Goal: Transaction & Acquisition: Purchase product/service

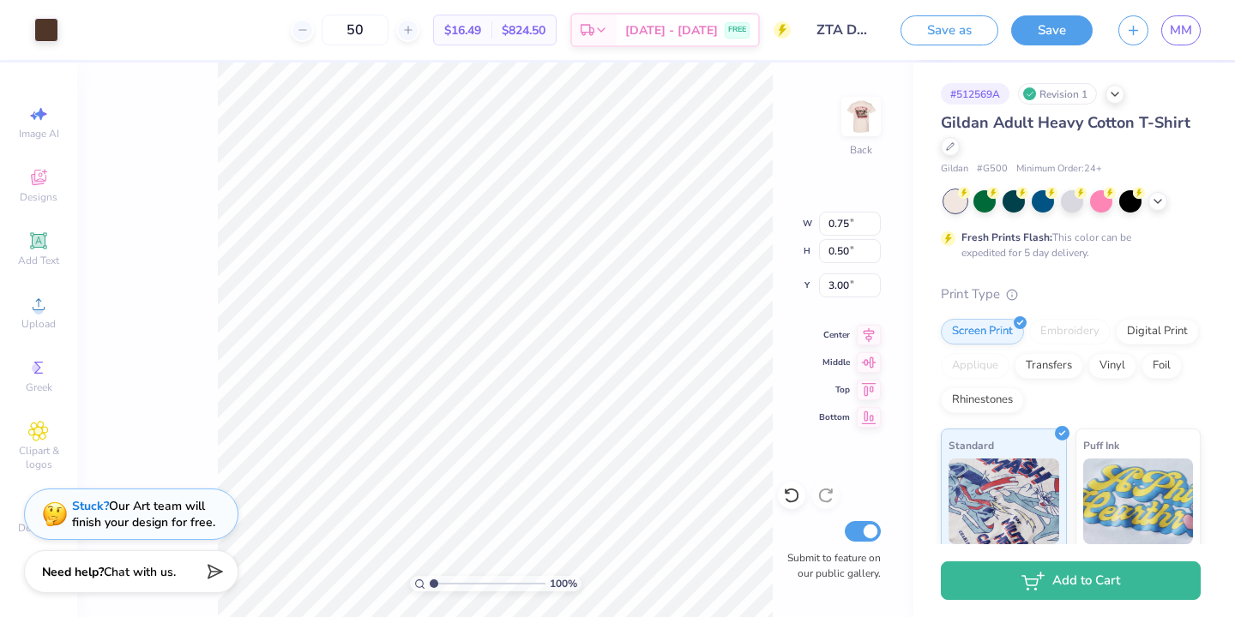
type input "0.75"
type input "0.50"
click at [159, 267] on div "100 % Back W 0.32 0.32 " H 0.43 0.43 " Y 3.61 3.61 " Center Middle Top Bottom S…" at bounding box center [495, 340] width 836 height 555
click at [607, 238] on li "Copy" at bounding box center [660, 228] width 135 height 33
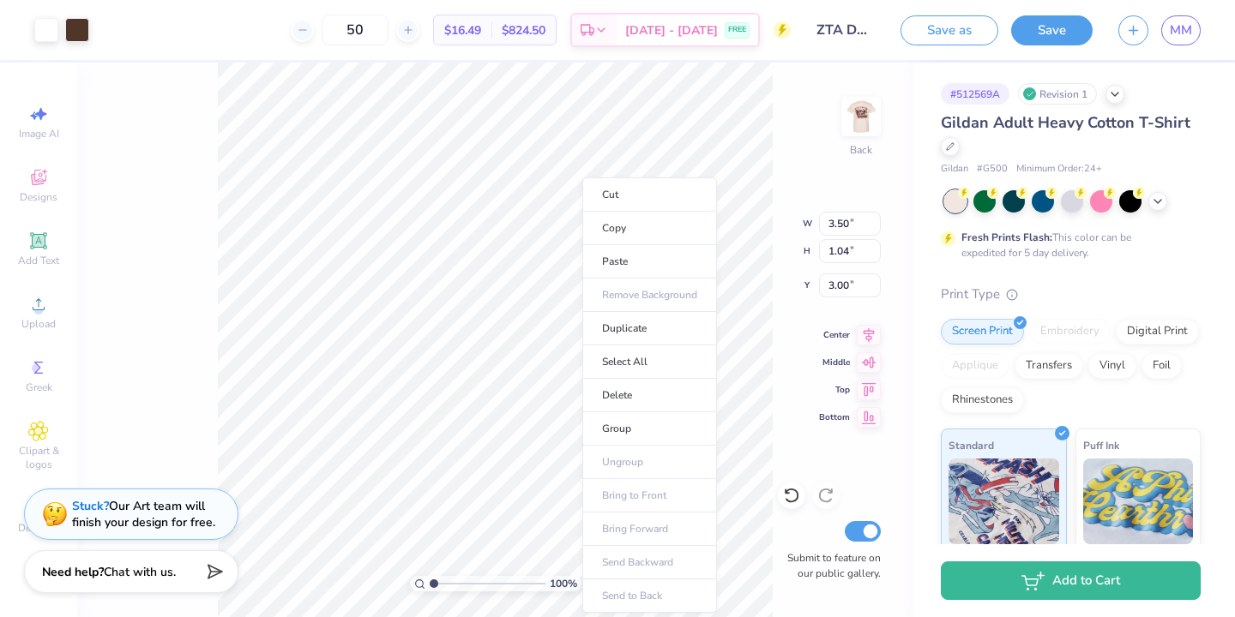
click at [582, 190] on body "Art colors 50 $16.49 Per Item $824.50 Total Est. Delivery Sep 14 - 17 FREE Desi…" at bounding box center [617, 308] width 1235 height 617
click at [588, 228] on li "Copy" at bounding box center [647, 228] width 135 height 33
click at [156, 247] on div "100 % Back W 3.50 3.50 " H 1.04 1.04 " Y 3.00 3.00 " Center Middle Top Bottom S…" at bounding box center [495, 340] width 836 height 555
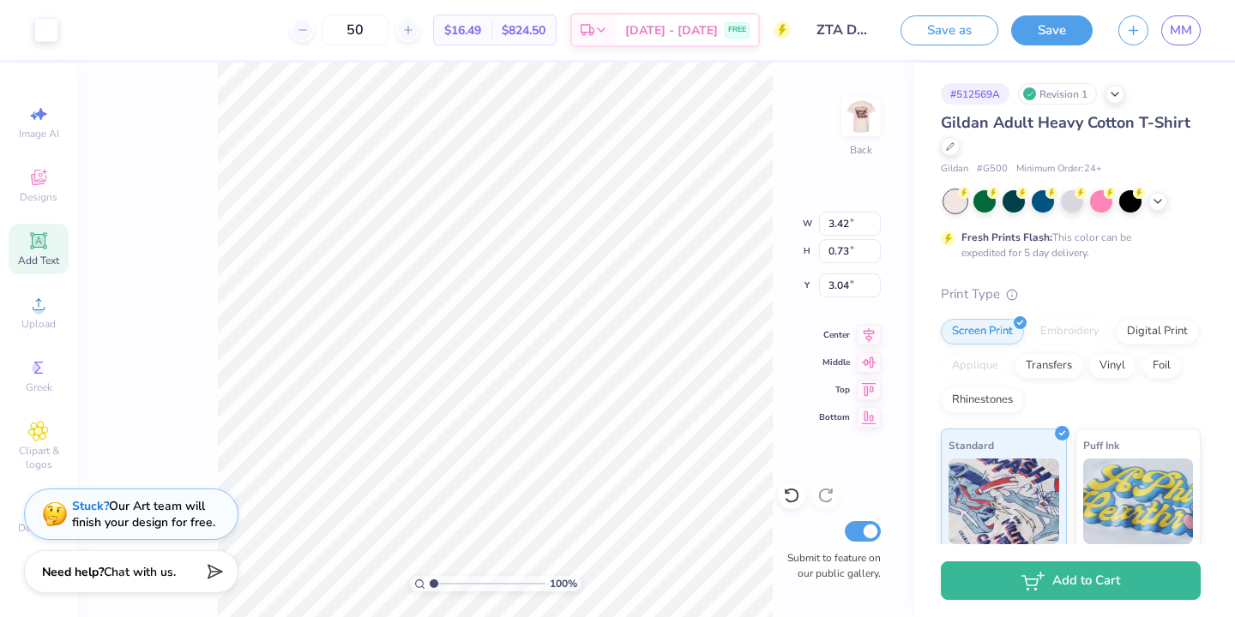
click at [35, 238] on icon at bounding box center [38, 240] width 13 height 13
type input "6.00"
type input "1.74"
type input "12.38"
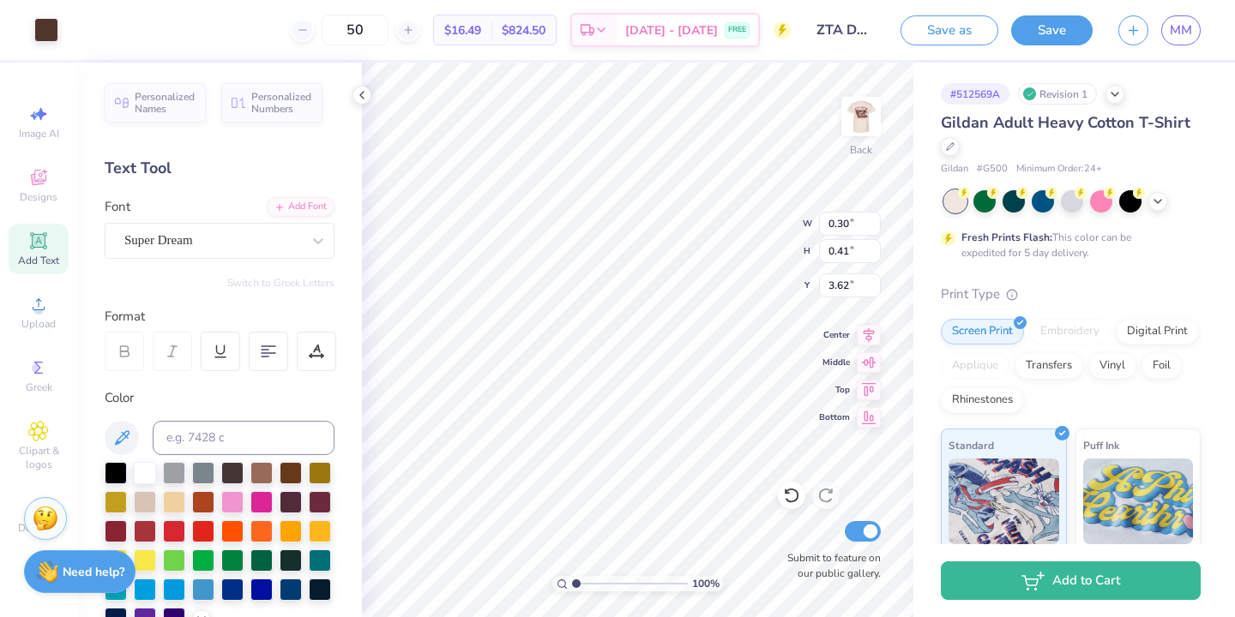
type input "0.30"
type input "0.41"
type input "3.62"
type input "0.81"
type input "0.63"
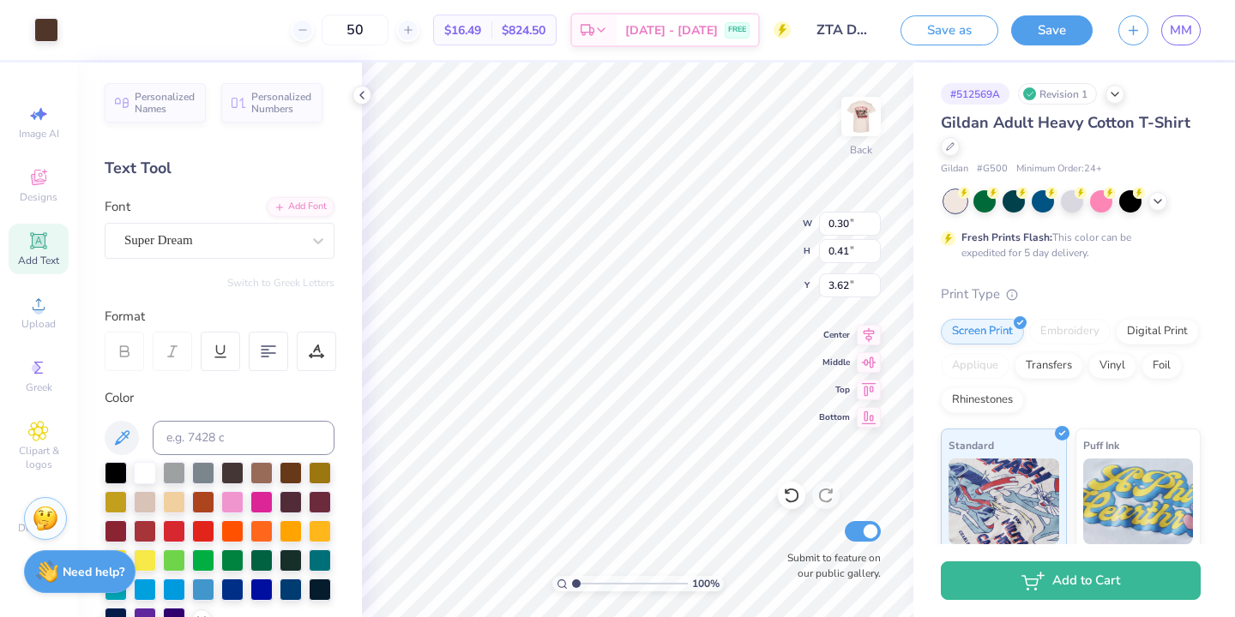
type input "3.05"
type input "3.42"
type input "0.73"
type input "3.04"
type input "0.81"
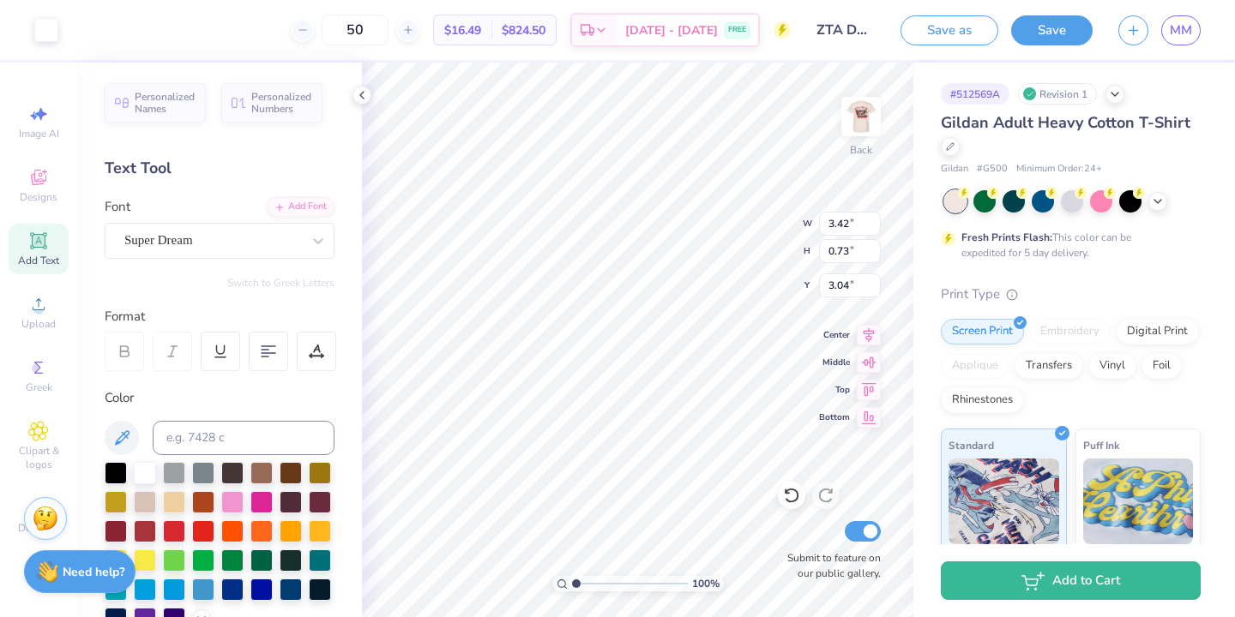
type input "0.63"
type input "3.05"
click at [333, 372] on div "Personalized Names Personalized Numbers Text Tool Add Font Font Super Dream Swi…" at bounding box center [219, 340] width 285 height 555
click at [1137, 25] on icon "button" at bounding box center [1133, 28] width 15 height 15
type input "3.42"
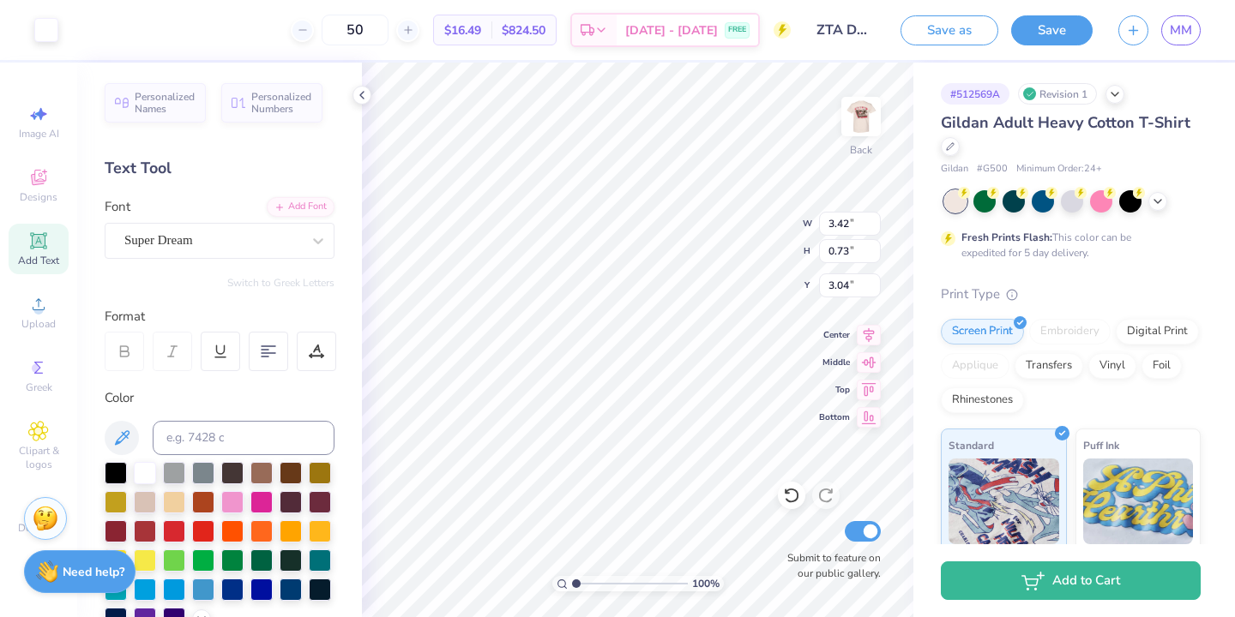
type input "0.73"
type input "3.04"
click at [261, 251] on div at bounding box center [212, 240] width 177 height 23
click at [352, 87] on div "Personalized Names Personalized Numbers Text Tool Add Font Font Super Dream Swi…" at bounding box center [219, 340] width 285 height 555
click at [359, 94] on icon at bounding box center [362, 95] width 14 height 14
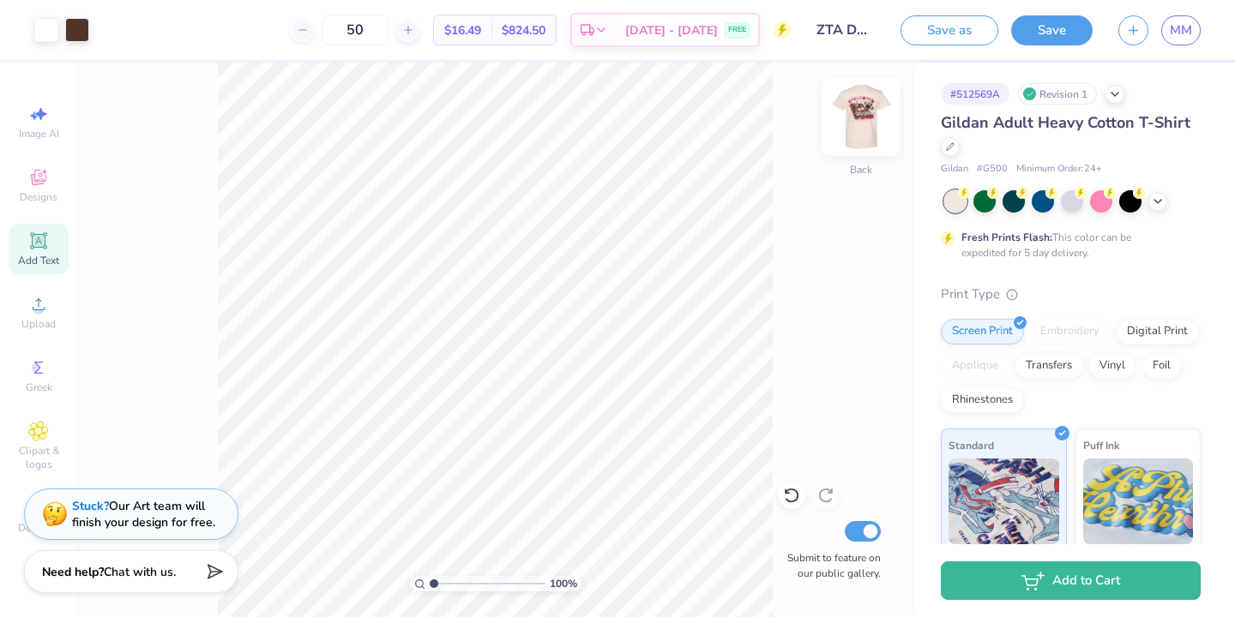
click at [852, 124] on img at bounding box center [861, 116] width 69 height 69
click at [858, 124] on img at bounding box center [861, 116] width 69 height 69
click at [1176, 22] on span "MM" at bounding box center [1181, 31] width 22 height 20
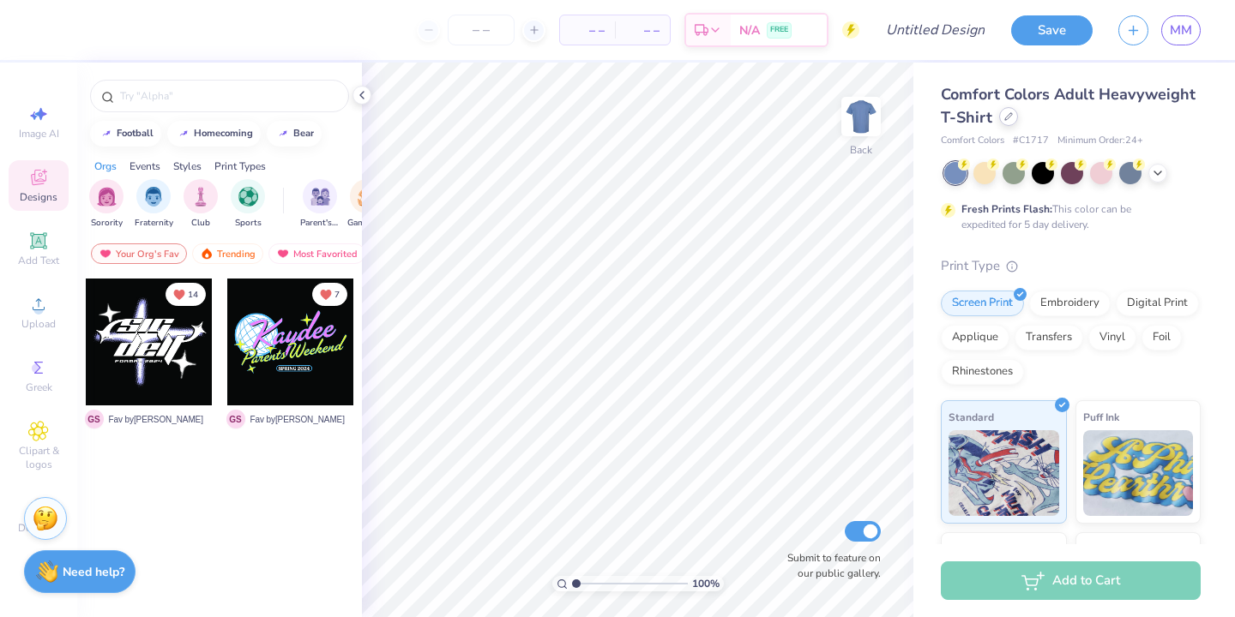
click at [1006, 119] on icon at bounding box center [1008, 116] width 7 height 7
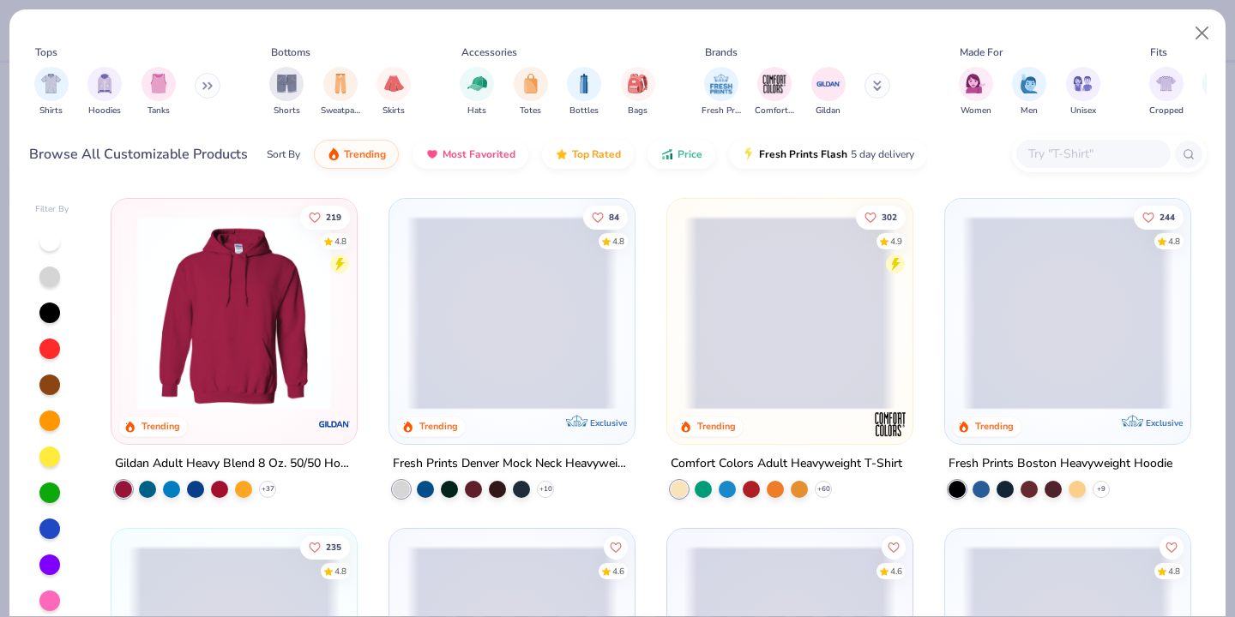
click at [1064, 147] on input "text" at bounding box center [1092, 154] width 132 height 20
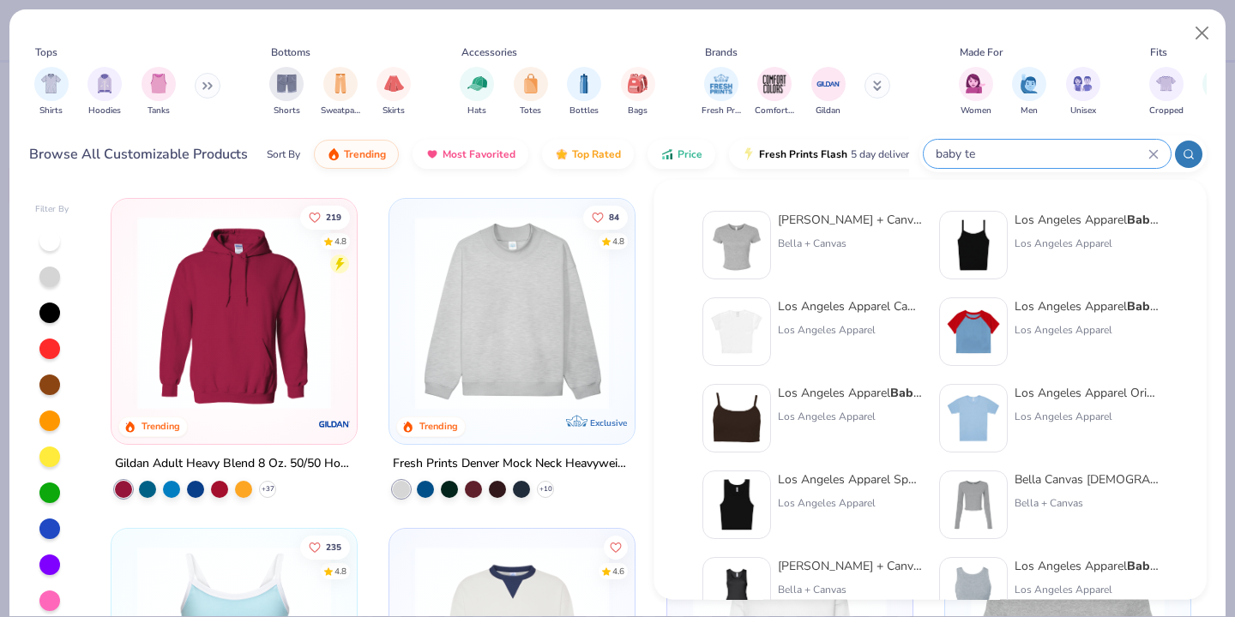
type input "baby tee"
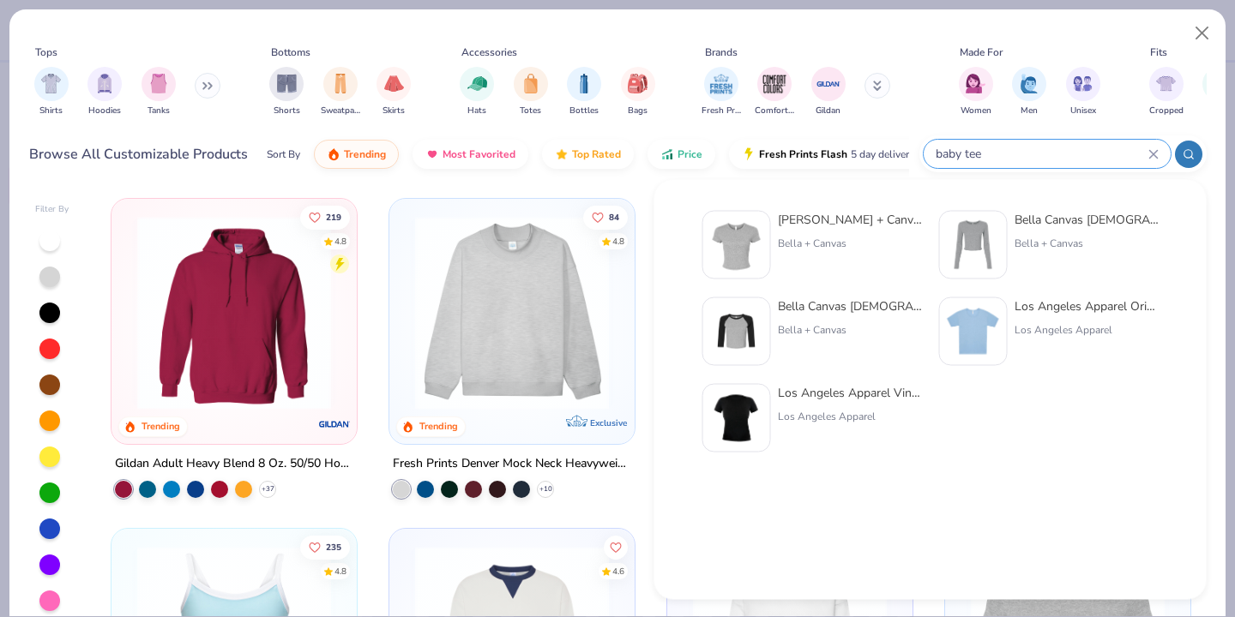
click at [1153, 160] on div "baby tee" at bounding box center [1047, 154] width 247 height 28
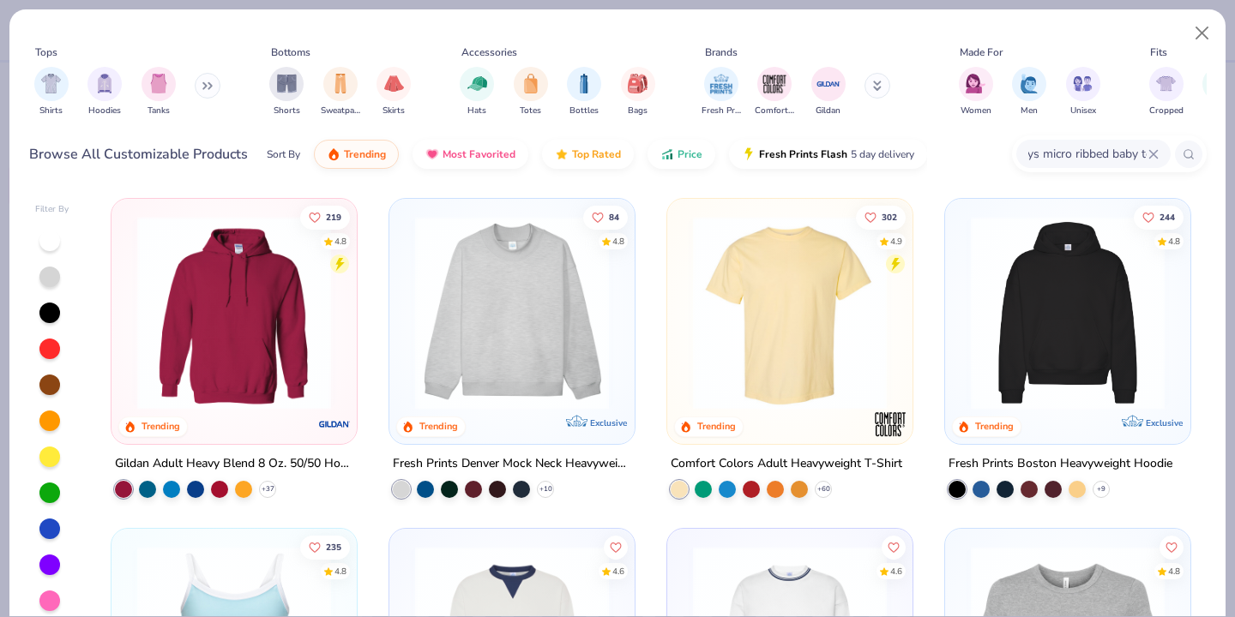
scroll to position [0, 30]
type input "ladys micro ribbed baby tee"
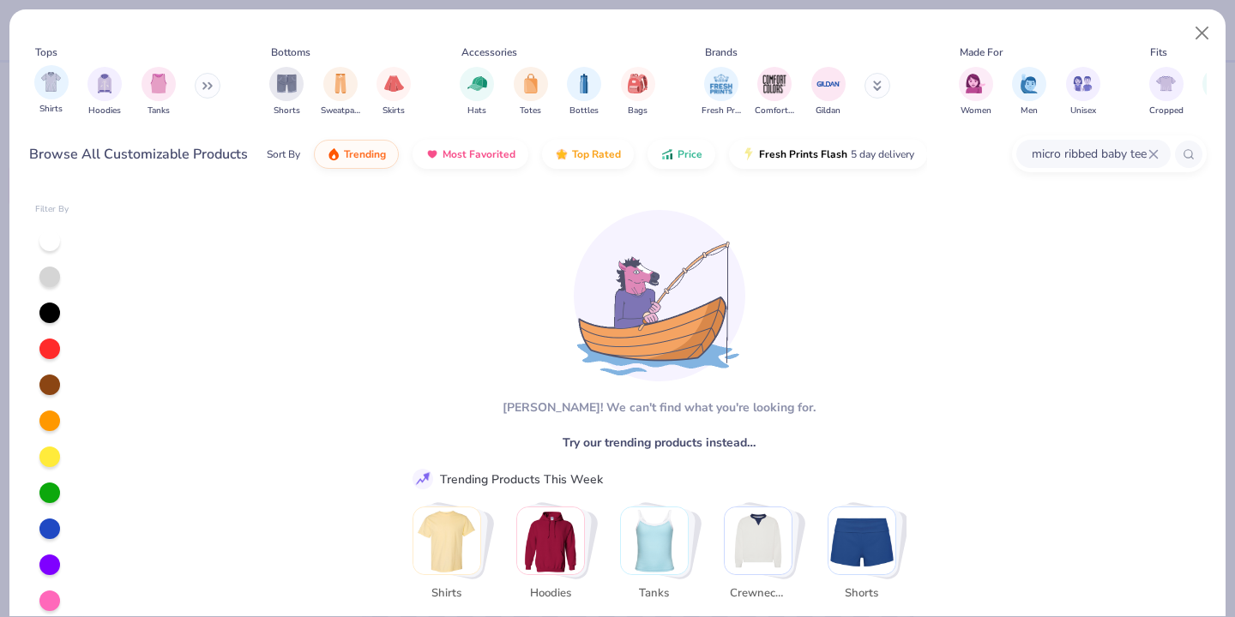
scroll to position [0, 0]
click at [61, 103] on span "Shirts" at bounding box center [50, 109] width 23 height 13
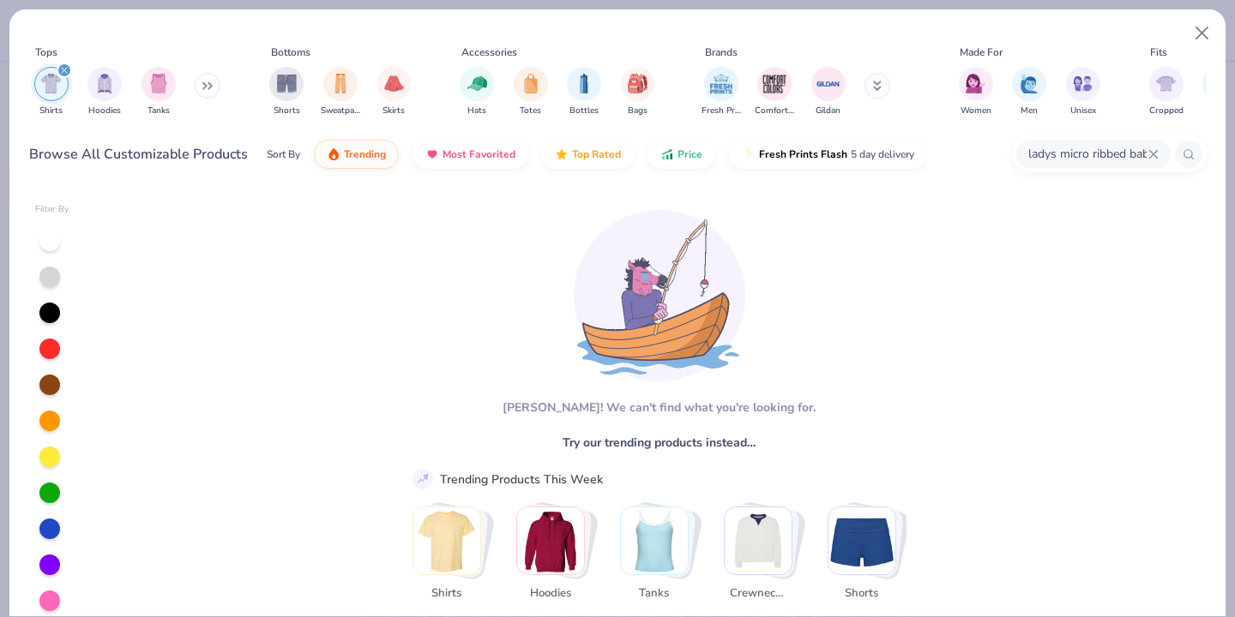
click at [1152, 155] on icon at bounding box center [1153, 154] width 8 height 8
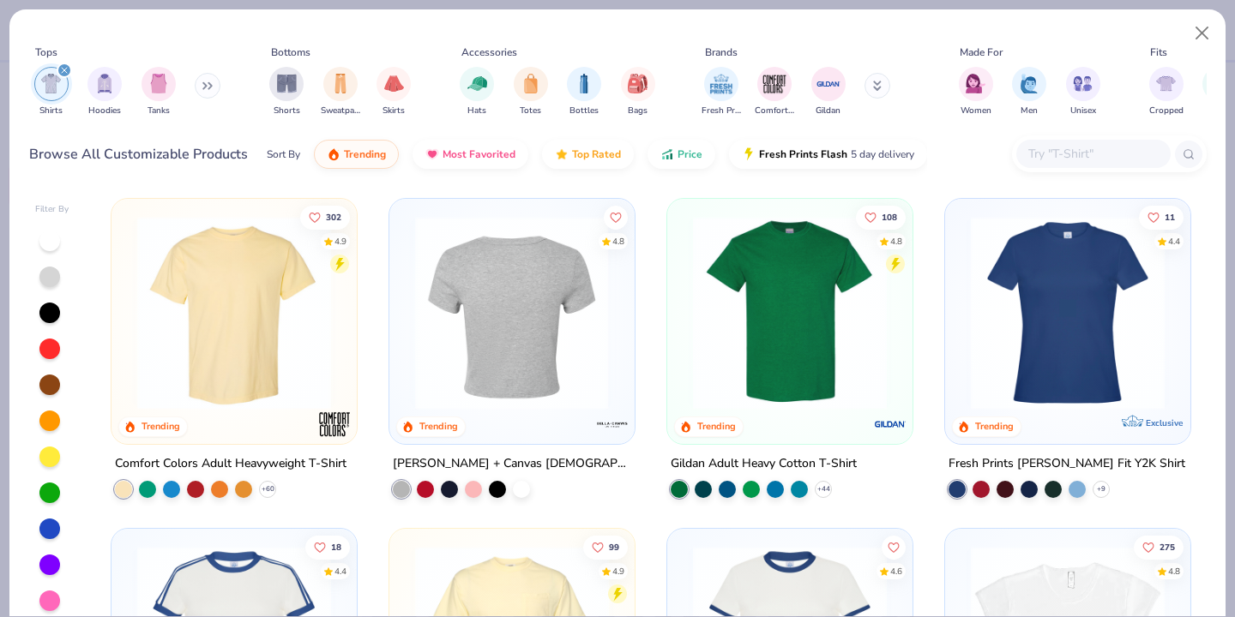
click at [573, 401] on img at bounding box center [511, 313] width 211 height 194
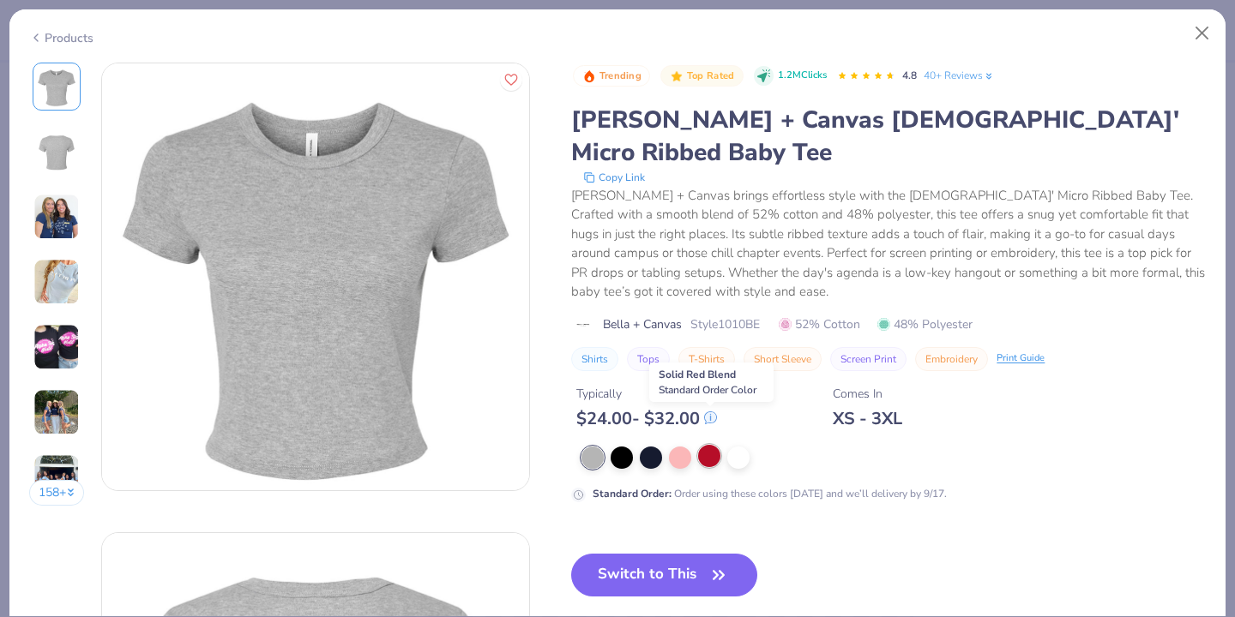
click at [711, 445] on div at bounding box center [709, 456] width 22 height 22
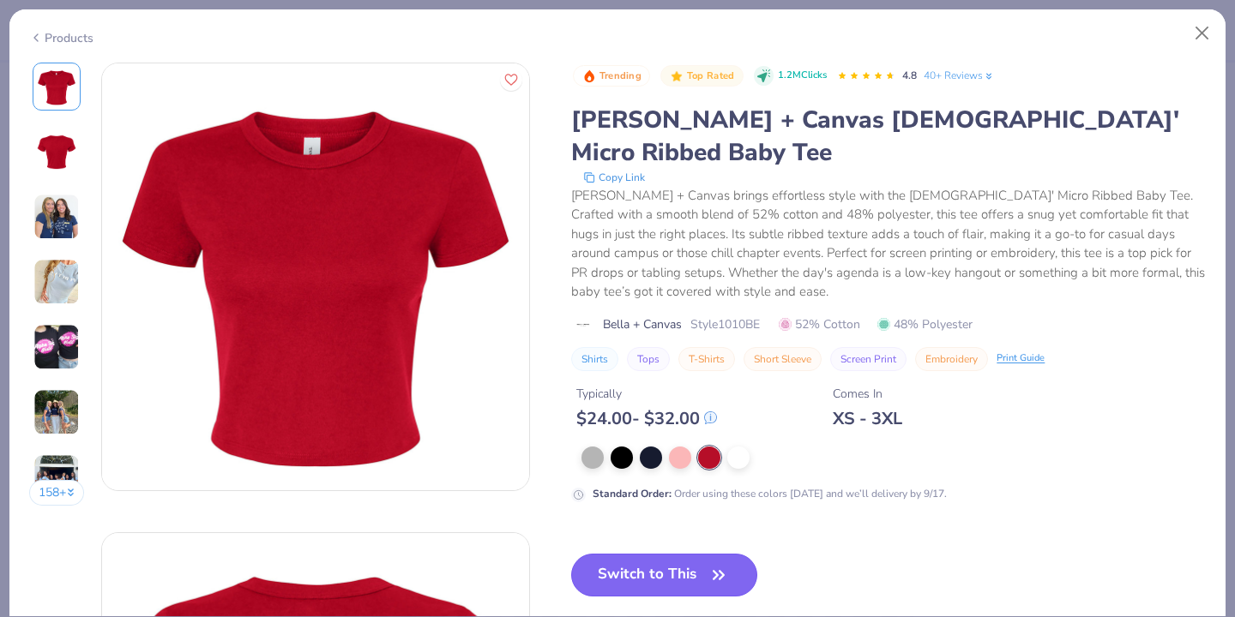
click at [710, 563] on icon "button" at bounding box center [719, 575] width 24 height 24
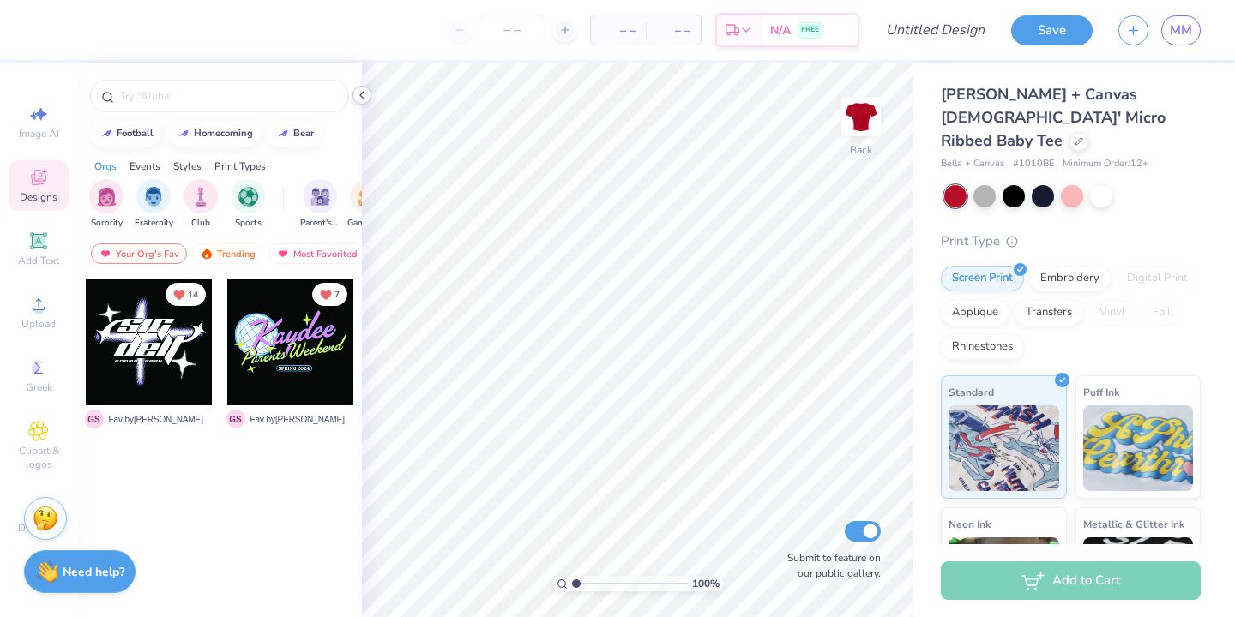
click at [364, 97] on icon at bounding box center [362, 95] width 14 height 14
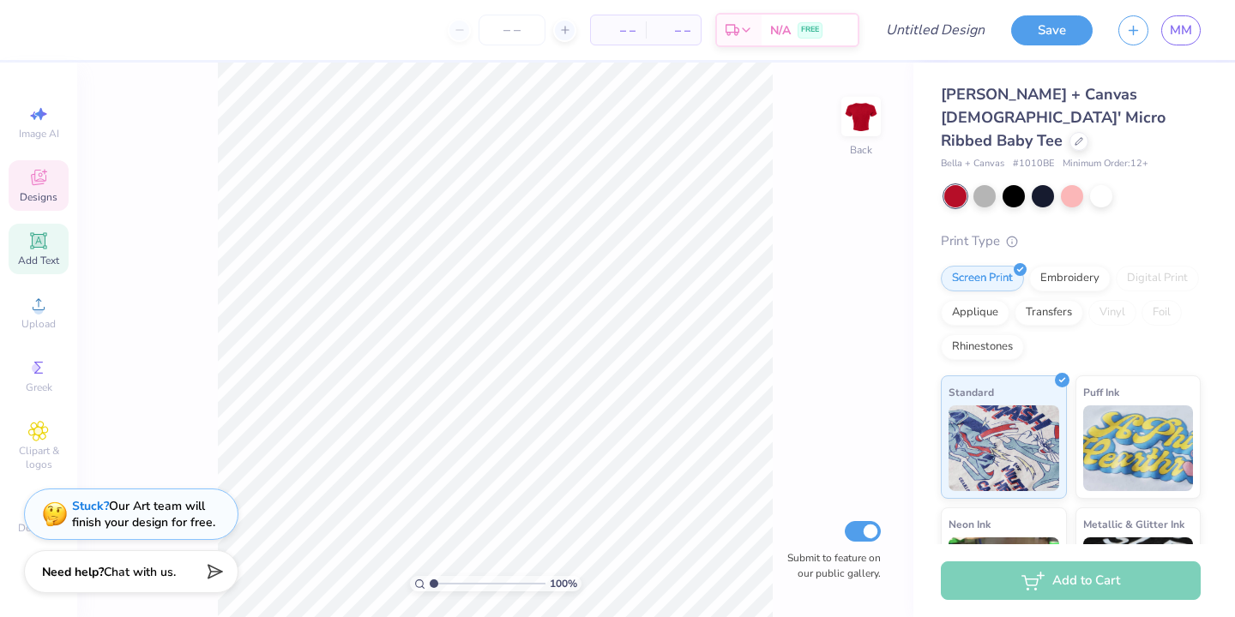
click at [25, 259] on span "Add Text" at bounding box center [38, 261] width 41 height 14
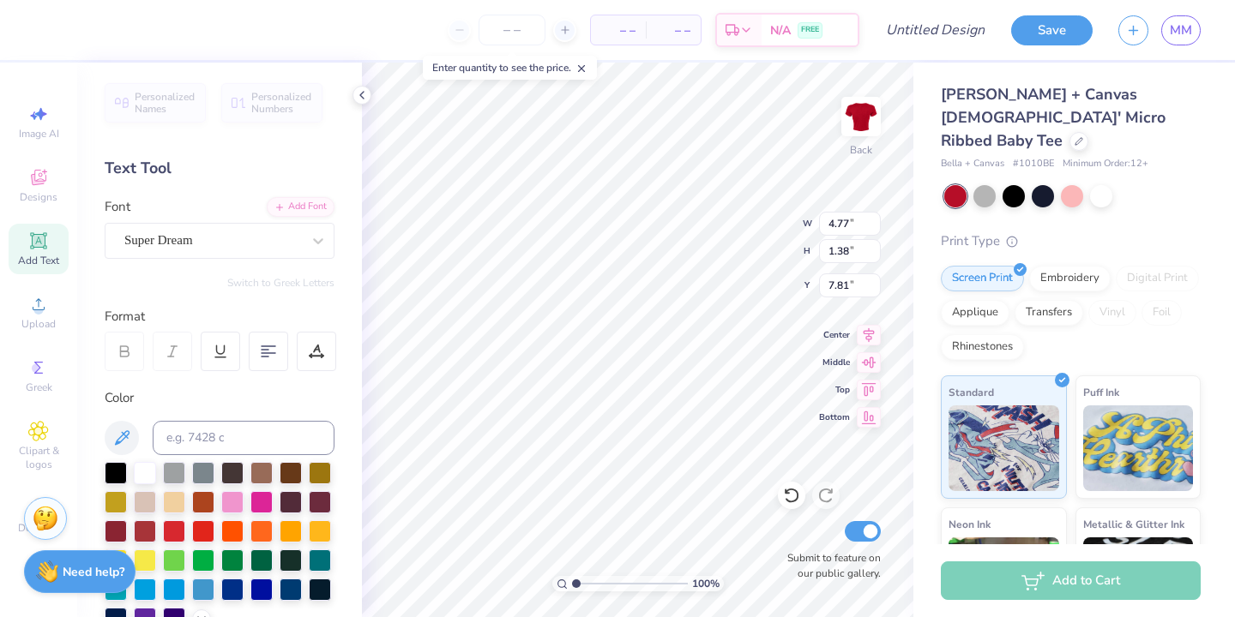
scroll to position [0, 3]
type textarea "DUDES DAY"
click at [358, 93] on icon at bounding box center [362, 95] width 14 height 14
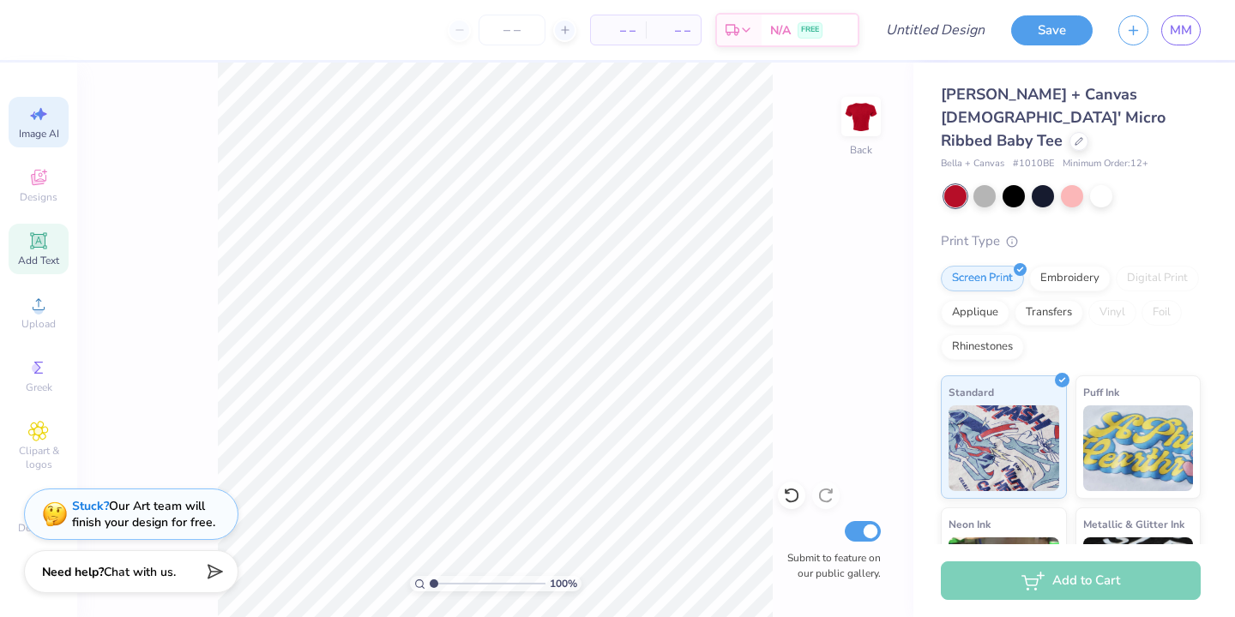
click at [39, 123] on icon at bounding box center [38, 114] width 21 height 21
select select "4"
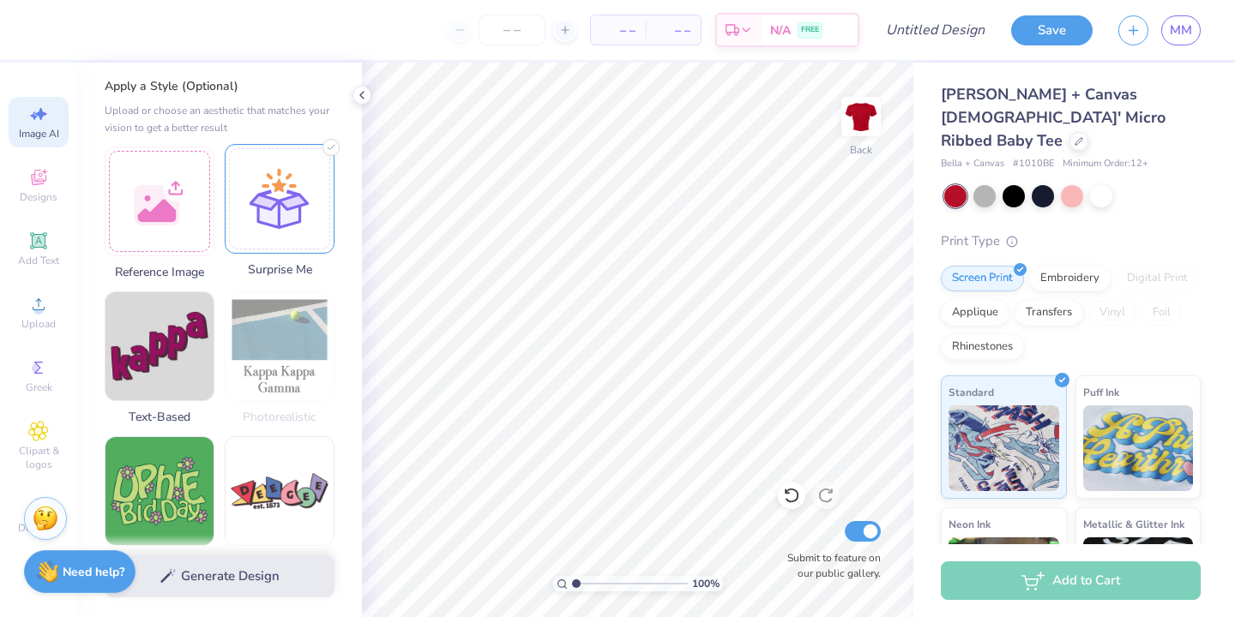
scroll to position [0, 0]
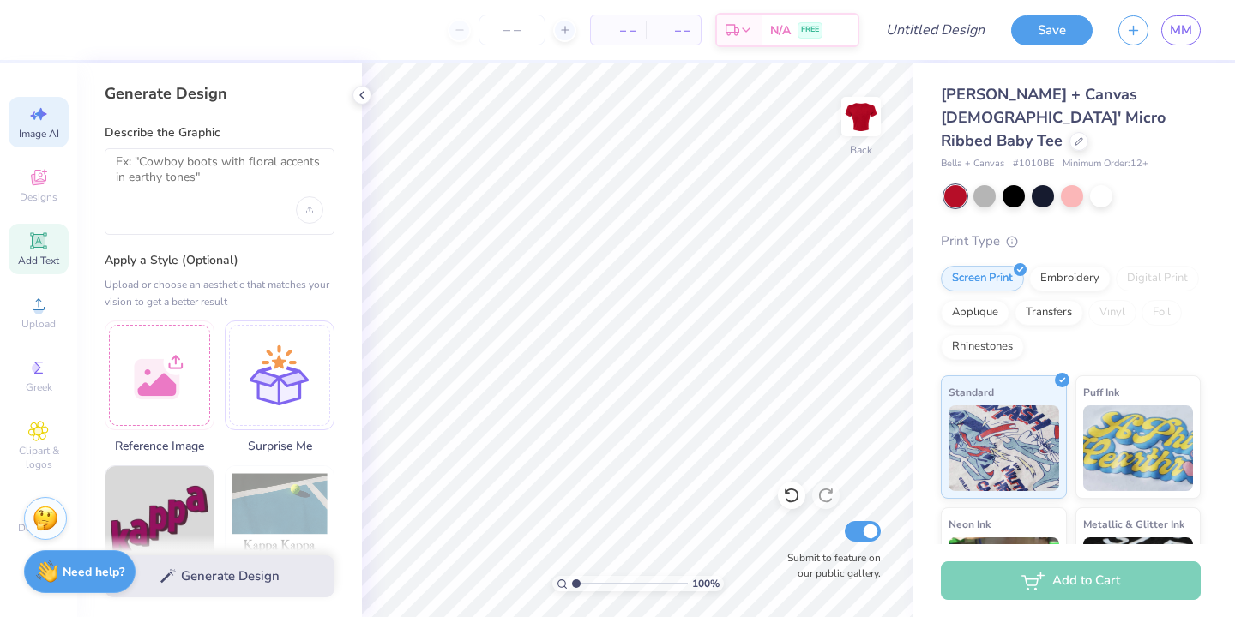
click at [33, 265] on span "Add Text" at bounding box center [38, 261] width 41 height 14
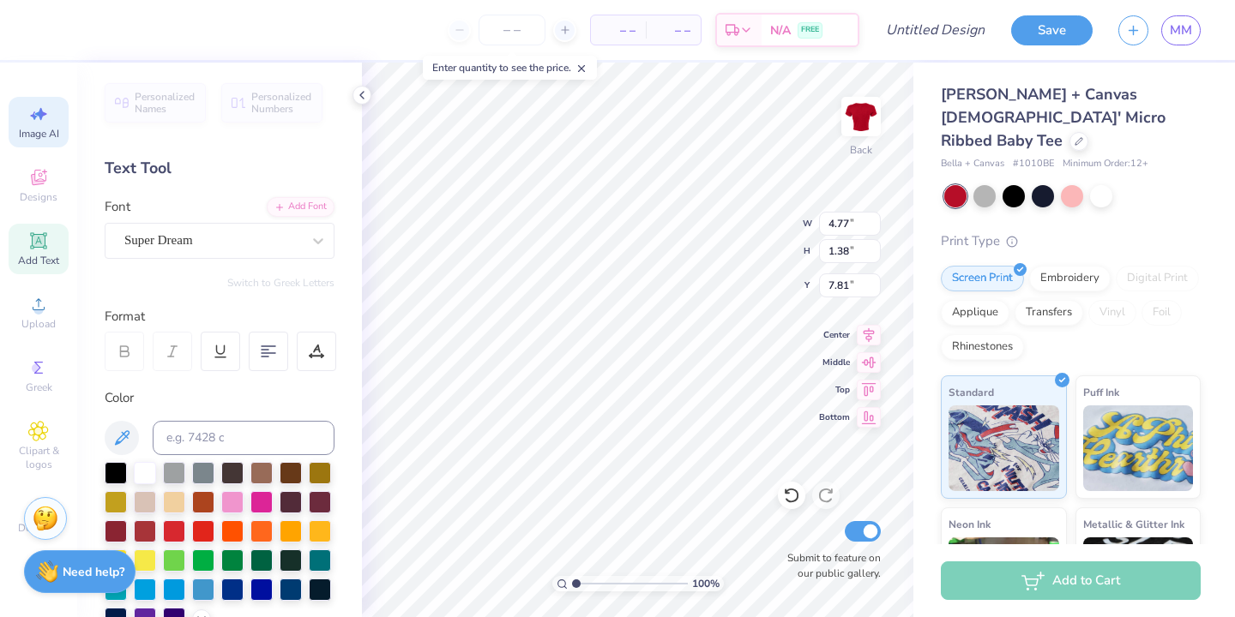
click at [35, 133] on span "Image AI" at bounding box center [39, 134] width 40 height 14
select select "4"
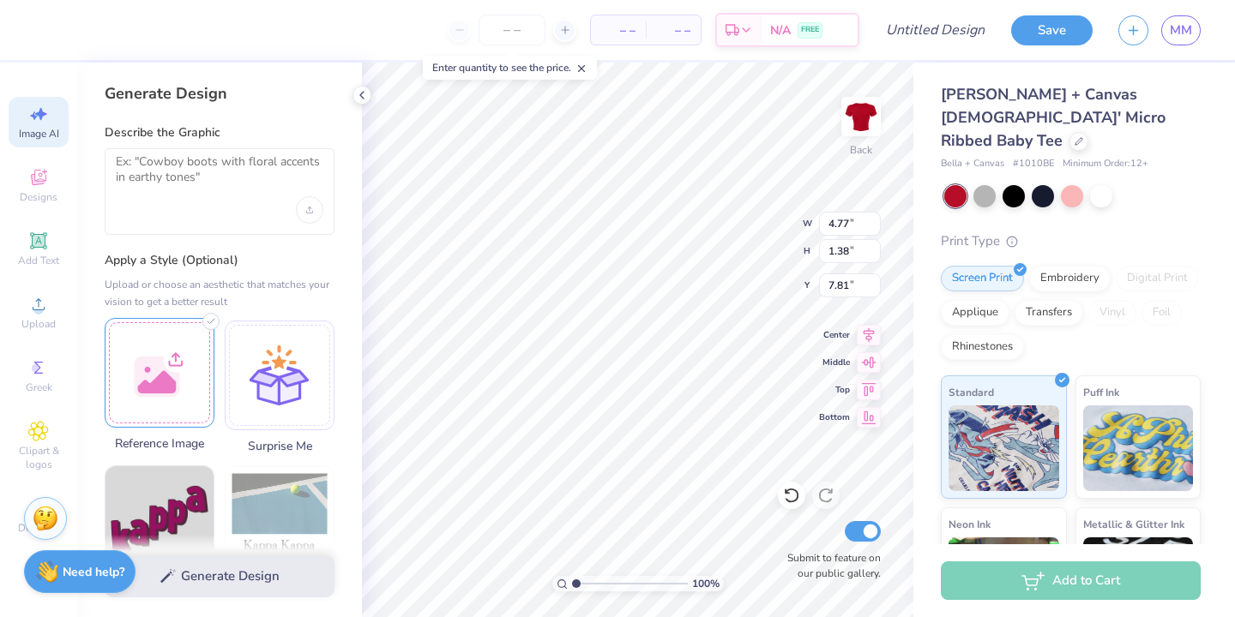
click at [164, 412] on div at bounding box center [160, 373] width 110 height 110
click at [222, 576] on div "Generate Design" at bounding box center [219, 576] width 285 height 83
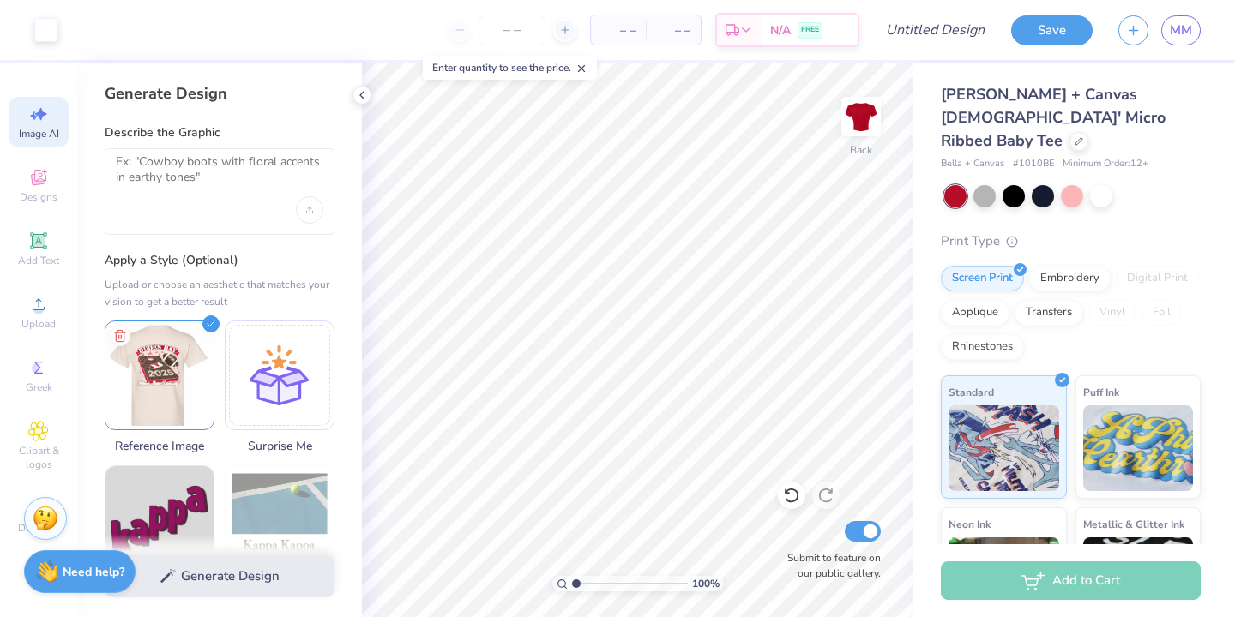
click at [214, 582] on div "Generate Design" at bounding box center [219, 576] width 285 height 83
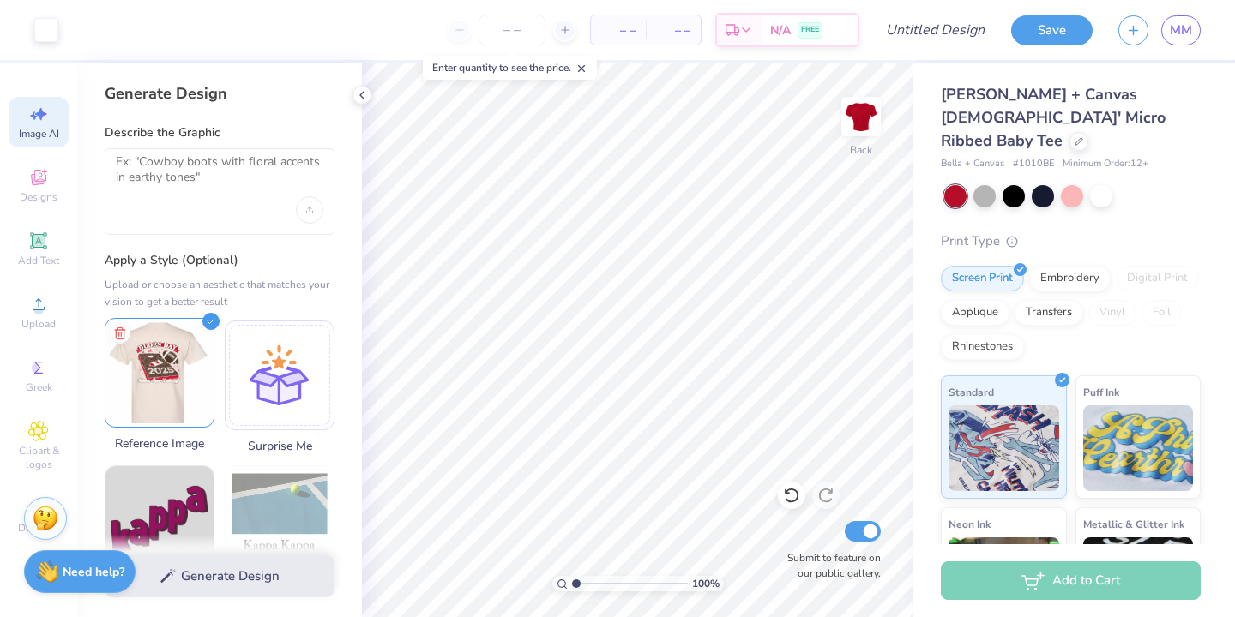
click at [160, 383] on img at bounding box center [159, 373] width 108 height 108
click at [161, 383] on img at bounding box center [159, 373] width 108 height 108
click at [223, 564] on div "Generate Design" at bounding box center [219, 576] width 285 height 83
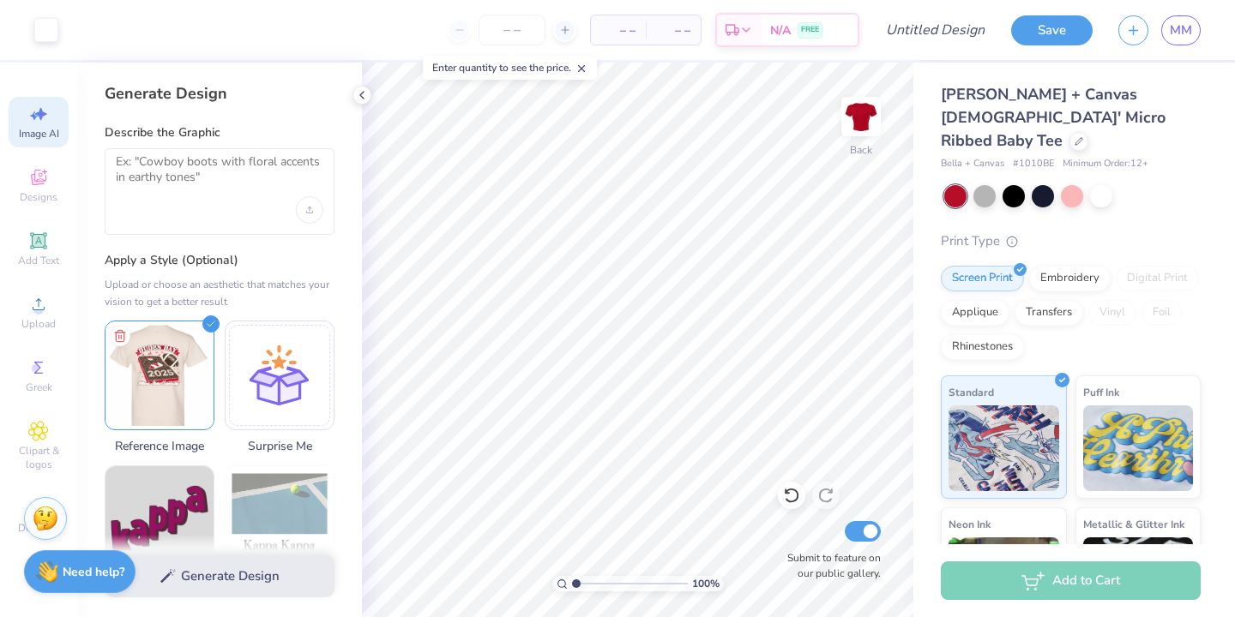
click at [181, 569] on div "Generate Design" at bounding box center [219, 576] width 285 height 83
click at [362, 87] on div at bounding box center [361, 95] width 19 height 19
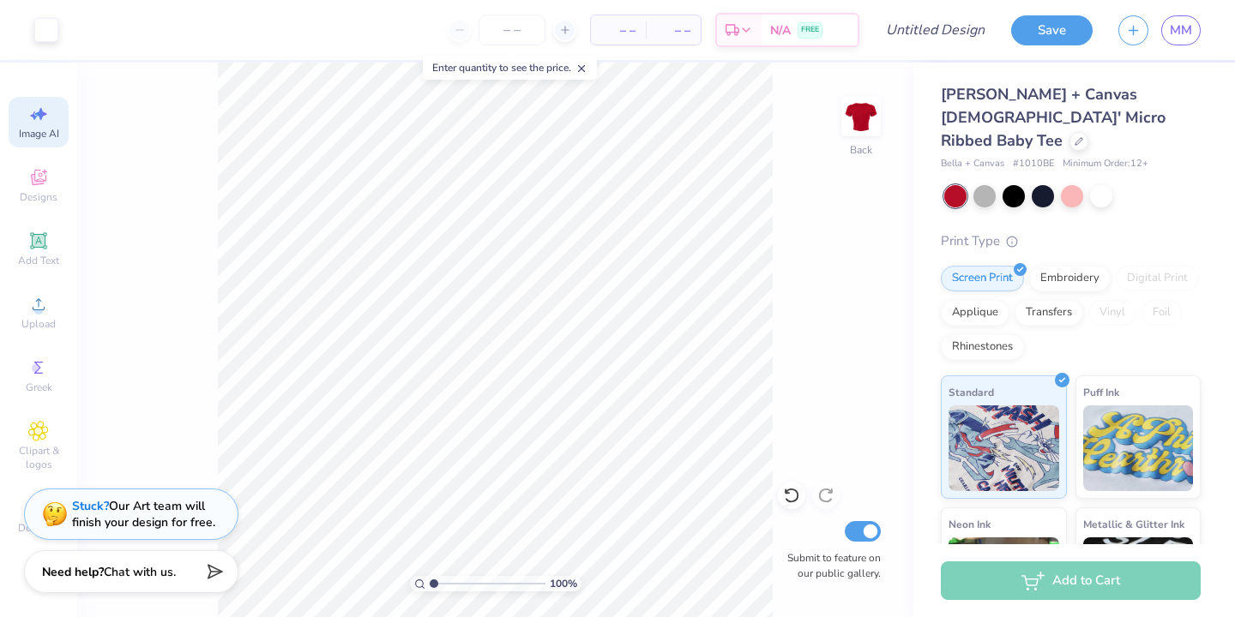
click at [43, 129] on span "Image AI" at bounding box center [39, 134] width 40 height 14
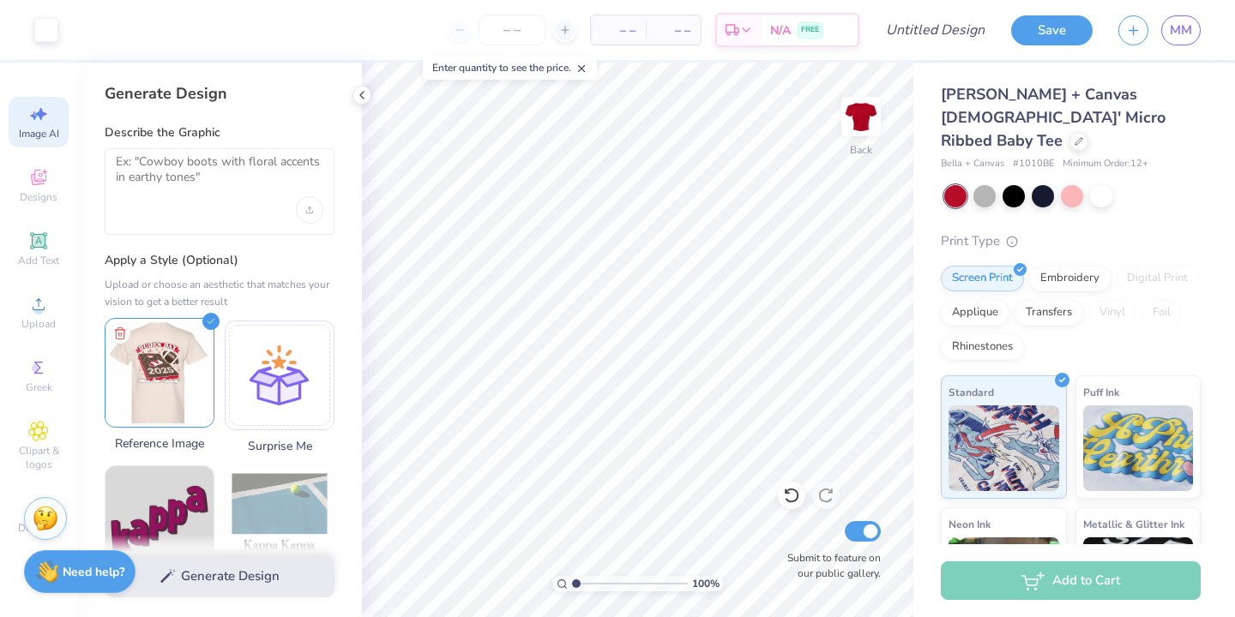
click at [183, 387] on img at bounding box center [159, 373] width 108 height 108
click at [365, 387] on div "Art colors – – Per Item – – Total Est. Delivery N/A FREE Design Title Save MM I…" at bounding box center [617, 308] width 1235 height 617
click at [153, 397] on img at bounding box center [159, 373] width 108 height 108
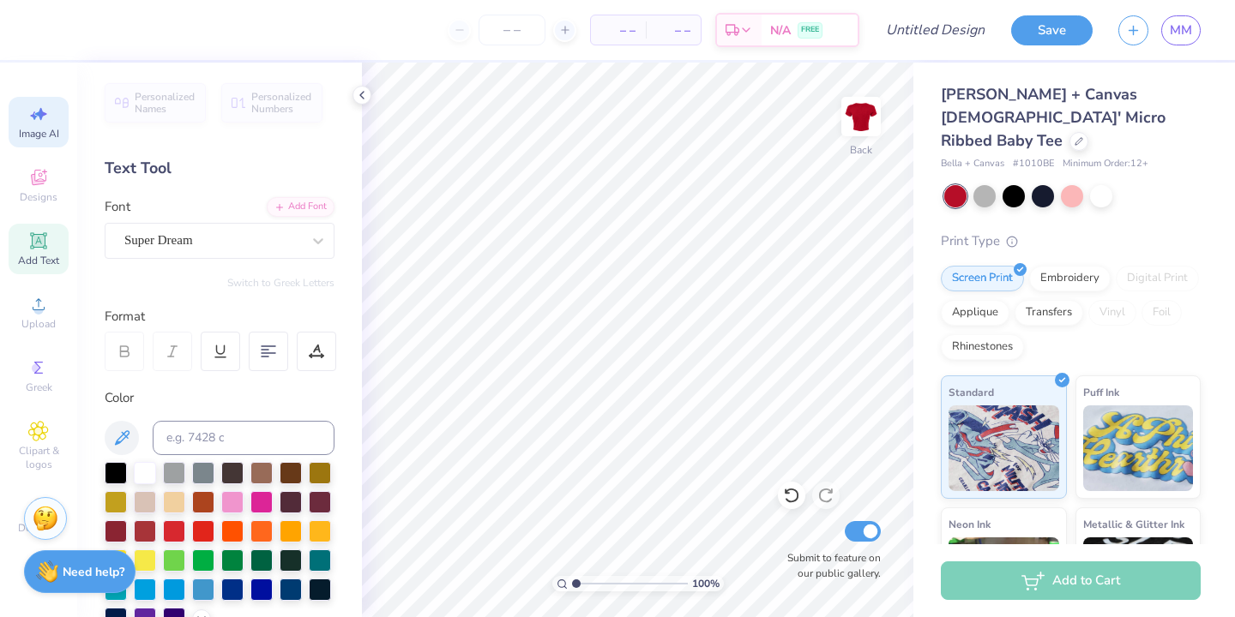
click at [16, 129] on div "Image AI" at bounding box center [39, 122] width 60 height 51
select select "4"
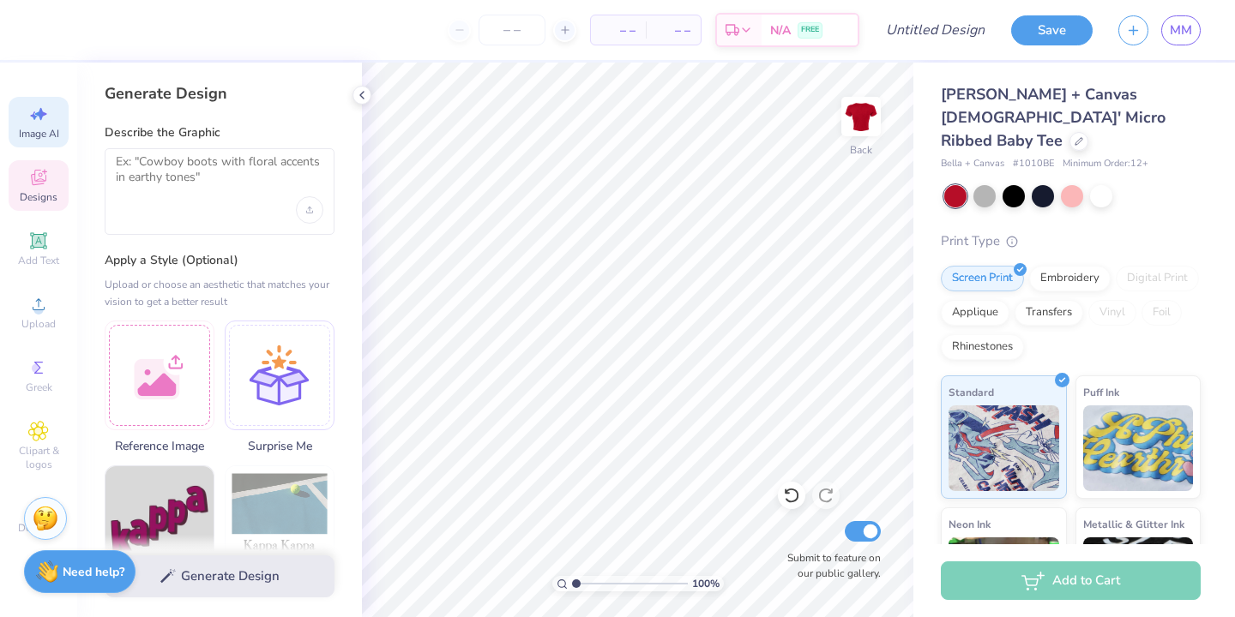
click at [43, 175] on icon at bounding box center [38, 177] width 21 height 21
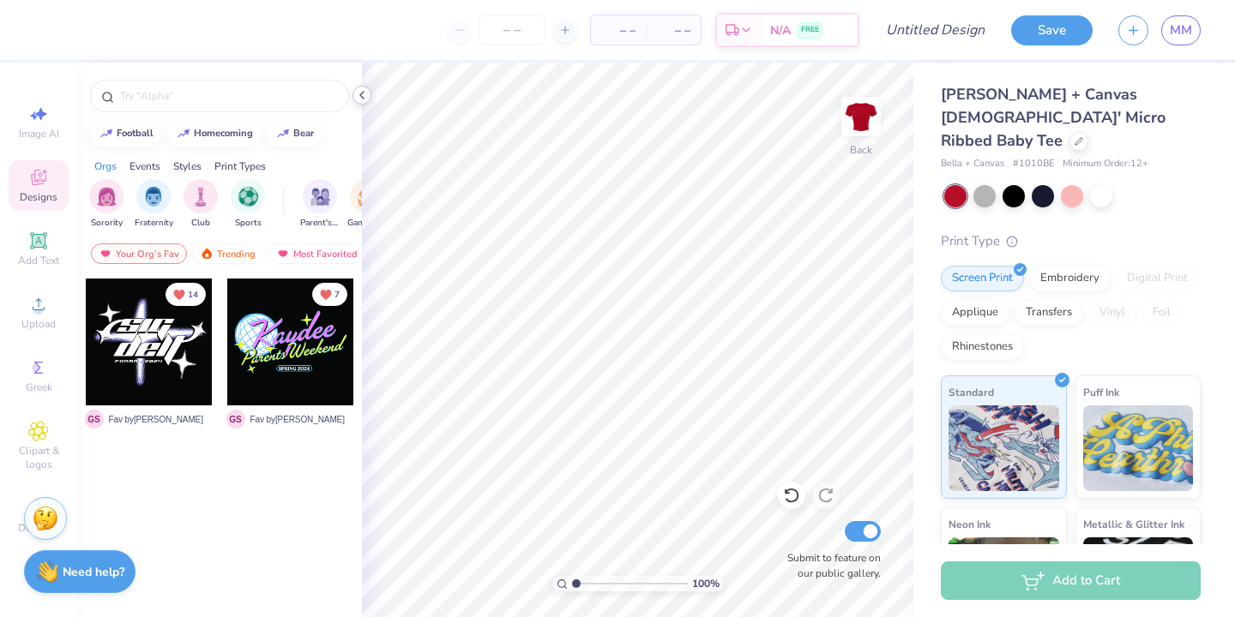
click at [355, 91] on icon at bounding box center [362, 95] width 14 height 14
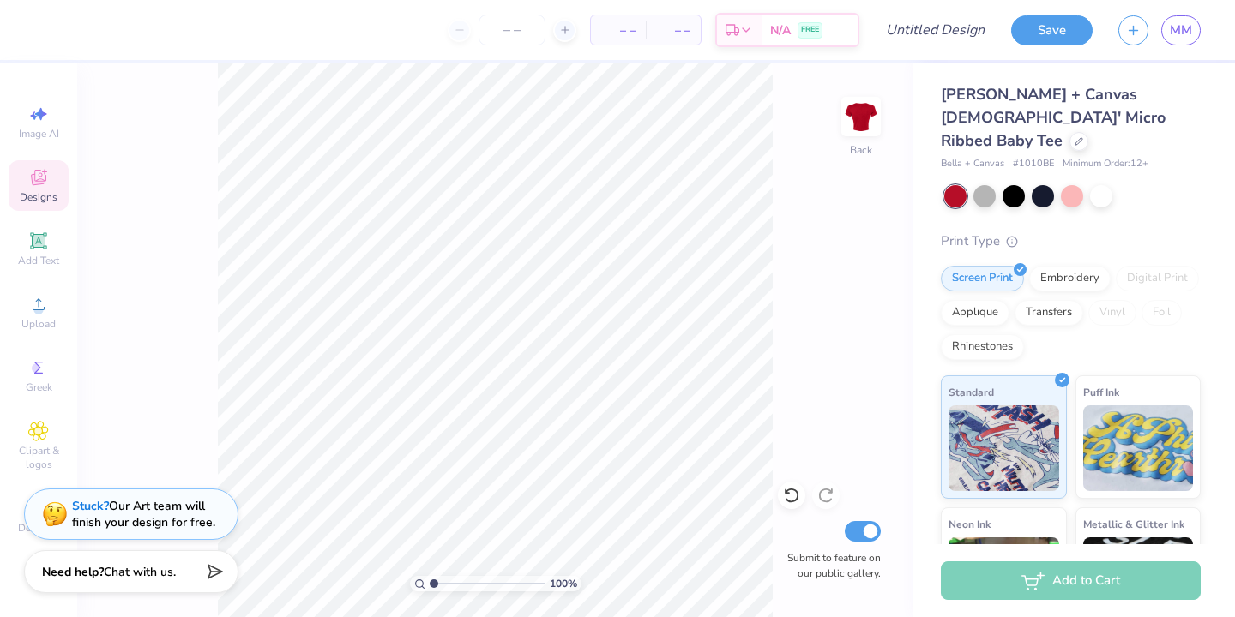
click at [118, 44] on div "– – Per Item – – Total Est. Delivery N/A FREE" at bounding box center [453, 30] width 812 height 60
click at [1167, 28] on link "MM" at bounding box center [1180, 30] width 39 height 30
click at [1090, 184] on div at bounding box center [1101, 195] width 22 height 22
click at [39, 297] on icon at bounding box center [38, 304] width 21 height 21
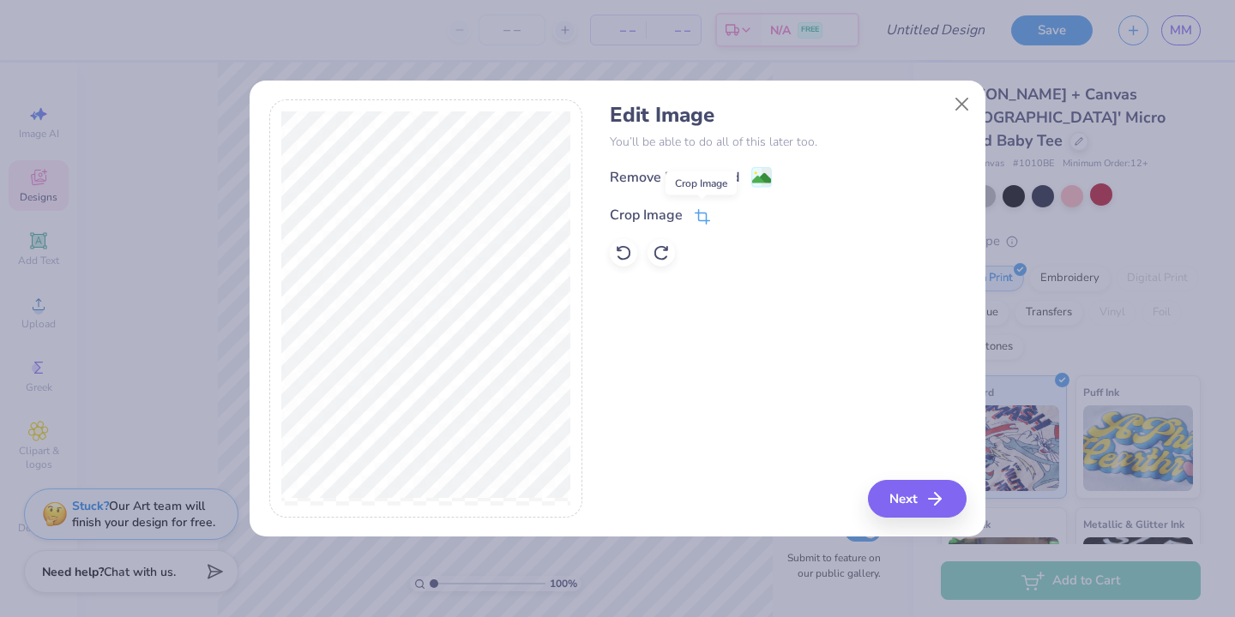
click at [703, 214] on icon at bounding box center [702, 216] width 15 height 15
click at [918, 497] on div "Edit Image You’ll be able to do all of this later too. Remove Background Crop I…" at bounding box center [788, 308] width 356 height 418
click at [733, 221] on button at bounding box center [731, 214] width 18 height 18
click at [757, 176] on image at bounding box center [761, 180] width 19 height 19
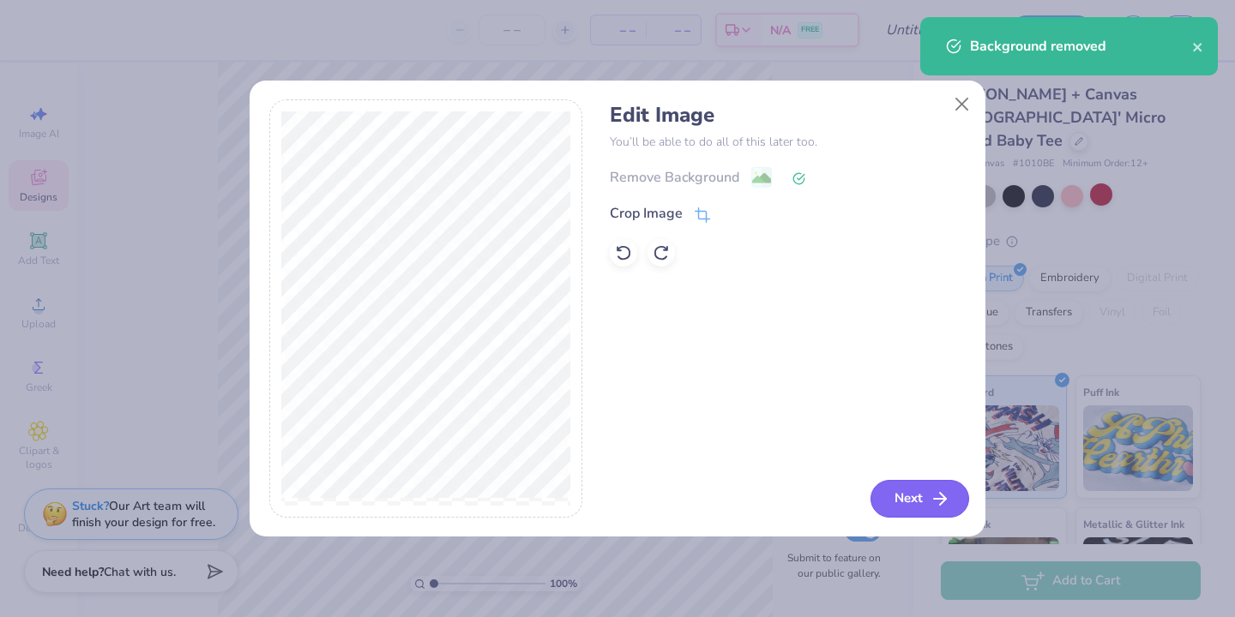
click at [915, 504] on button "Next" at bounding box center [919, 499] width 99 height 38
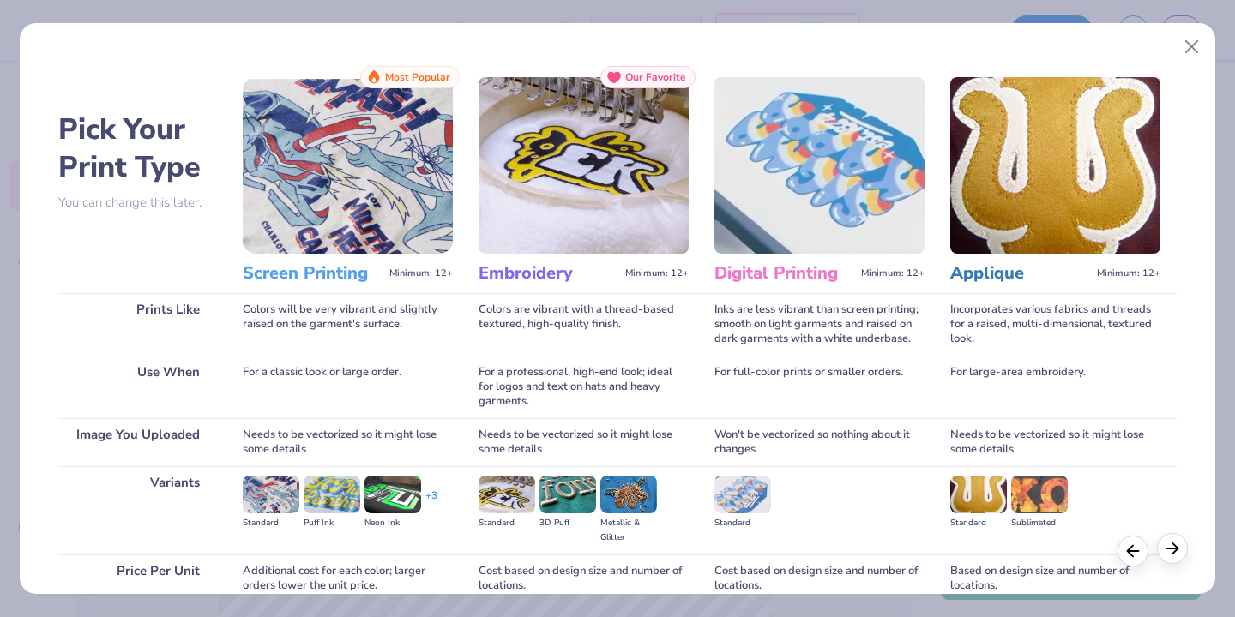
click at [1161, 557] on div at bounding box center [1172, 548] width 31 height 31
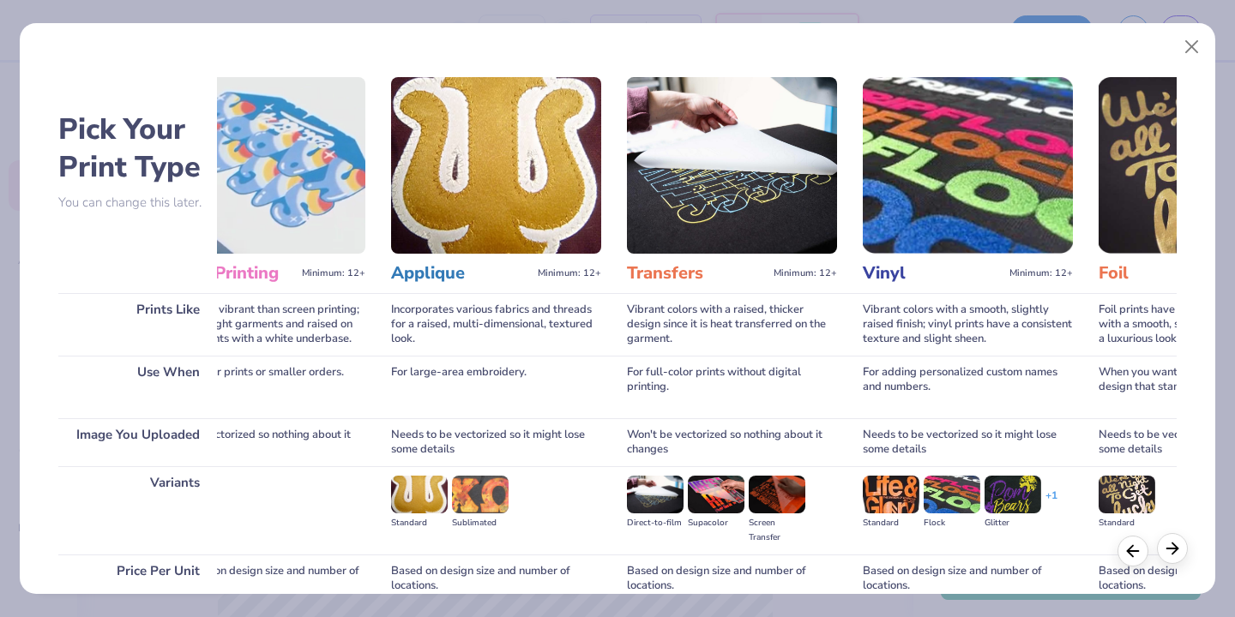
click at [1176, 549] on line at bounding box center [1172, 549] width 11 height 0
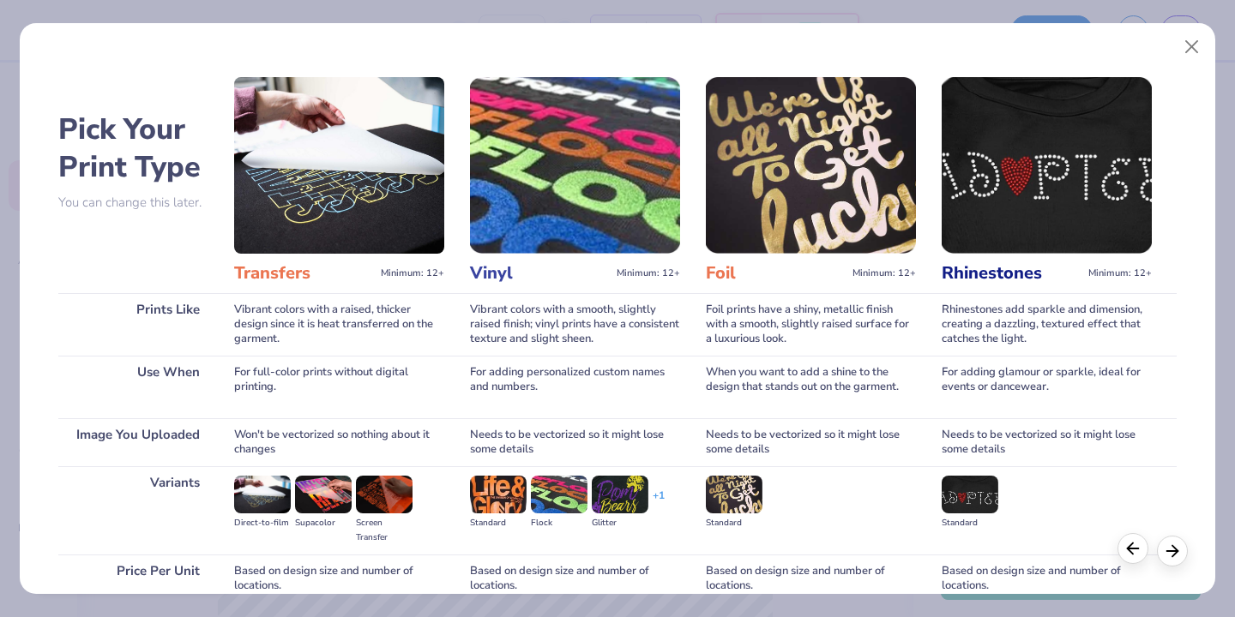
click at [1122, 552] on div at bounding box center [1132, 548] width 31 height 31
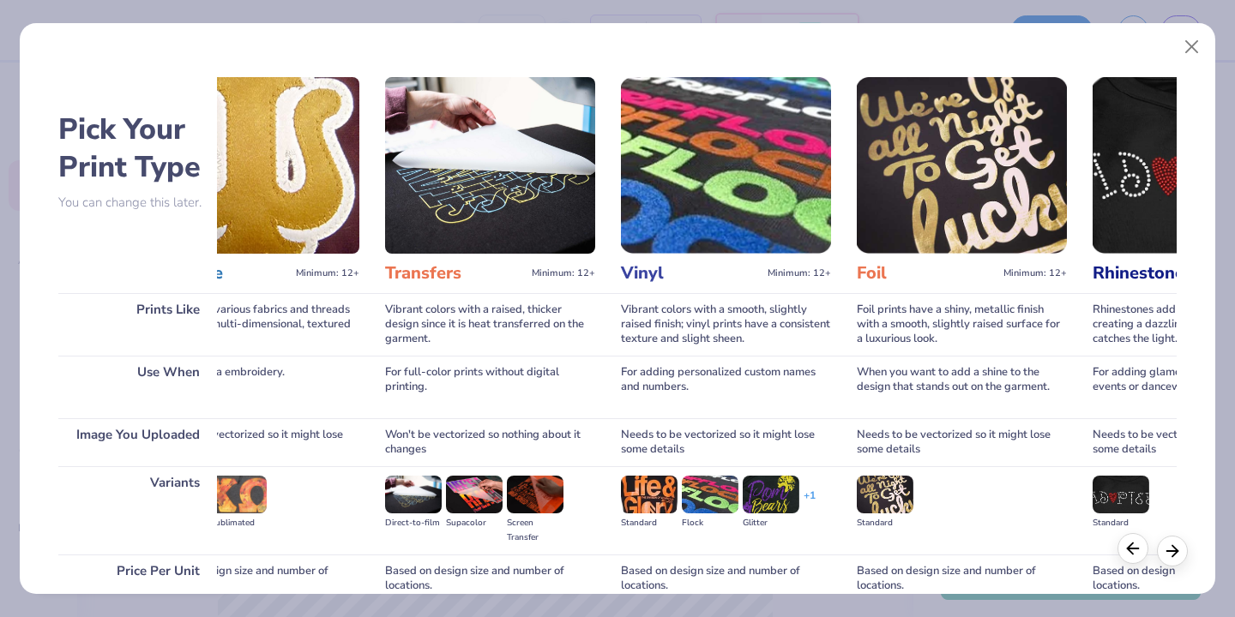
click at [1122, 552] on div at bounding box center [1132, 548] width 31 height 31
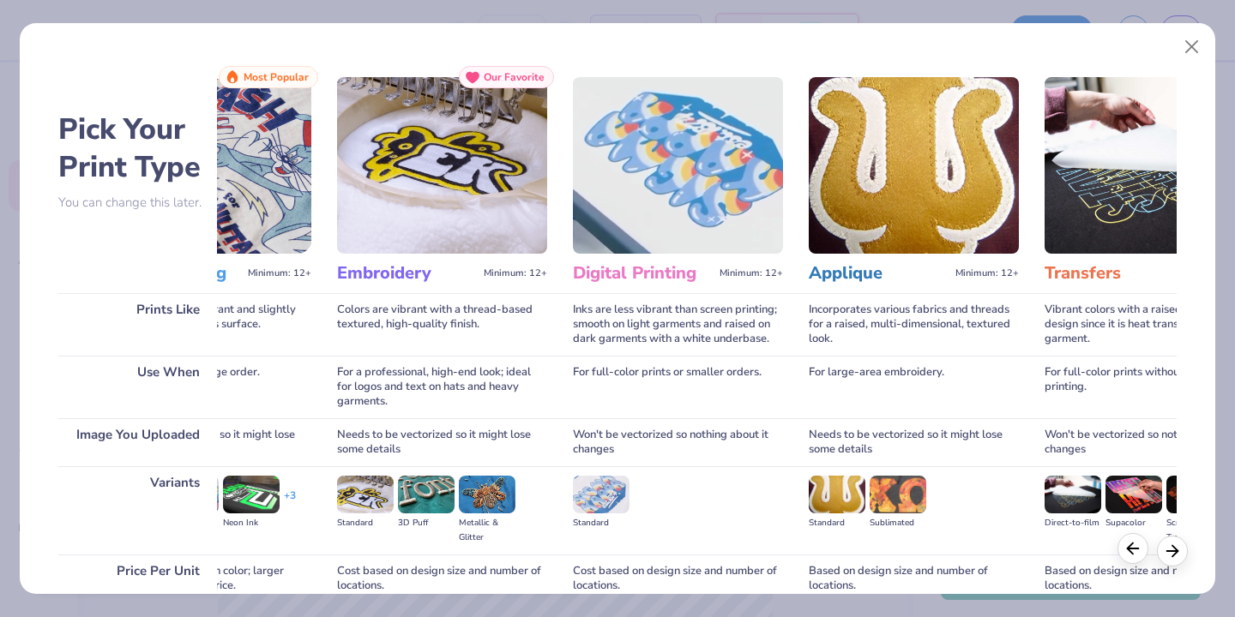
click at [1122, 552] on div at bounding box center [1132, 548] width 31 height 31
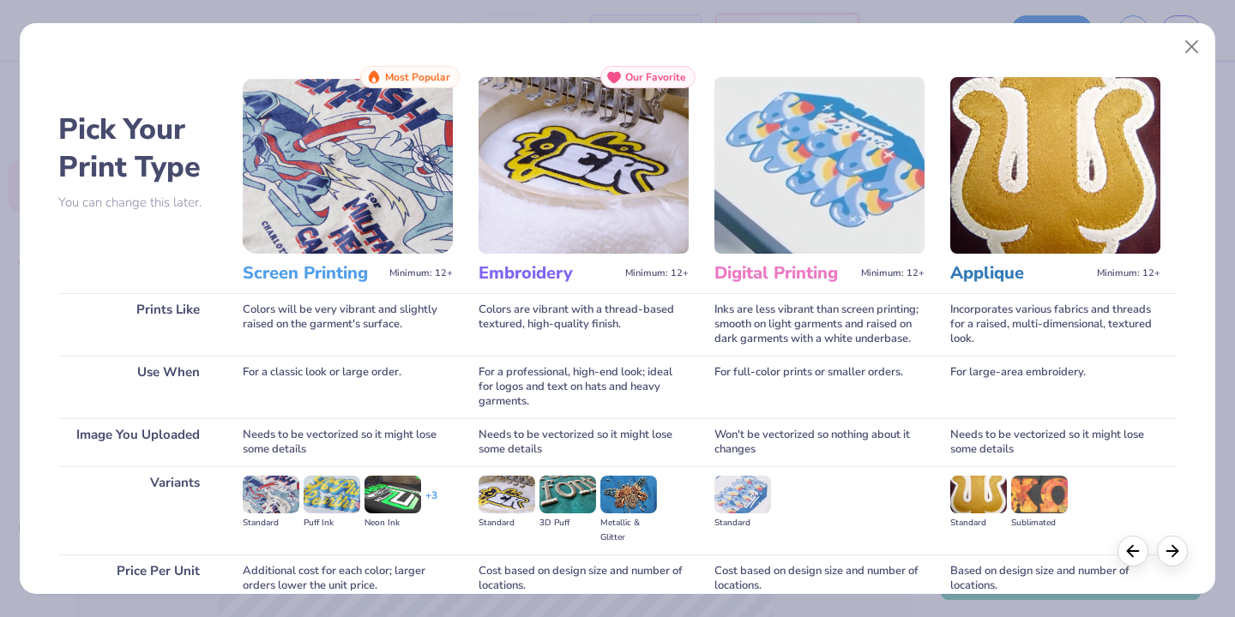
click at [334, 247] on img at bounding box center [348, 165] width 210 height 177
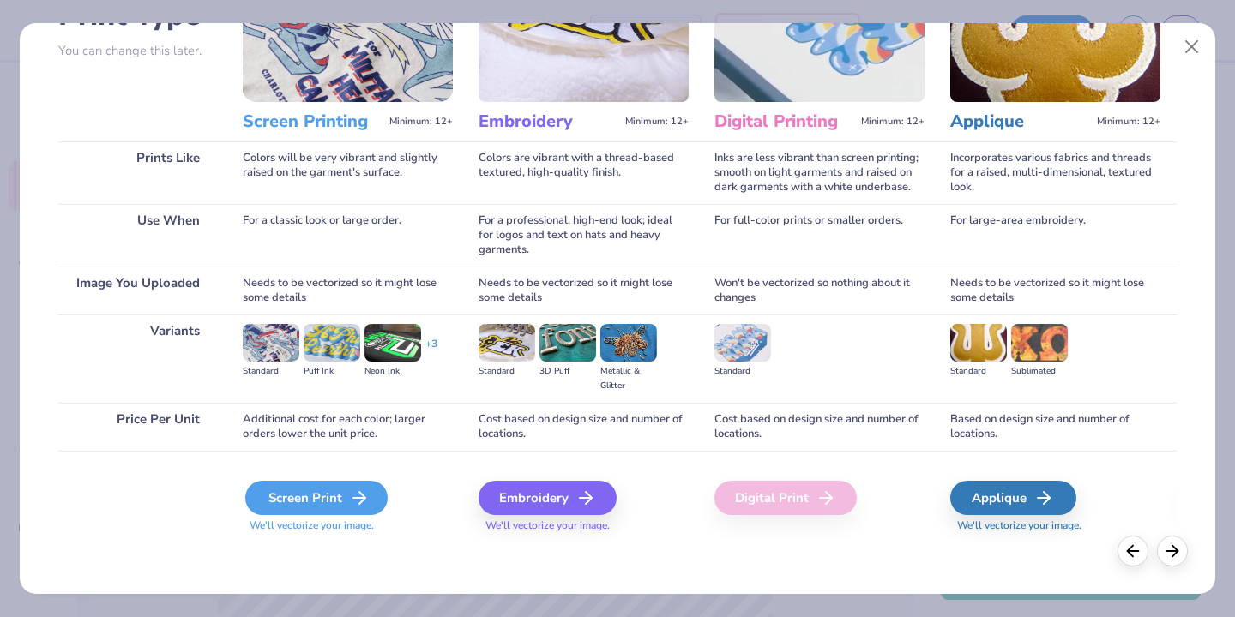
click at [313, 498] on div "Screen Print" at bounding box center [316, 498] width 142 height 34
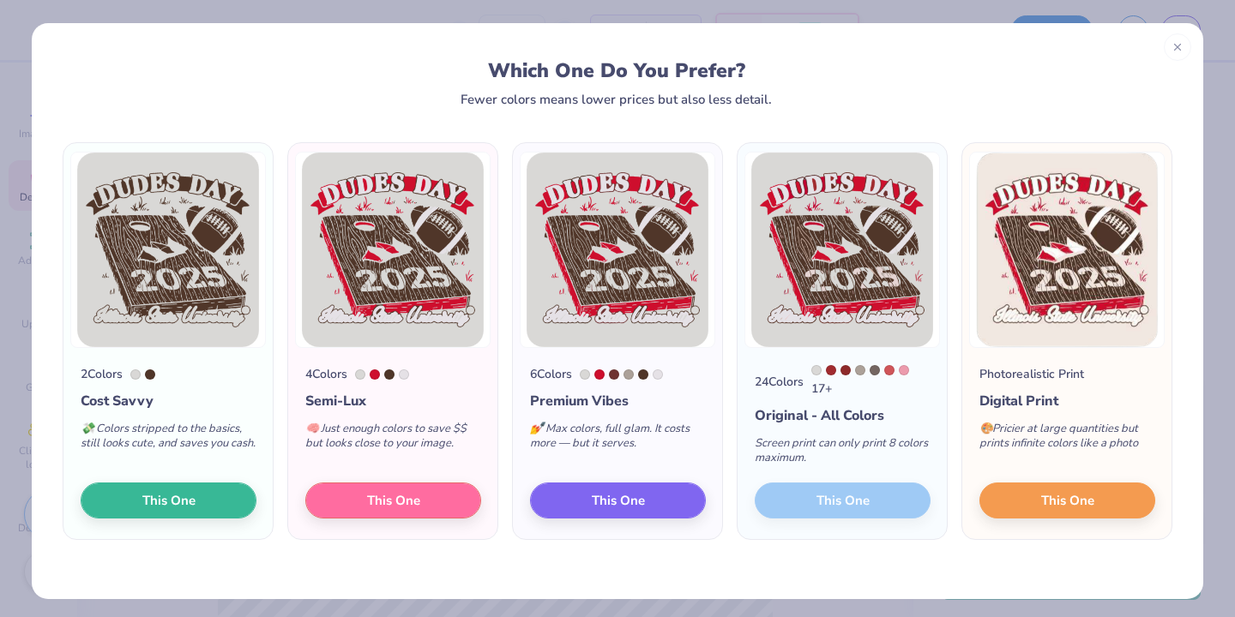
scroll to position [7, 0]
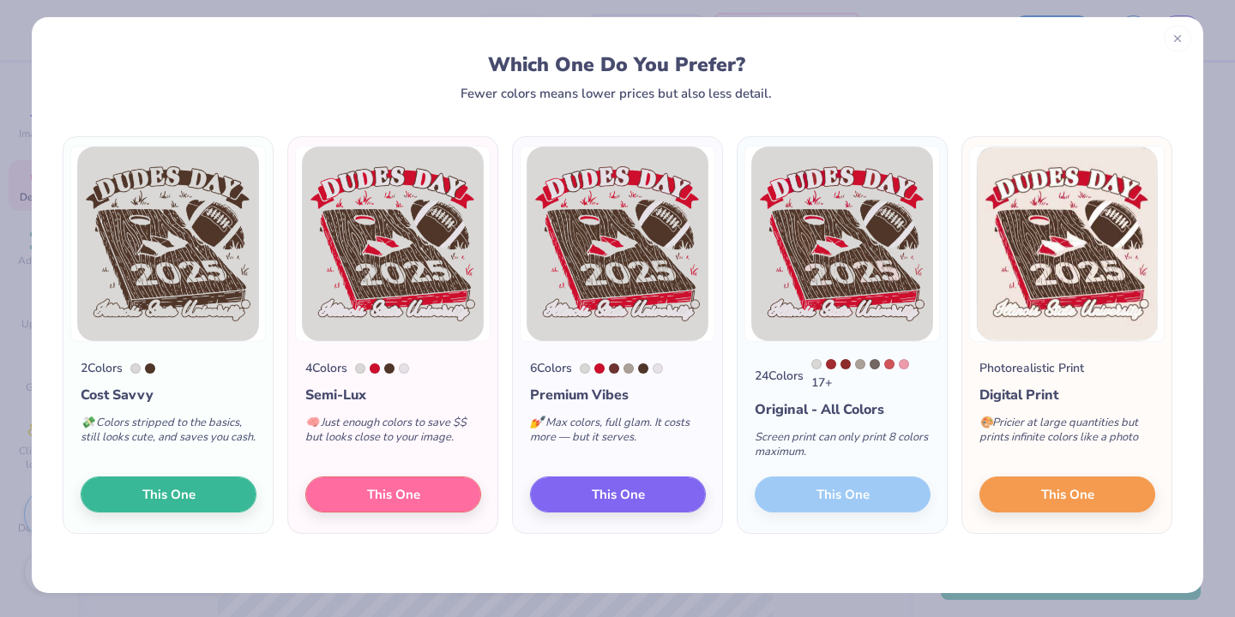
click at [1182, 42] on icon at bounding box center [1177, 39] width 12 height 12
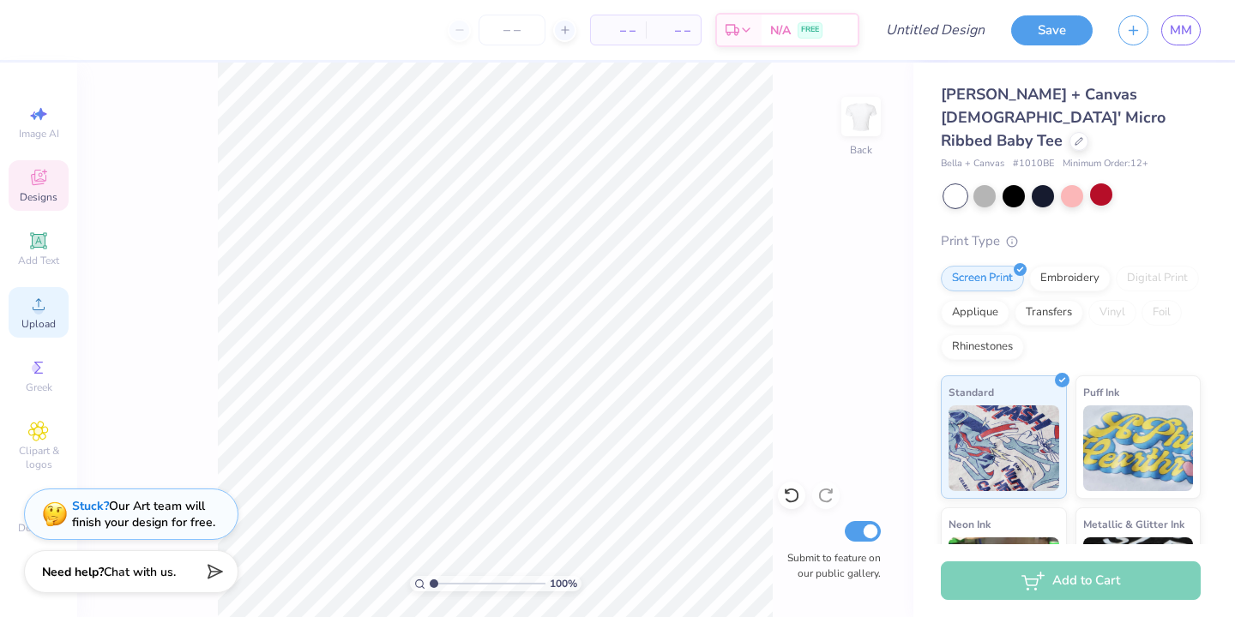
click at [41, 298] on icon at bounding box center [38, 304] width 21 height 21
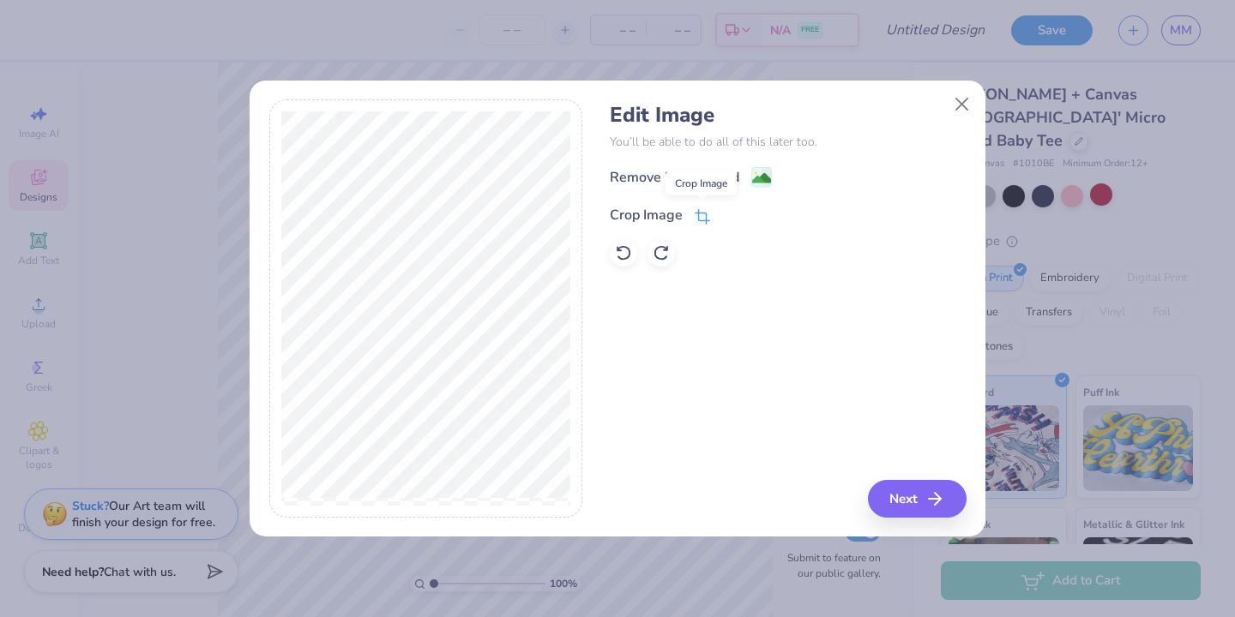
click at [700, 220] on icon at bounding box center [702, 216] width 15 height 15
click at [731, 211] on icon at bounding box center [731, 213] width 10 height 10
click at [760, 171] on image at bounding box center [761, 180] width 19 height 19
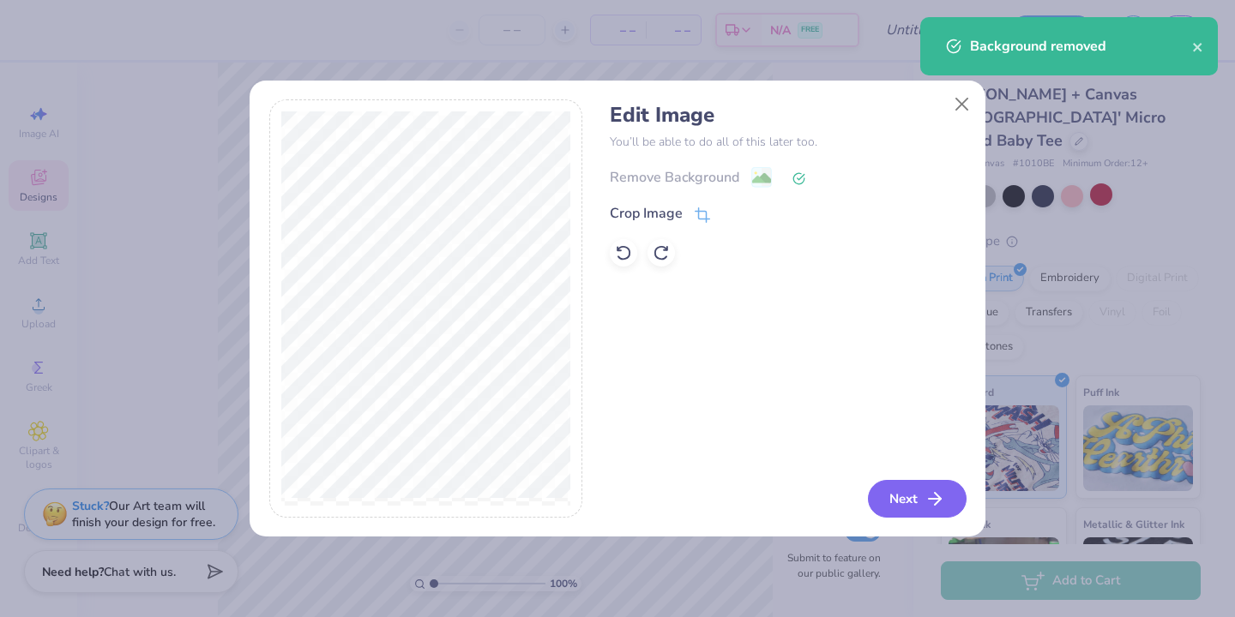
click at [905, 490] on button "Next" at bounding box center [917, 499] width 99 height 38
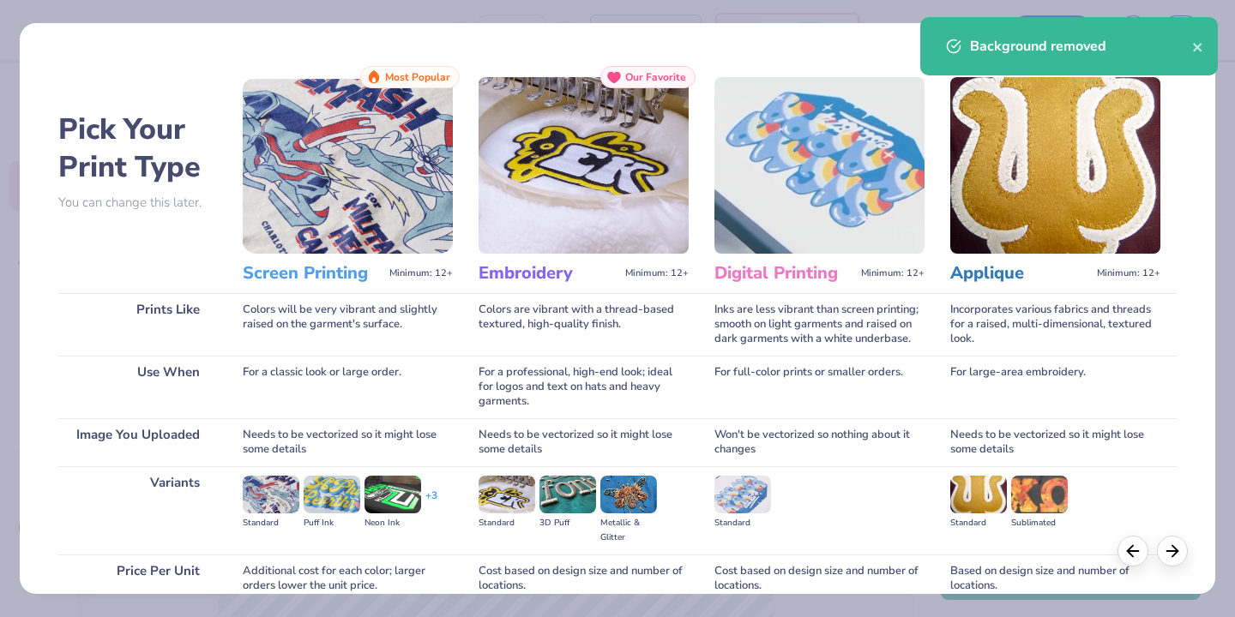
scroll to position [152, 0]
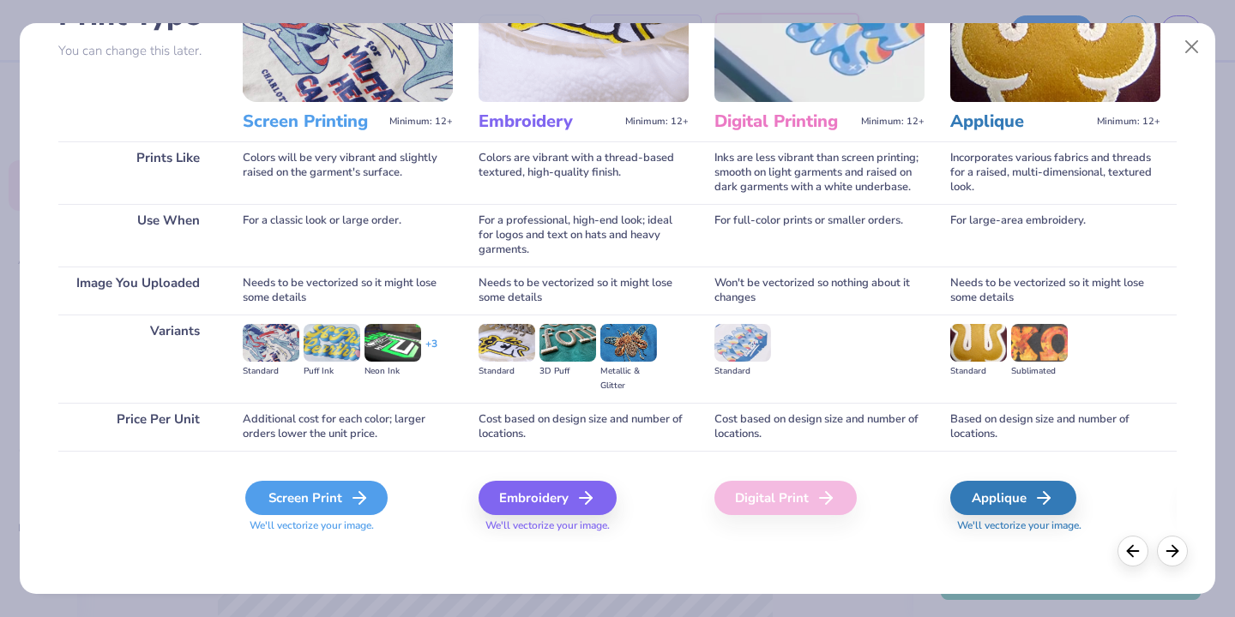
click at [341, 490] on div "Screen Print" at bounding box center [316, 498] width 142 height 34
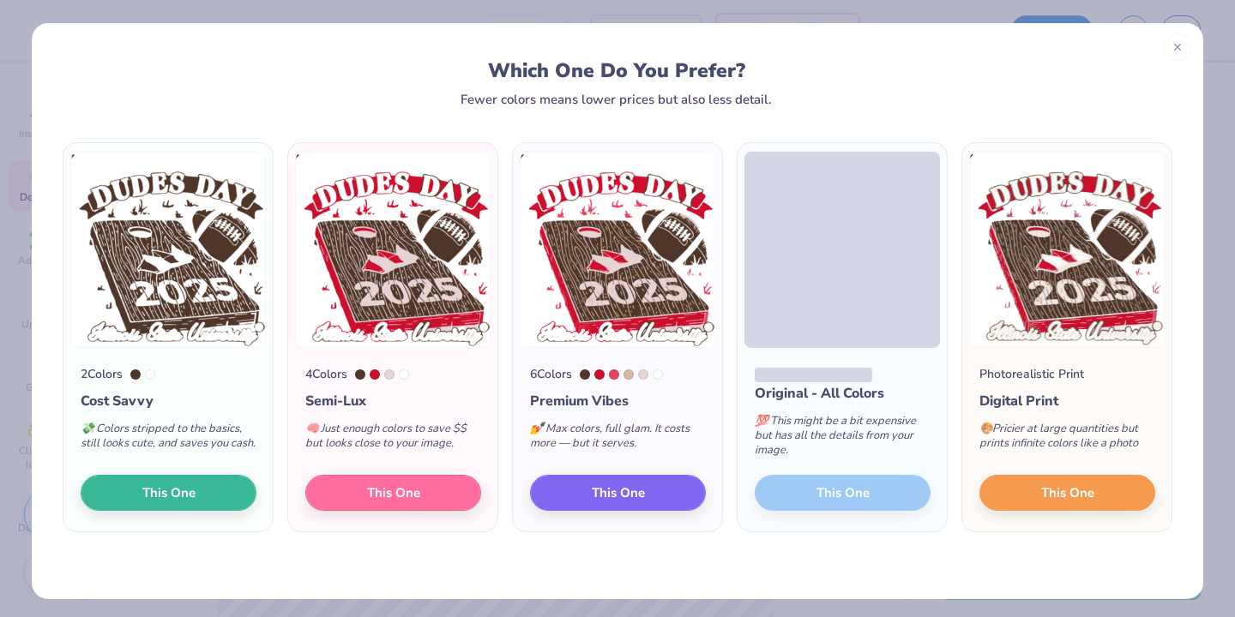
scroll to position [5, 0]
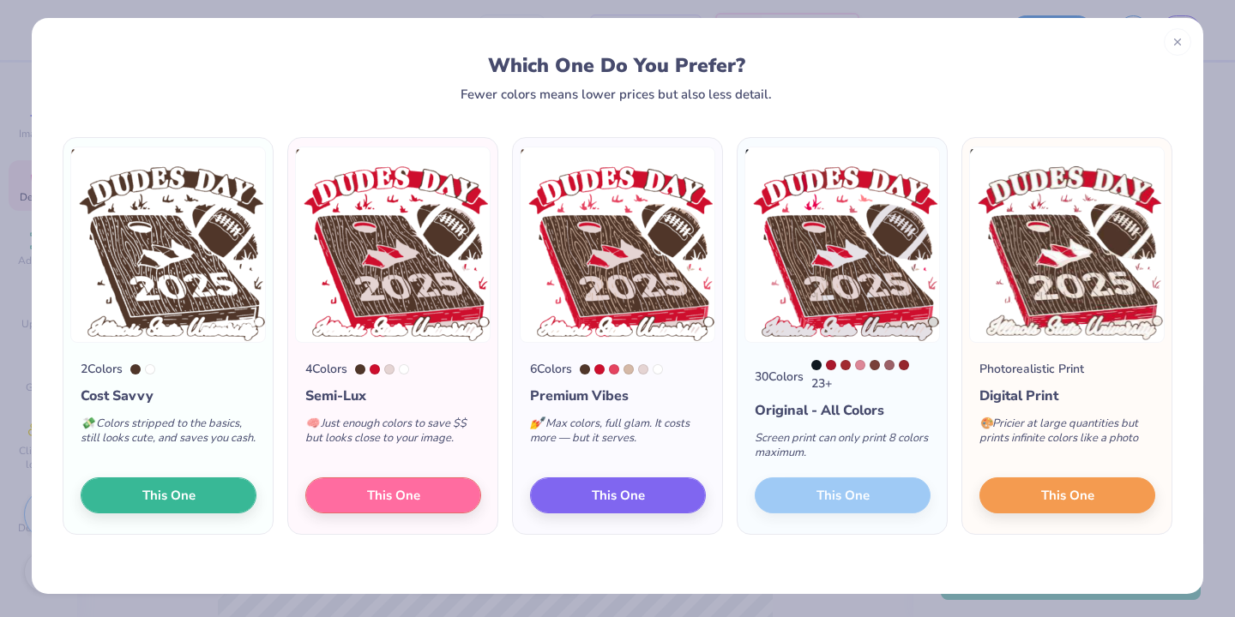
click at [816, 512] on div "30 Colors 23 + Original - All Colors Screen print can only print 8 colors maxim…" at bounding box center [841, 438] width 209 height 191
click at [811, 484] on div "30 Colors 23 + Original - All Colors Screen print can only print 8 colors maxim…" at bounding box center [841, 438] width 209 height 191
click at [813, 320] on img at bounding box center [842, 245] width 196 height 196
click at [797, 177] on img at bounding box center [842, 245] width 196 height 196
click at [1083, 502] on span "This One" at bounding box center [1067, 494] width 53 height 20
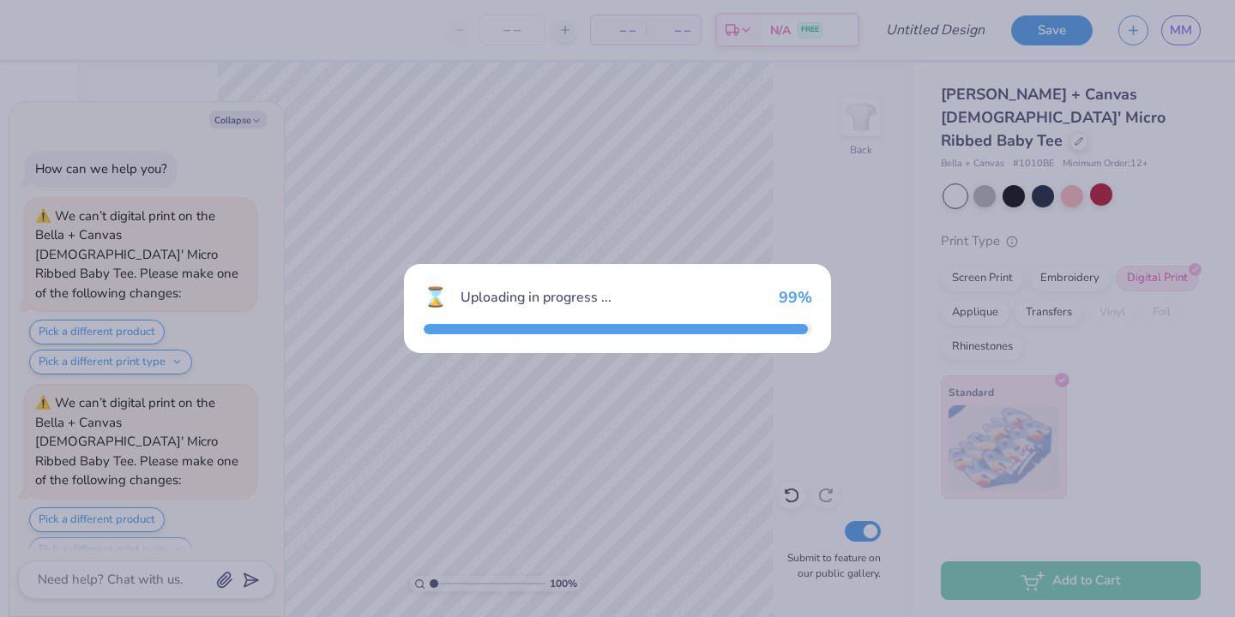
scroll to position [153, 0]
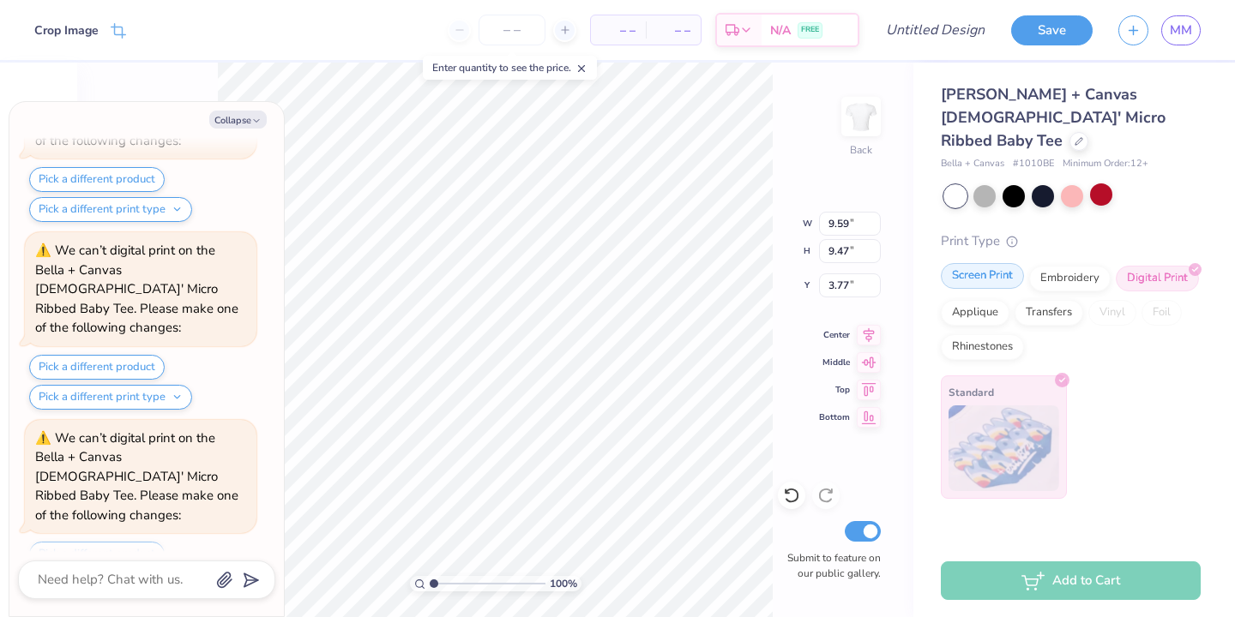
click at [990, 263] on div "Screen Print" at bounding box center [982, 276] width 83 height 26
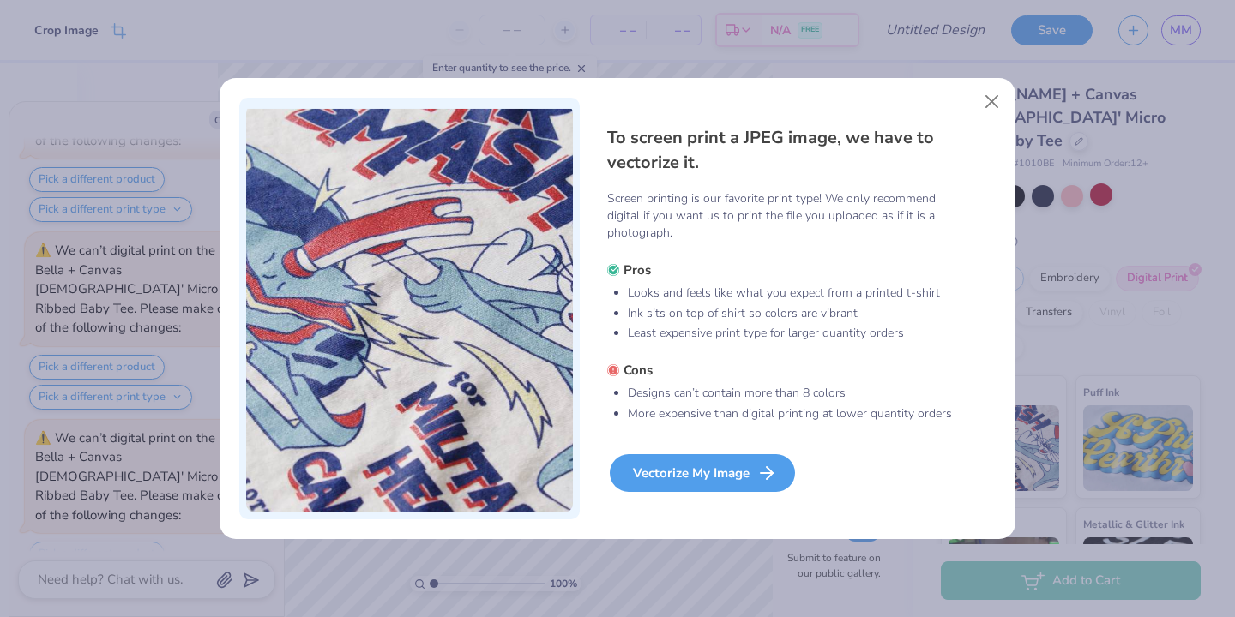
click at [696, 490] on div "Vectorize My Image" at bounding box center [702, 473] width 185 height 38
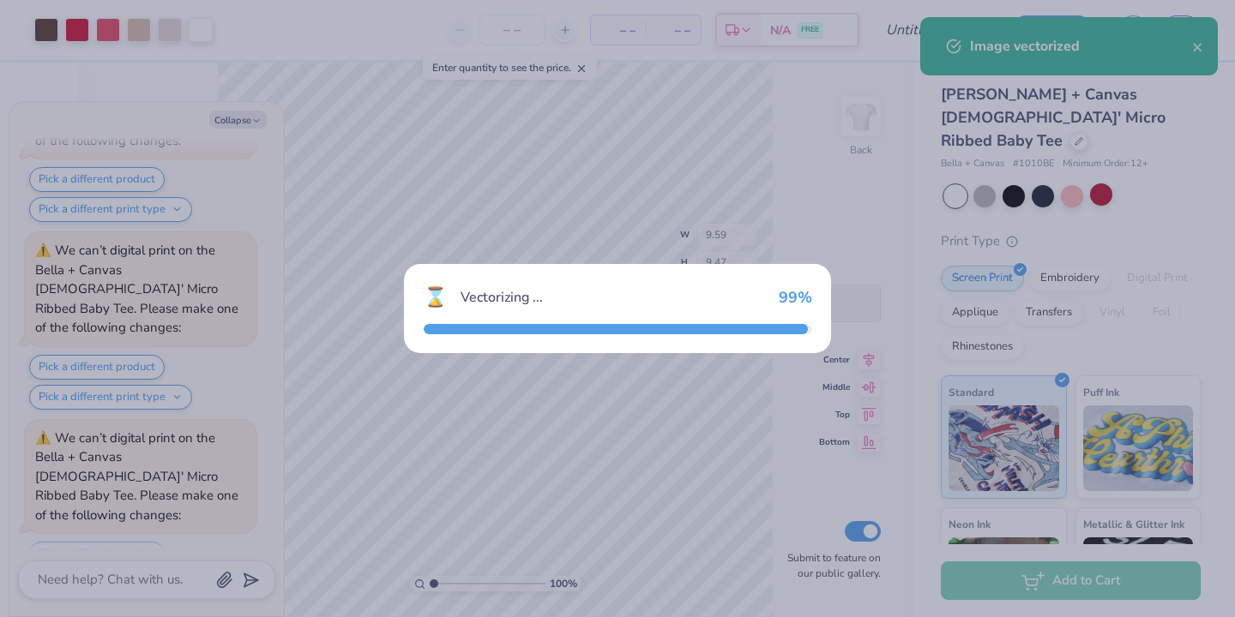
scroll to position [295, 0]
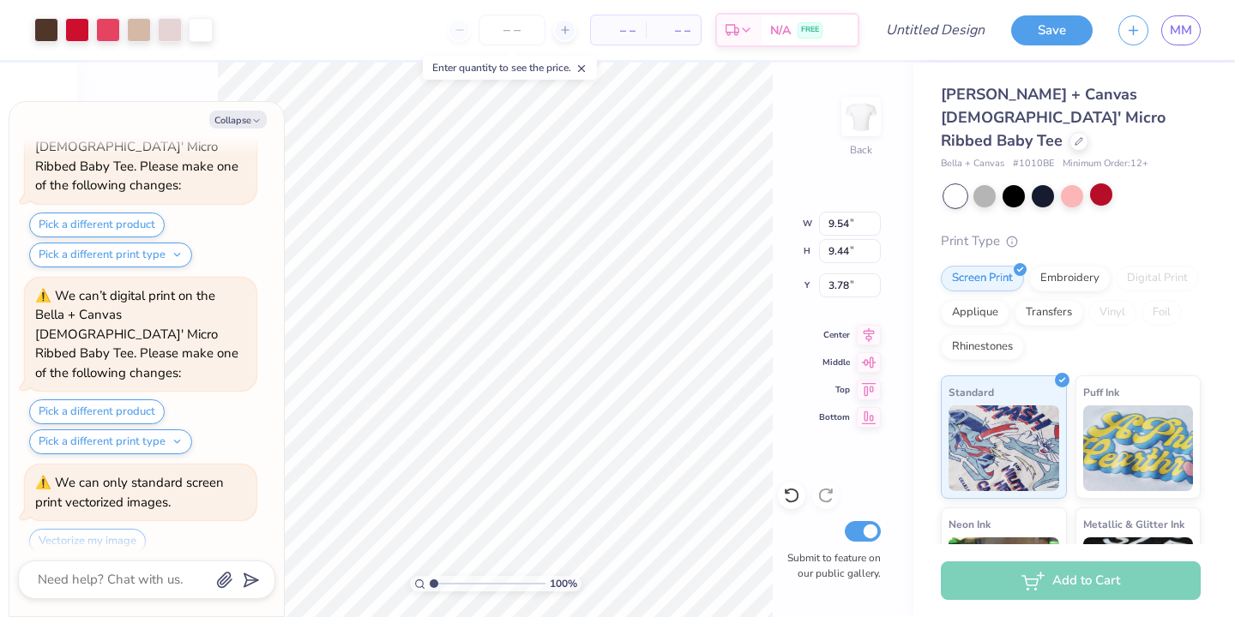
type textarea "x"
type input "6.63"
type input "6.56"
type input "6.66"
type textarea "x"
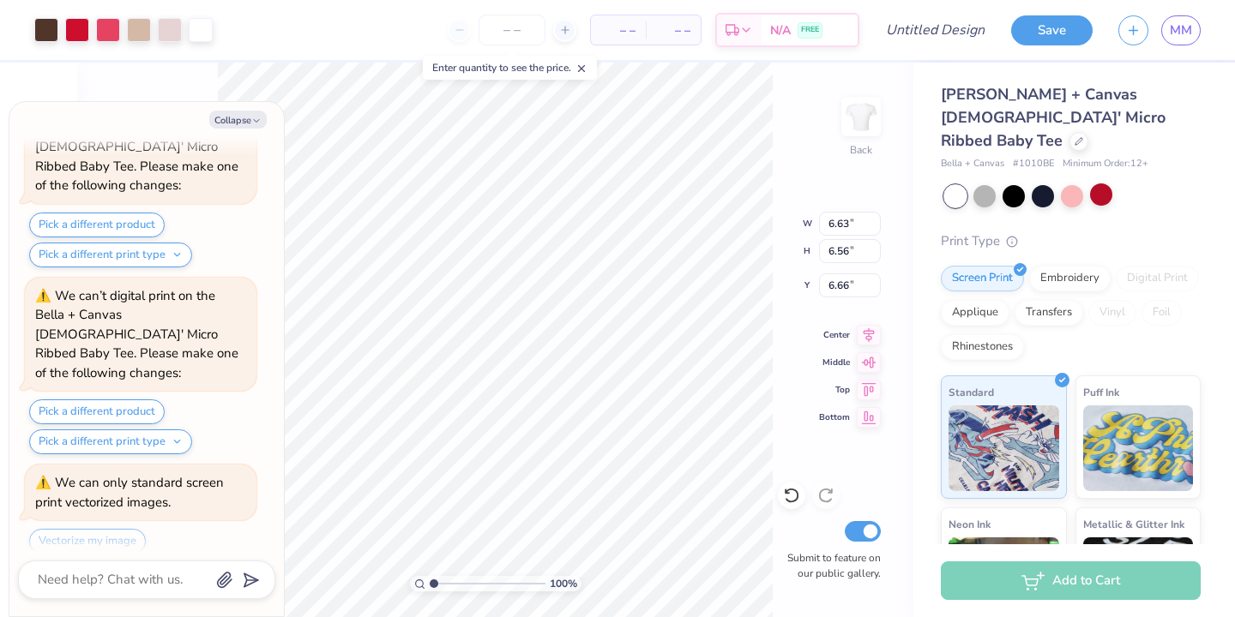
type input "1.94"
type textarea "x"
type input "1.73"
type textarea "x"
type input "6.85"
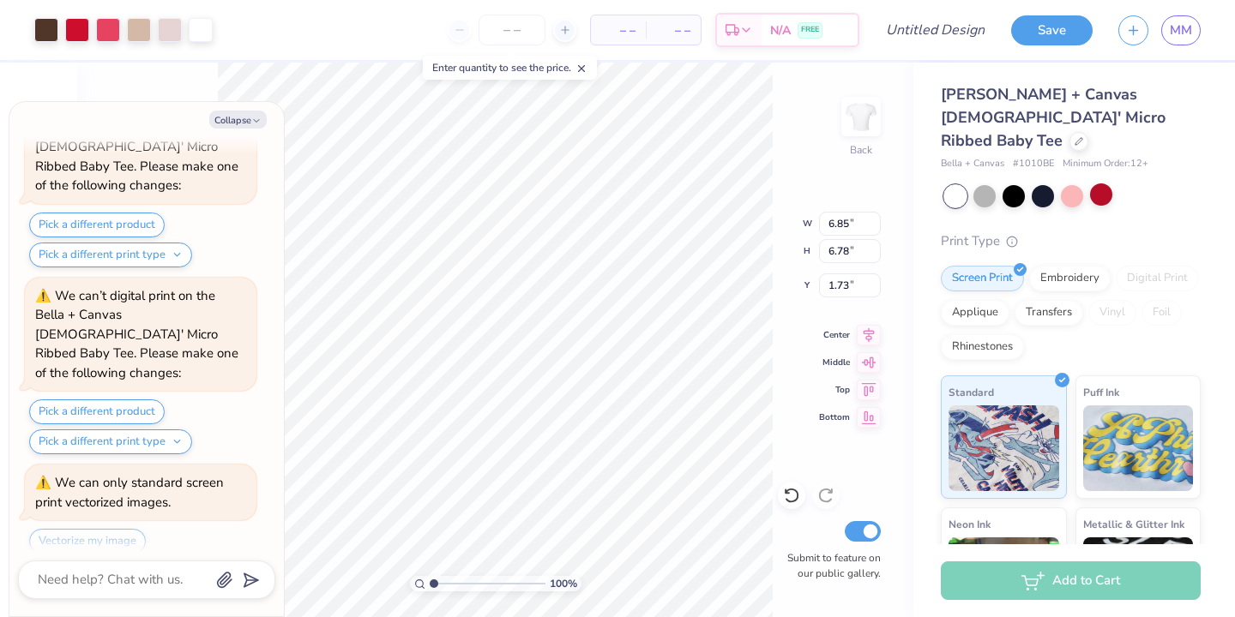
type input "6.78"
type textarea "x"
type input "1.72"
type textarea "x"
type input "7.30"
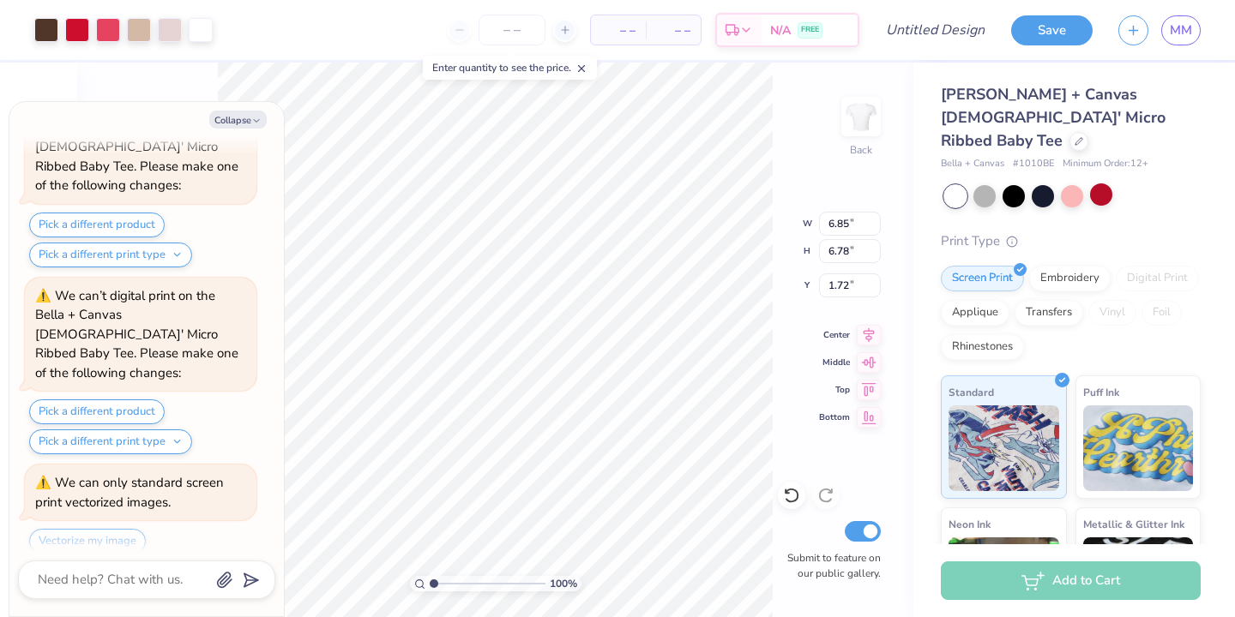
type input "7.22"
type textarea "x"
type input "1.71"
click at [781, 443] on div "100 % Back W 7.30 7.30 " H 7.22 7.22 " Y 1.71 1.71 " Center Middle Top Bottom S…" at bounding box center [495, 340] width 836 height 555
click at [93, 559] on button "Pick a print type that supports raster images" at bounding box center [131, 578] width 204 height 38
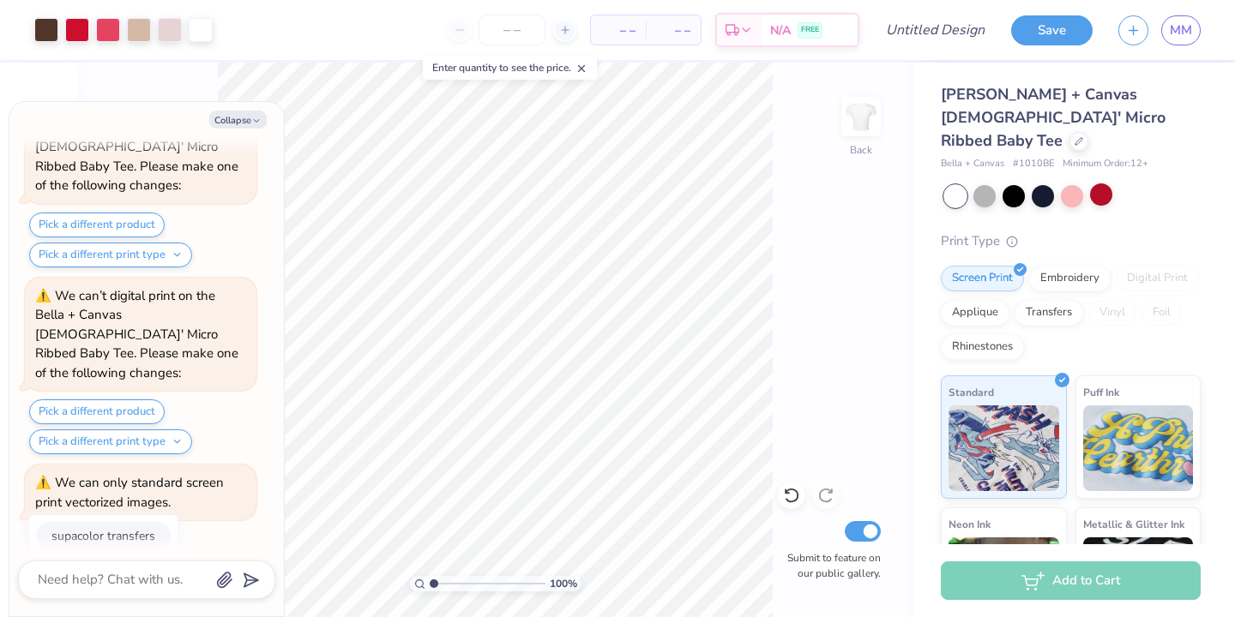
click at [153, 522] on button "supacolor transfers" at bounding box center [103, 536] width 135 height 28
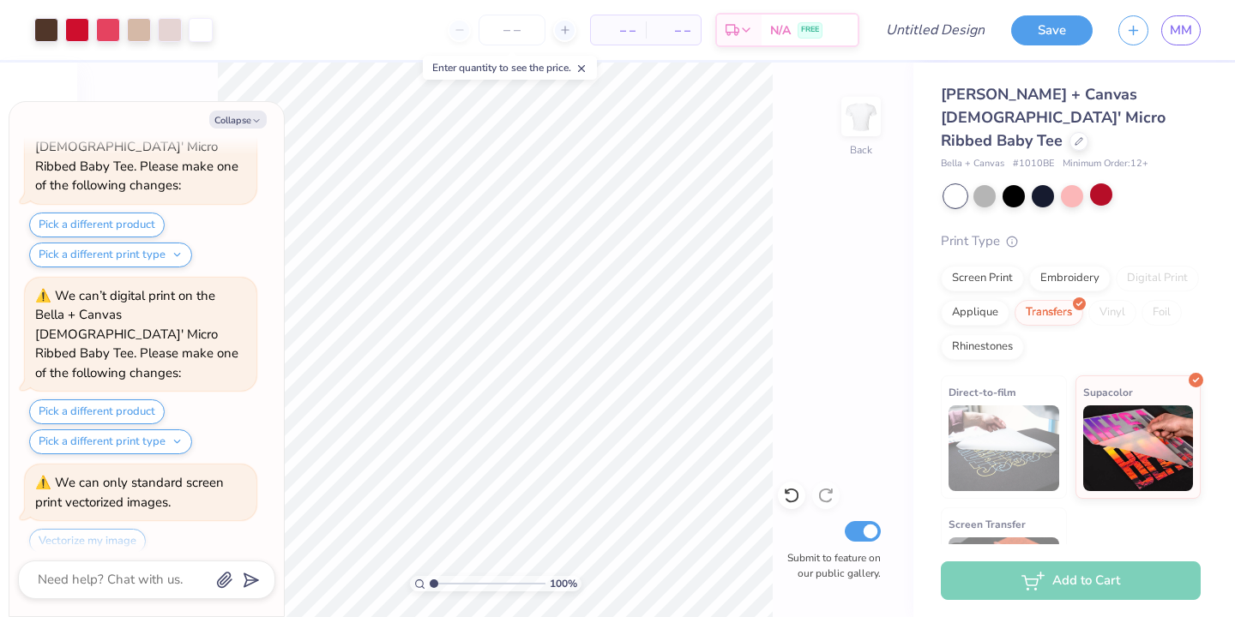
scroll to position [319, 0]
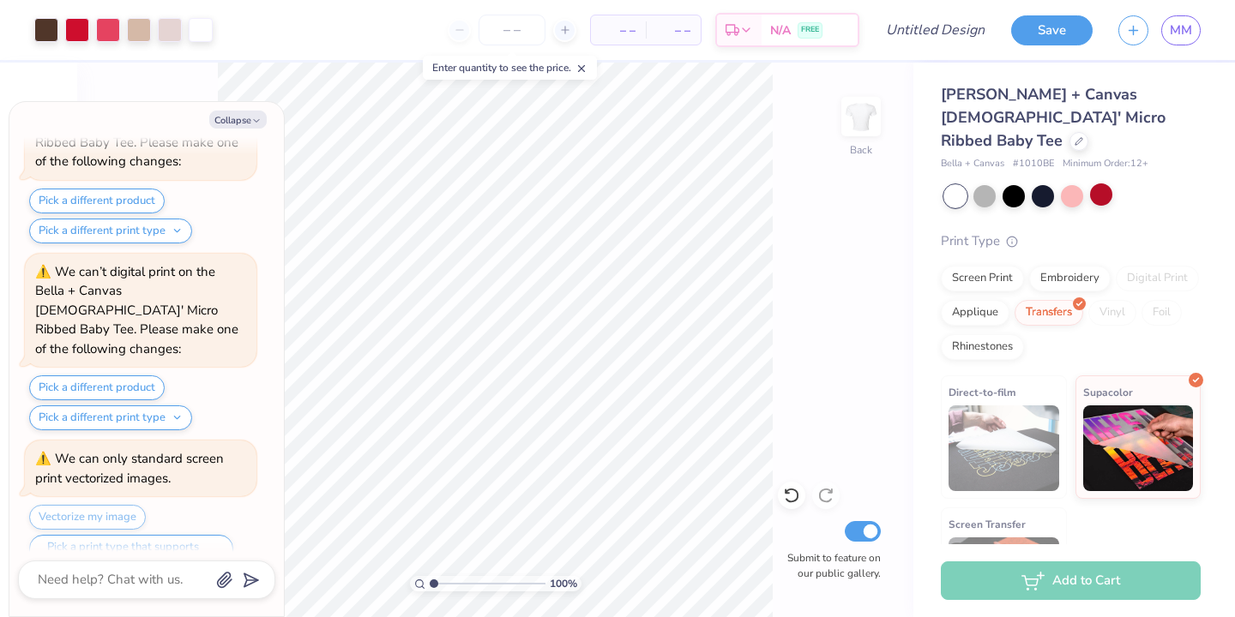
click at [846, 419] on div "100 % Back Submit to feature on our public gallery." at bounding box center [495, 340] width 836 height 555
click at [244, 111] on button "Collapse" at bounding box center [237, 120] width 57 height 18
type textarea "x"
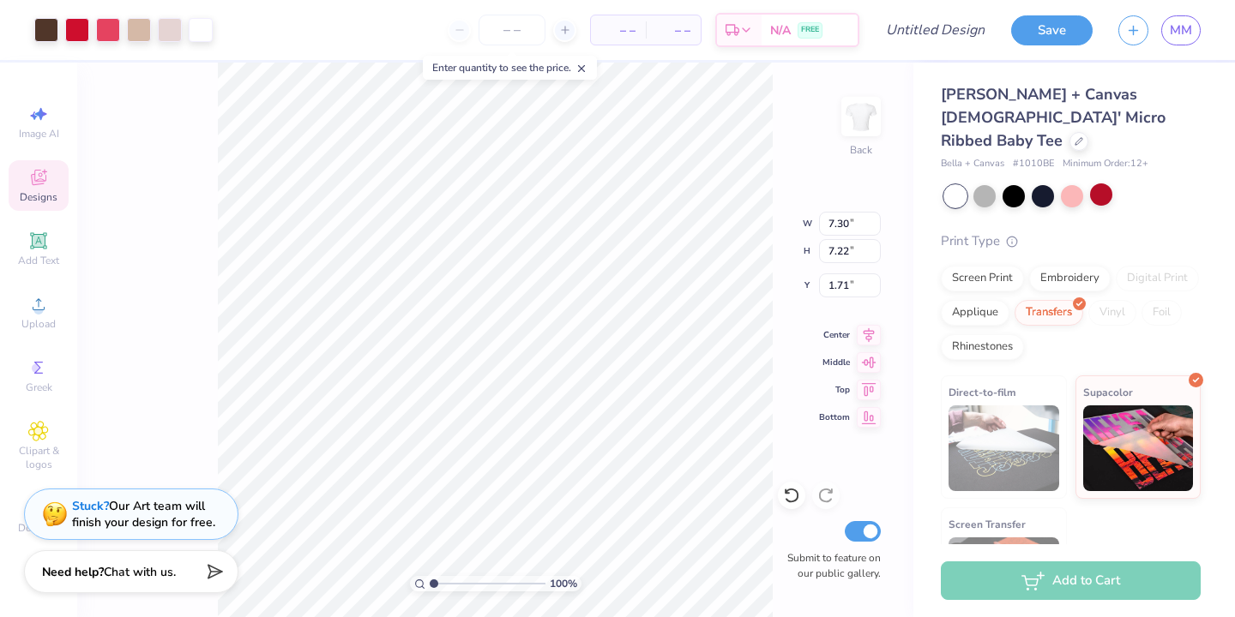
type input "1.72"
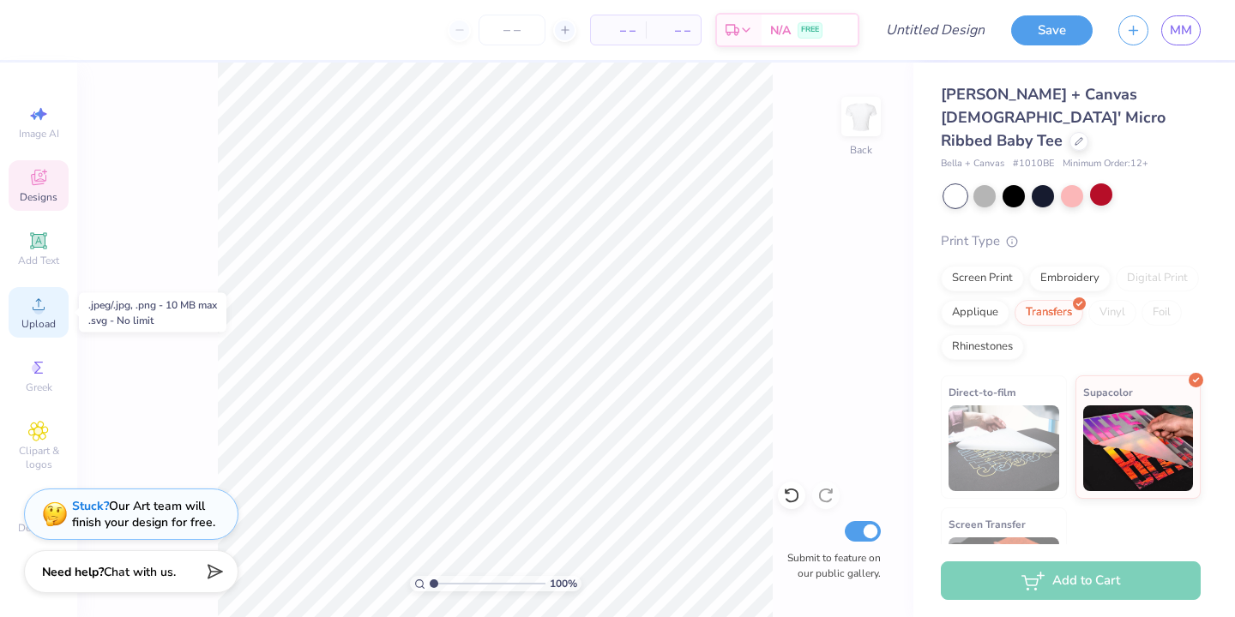
click at [33, 311] on icon at bounding box center [38, 304] width 21 height 21
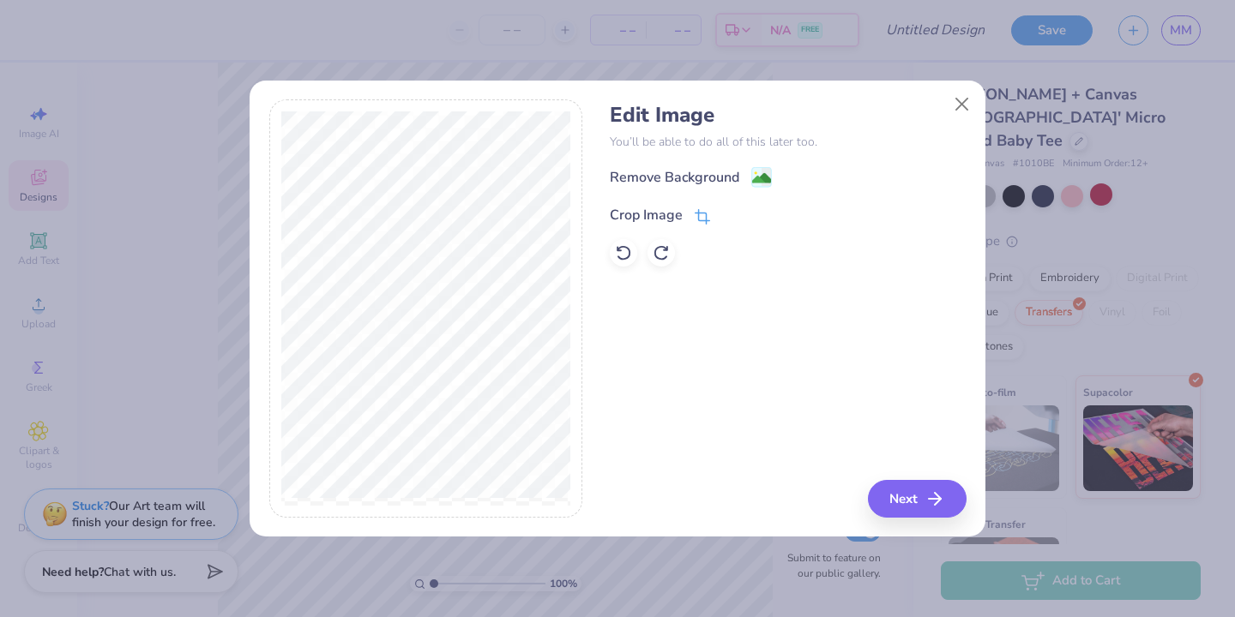
click at [699, 213] on icon at bounding box center [700, 218] width 11 height 11
click at [755, 180] on div "Remove Background Crop Image" at bounding box center [788, 216] width 356 height 100
click at [722, 213] on button at bounding box center [731, 214] width 18 height 18
click at [777, 172] on div "Remove Background" at bounding box center [788, 176] width 356 height 21
click at [761, 181] on image at bounding box center [761, 180] width 19 height 19
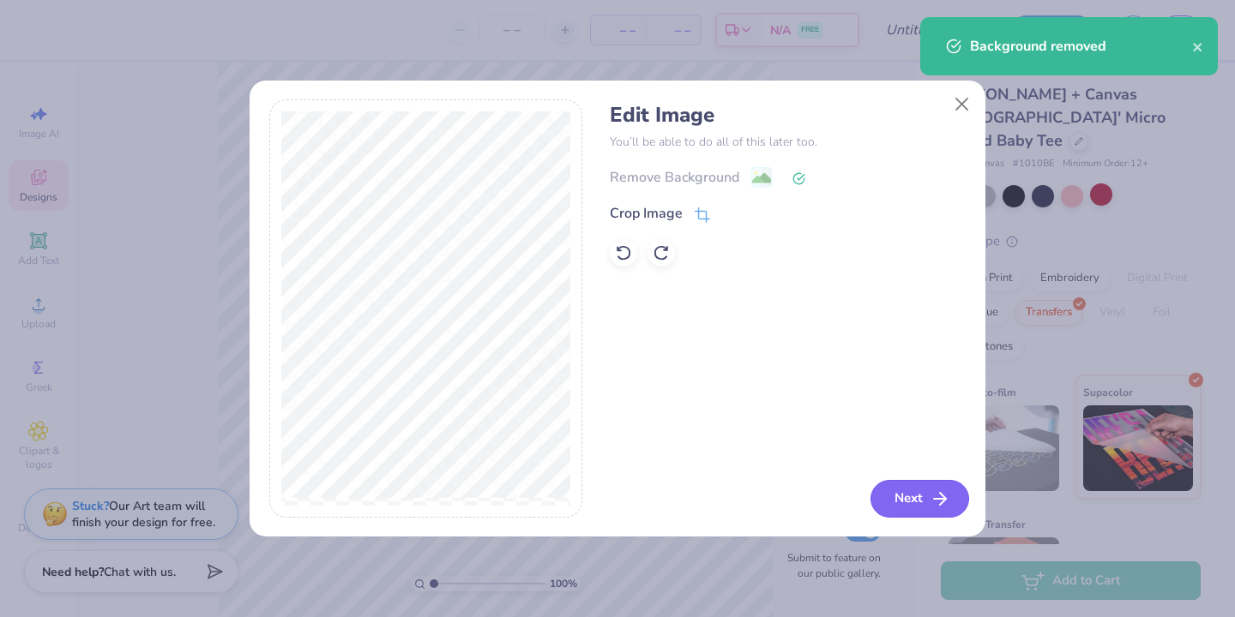
click at [912, 490] on button "Next" at bounding box center [919, 499] width 99 height 38
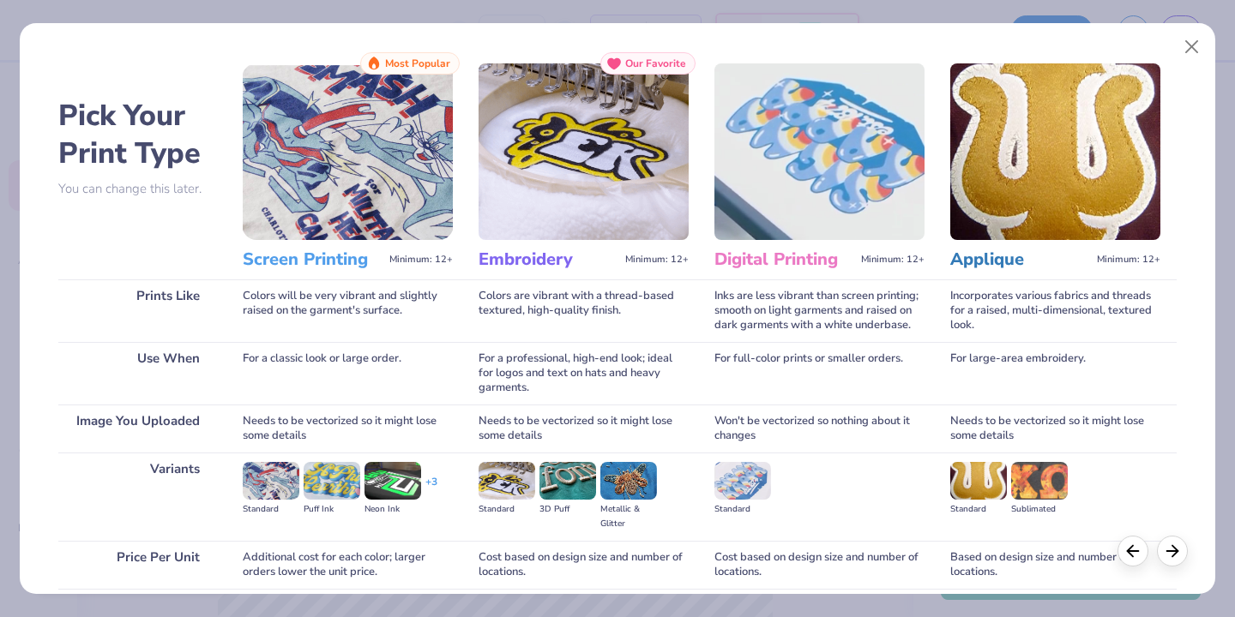
scroll to position [152, 0]
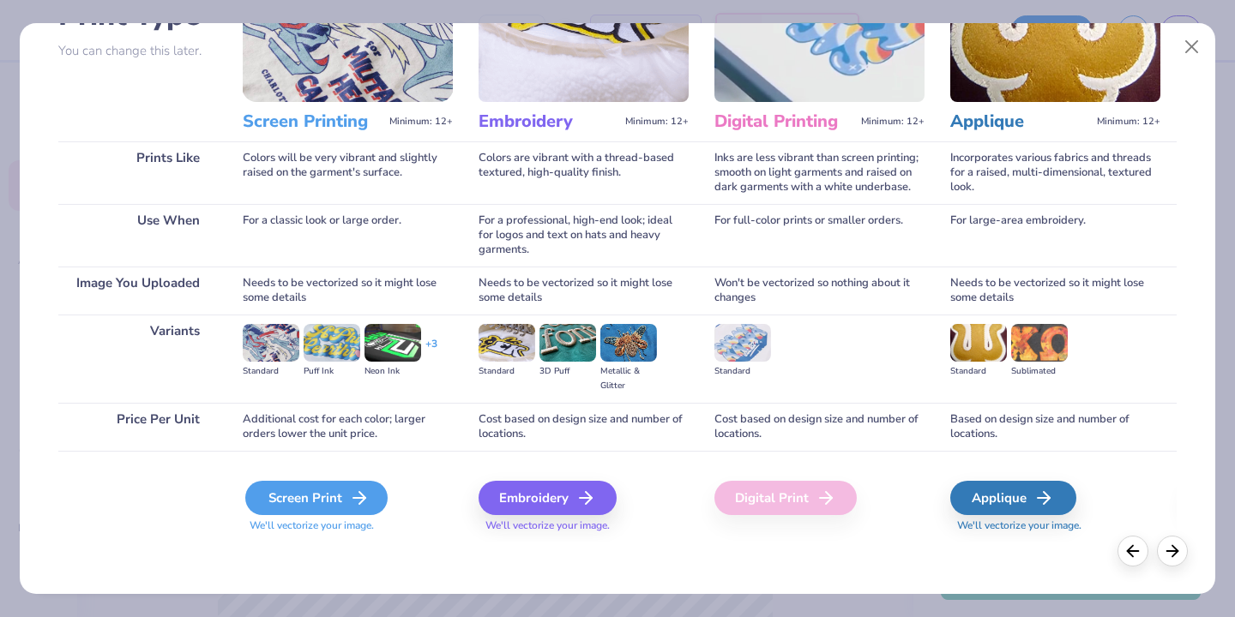
click at [324, 510] on div "Screen Print" at bounding box center [316, 498] width 142 height 34
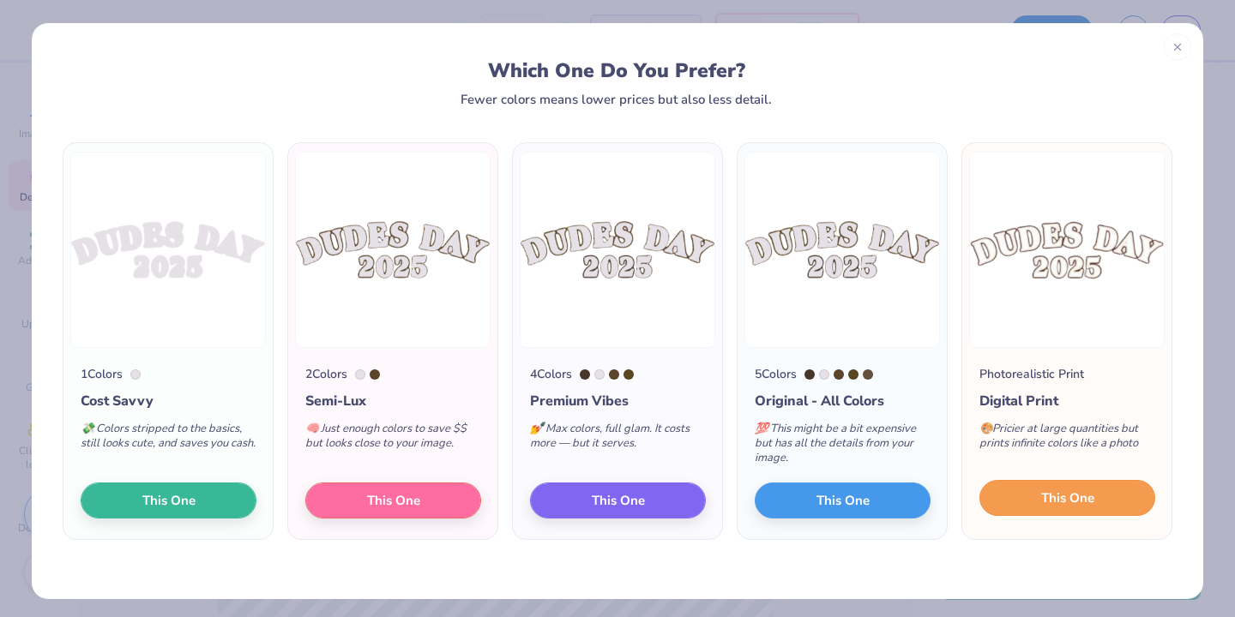
click at [1055, 491] on span "This One" at bounding box center [1067, 499] width 53 height 20
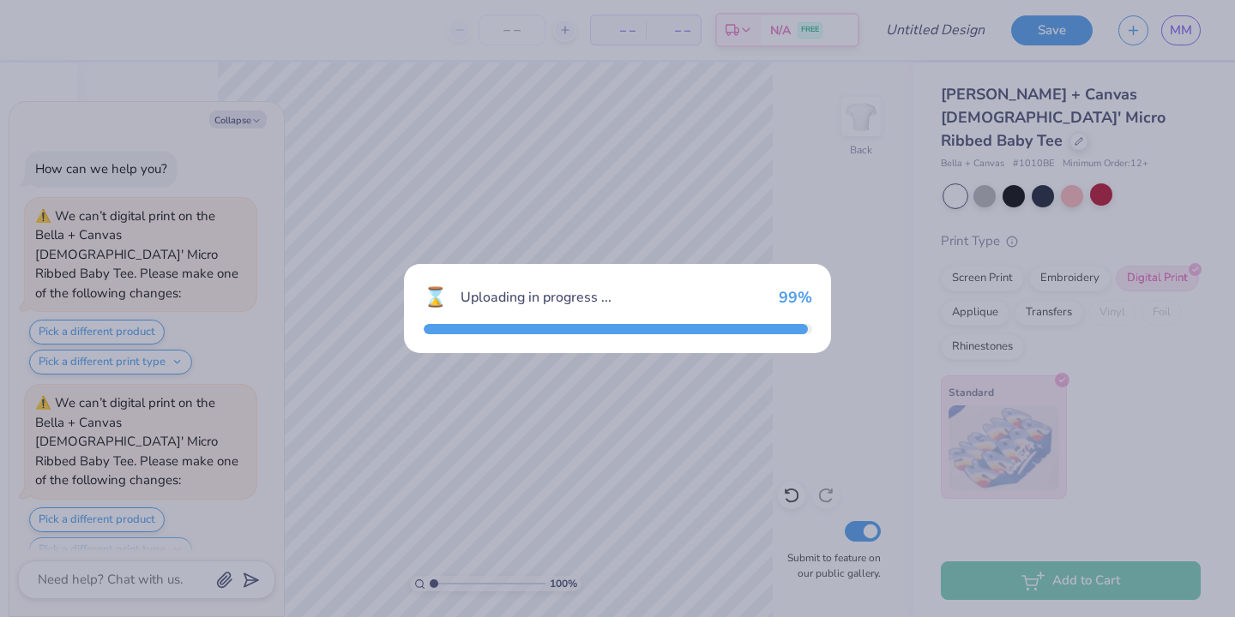
scroll to position [823, 0]
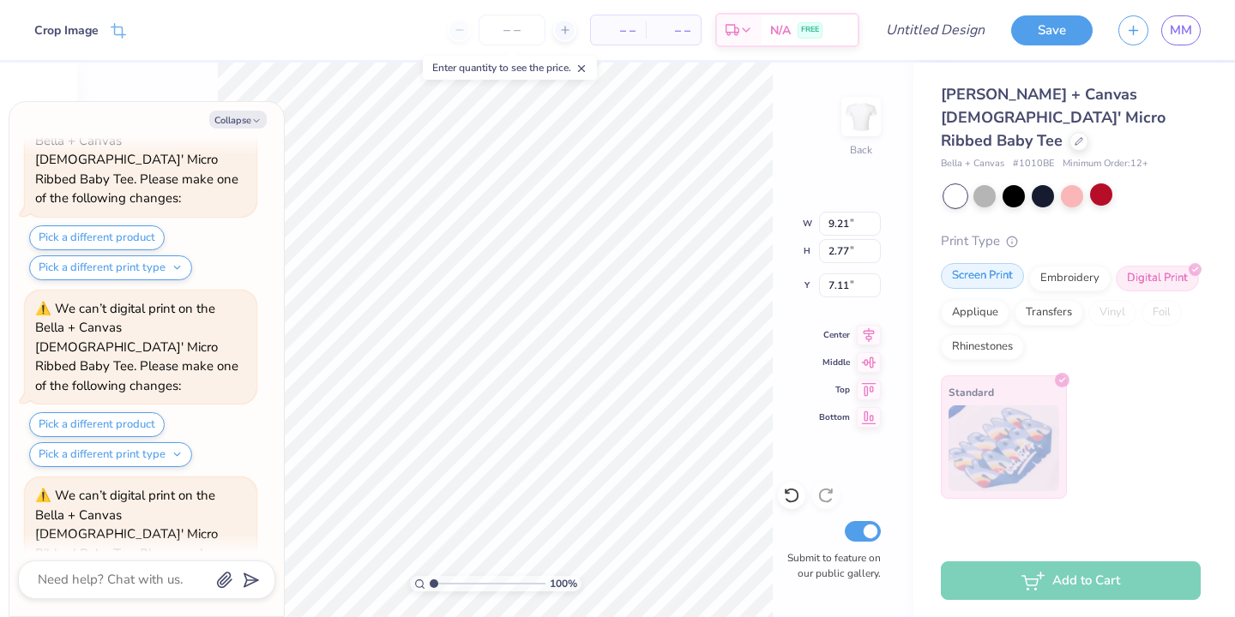
click at [1002, 263] on div "Screen Print" at bounding box center [982, 276] width 83 height 26
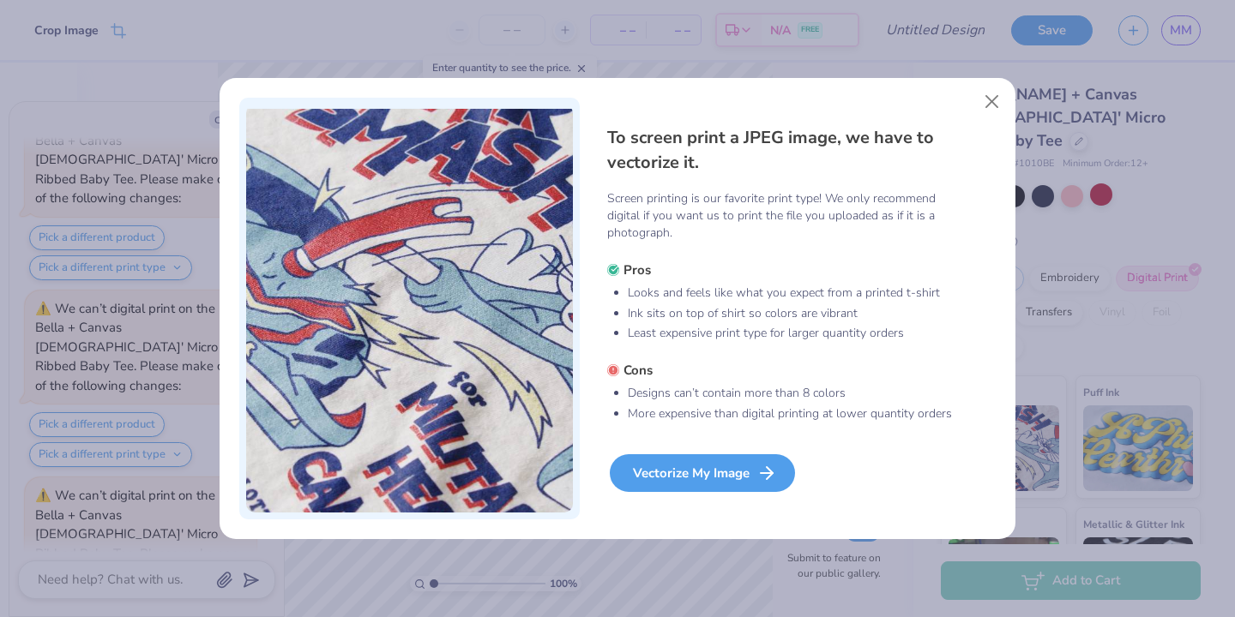
click at [694, 466] on div "Vectorize My Image" at bounding box center [702, 473] width 185 height 38
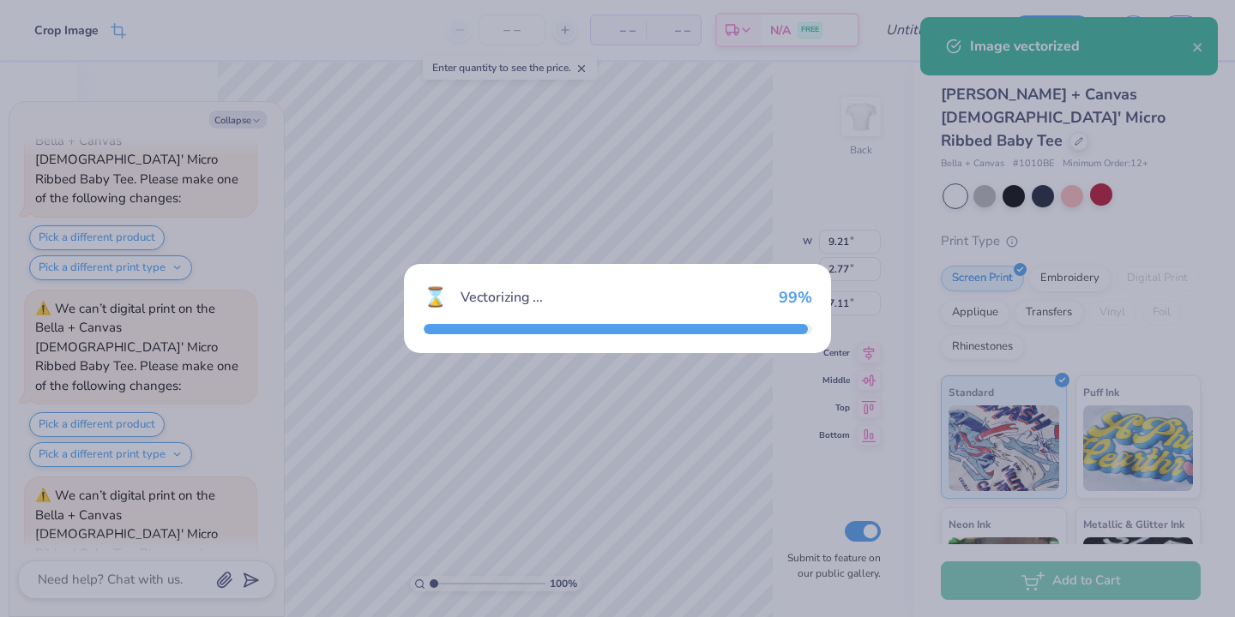
scroll to position [966, 0]
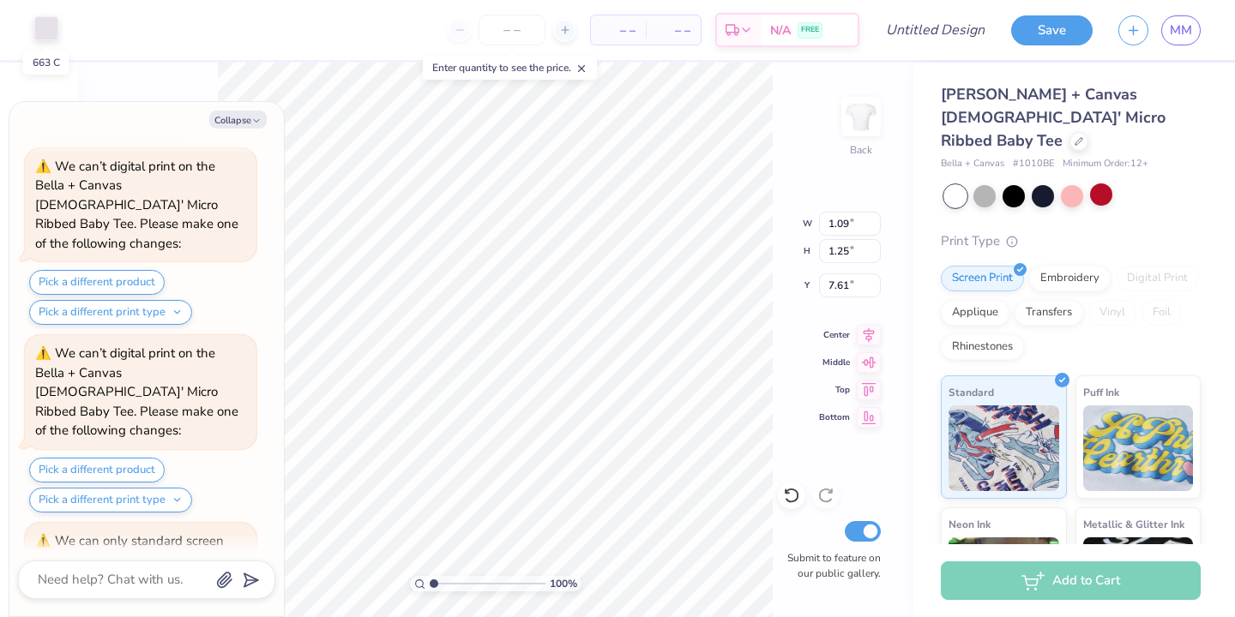
click at [37, 23] on div at bounding box center [46, 28] width 24 height 24
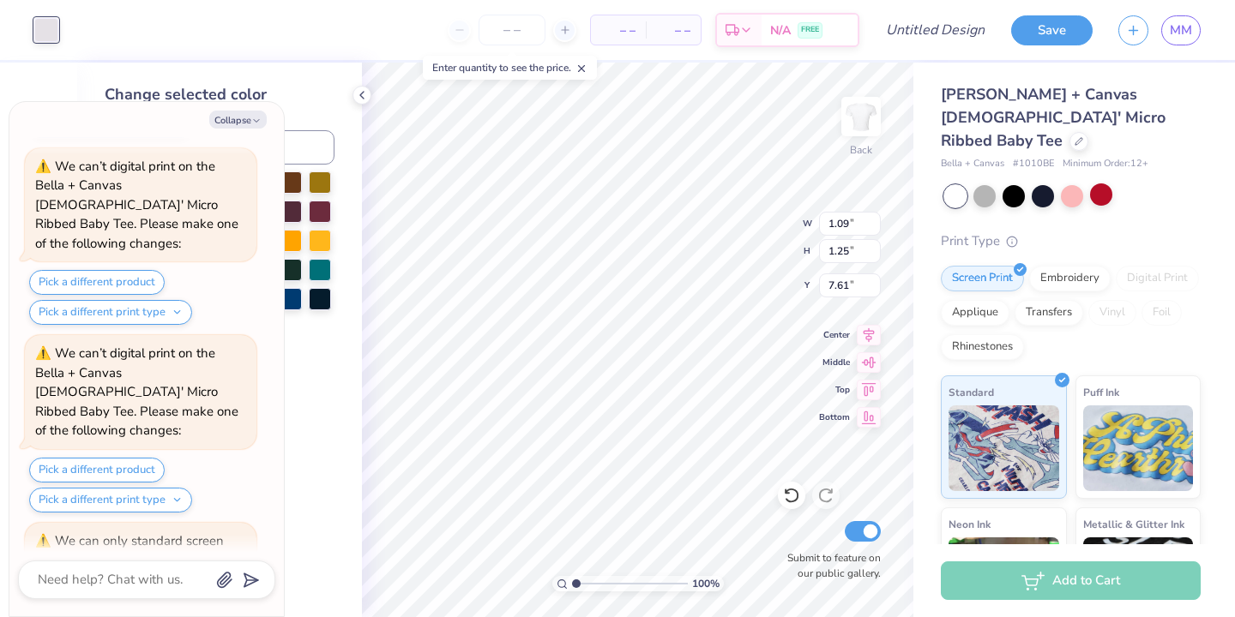
click at [335, 100] on div "Change selected color" at bounding box center [219, 340] width 285 height 555
click at [250, 114] on button "Collapse" at bounding box center [237, 120] width 57 height 18
type textarea "x"
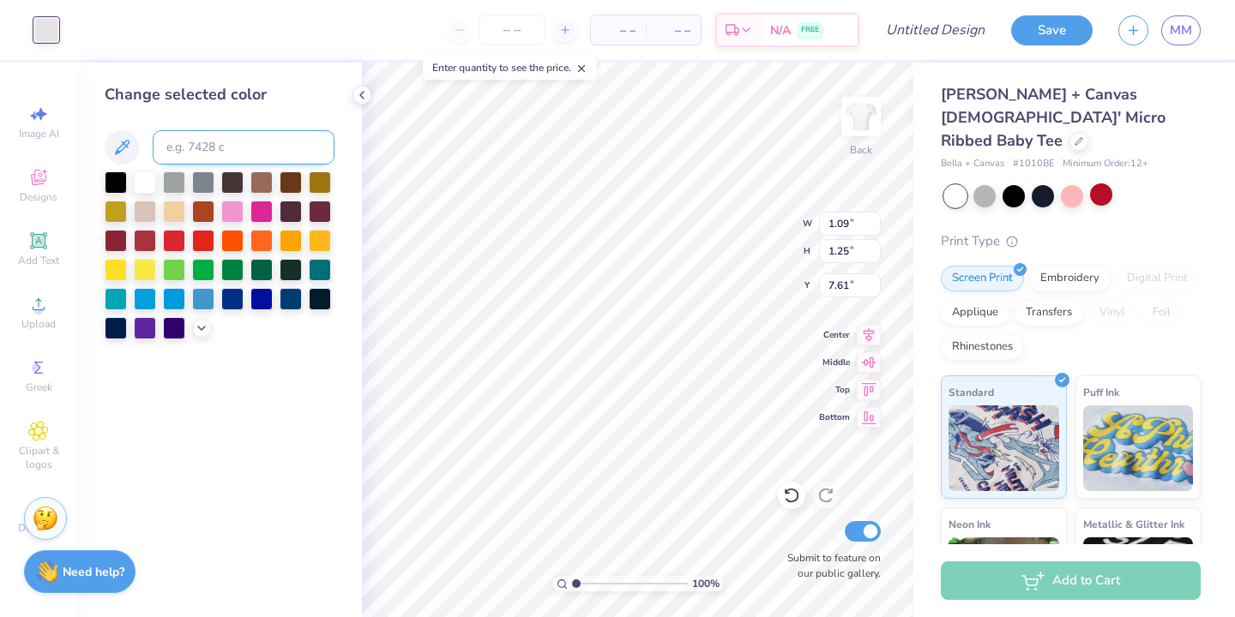
type input "0.23"
type input "0.29"
type input "7.39"
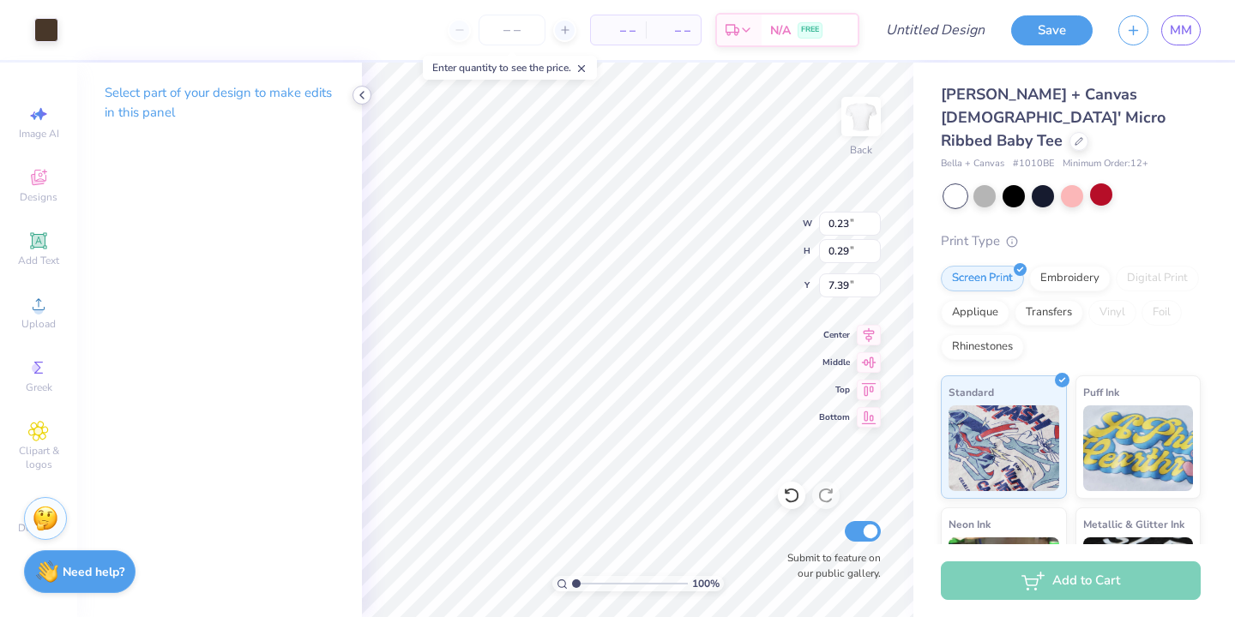
click at [353, 96] on div at bounding box center [361, 95] width 19 height 19
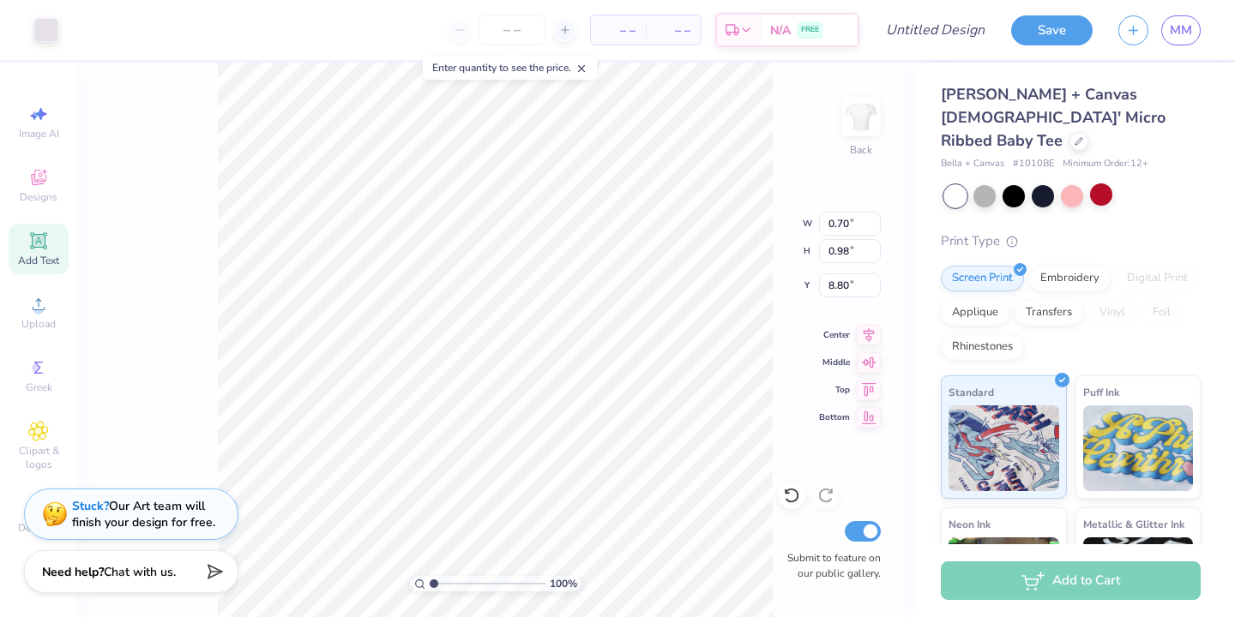
click at [34, 252] on div "Add Text" at bounding box center [39, 249] width 60 height 51
type input "4.77"
type input "1.38"
type input "7.81"
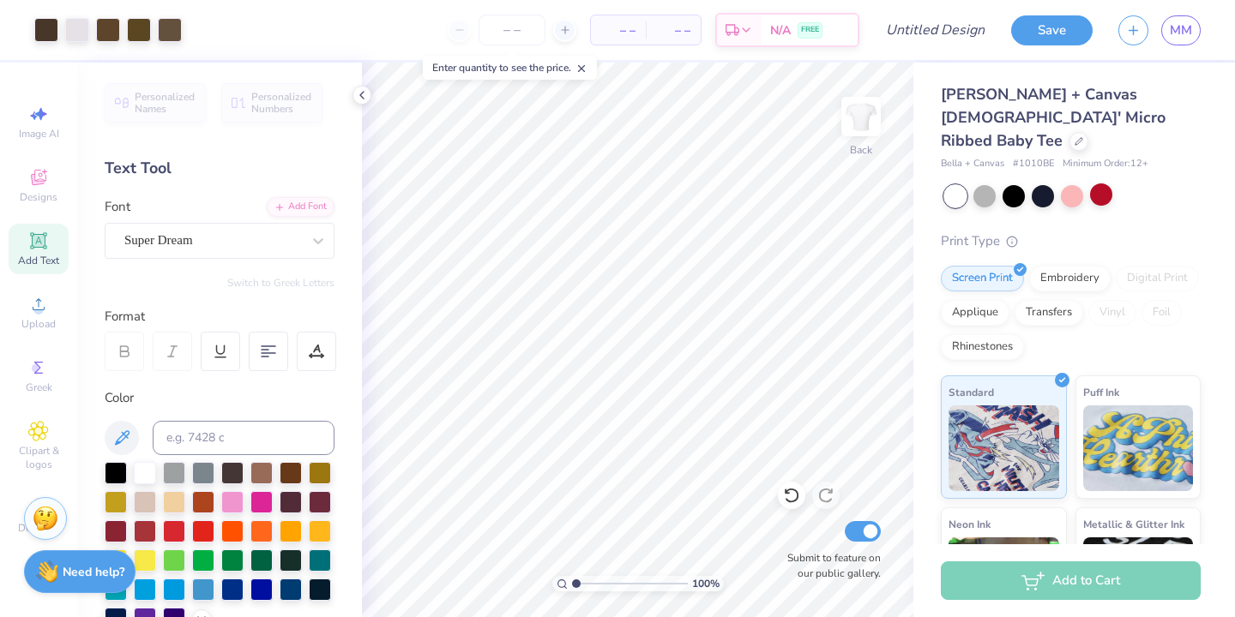
click at [36, 245] on icon at bounding box center [38, 240] width 13 height 13
type textarea "DUDES DAY"
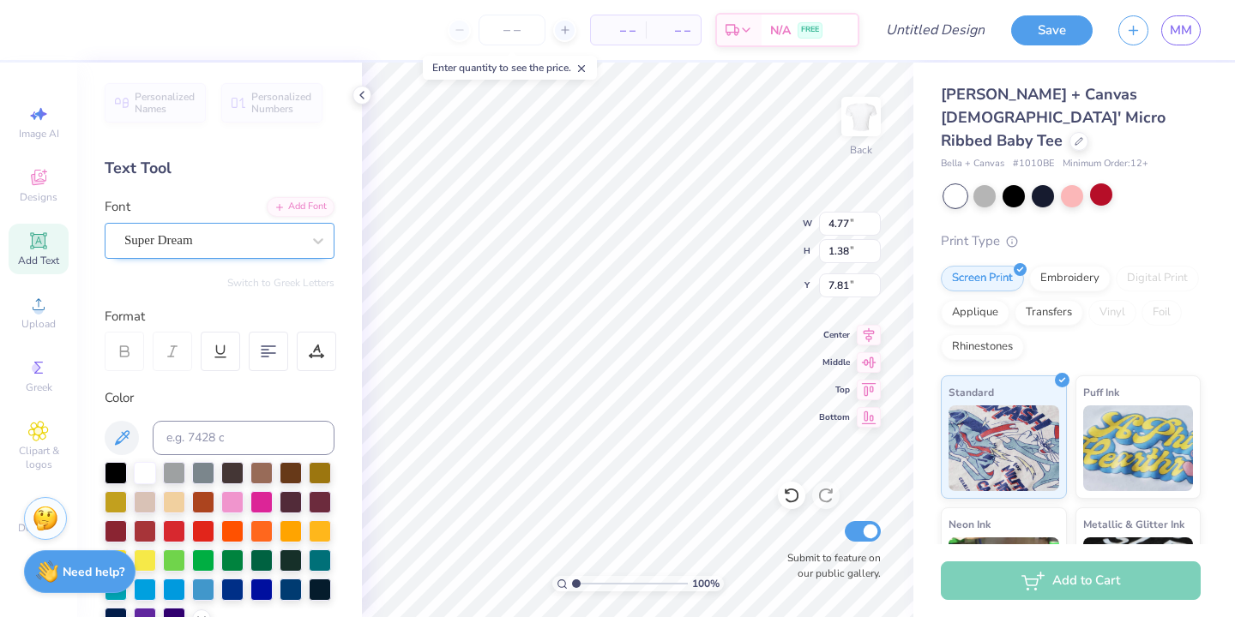
click at [199, 234] on div "Super Dream" at bounding box center [213, 240] width 180 height 27
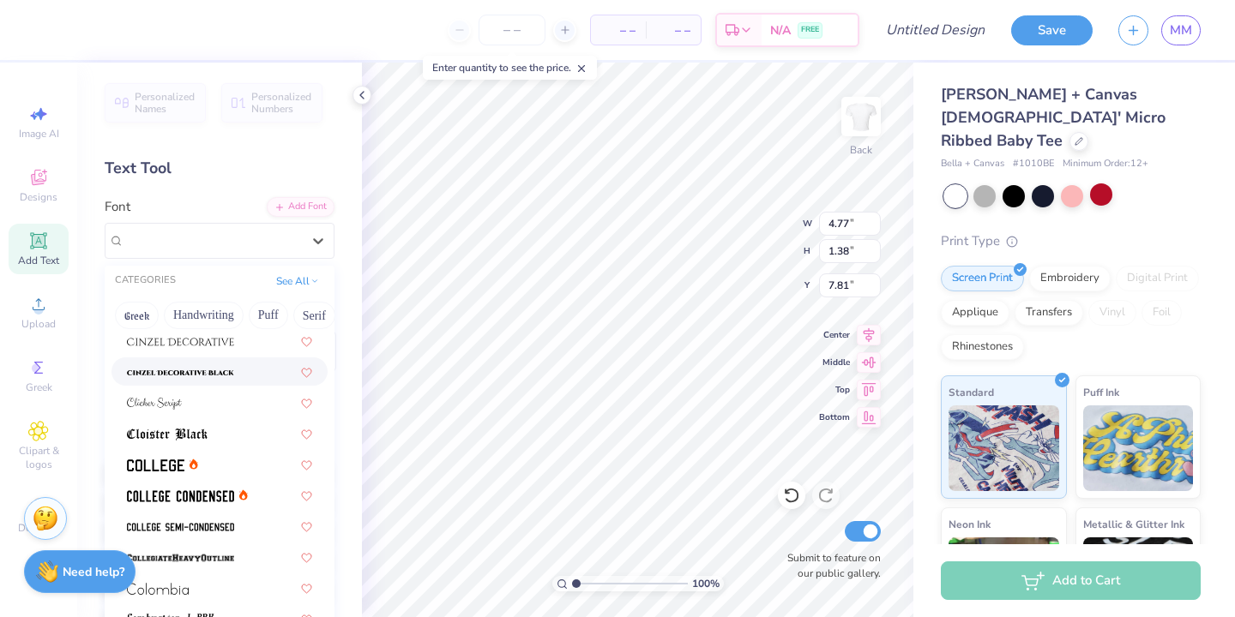
scroll to position [2131, 0]
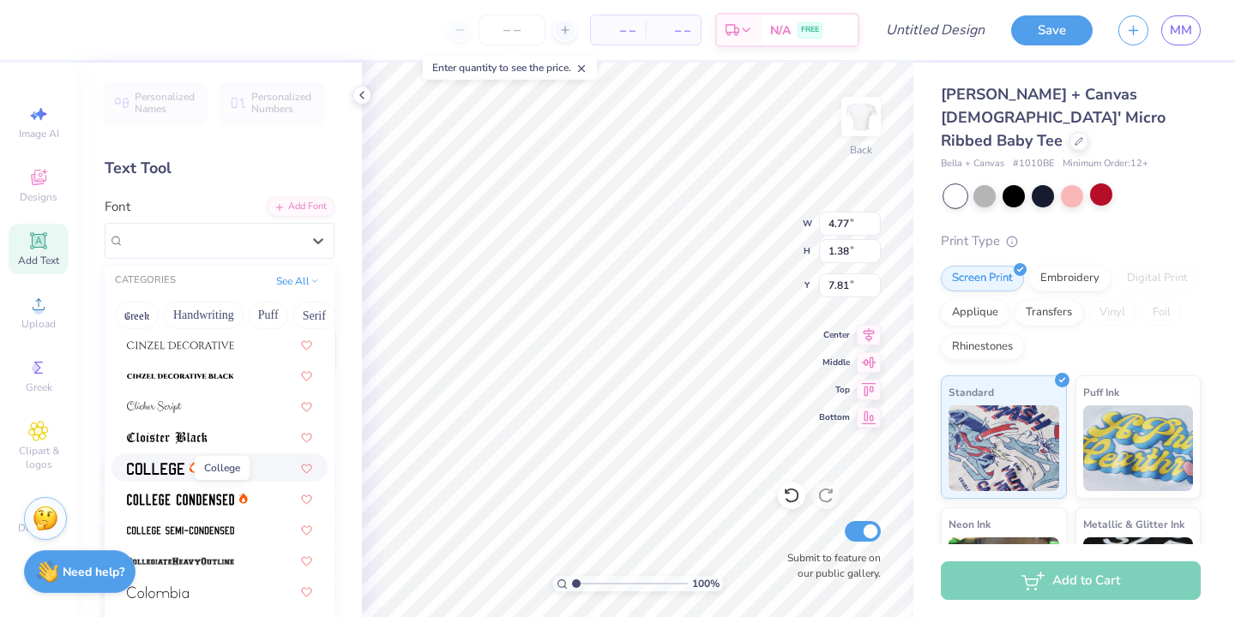
click at [164, 460] on span at bounding box center [155, 468] width 57 height 18
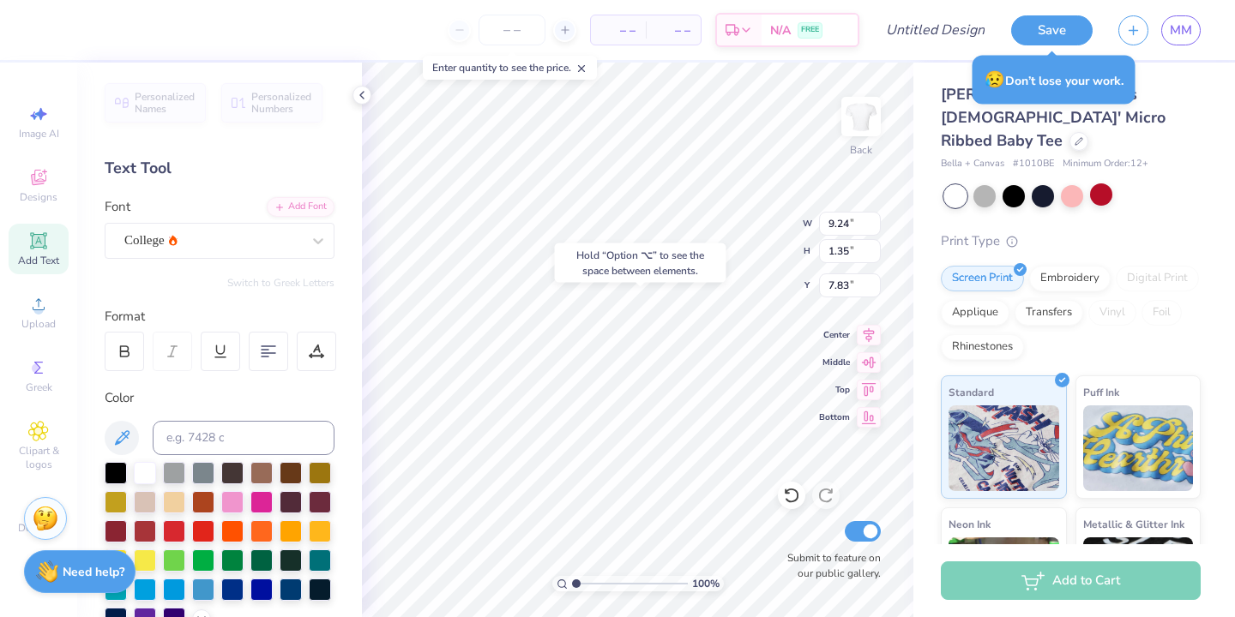
type input "4.76"
click at [250, 248] on div "College" at bounding box center [213, 240] width 180 height 27
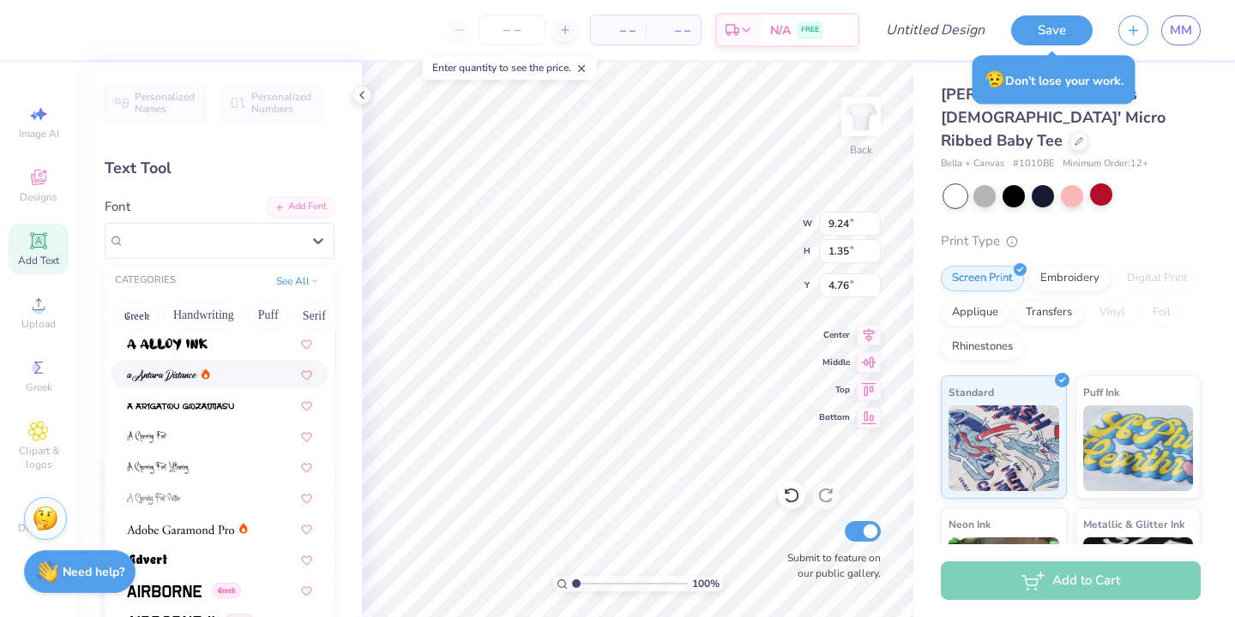
scroll to position [57, 0]
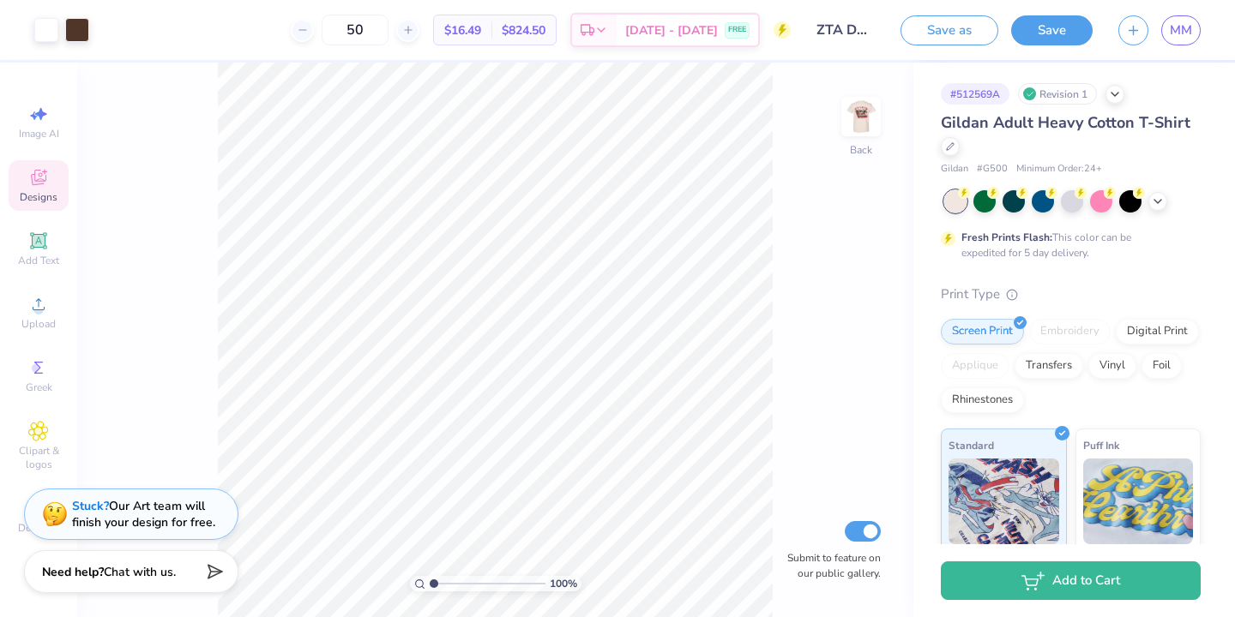
click at [47, 180] on icon at bounding box center [38, 177] width 21 height 21
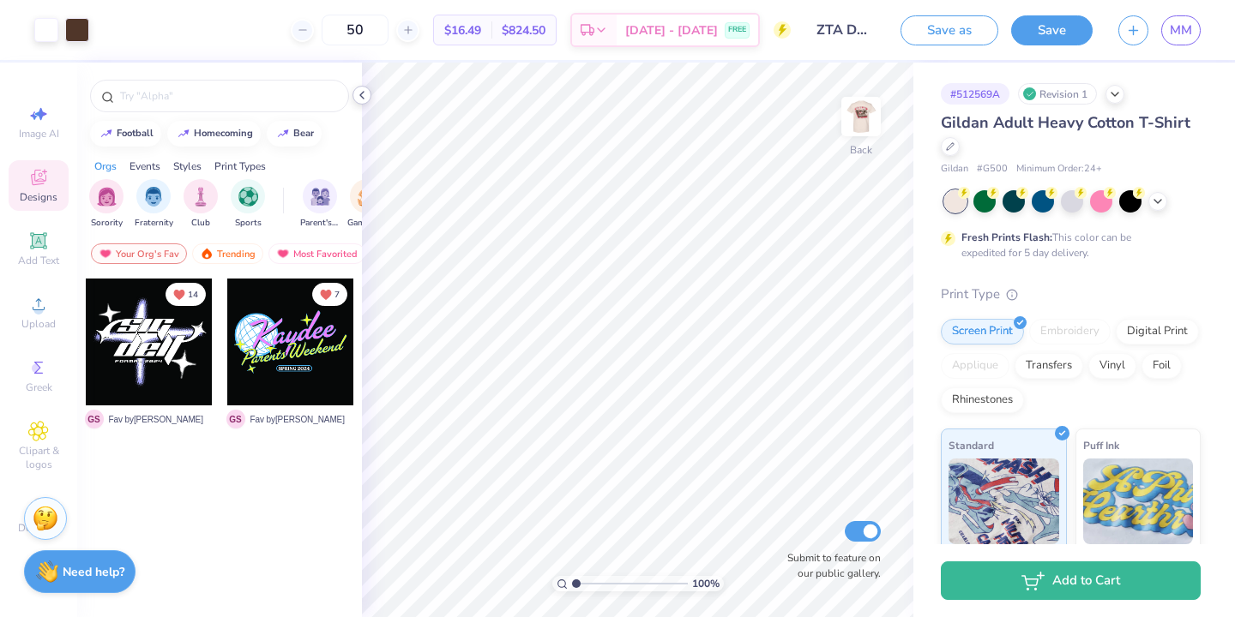
click at [358, 92] on icon at bounding box center [362, 95] width 14 height 14
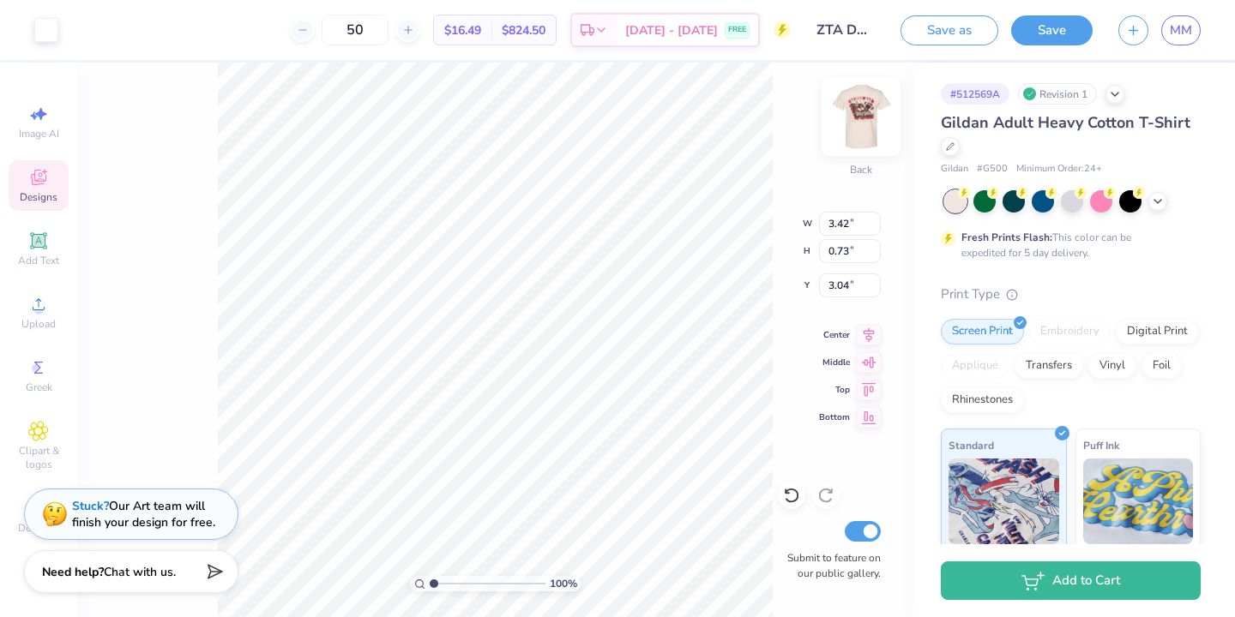
click at [865, 113] on img at bounding box center [861, 116] width 69 height 69
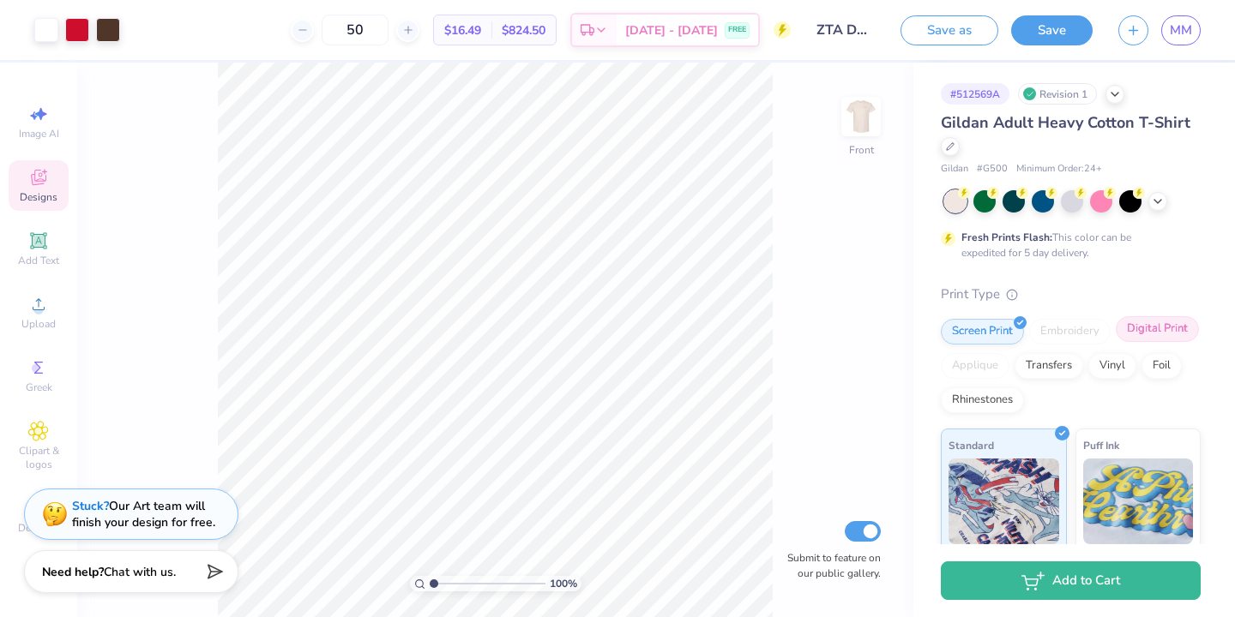
scroll to position [272, 0]
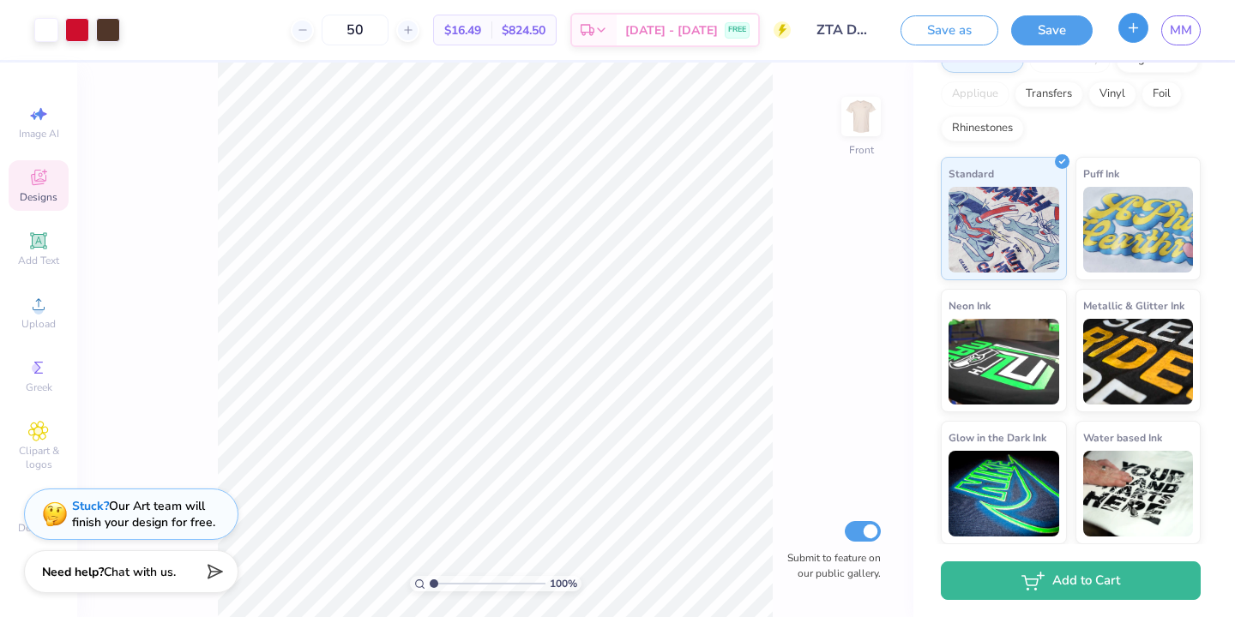
click at [1138, 41] on div "MM" at bounding box center [1159, 30] width 82 height 30
click at [1137, 39] on button "button" at bounding box center [1133, 28] width 30 height 30
click at [779, 33] on icon at bounding box center [783, 31] width 8 height 12
click at [1187, 27] on span "MM" at bounding box center [1181, 31] width 22 height 20
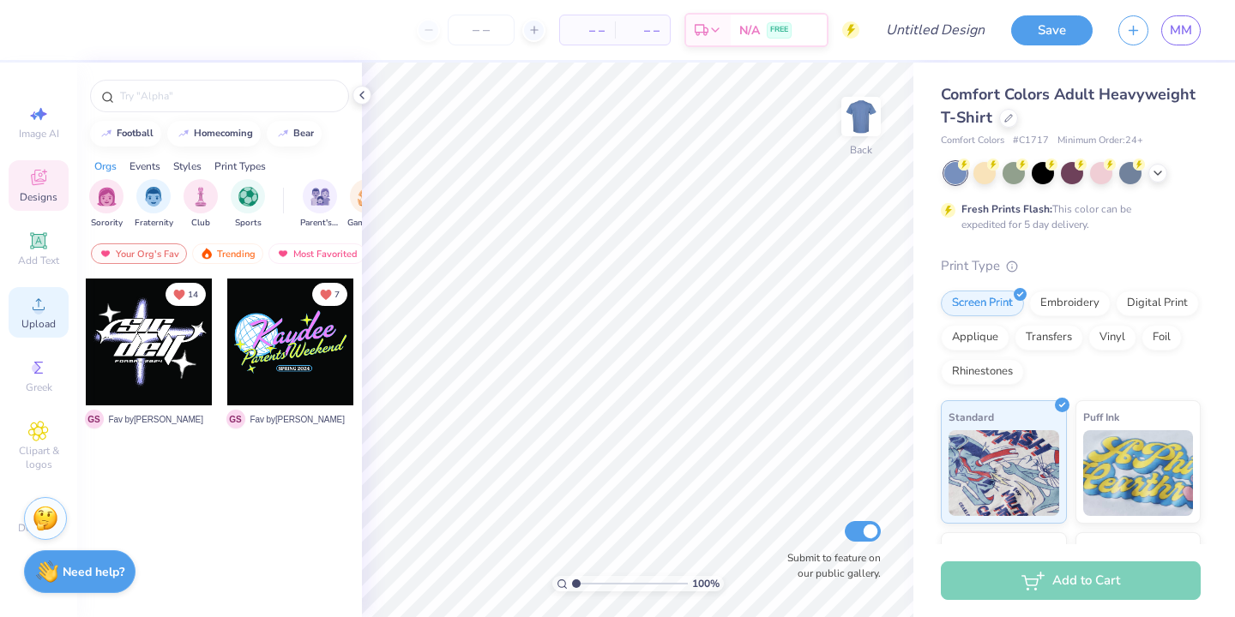
click at [56, 332] on div "Upload" at bounding box center [39, 312] width 60 height 51
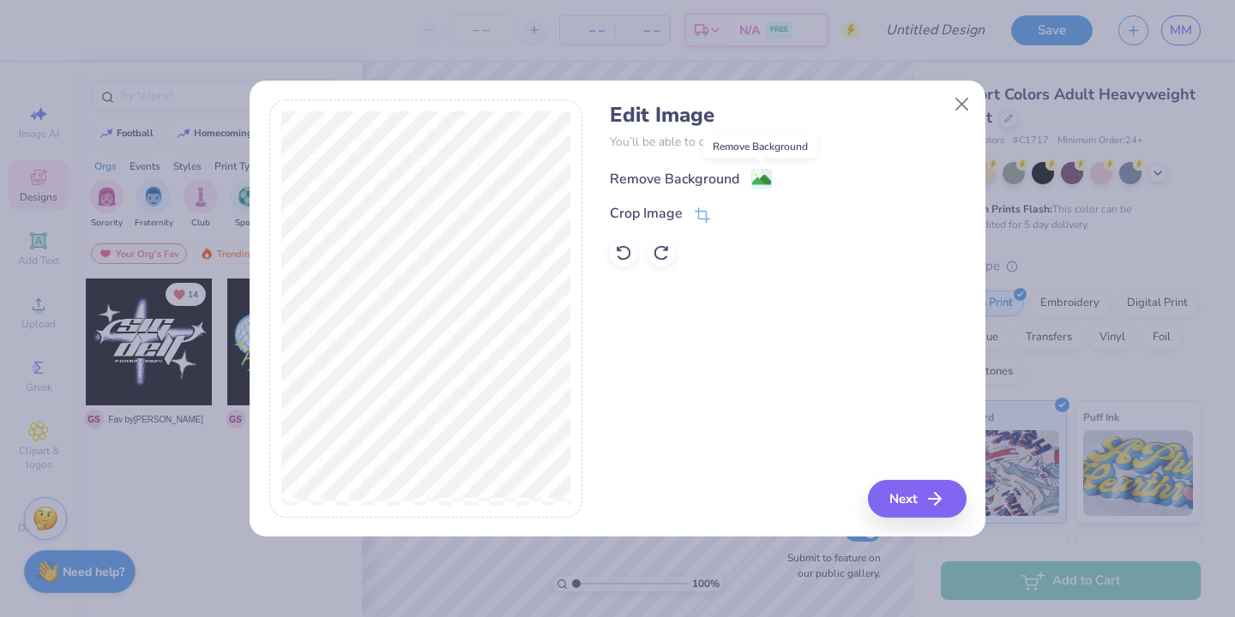
click at [760, 181] on image at bounding box center [761, 180] width 19 height 19
click at [971, 113] on button "Close" at bounding box center [962, 103] width 33 height 33
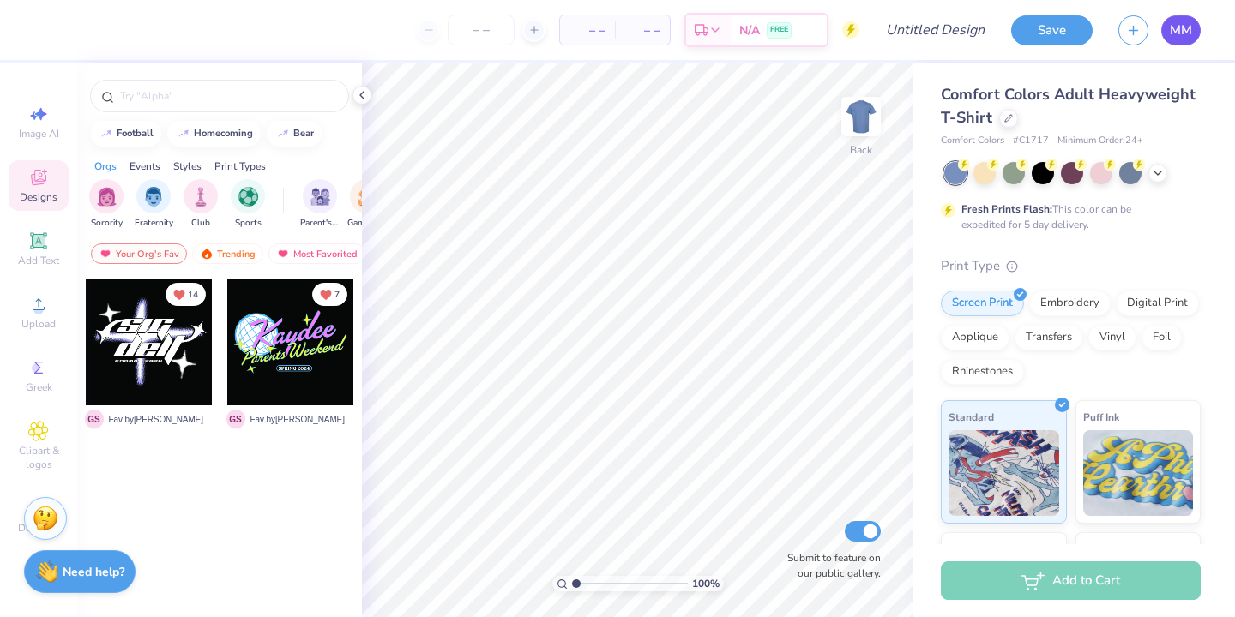
click at [1185, 36] on span "MM" at bounding box center [1181, 31] width 22 height 20
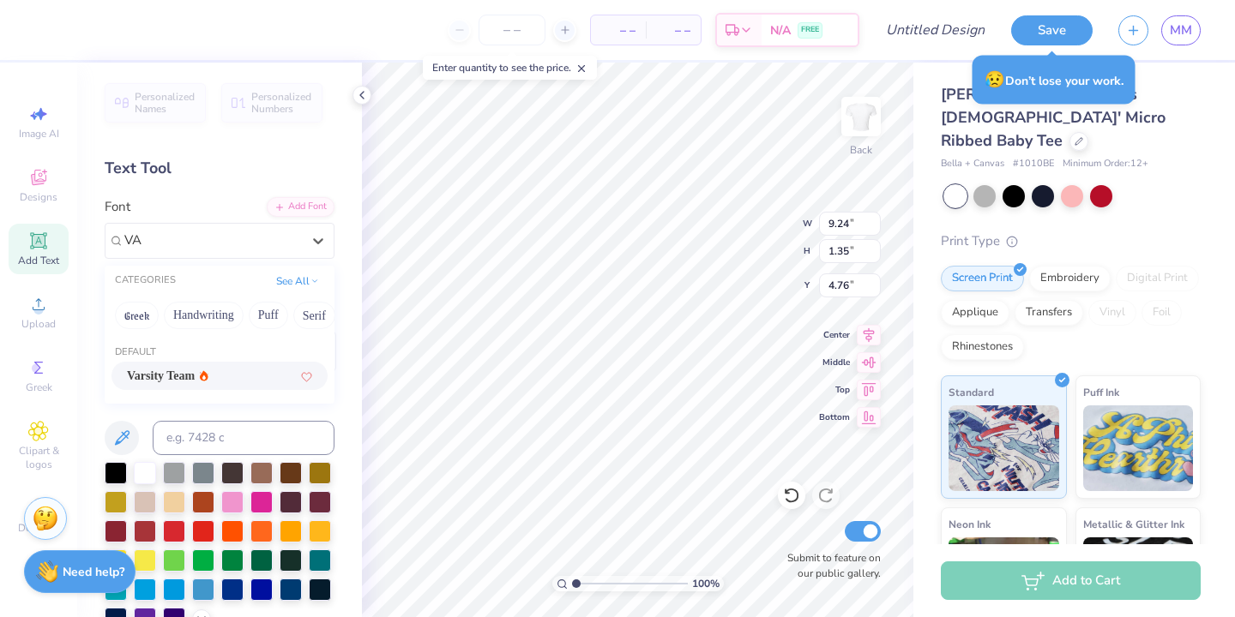
click at [157, 370] on span "Varsity Team" at bounding box center [161, 376] width 68 height 18
type input "VA"
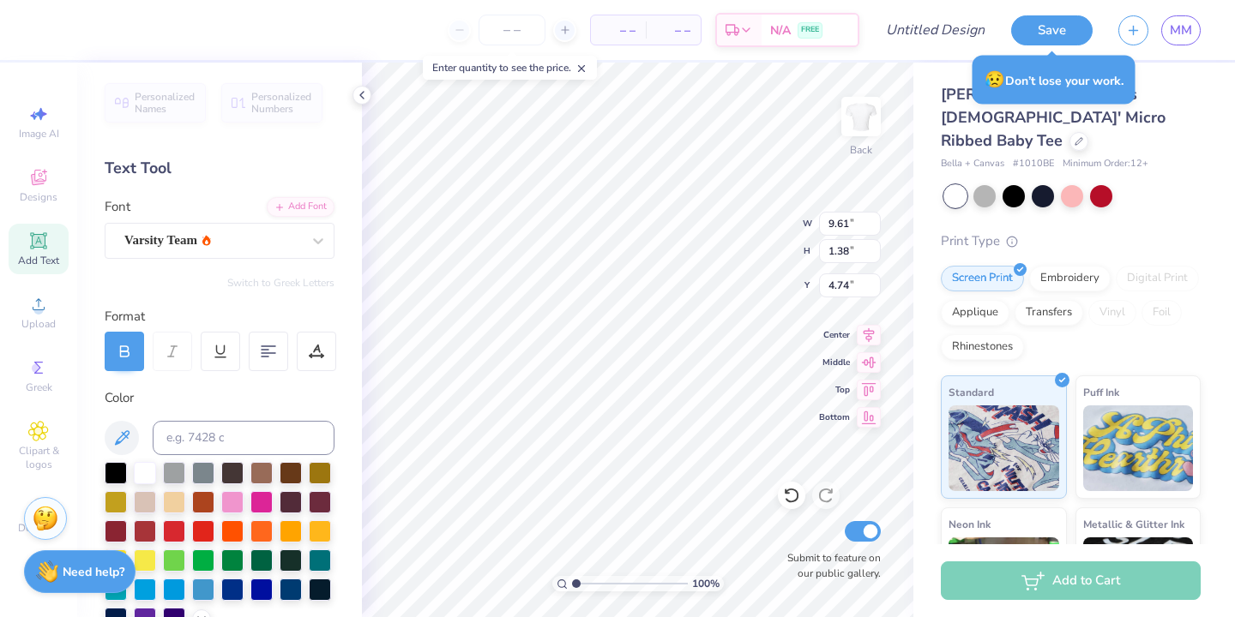
scroll to position [0, 3]
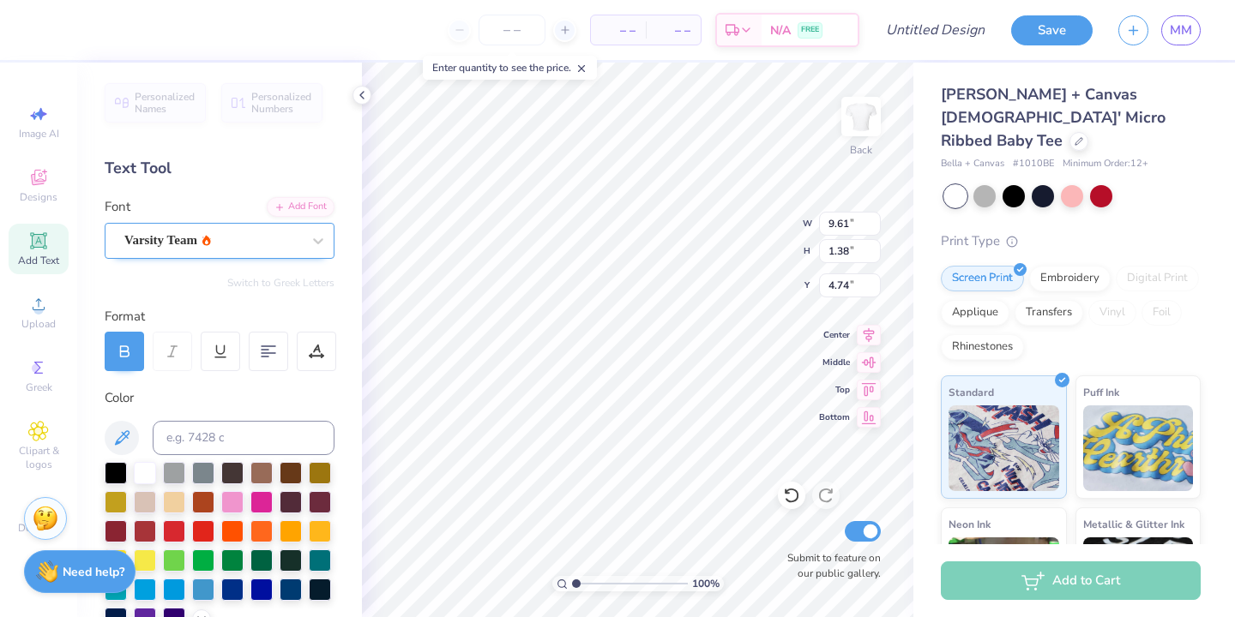
click at [208, 249] on div "Varsity Team" at bounding box center [213, 240] width 180 height 27
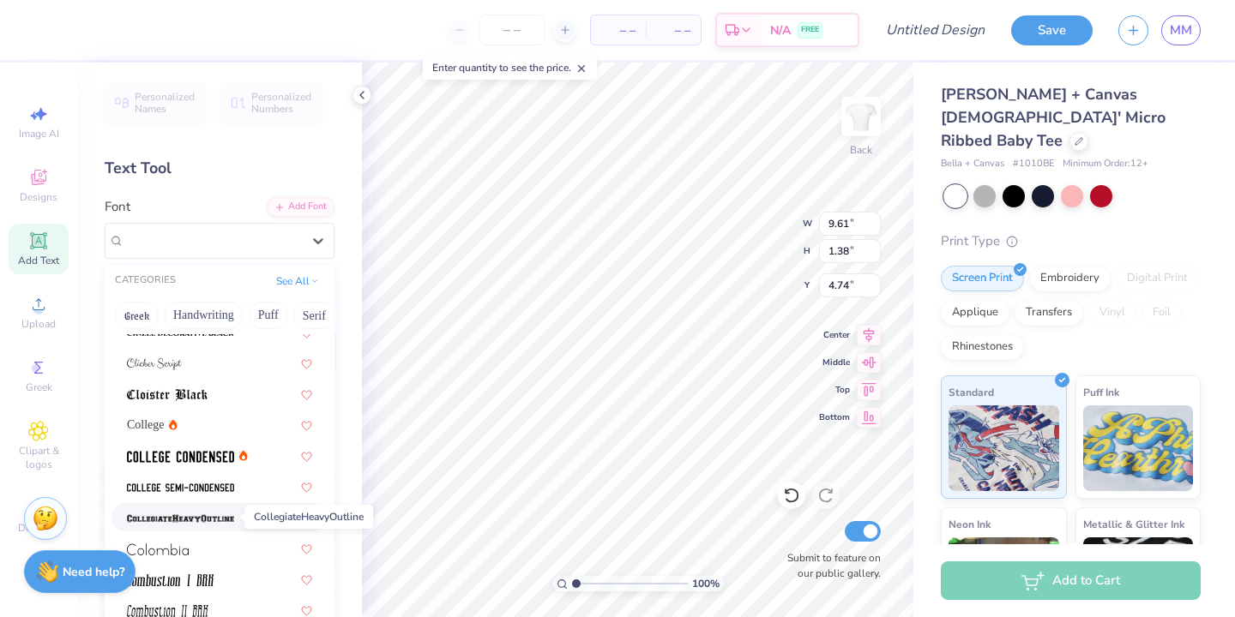
scroll to position [2175, 0]
click at [161, 515] on img at bounding box center [180, 518] width 107 height 12
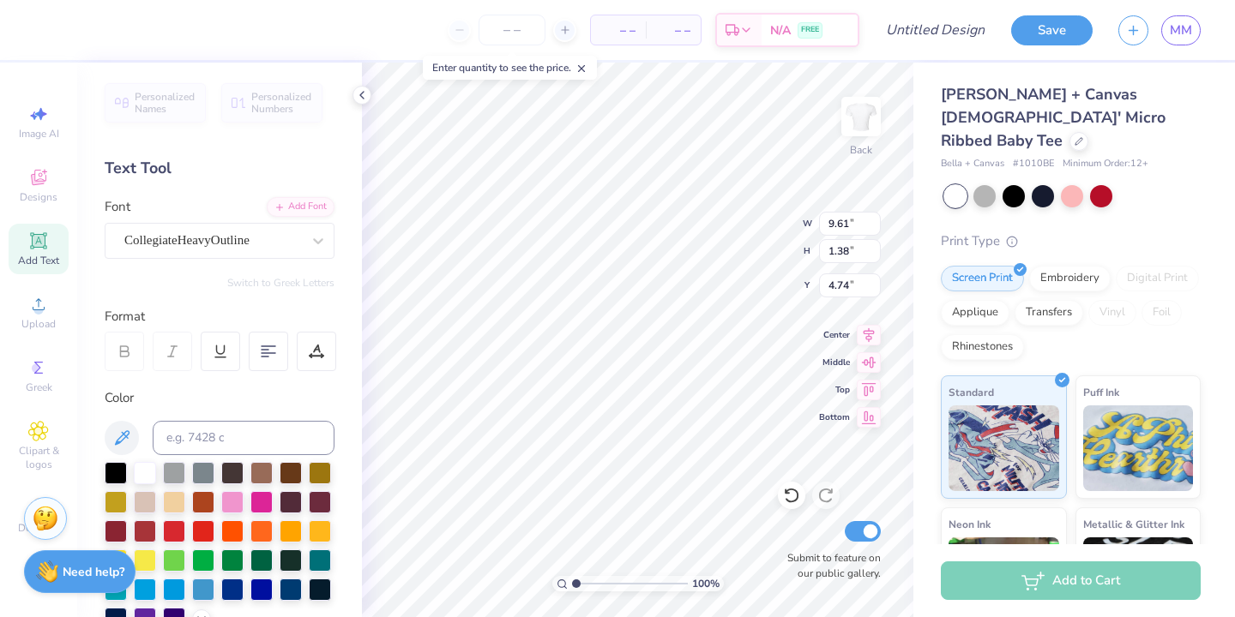
click at [245, 570] on div at bounding box center [220, 546] width 230 height 168
click at [114, 469] on div at bounding box center [116, 471] width 22 height 22
click at [240, 241] on div "CollegiateHeavyOutline" at bounding box center [213, 240] width 180 height 27
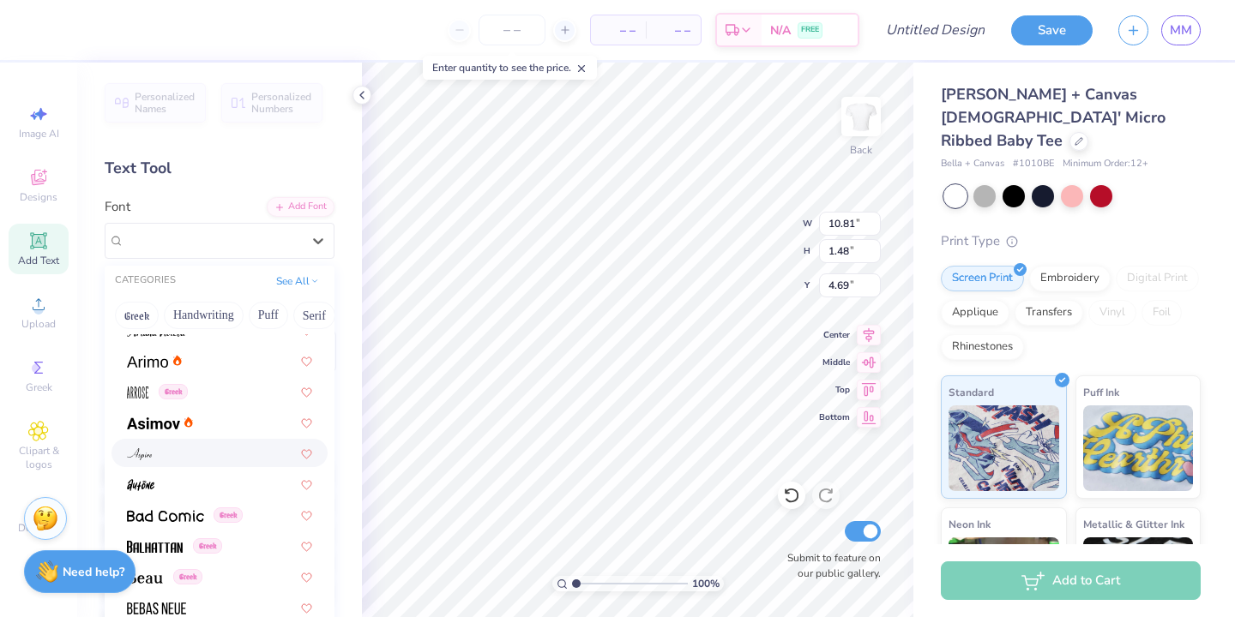
scroll to position [580, 0]
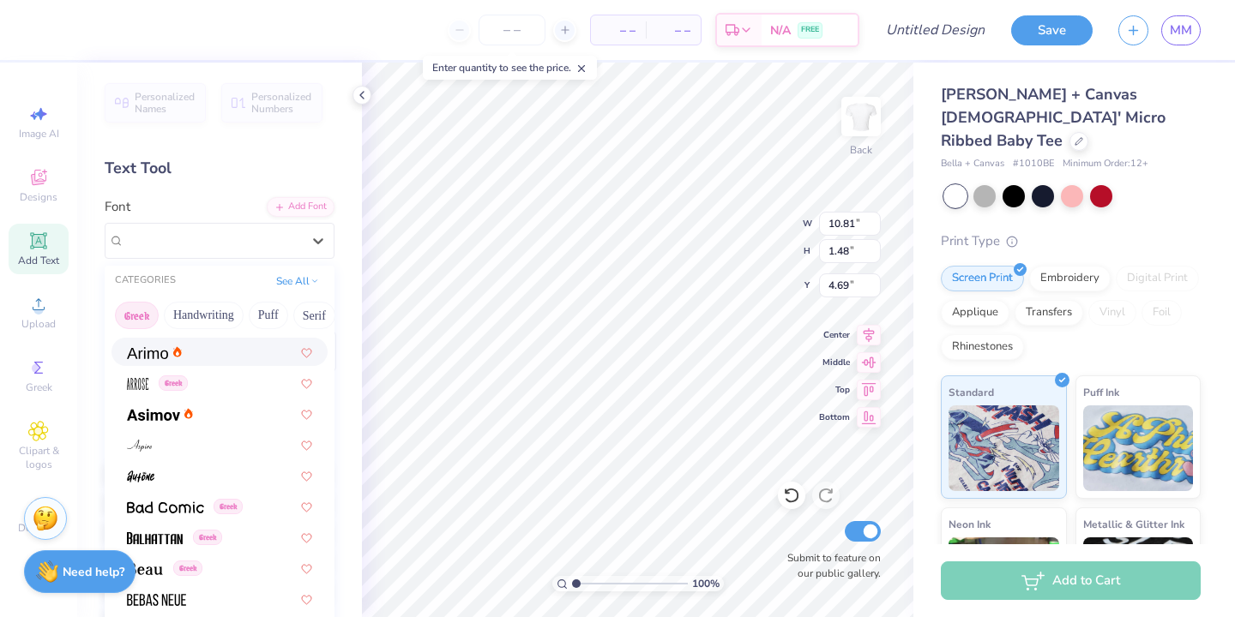
click at [132, 314] on button "Greek" at bounding box center [137, 315] width 44 height 27
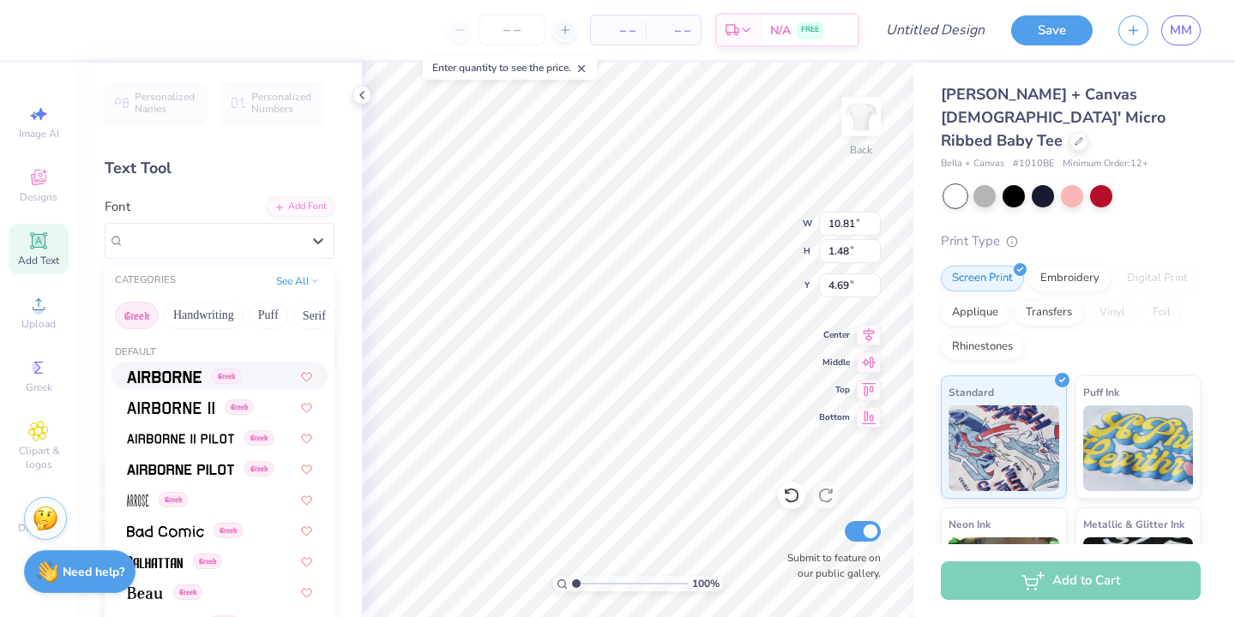
click at [169, 385] on div "Greek" at bounding box center [219, 376] width 216 height 28
click at [183, 226] on div "Airborne Greek" at bounding box center [220, 241] width 230 height 36
click at [159, 397] on div "Greek" at bounding box center [219, 407] width 216 height 28
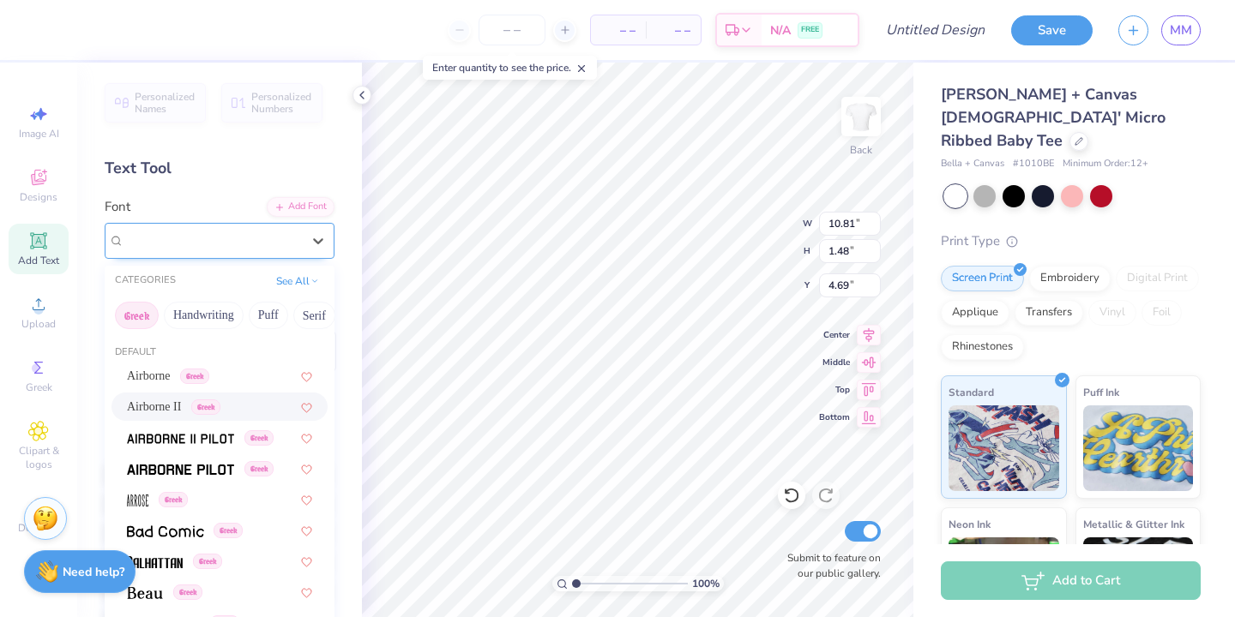
click at [185, 244] on div "Airborne II Greek" at bounding box center [213, 240] width 180 height 27
click at [160, 506] on div "Greek" at bounding box center [157, 499] width 61 height 18
click at [212, 231] on div "Airborne II Greek" at bounding box center [196, 240] width 146 height 27
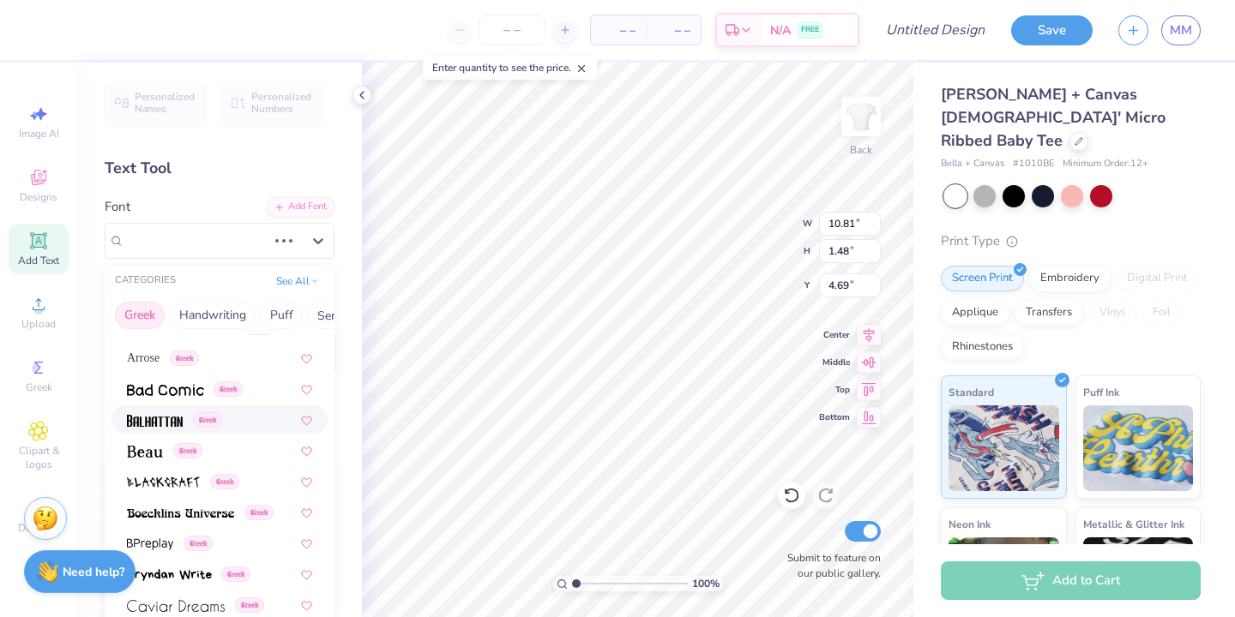
scroll to position [141, 0]
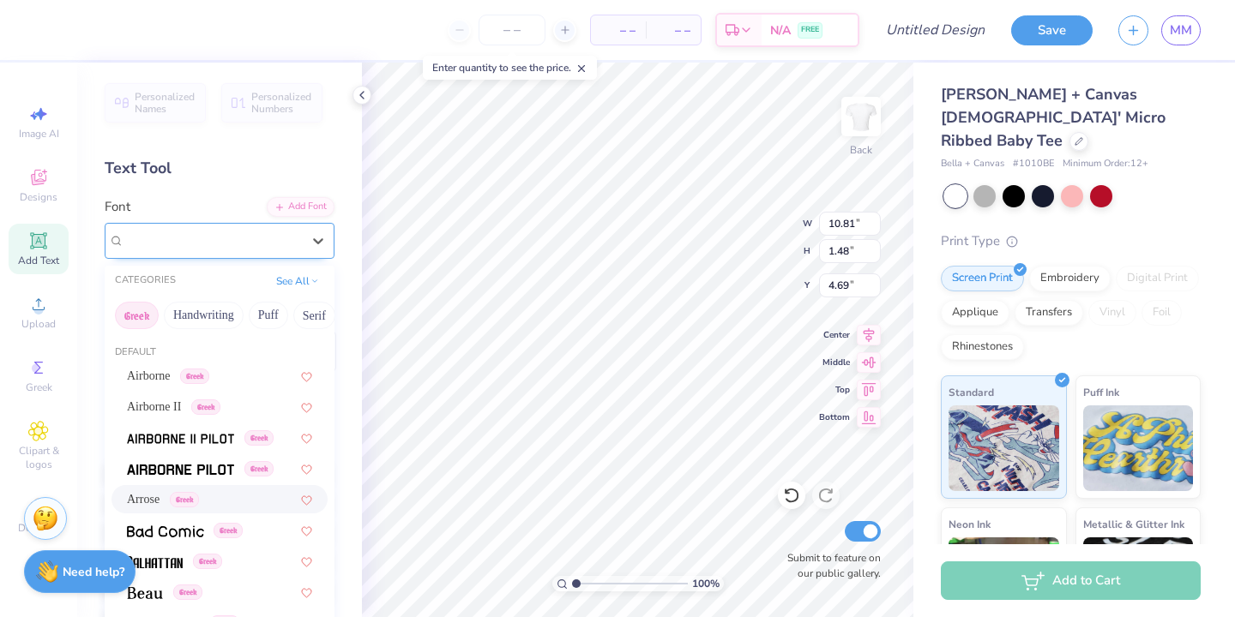
click at [217, 246] on div "Arrose Greek" at bounding box center [213, 240] width 180 height 27
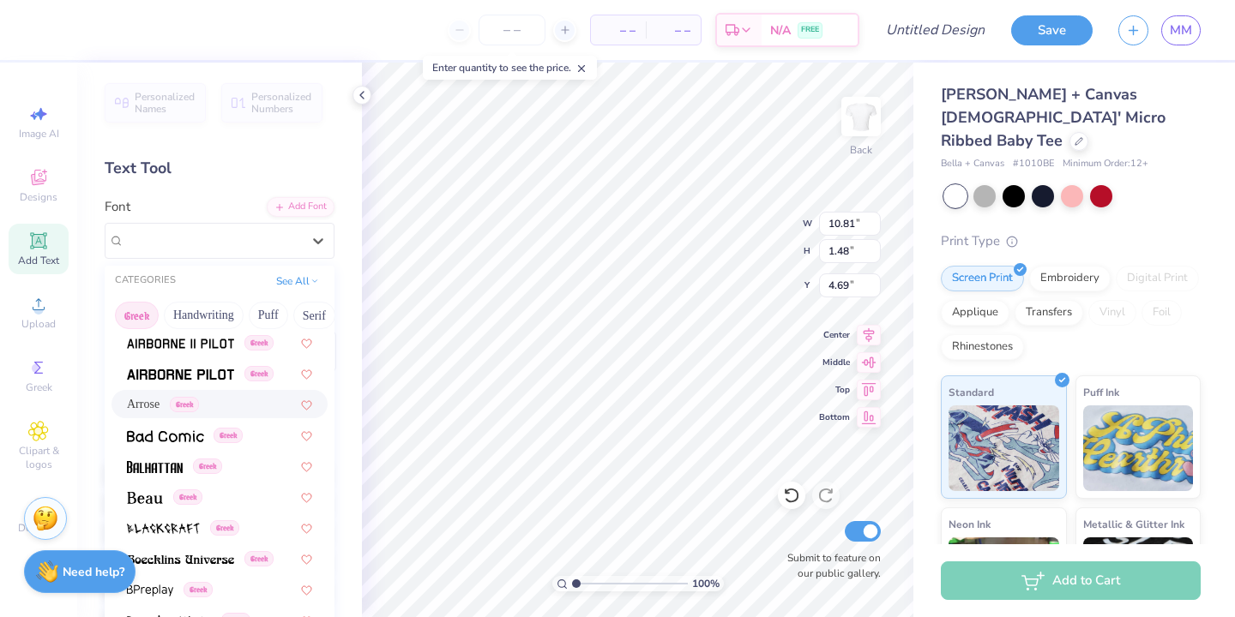
scroll to position [101, 0]
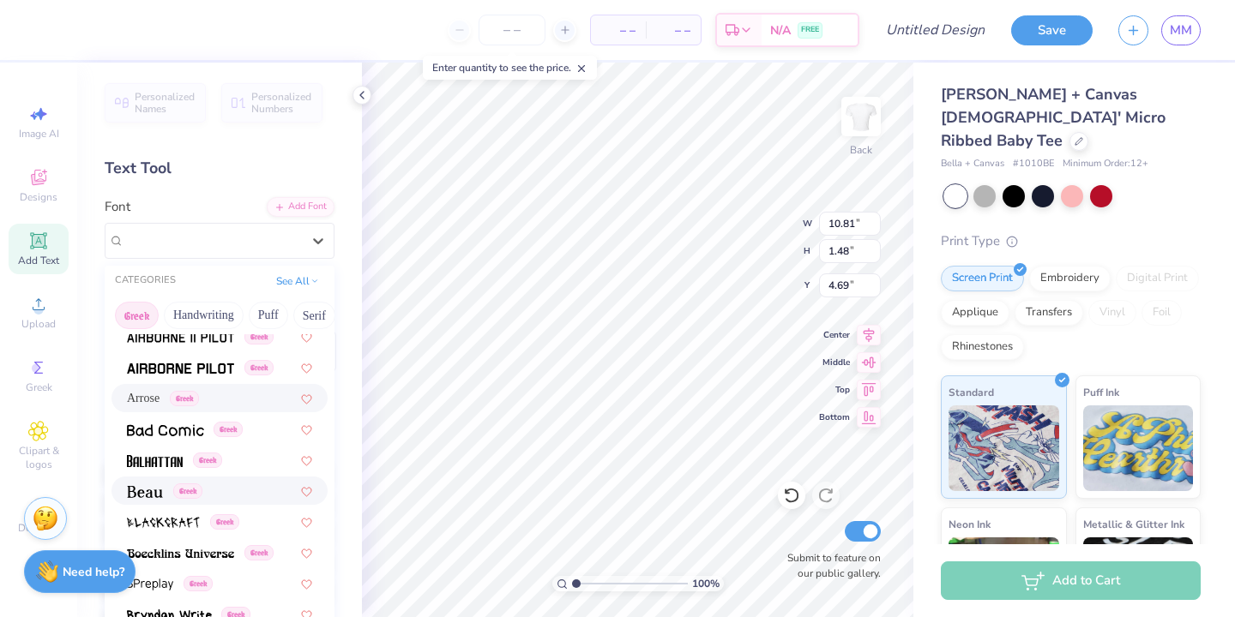
click at [152, 496] on img at bounding box center [145, 492] width 36 height 12
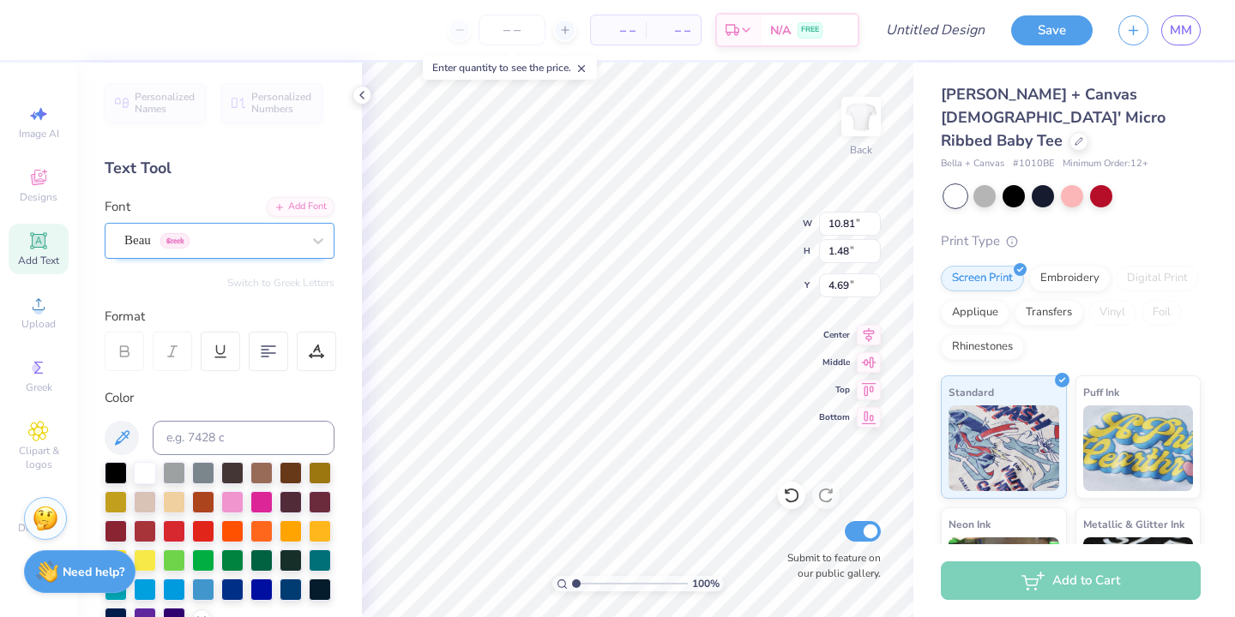
click at [205, 232] on div "Beau Greek" at bounding box center [213, 240] width 180 height 27
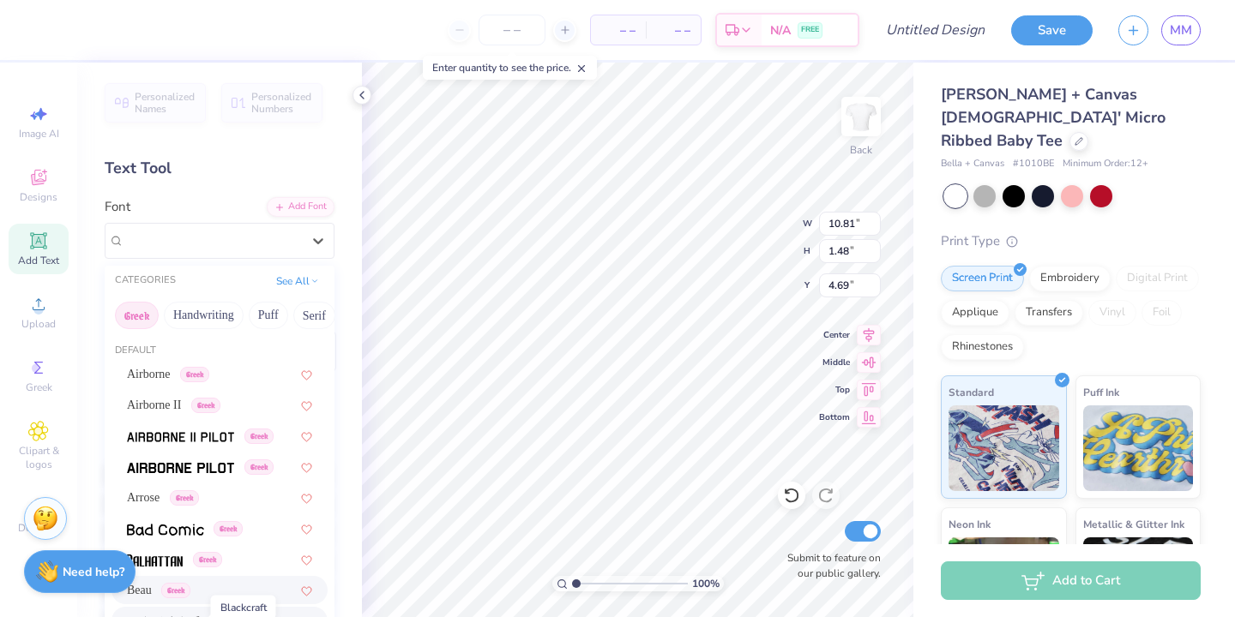
scroll to position [0, 0]
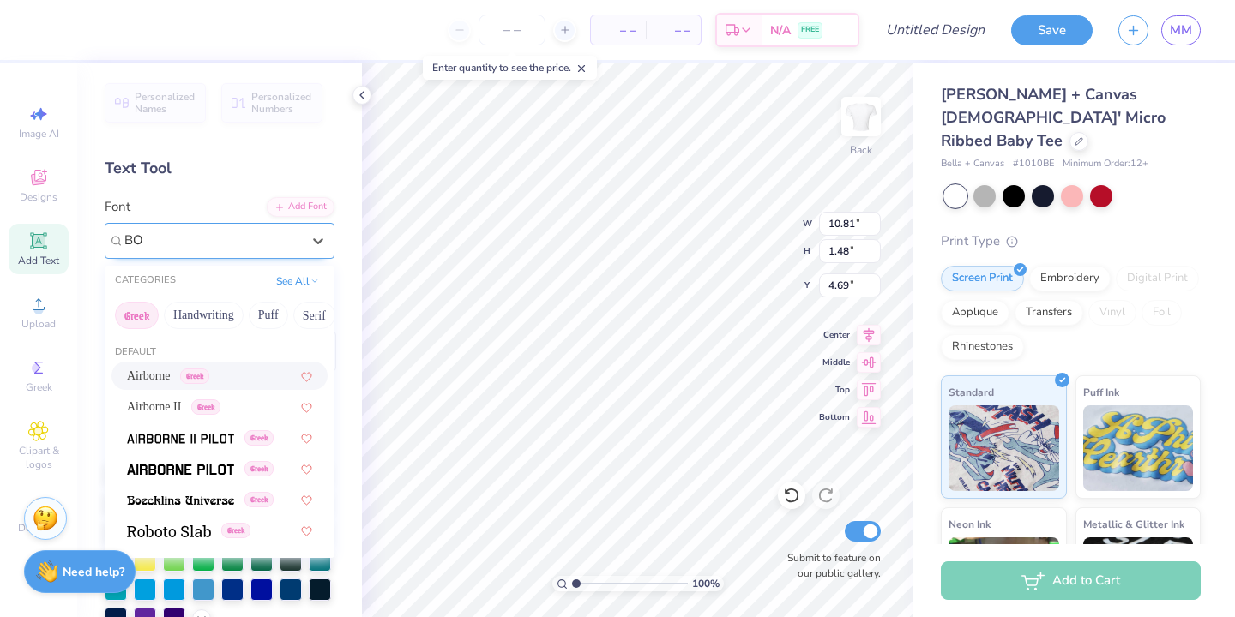
type input "B"
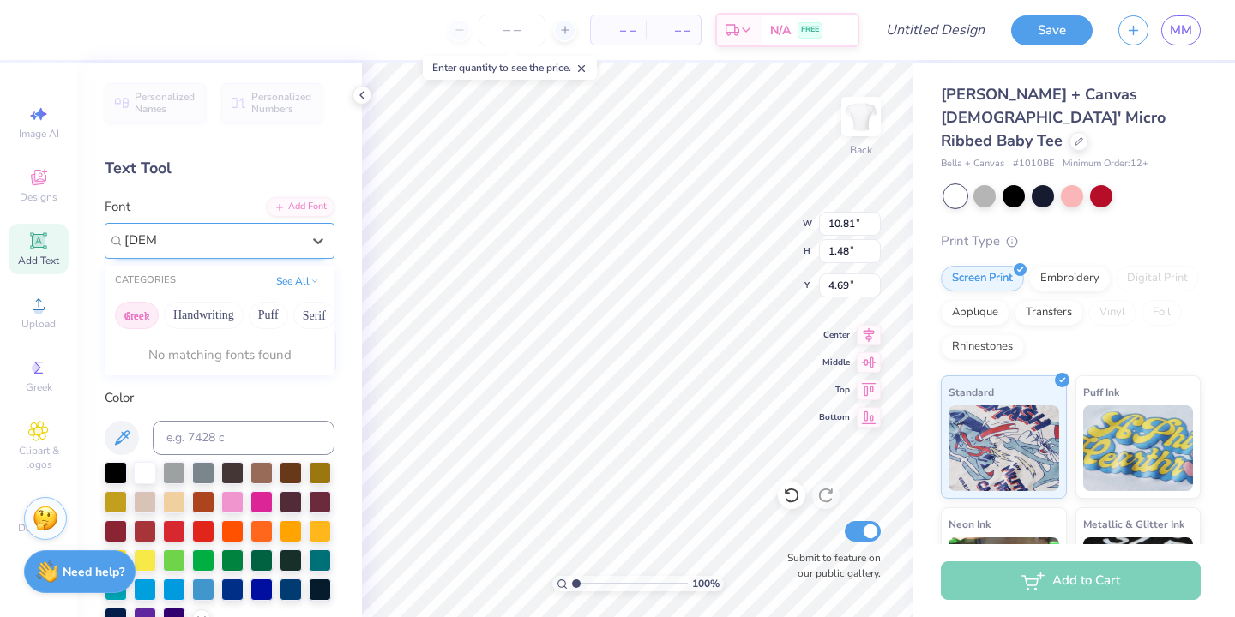
type input "bogar"
click at [208, 245] on div "Beau Greek" at bounding box center [213, 240] width 180 height 27
click at [326, 232] on icon at bounding box center [318, 240] width 17 height 17
type input "athletic"
click at [235, 234] on div "Beau Greek" at bounding box center [213, 240] width 180 height 27
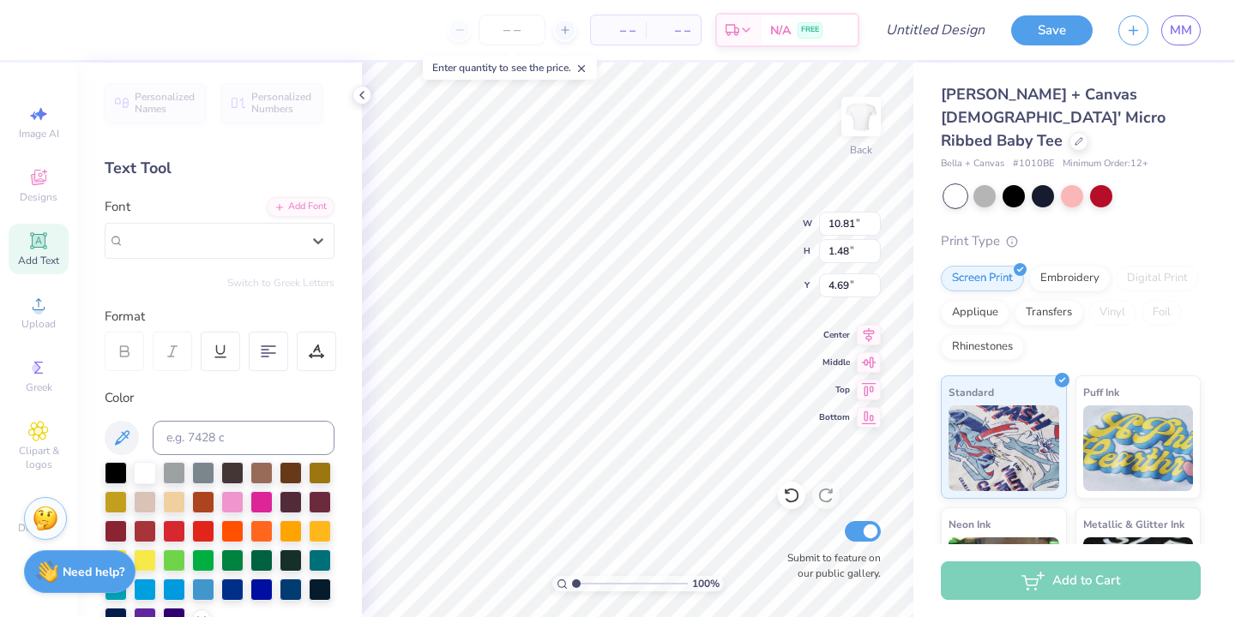
click at [175, 262] on div "Personalized Names Personalized Numbers Text Tool Add Font Font Select is focus…" at bounding box center [219, 340] width 285 height 555
click at [221, 245] on div "Beau Greek" at bounding box center [213, 240] width 180 height 27
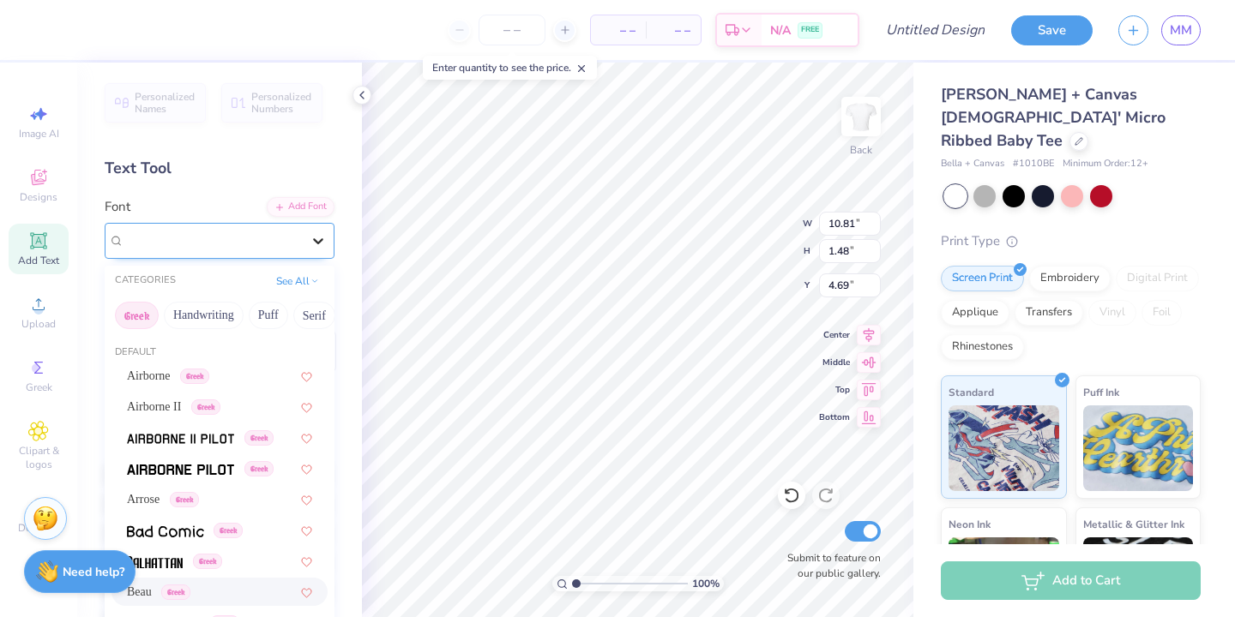
click at [317, 240] on icon at bounding box center [318, 240] width 17 height 17
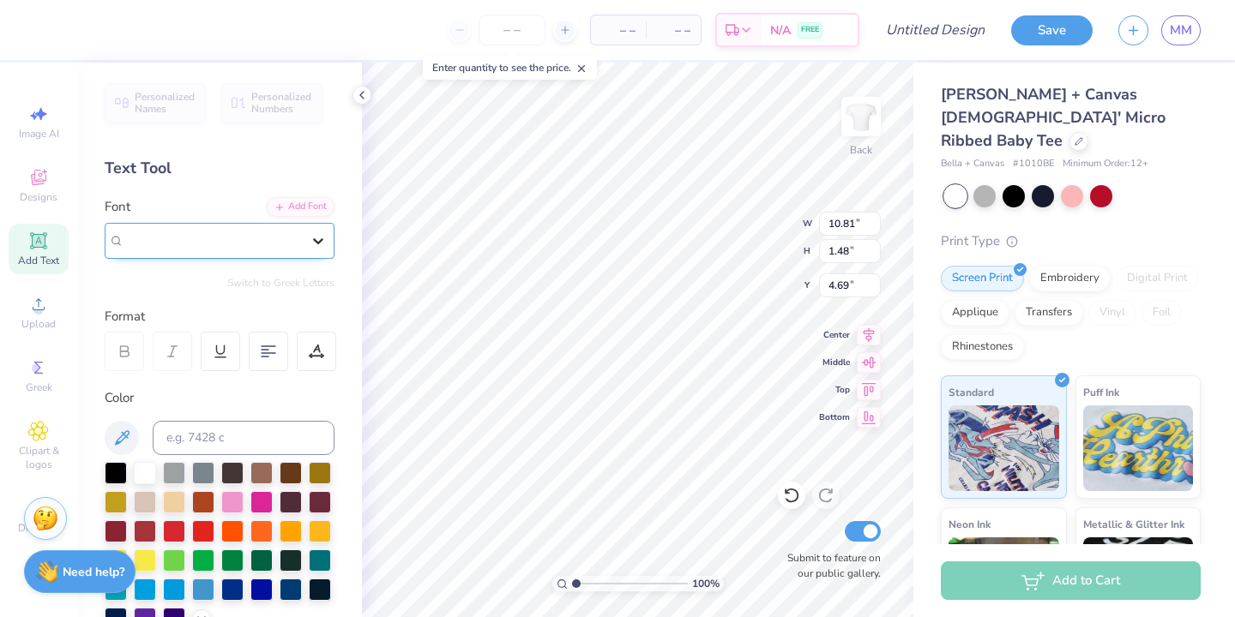
click at [317, 240] on icon at bounding box center [318, 240] width 17 height 17
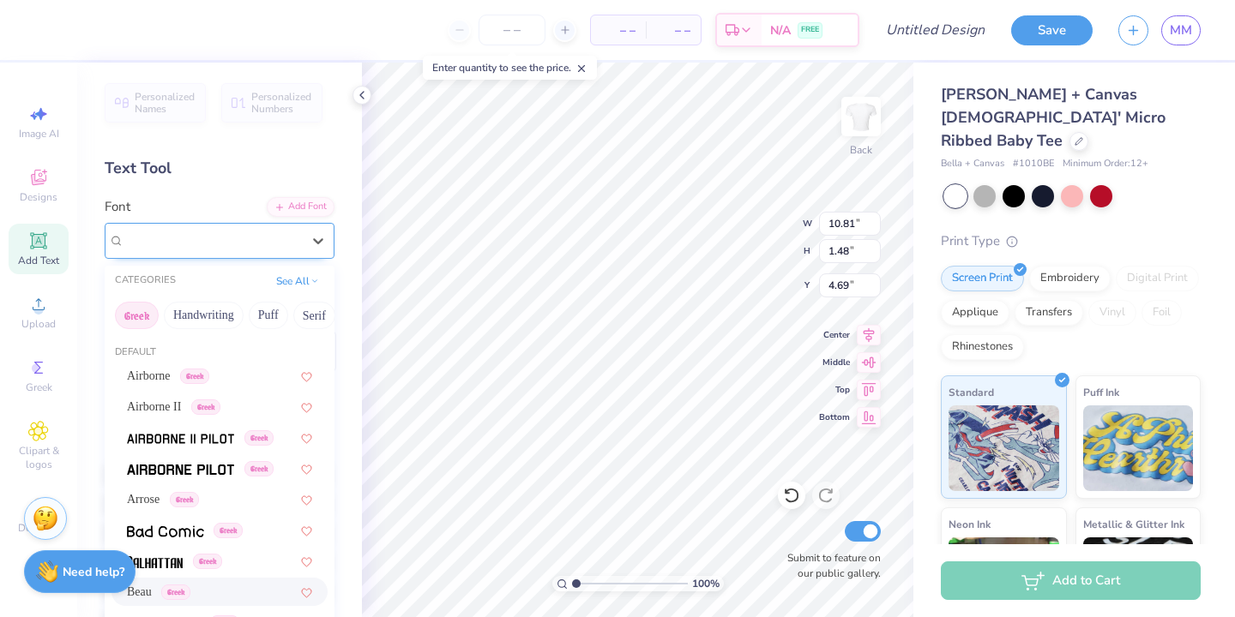
click at [219, 255] on div "Beau Greek" at bounding box center [220, 241] width 230 height 36
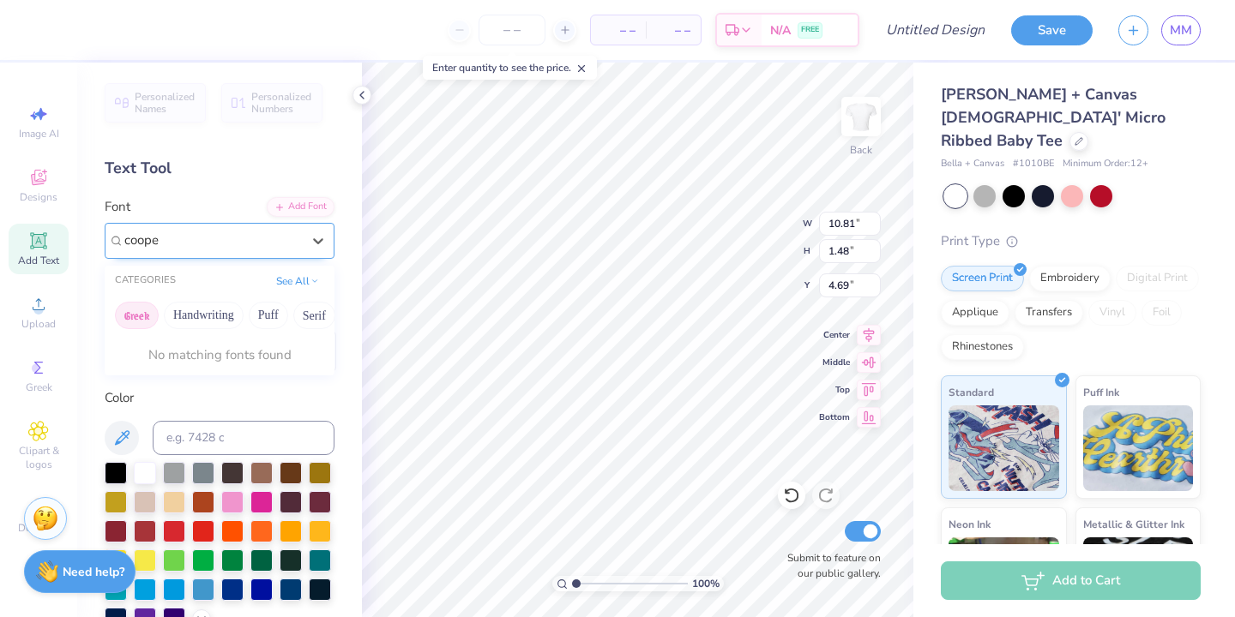
type input "cooper"
click at [301, 287] on div "See All" at bounding box center [297, 281] width 53 height 17
click at [281, 278] on button "See All" at bounding box center [297, 279] width 53 height 17
click at [318, 246] on icon at bounding box center [318, 240] width 17 height 17
click at [316, 246] on icon at bounding box center [318, 240] width 17 height 17
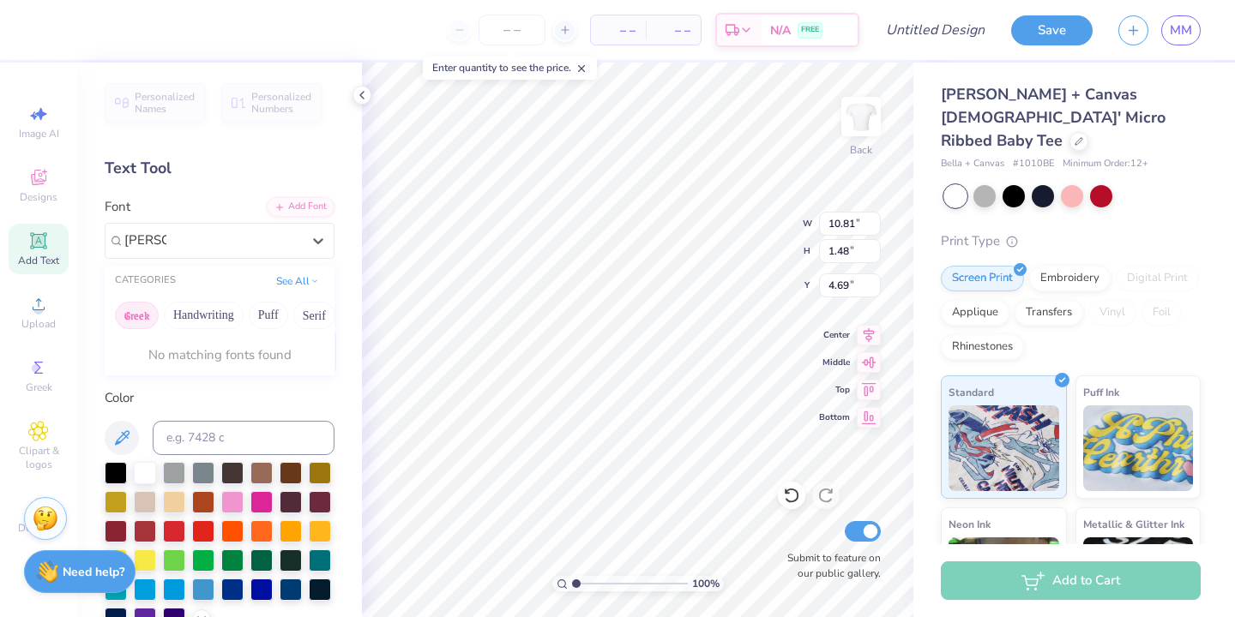
type input "cooper"
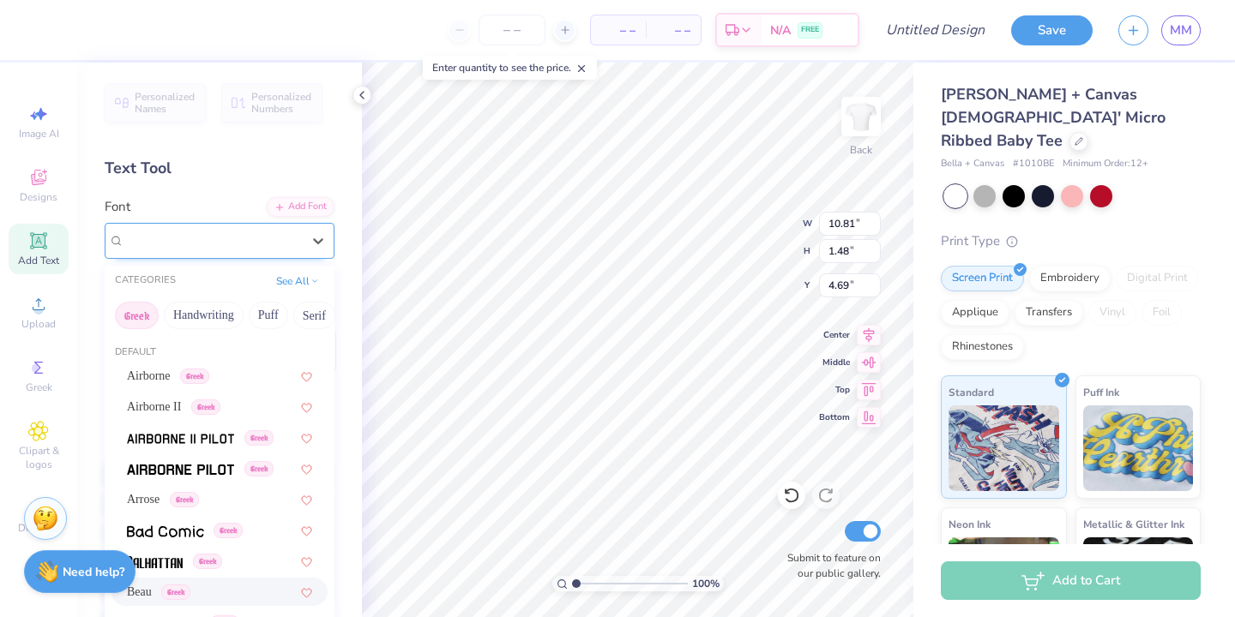
click at [209, 245] on div "Beau Greek" at bounding box center [212, 241] width 177 height 20
click at [204, 310] on button "Handwriting" at bounding box center [204, 315] width 80 height 27
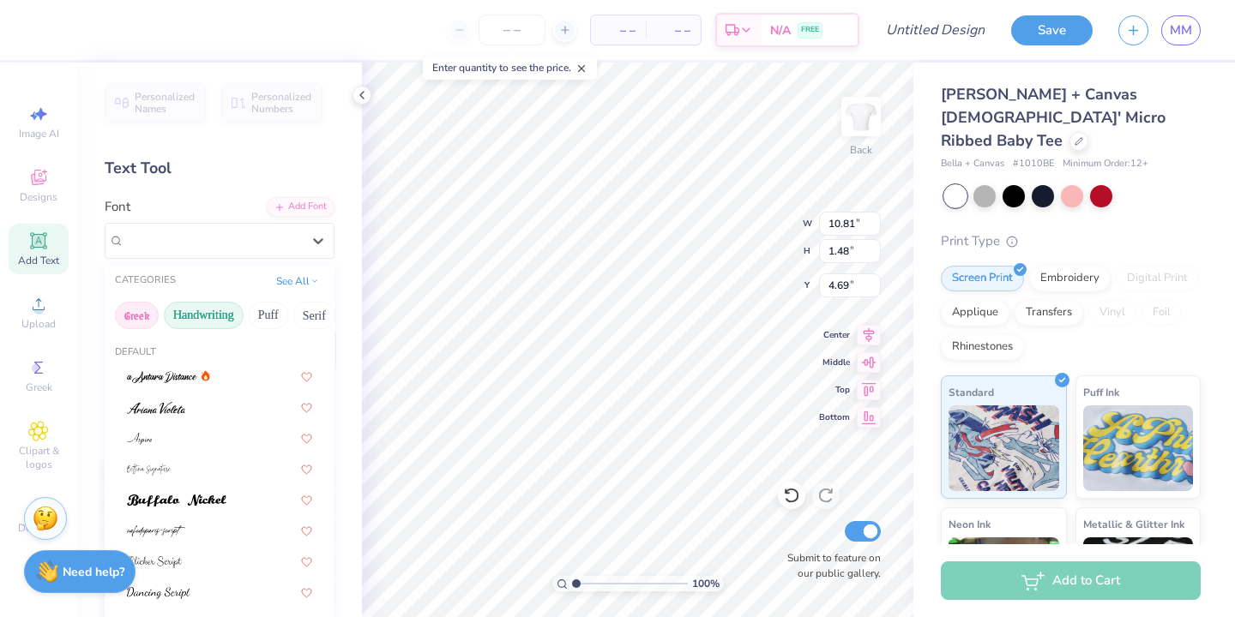
click at [117, 310] on button "Greek" at bounding box center [137, 315] width 44 height 27
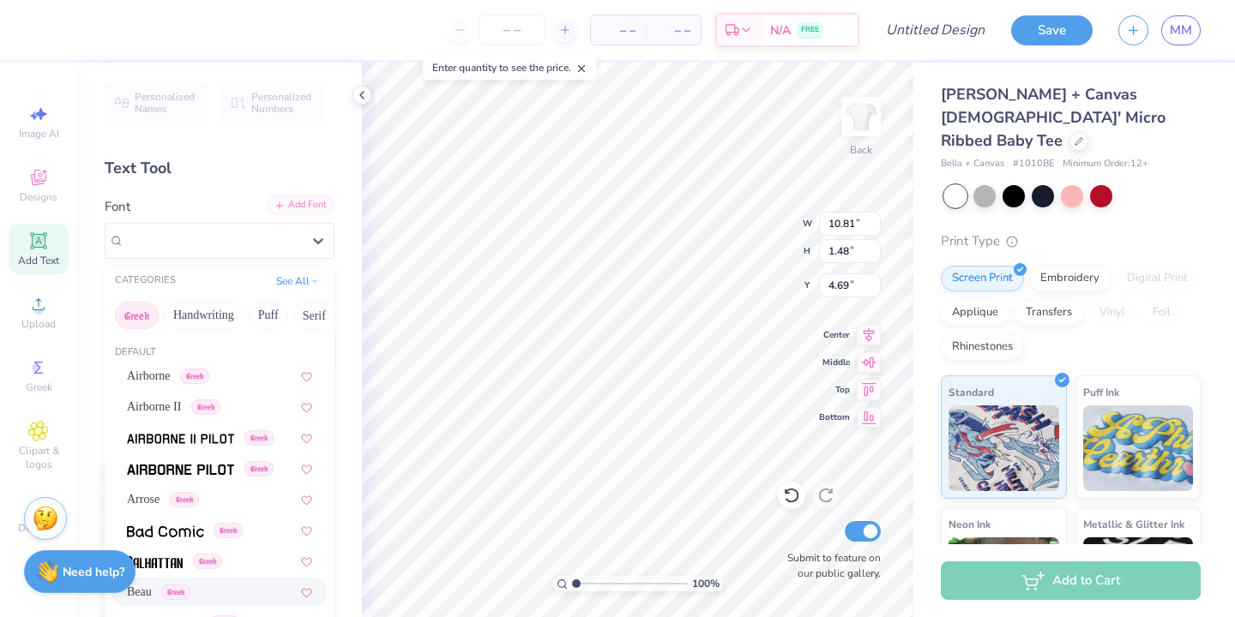
click at [306, 212] on div "Add Font" at bounding box center [301, 206] width 68 height 20
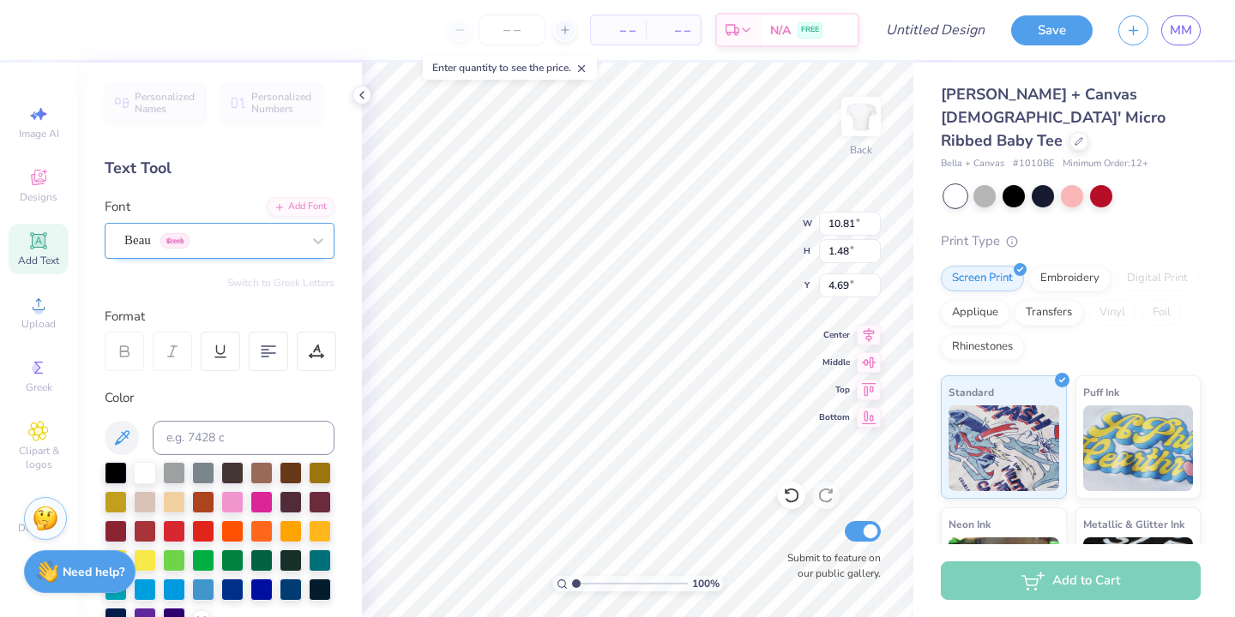
click at [257, 236] on div "Beau Greek" at bounding box center [213, 240] width 180 height 27
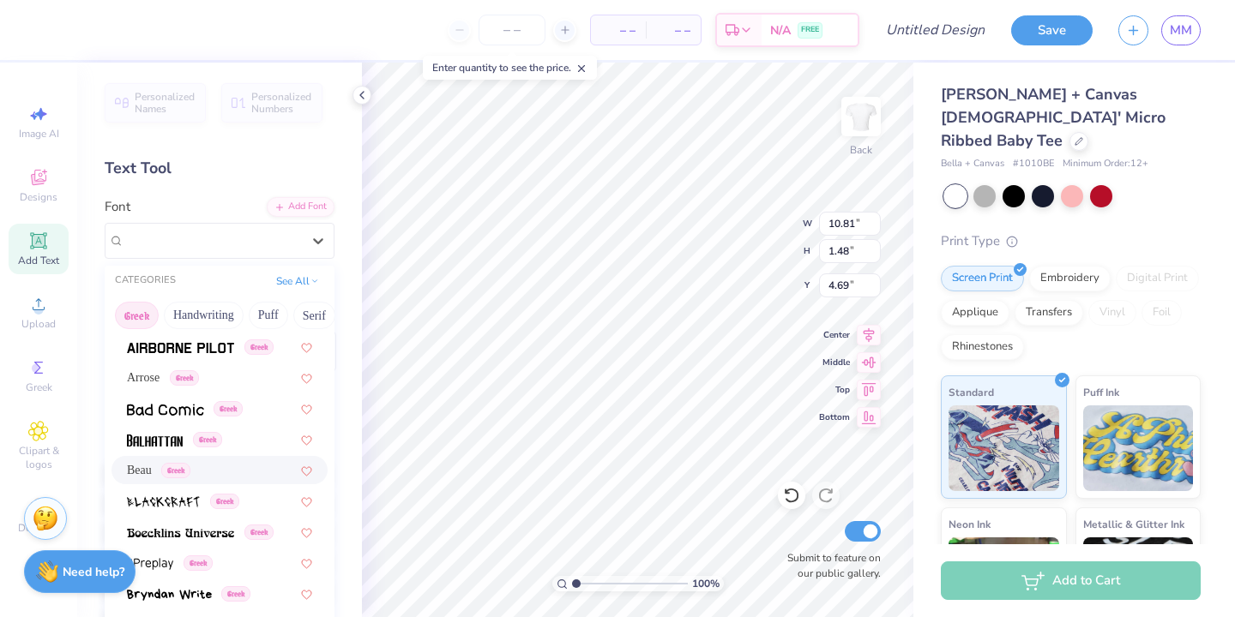
scroll to position [121, 0]
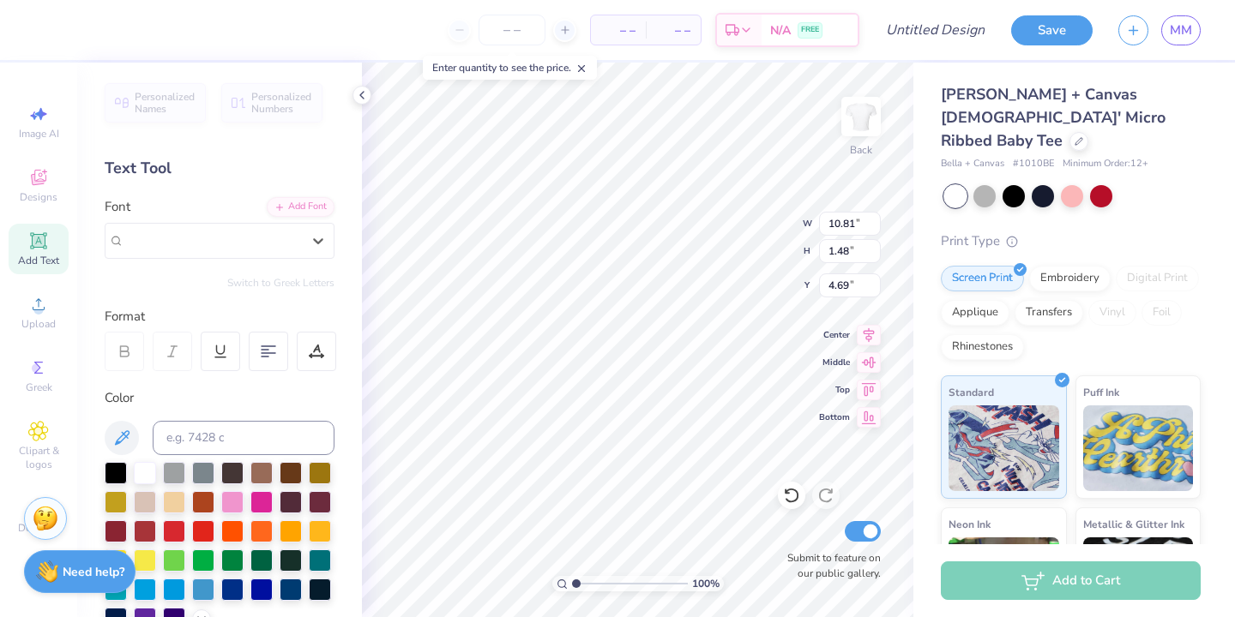
click at [265, 259] on div "Personalized Names Personalized Numbers Text Tool Add Font Font option Beau, se…" at bounding box center [219, 340] width 285 height 555
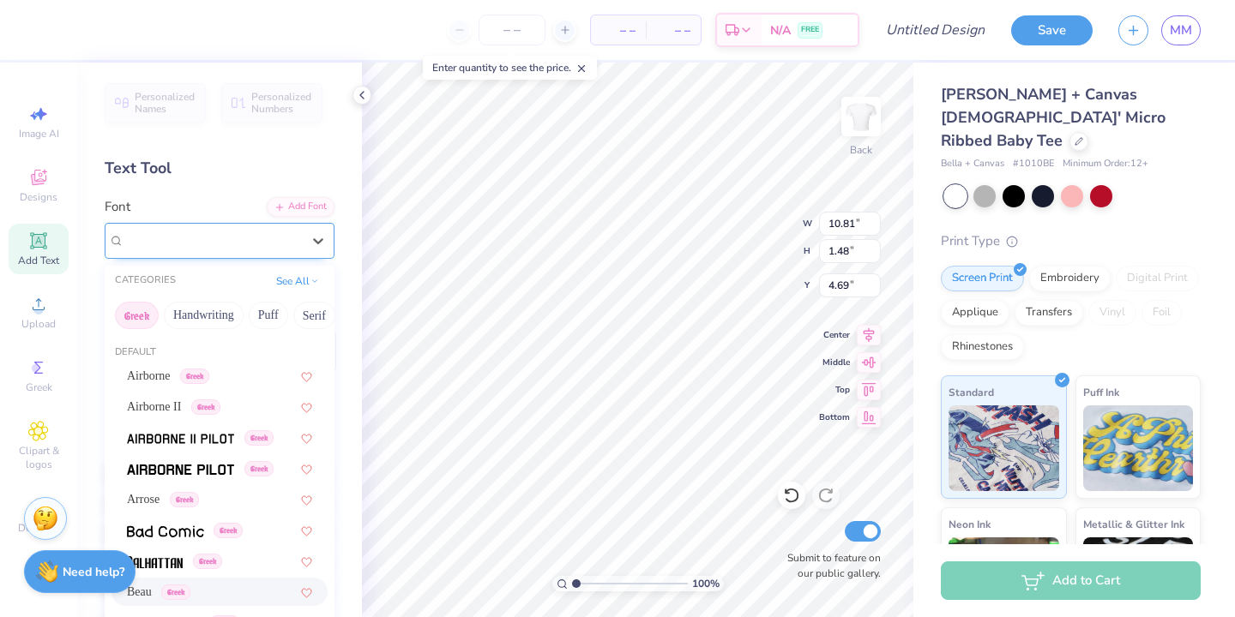
click at [260, 246] on div "Beau Greek" at bounding box center [213, 240] width 180 height 27
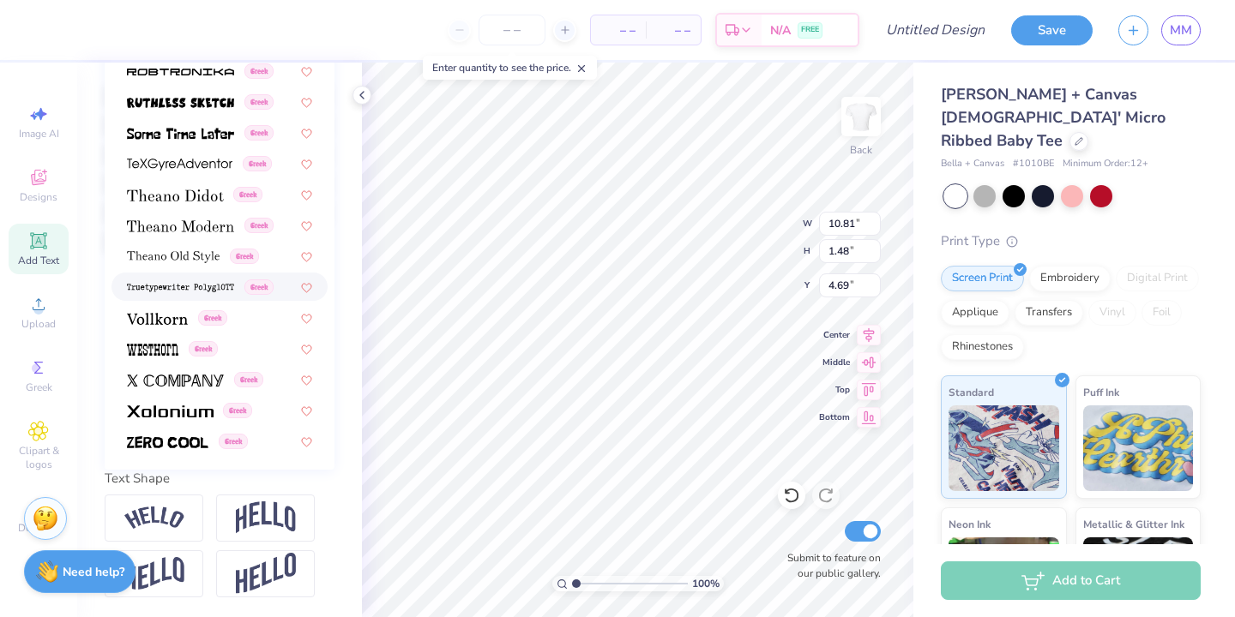
scroll to position [1037, 0]
click at [185, 390] on div "Greek" at bounding box center [219, 380] width 216 height 28
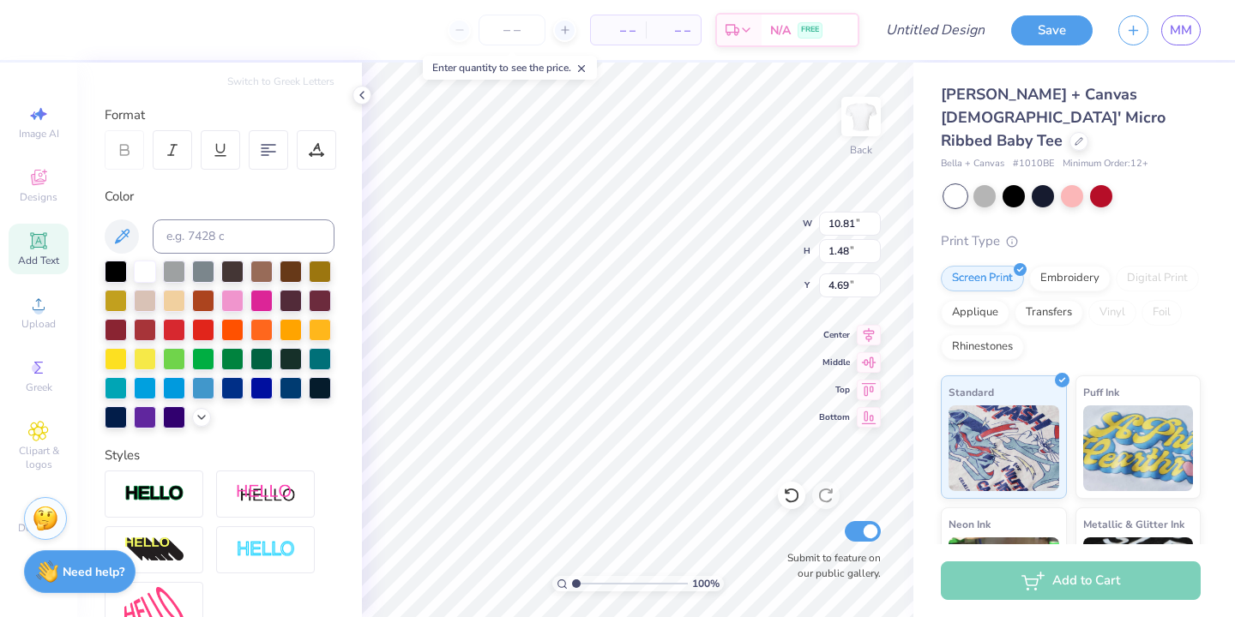
scroll to position [133, 0]
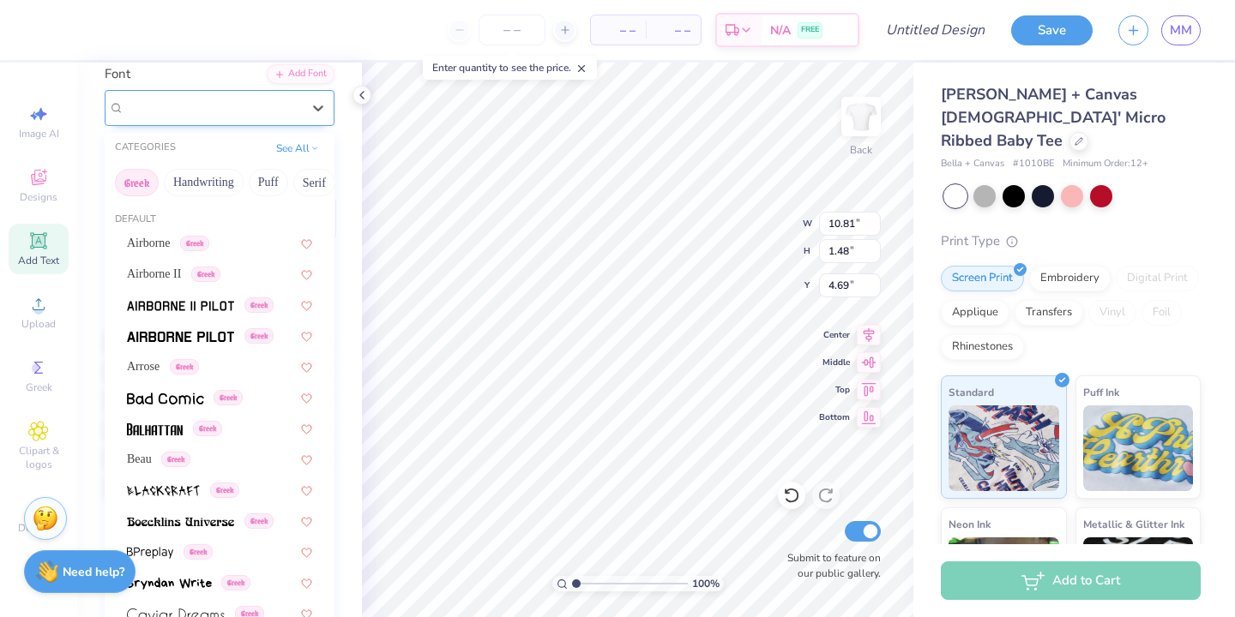
click at [226, 111] on div "X Company Greek" at bounding box center [213, 107] width 180 height 27
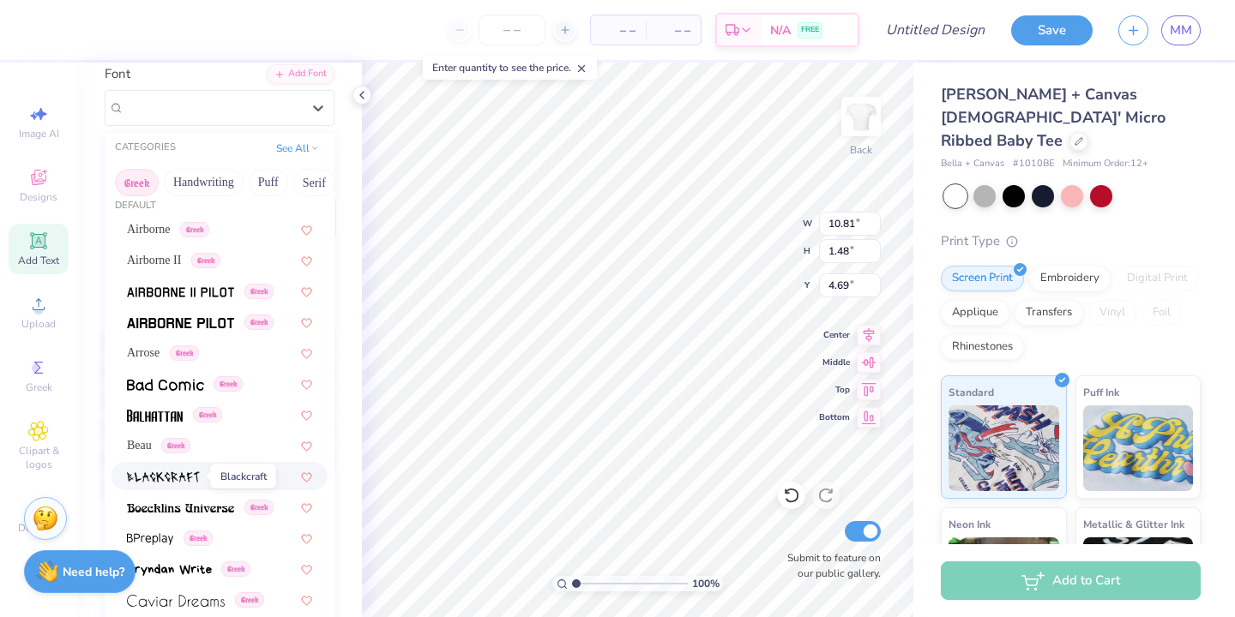
scroll to position [17, 0]
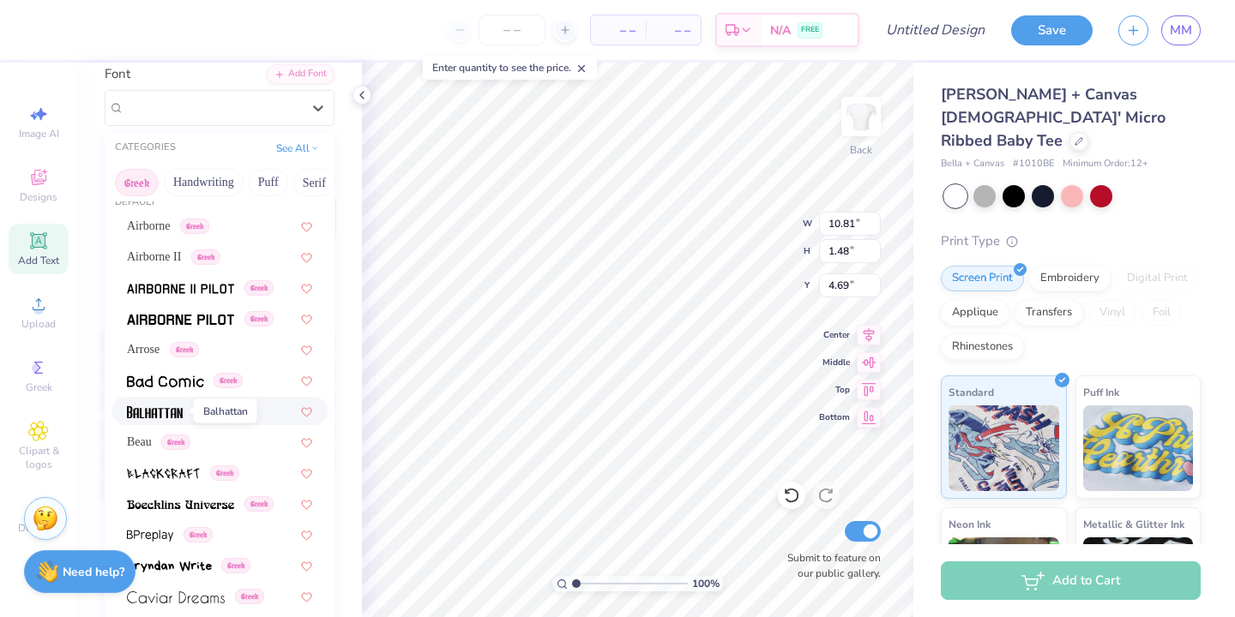
click at [166, 415] on img at bounding box center [155, 412] width 56 height 12
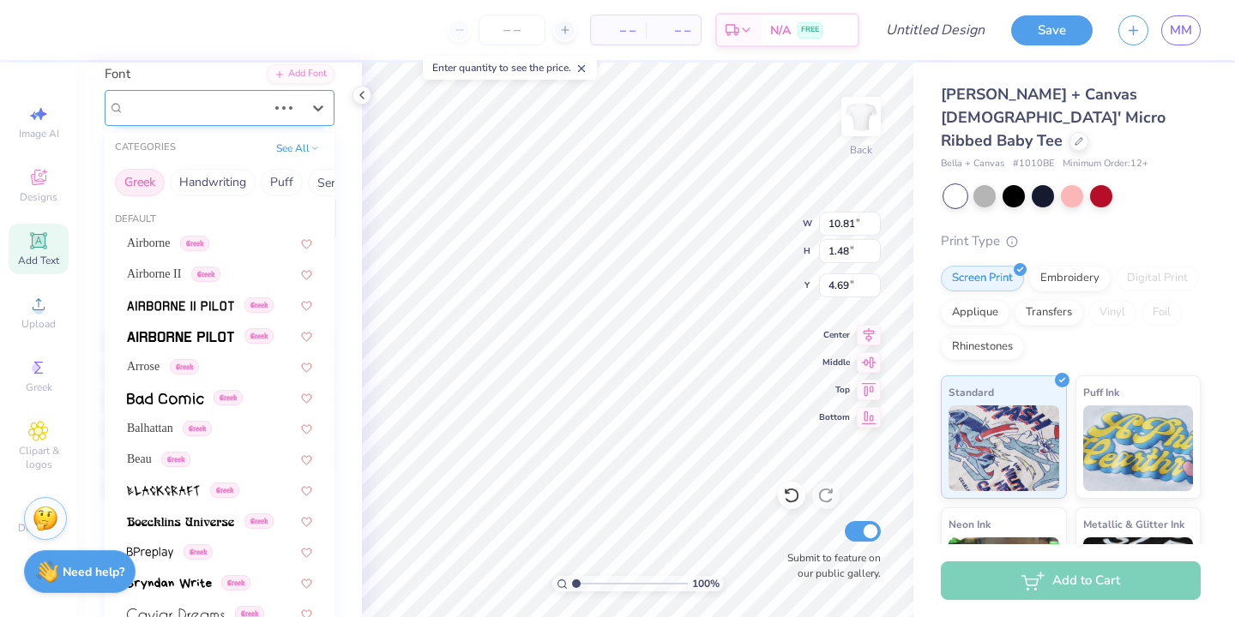
click at [178, 110] on div "X Company Greek" at bounding box center [196, 107] width 146 height 27
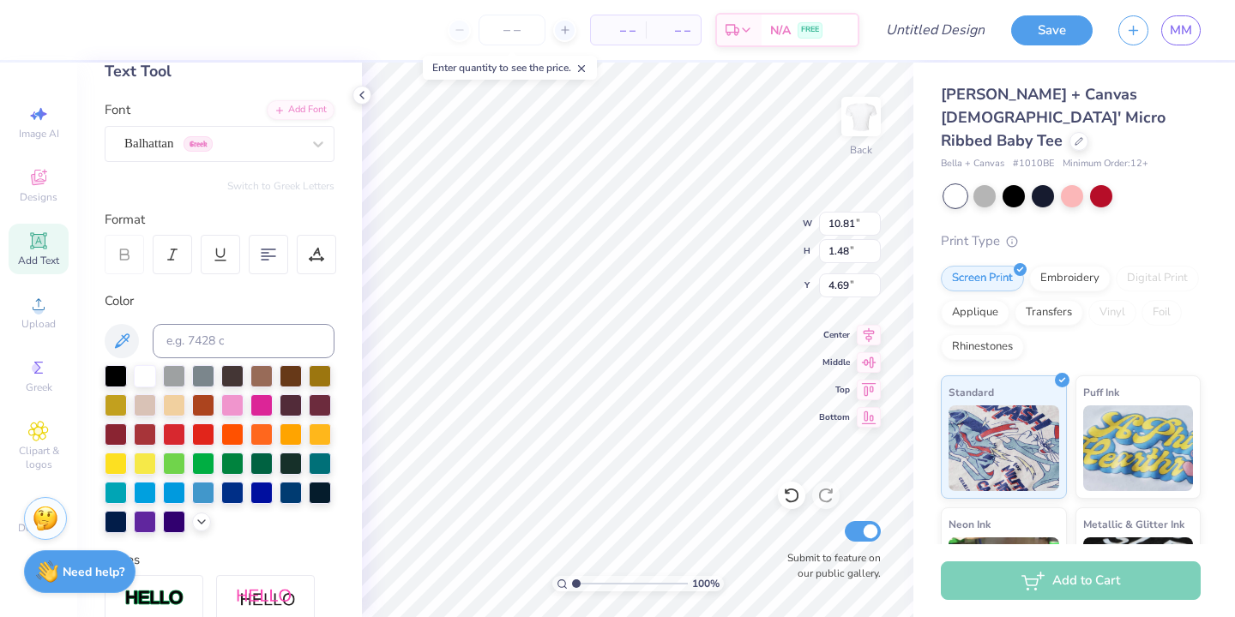
scroll to position [0, 0]
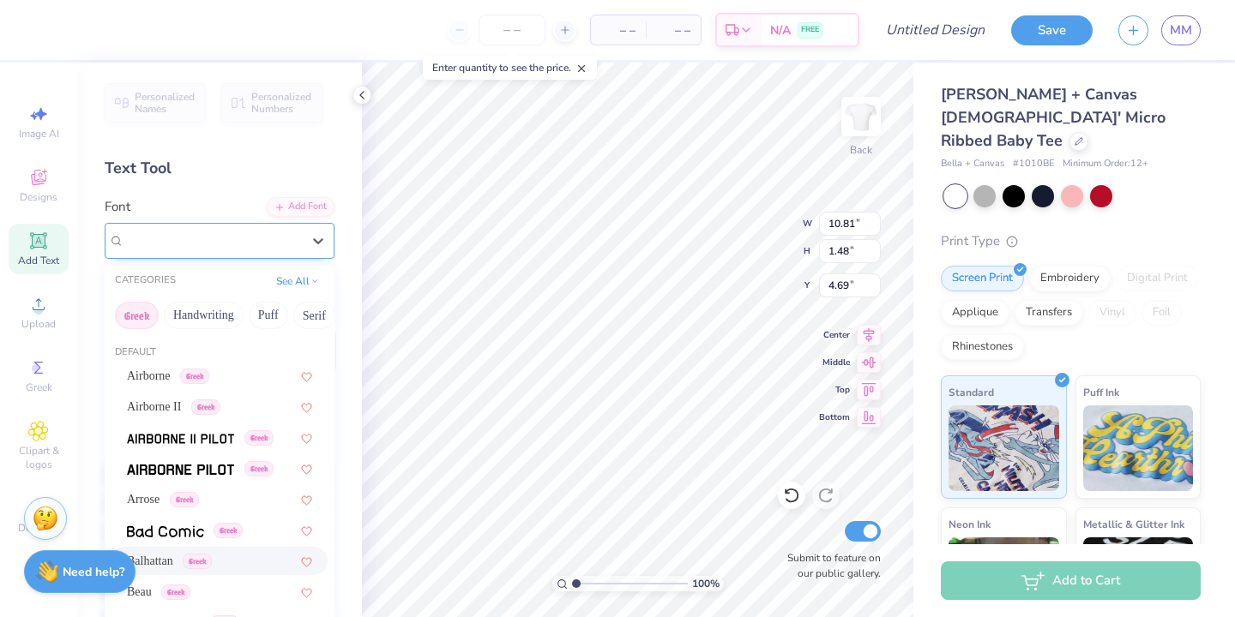
click at [230, 228] on div "Balhattan Greek" at bounding box center [213, 240] width 180 height 27
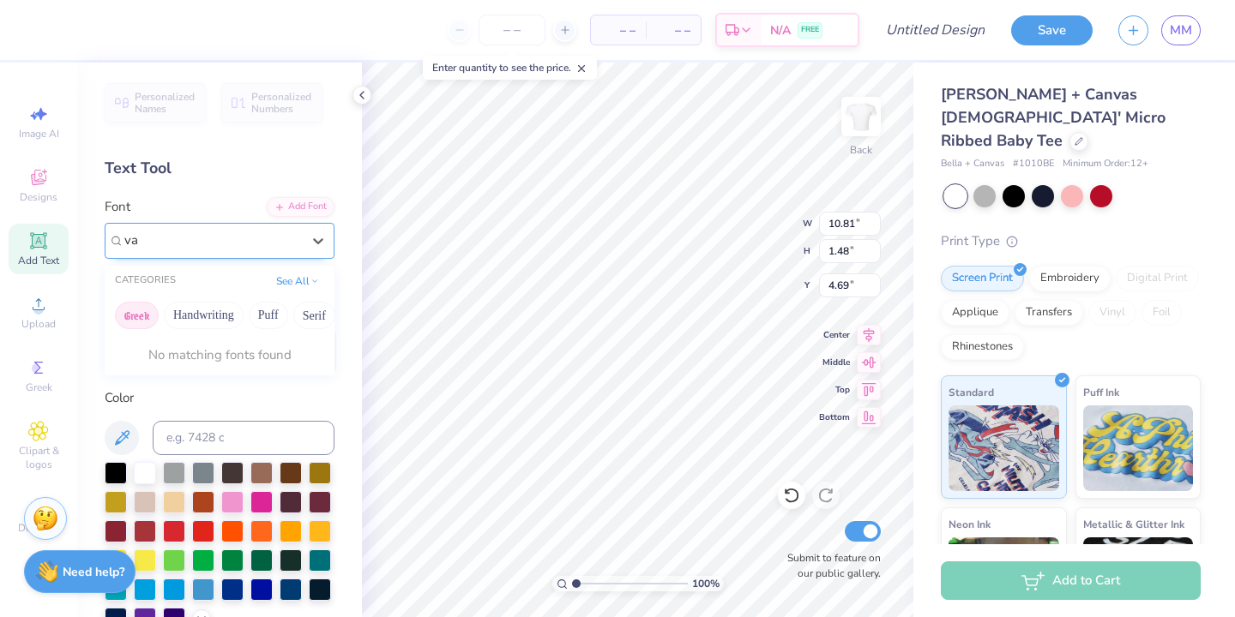
type input "v"
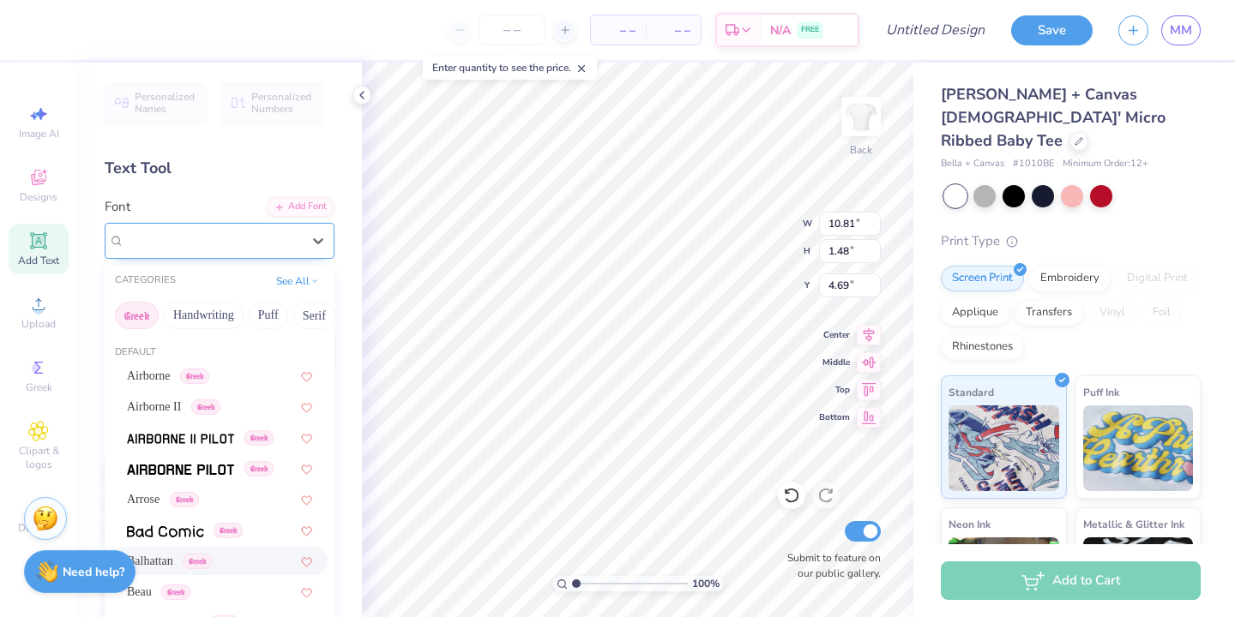
type input "C"
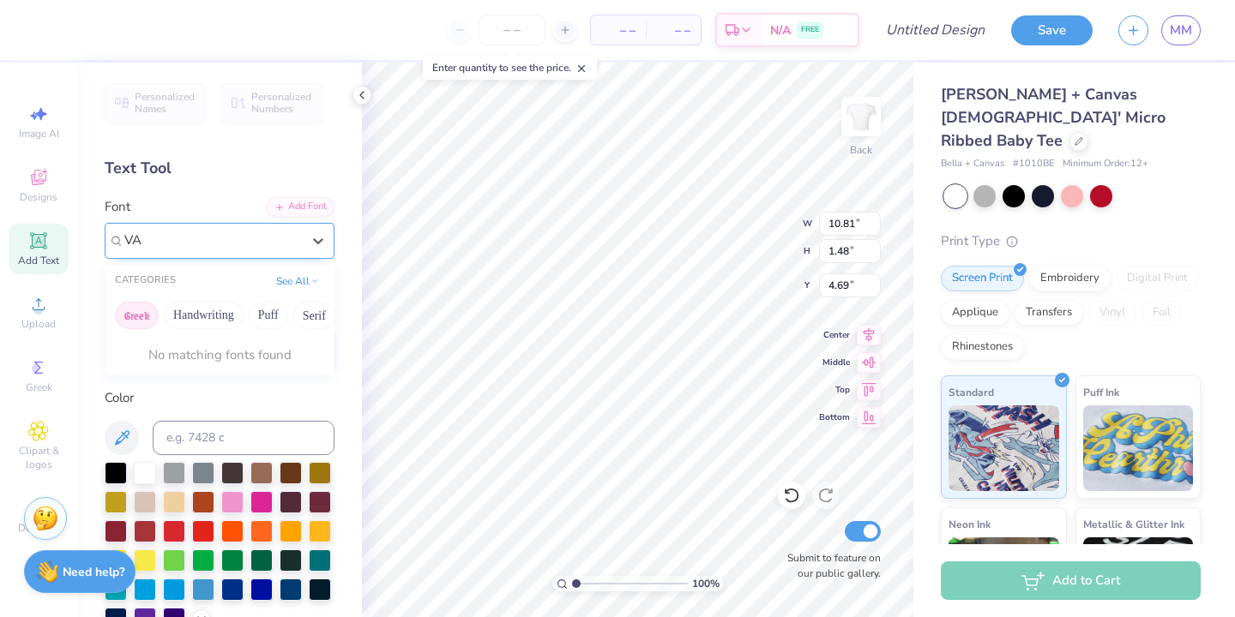
type input "V"
click at [322, 240] on icon at bounding box center [318, 240] width 17 height 17
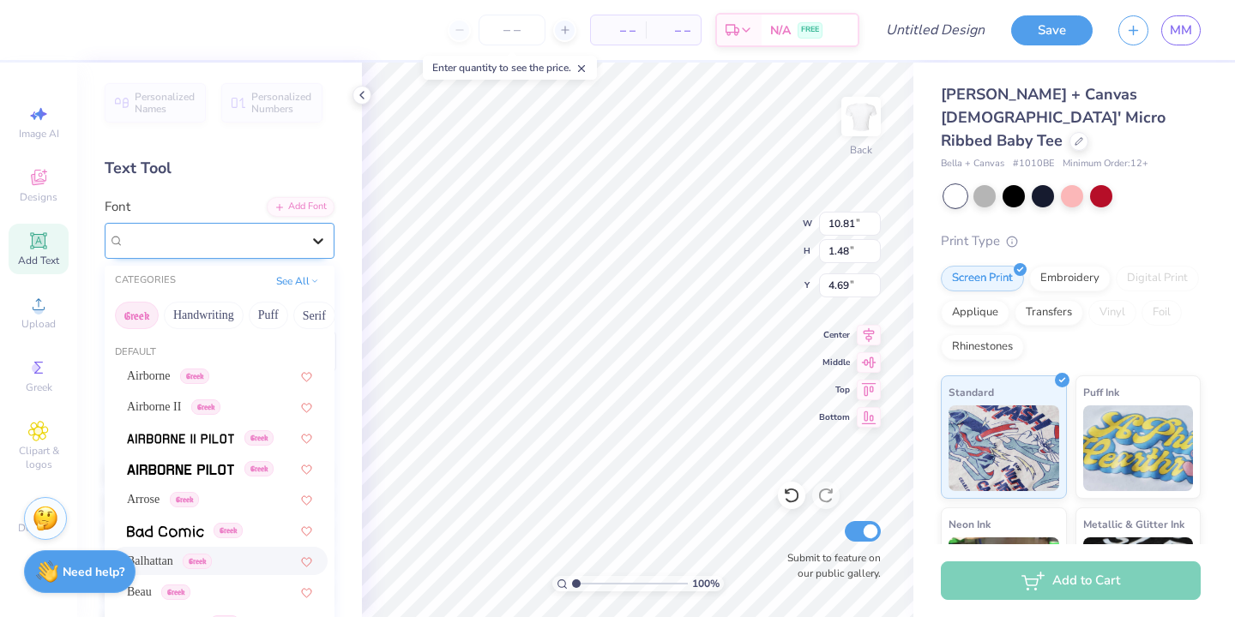
click at [322, 240] on icon at bounding box center [318, 240] width 17 height 17
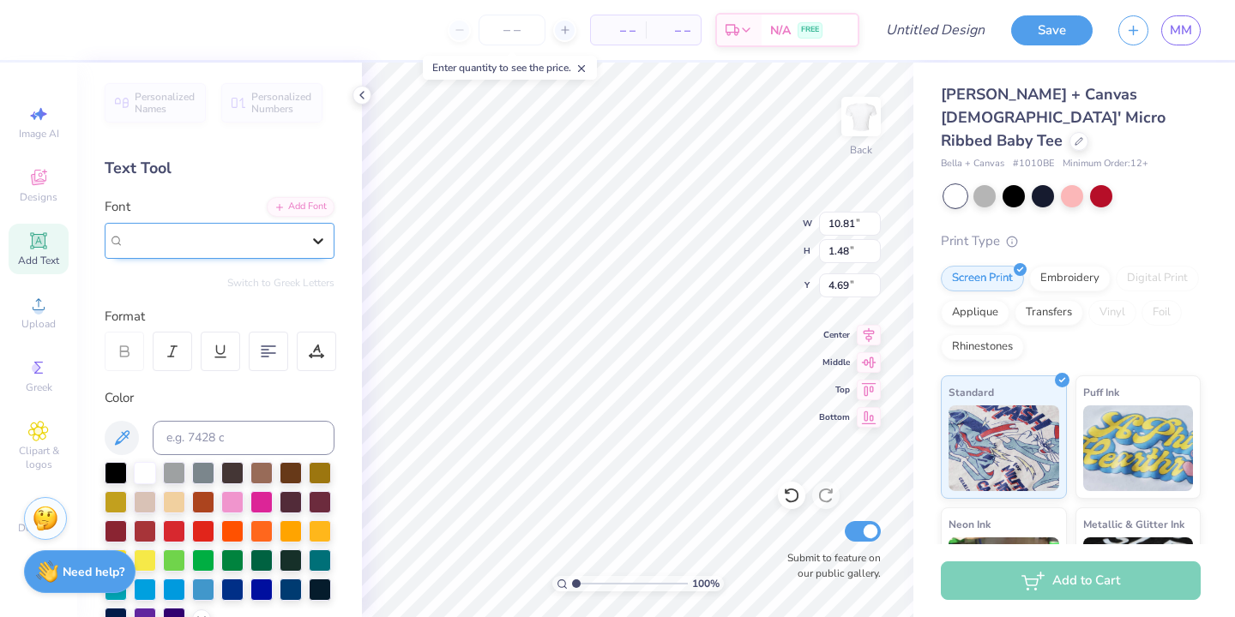
click at [322, 240] on icon at bounding box center [318, 240] width 17 height 17
type textarea "DAY"
click at [233, 246] on div "CollegiateHeavyOutline" at bounding box center [213, 240] width 180 height 27
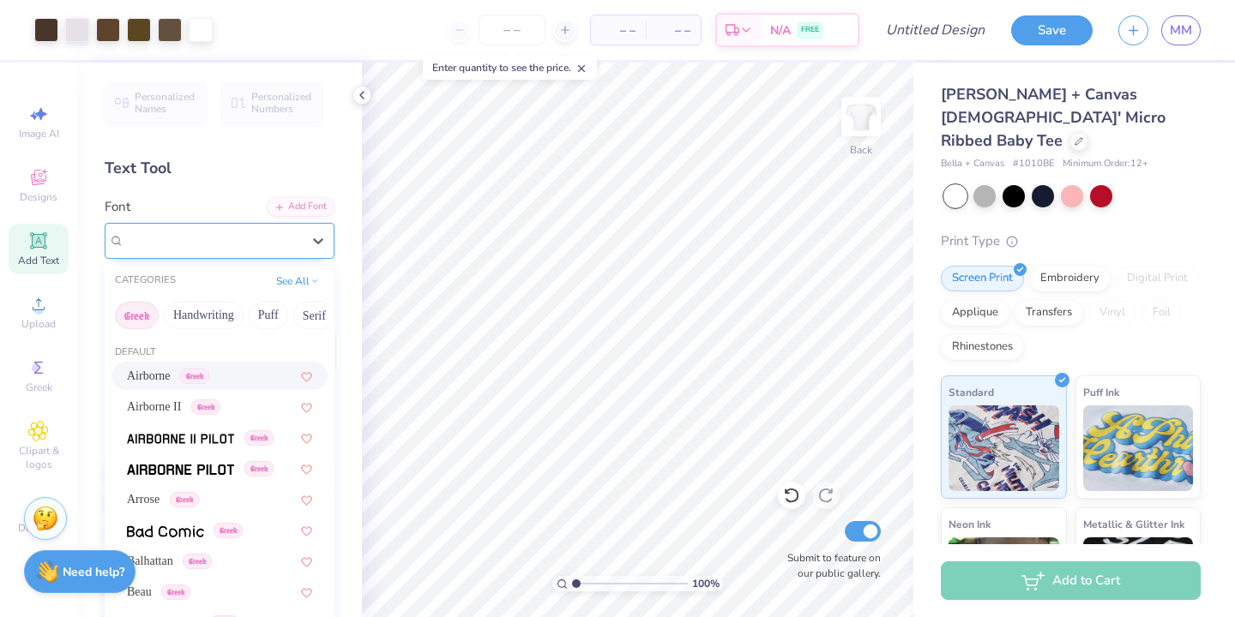
click at [209, 256] on div "CollegiateHeavyOutline" at bounding box center [220, 241] width 230 height 36
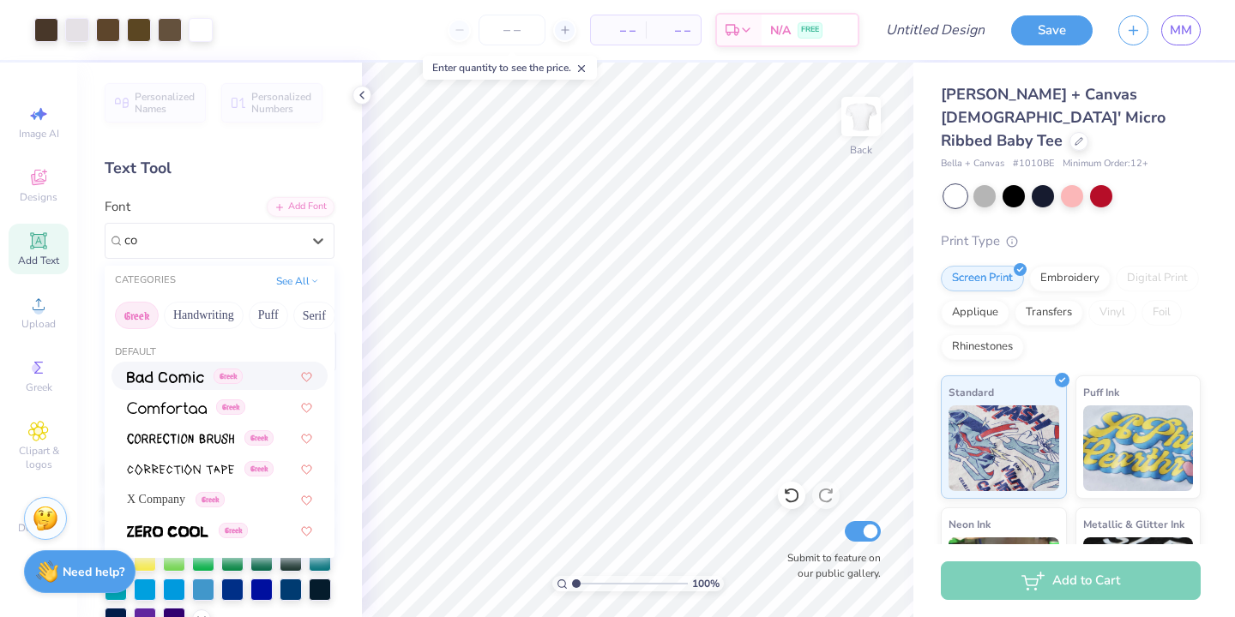
type input "c"
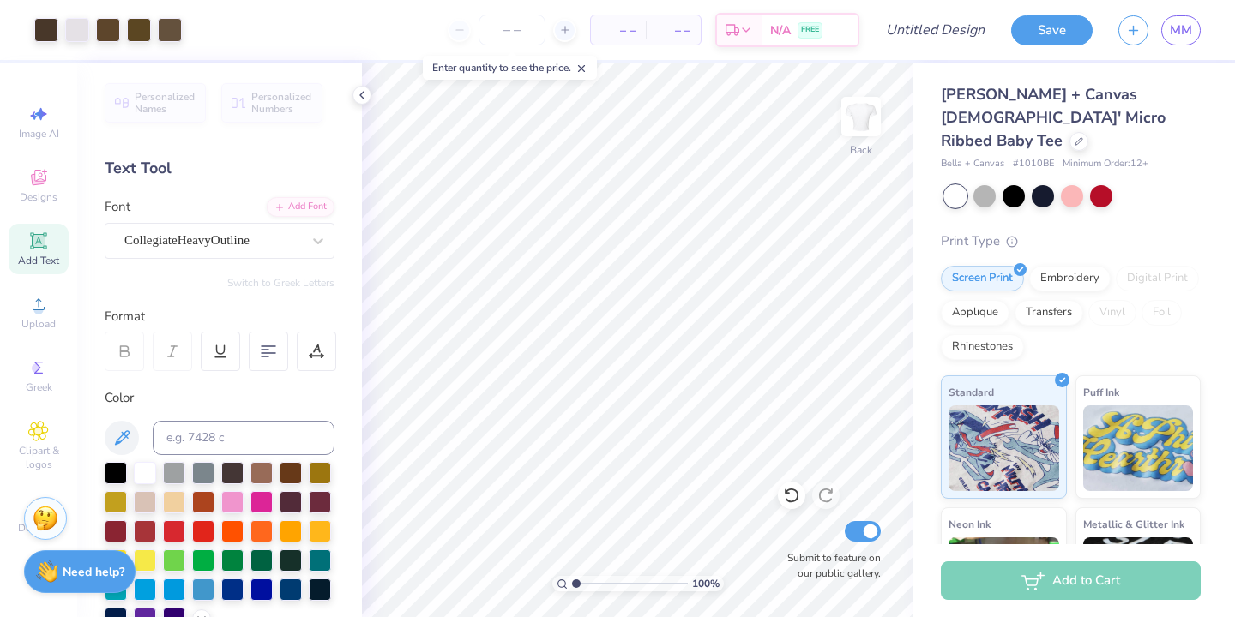
click at [63, 262] on div "Add Text" at bounding box center [39, 249] width 60 height 51
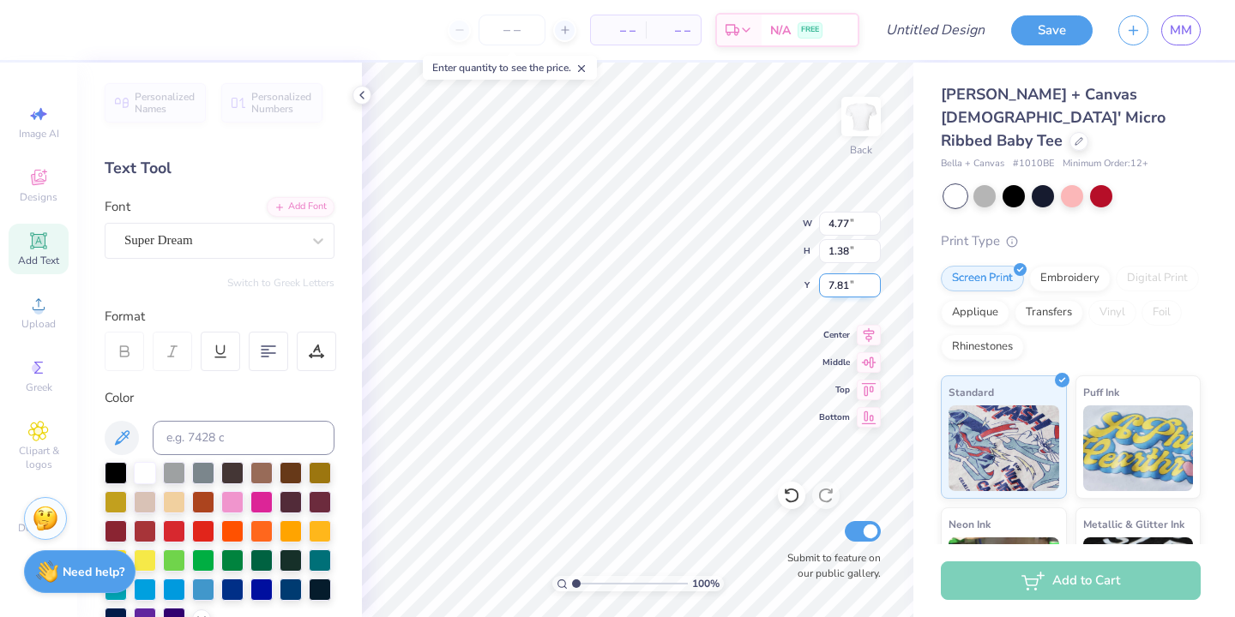
type input "3.84"
type textarea "DUDES DAY"
click at [110, 472] on div at bounding box center [116, 471] width 22 height 22
click at [243, 248] on div "Super Dream" at bounding box center [213, 240] width 180 height 27
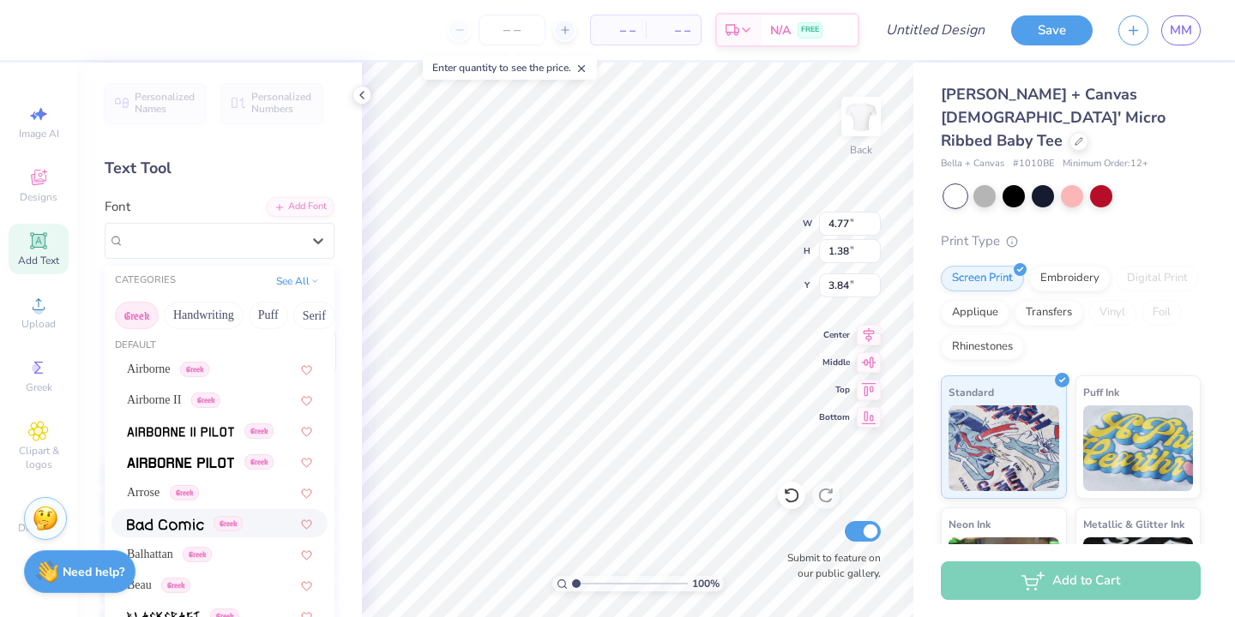
scroll to position [0, 0]
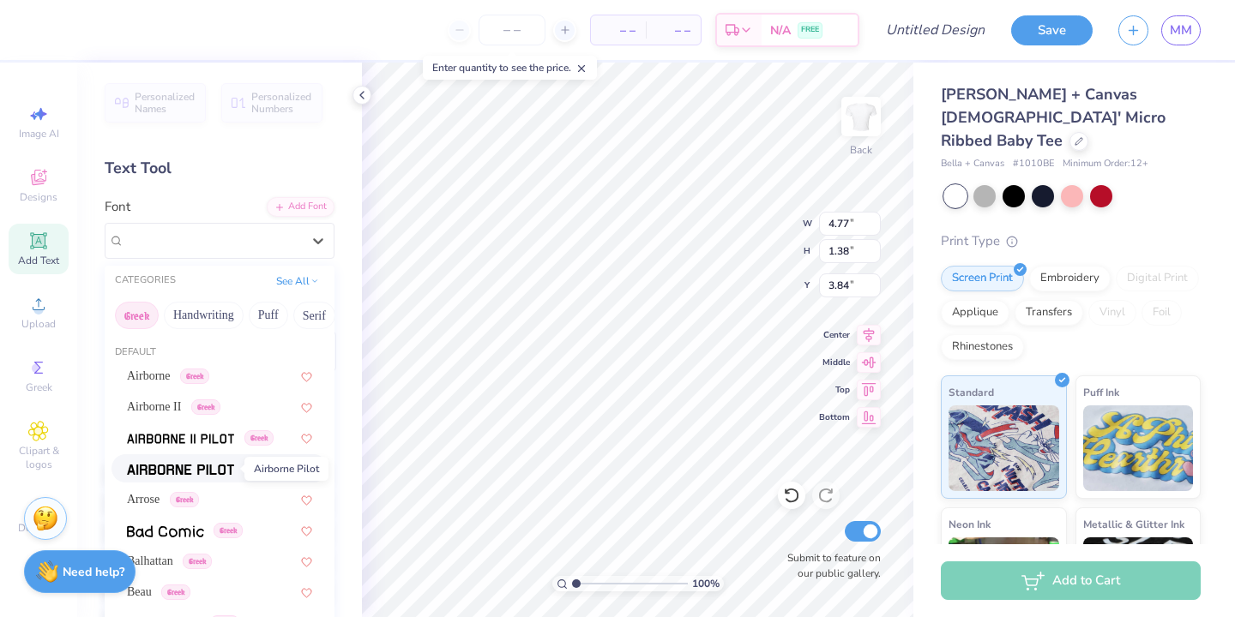
click at [165, 469] on img at bounding box center [180, 470] width 107 height 12
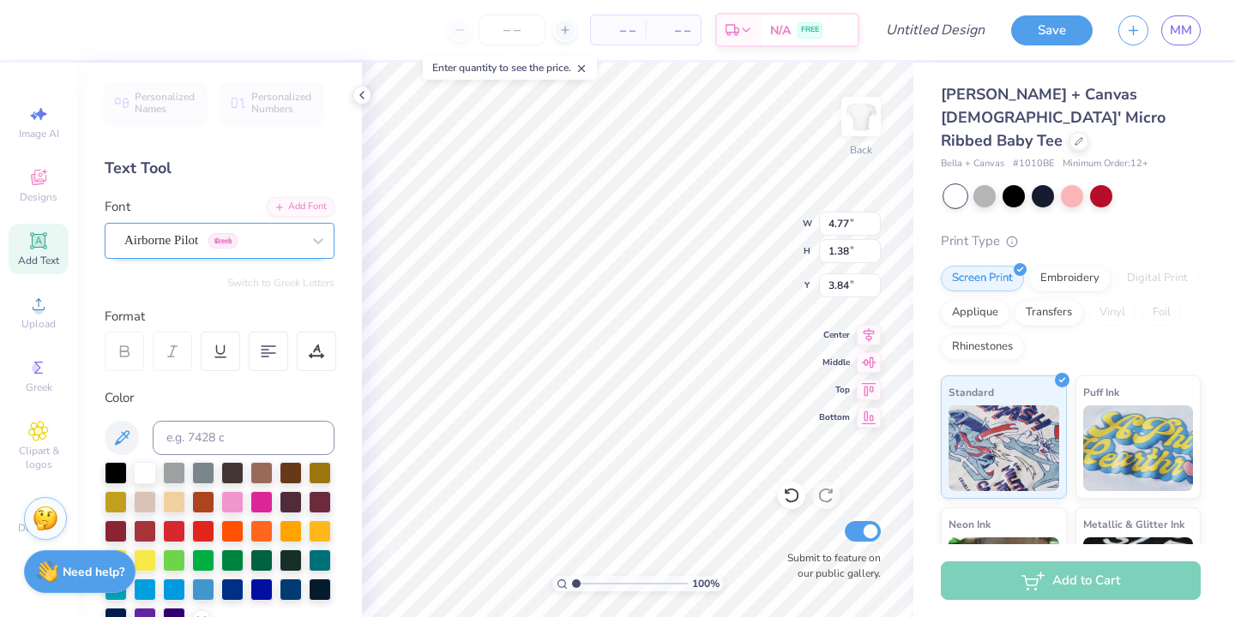
click at [197, 232] on div "Airborne Pilot Greek" at bounding box center [213, 240] width 180 height 27
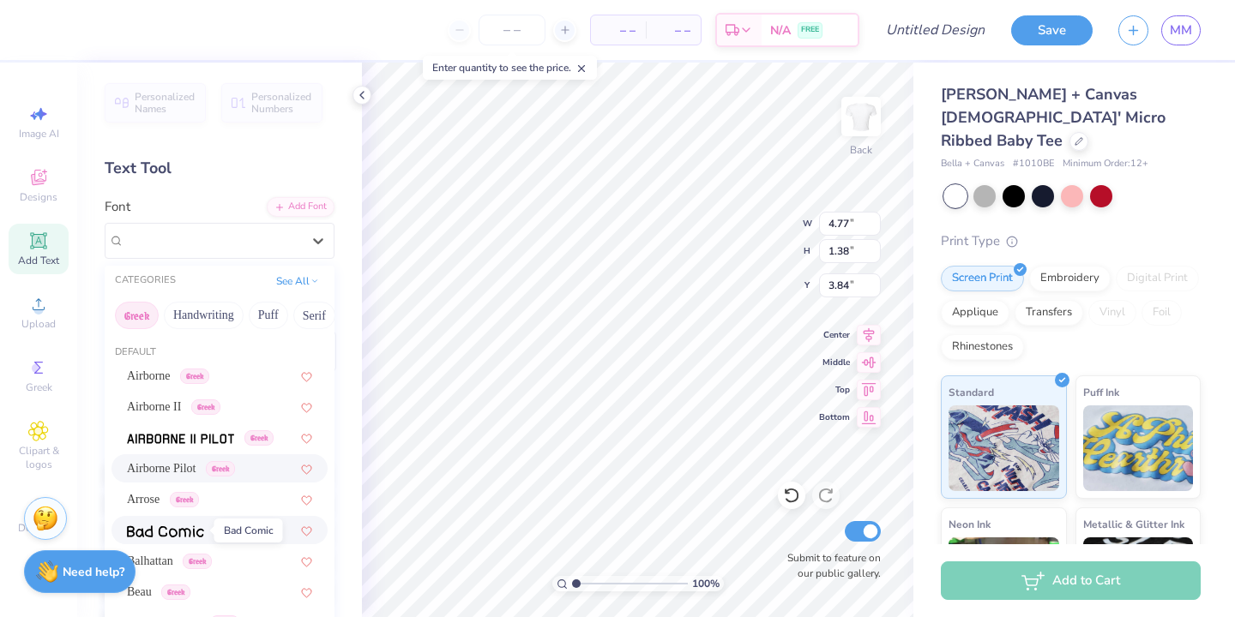
click at [169, 526] on img at bounding box center [165, 532] width 77 height 12
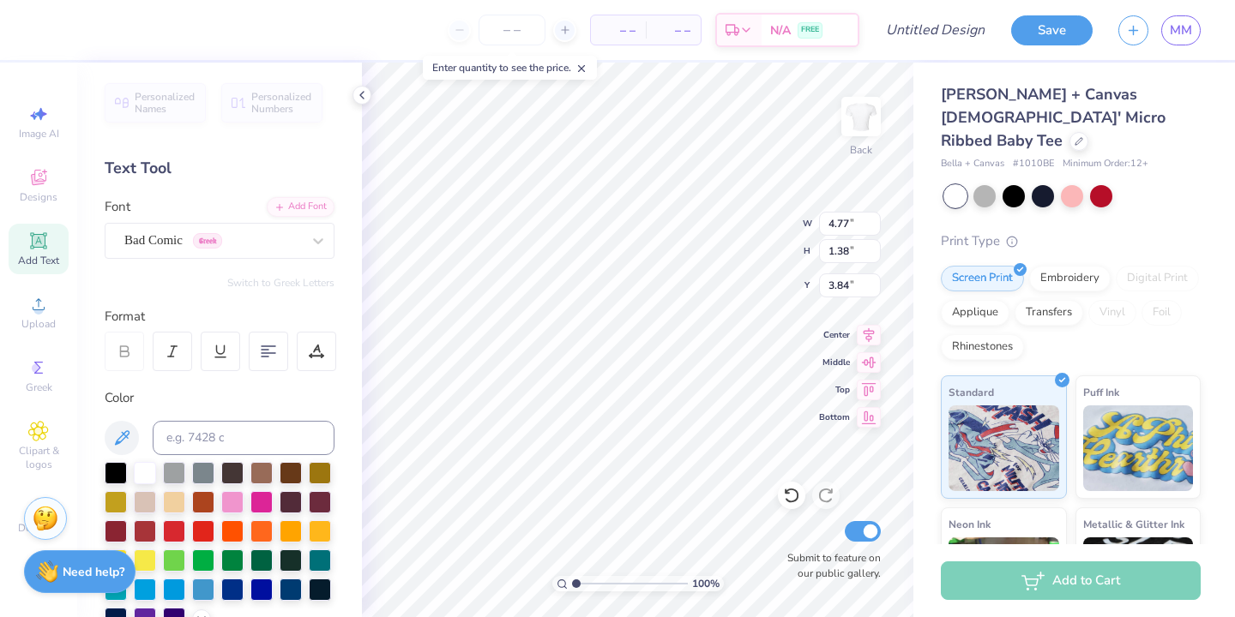
click at [171, 215] on div "Font Bad Comic Greek" at bounding box center [220, 228] width 230 height 62
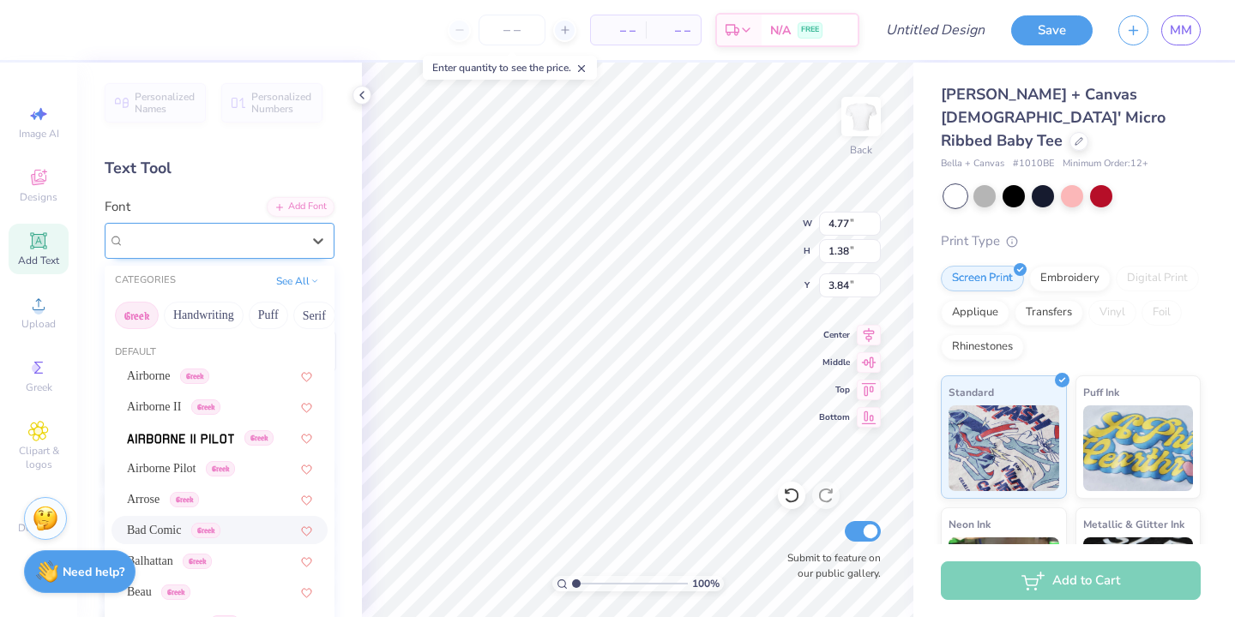
click at [169, 232] on div "Bad Comic Greek" at bounding box center [213, 240] width 180 height 27
click at [155, 372] on span "Airborne" at bounding box center [149, 376] width 44 height 18
click at [190, 236] on div "Airborne Greek" at bounding box center [213, 240] width 180 height 27
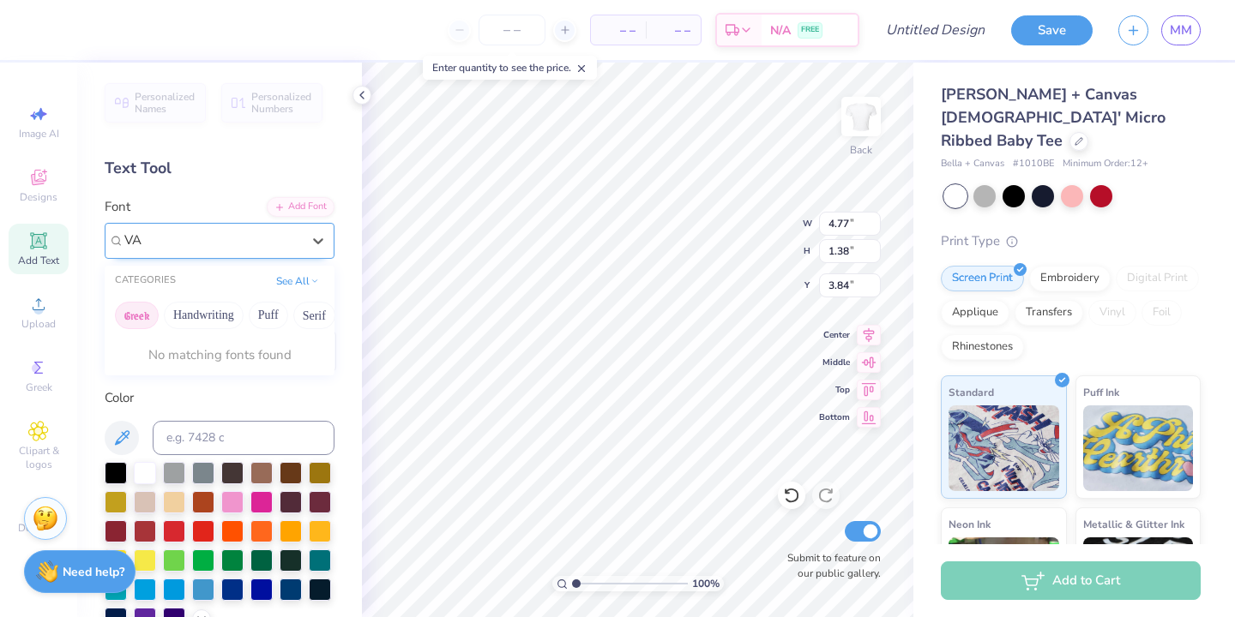
type input "V"
type input "varsity"
click at [202, 311] on button "Handwriting" at bounding box center [204, 315] width 80 height 27
click at [281, 311] on button "Puff" at bounding box center [268, 315] width 39 height 27
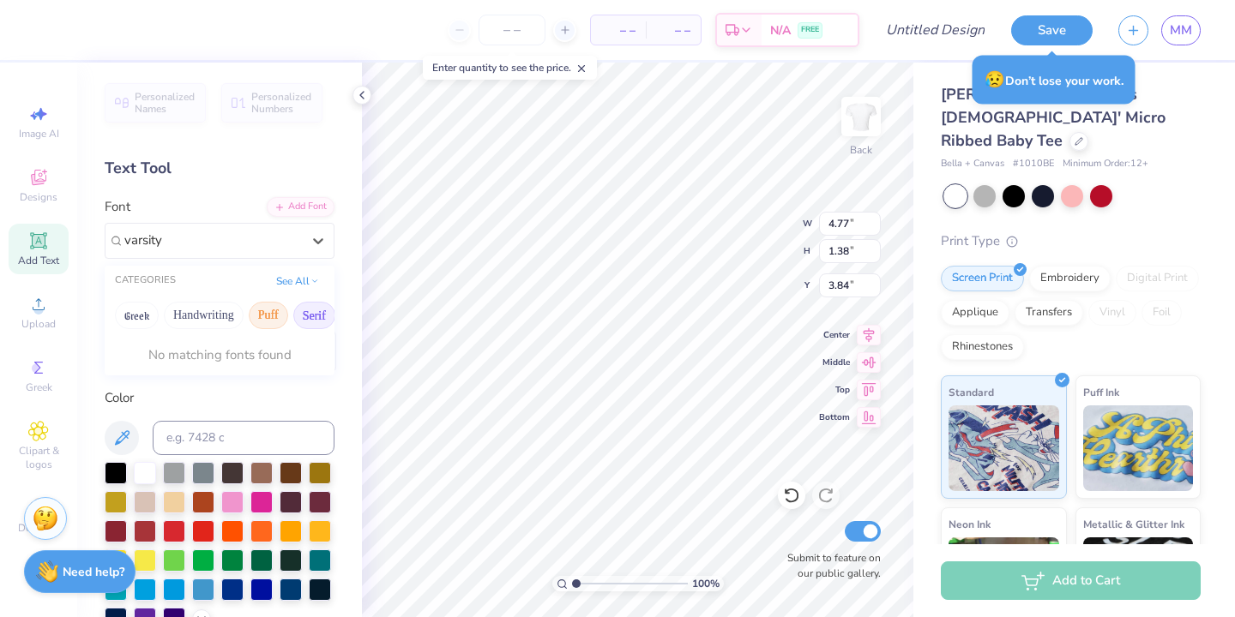
click at [321, 311] on button "Serif" at bounding box center [314, 315] width 42 height 27
click at [240, 376] on div "Varsity Team" at bounding box center [219, 376] width 185 height 18
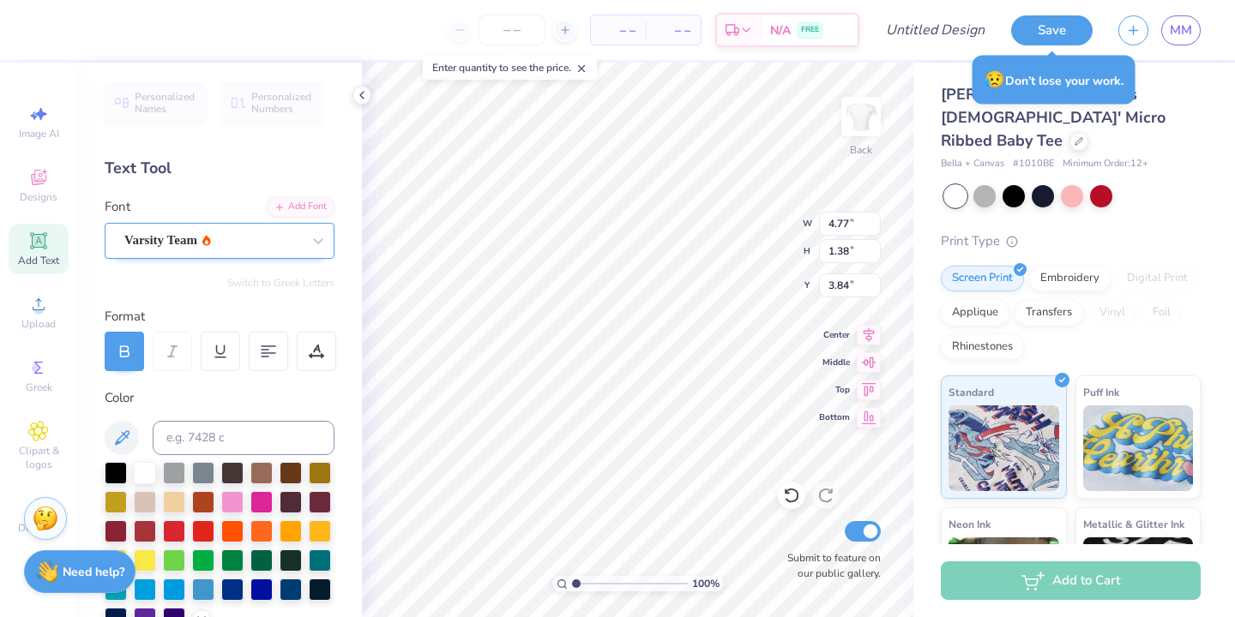
click at [226, 229] on div at bounding box center [212, 240] width 177 height 23
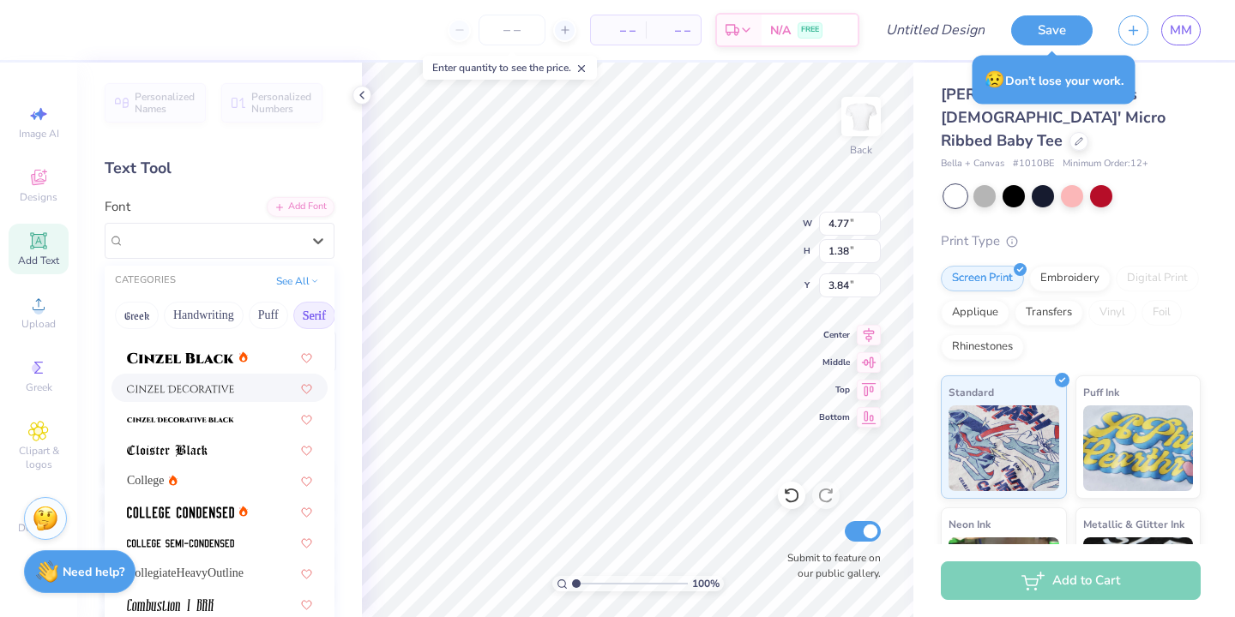
scroll to position [359, 0]
click at [150, 481] on span "College" at bounding box center [146, 480] width 38 height 18
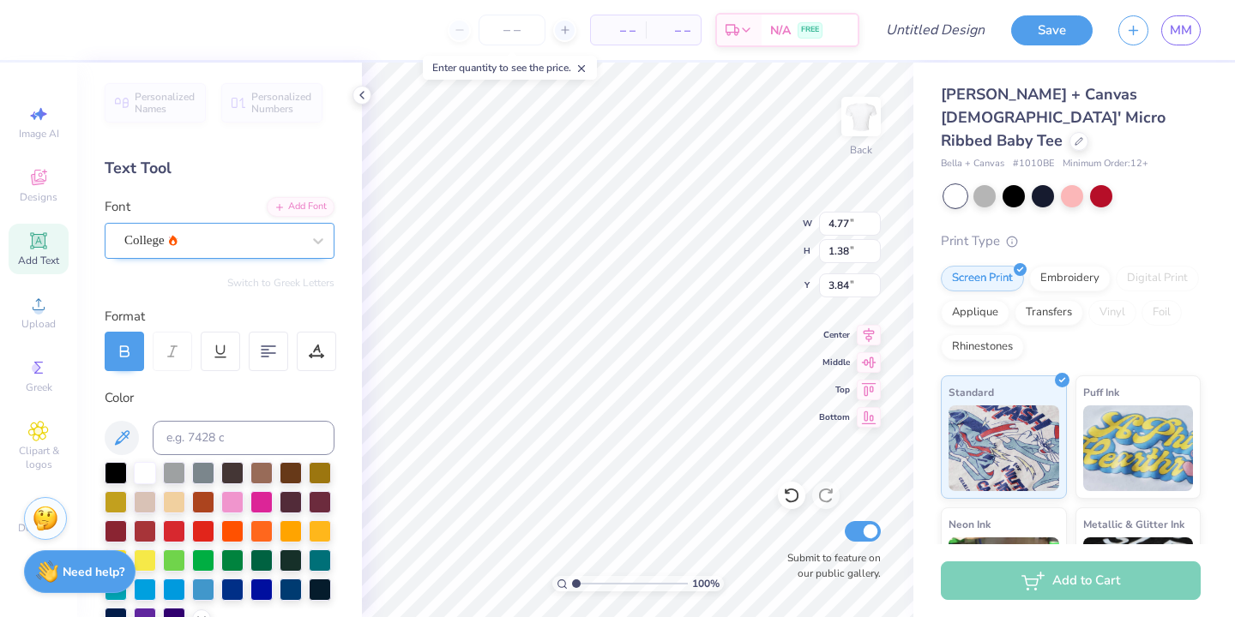
click at [232, 242] on div "College" at bounding box center [213, 240] width 180 height 27
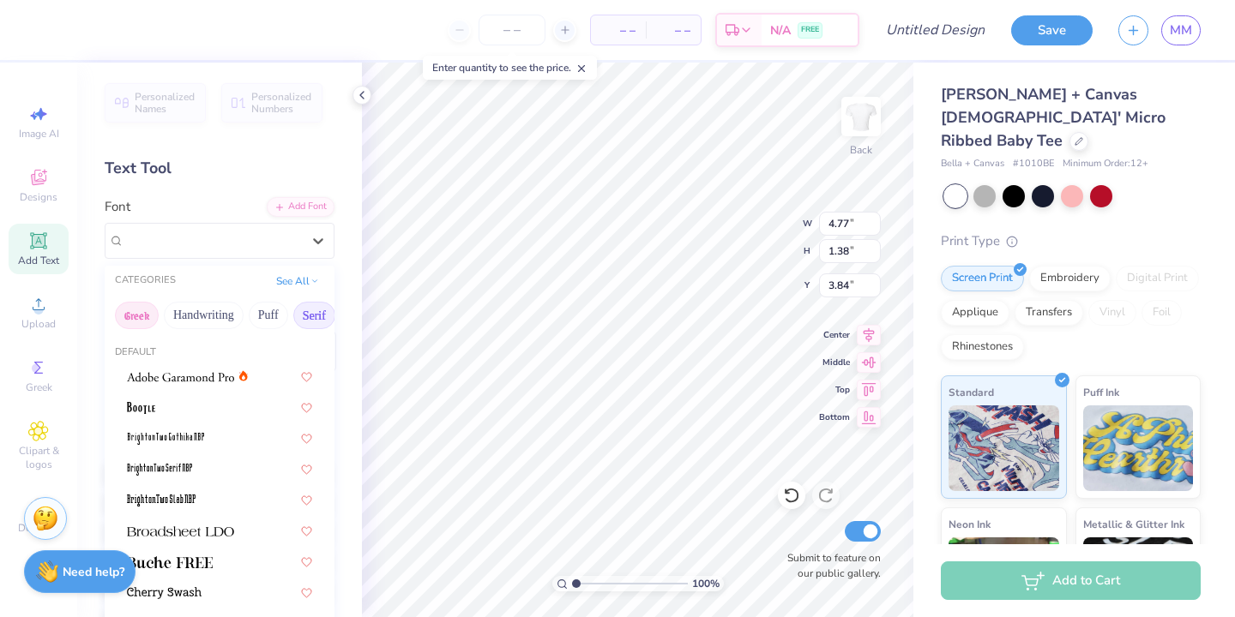
click at [147, 316] on button "Greek" at bounding box center [137, 315] width 44 height 27
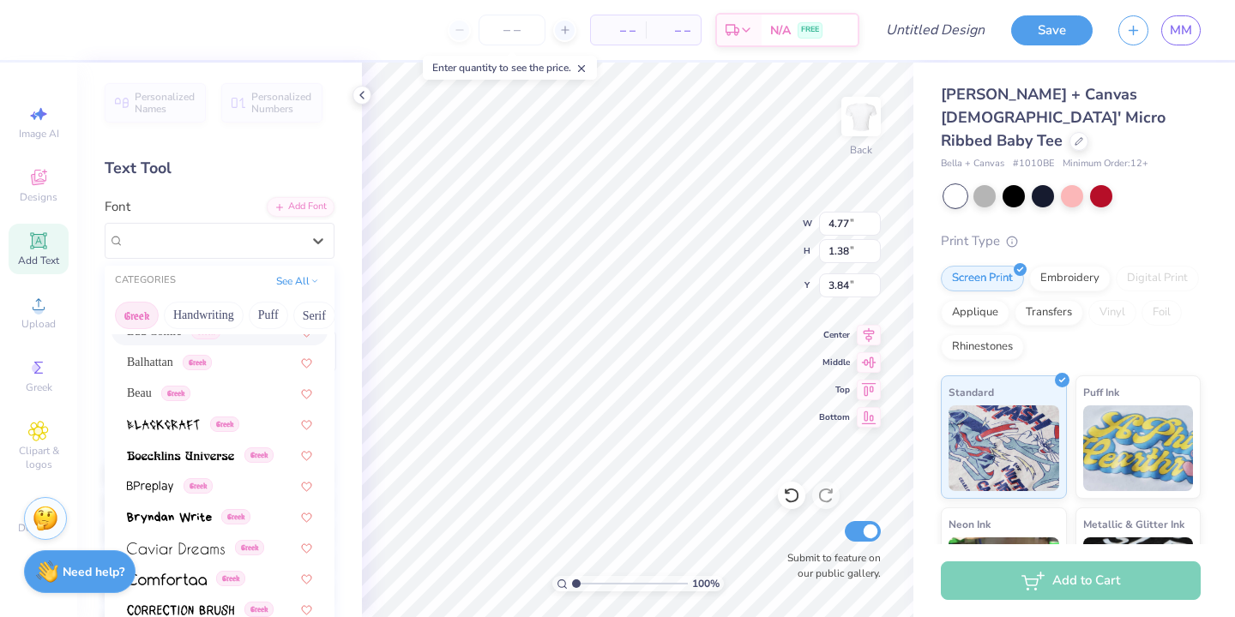
scroll to position [196, 0]
click at [160, 600] on div "Greek" at bounding box center [219, 612] width 216 height 28
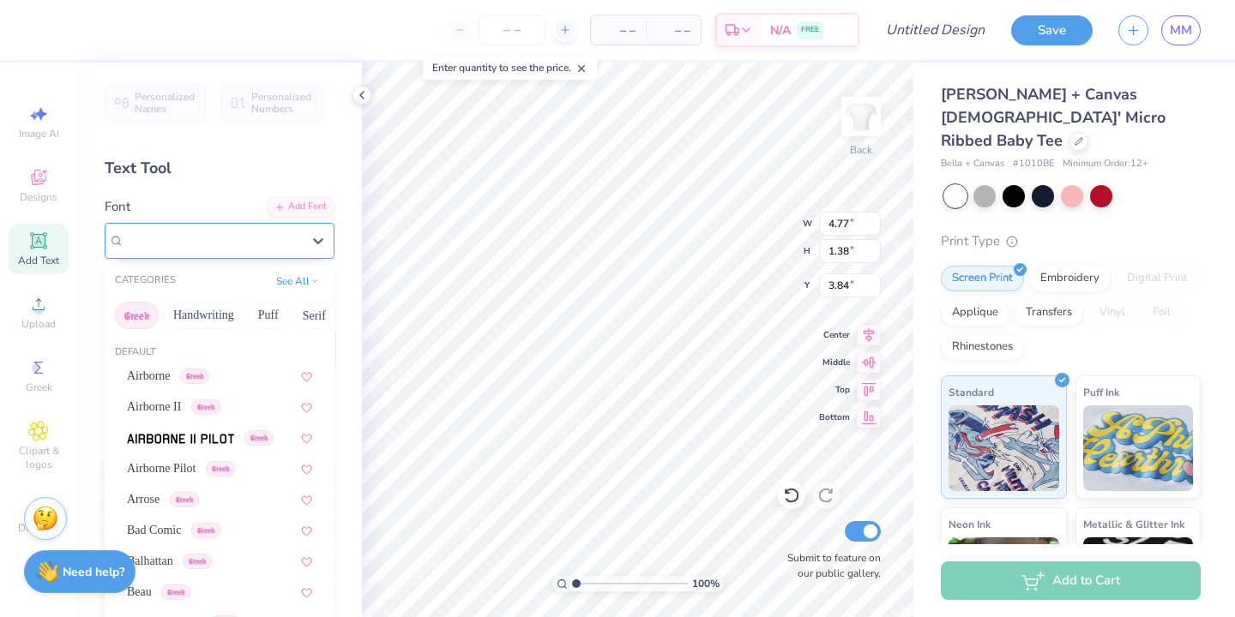
click at [169, 242] on div "Correction Brush Greek" at bounding box center [213, 240] width 180 height 27
click at [168, 384] on span "Airborne" at bounding box center [149, 376] width 44 height 18
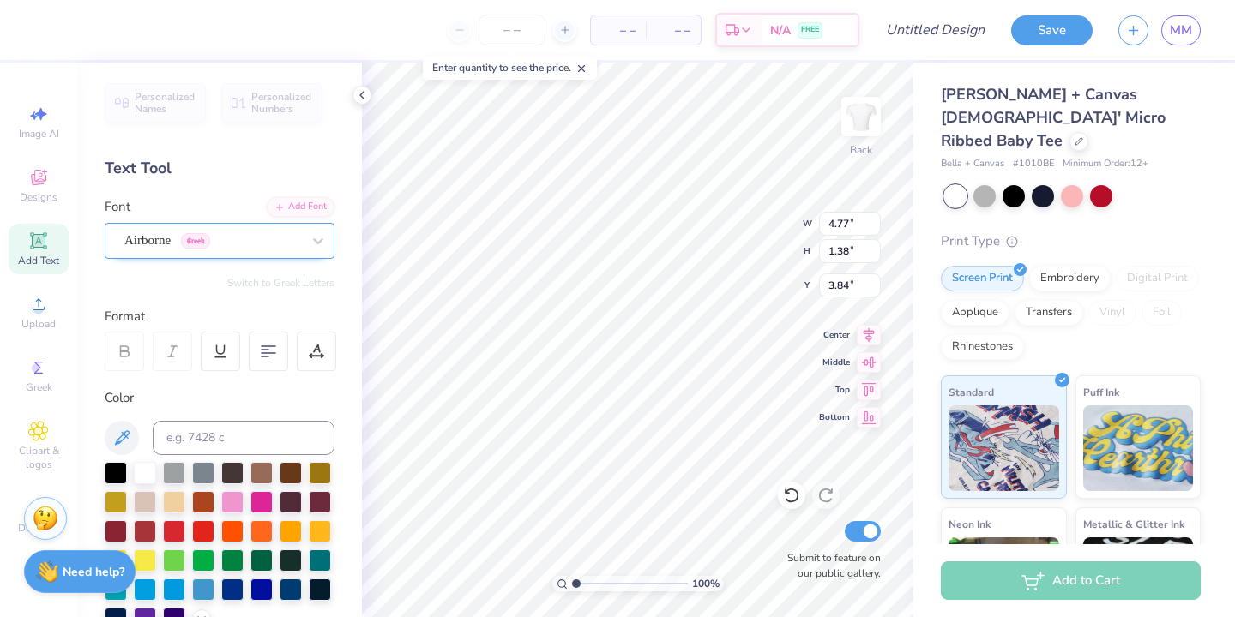
click at [153, 249] on div "Airborne Greek" at bounding box center [213, 240] width 180 height 27
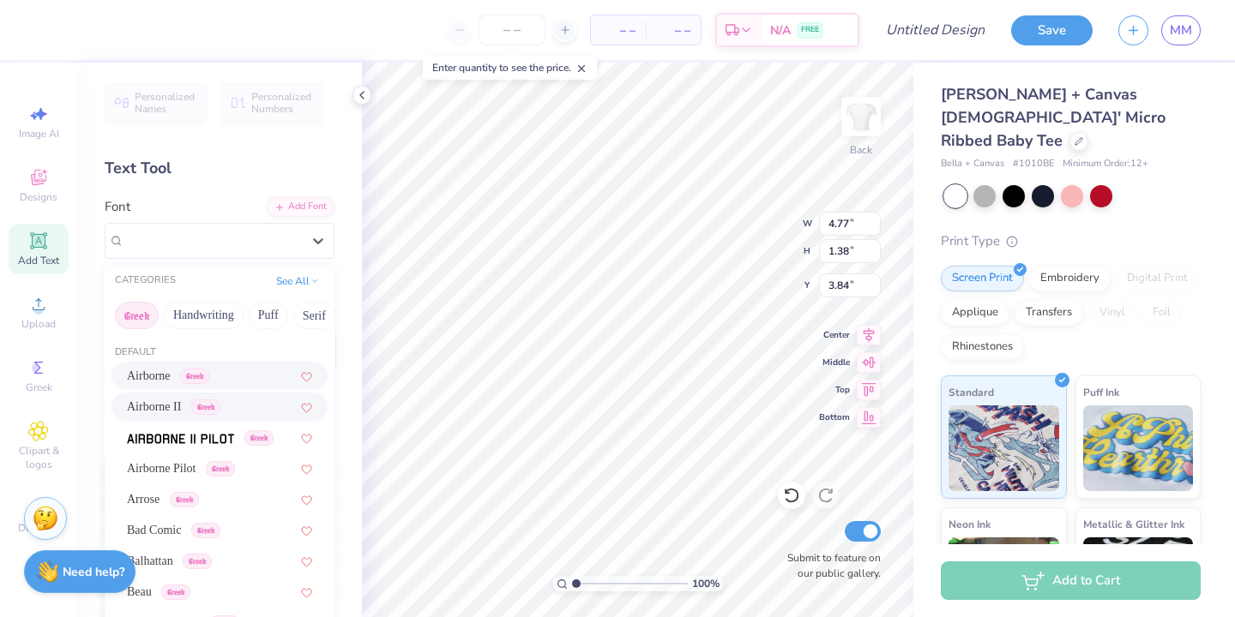
click at [145, 412] on span "Airborne II" at bounding box center [154, 407] width 54 height 18
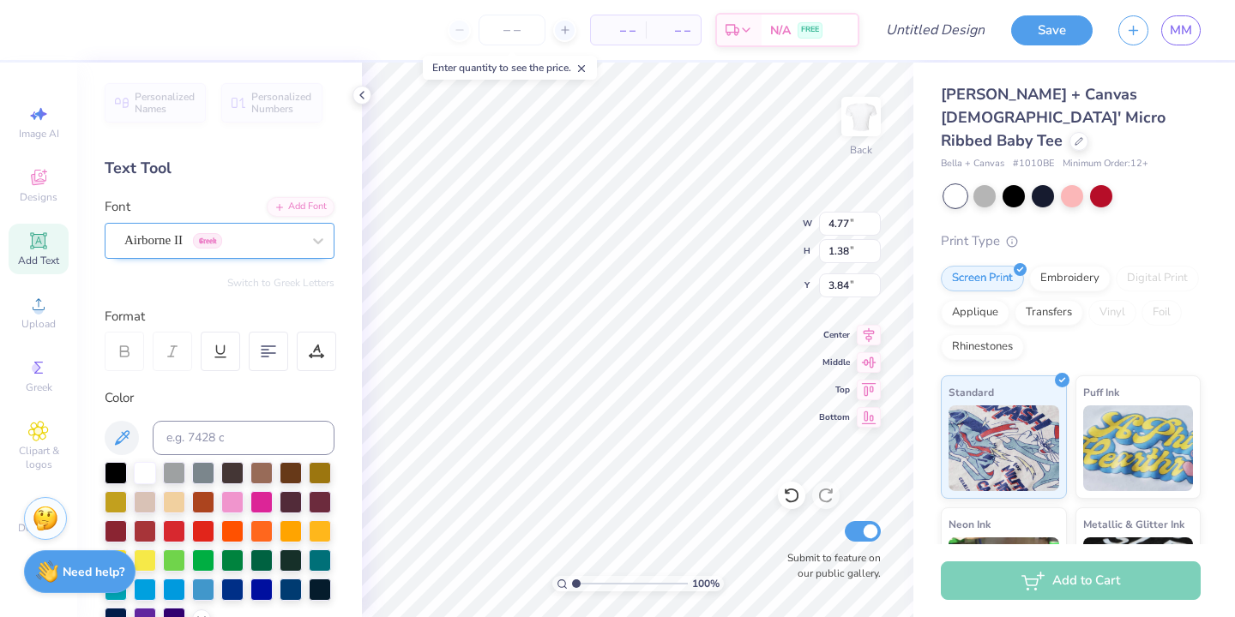
click at [183, 236] on div "Airborne II Greek" at bounding box center [213, 240] width 180 height 27
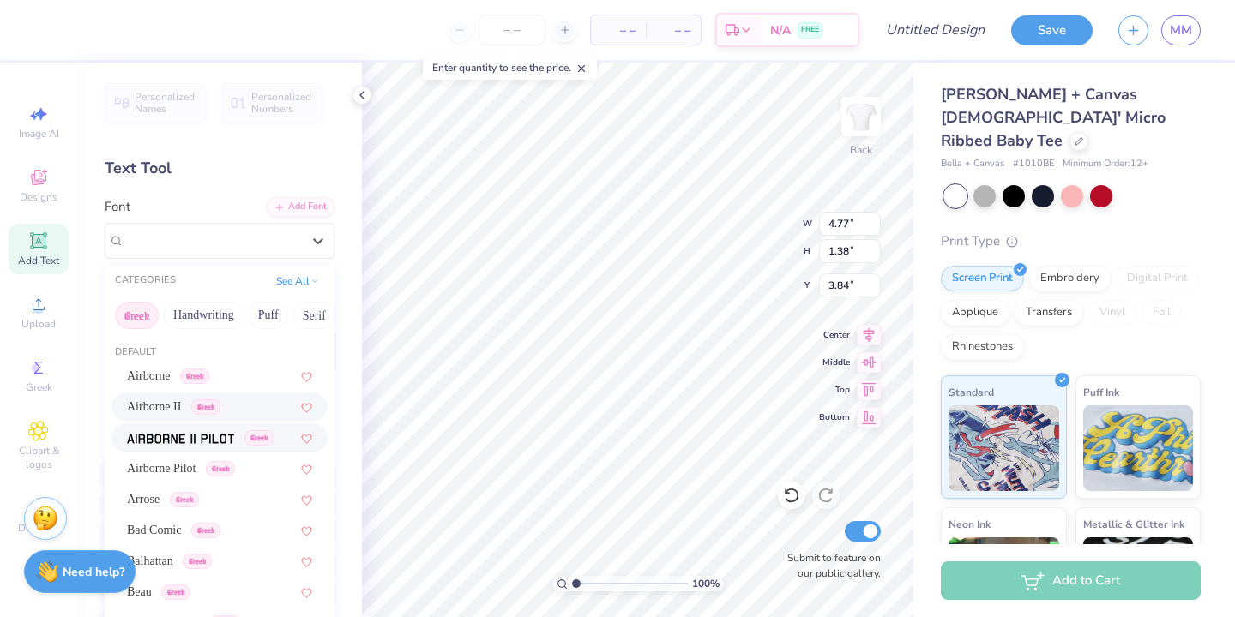
click at [176, 435] on img at bounding box center [180, 439] width 107 height 12
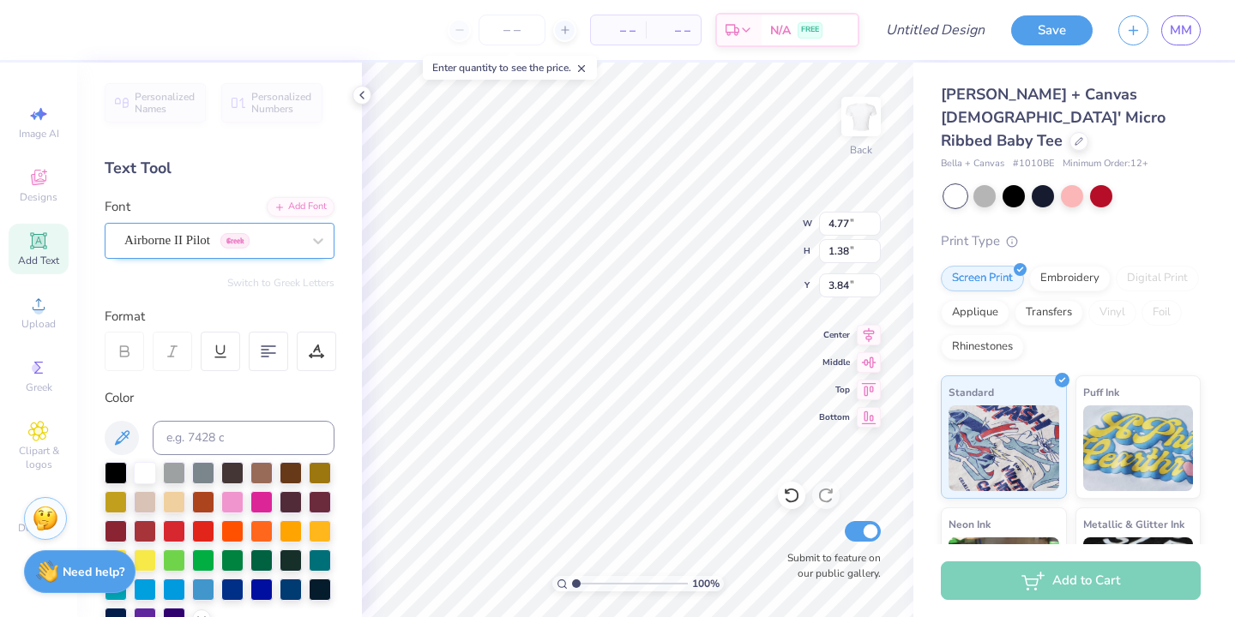
click at [192, 243] on div "Airborne II Pilot Greek" at bounding box center [213, 240] width 180 height 27
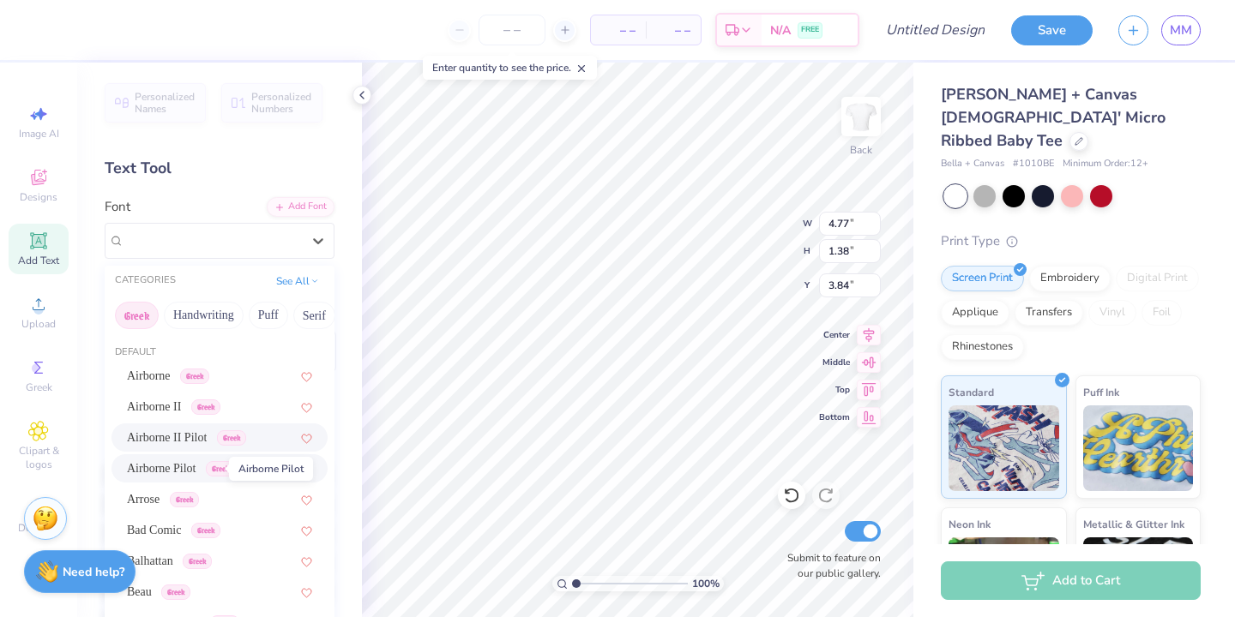
click at [171, 468] on span "Airborne Pilot" at bounding box center [161, 469] width 69 height 18
click at [185, 242] on div "Airborne Pilot Greek" at bounding box center [213, 240] width 180 height 27
click at [175, 488] on div "Arrose Greek" at bounding box center [219, 499] width 216 height 28
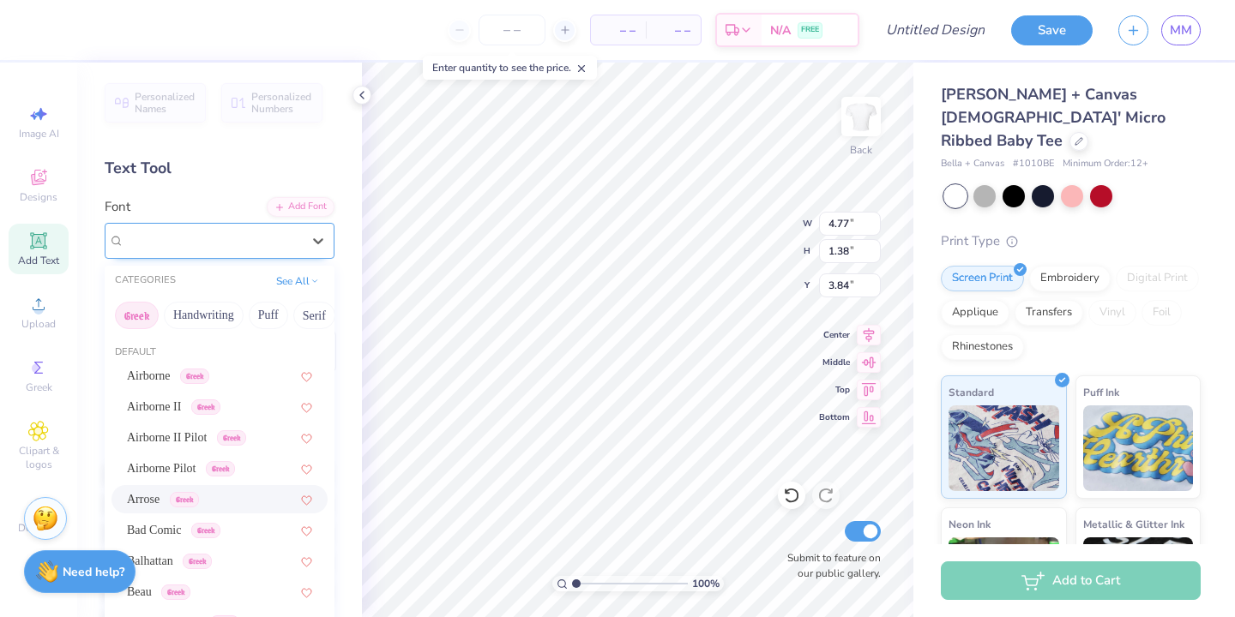
click at [193, 238] on div "Arrose Greek" at bounding box center [213, 240] width 180 height 27
click at [179, 523] on span "Bad Comic" at bounding box center [154, 530] width 54 height 18
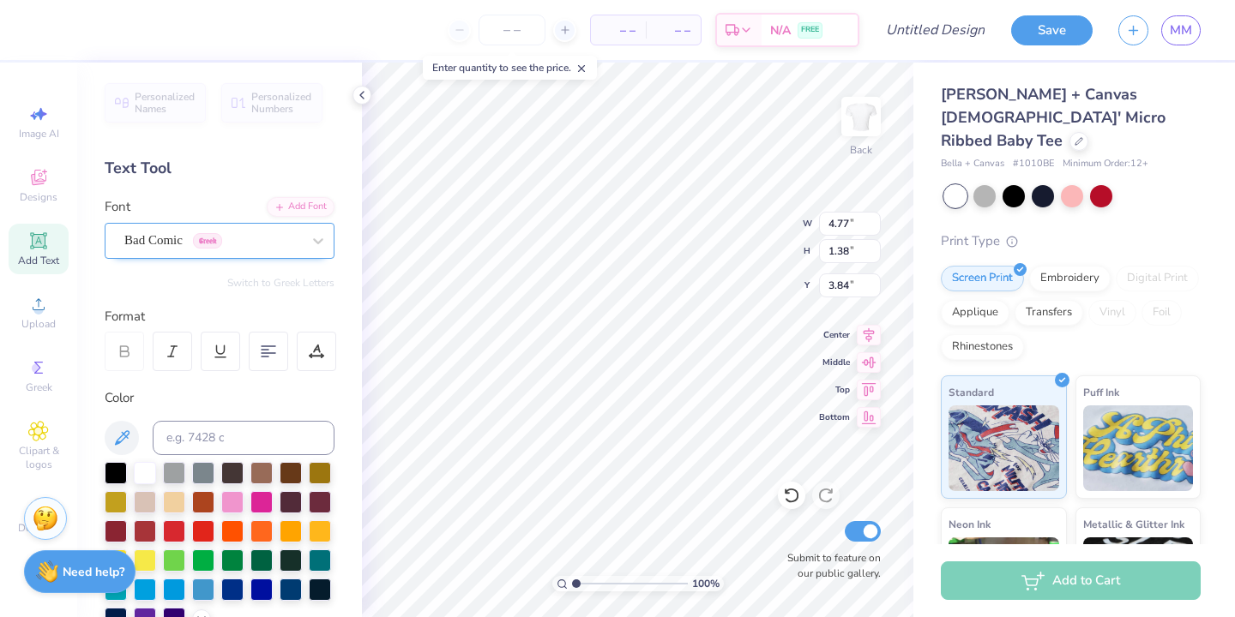
click at [205, 229] on div at bounding box center [212, 240] width 177 height 23
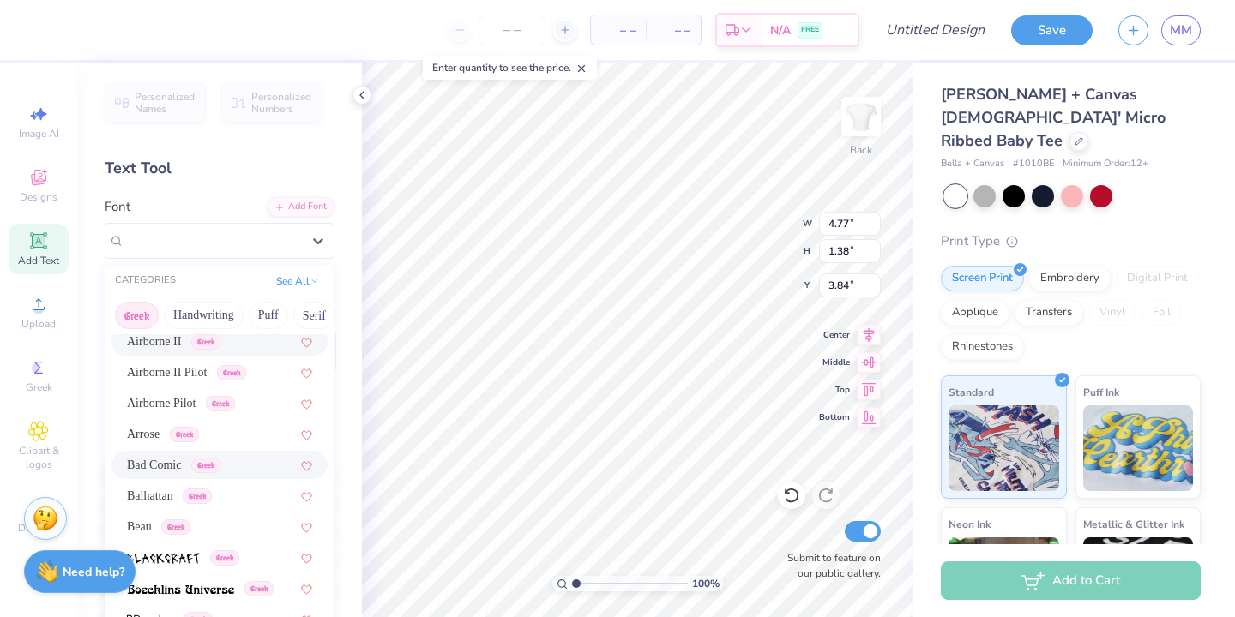
scroll to position [69, 0]
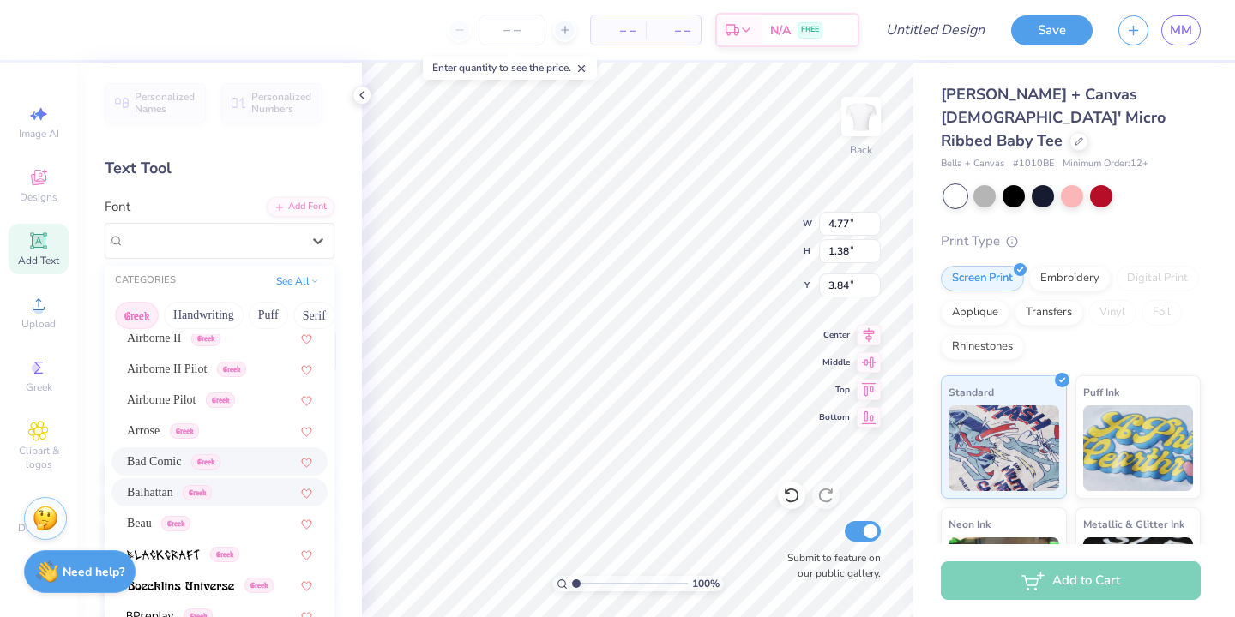
click at [171, 486] on span "Balhattan" at bounding box center [150, 493] width 46 height 18
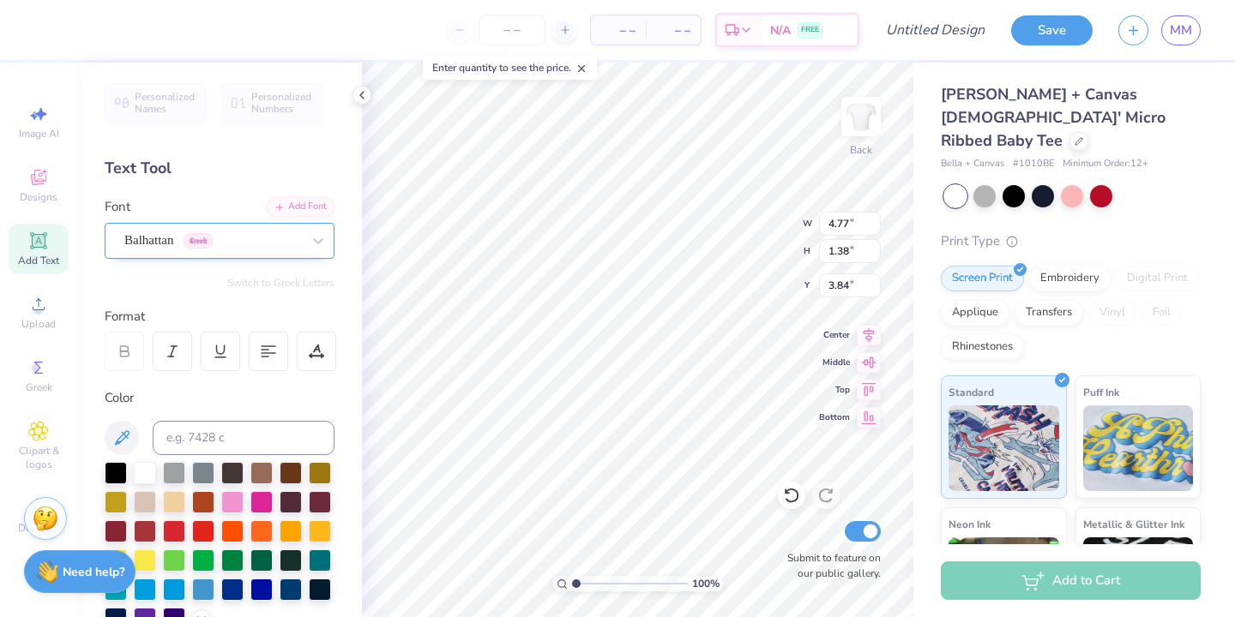
click at [182, 233] on div "Balhattan Greek" at bounding box center [213, 240] width 180 height 27
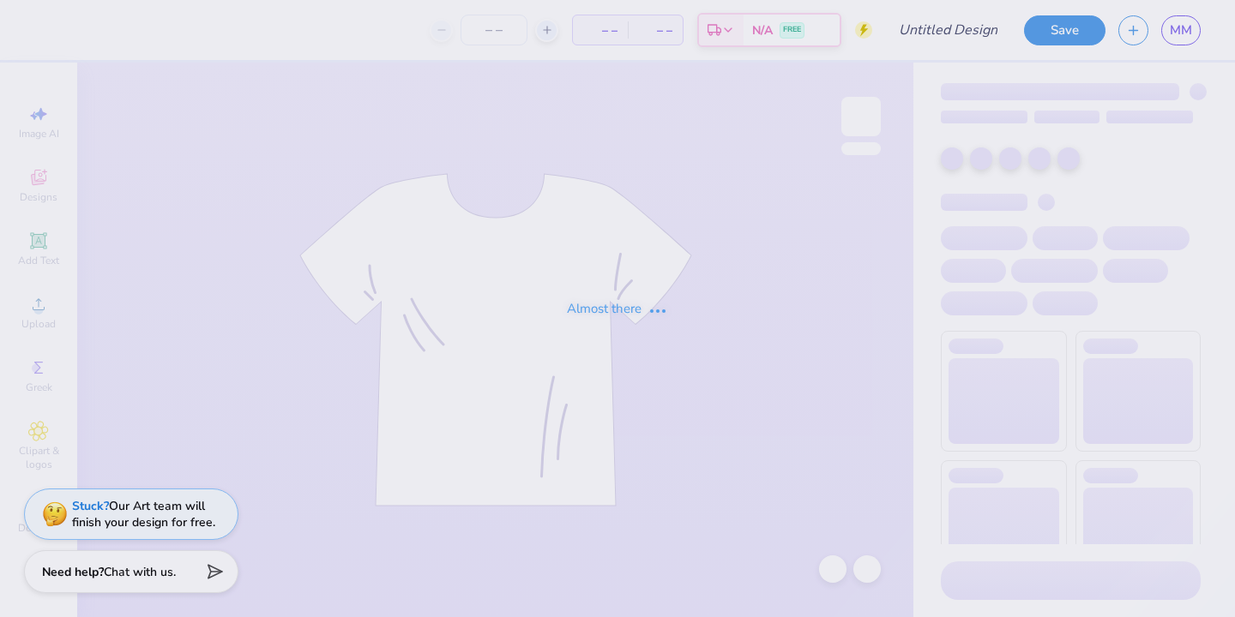
type input "program council merch"
type input "28"
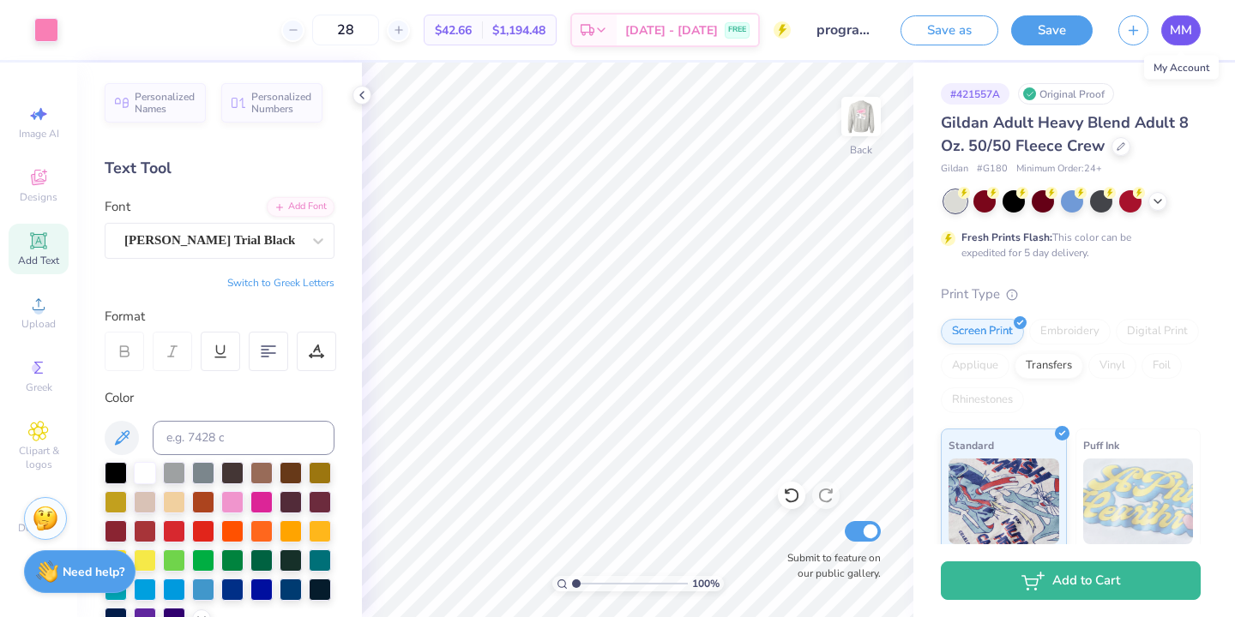
click at [1176, 35] on span "MM" at bounding box center [1181, 31] width 22 height 20
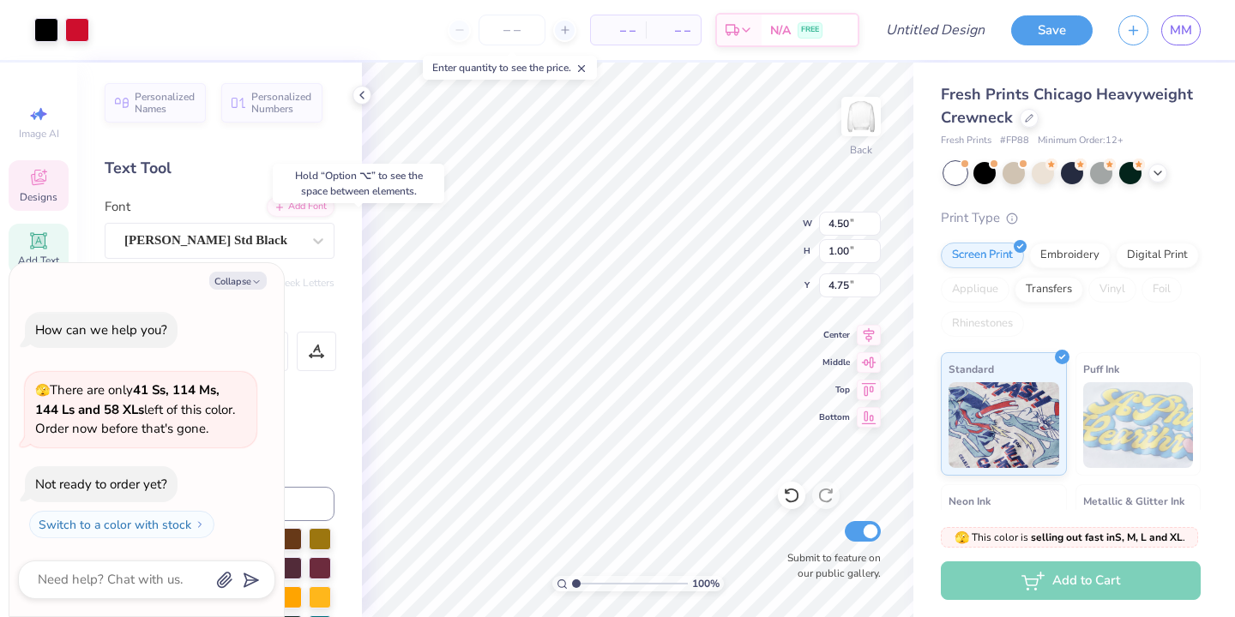
type textarea "x"
type input "4.79"
type textarea "x"
type textarea "Pi D"
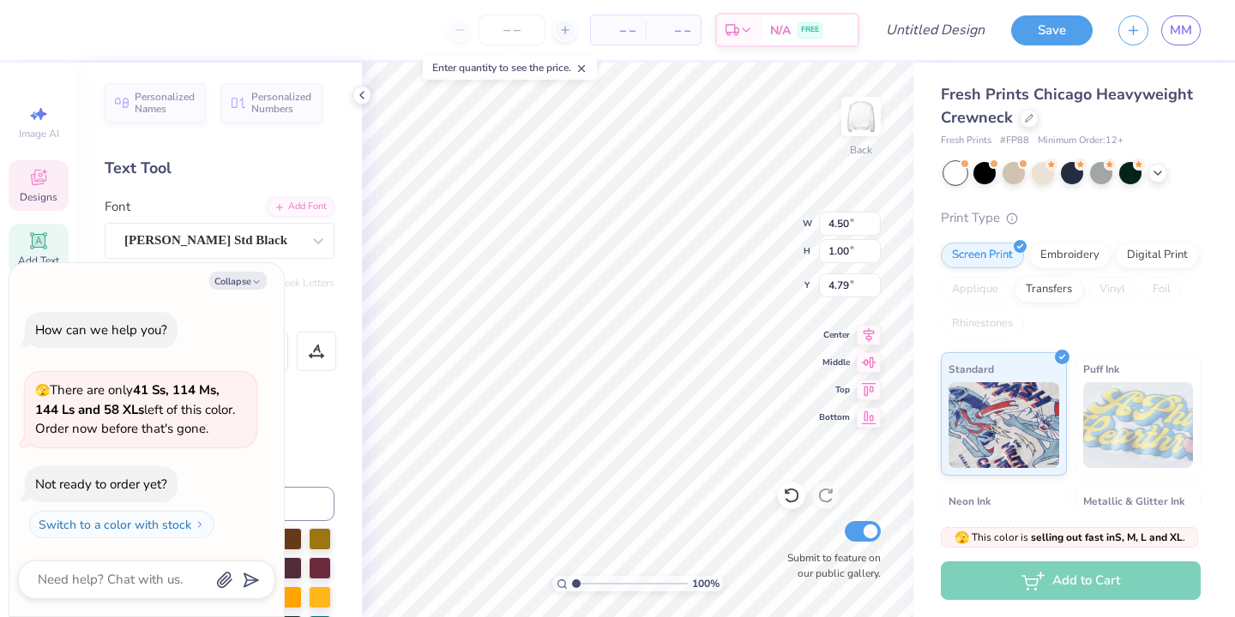
type textarea "x"
type textarea "Pi DU"
type textarea "x"
type textarea "Pi DUD"
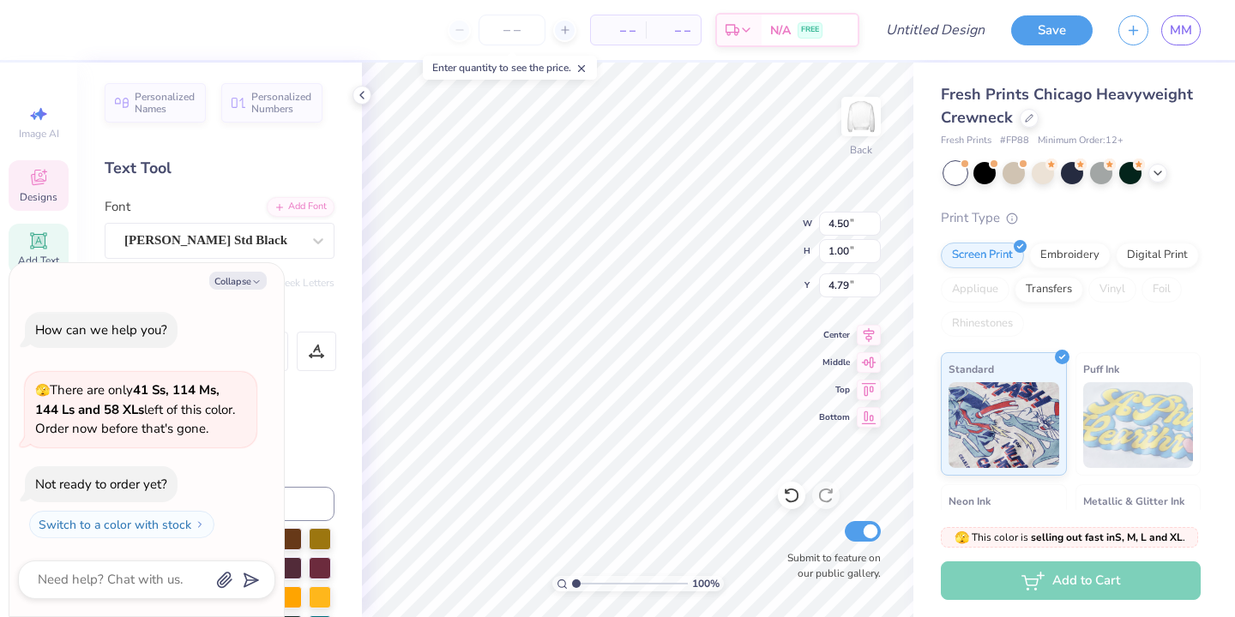
type textarea "x"
type textarea "Pi DUDE"
type textarea "x"
type textarea "Pi DUDES"
type textarea "x"
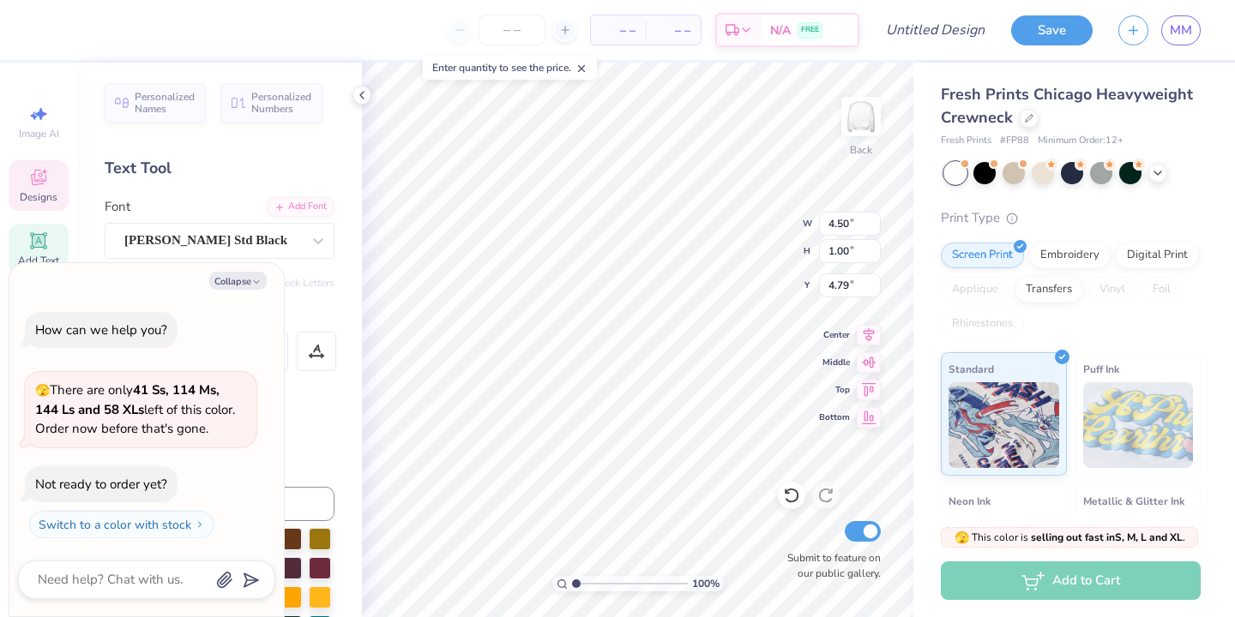
type textarea "Pi DUDES D"
type textarea "x"
type textarea "Pi DUDES DA"
type textarea "x"
type textarea "Pi DUDES DAY"
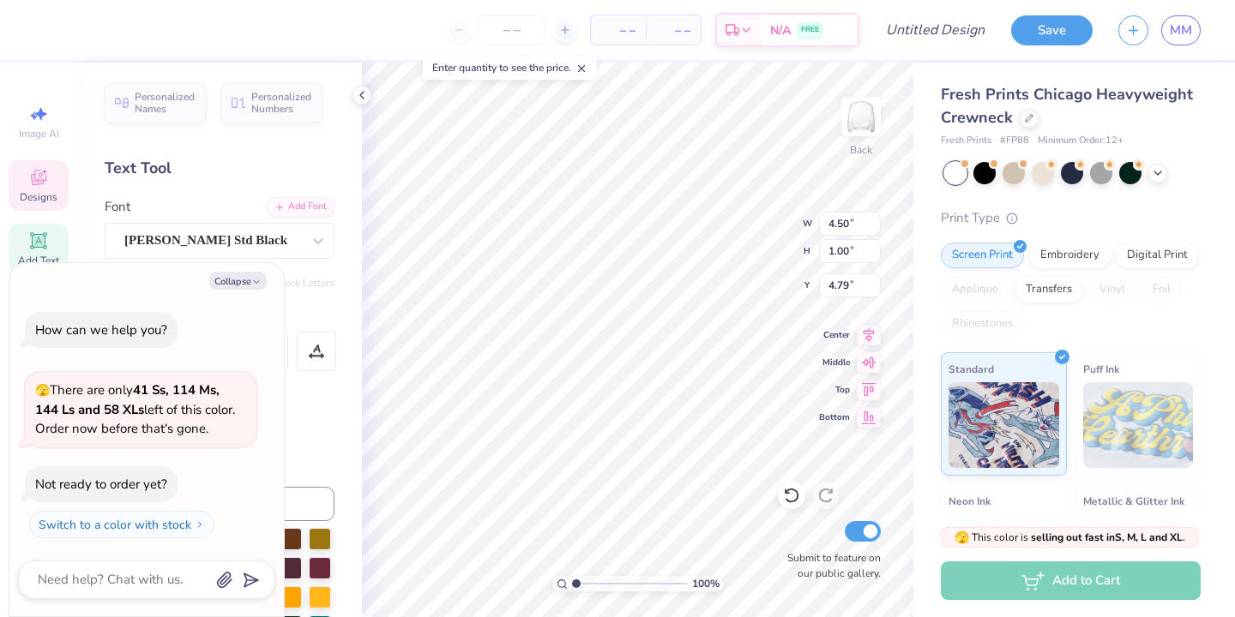
type textarea "x"
type textarea "Pi DUDES DAY"
type textarea "x"
type textarea "Pi DUDES DAY 2"
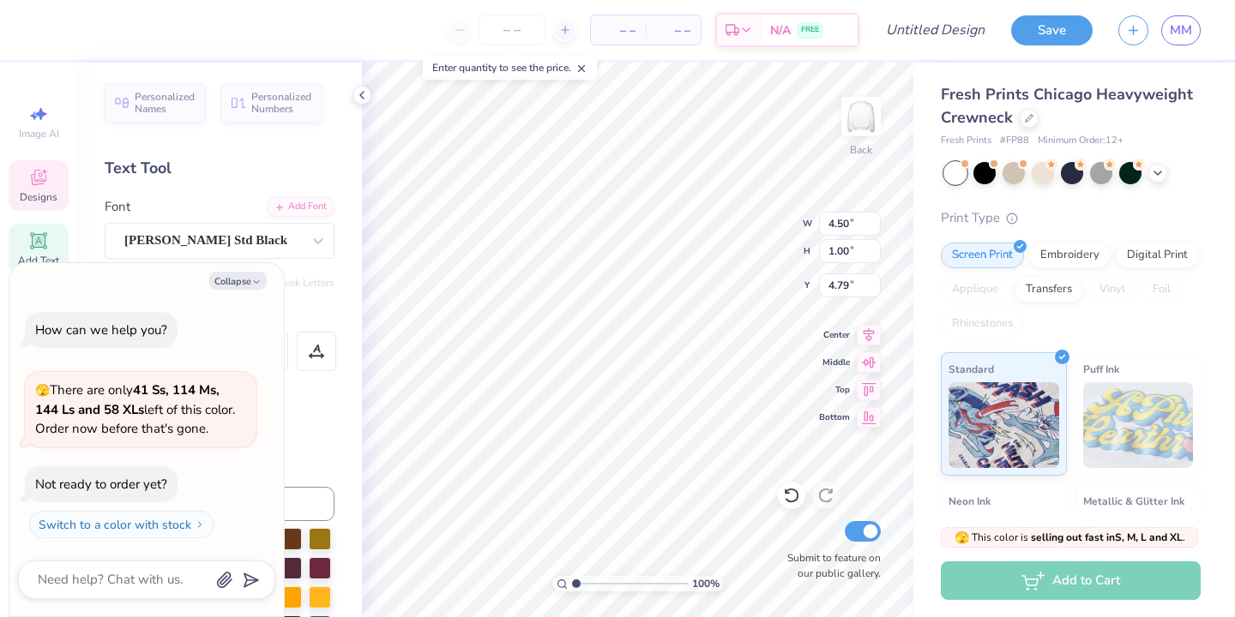
type textarea "x"
type textarea "Pi DUDES DAY 20"
type textarea "x"
type textarea "Pi DUDES DAY 202"
type textarea "x"
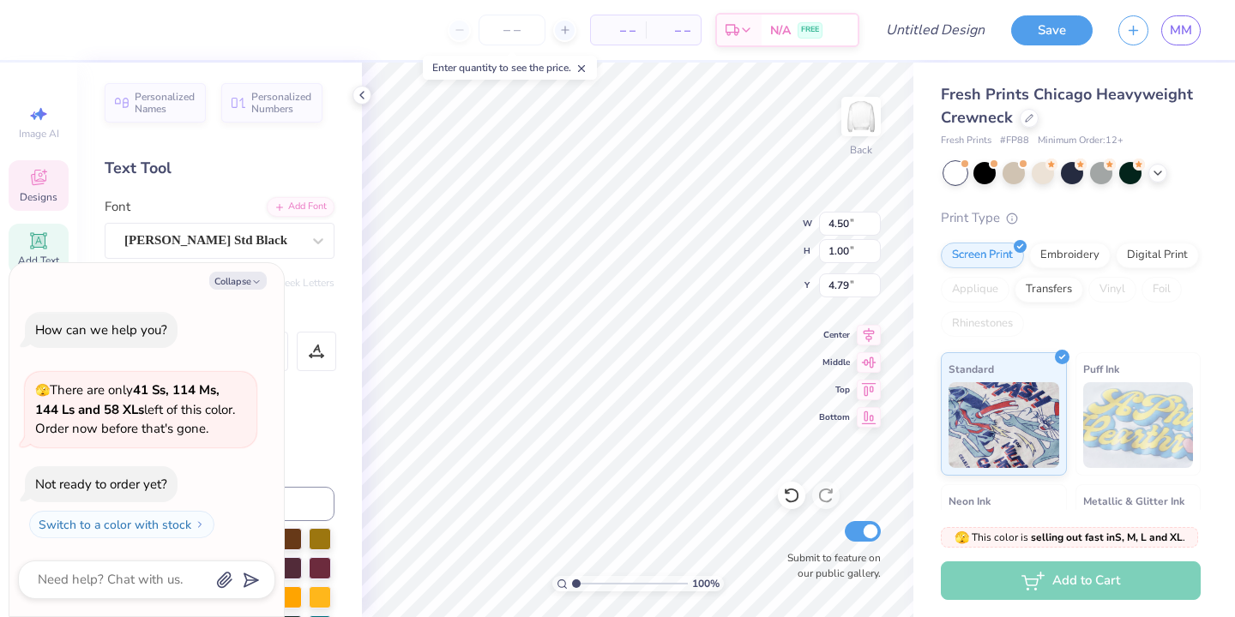
scroll to position [0, 6]
type textarea "Pi DUDES DAY 2025"
click at [364, 87] on div at bounding box center [361, 95] width 19 height 19
type textarea "x"
type input "11.45"
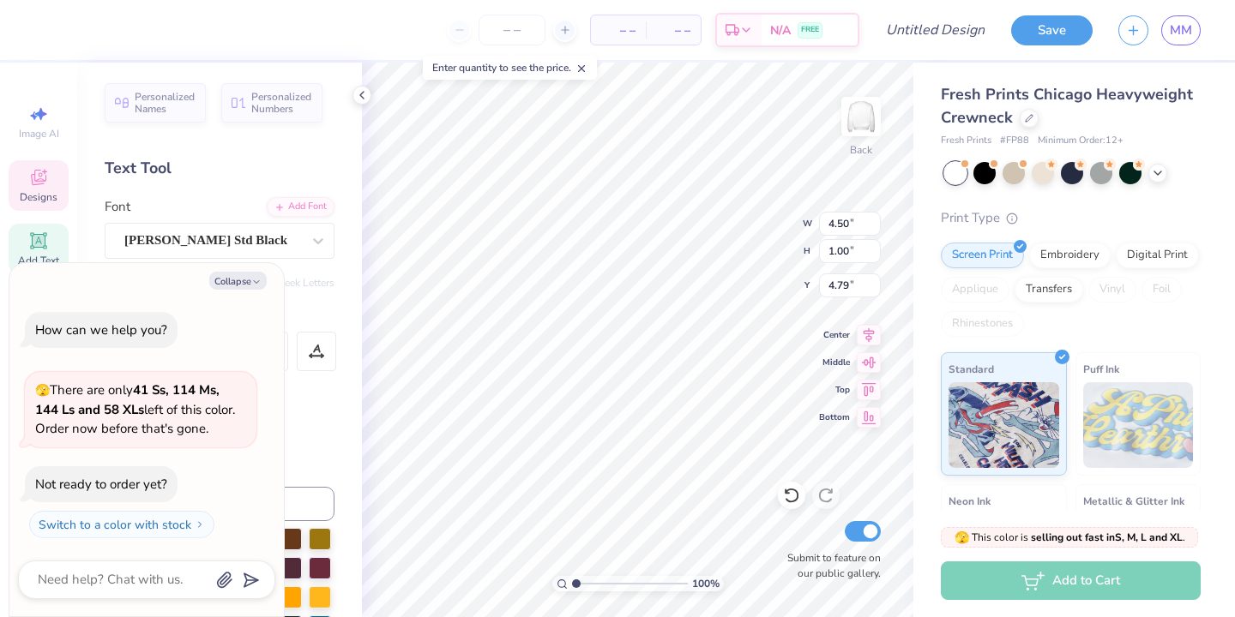
type input "0.93"
type input "4.83"
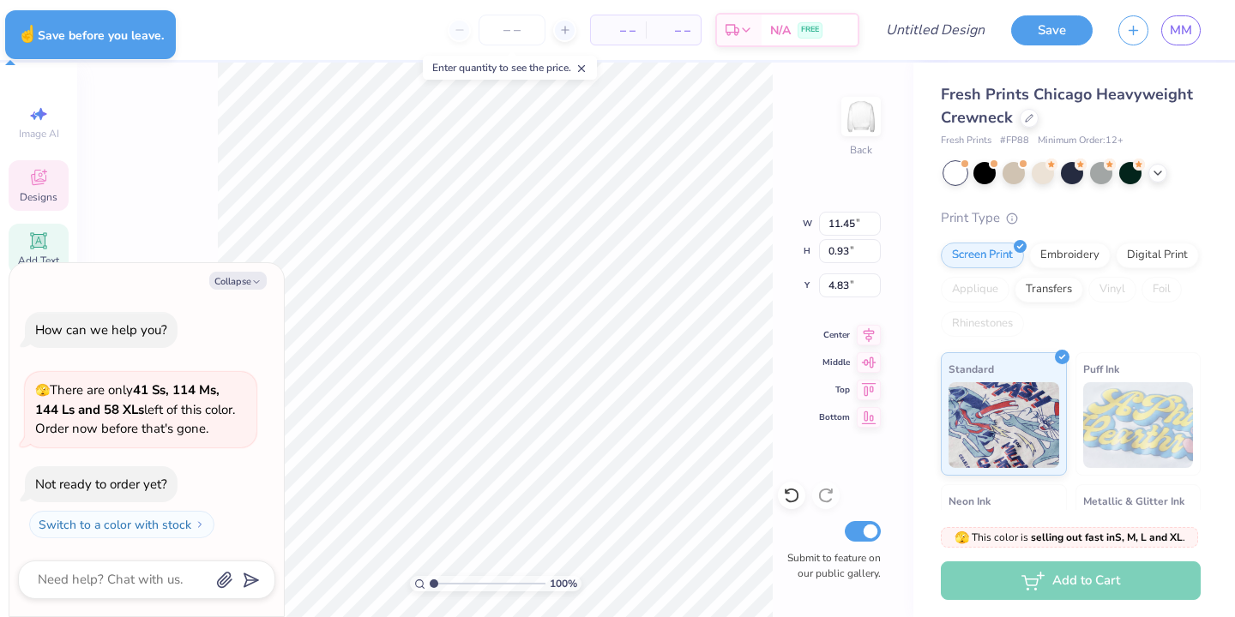
type textarea "x"
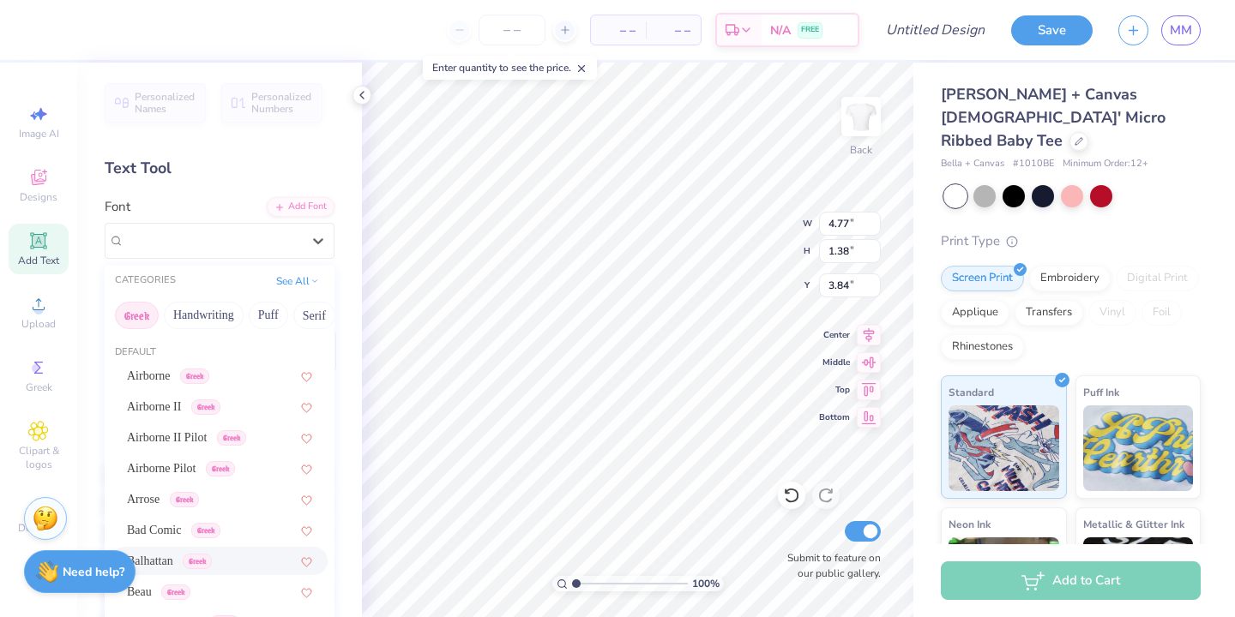
scroll to position [0, 3]
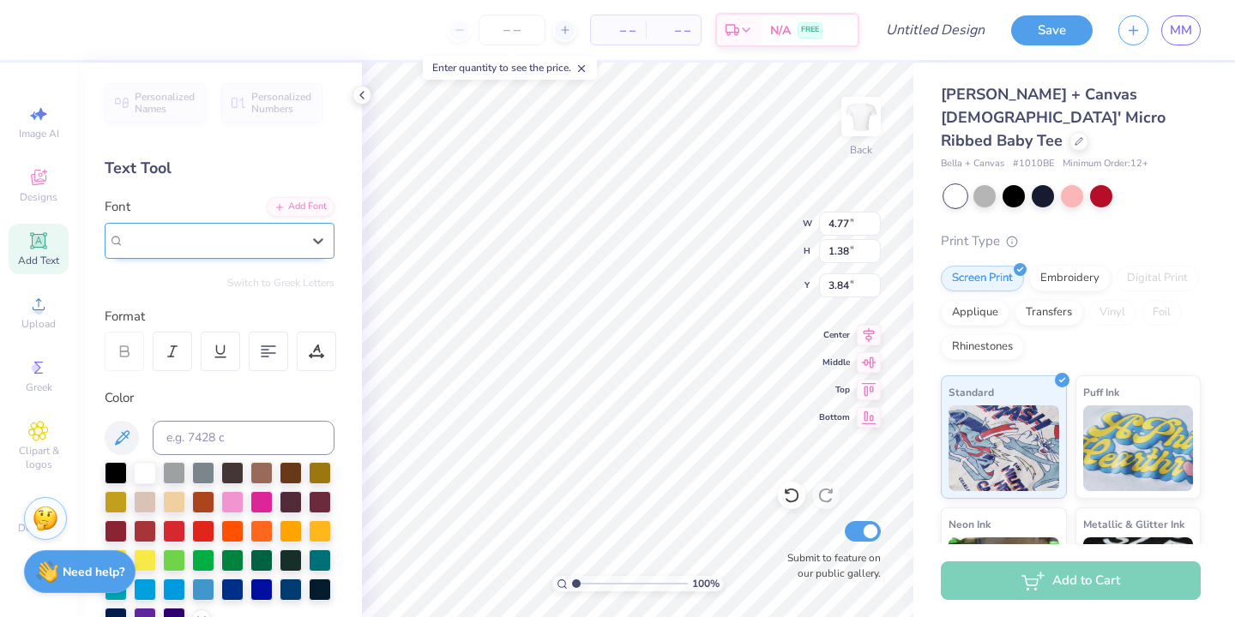
click at [278, 238] on div "Balhattan Greek" at bounding box center [212, 241] width 177 height 20
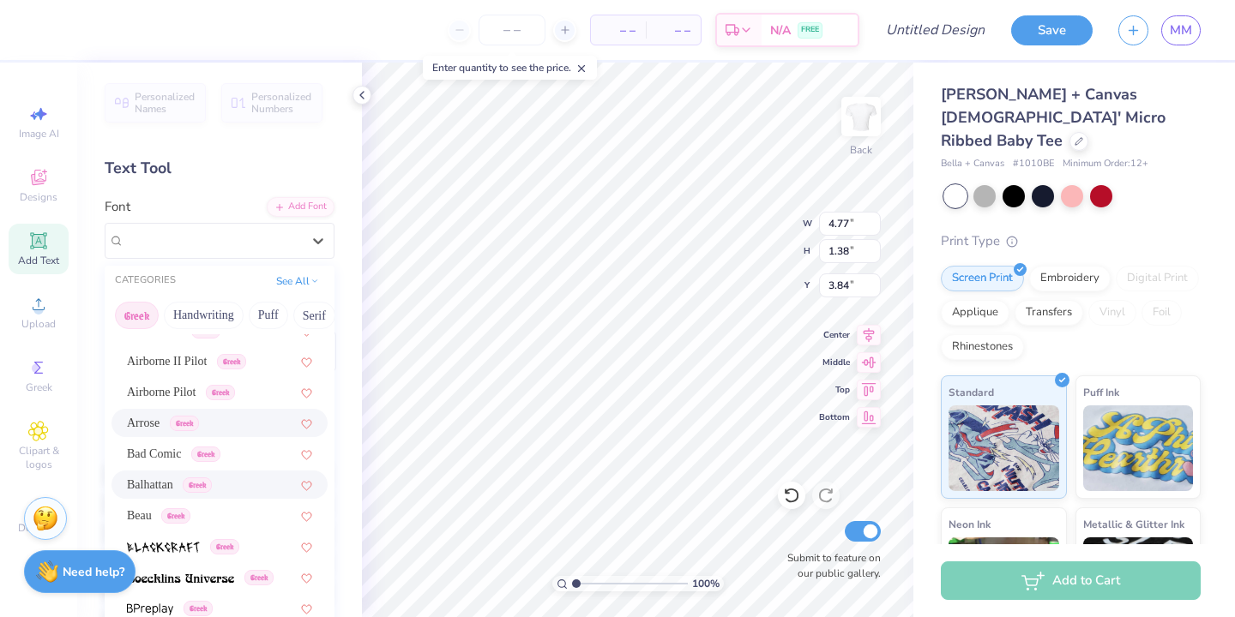
scroll to position [98, 0]
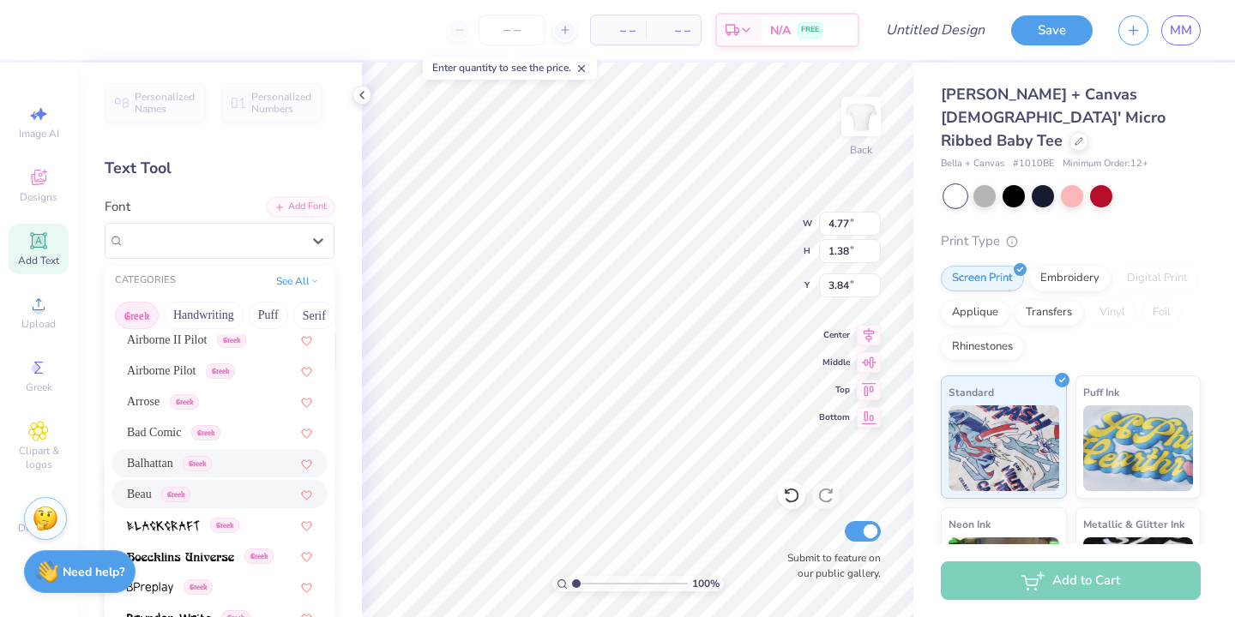
click at [193, 496] on div "Beau Greek" at bounding box center [219, 494] width 185 height 18
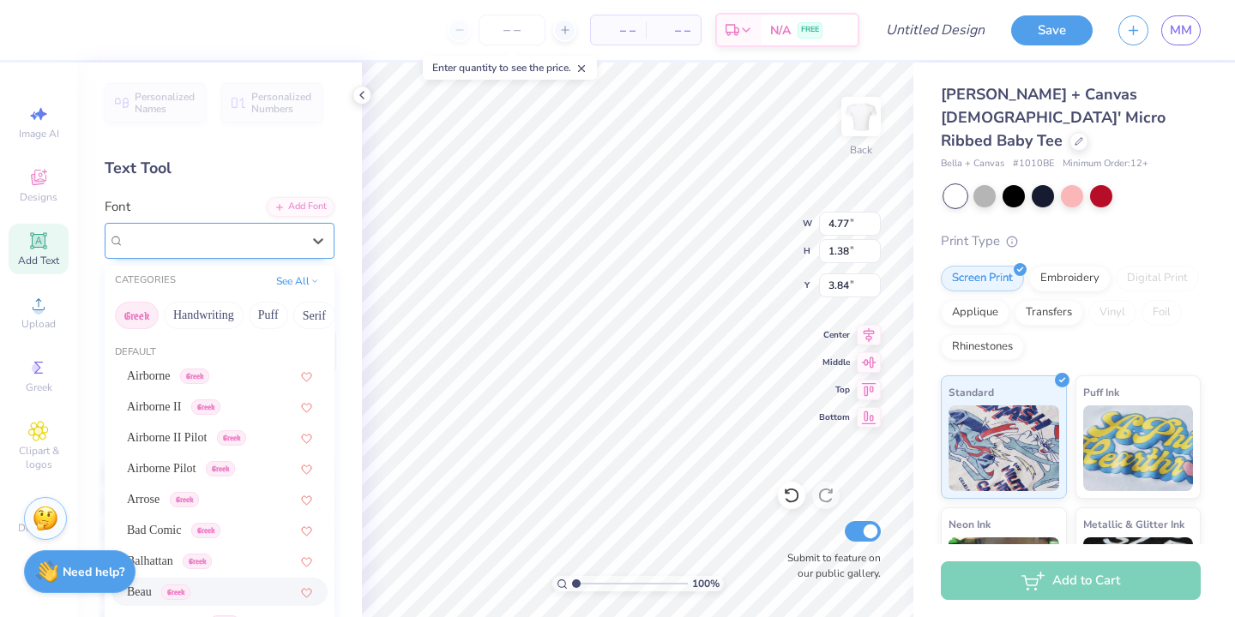
click at [176, 235] on div "Beau Greek" at bounding box center [213, 240] width 180 height 27
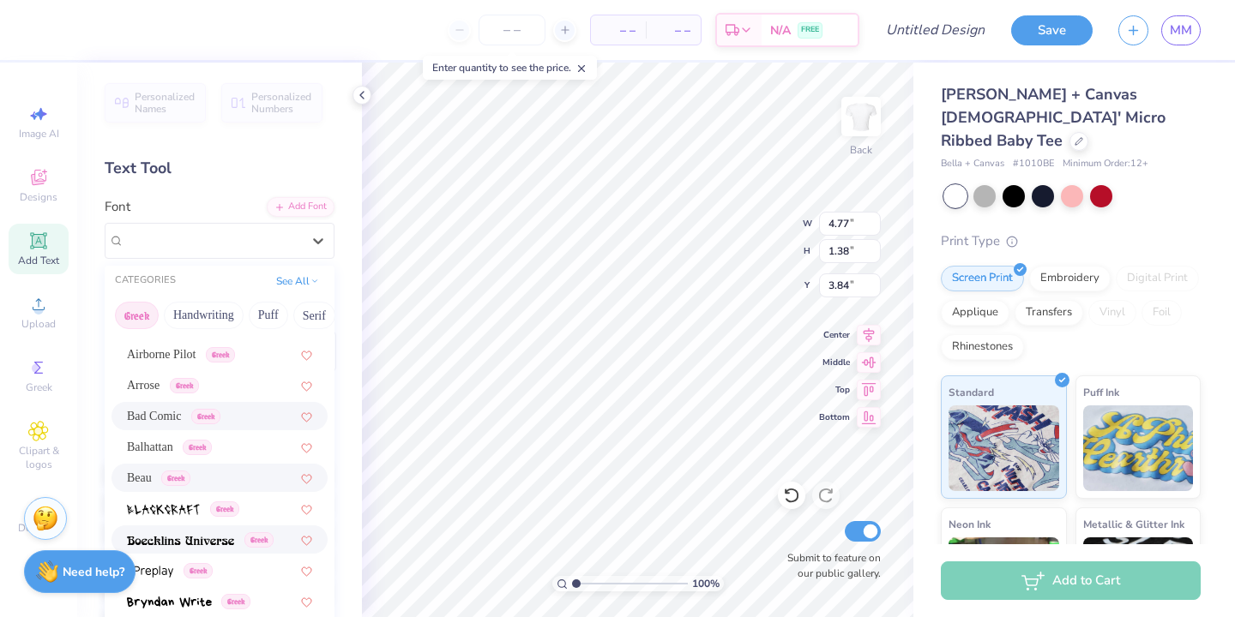
scroll to position [120, 0]
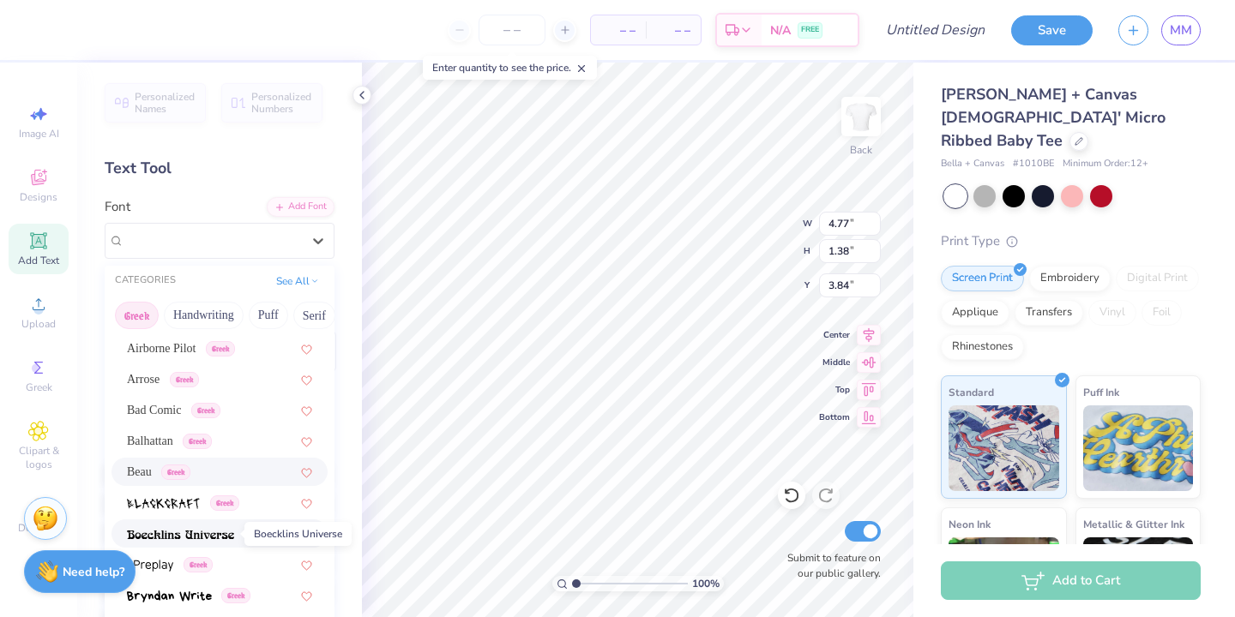
click at [164, 539] on img at bounding box center [180, 535] width 107 height 12
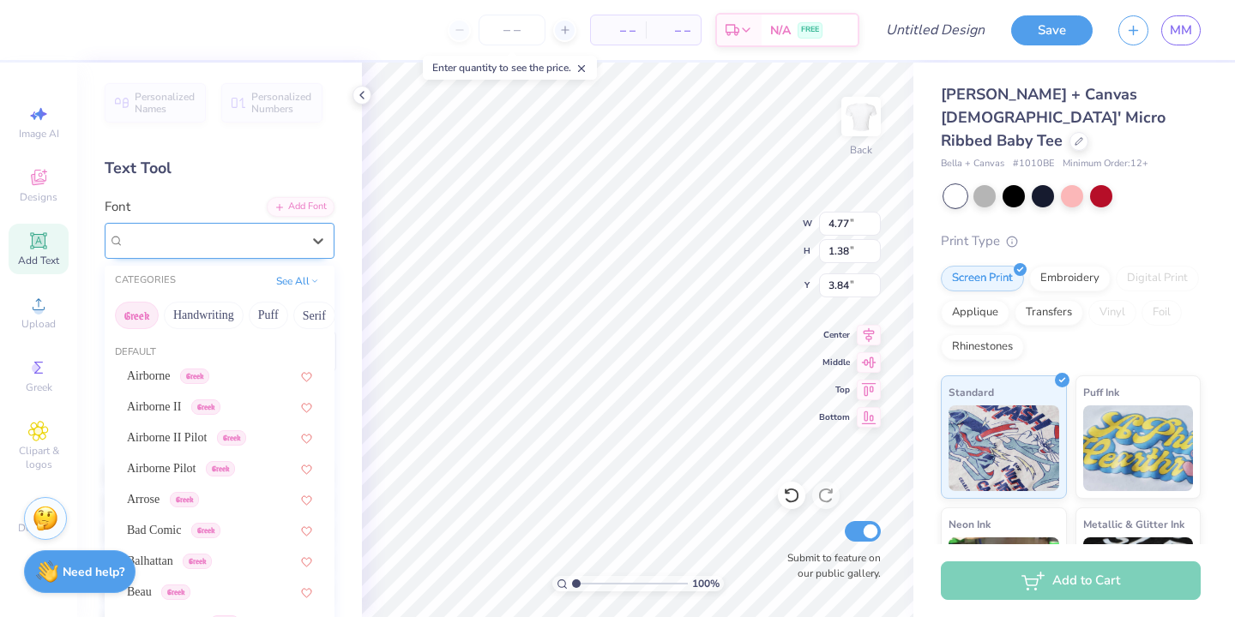
click at [177, 229] on div at bounding box center [212, 240] width 177 height 23
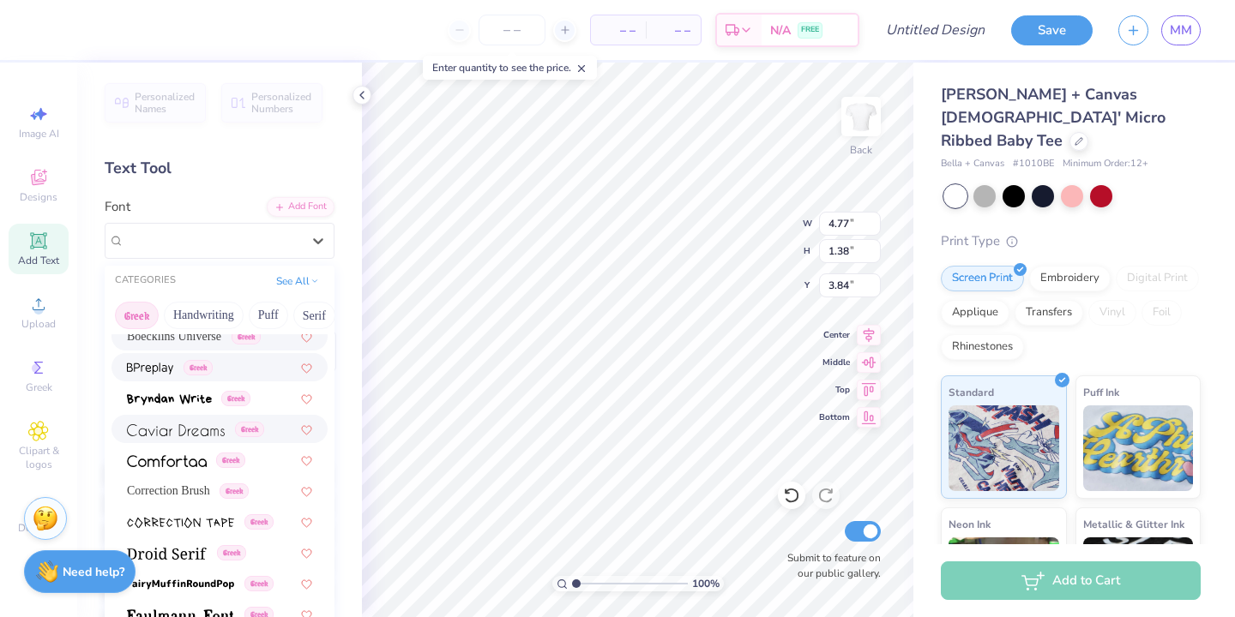
scroll to position [334, 0]
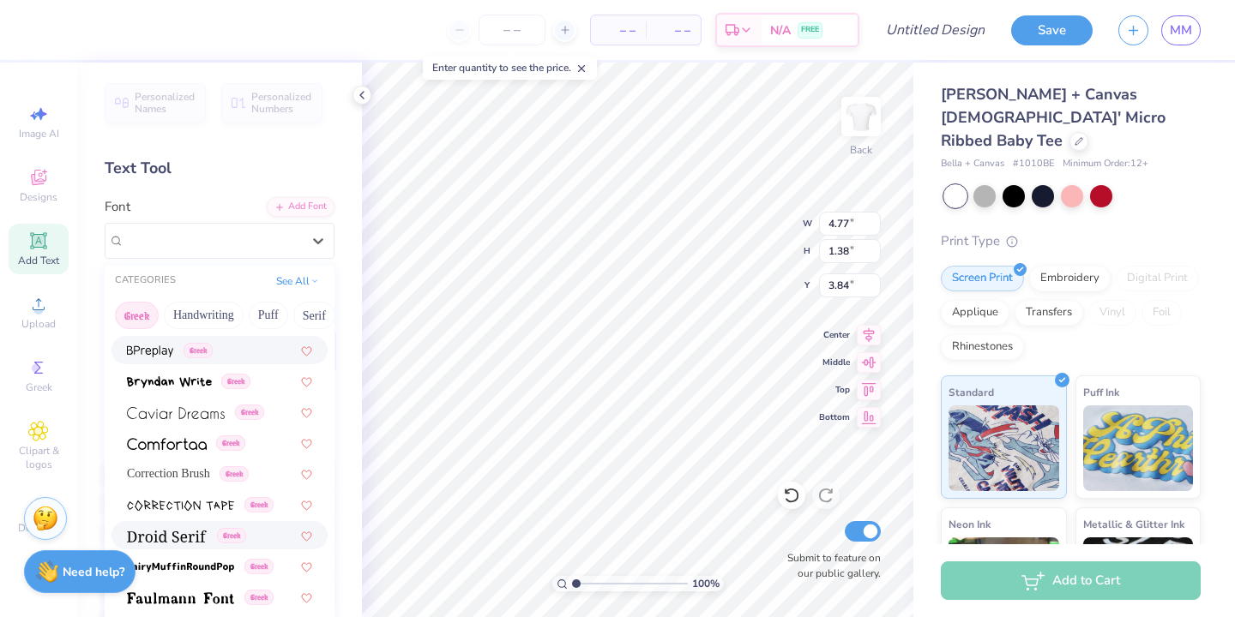
click at [178, 532] on img at bounding box center [167, 537] width 80 height 12
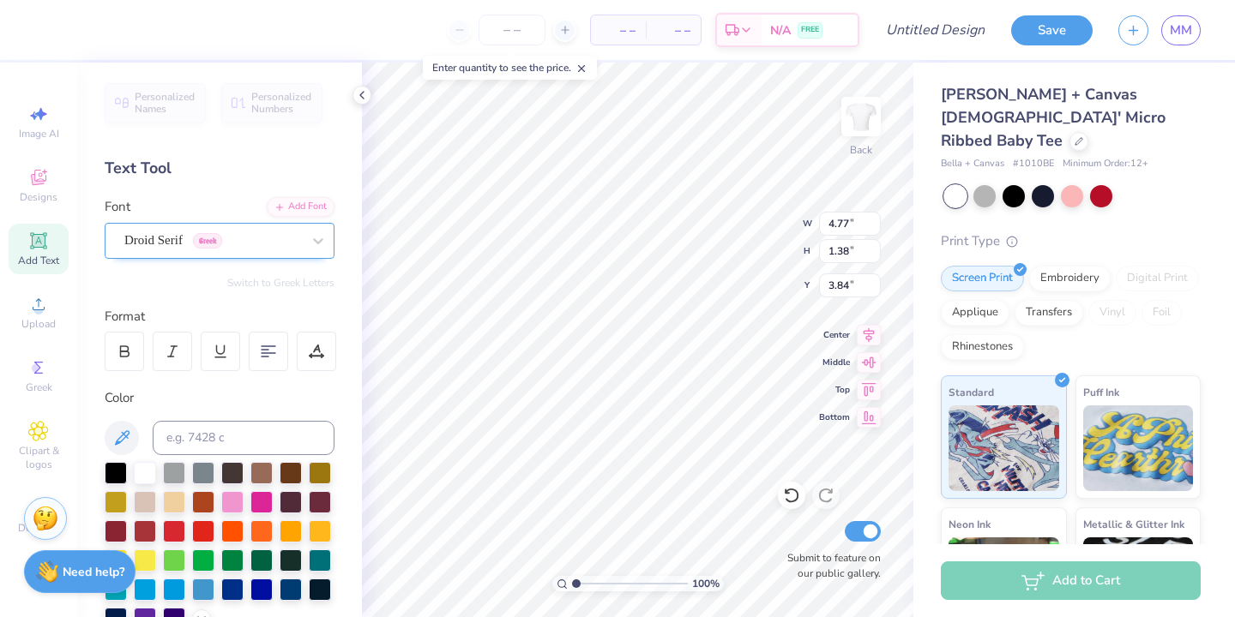
click at [151, 224] on div "Droid Serif Greek" at bounding box center [220, 241] width 230 height 36
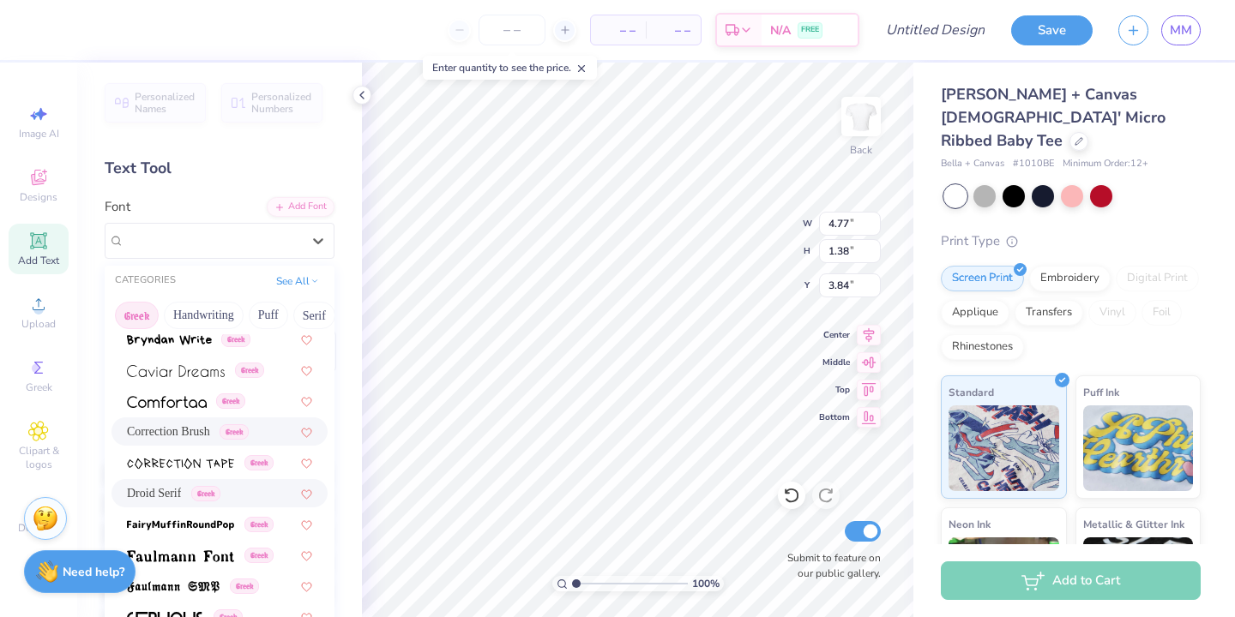
scroll to position [382, 0]
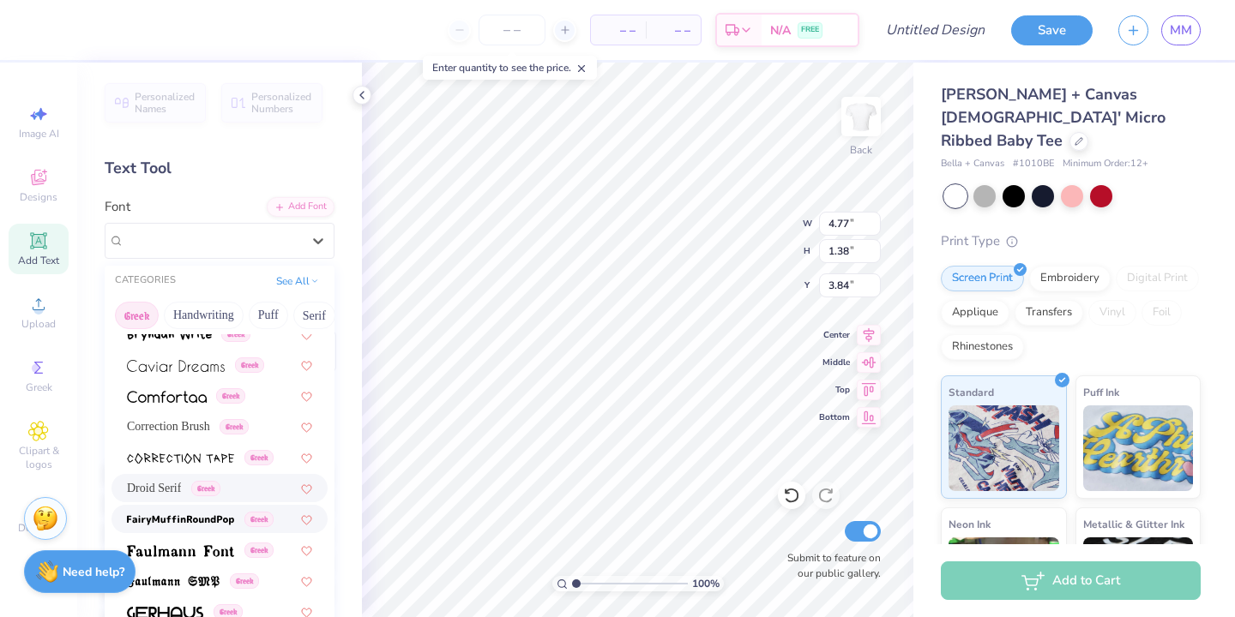
click at [165, 528] on div "Greek" at bounding box center [219, 519] width 216 height 28
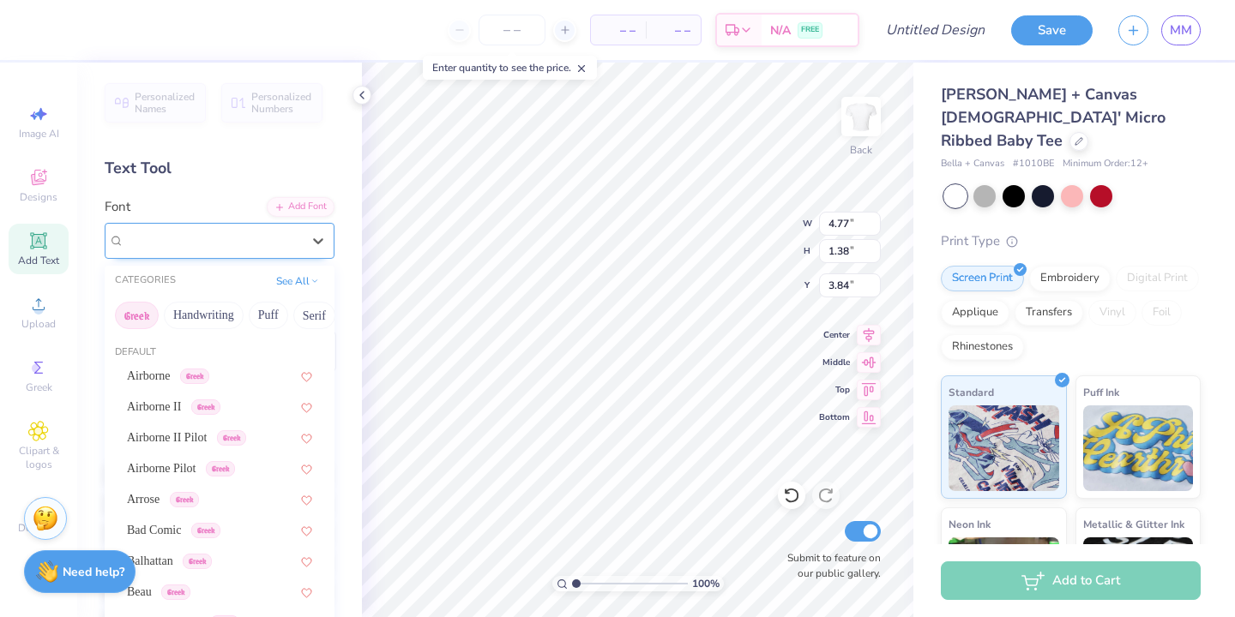
click at [165, 248] on div "FairyMuffinRoundPop Greek" at bounding box center [213, 240] width 180 height 27
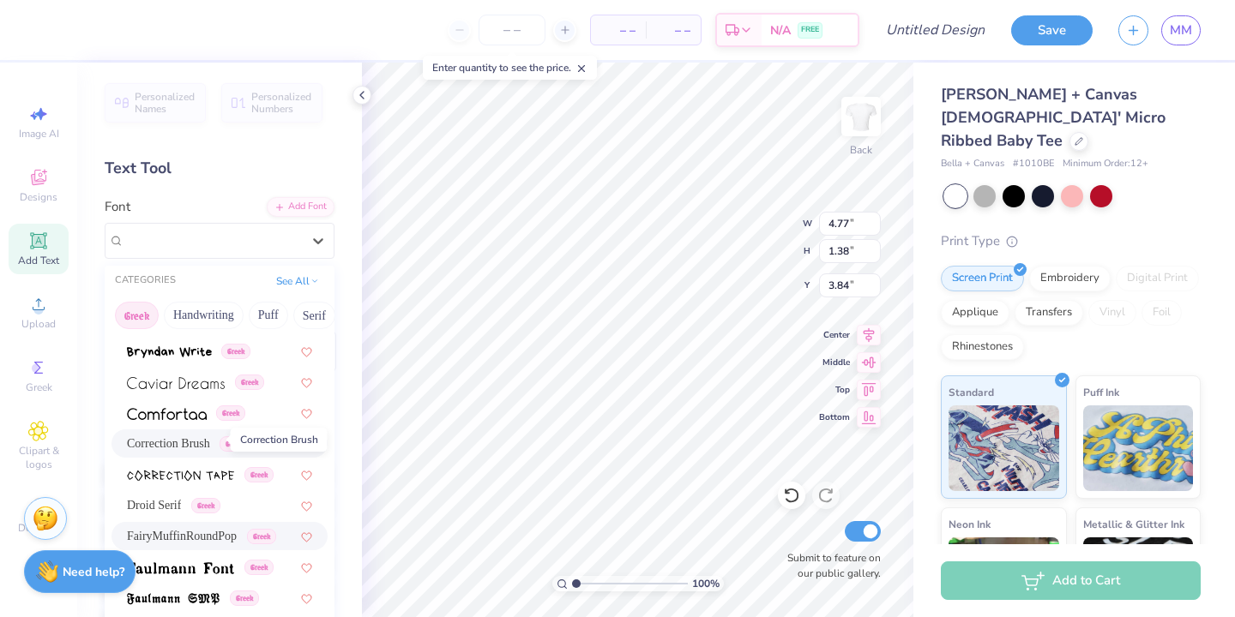
scroll to position [370, 0]
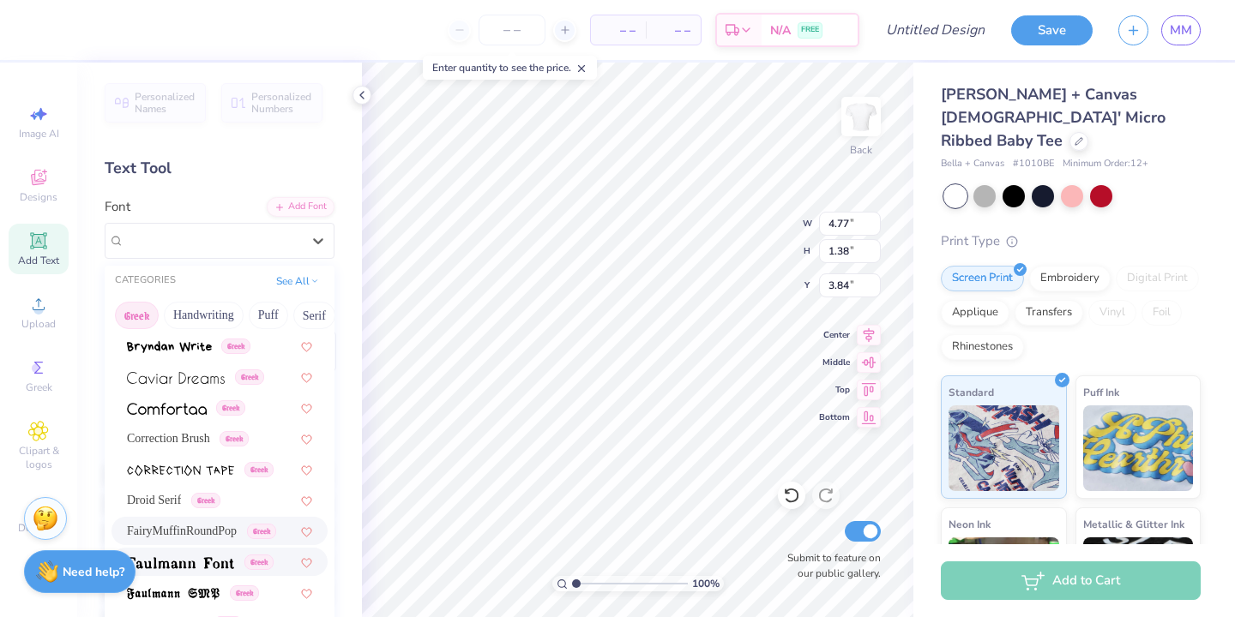
click at [157, 561] on img at bounding box center [180, 563] width 107 height 12
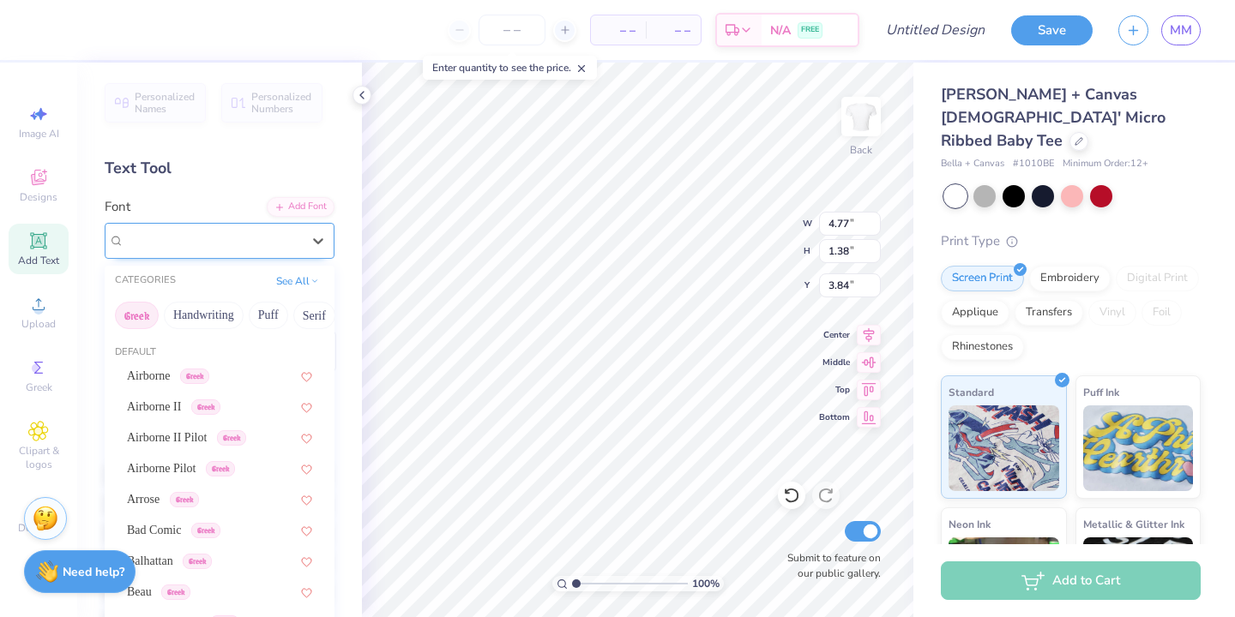
click at [212, 231] on div "Faulmann Font Greek" at bounding box center [213, 240] width 180 height 27
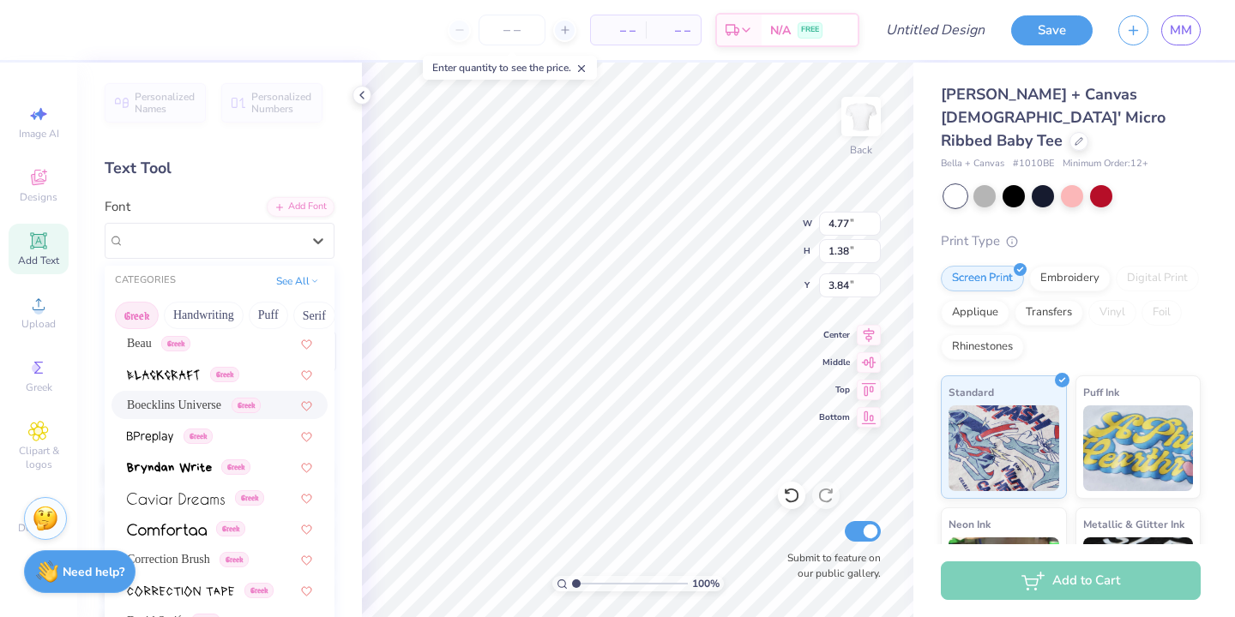
scroll to position [262, 0]
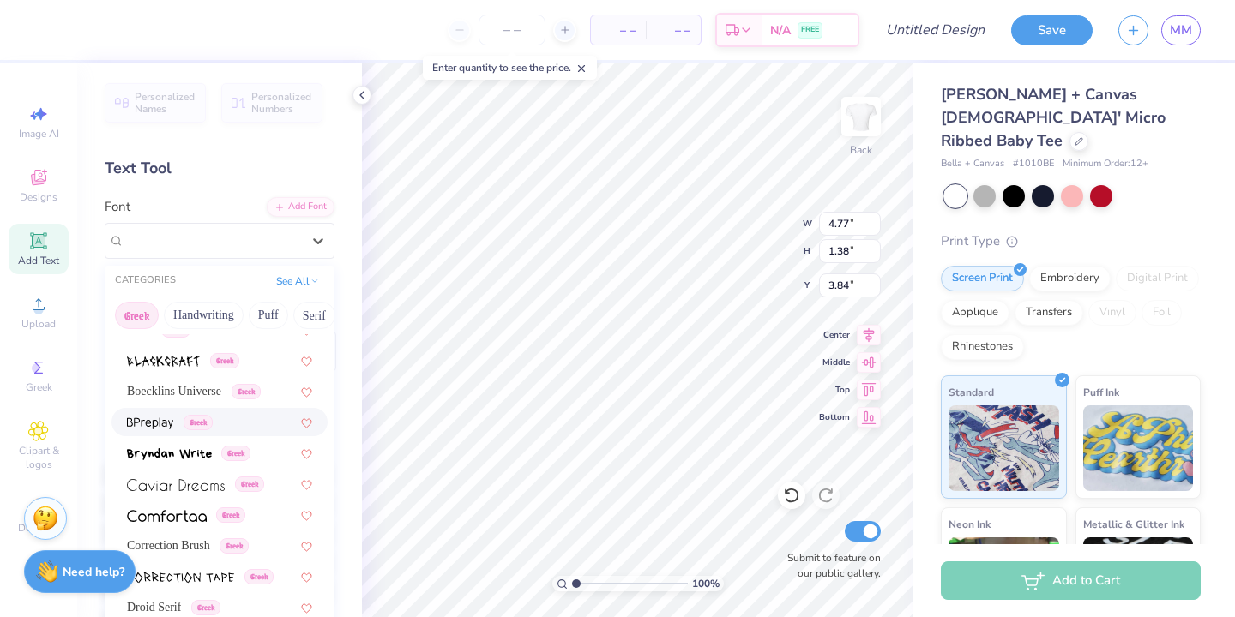
click at [153, 416] on span at bounding box center [150, 422] width 46 height 18
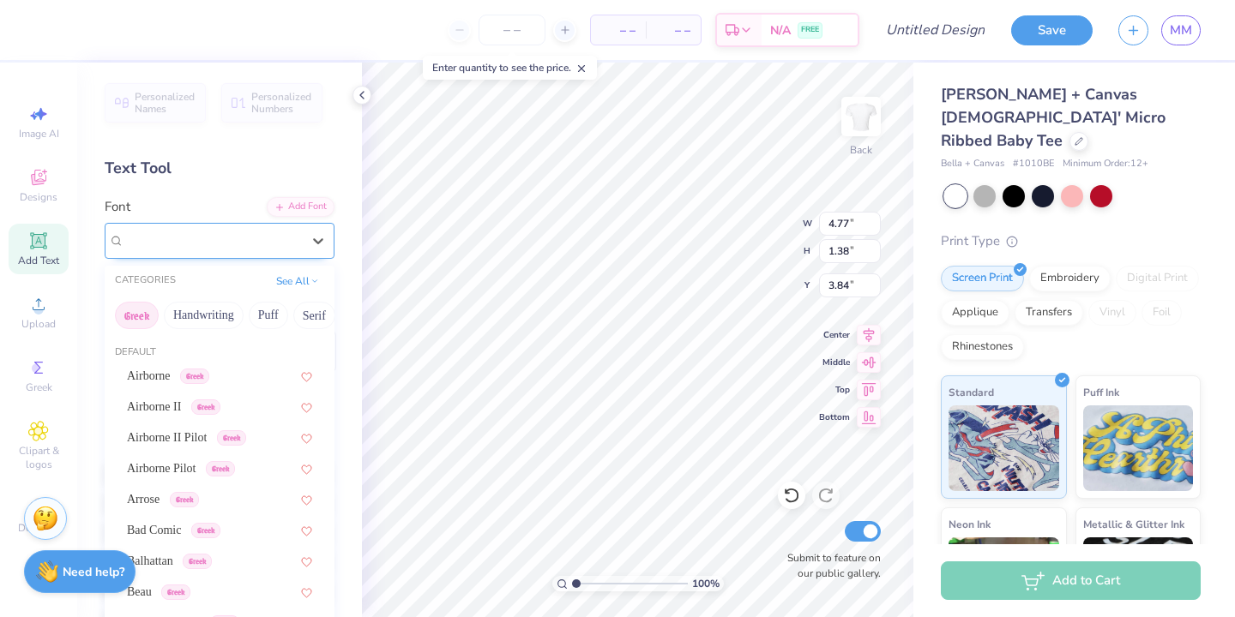
click at [163, 225] on div "BPreplay Greek" at bounding box center [220, 241] width 230 height 36
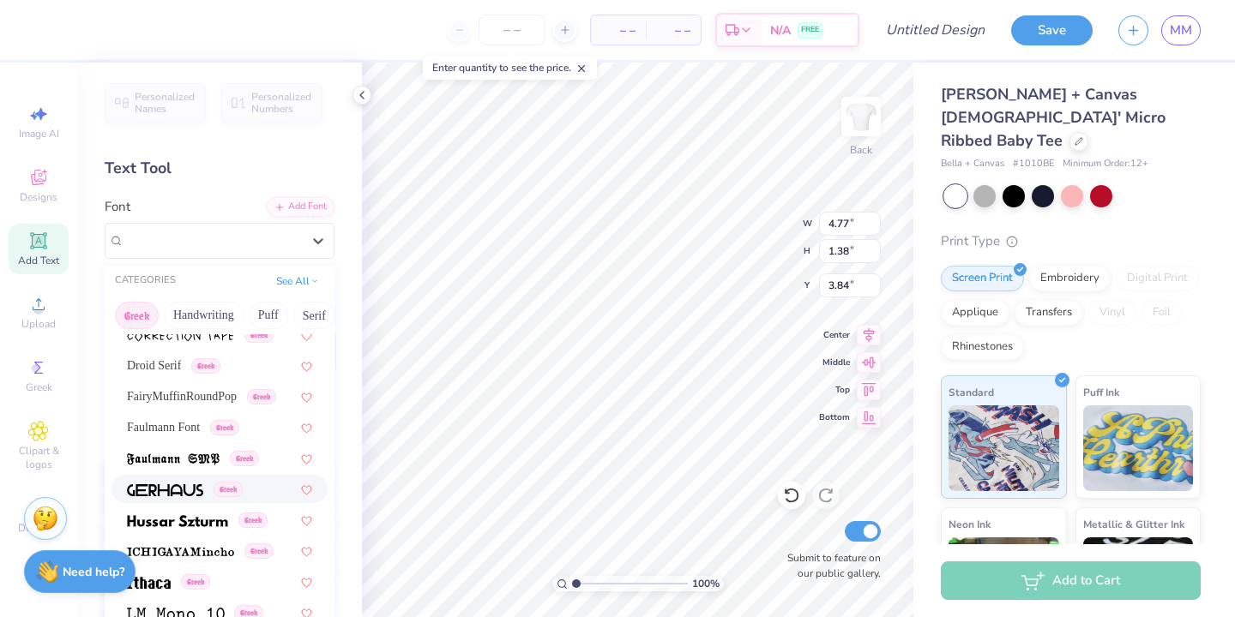
scroll to position [514, 0]
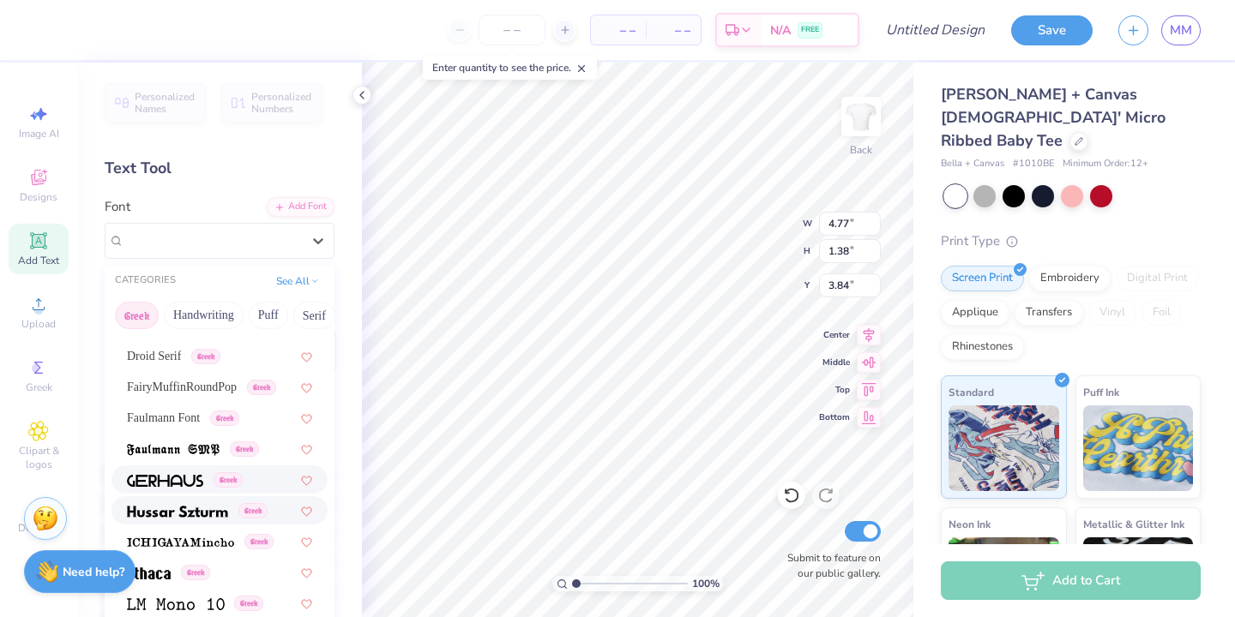
click at [174, 520] on div "Greek" at bounding box center [219, 510] width 216 height 28
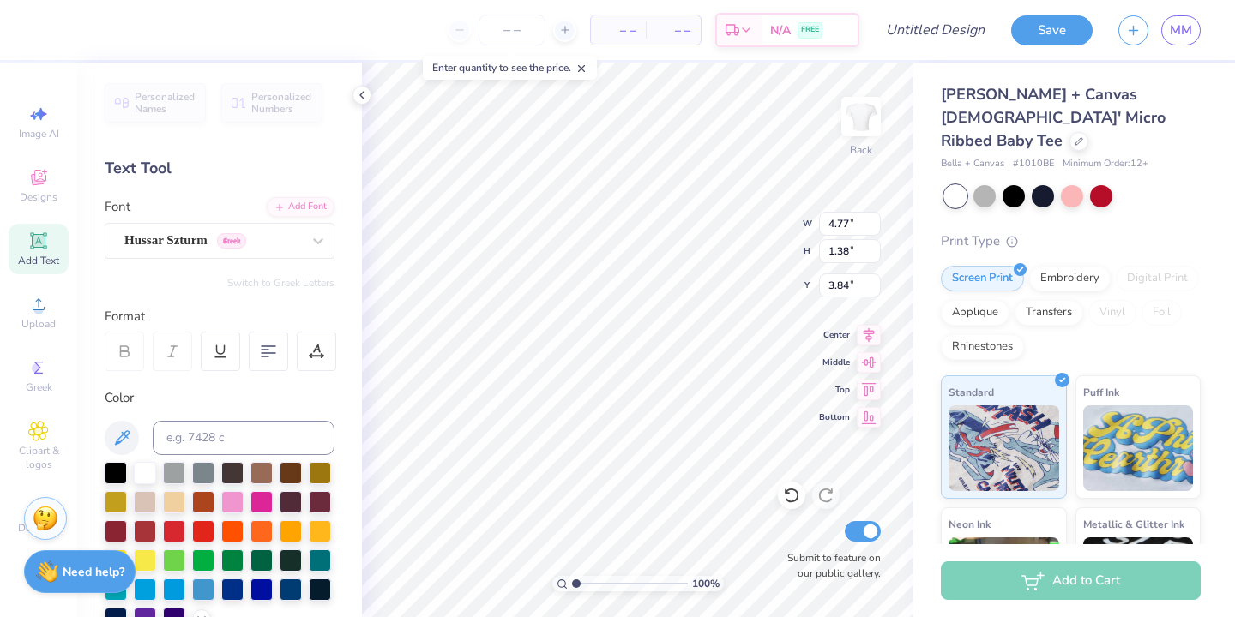
click at [167, 218] on div "Font Hussar Szturm Greek" at bounding box center [220, 228] width 230 height 62
click at [167, 224] on div "Hussar Szturm Greek" at bounding box center [220, 241] width 230 height 36
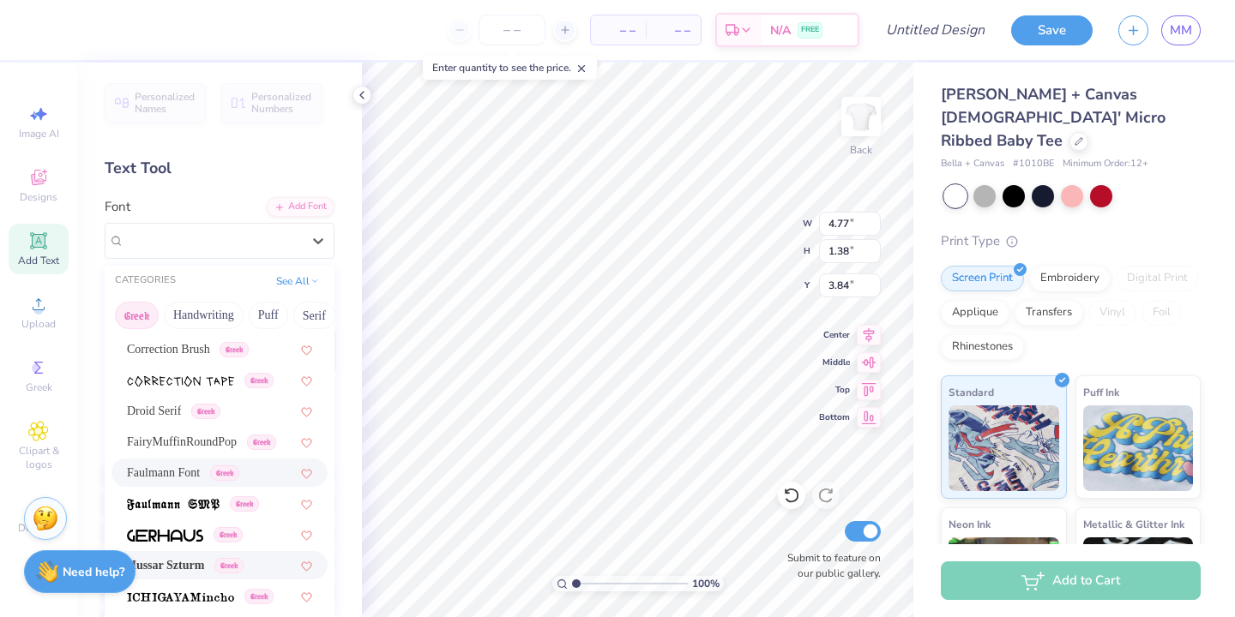
scroll to position [493, 0]
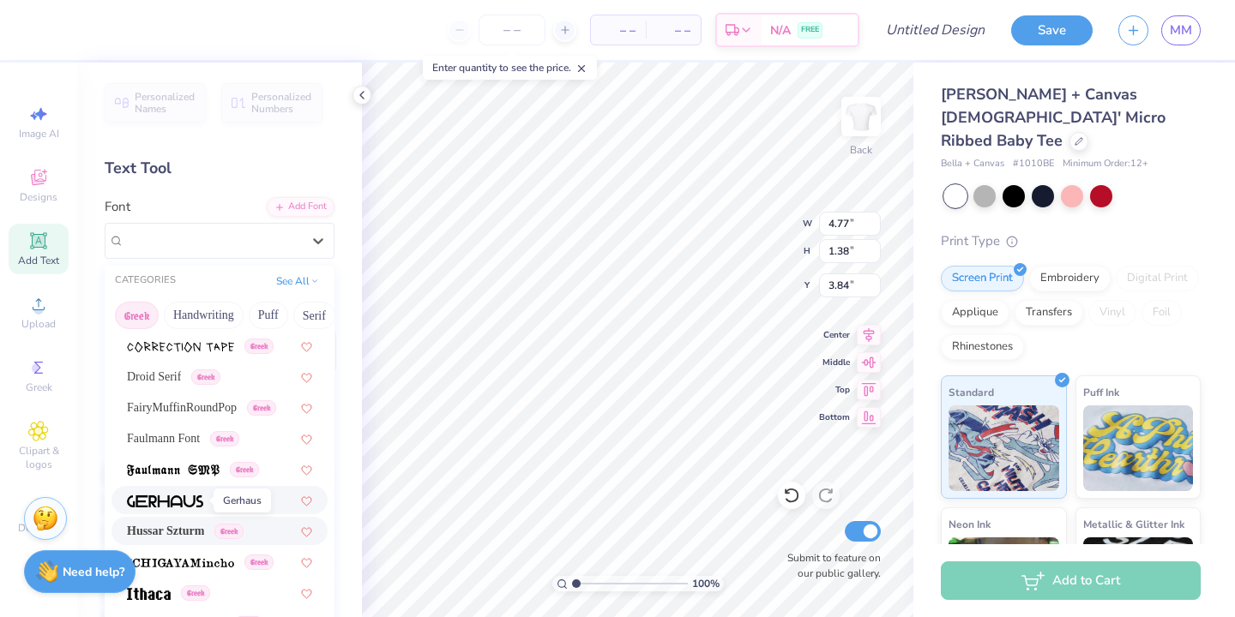
click at [169, 493] on span at bounding box center [165, 500] width 76 height 18
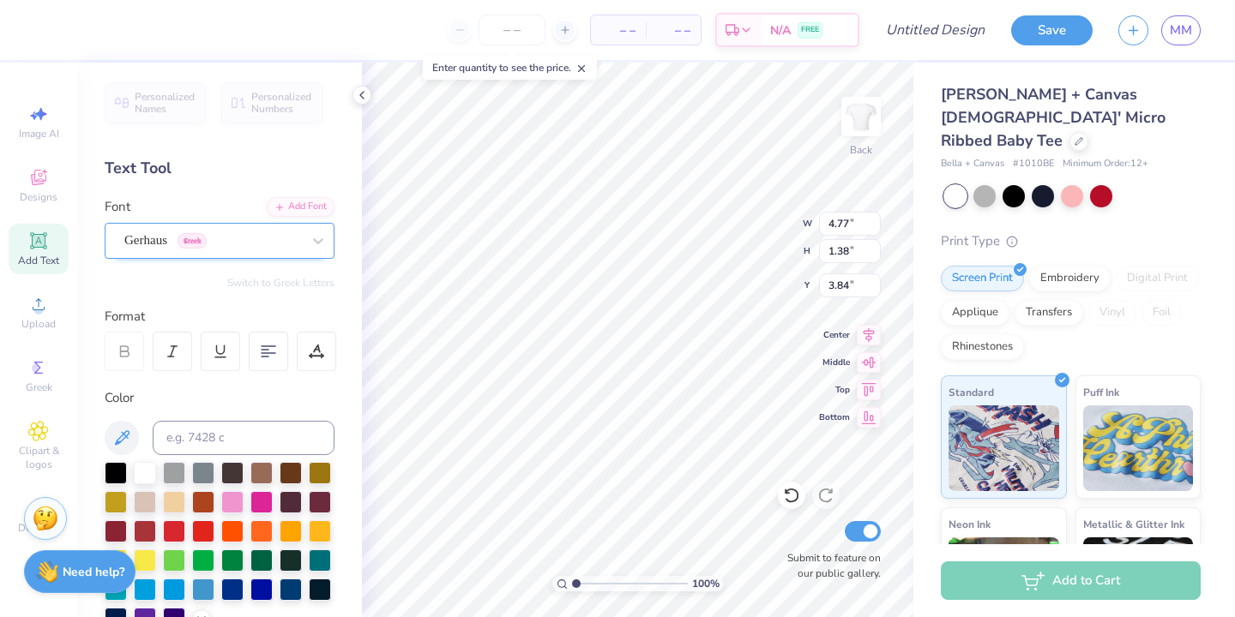
click at [184, 243] on div "Gerhaus Greek" at bounding box center [213, 240] width 180 height 27
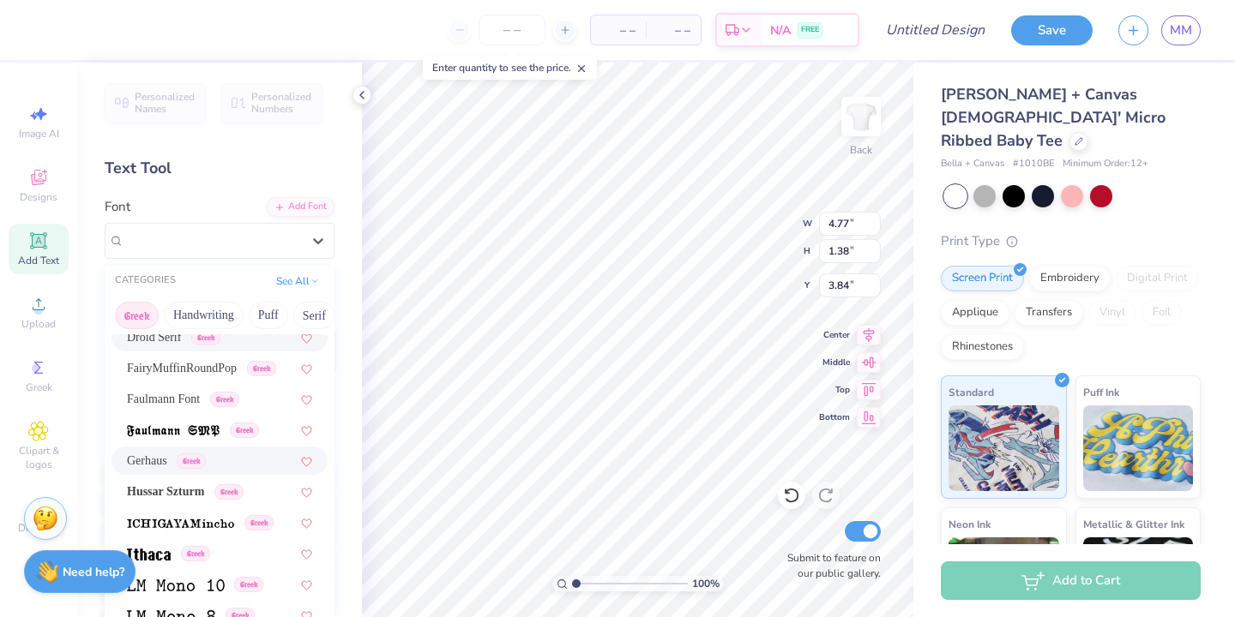
scroll to position [536, 0]
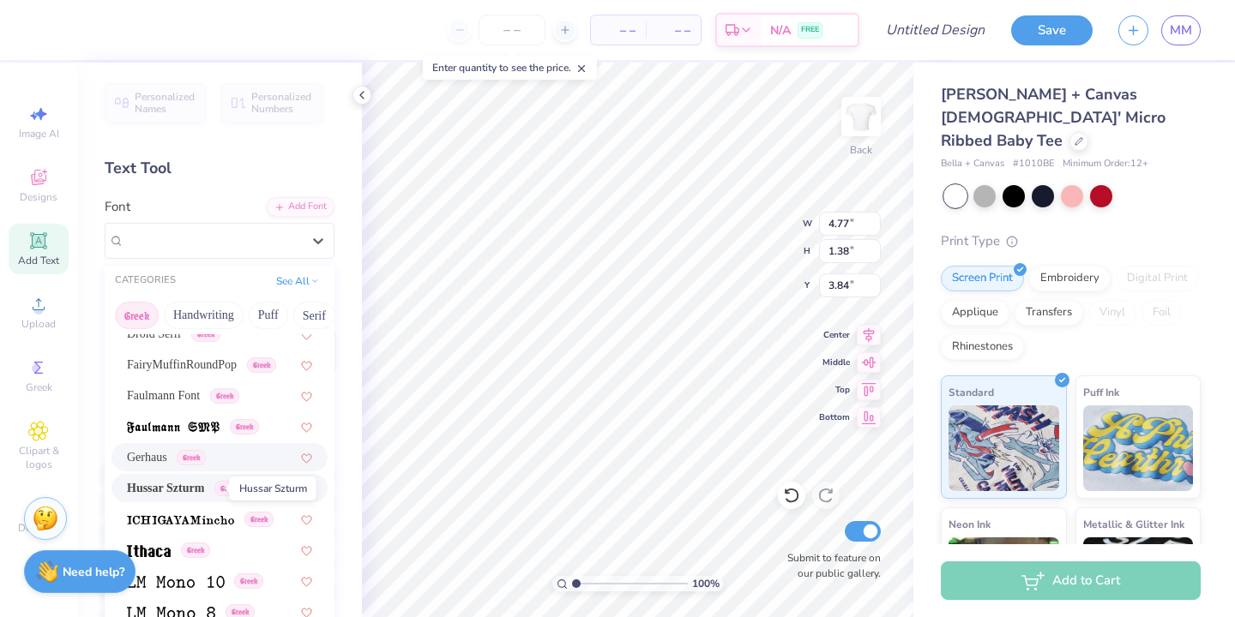
click at [160, 480] on span "Hussar Szturm" at bounding box center [165, 488] width 77 height 18
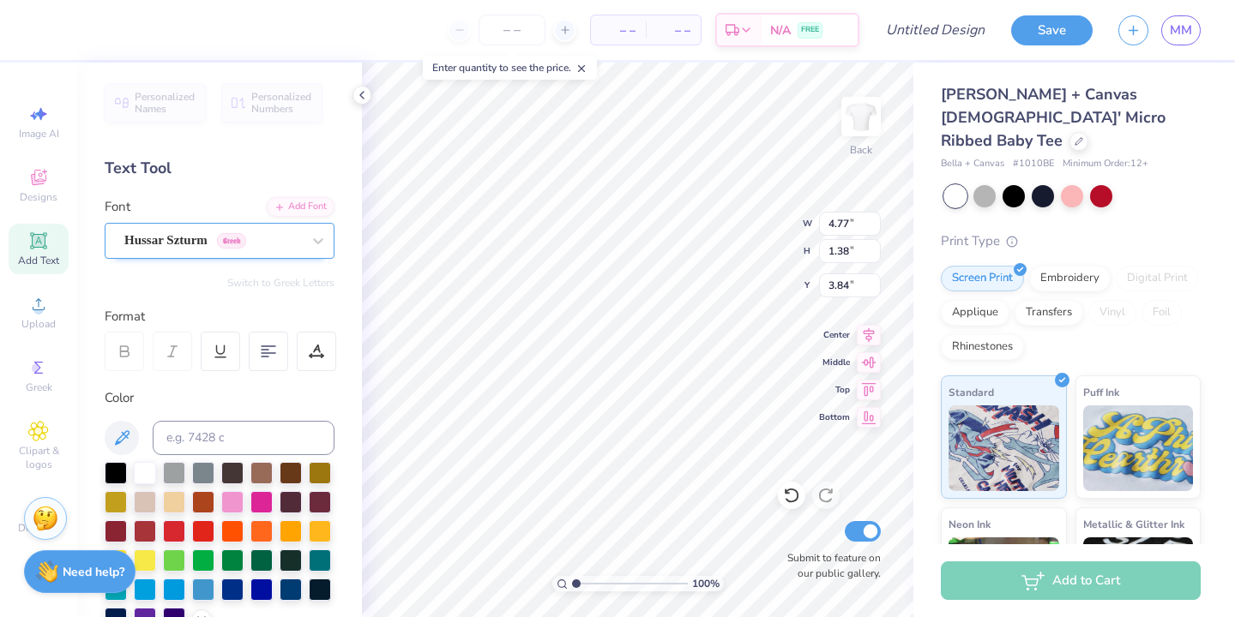
click at [194, 244] on div "Hussar Szturm Greek" at bounding box center [213, 240] width 180 height 27
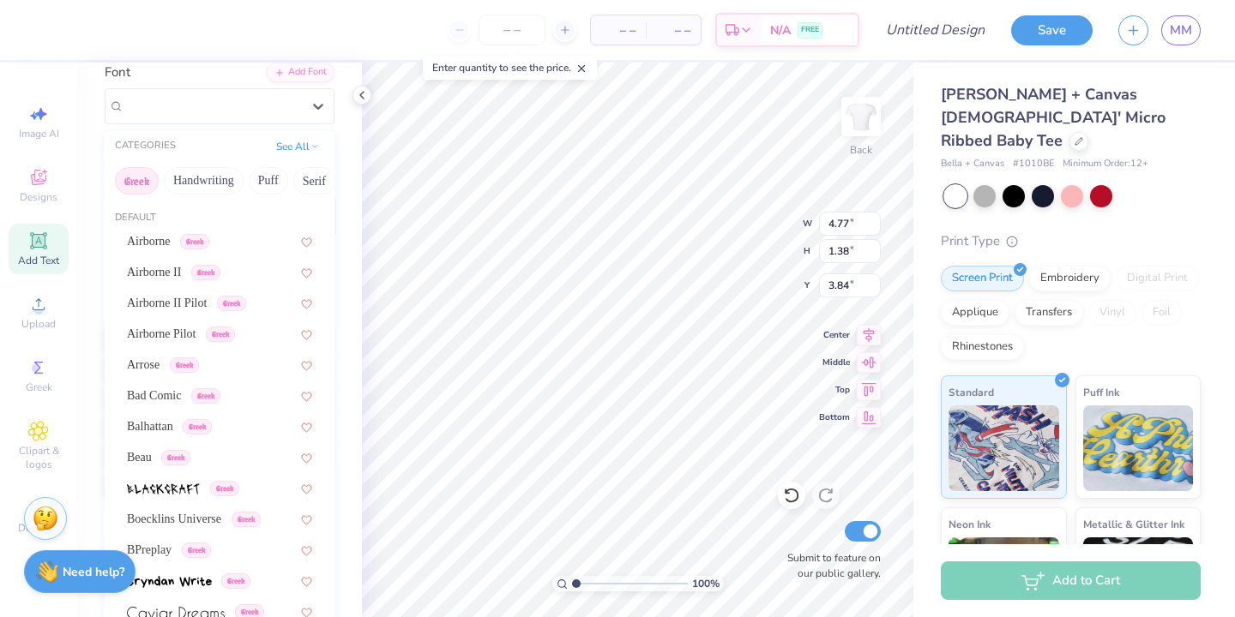
scroll to position [10, 0]
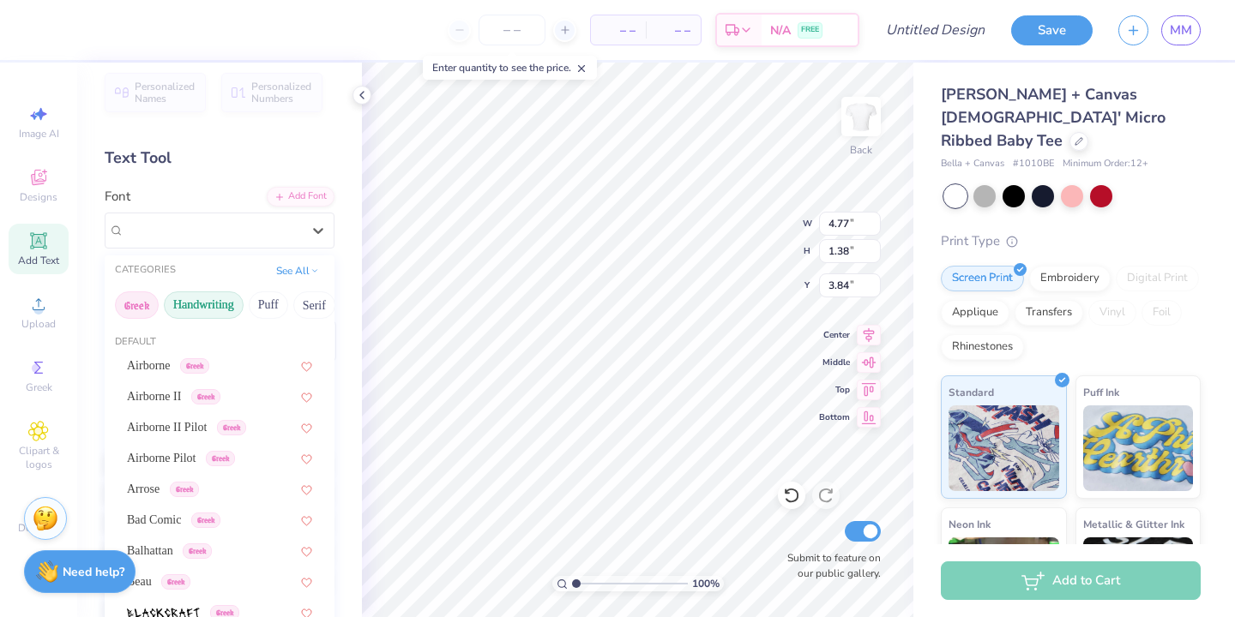
click at [215, 304] on button "Handwriting" at bounding box center [204, 305] width 80 height 27
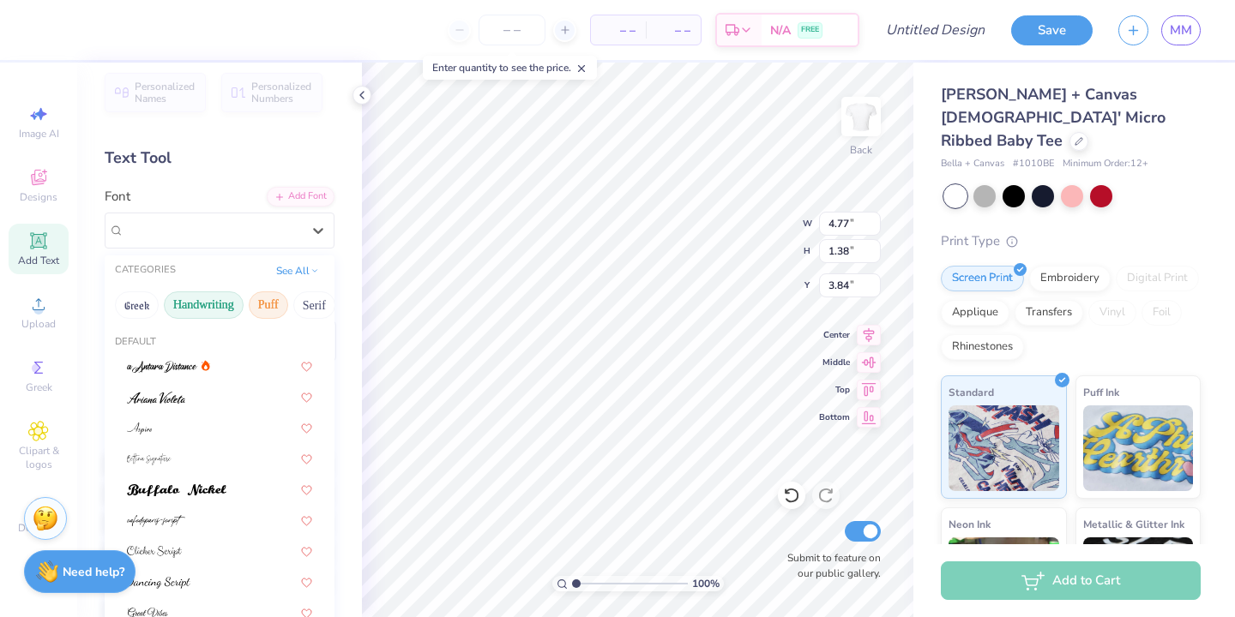
click at [261, 293] on button "Puff" at bounding box center [268, 305] width 39 height 27
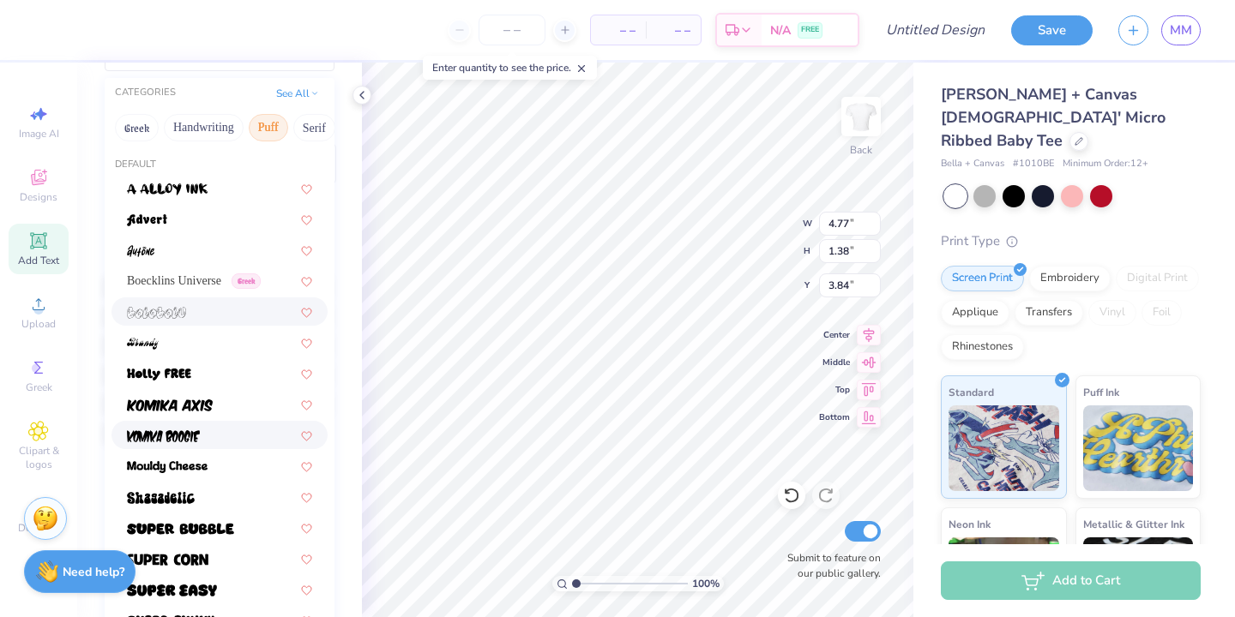
scroll to position [187, 0]
click at [161, 562] on img at bounding box center [167, 561] width 81 height 12
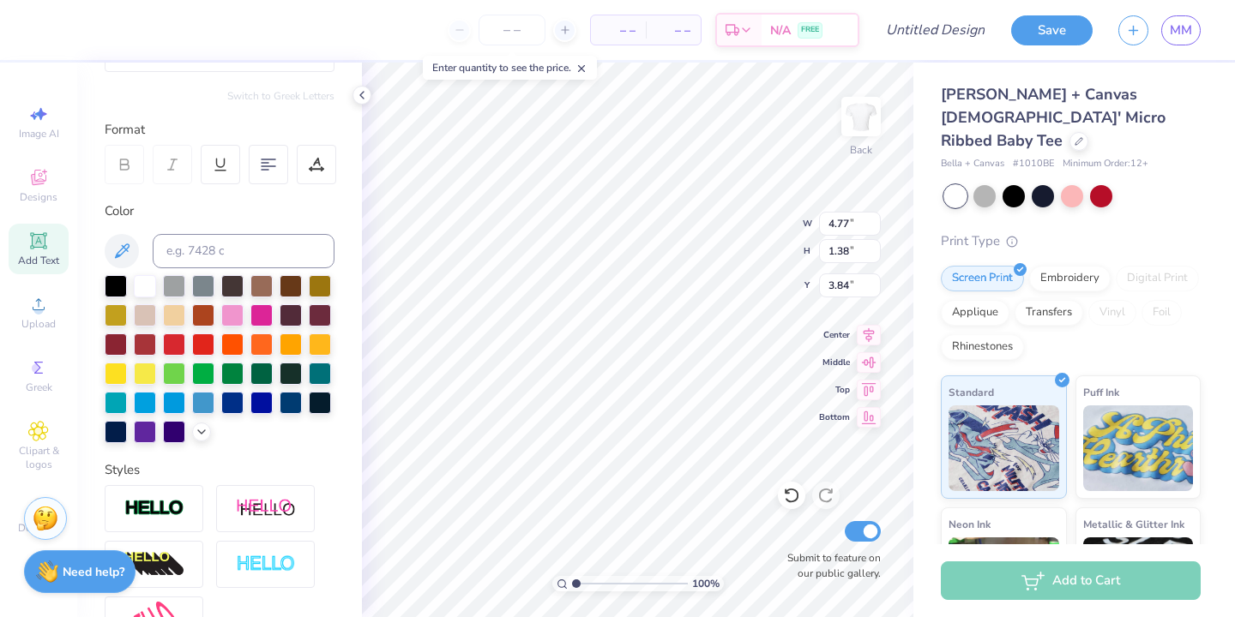
scroll to position [109, 0]
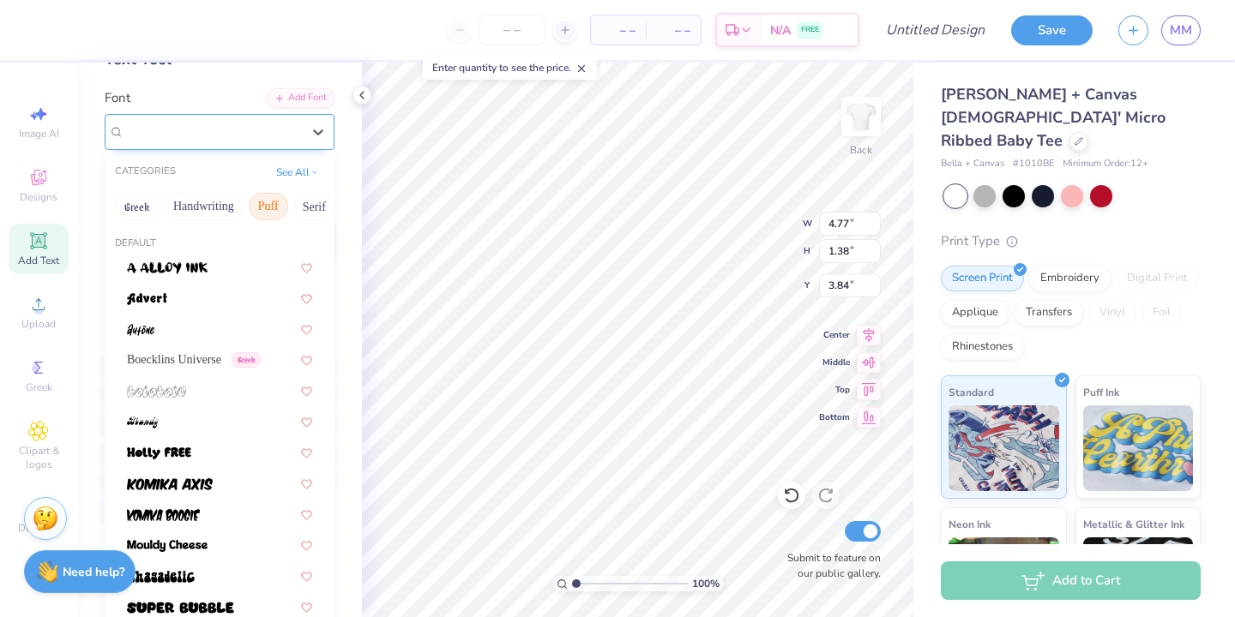
click at [217, 133] on div "Super Corn" at bounding box center [213, 131] width 180 height 27
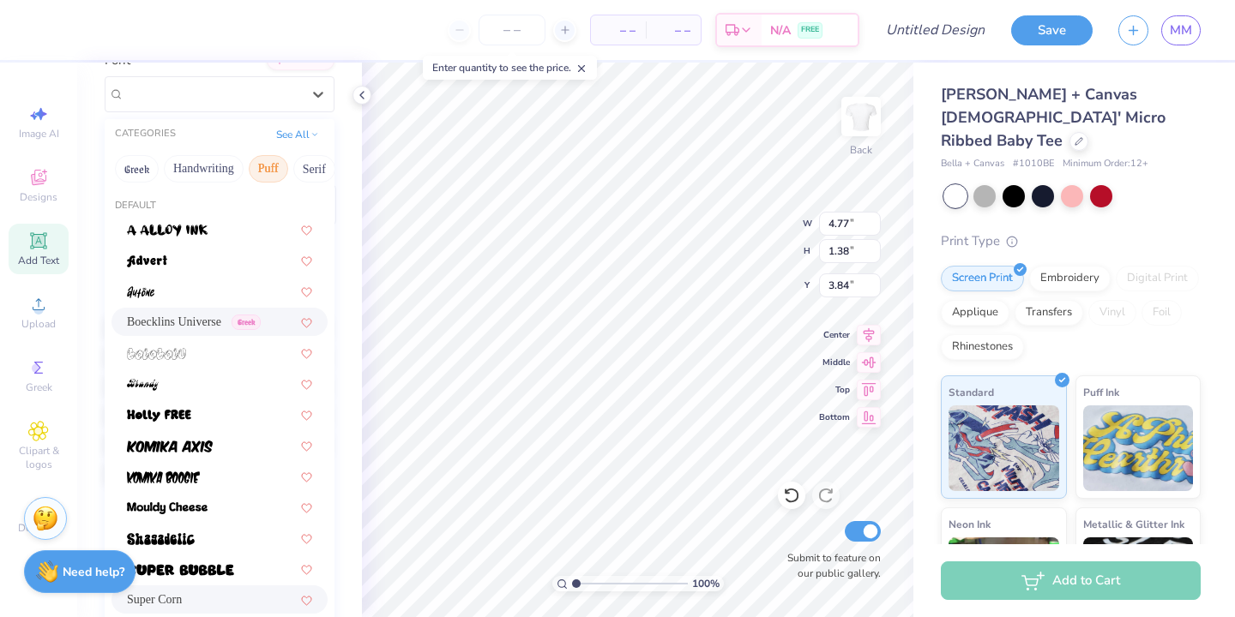
scroll to position [153, 0]
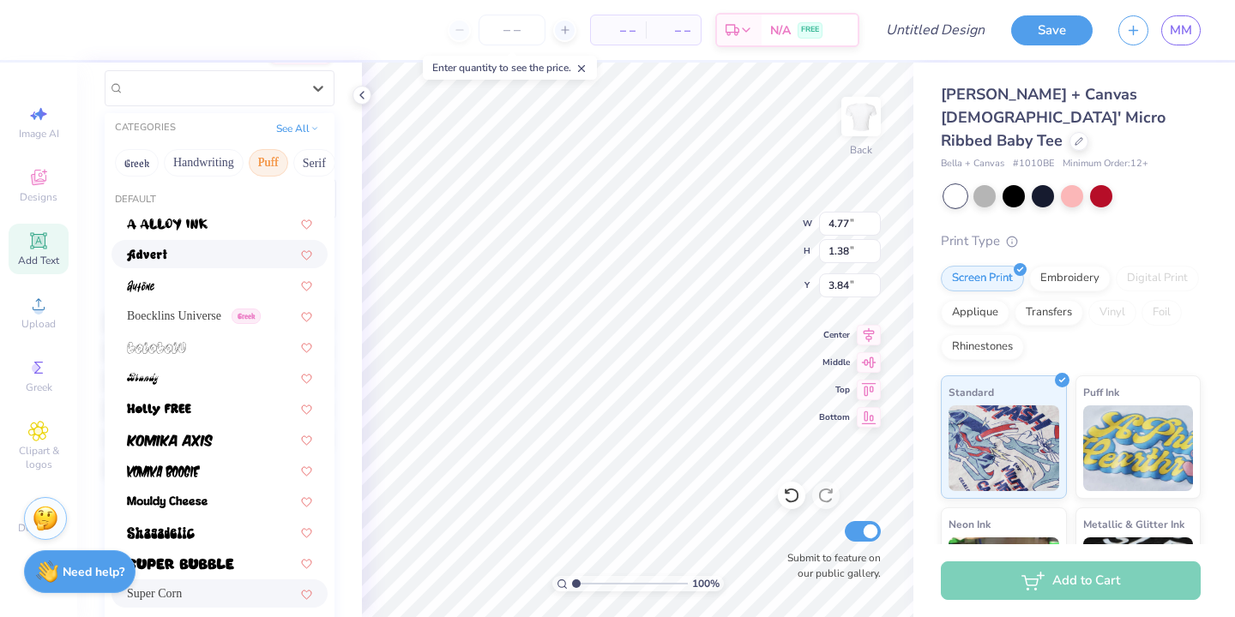
click at [172, 245] on div at bounding box center [219, 254] width 185 height 18
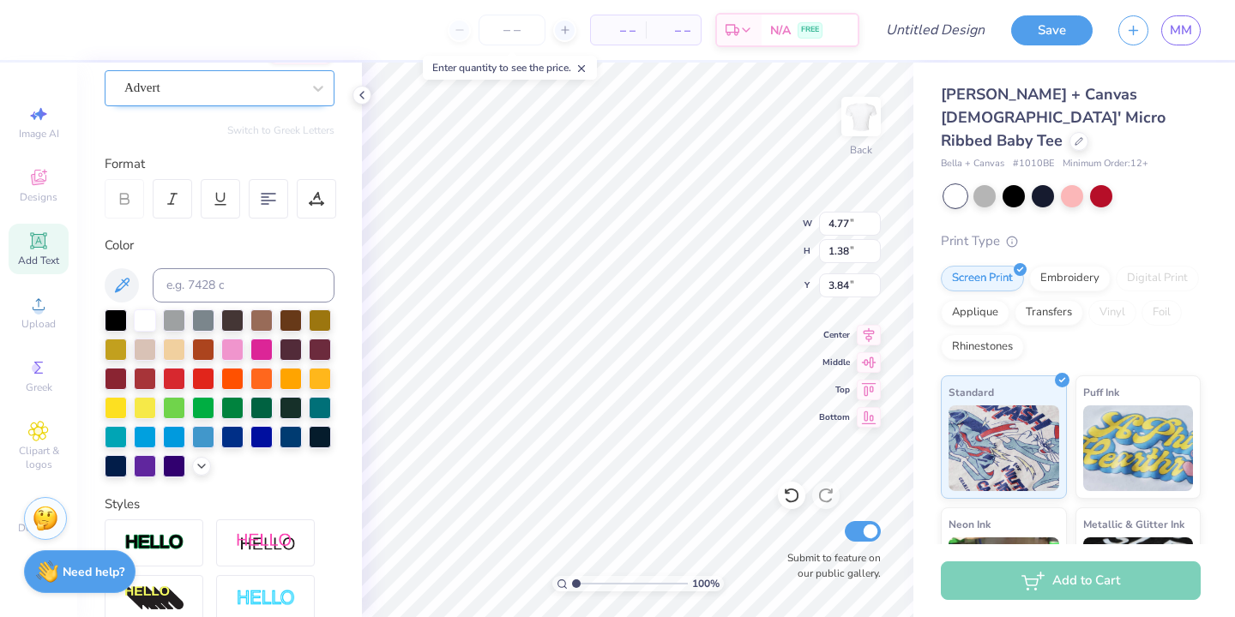
click at [199, 87] on div "Advert" at bounding box center [213, 88] width 180 height 27
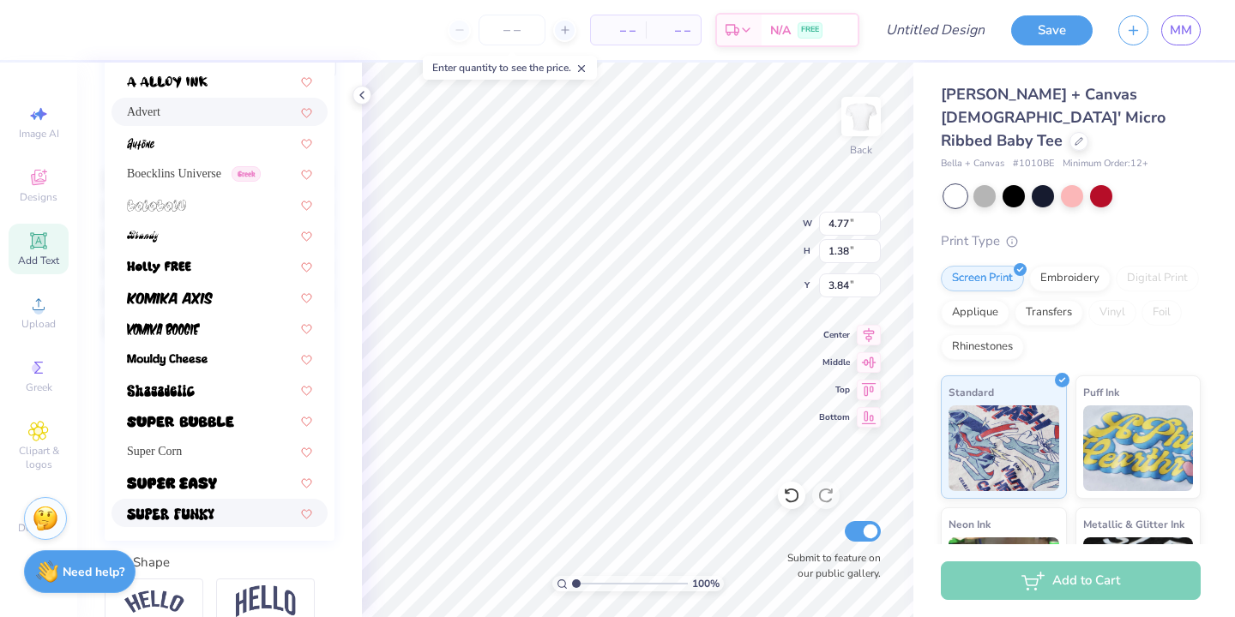
scroll to position [312, 0]
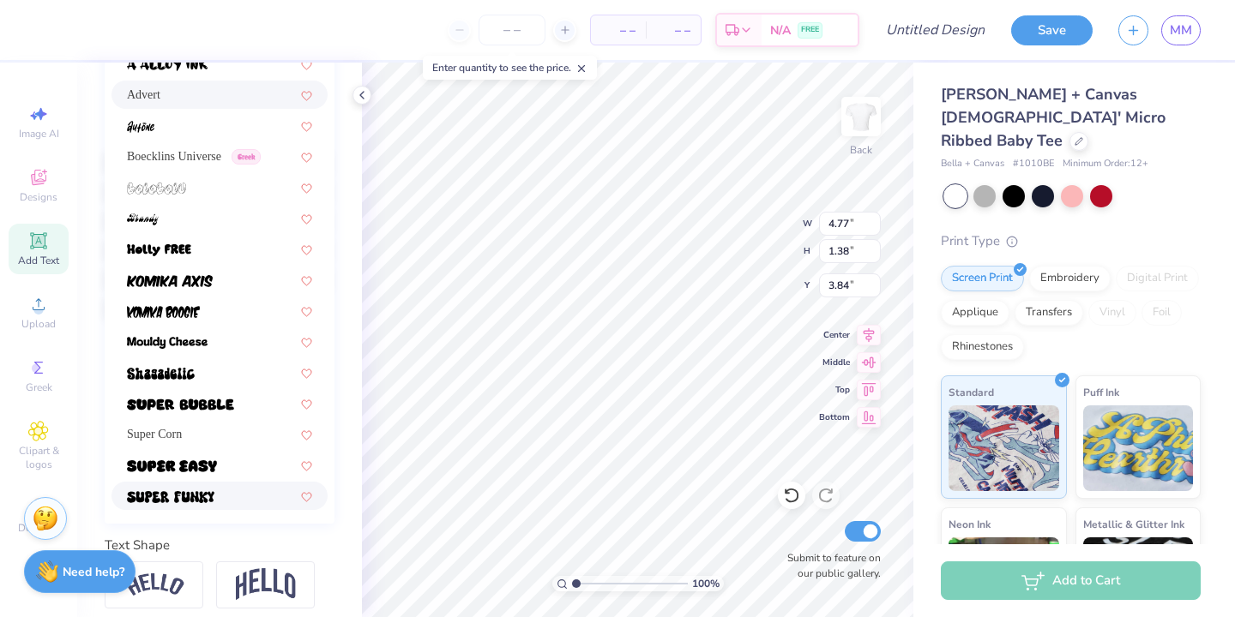
click at [186, 507] on div at bounding box center [219, 496] width 216 height 28
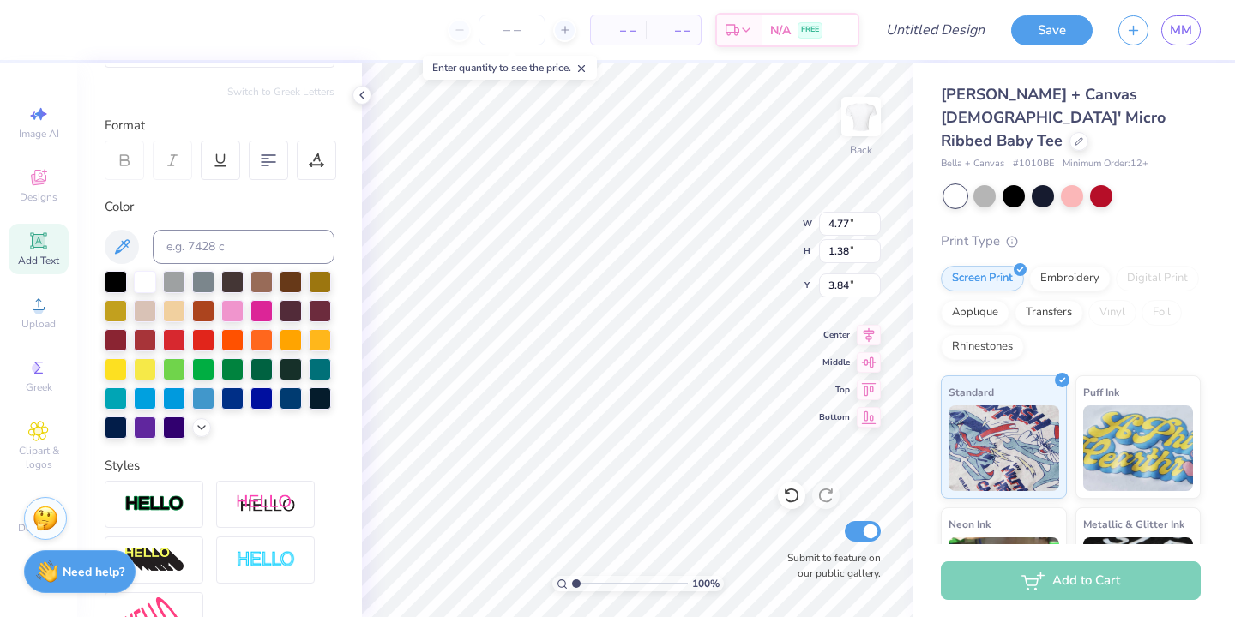
scroll to position [135, 0]
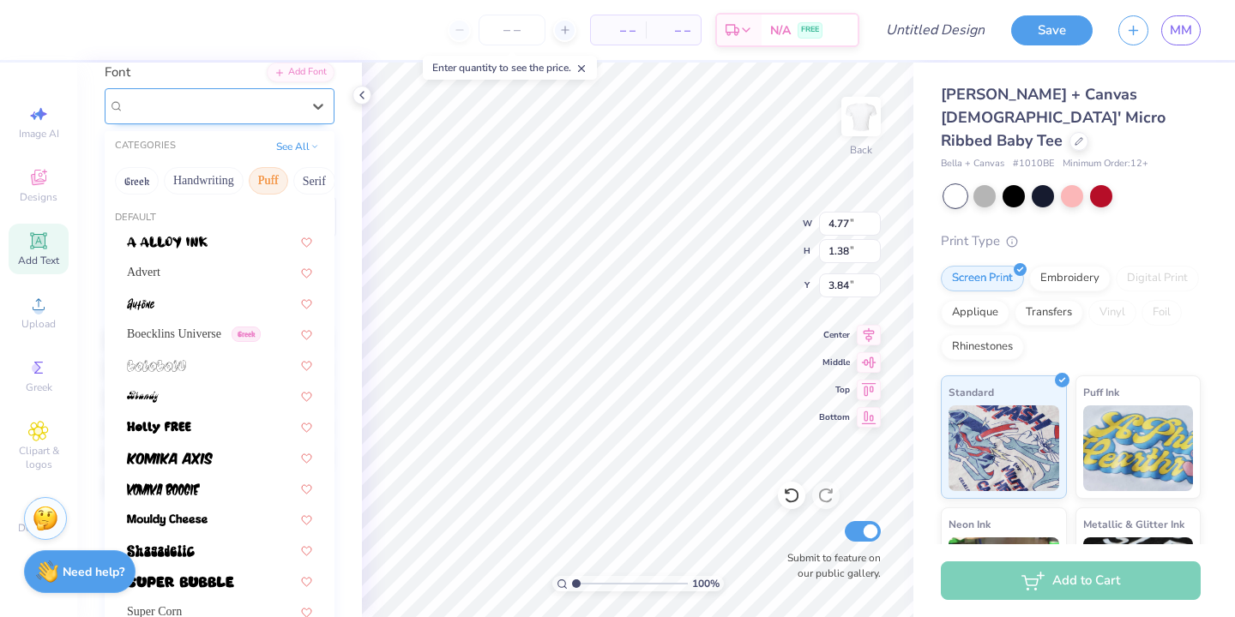
click at [153, 96] on div "Super Funky" at bounding box center [213, 106] width 180 height 27
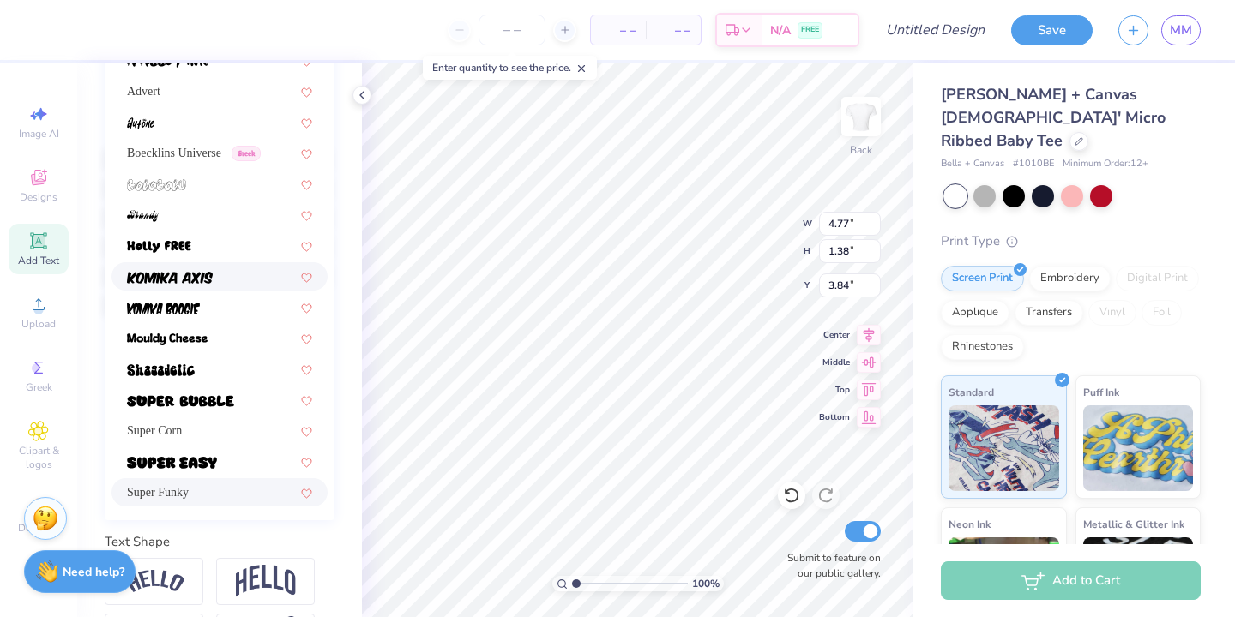
scroll to position [327, 0]
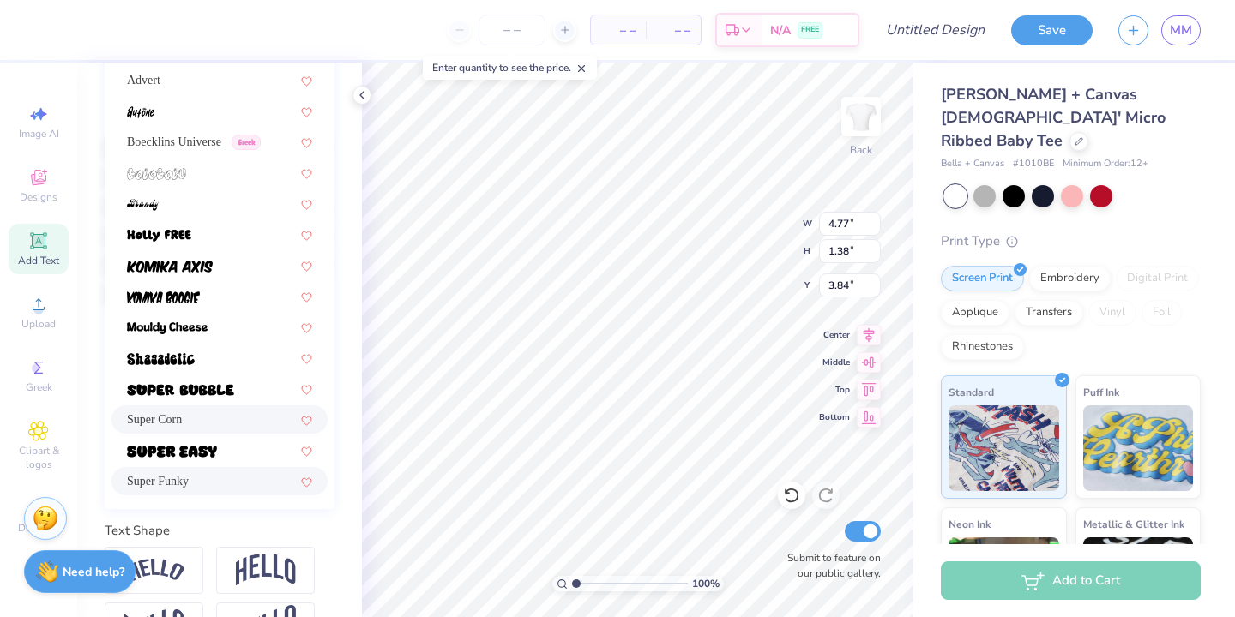
click at [194, 425] on div "Super Corn" at bounding box center [219, 420] width 185 height 18
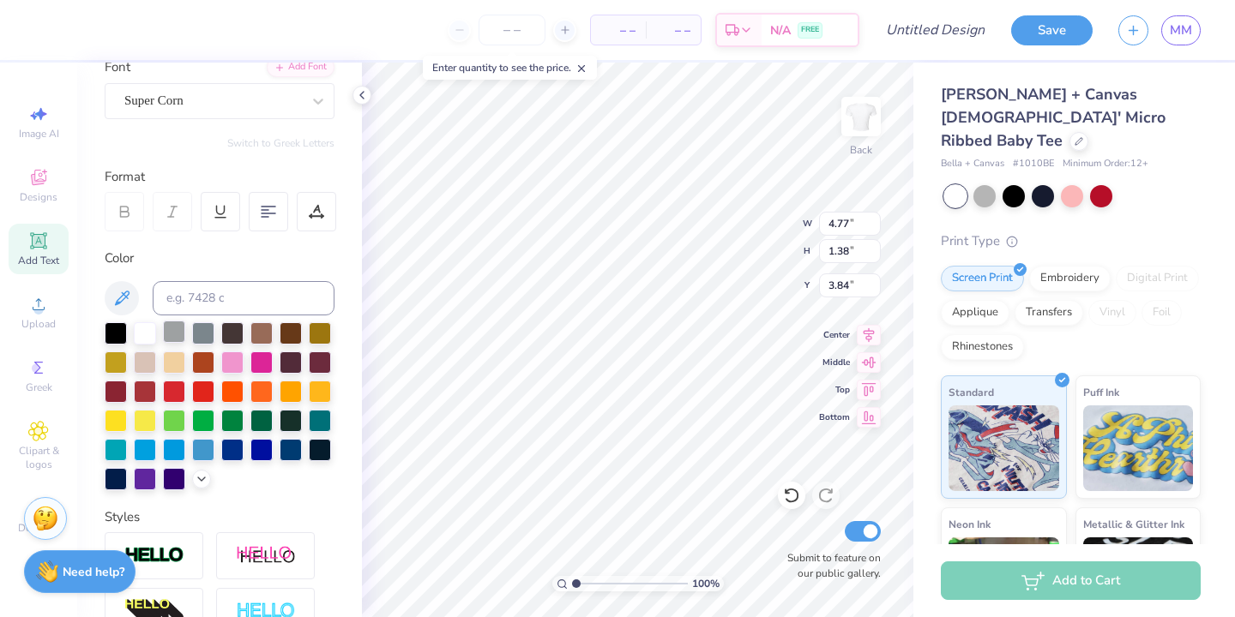
scroll to position [106, 0]
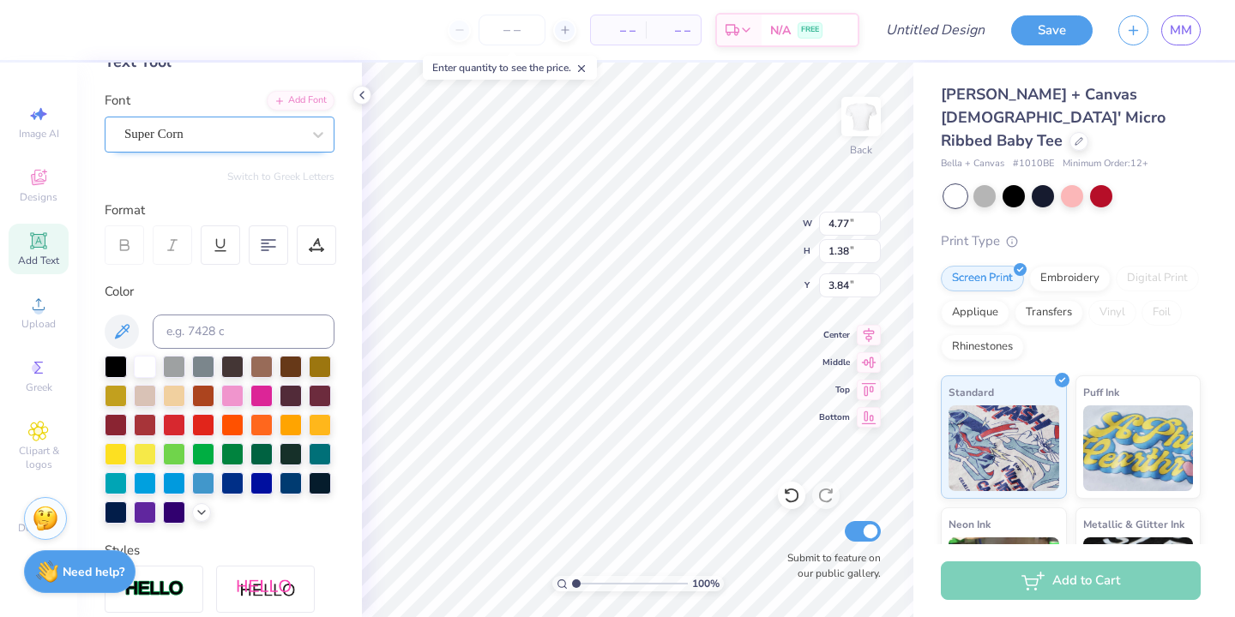
click at [176, 149] on div "Super Corn" at bounding box center [220, 135] width 230 height 36
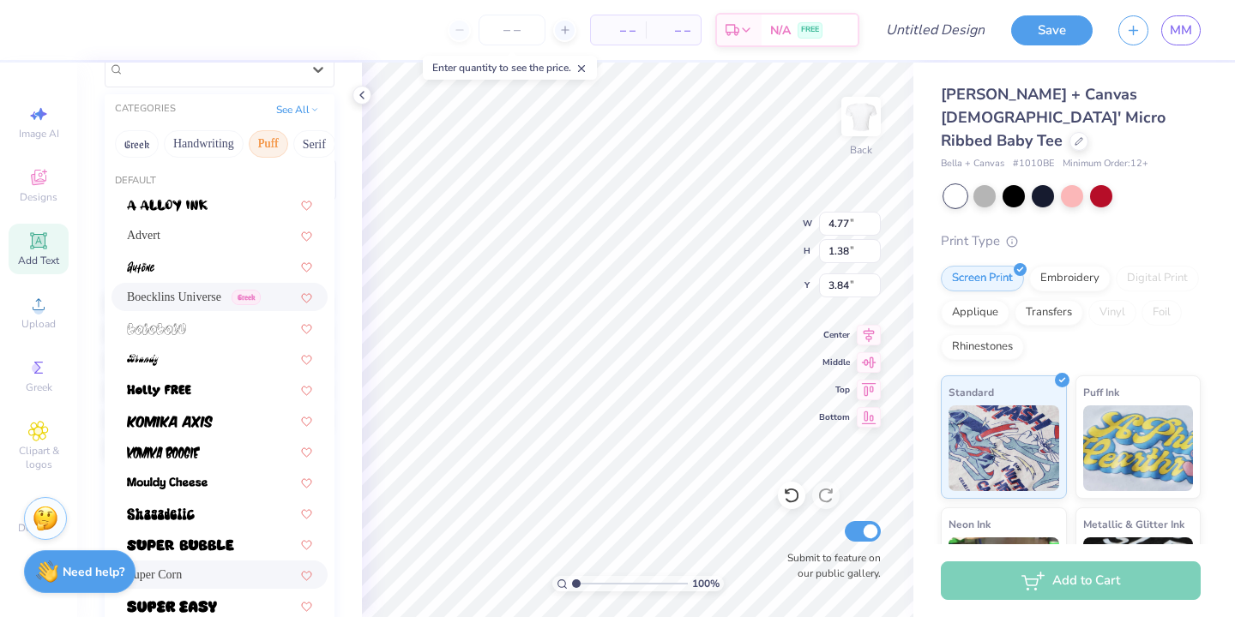
scroll to position [171, 0]
click at [182, 292] on span "Boecklins Universe" at bounding box center [174, 298] width 94 height 18
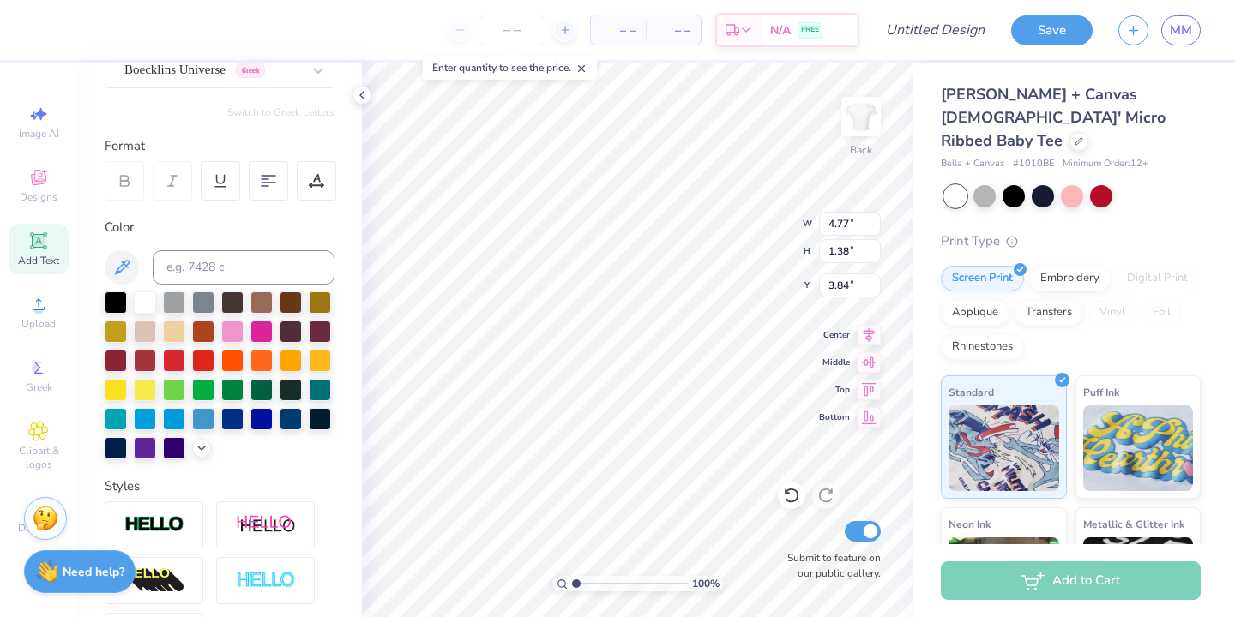
click at [177, 61] on div "– – Per Item – – Total Est. Delivery N/A FREE Design Title Save MM Image AI Des…" at bounding box center [617, 308] width 1235 height 617
type input "11.02"
type input "1.42"
type input "3.82"
click at [180, 69] on div "Boecklins Universe Greek" at bounding box center [213, 70] width 180 height 27
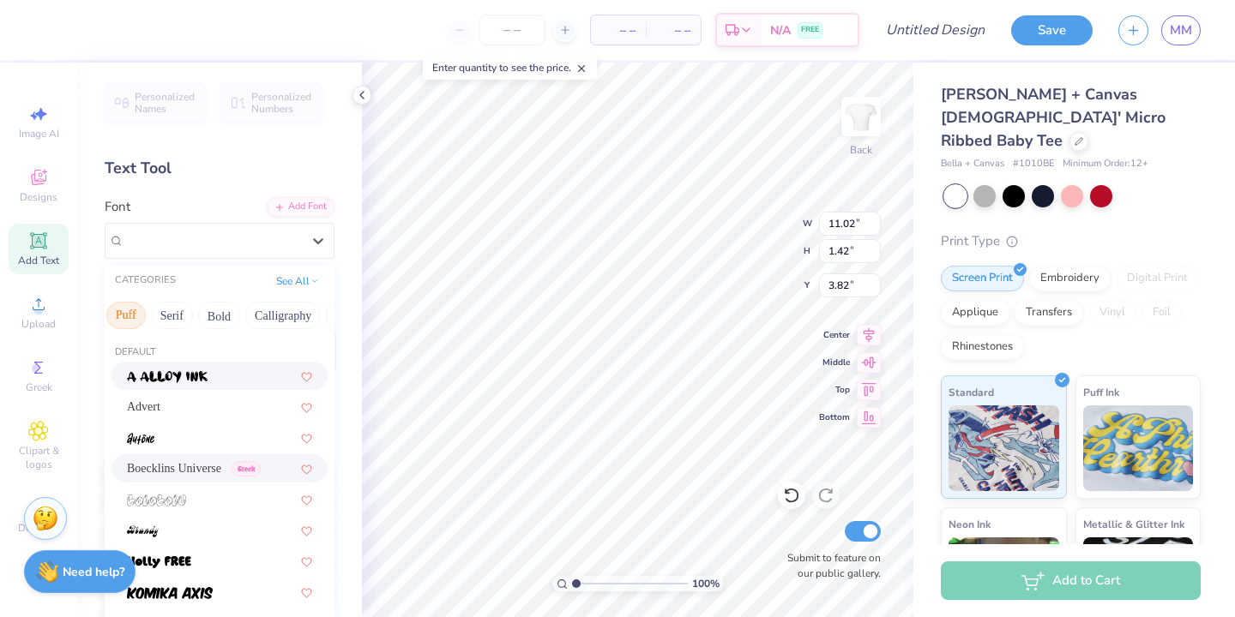
scroll to position [0, 144]
click at [202, 316] on button "Bold" at bounding box center [217, 315] width 42 height 27
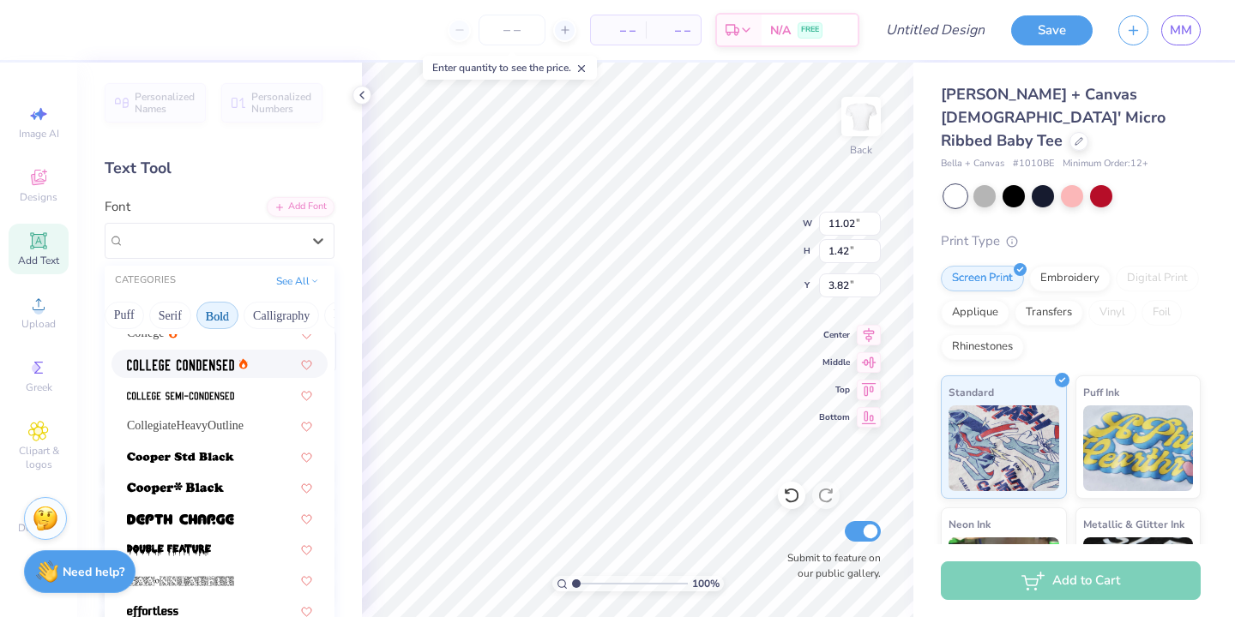
scroll to position [203, 0]
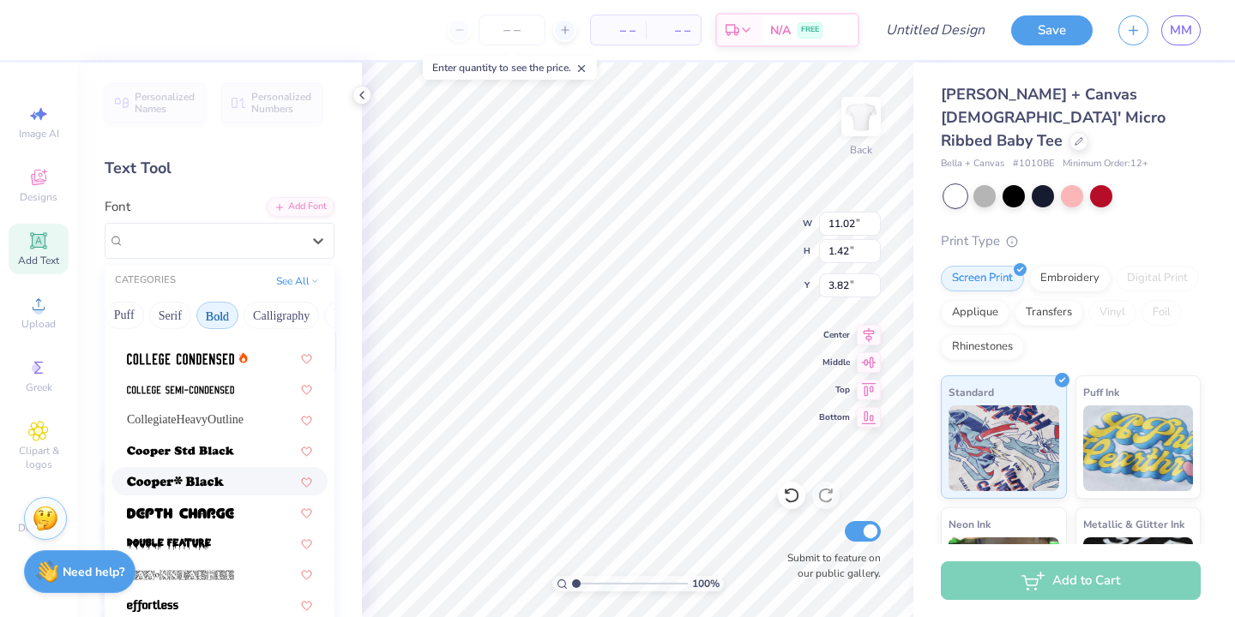
click at [168, 485] on img at bounding box center [175, 483] width 97 height 12
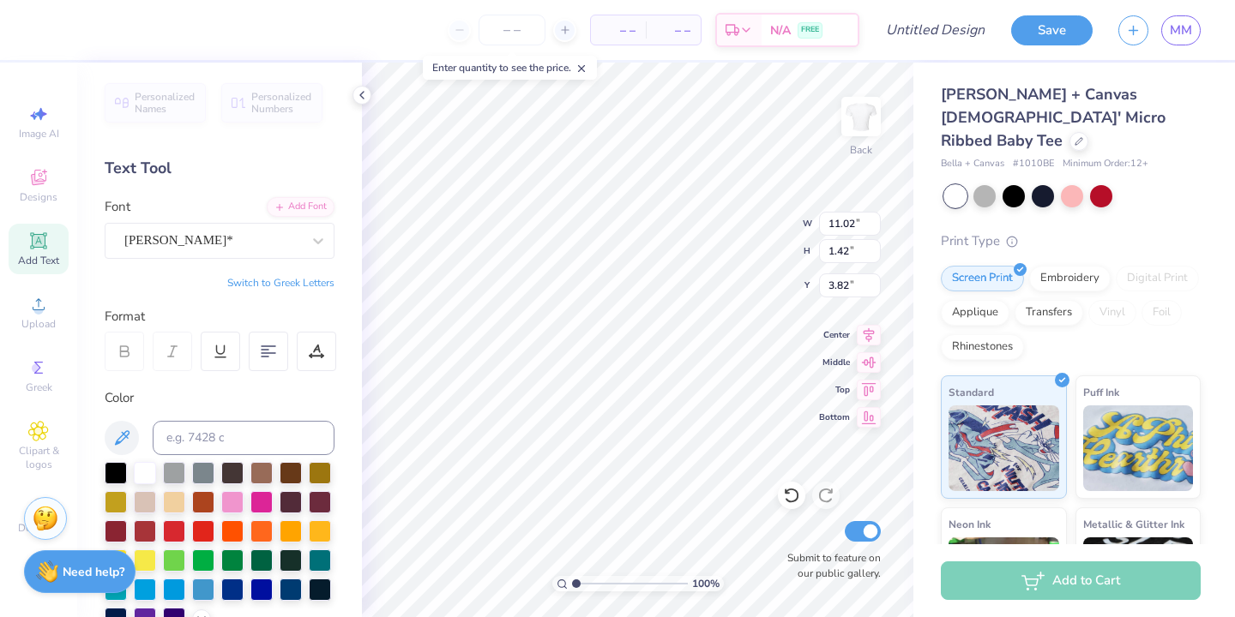
type input "1.31"
type input "3.88"
click at [256, 230] on div "[PERSON_NAME]*" at bounding box center [213, 240] width 180 height 27
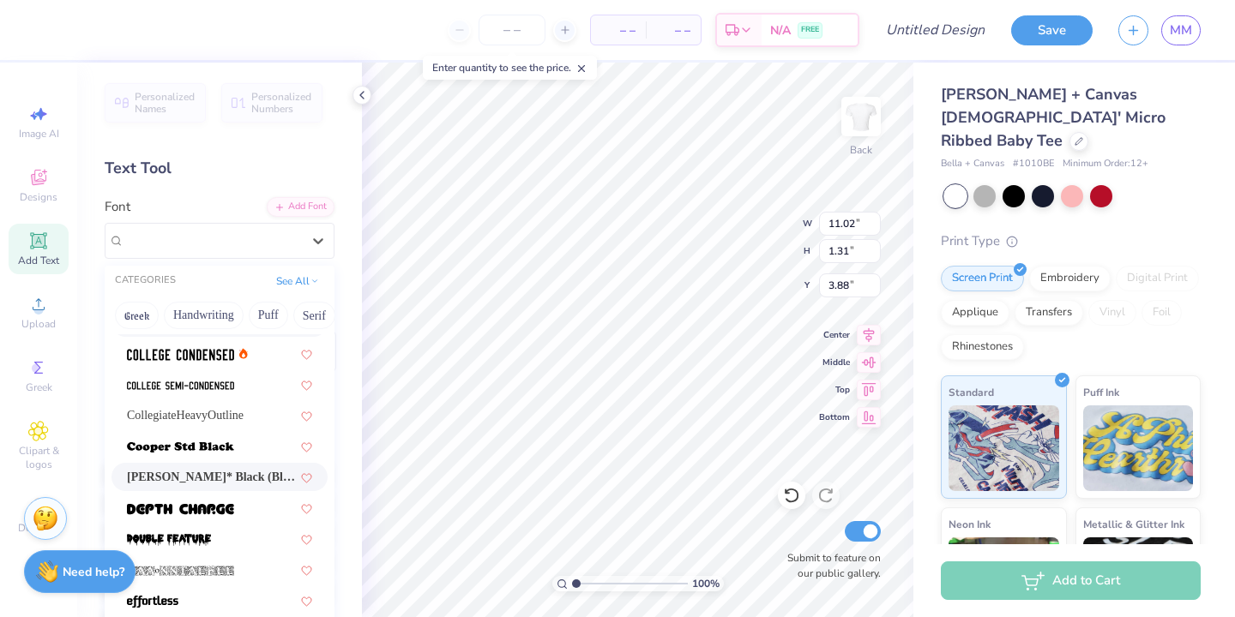
scroll to position [207, 0]
click at [231, 447] on img at bounding box center [180, 448] width 107 height 12
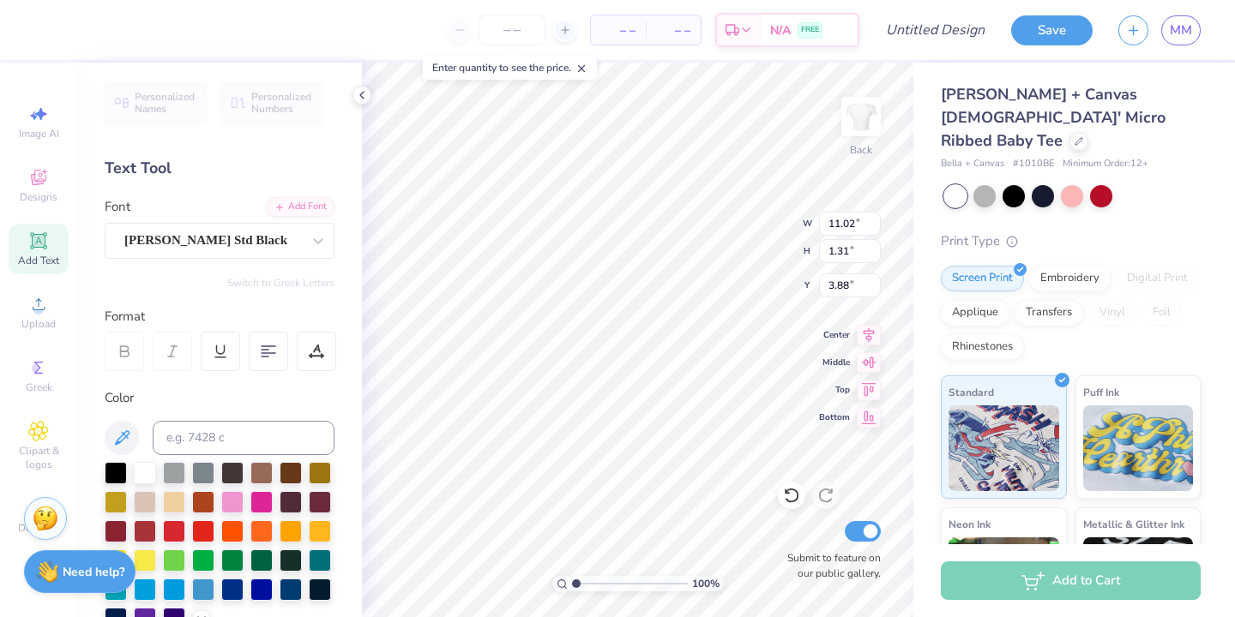
type input "1.22"
type input "3.93"
click at [220, 243] on div "Cooper Std Black" at bounding box center [213, 240] width 180 height 27
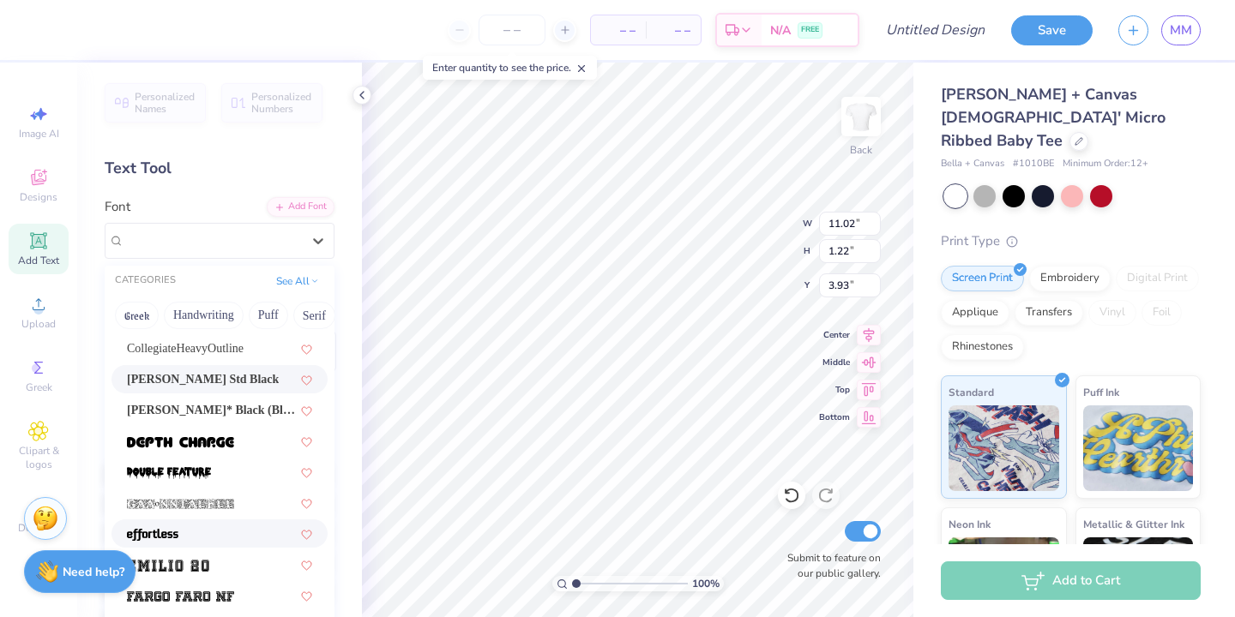
scroll to position [273, 0]
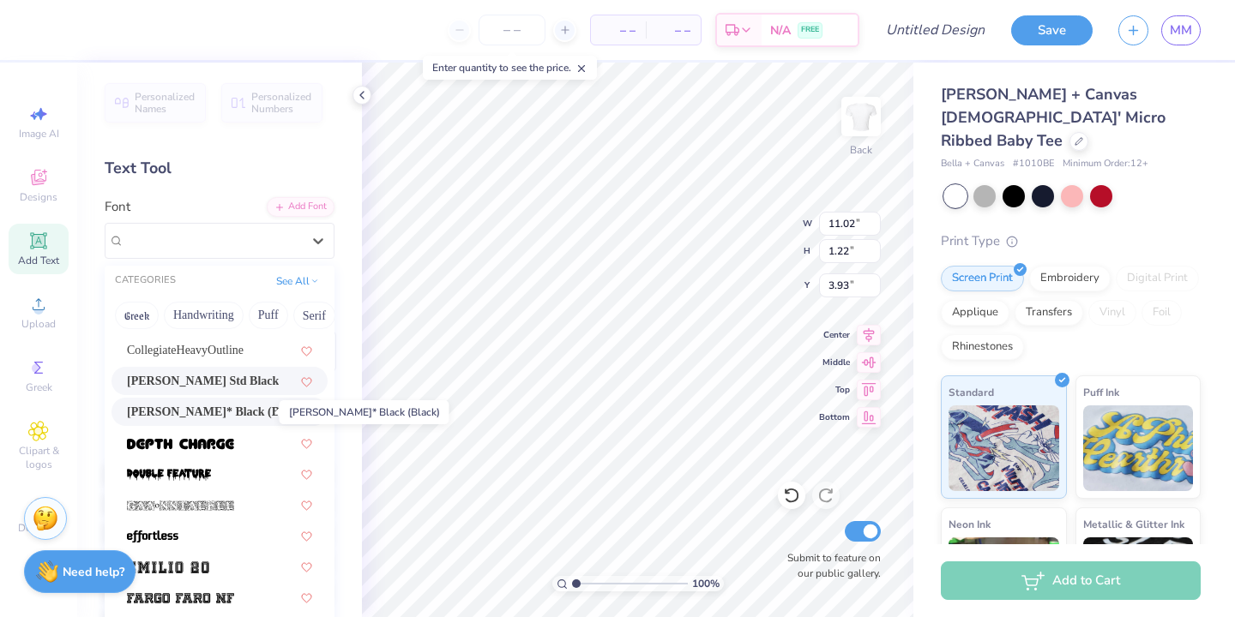
click at [168, 419] on span "Cooper* Black (Black)" at bounding box center [211, 412] width 169 height 18
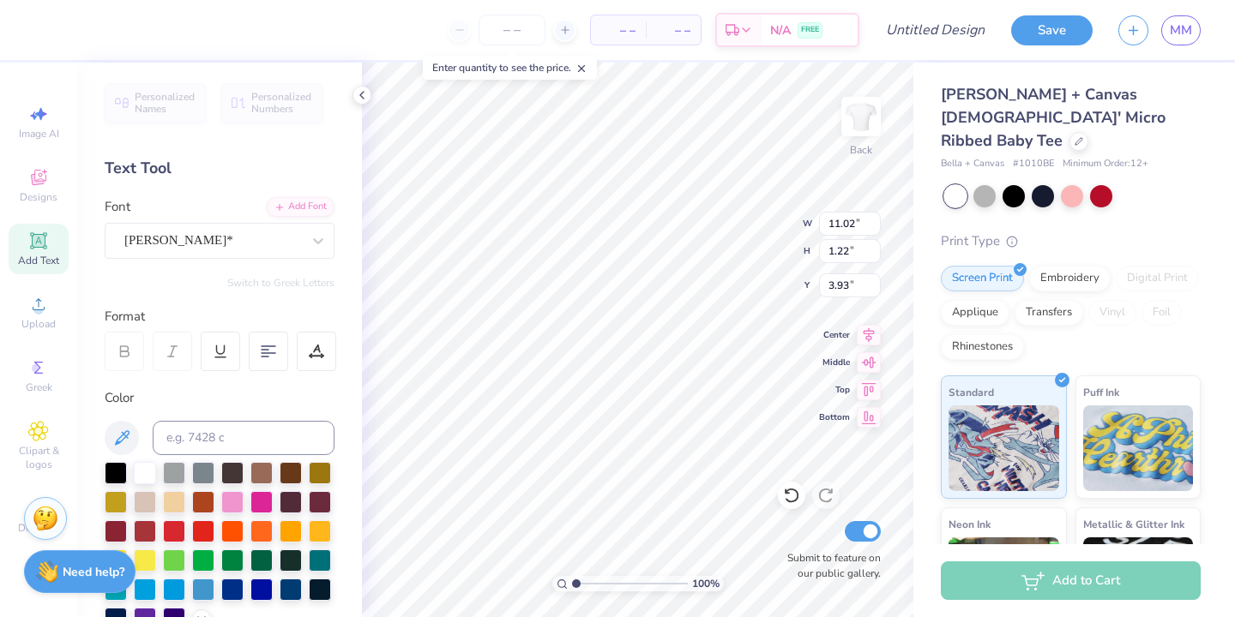
type input "10.55"
type input "1.25"
type input "3.91"
click at [313, 366] on div at bounding box center [316, 351] width 39 height 39
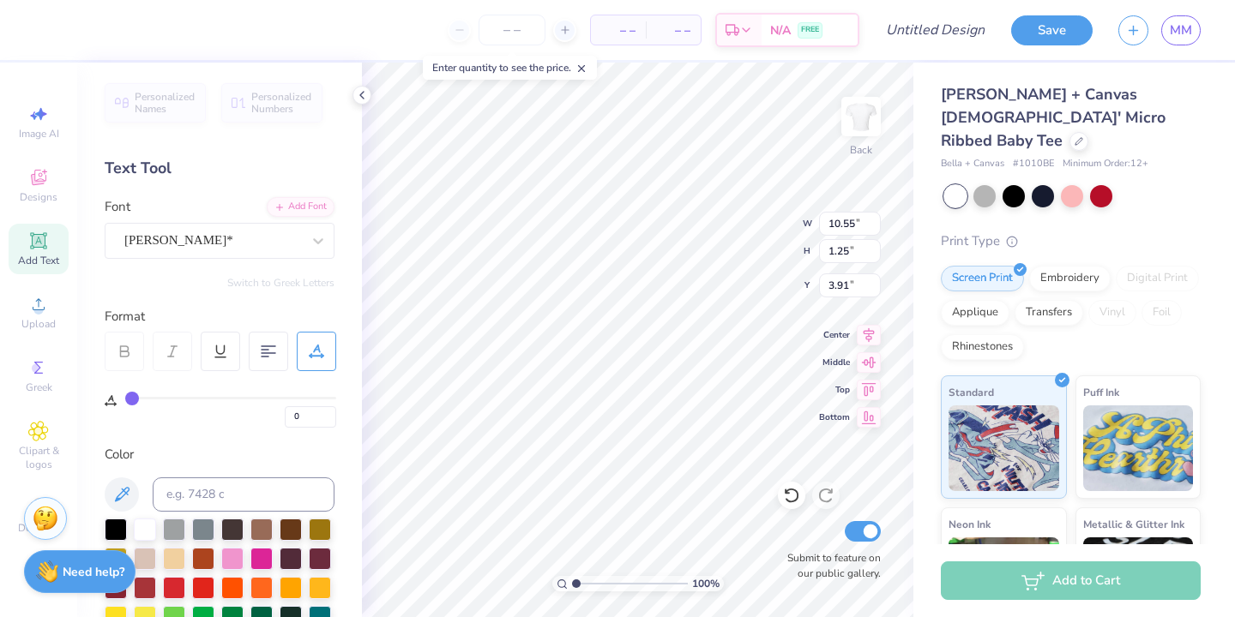
type input "2"
type input "3"
type input "4"
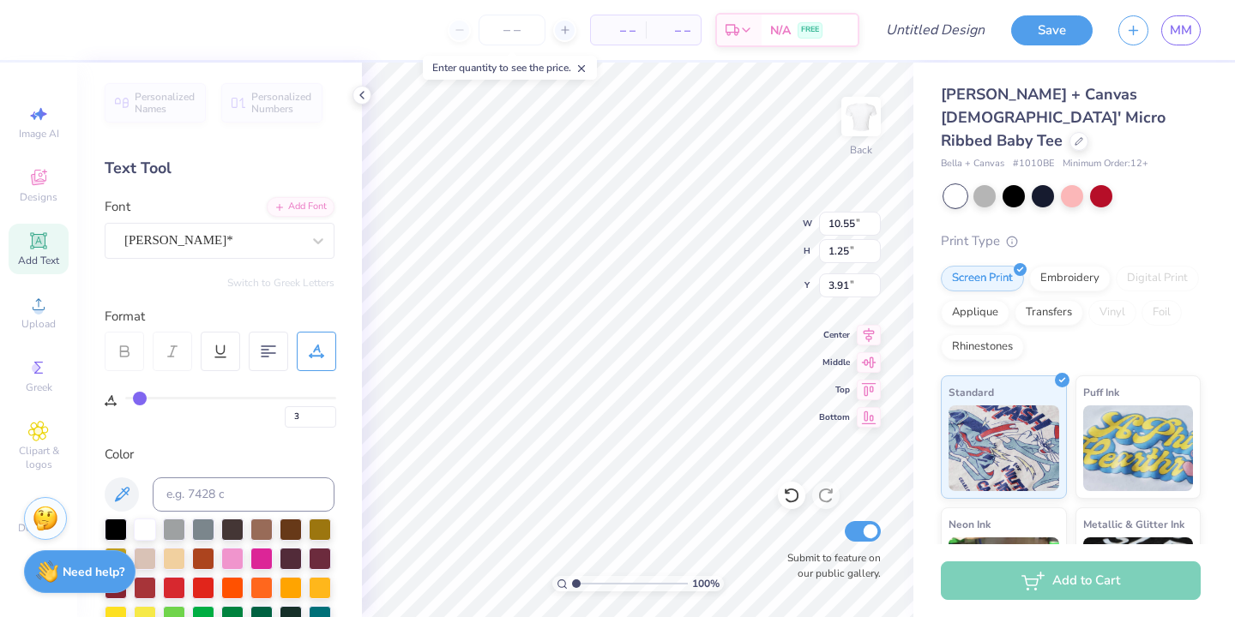
type input "4"
type input "5"
type input "6"
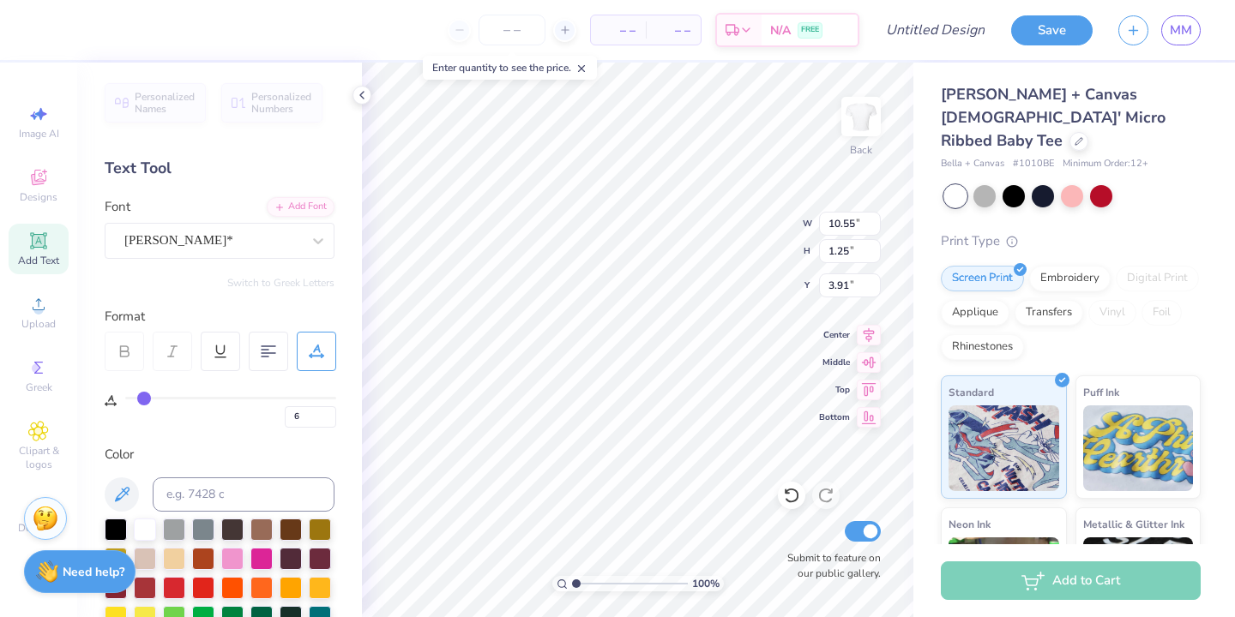
type input "7"
type input "8"
type input "9"
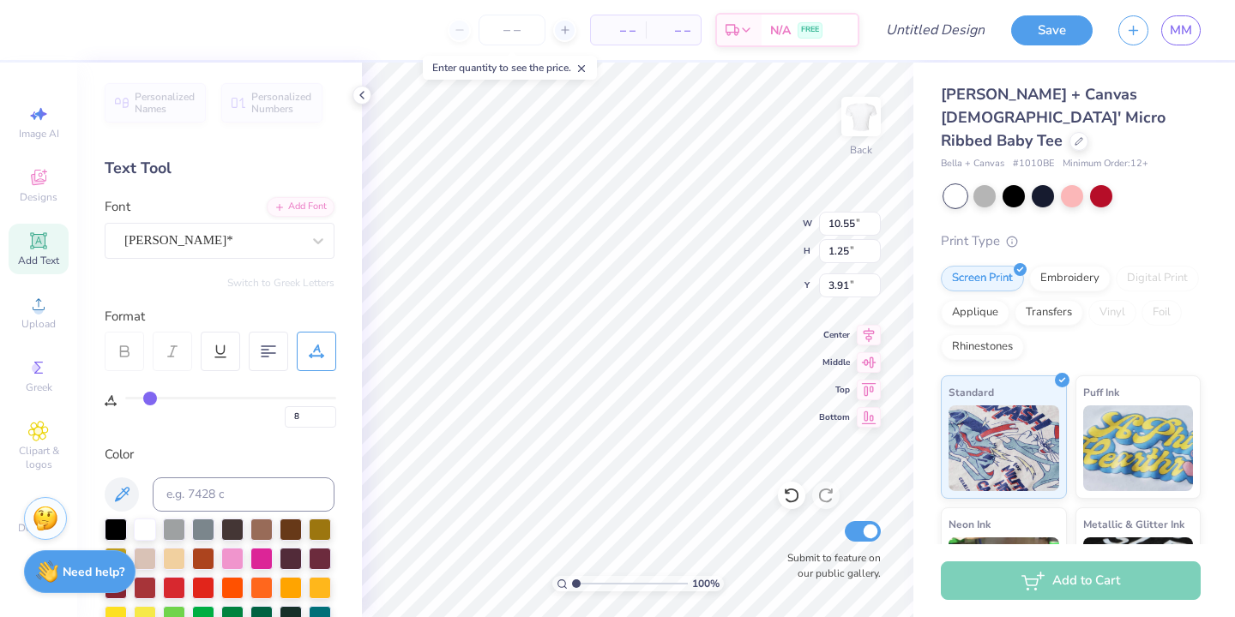
type input "9"
type input "10"
type input "11"
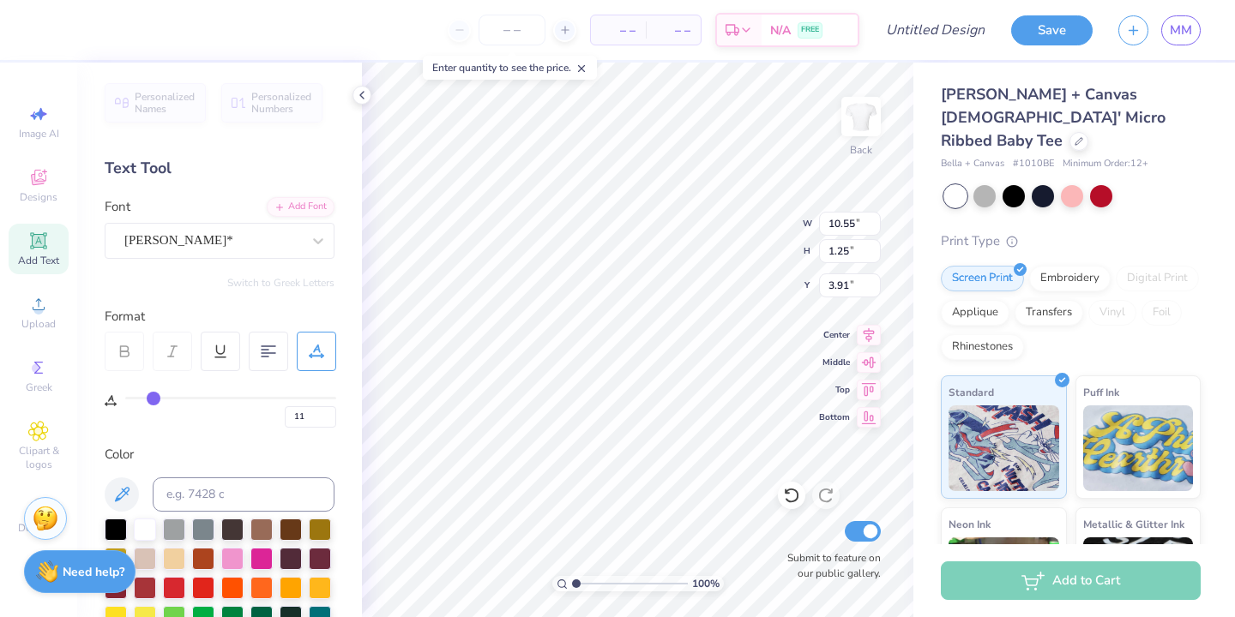
type input "12"
type input "13"
type input "14"
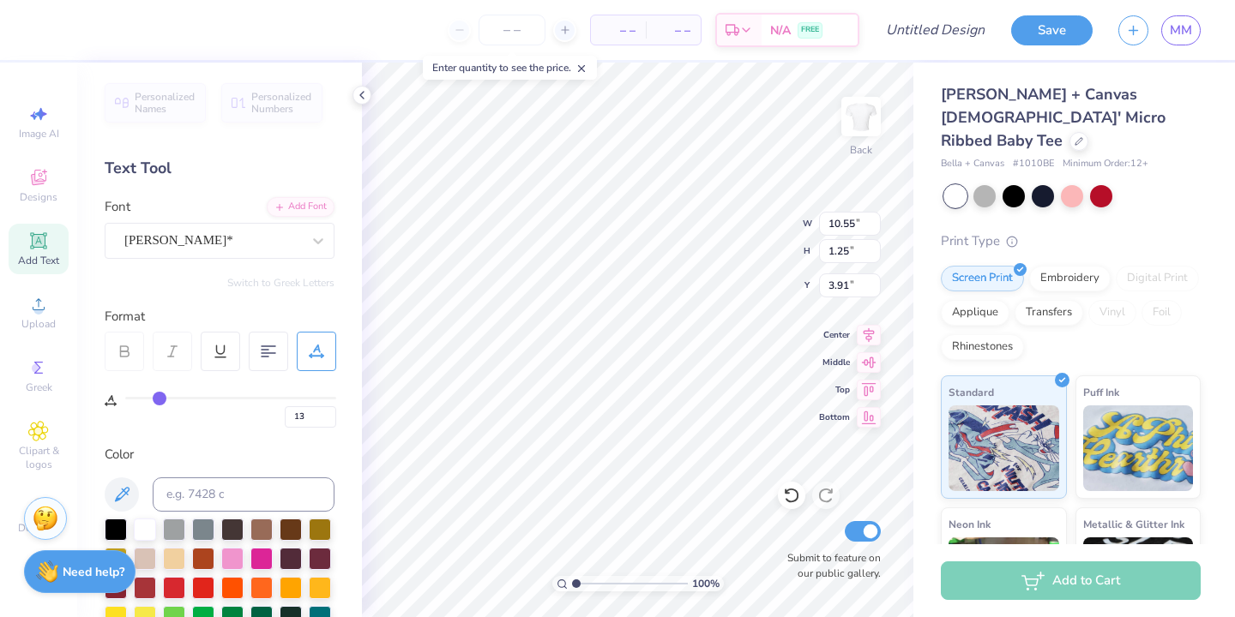
type input "14"
type input "15"
type input "16"
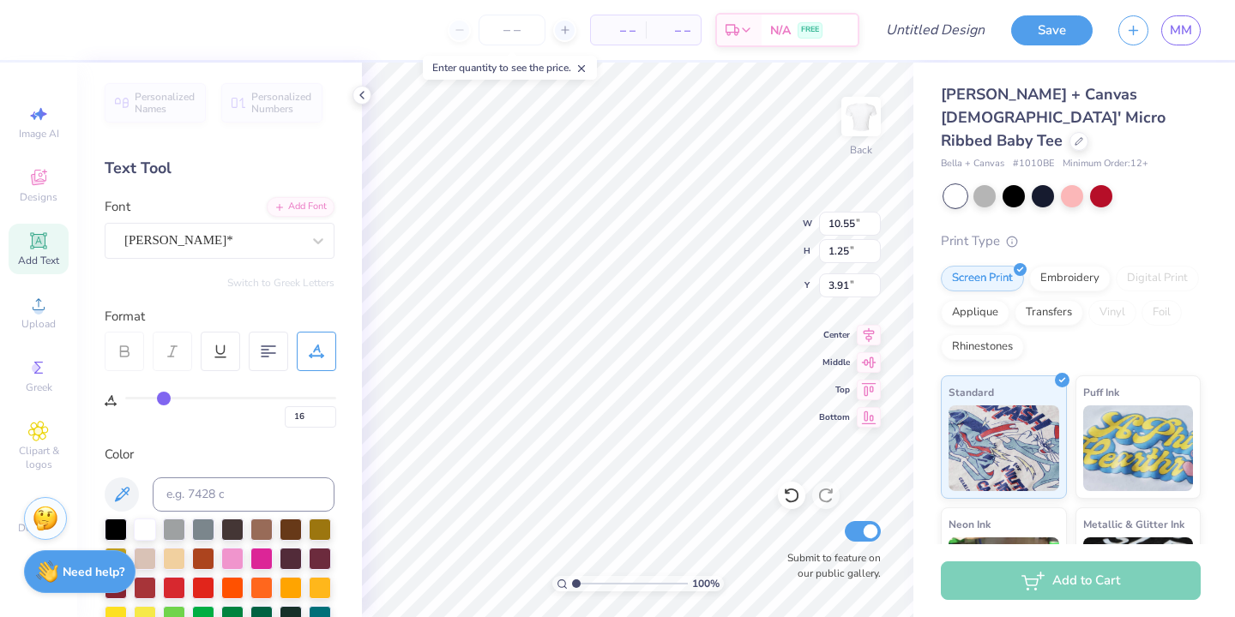
type input "17"
type input "11.02"
type input "1.08"
type input "4.00"
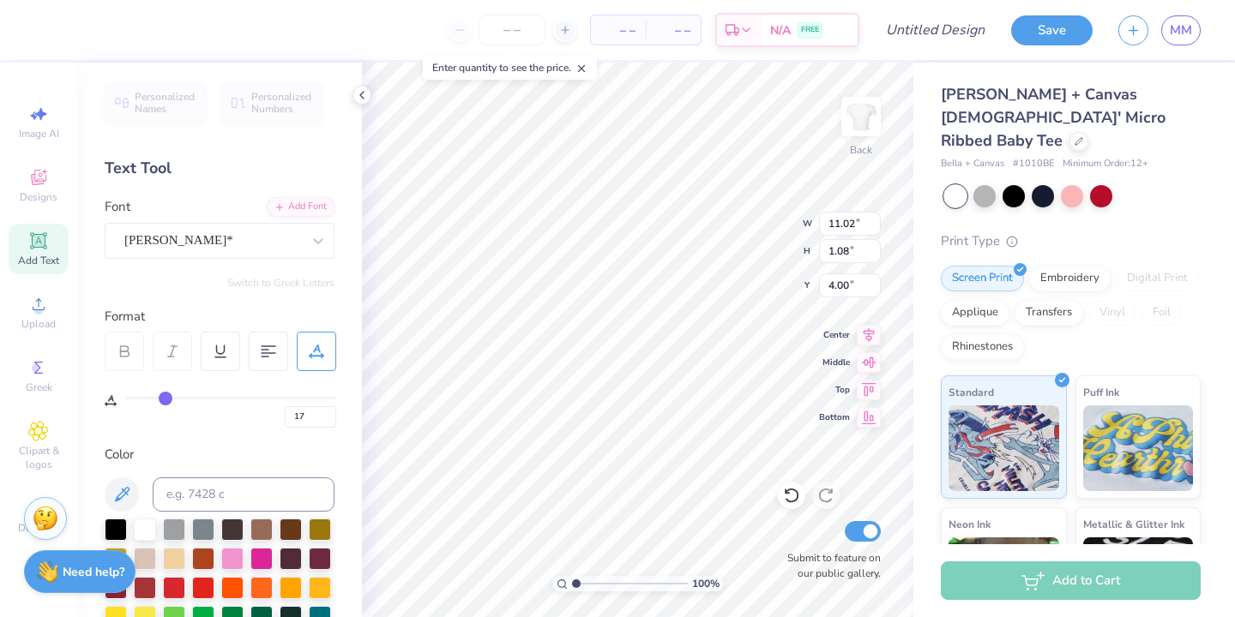
type input "16"
type input "15"
type input "13"
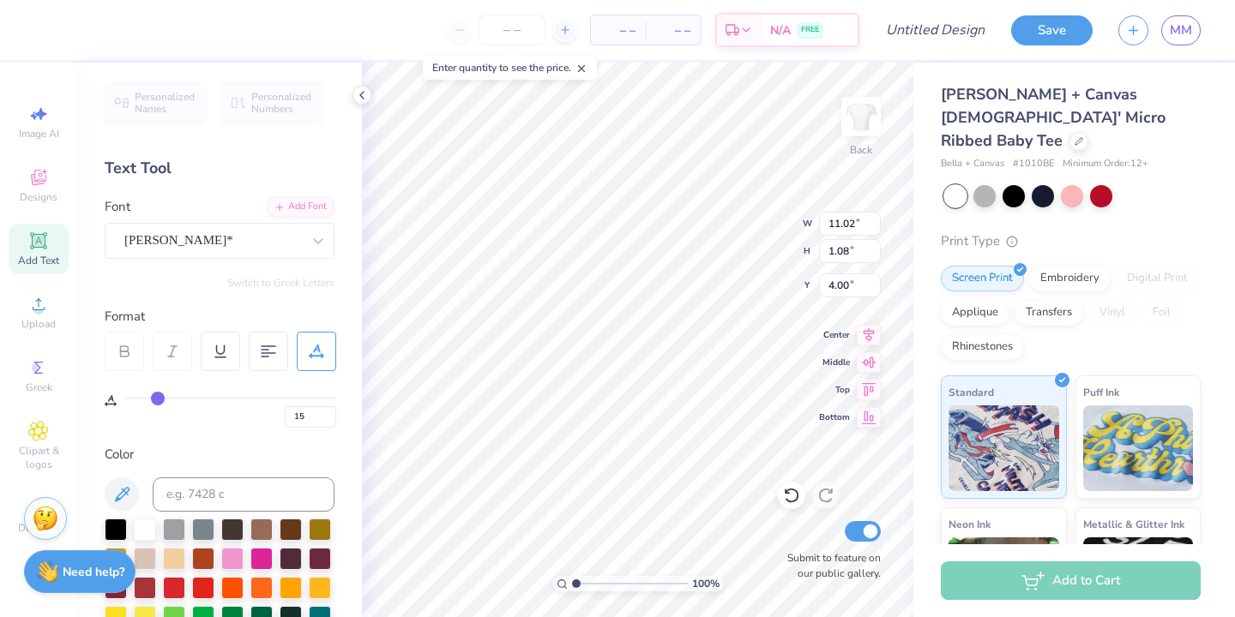
type input "13"
type input "12"
type input "10"
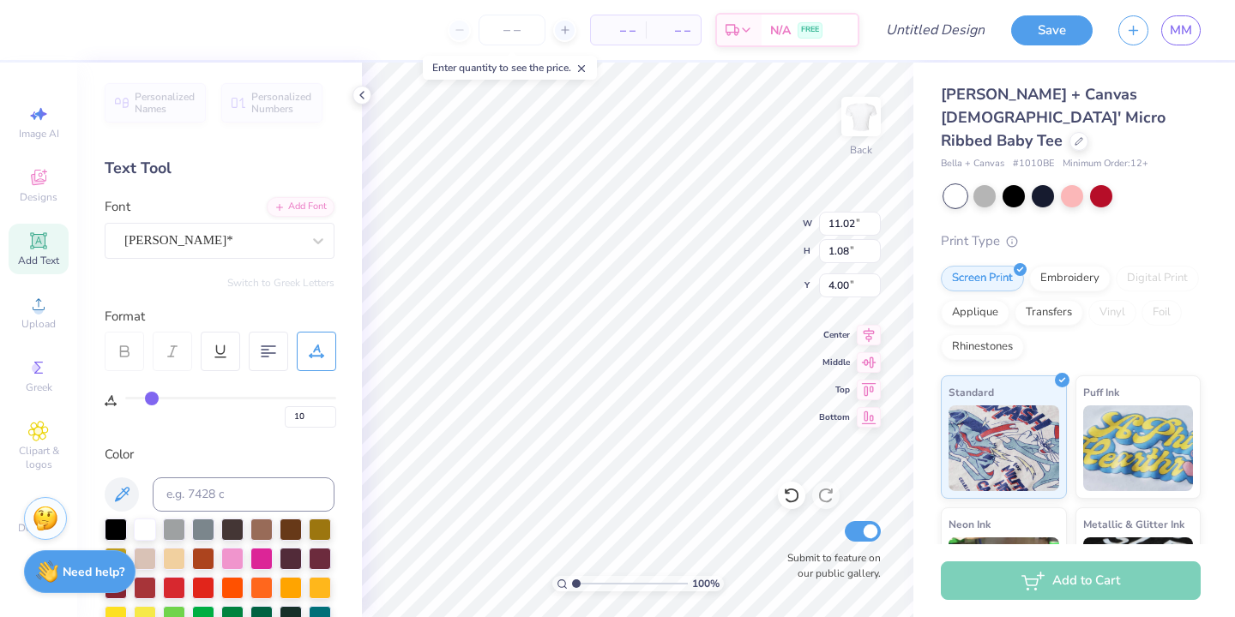
type input "8"
type input "7"
type input "6"
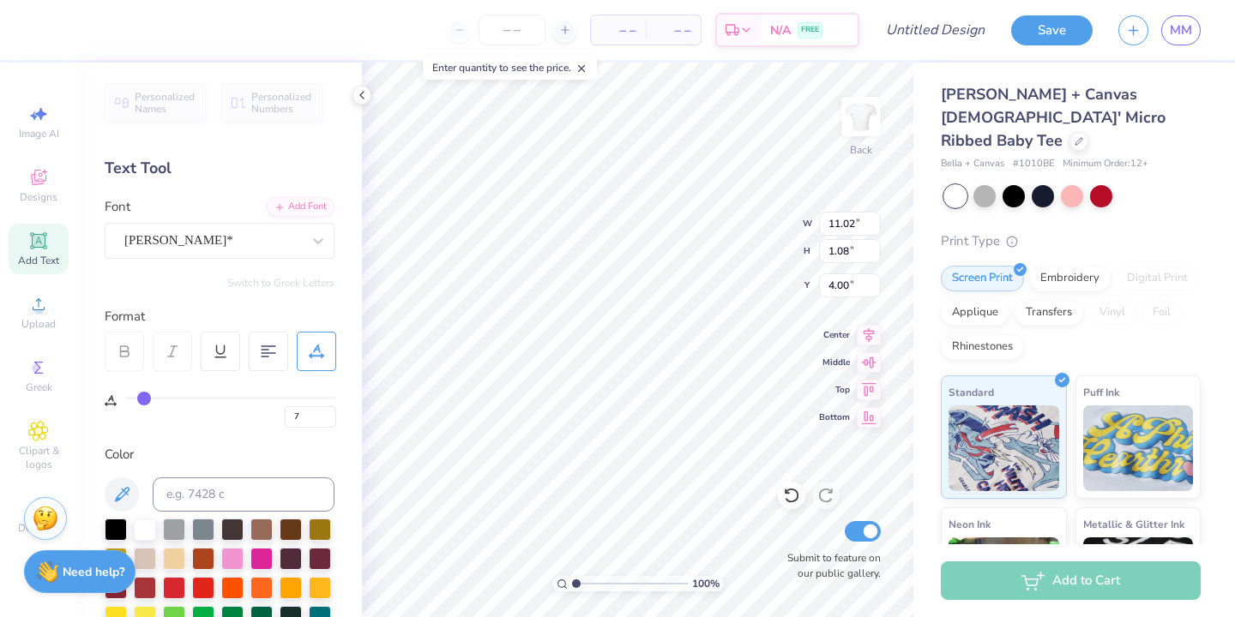
type input "6"
type input "5"
type input "4"
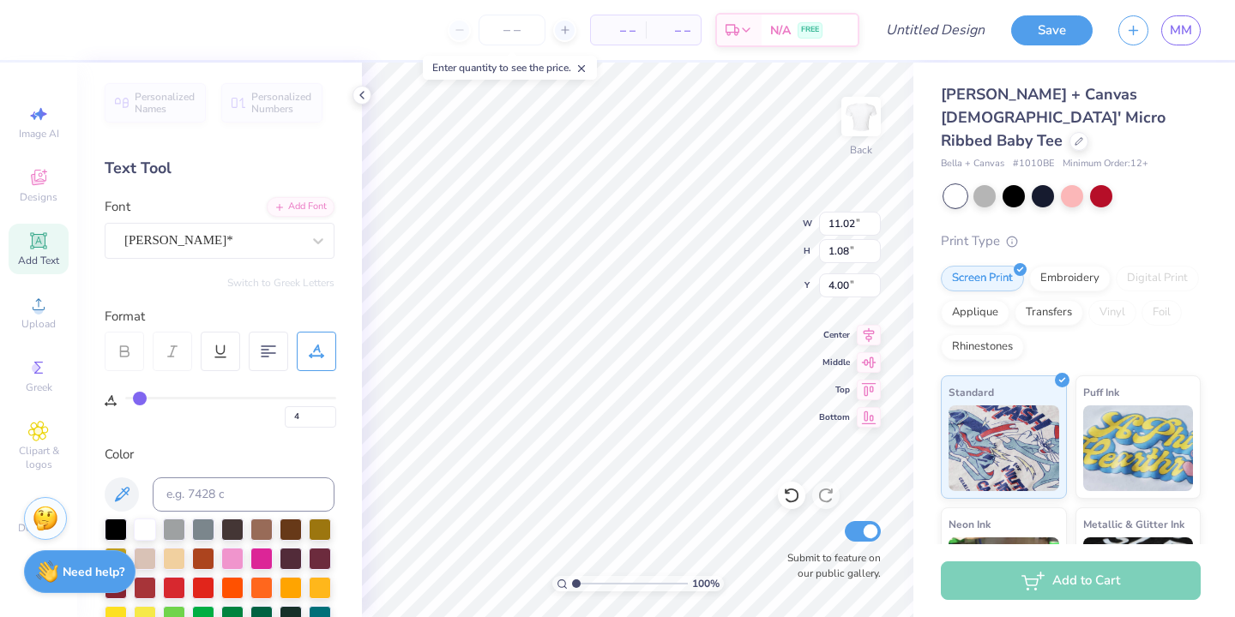
type input "3"
type input "2"
type input "1"
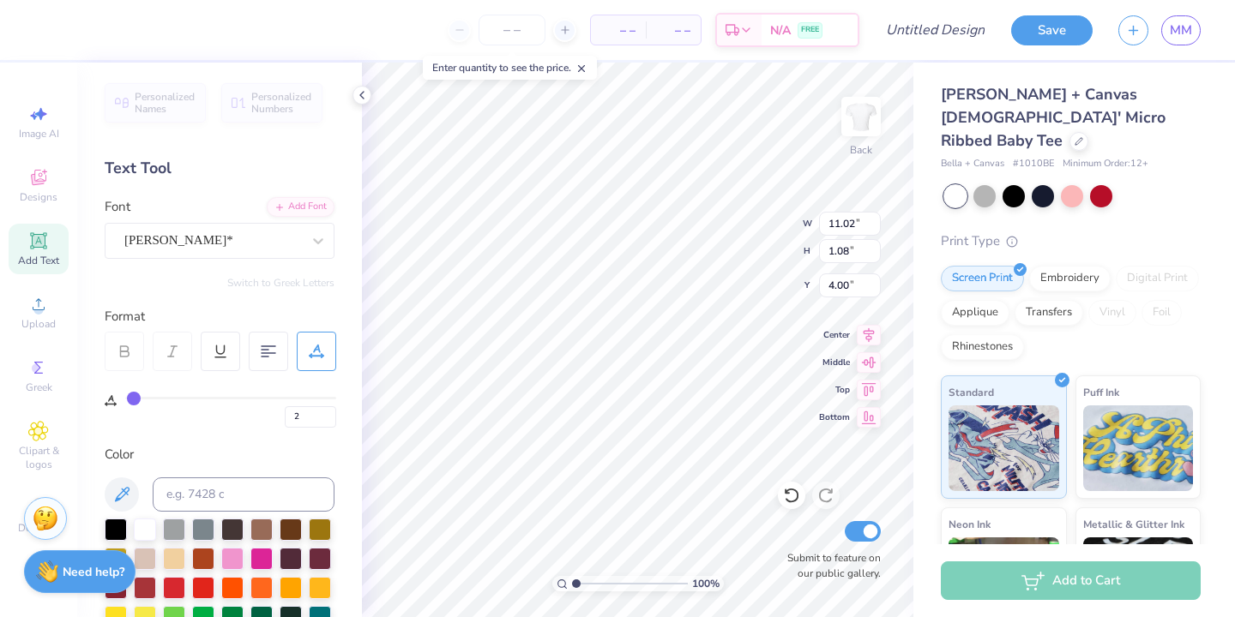
type input "1"
type input "0"
drag, startPoint x: 135, startPoint y: 399, endPoint x: 127, endPoint y: 403, distance: 9.6
click at [126, 400] on input "range" at bounding box center [230, 398] width 211 height 3
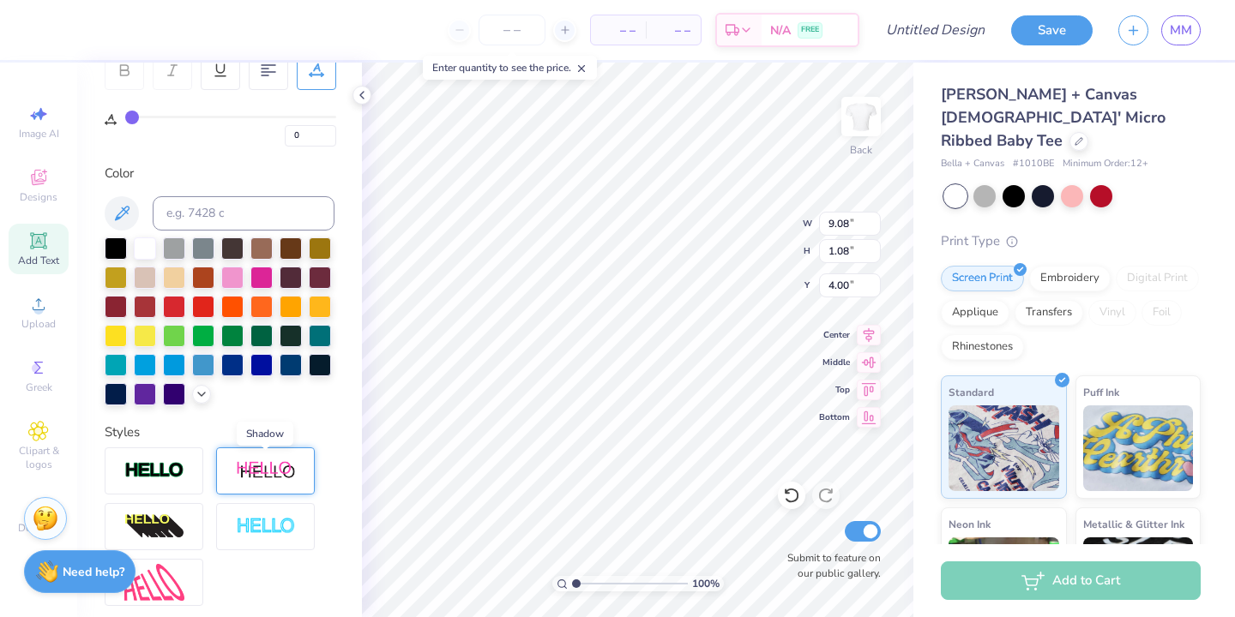
scroll to position [286, 0]
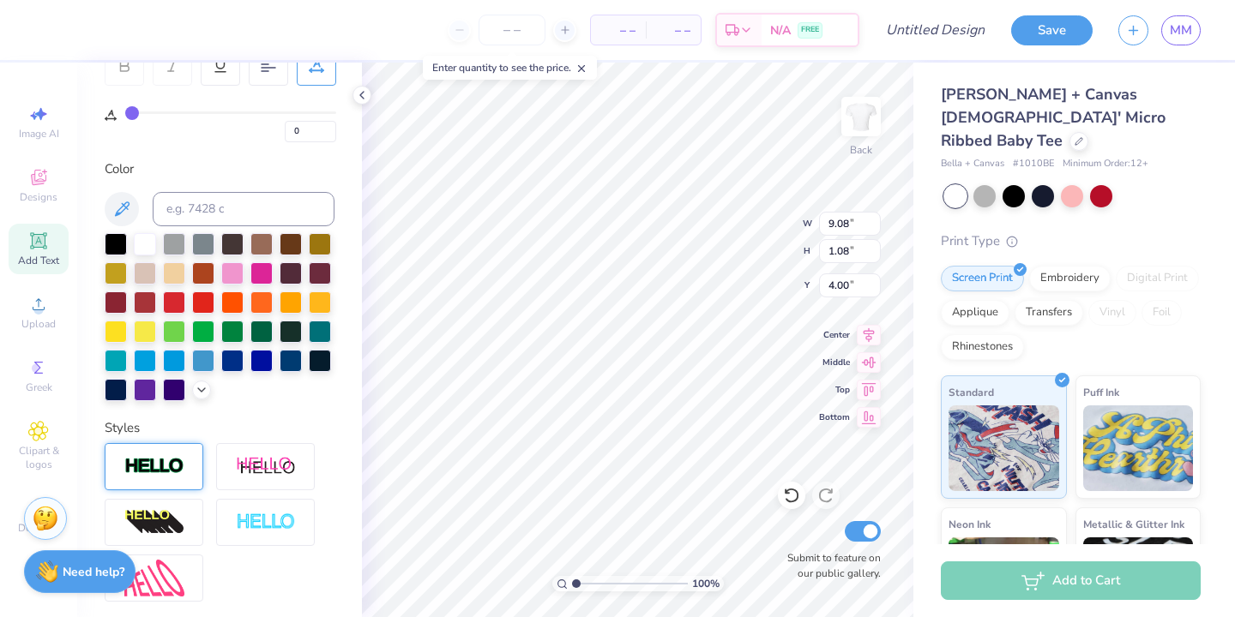
click at [184, 461] on div at bounding box center [154, 466] width 99 height 47
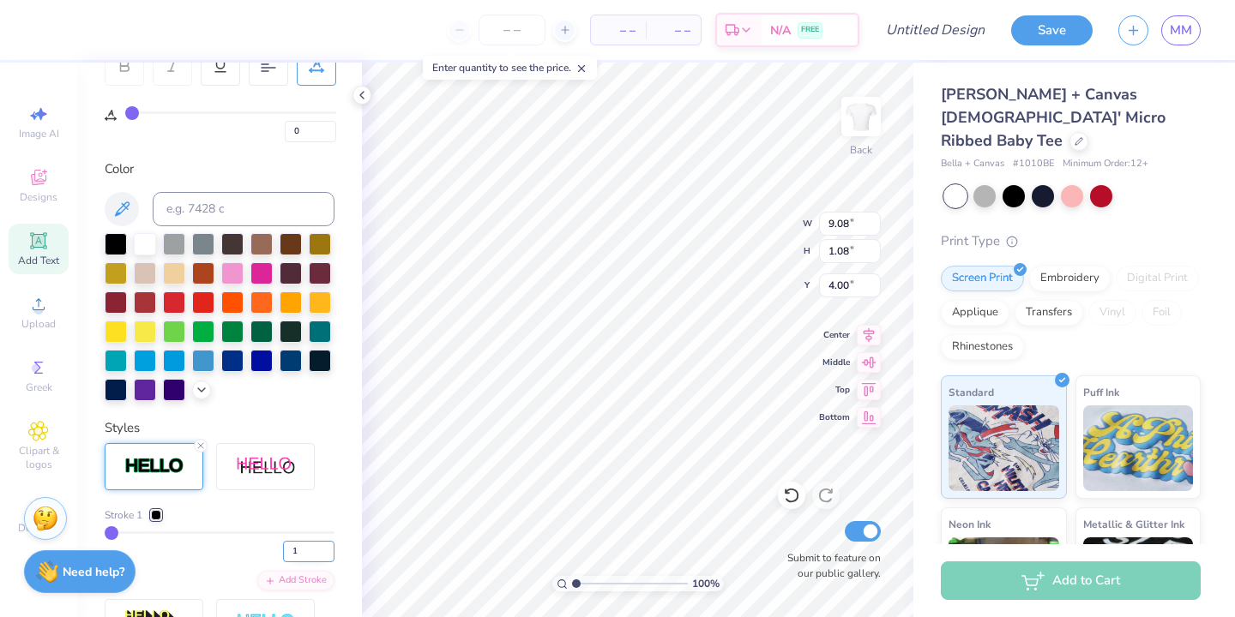
type input "9.10"
type input "1.10"
type input "3.99"
click at [140, 242] on div at bounding box center [145, 243] width 22 height 22
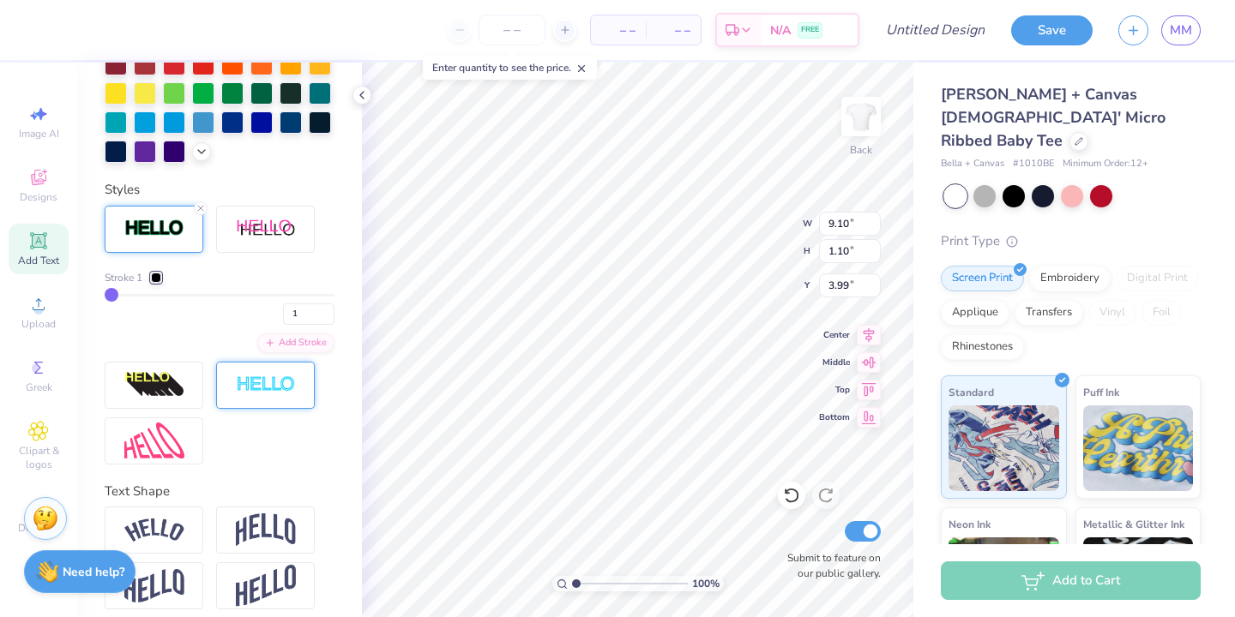
scroll to position [588, 0]
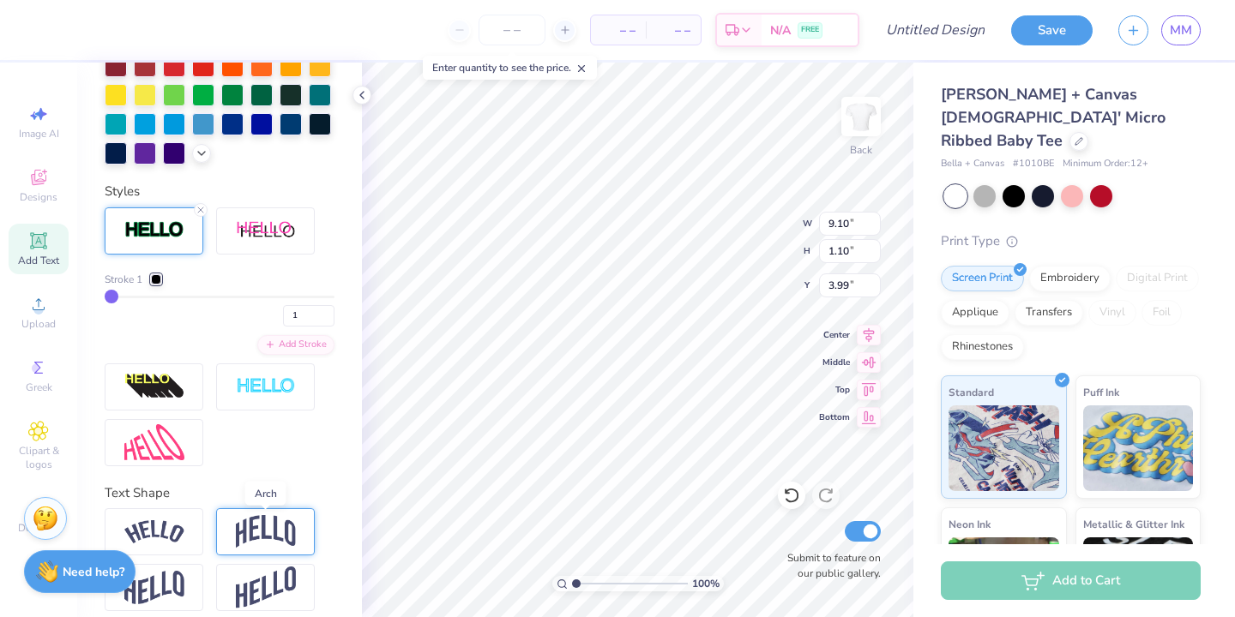
click at [250, 539] on img at bounding box center [266, 531] width 60 height 33
type input "2.90"
type input "3.08"
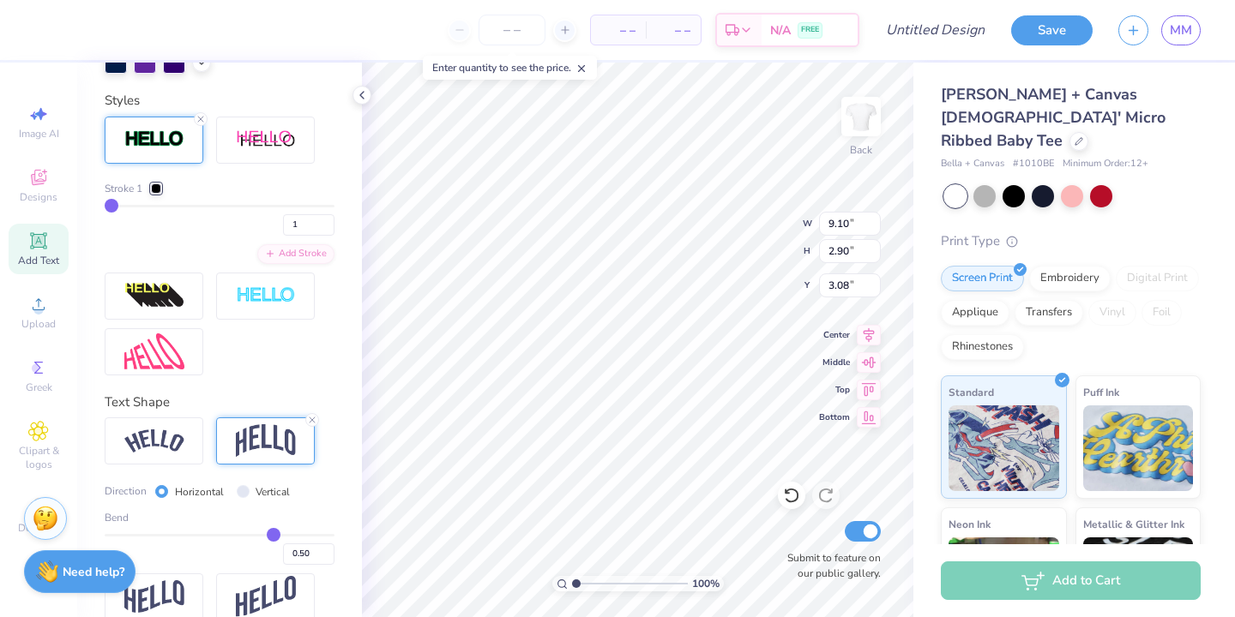
scroll to position [702, 0]
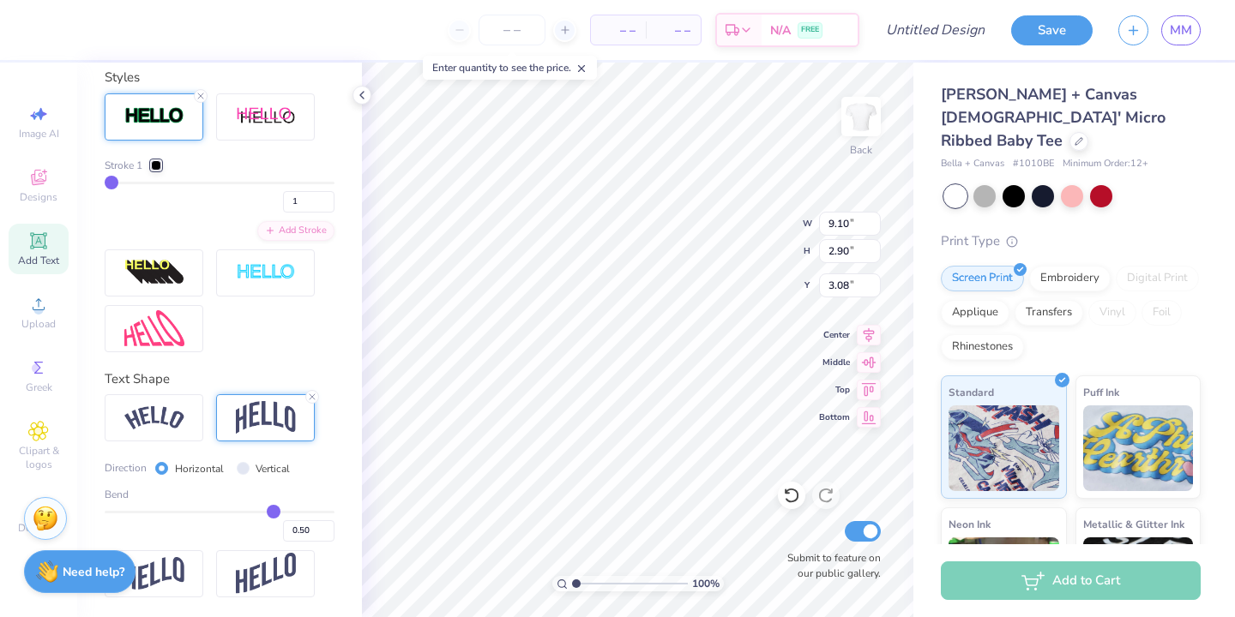
type input "0.49"
type input "0.48"
type input "0.46"
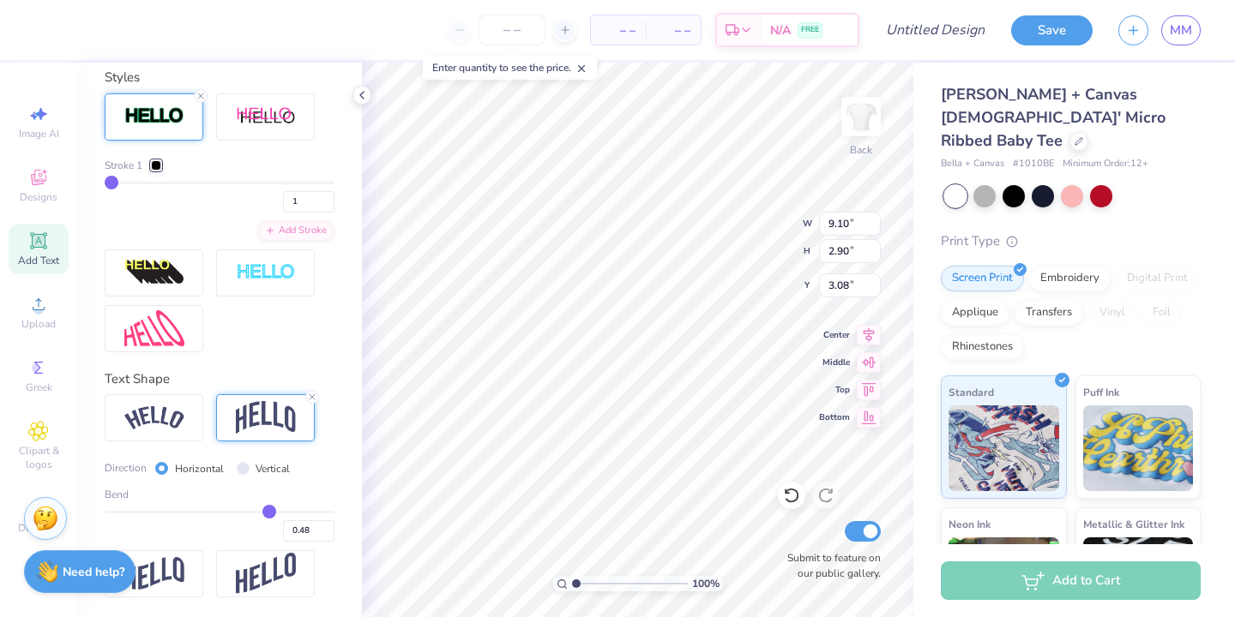
type input "0.46"
type input "0.43"
type input "0.4"
type input "0.40"
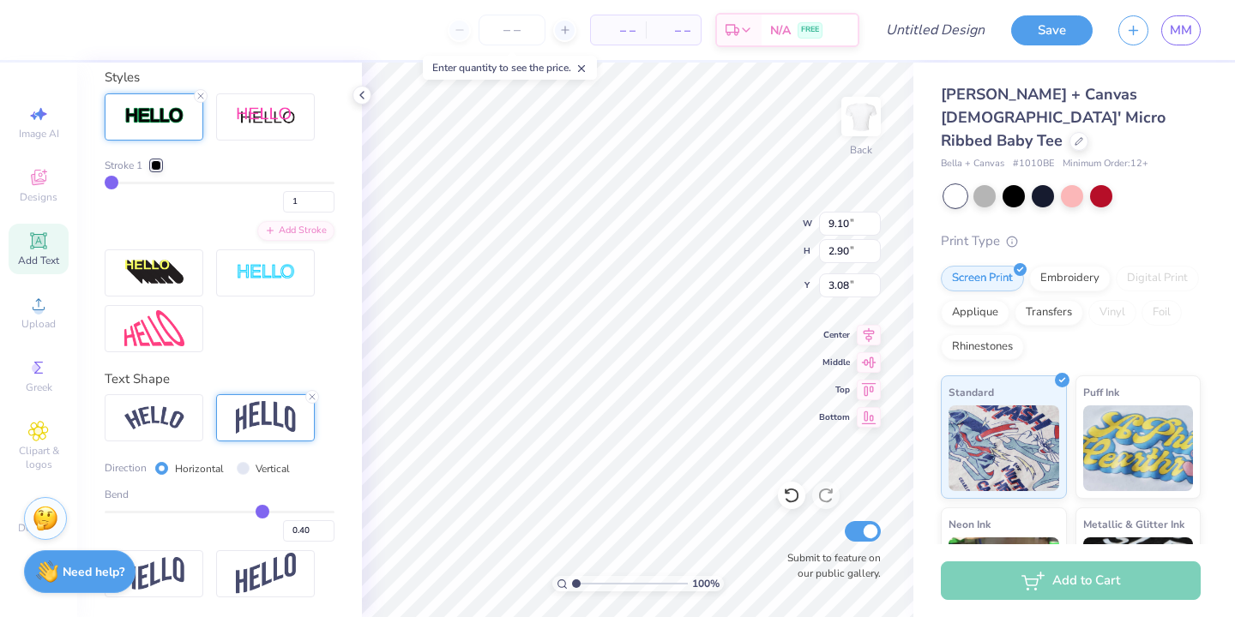
type input "0.38"
type input "0.35"
type input "0.33"
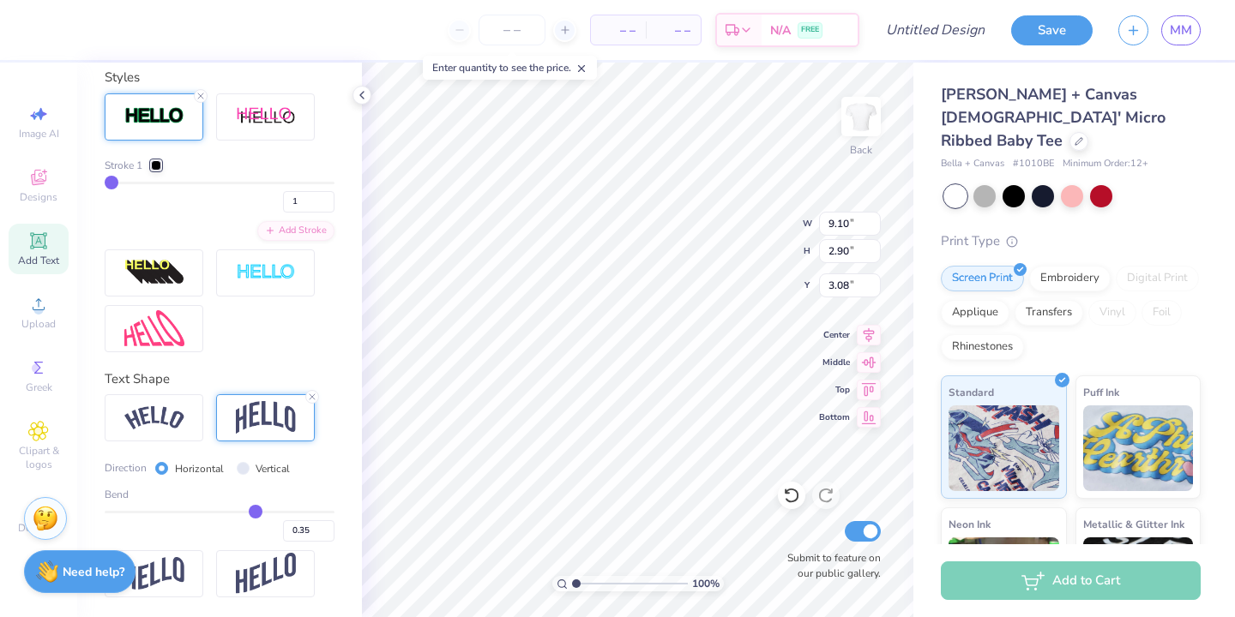
type input "0.33"
type input "0.31"
type input "0.29"
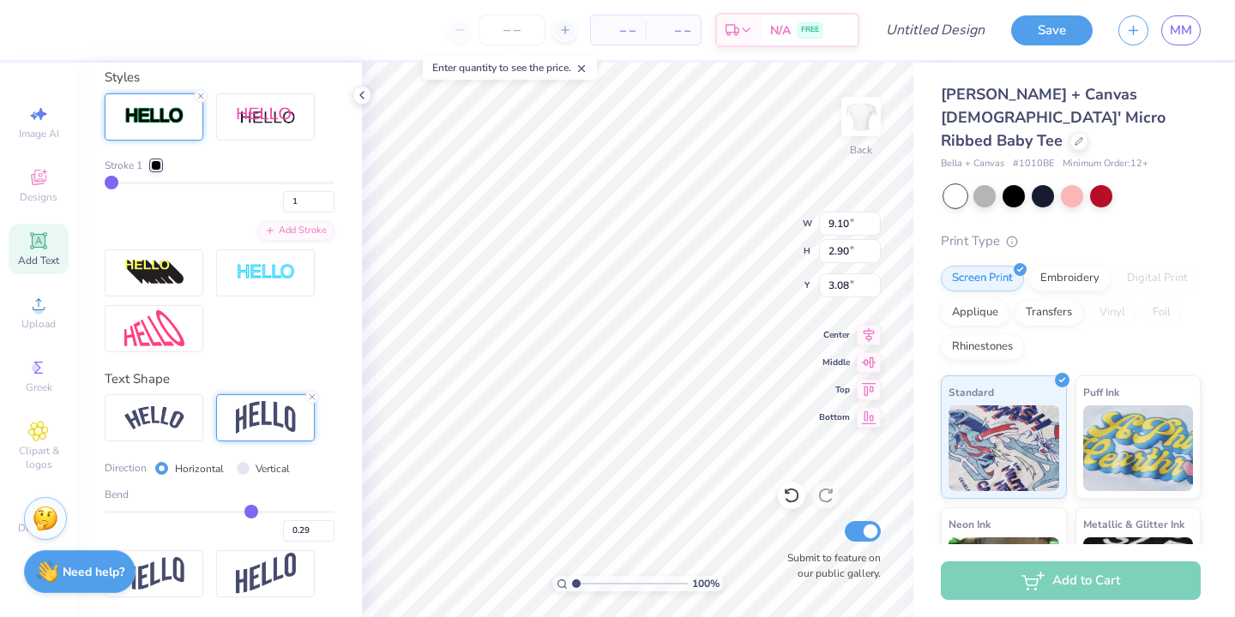
type input "0.27"
type input "0.25"
type input "0.24"
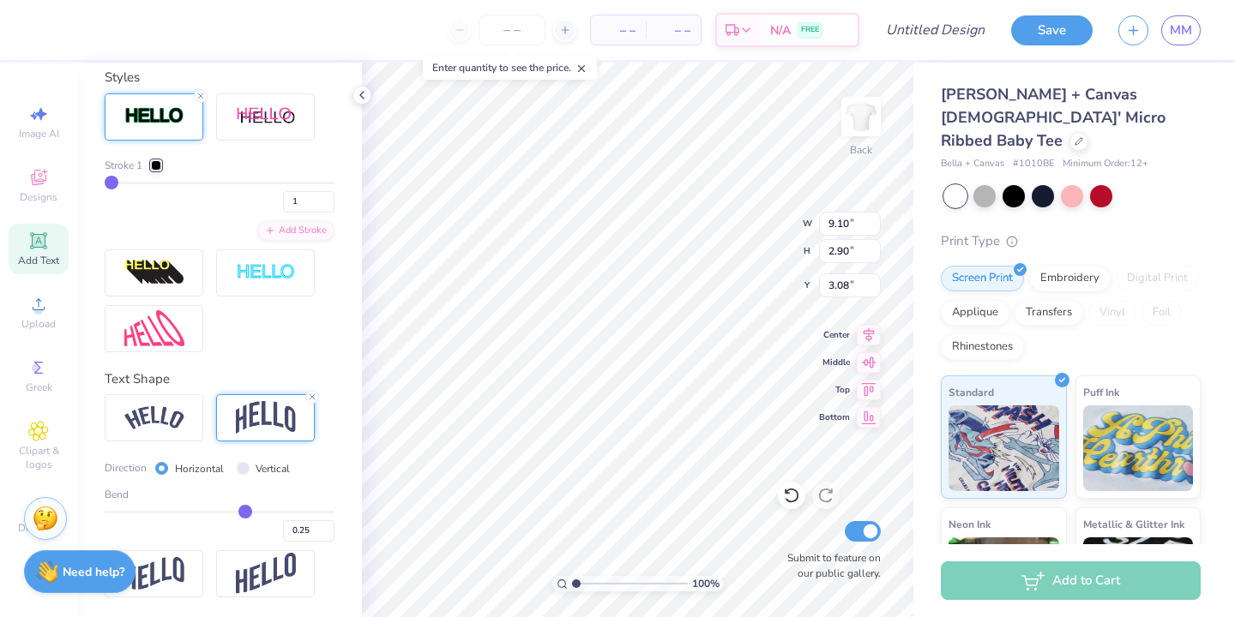
type input "0.24"
type input "0.23"
type input "0.22"
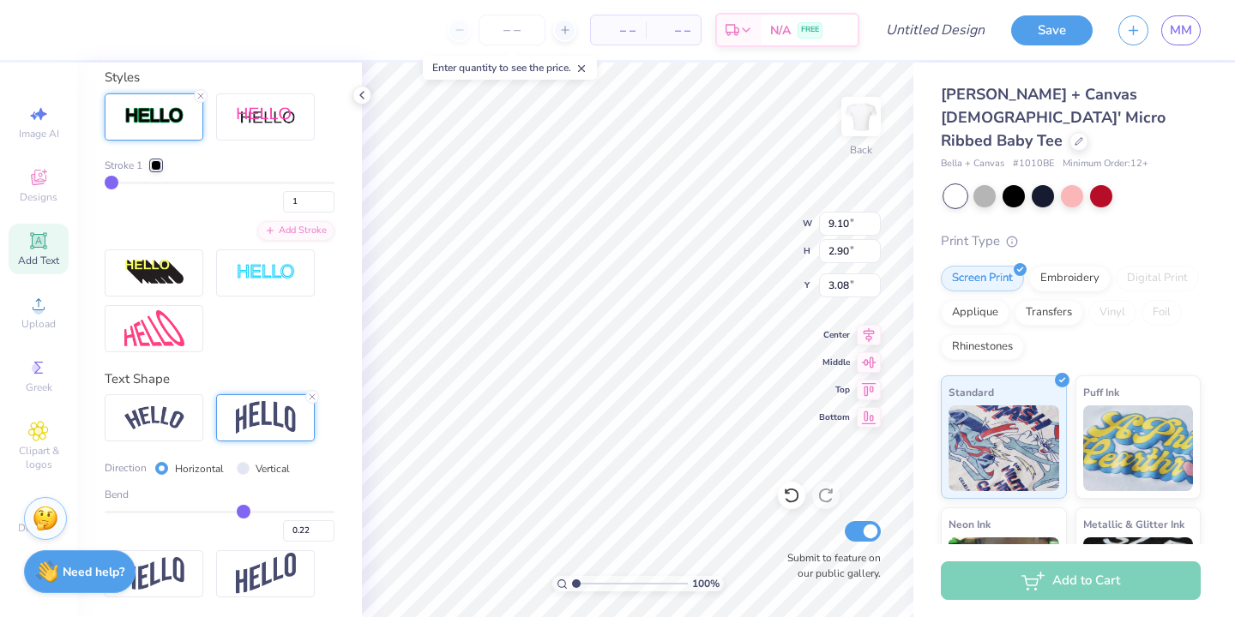
type input "0.21"
type input "0.2"
type input "0.20"
type input "0.19"
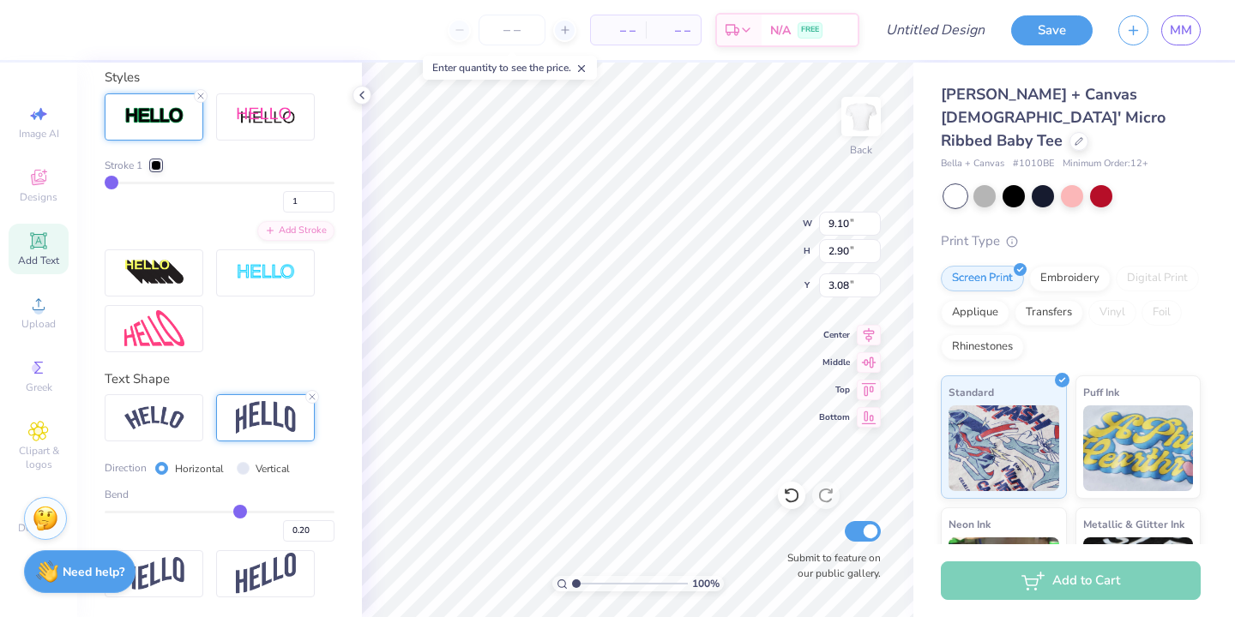
type input "0.19"
type input "0.18"
type input "0.17"
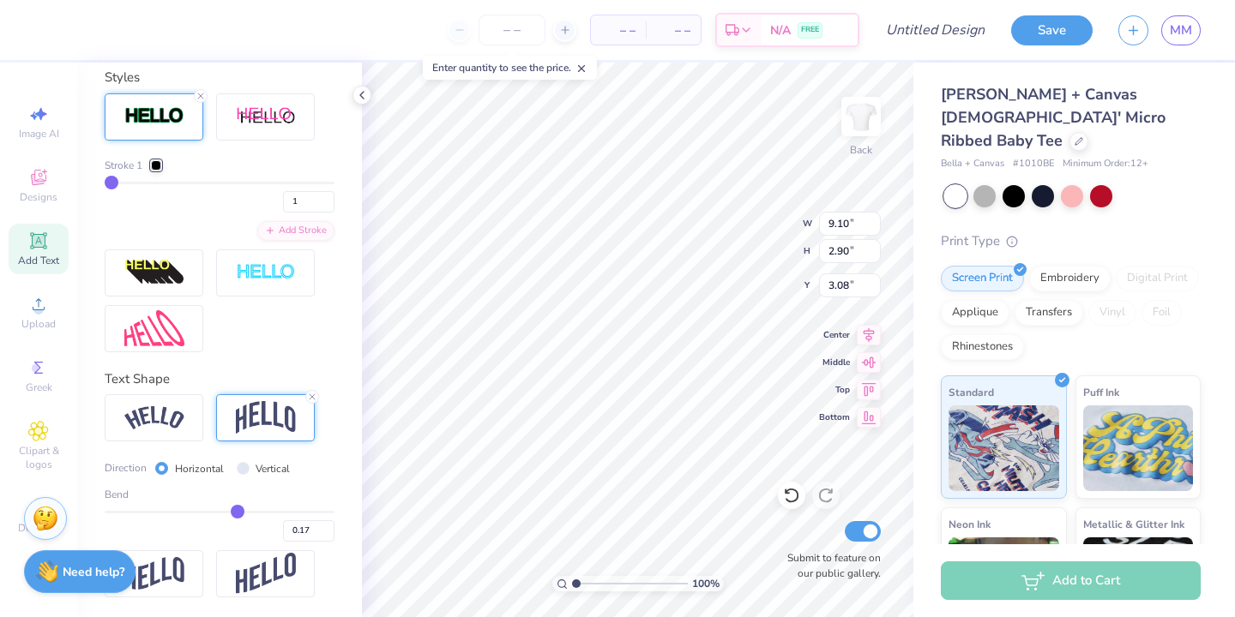
type input "0.16"
type input "0.15"
type input "0.14"
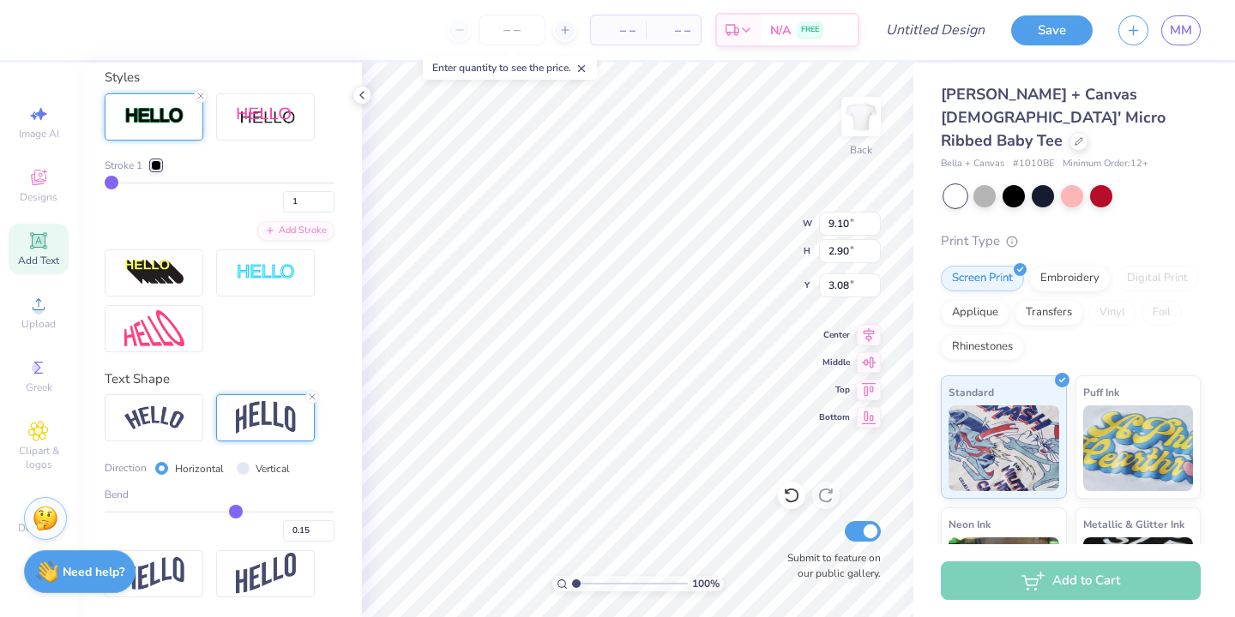
type input "0.14"
type input "0.13"
type input "0.12"
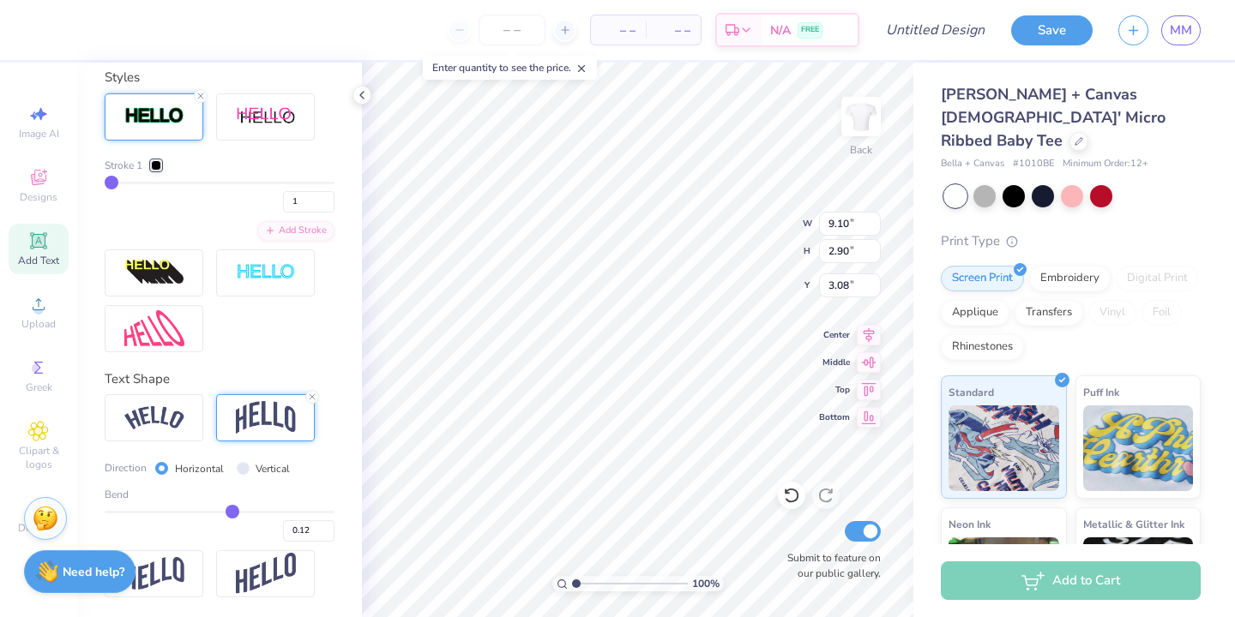
type input "0.11"
type input "0.1"
type input "0.10"
type input "0.09"
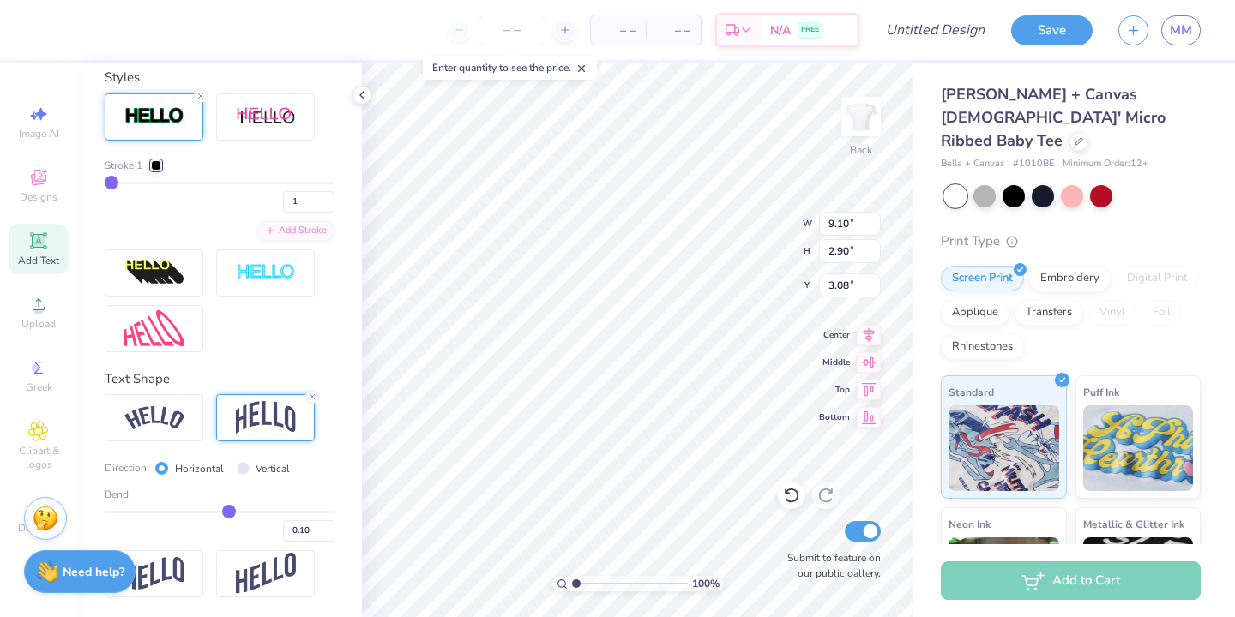
type input "0.09"
type input "0.08"
type input "0.07"
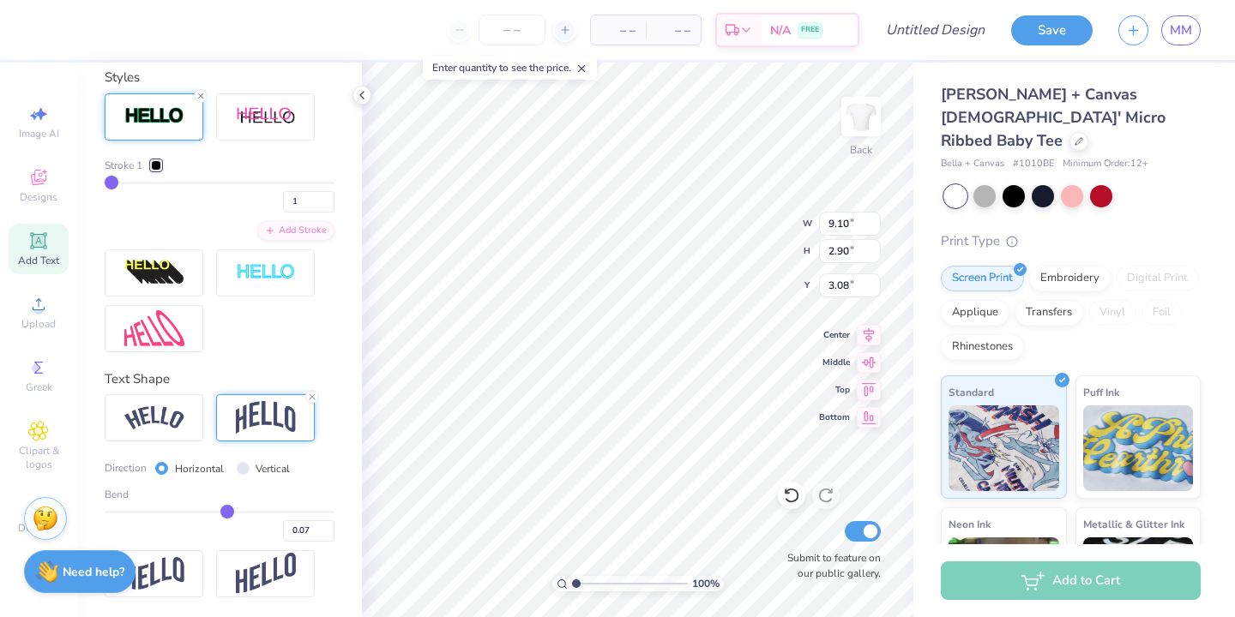
type input "0.06"
type input "0.05"
type input "0.04"
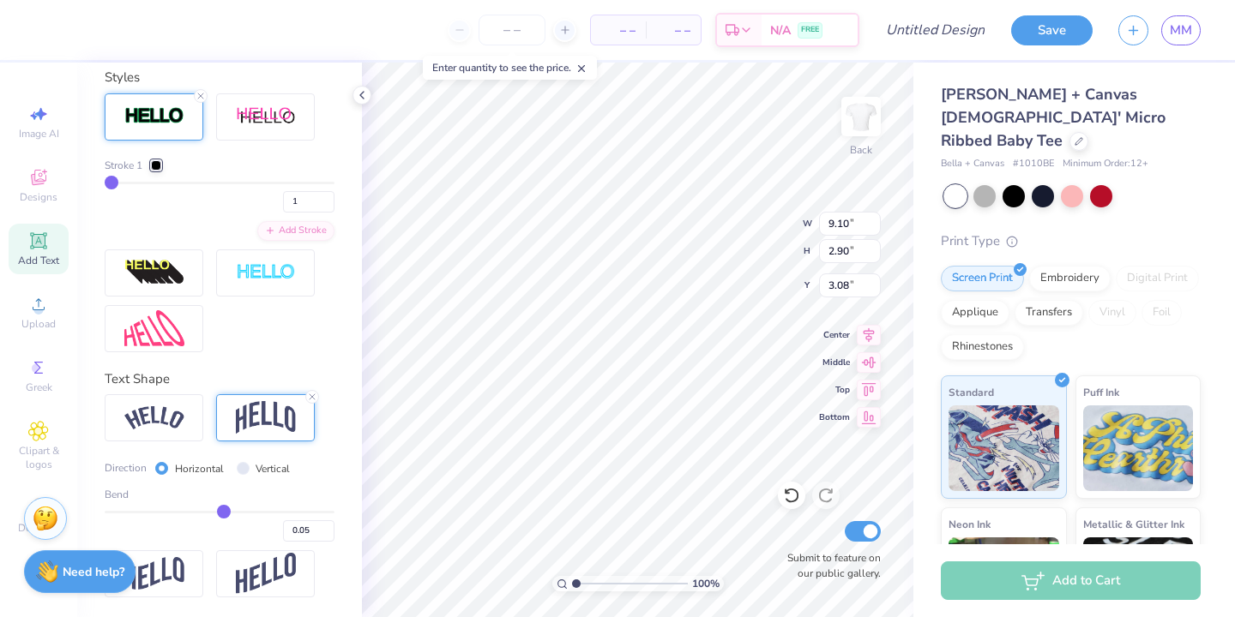
type input "0.04"
type input "0.03"
drag, startPoint x: 274, startPoint y: 505, endPoint x: 222, endPoint y: 508, distance: 51.5
type input "0.03"
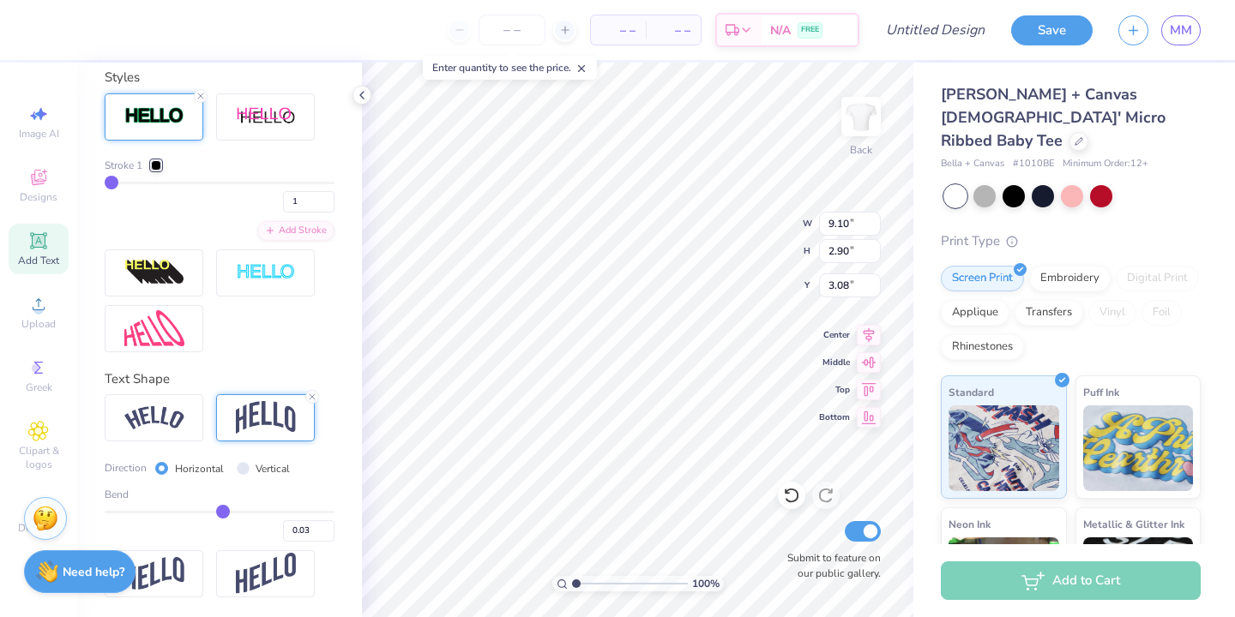
click at [222, 511] on input "range" at bounding box center [220, 512] width 230 height 3
type input "1.18"
type input "3.94"
type input "0.04"
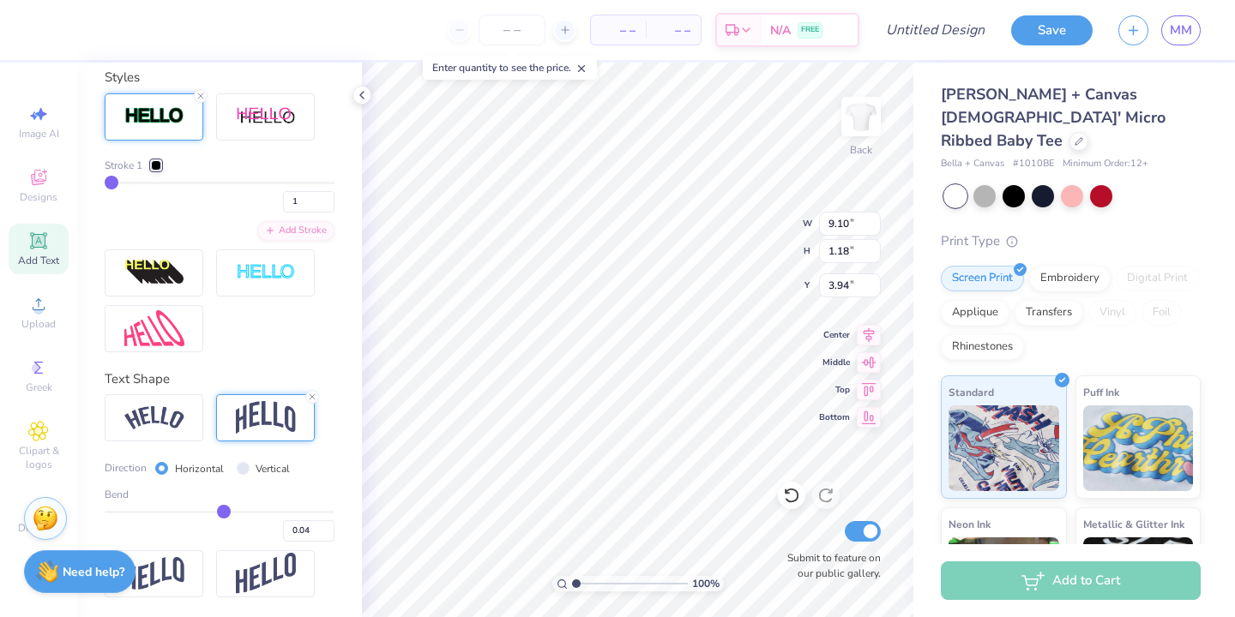
type input "0.05"
type input "0.06"
type input "0.07"
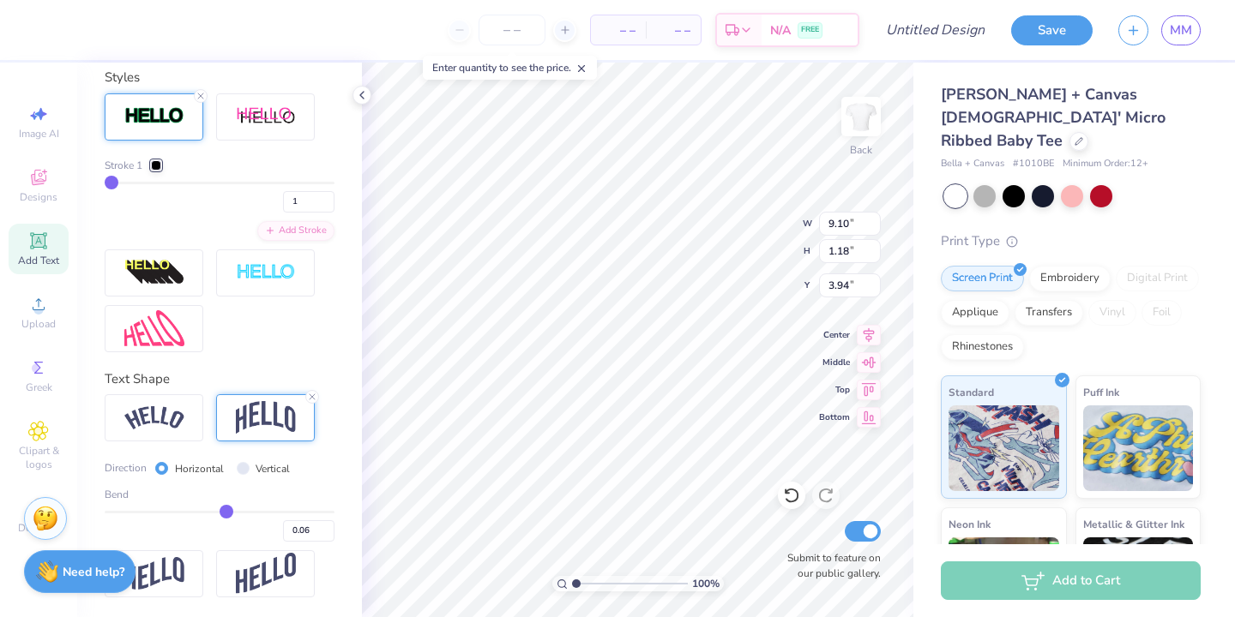
type input "0.07"
click at [226, 511] on input "range" at bounding box center [220, 512] width 230 height 3
type input "1.32"
type input "3.88"
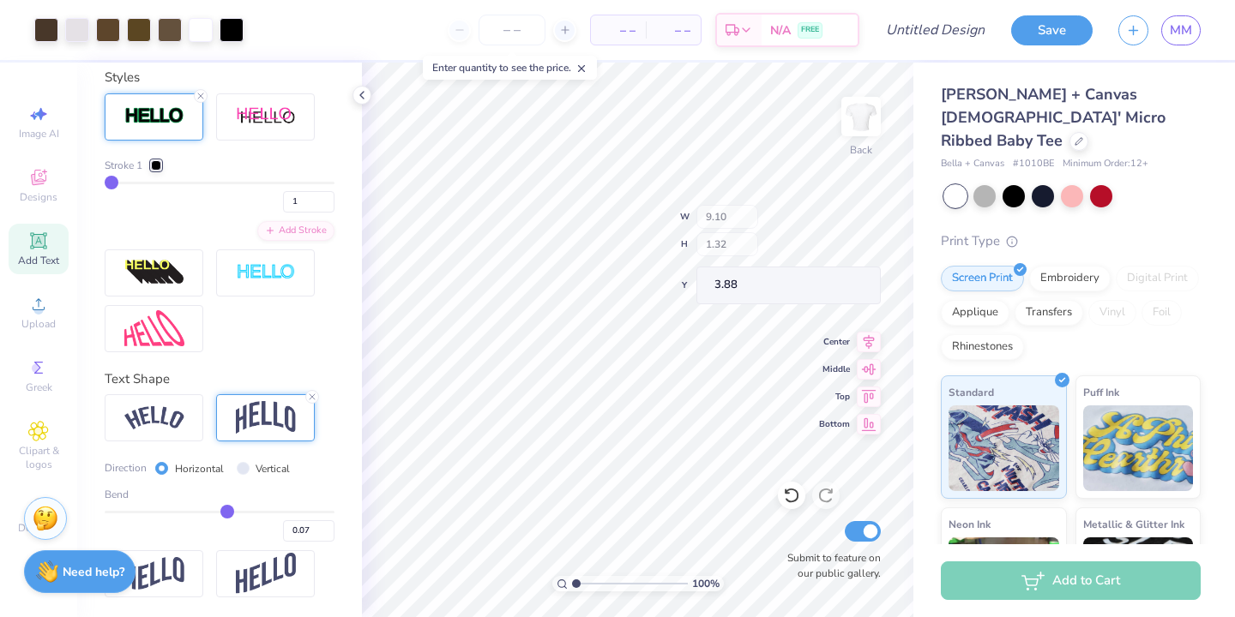
type input "2.27"
type input "1.45"
type input "7.32"
type input "1.94"
type input "1.28"
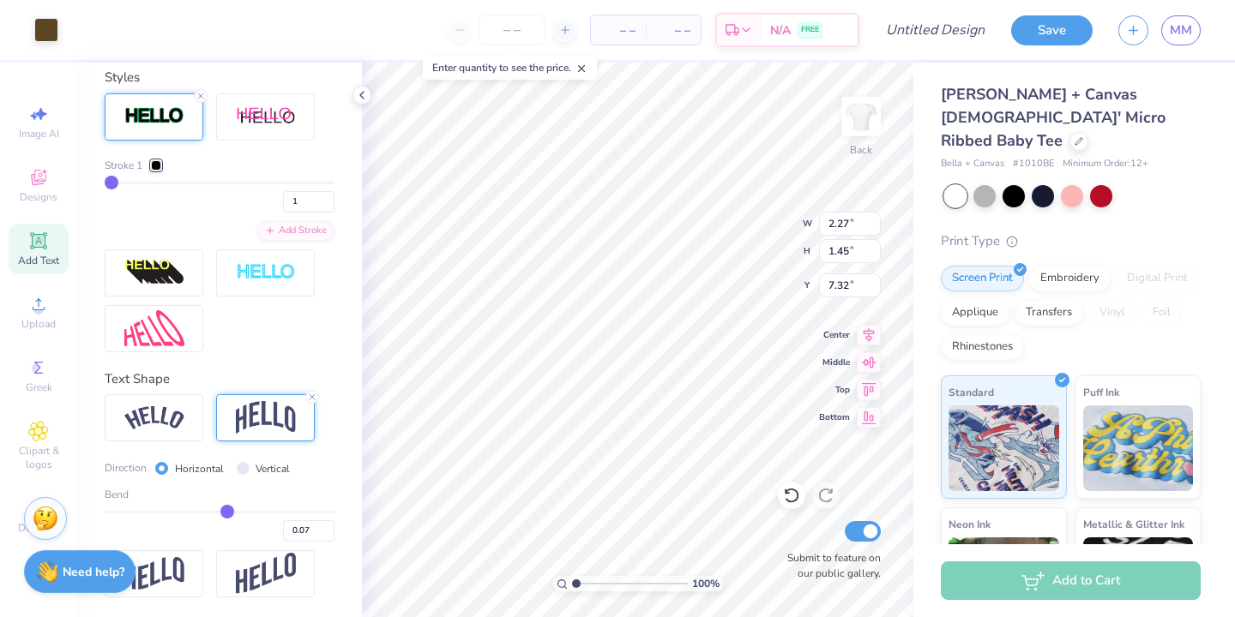
type input "7.15"
type input "1.25"
type input "1.34"
type input "7.90"
type input "9.10"
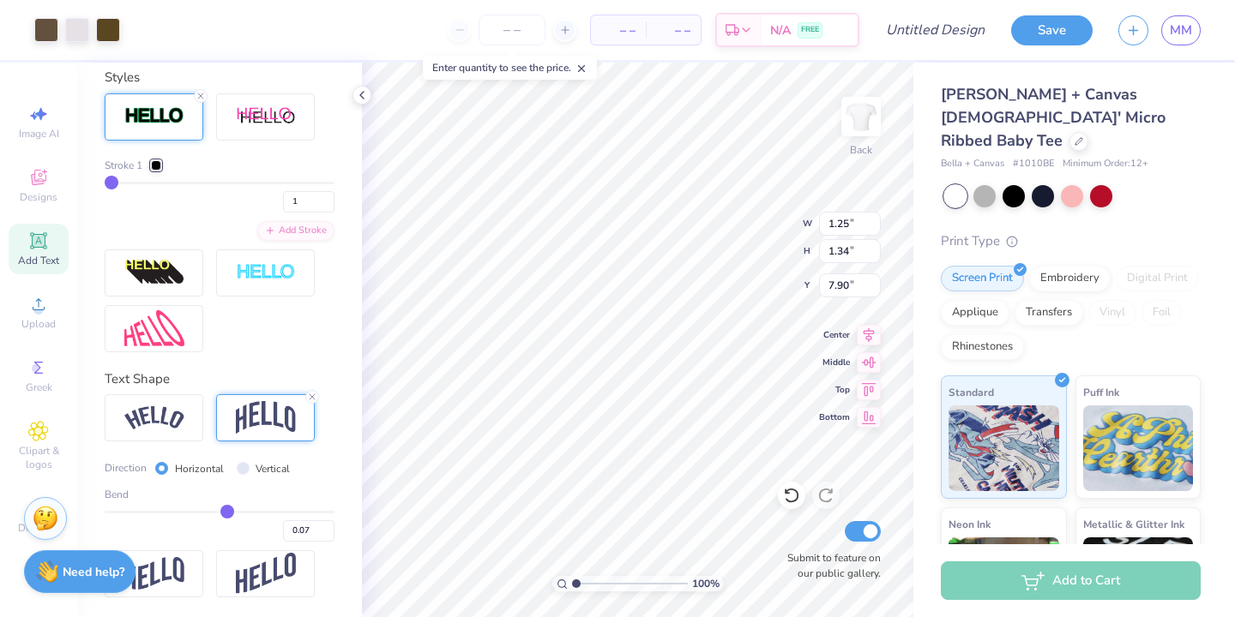
type input "1.32"
type input "3.88"
type input "9.10"
type input "1.32"
type input "3.88"
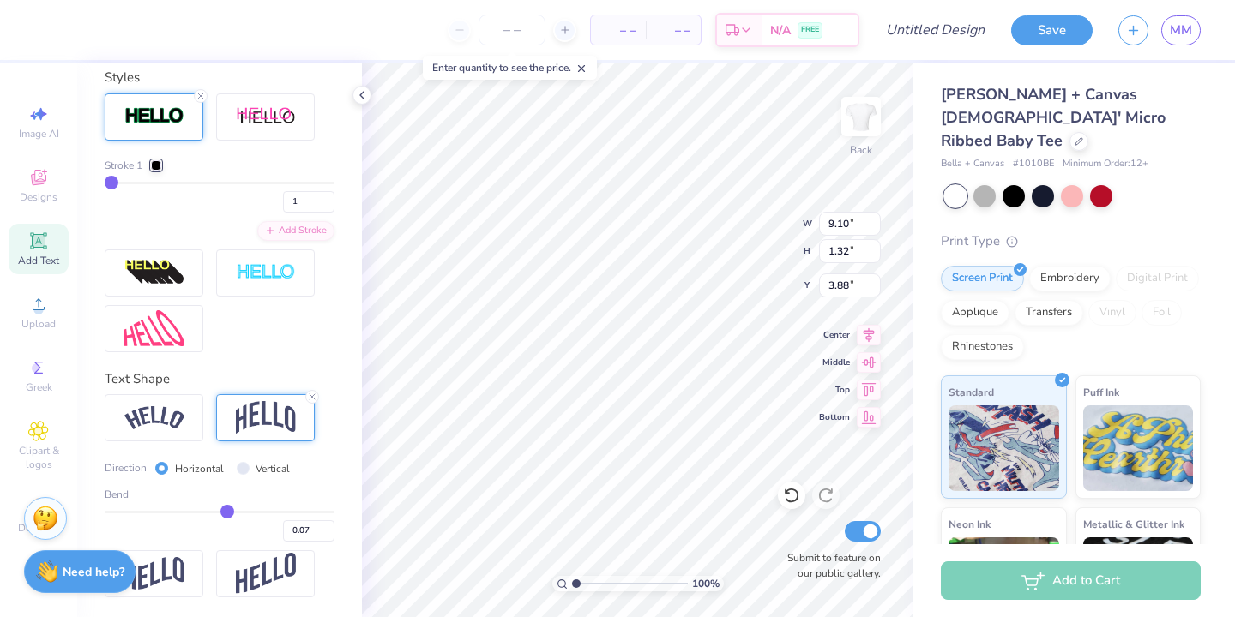
type input "0.02"
type input "0.03"
type input "0.04"
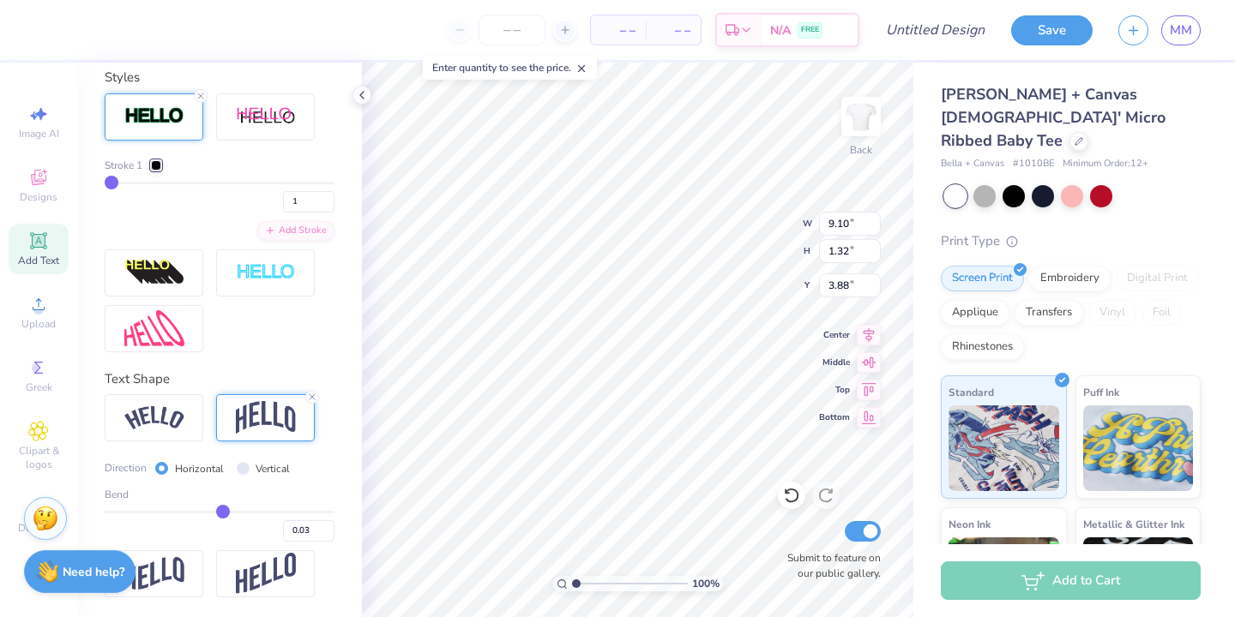
type input "0.04"
type input "0.05"
type input "0.06"
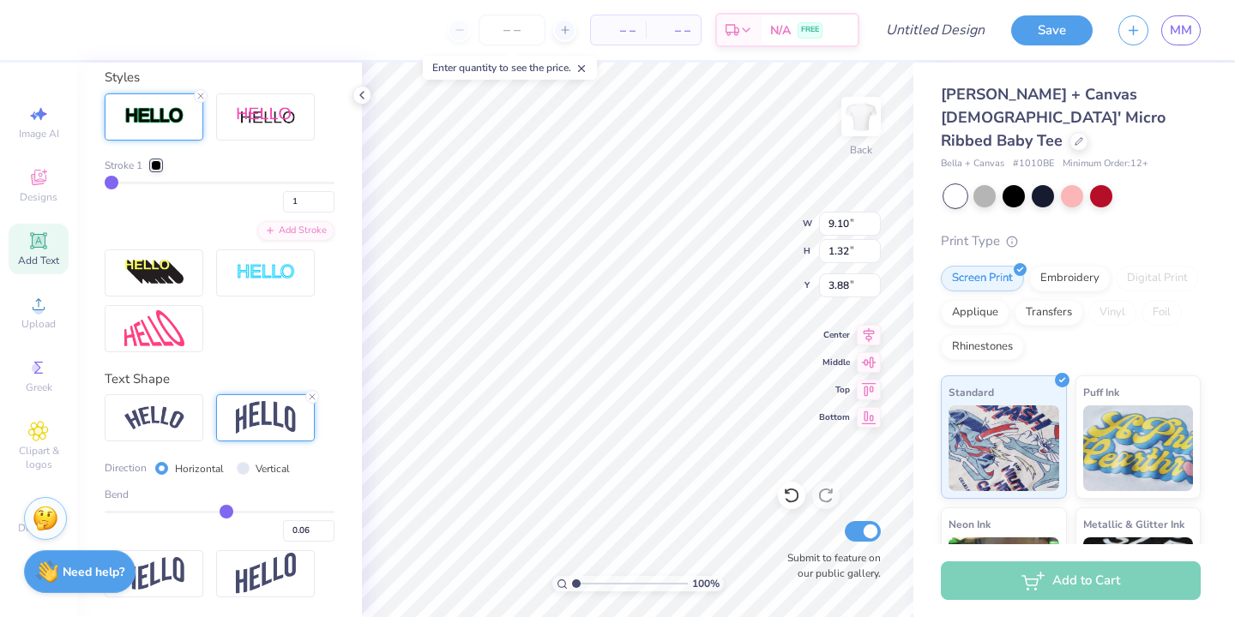
type input "0.07"
type input "0.08"
type input "0.09"
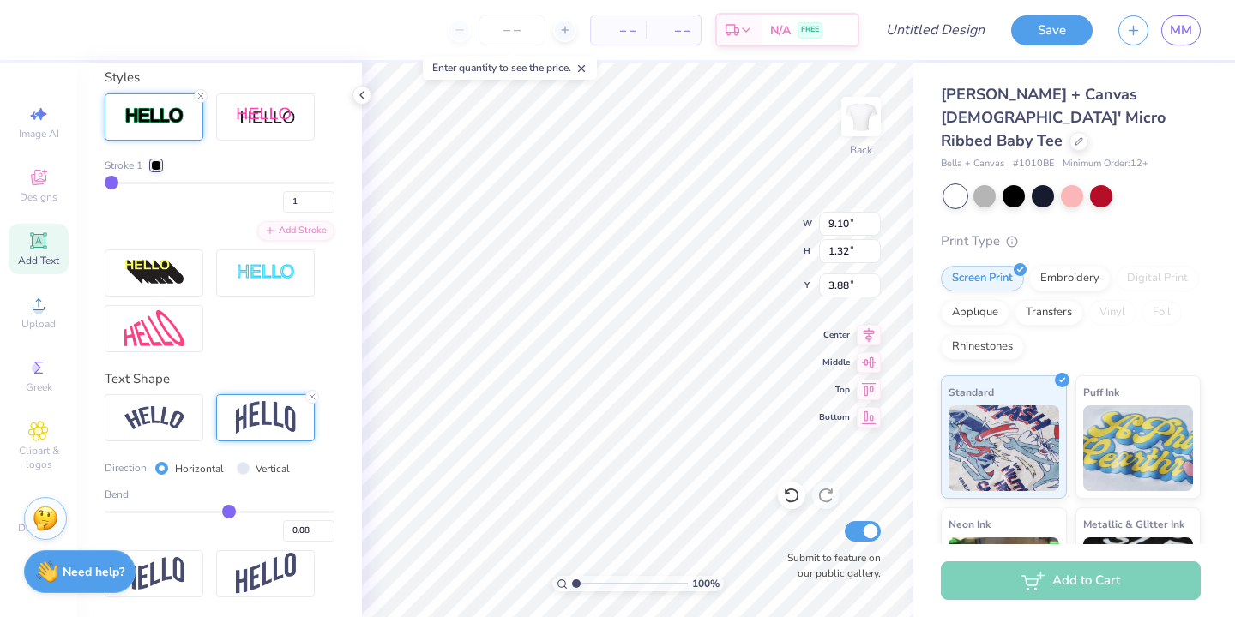
type input "0.09"
type input "0.1"
type input "0.10"
type input "0.11"
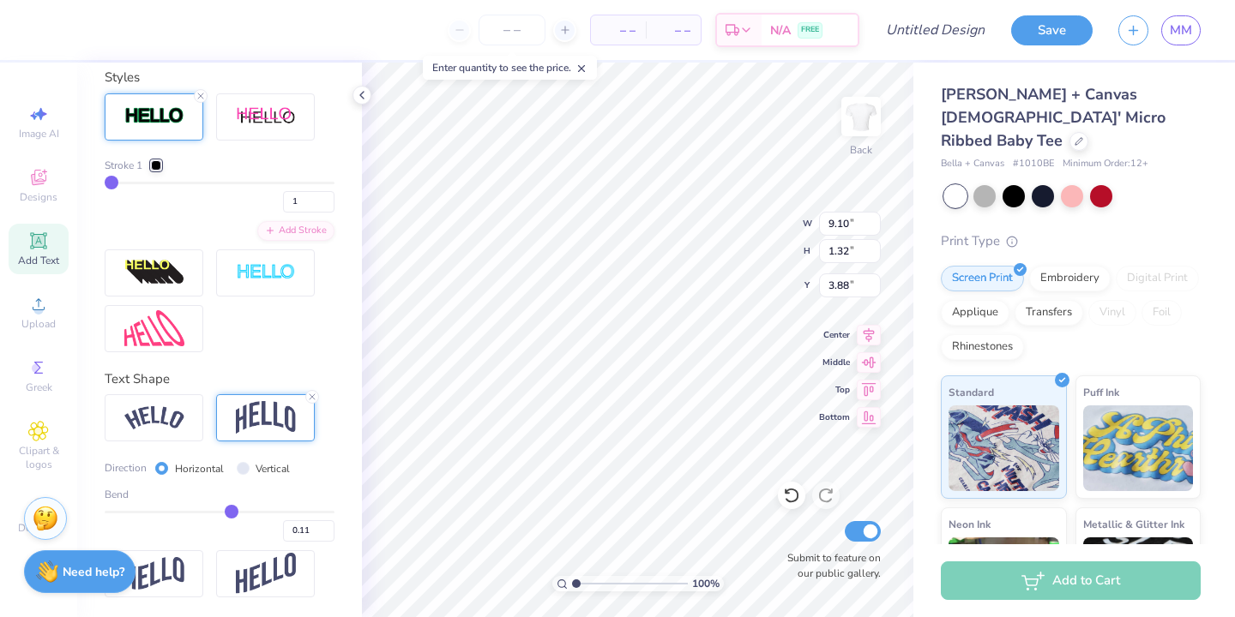
type input "0.12"
type input "0.13"
drag, startPoint x: 222, startPoint y: 511, endPoint x: 232, endPoint y: 511, distance: 10.3
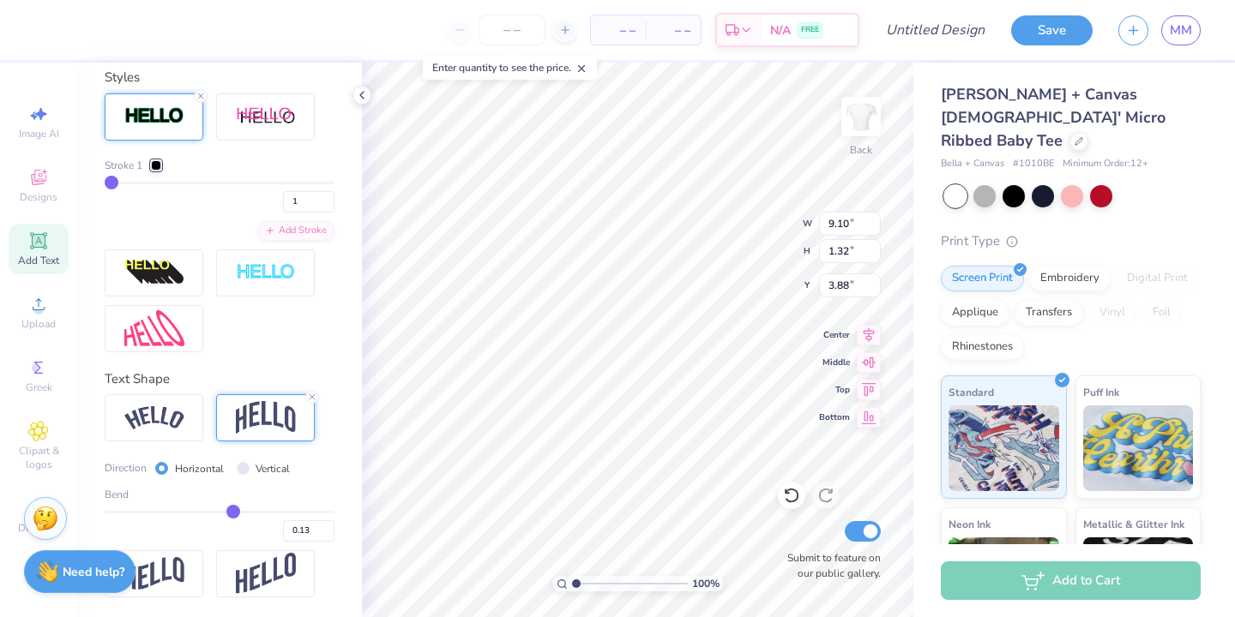
type input "0.13"
click at [232, 511] on input "range" at bounding box center [220, 512] width 230 height 3
drag, startPoint x: 232, startPoint y: 511, endPoint x: 246, endPoint y: 514, distance: 14.0
click at [246, 514] on input "range" at bounding box center [220, 512] width 230 height 3
click at [247, 511] on input "range" at bounding box center [220, 512] width 230 height 3
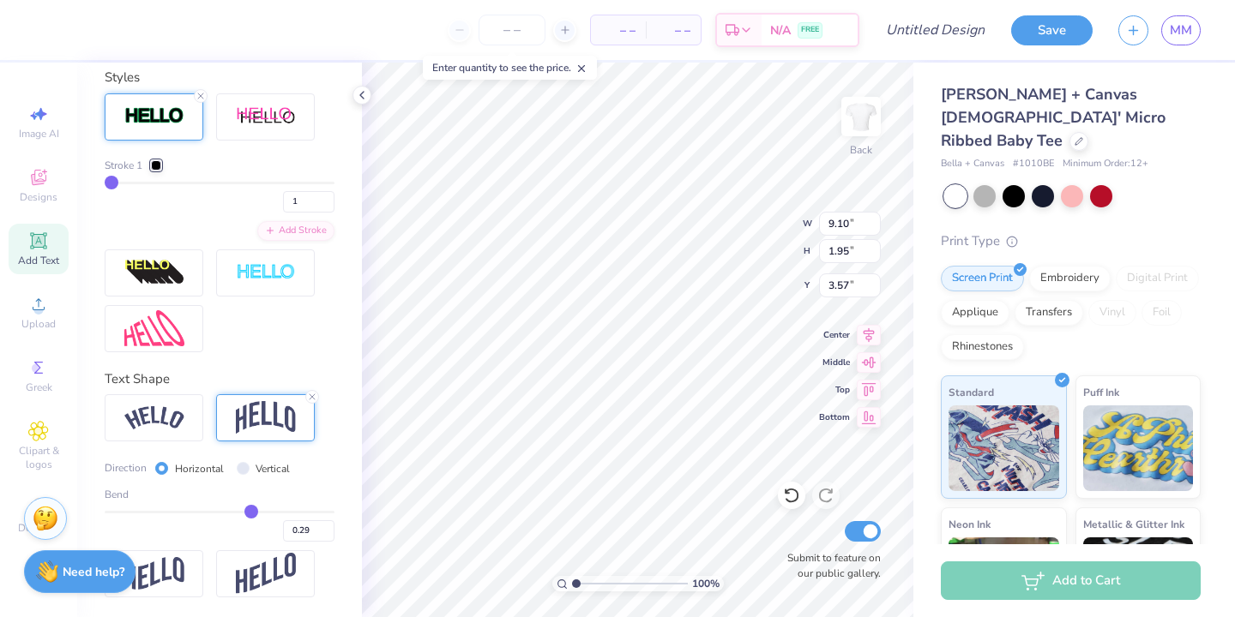
click at [250, 513] on input "range" at bounding box center [220, 512] width 230 height 3
click at [248, 514] on input "range" at bounding box center [220, 512] width 230 height 3
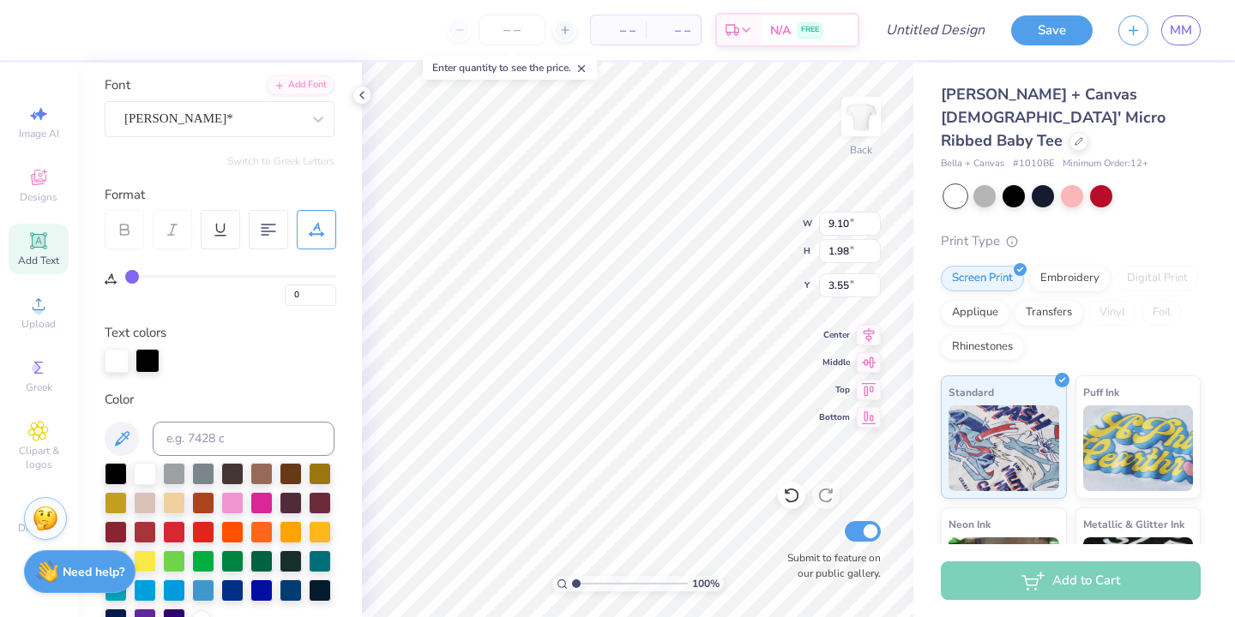
scroll to position [84, 0]
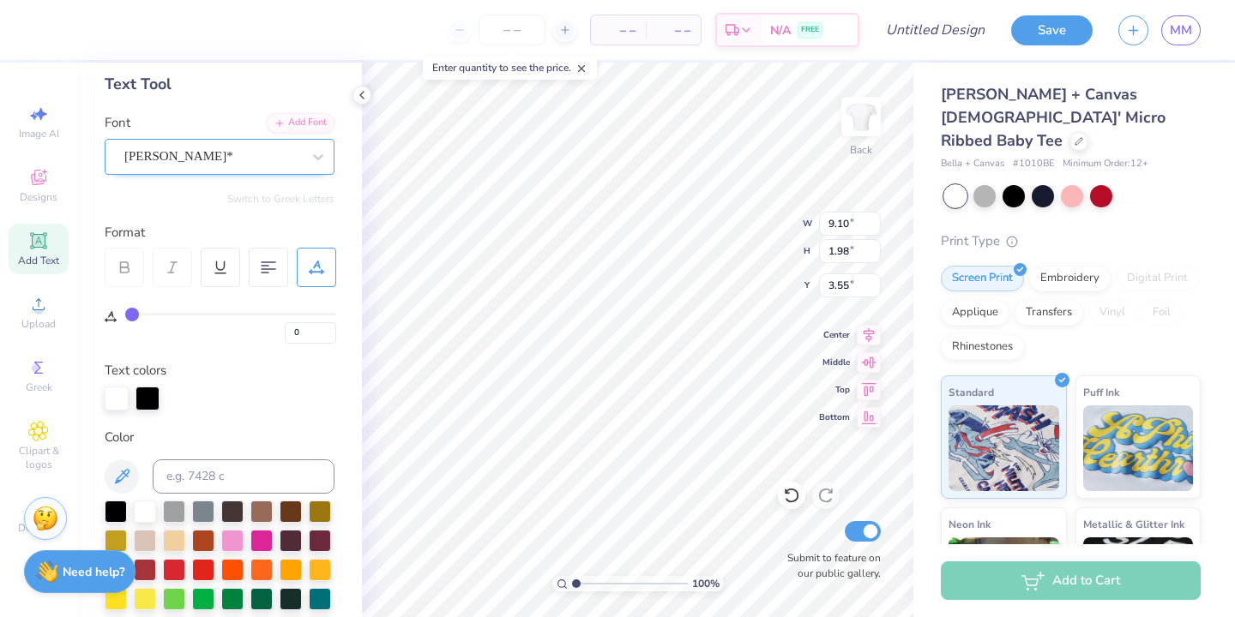
click at [181, 153] on div "[PERSON_NAME]*" at bounding box center [213, 156] width 180 height 27
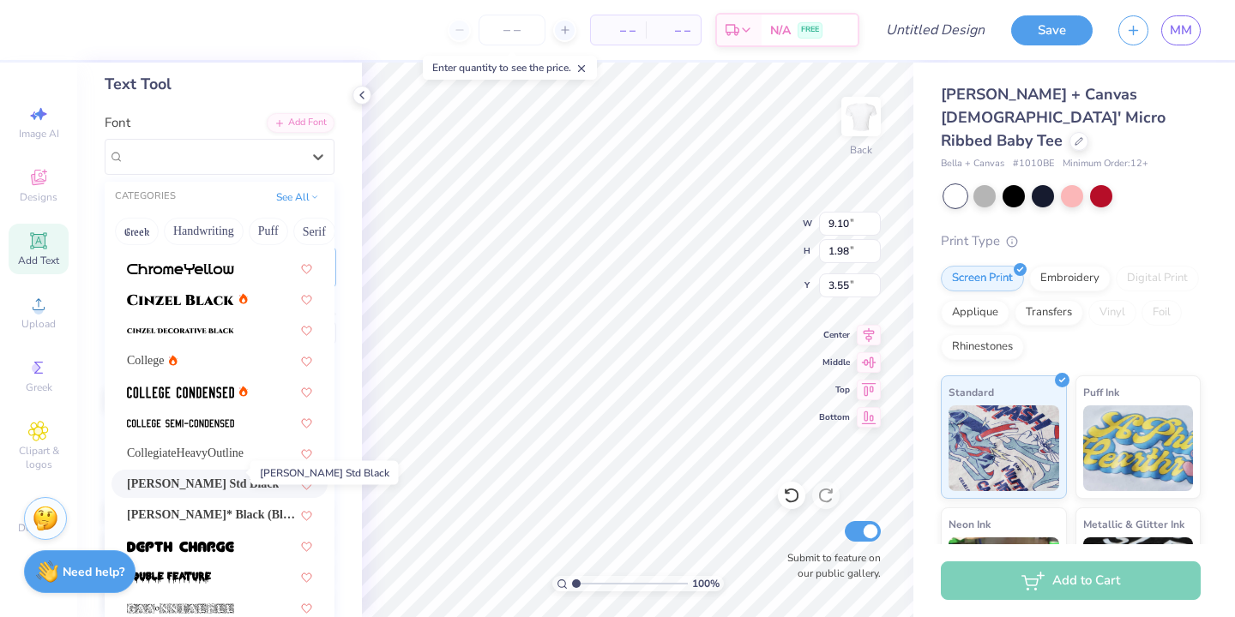
scroll to position [97, 0]
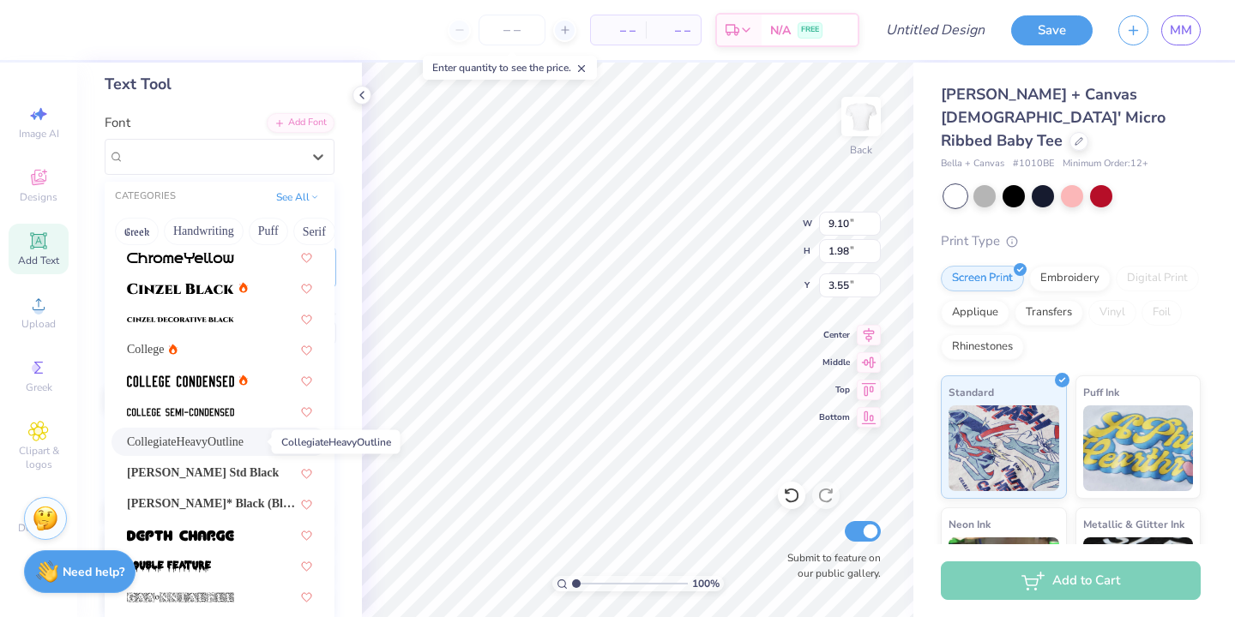
click at [175, 447] on span "CollegiateHeavyOutline" at bounding box center [185, 442] width 117 height 18
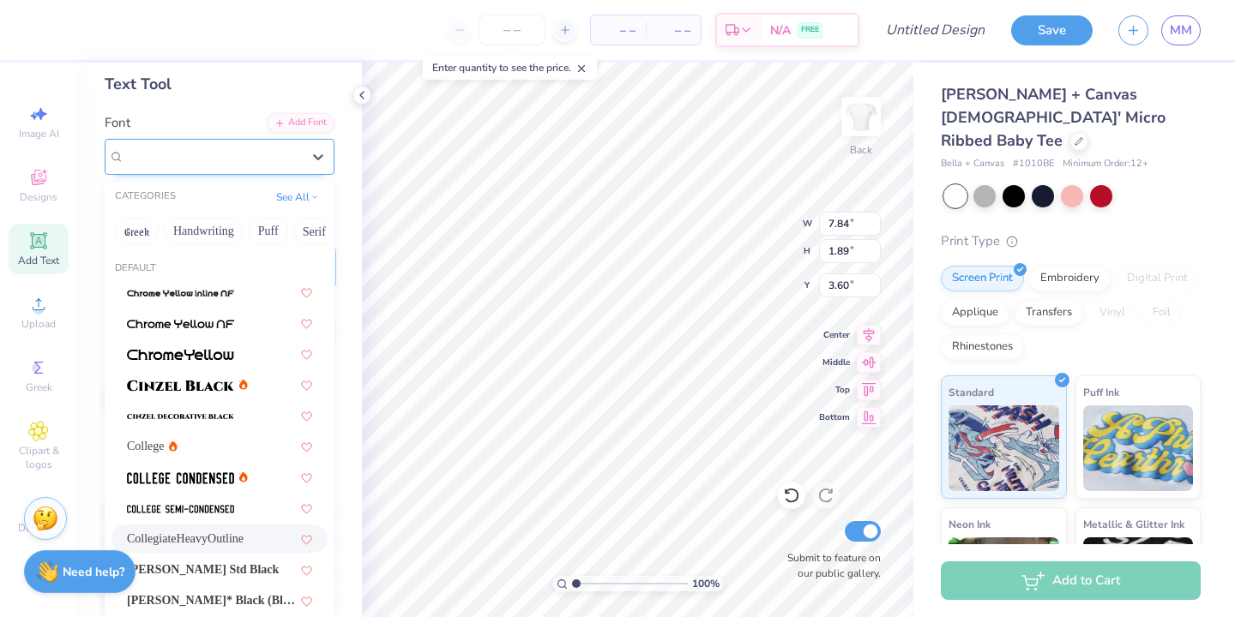
click at [166, 157] on div "CollegiateHeavyOutline" at bounding box center [213, 156] width 180 height 27
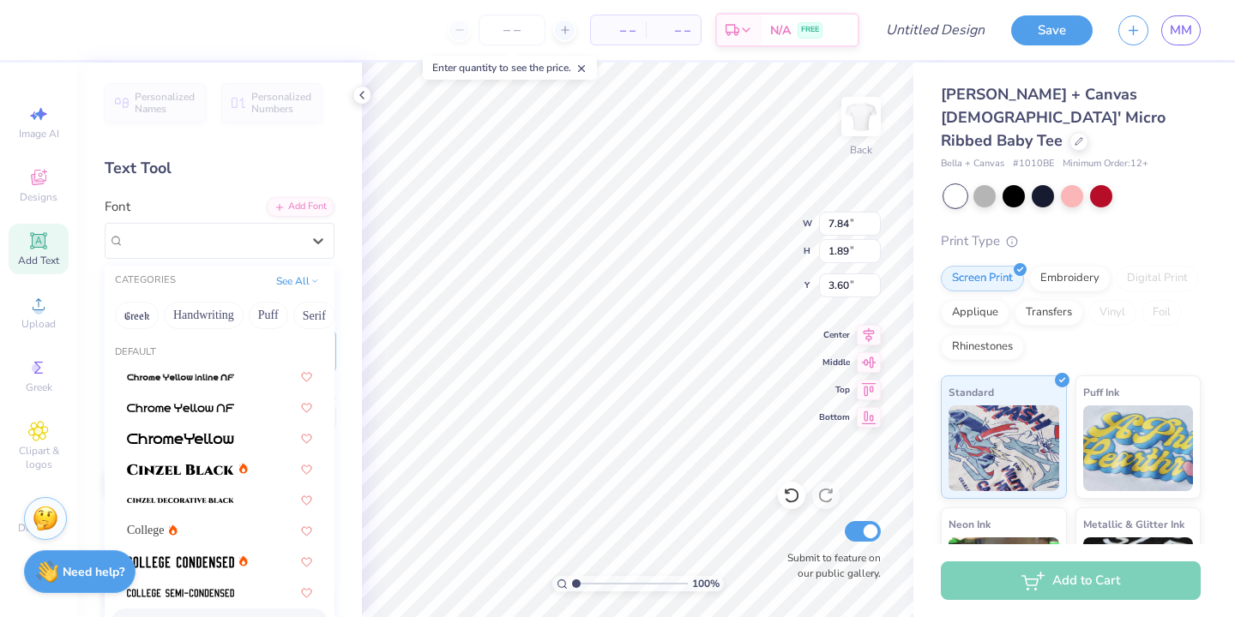
scroll to position [84, 0]
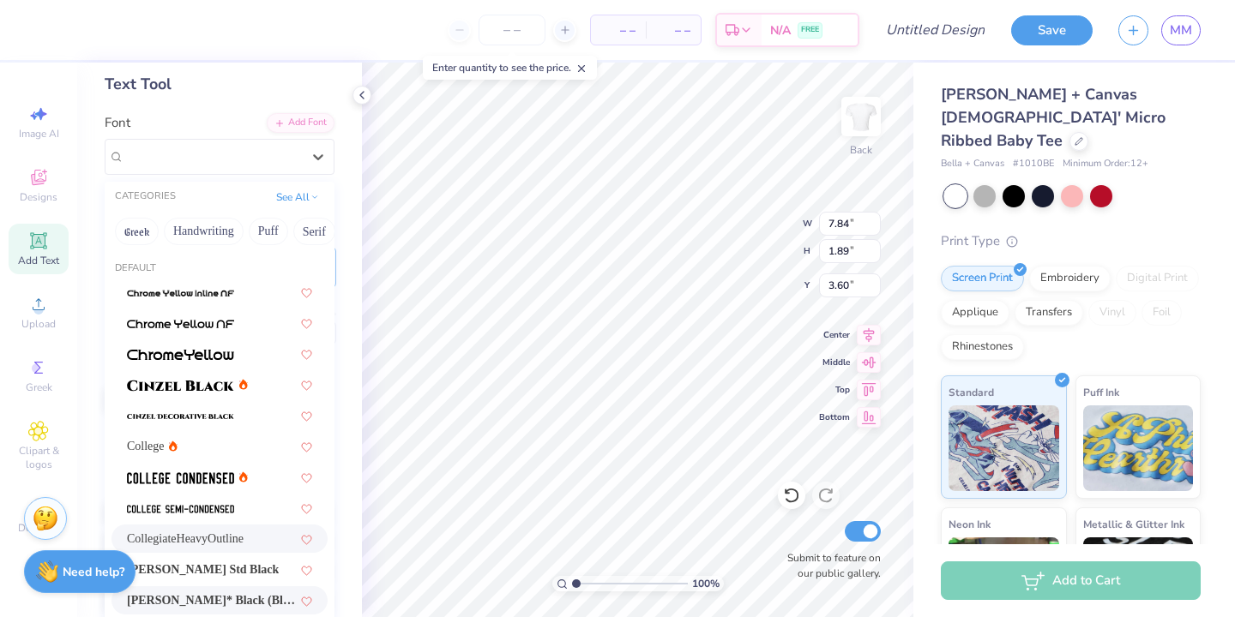
click at [194, 590] on div "[PERSON_NAME]* Black (Black)" at bounding box center [219, 601] width 216 height 28
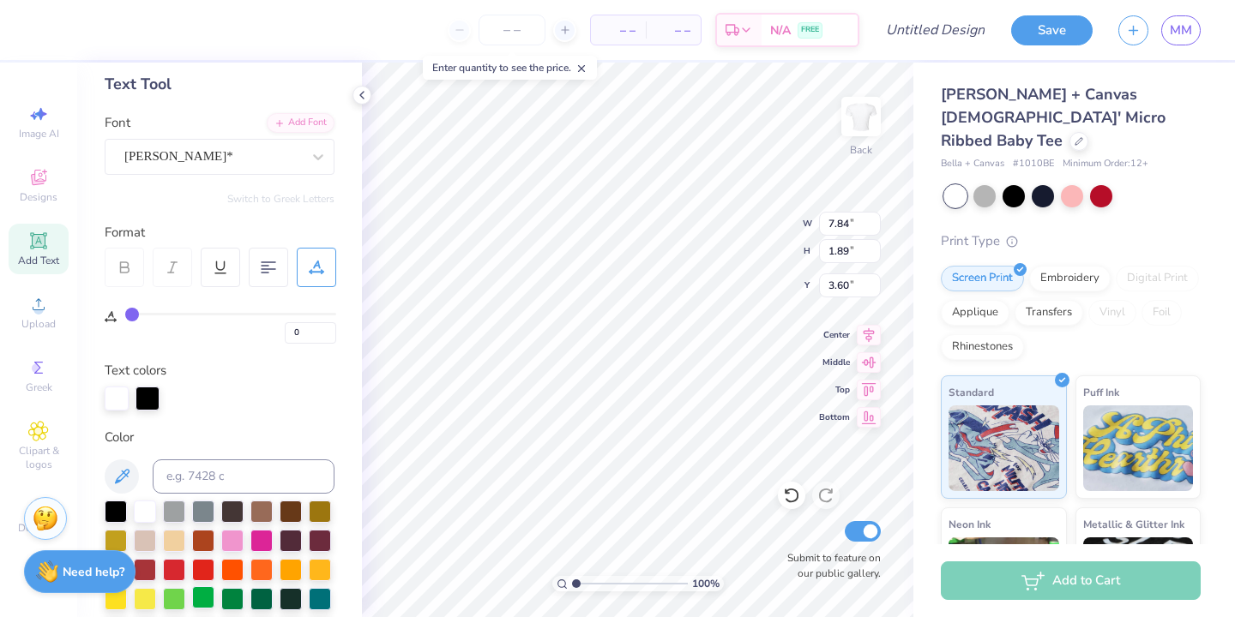
type input "9.10"
type input "1.98"
type input "3.55"
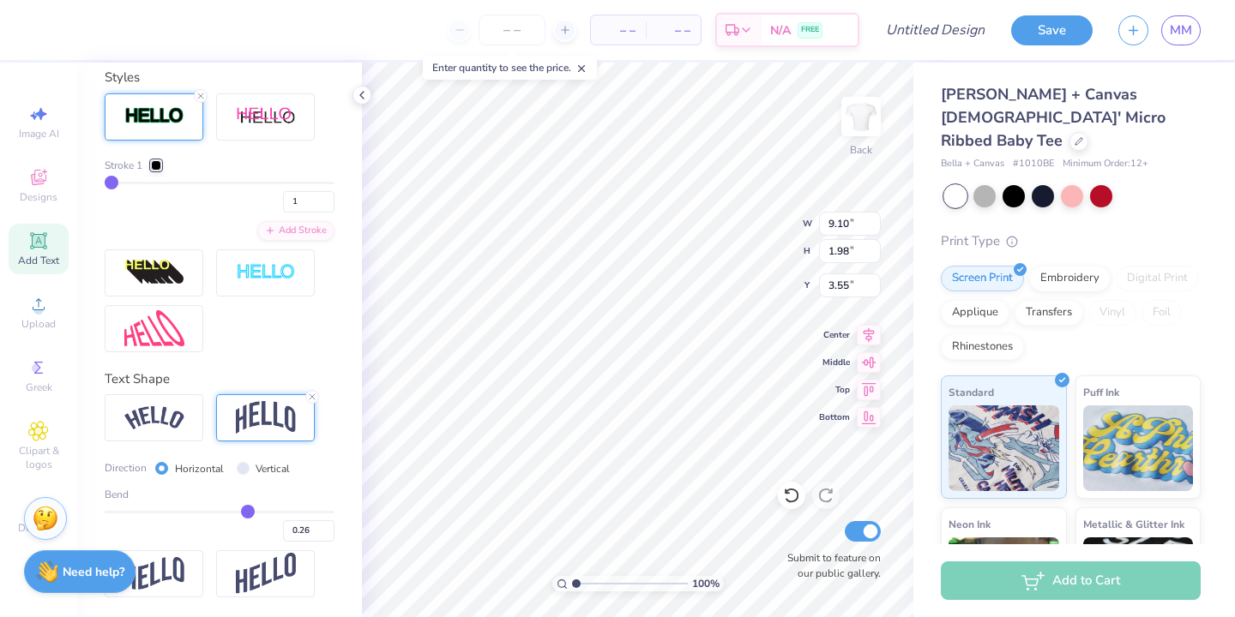
scroll to position [678, 0]
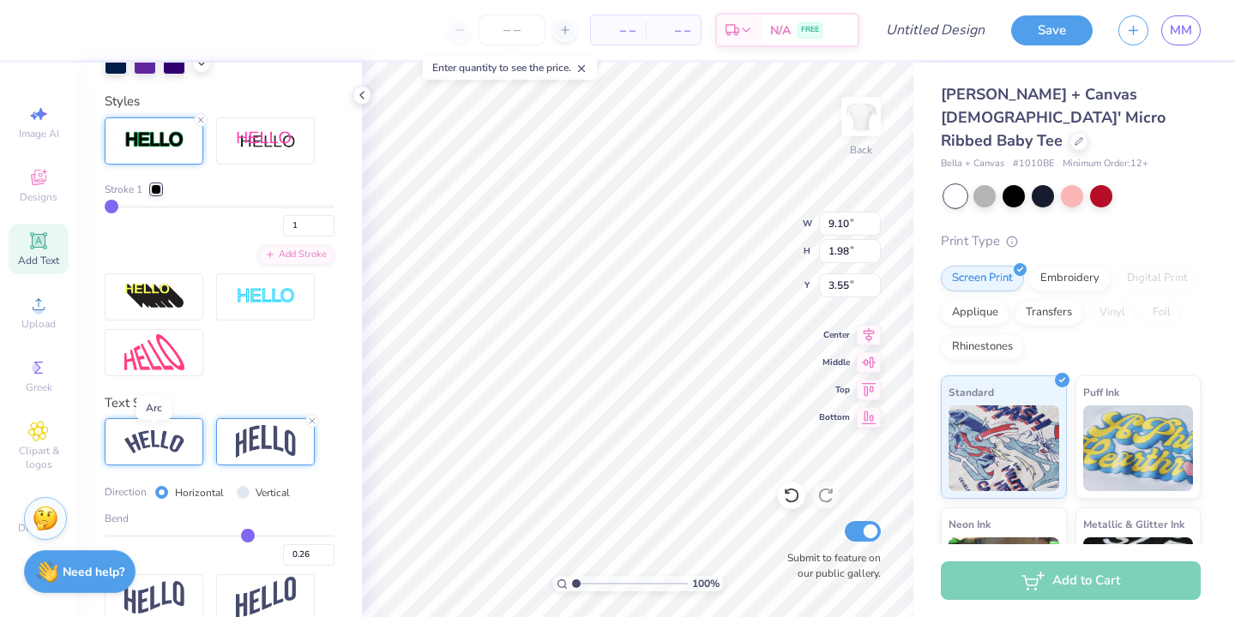
click at [163, 430] on img at bounding box center [154, 441] width 60 height 23
type input "9.88"
type input "1.44"
type input "3.82"
type input "0.25"
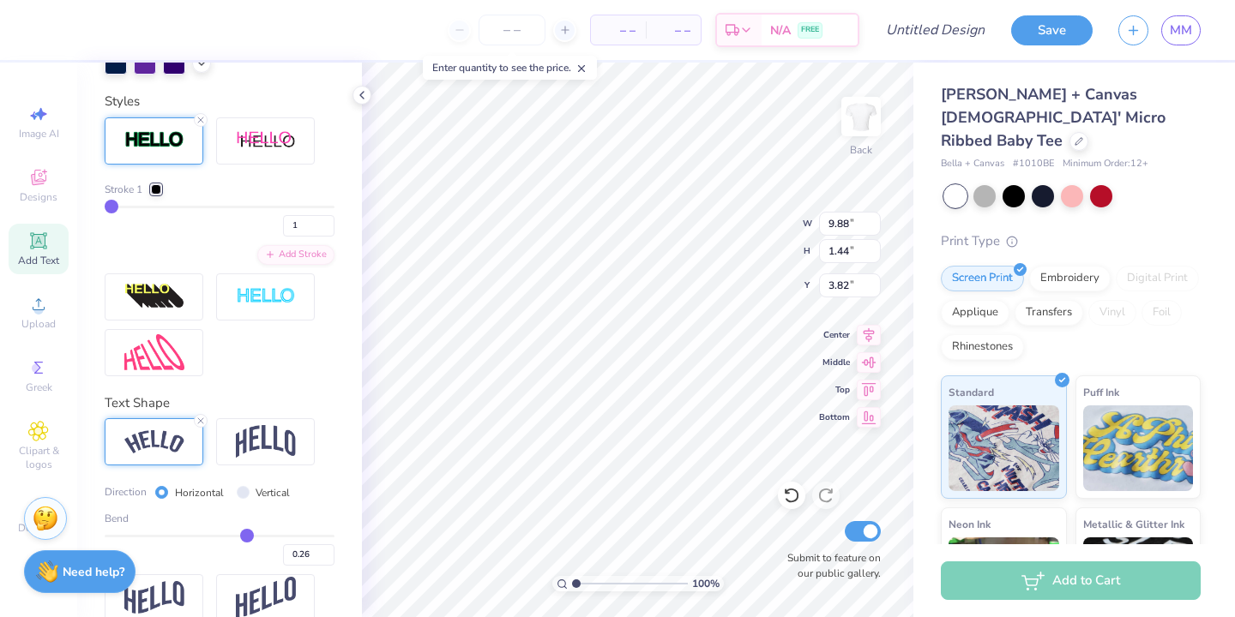
type input "0.25"
type input "0.24"
type input "0.23"
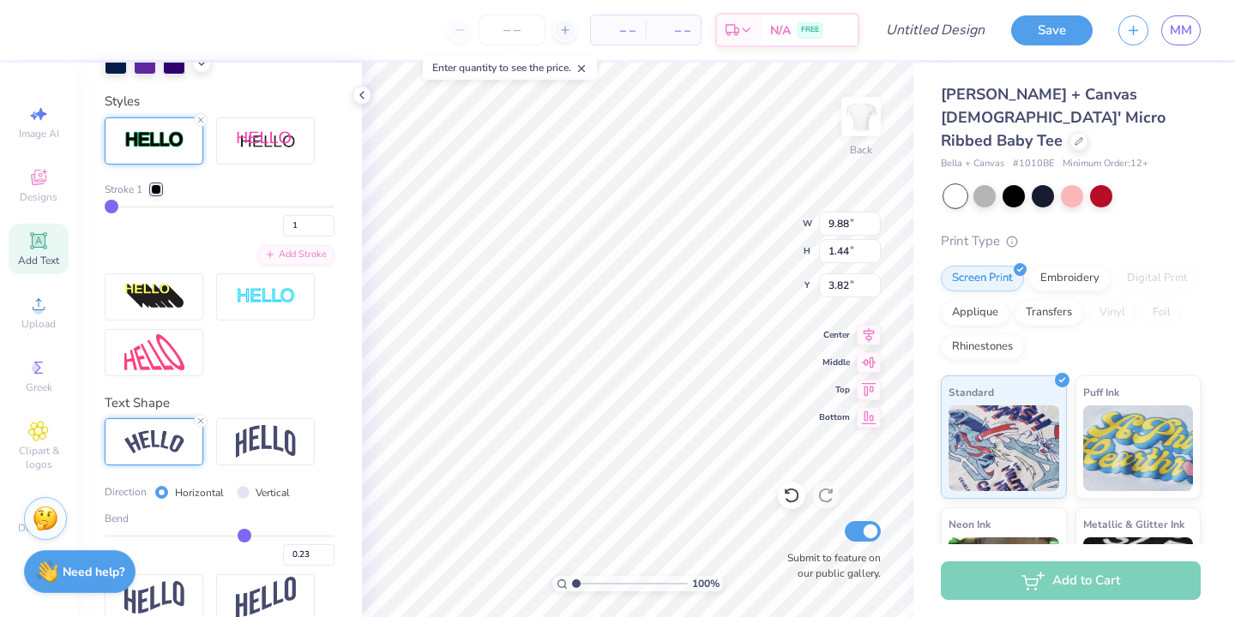
type input "0.22"
type input "0.21"
type input "0.2"
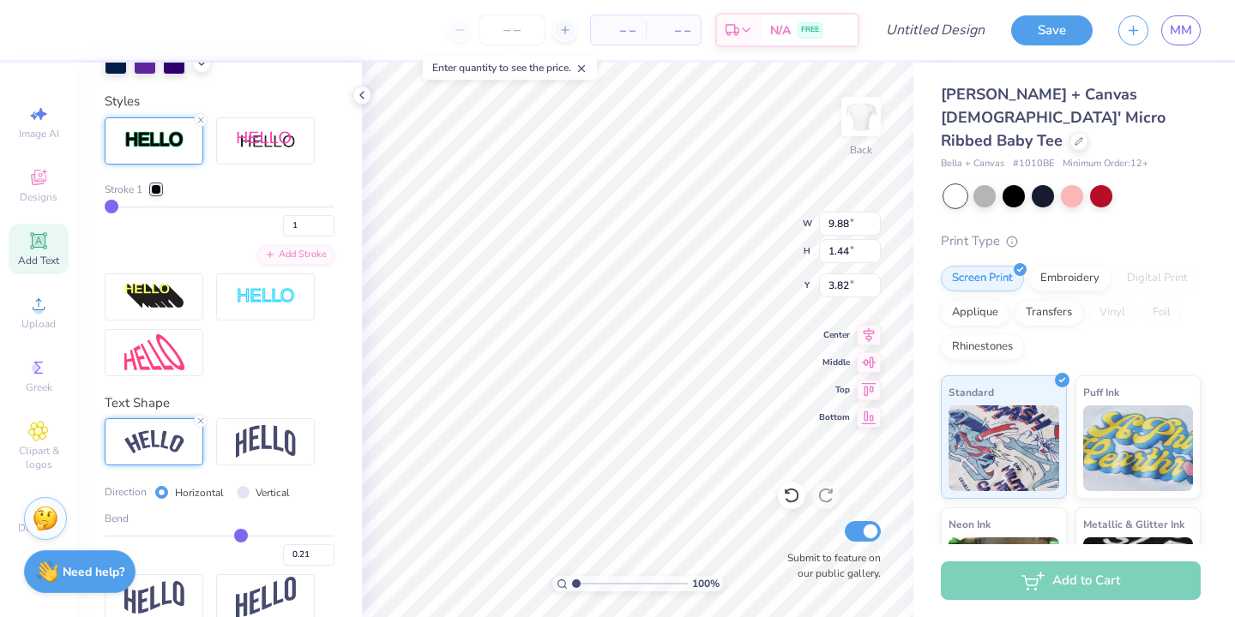
type input "0.20"
type input "0.2"
click at [240, 537] on input "range" at bounding box center [220, 536] width 230 height 3
type input "9.70"
type input "1.29"
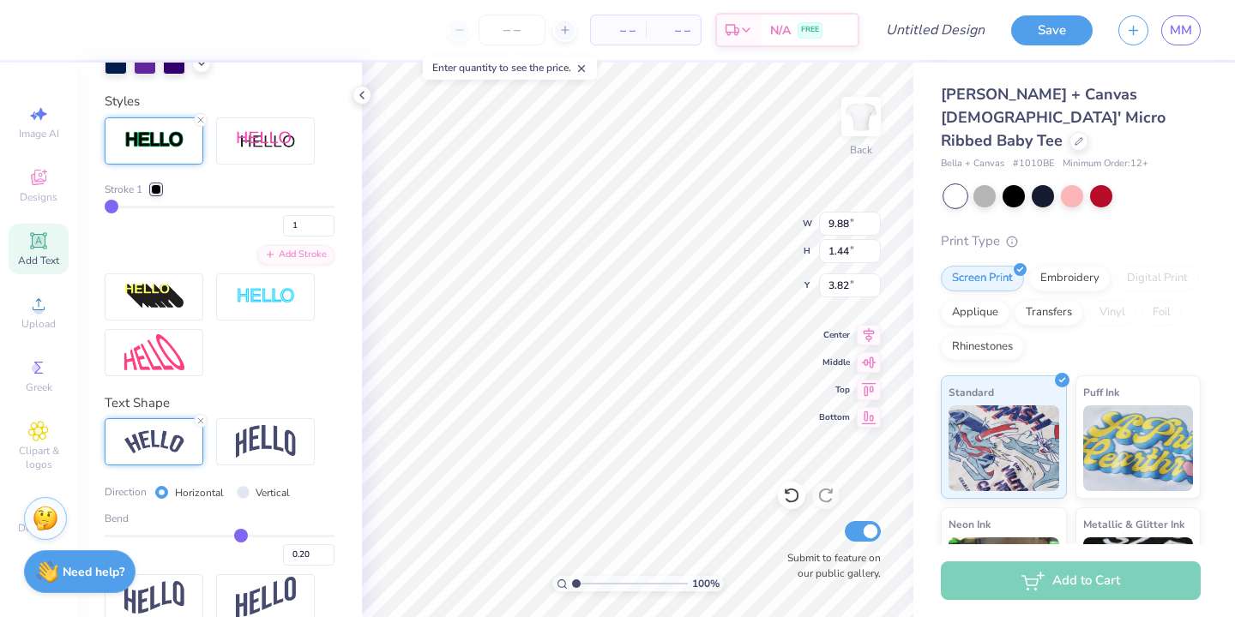
type input "3.89"
click at [254, 443] on img at bounding box center [266, 441] width 60 height 33
type input "9.10"
type input "1.77"
type input "3.66"
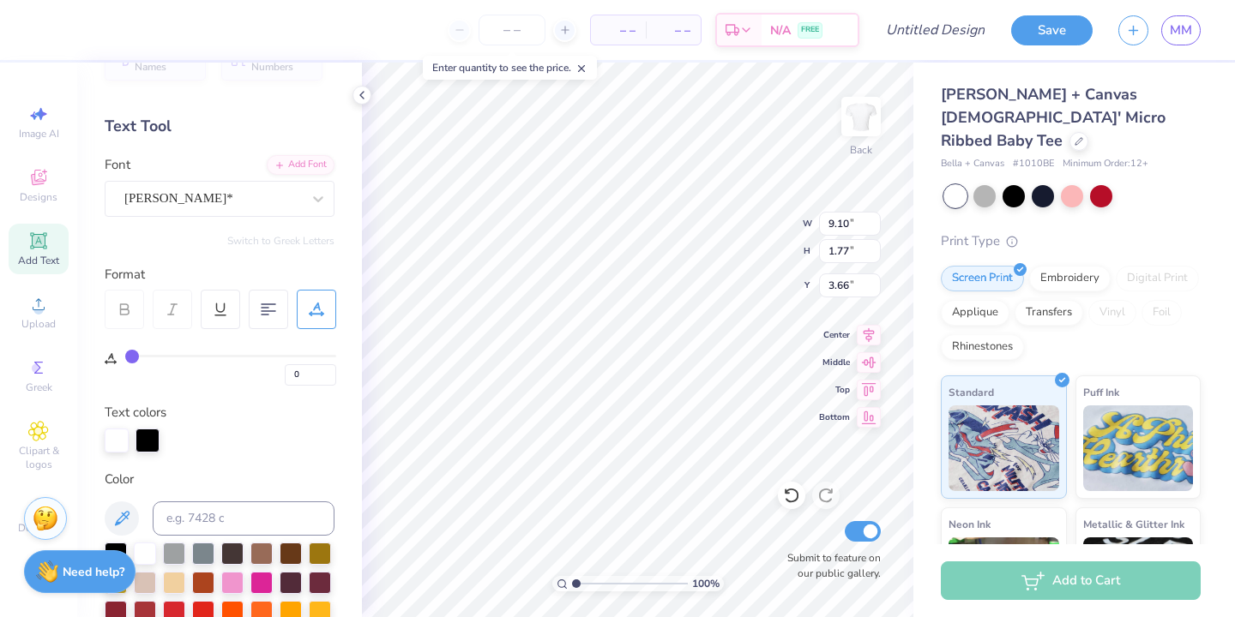
scroll to position [0, 0]
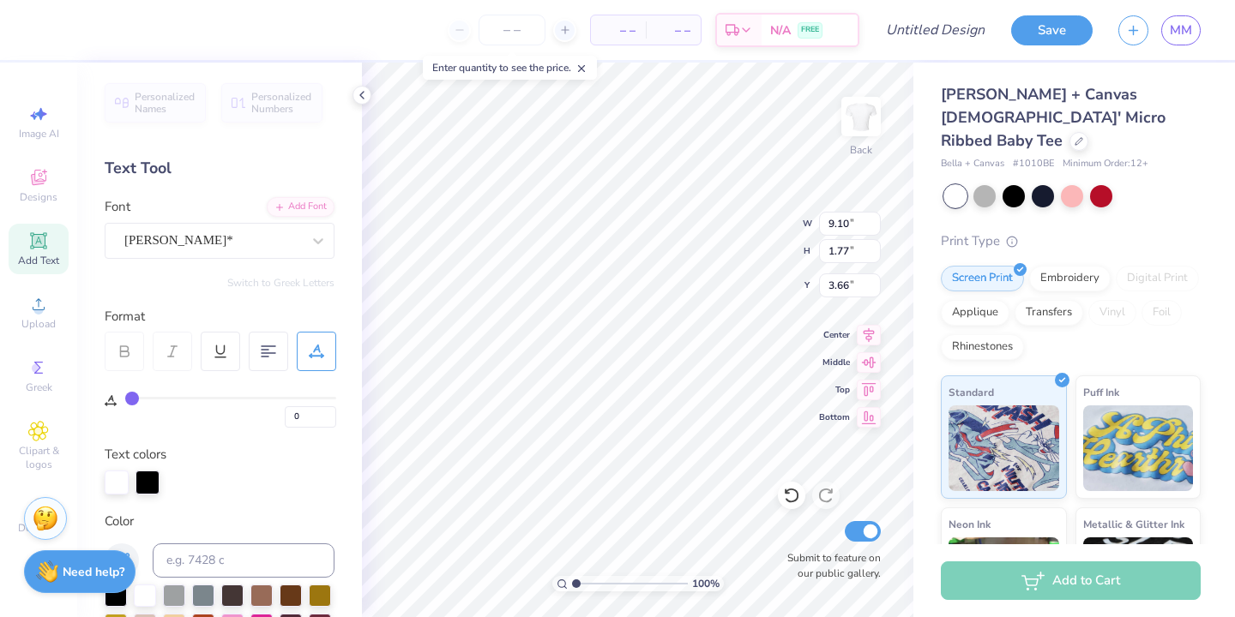
drag, startPoint x: 132, startPoint y: 399, endPoint x: 117, endPoint y: 399, distance: 15.4
click at [125, 399] on input "range" at bounding box center [230, 398] width 211 height 3
click at [196, 239] on div "[PERSON_NAME]*" at bounding box center [213, 240] width 180 height 27
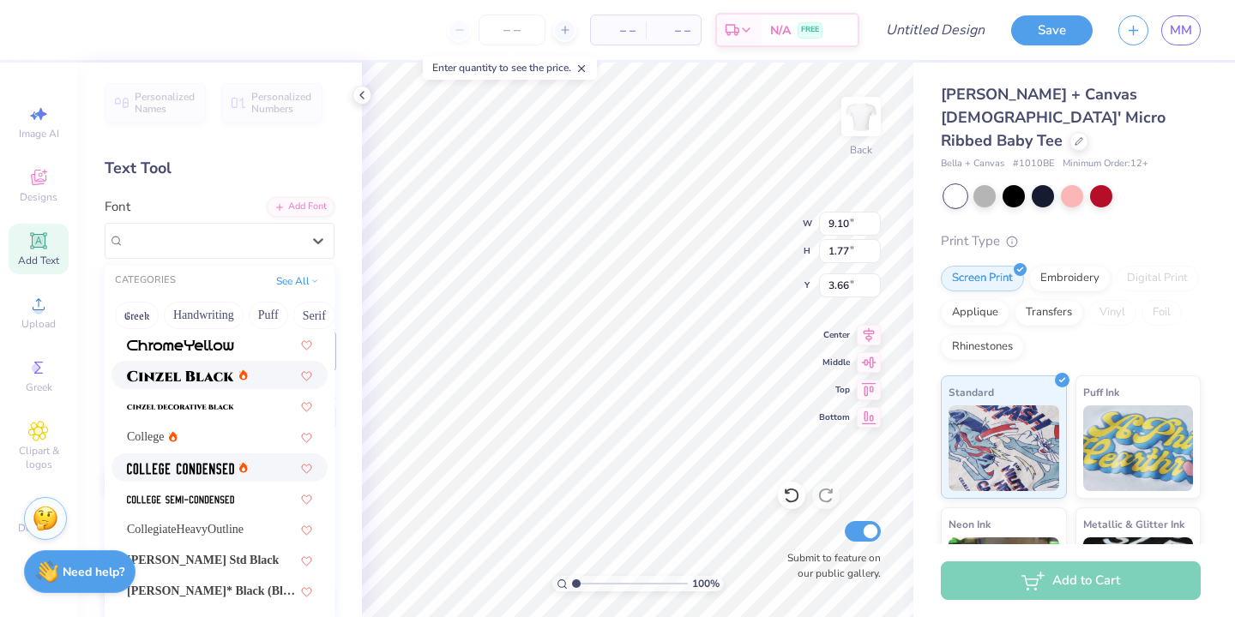
scroll to position [101, 0]
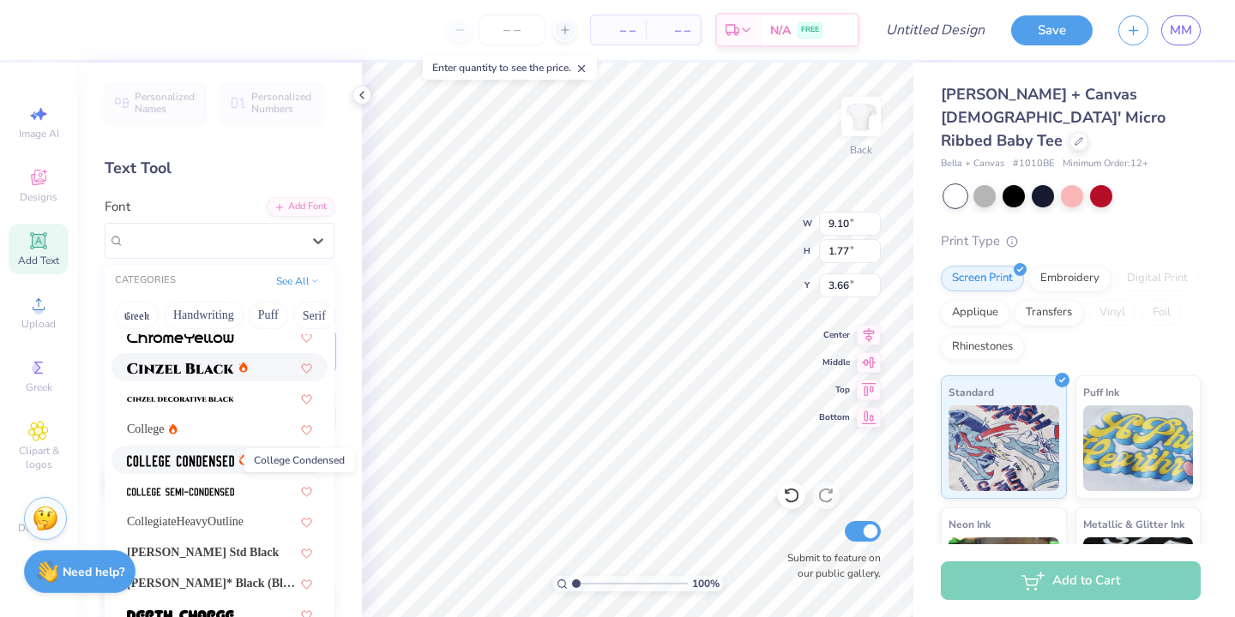
click at [207, 465] on img at bounding box center [180, 461] width 107 height 12
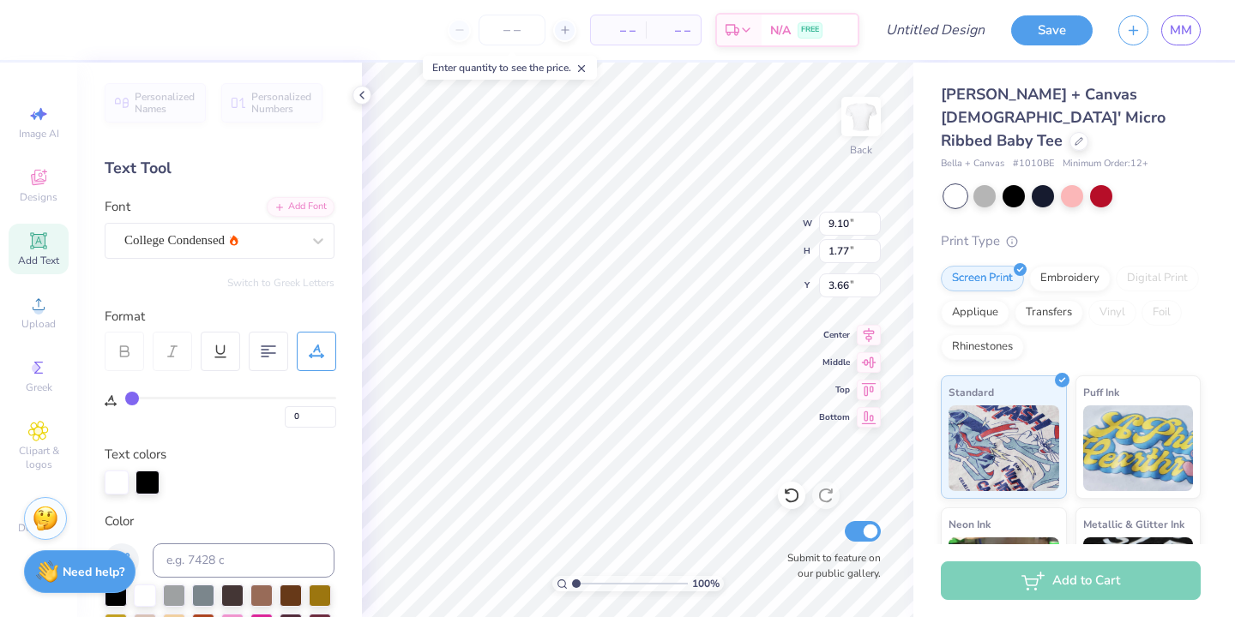
type input "5.44"
type input "1.42"
type input "3.83"
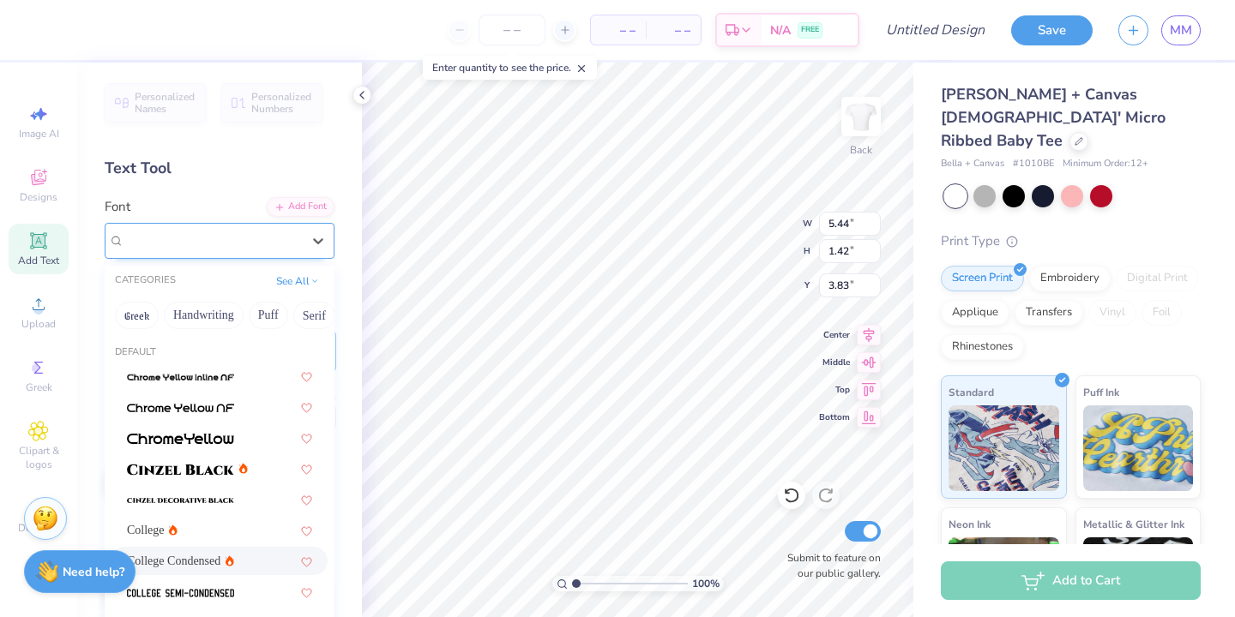
click at [189, 250] on div "College Condensed" at bounding box center [213, 240] width 180 height 27
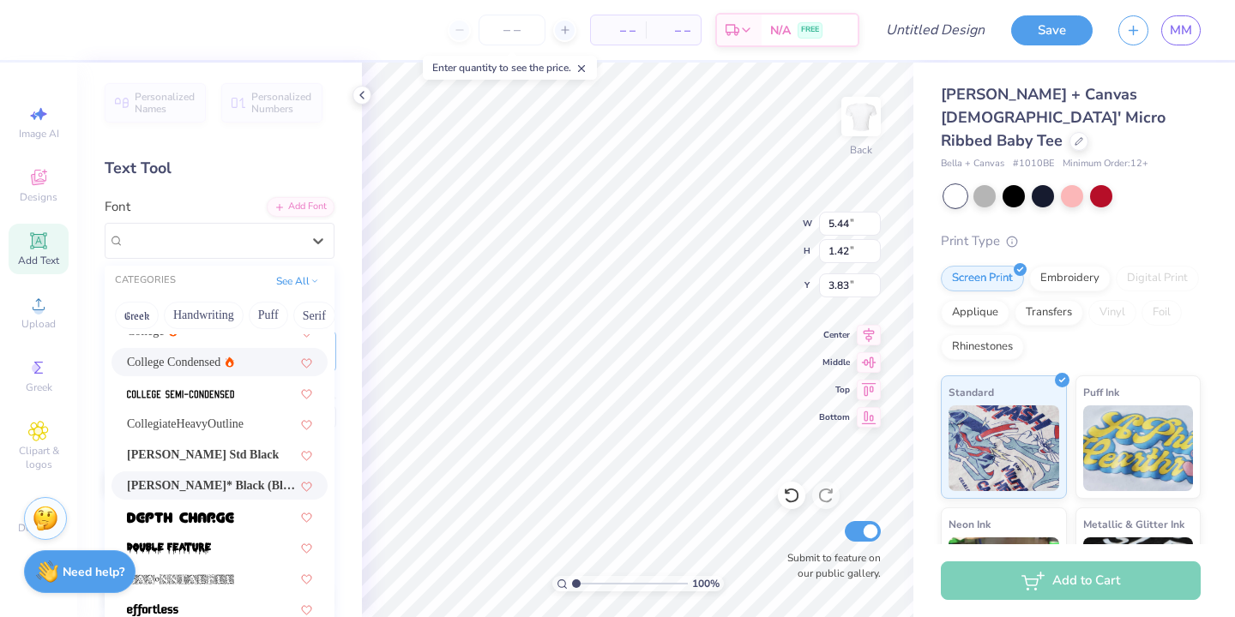
scroll to position [200, 0]
click at [208, 388] on img at bounding box center [180, 394] width 107 height 12
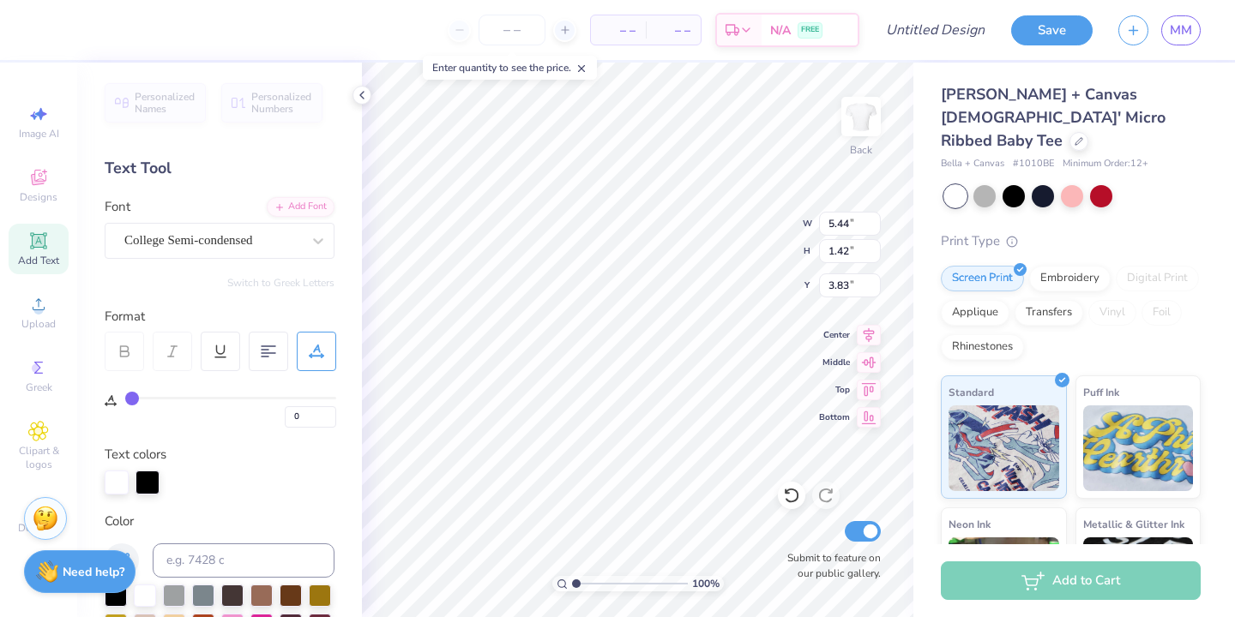
type input "6.07"
type input "1.47"
type input "3.80"
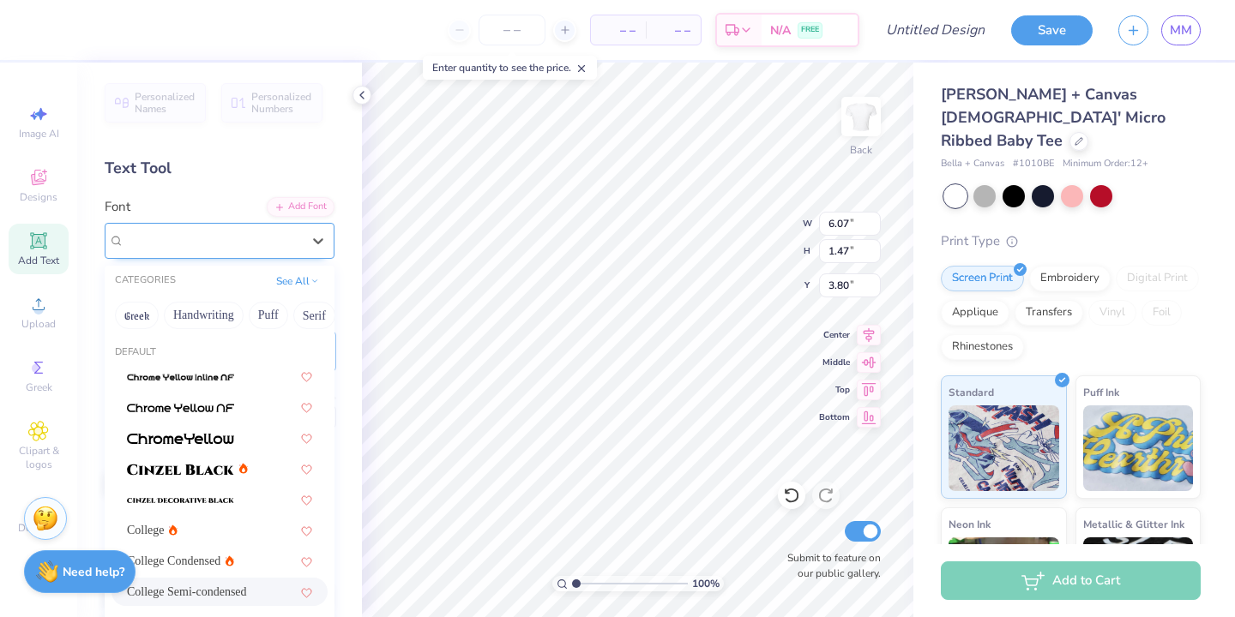
click at [178, 244] on div "College Semi-condensed" at bounding box center [213, 240] width 180 height 27
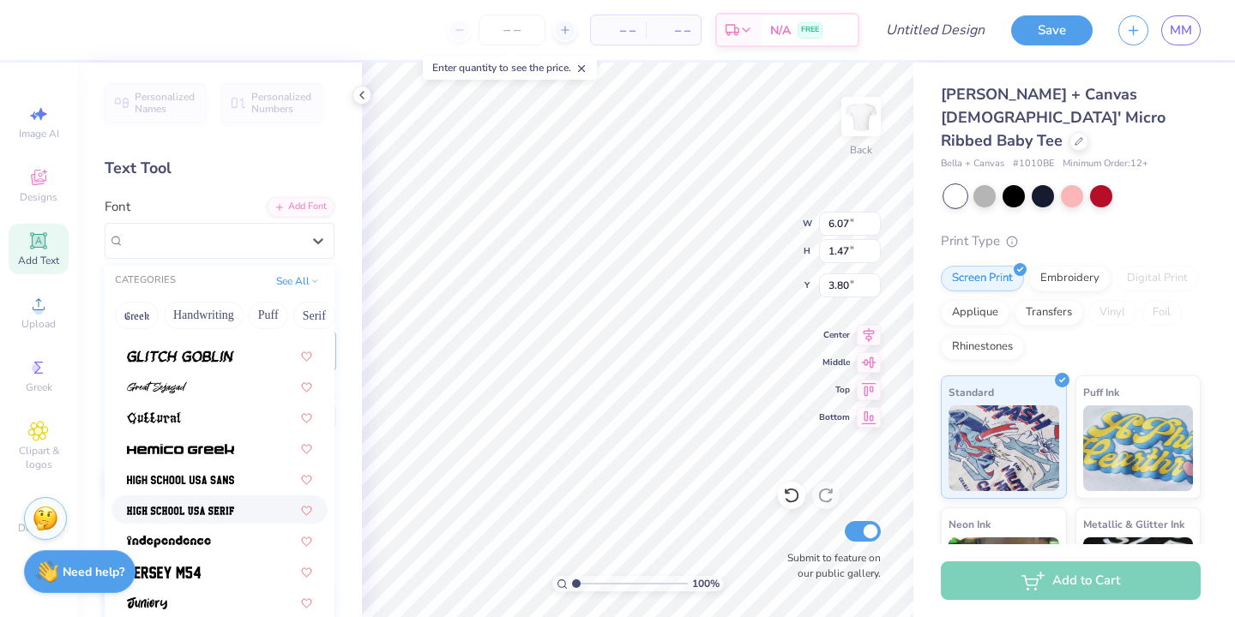
scroll to position [767, 0]
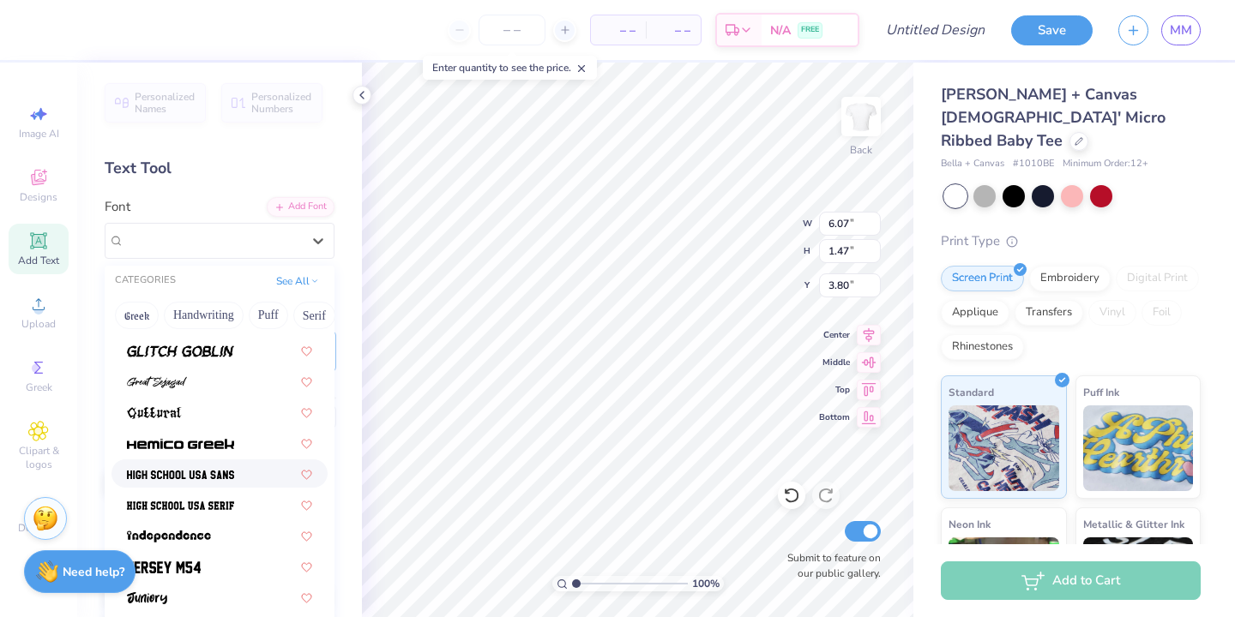
click at [211, 473] on img at bounding box center [180, 475] width 107 height 12
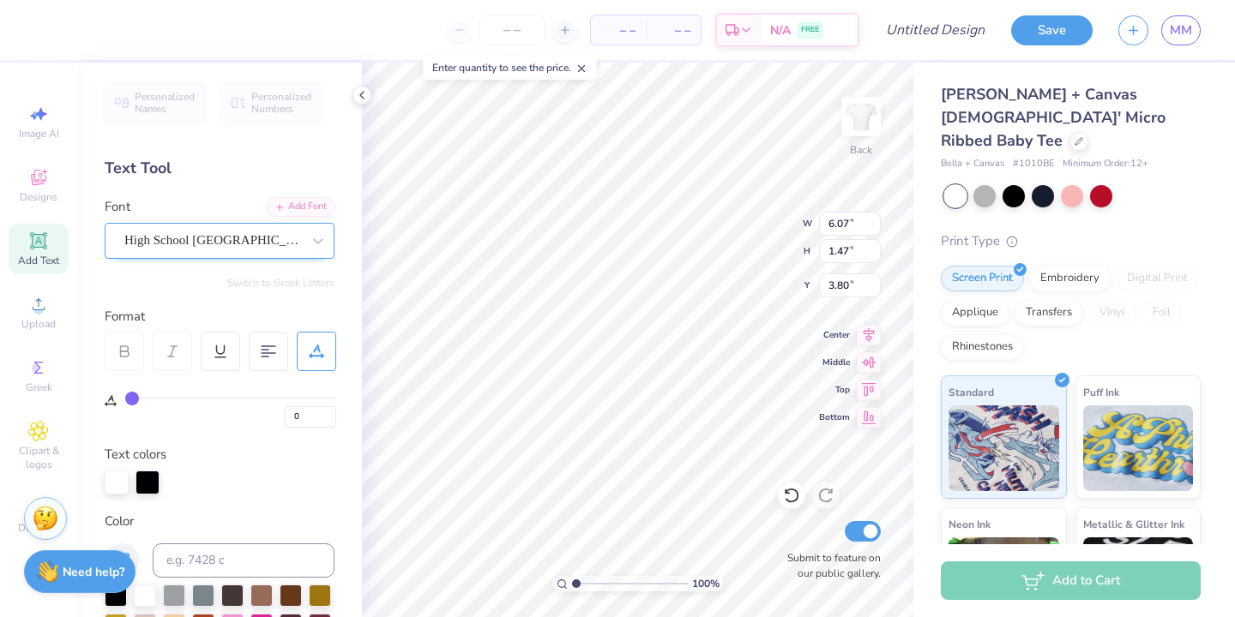
type input "6.75"
type input "1.68"
type input "3.70"
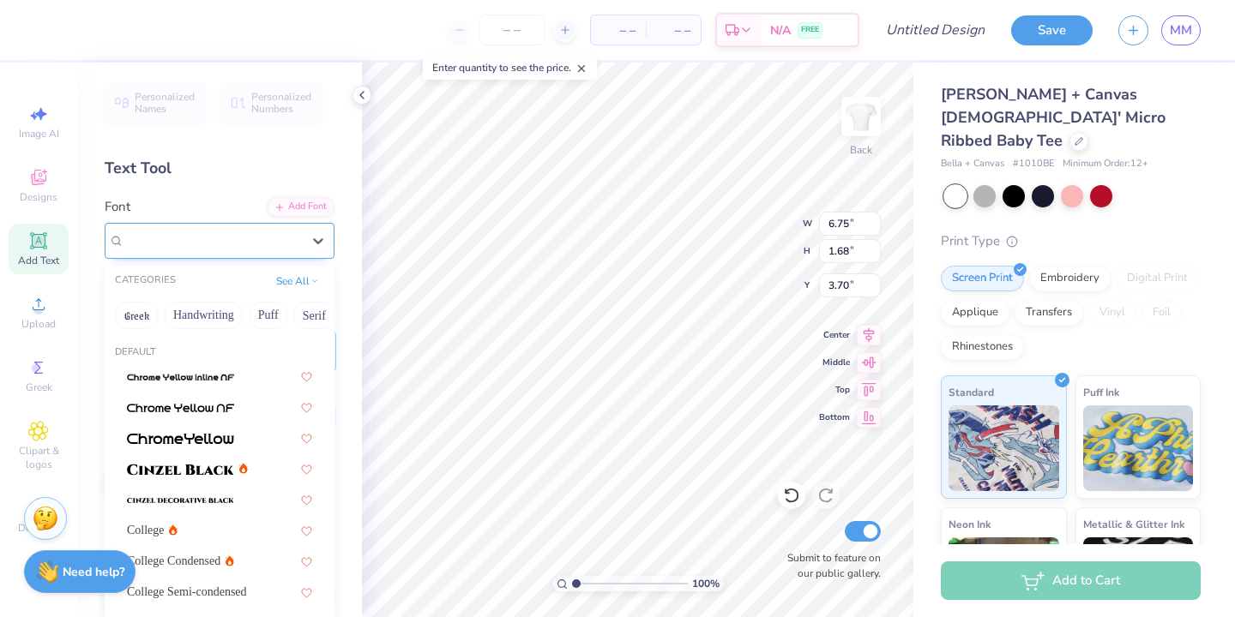
click at [189, 254] on div "High School [GEOGRAPHIC_DATA] Sans" at bounding box center [220, 241] width 230 height 36
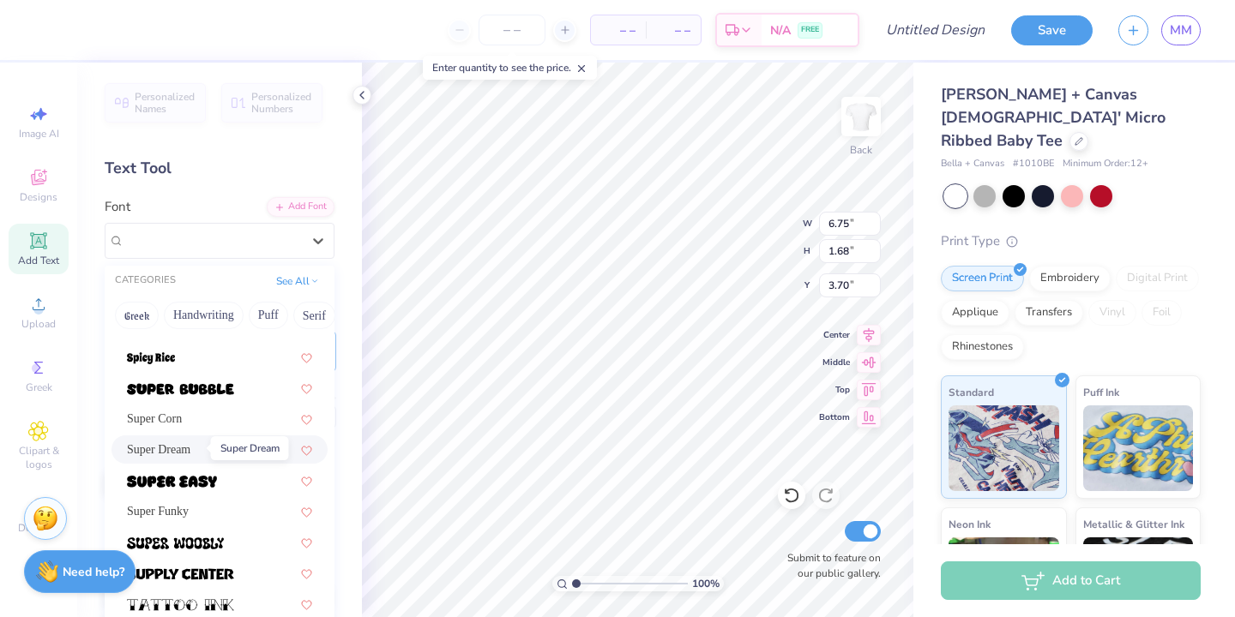
scroll to position [1842, 0]
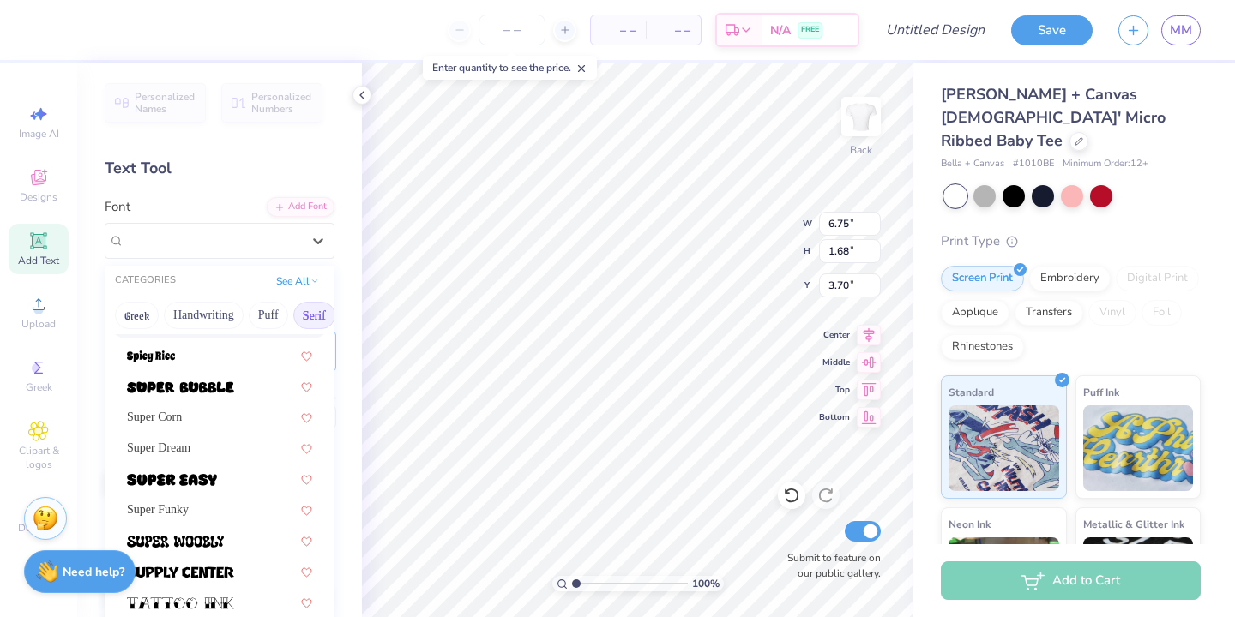
click at [313, 326] on button "Serif" at bounding box center [314, 315] width 42 height 27
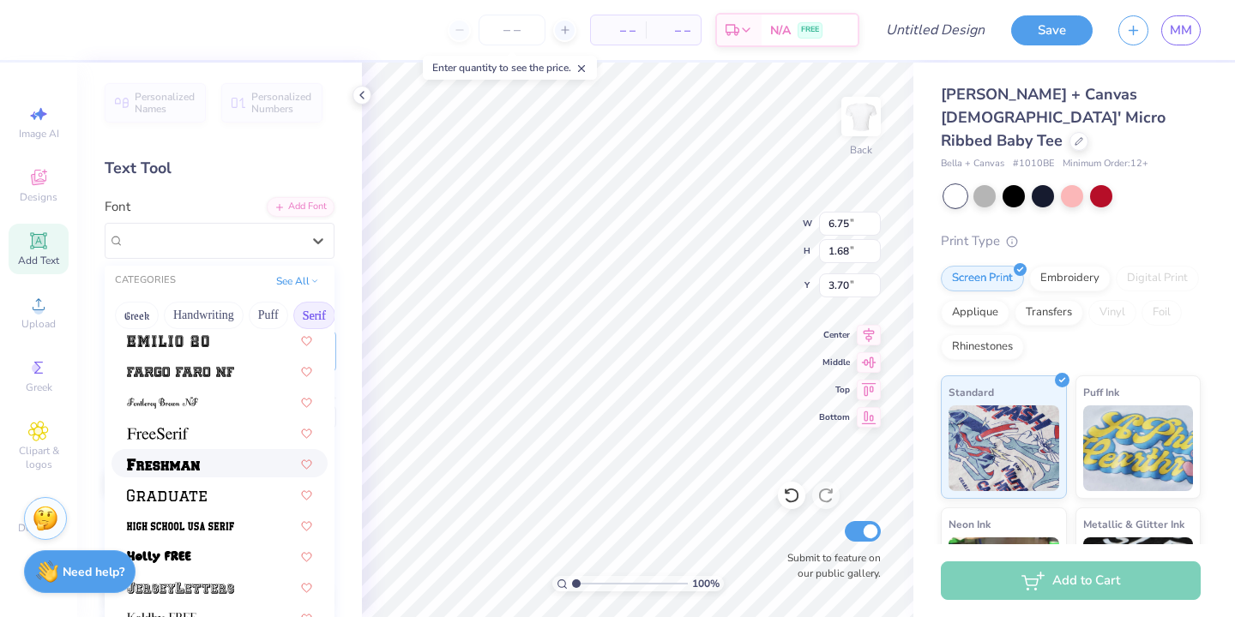
scroll to position [1393, 0]
click at [206, 464] on div at bounding box center [219, 464] width 185 height 18
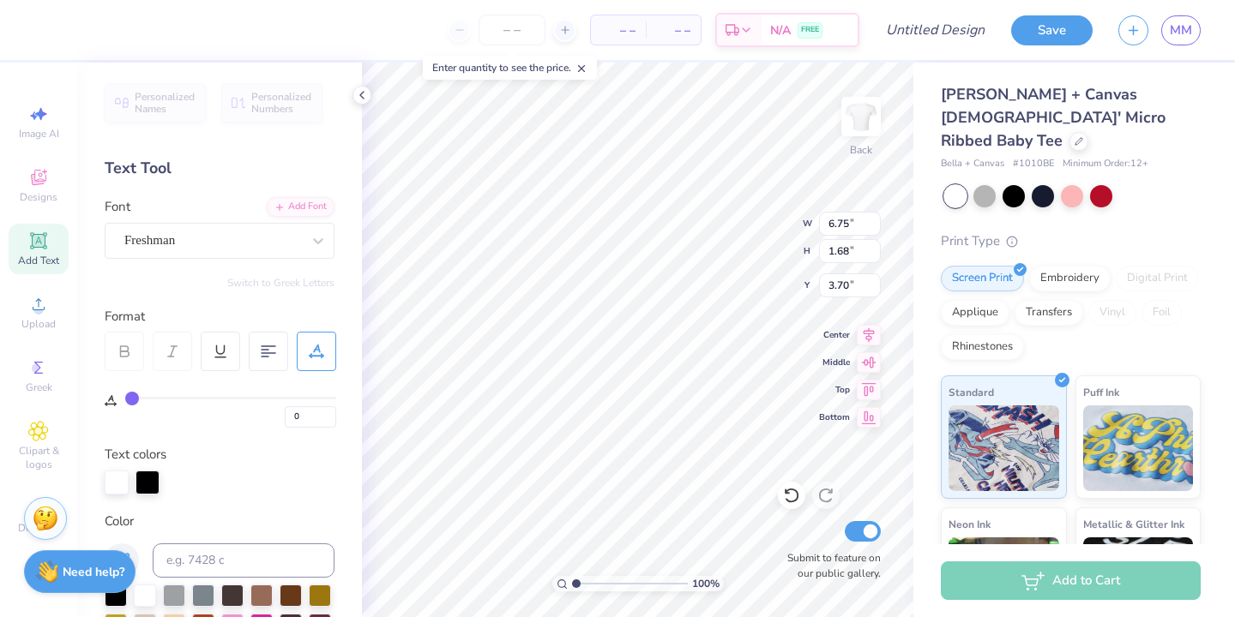
type input "9.06"
type input "1.92"
type input "3.58"
click at [129, 228] on div "Freshman" at bounding box center [213, 240] width 180 height 27
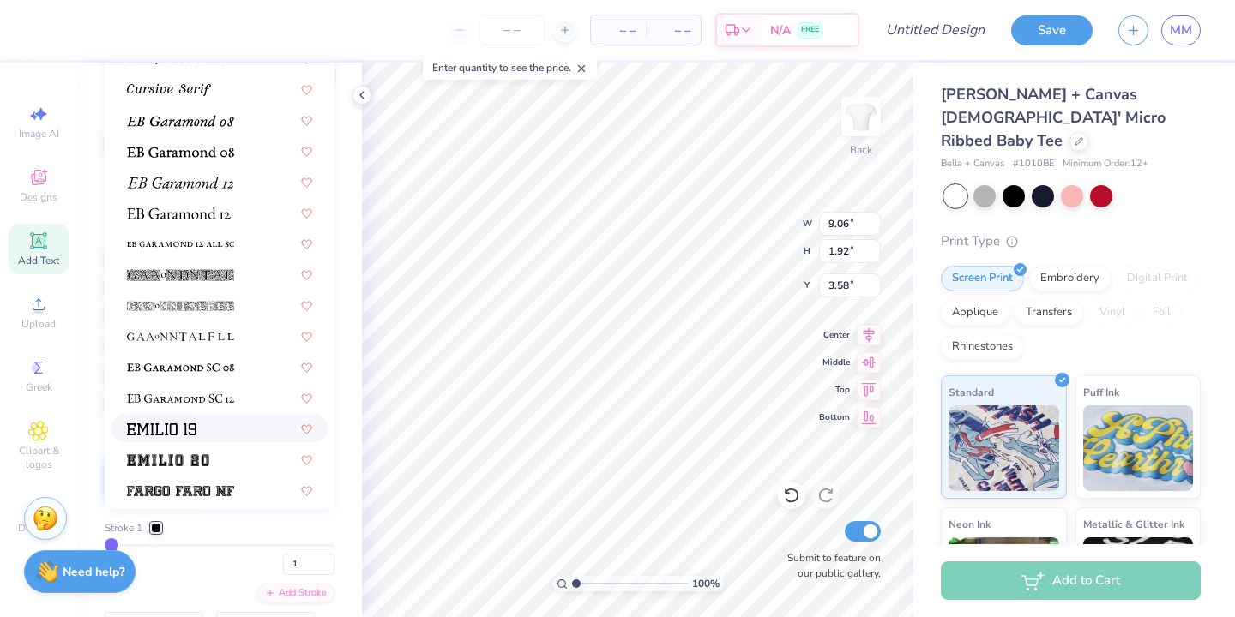
scroll to position [887, 0]
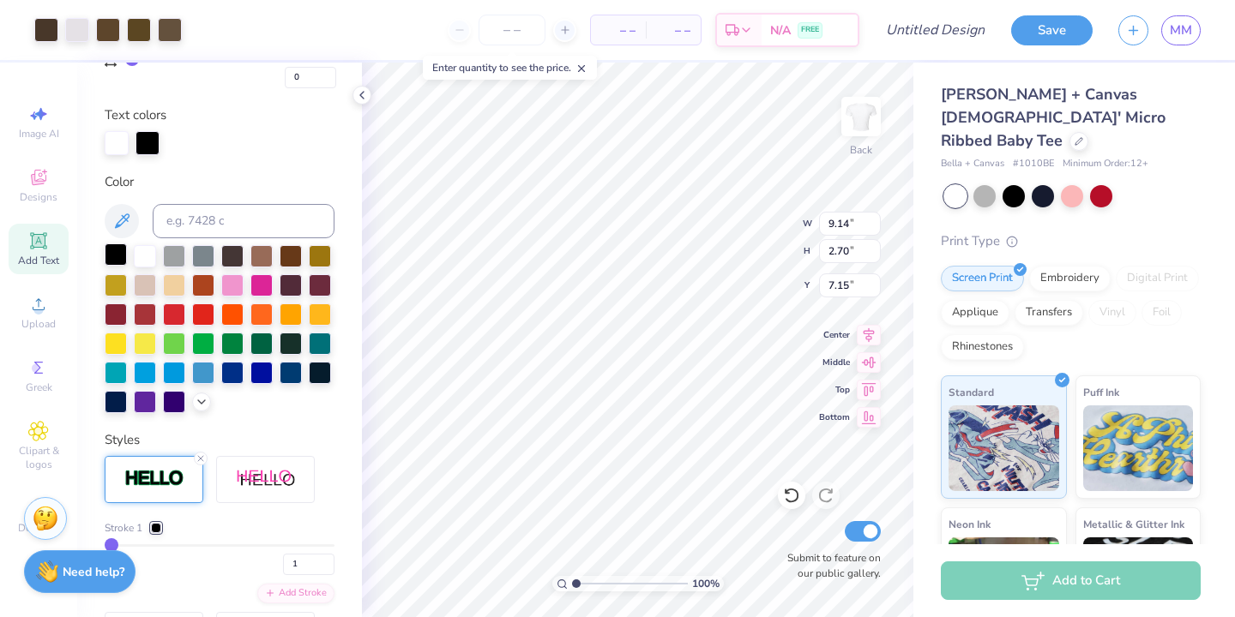
click at [123, 251] on div at bounding box center [116, 255] width 22 height 22
click at [46, 30] on div at bounding box center [46, 28] width 24 height 24
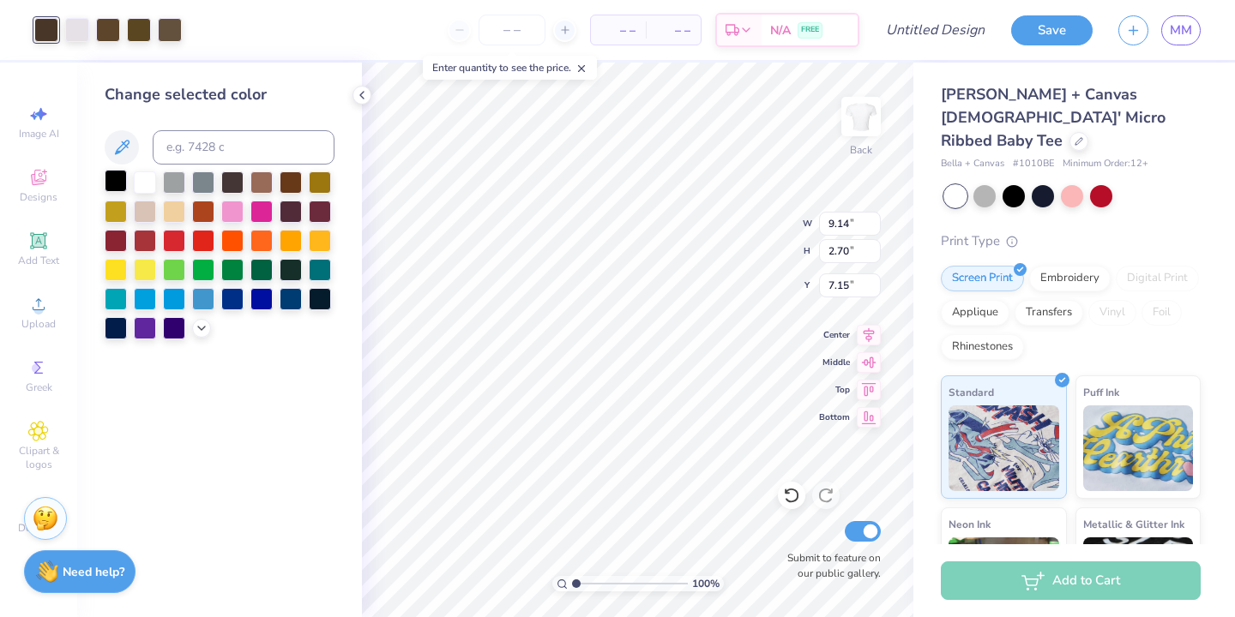
click at [119, 181] on div at bounding box center [116, 181] width 22 height 22
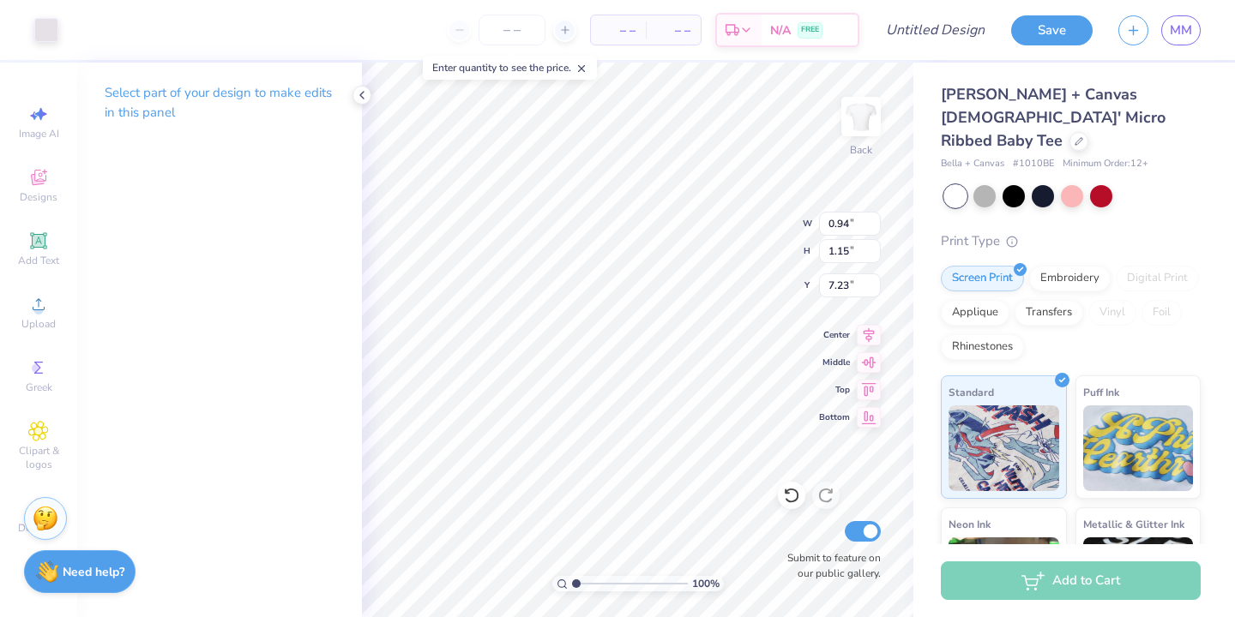
type input "1.06"
type input "1.18"
type input "7.37"
click at [321, 382] on div "Select part of your design to make edits in this panel" at bounding box center [219, 340] width 285 height 555
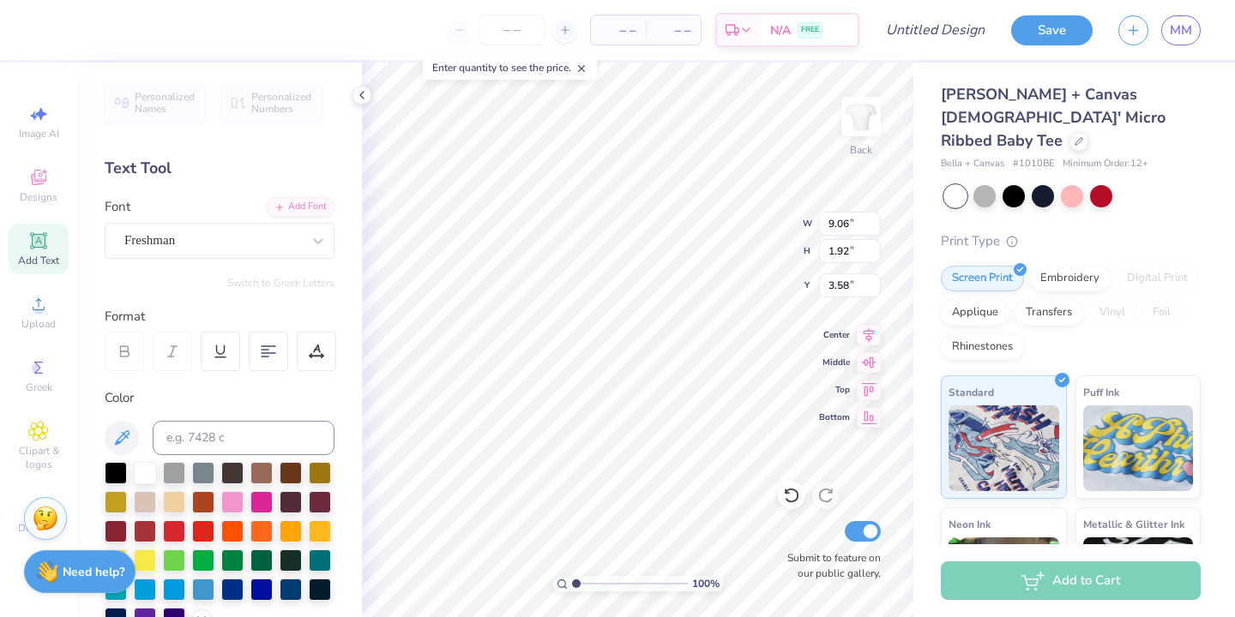
scroll to position [0, 3]
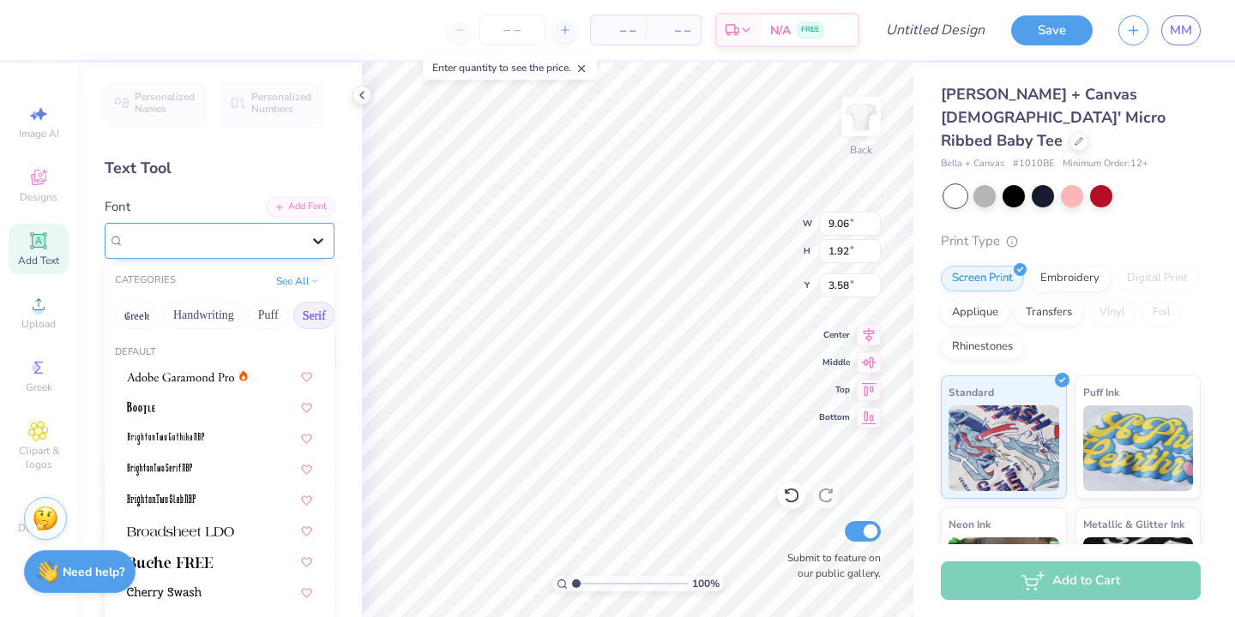
click at [308, 240] on div at bounding box center [318, 241] width 31 height 31
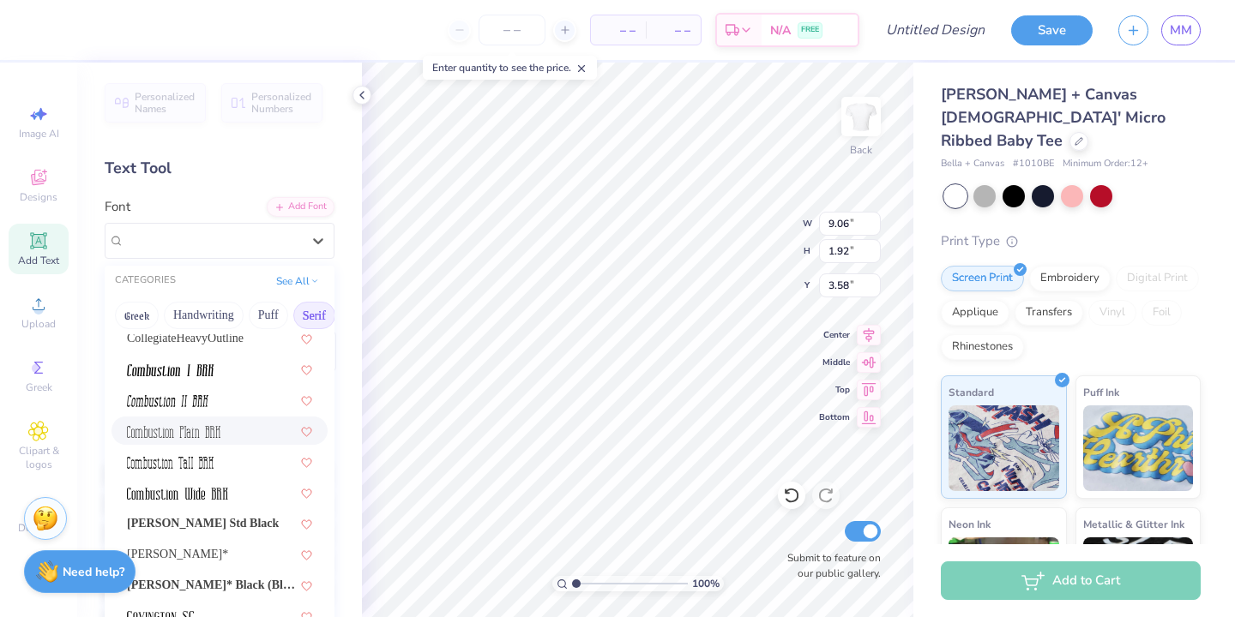
scroll to position [649, 0]
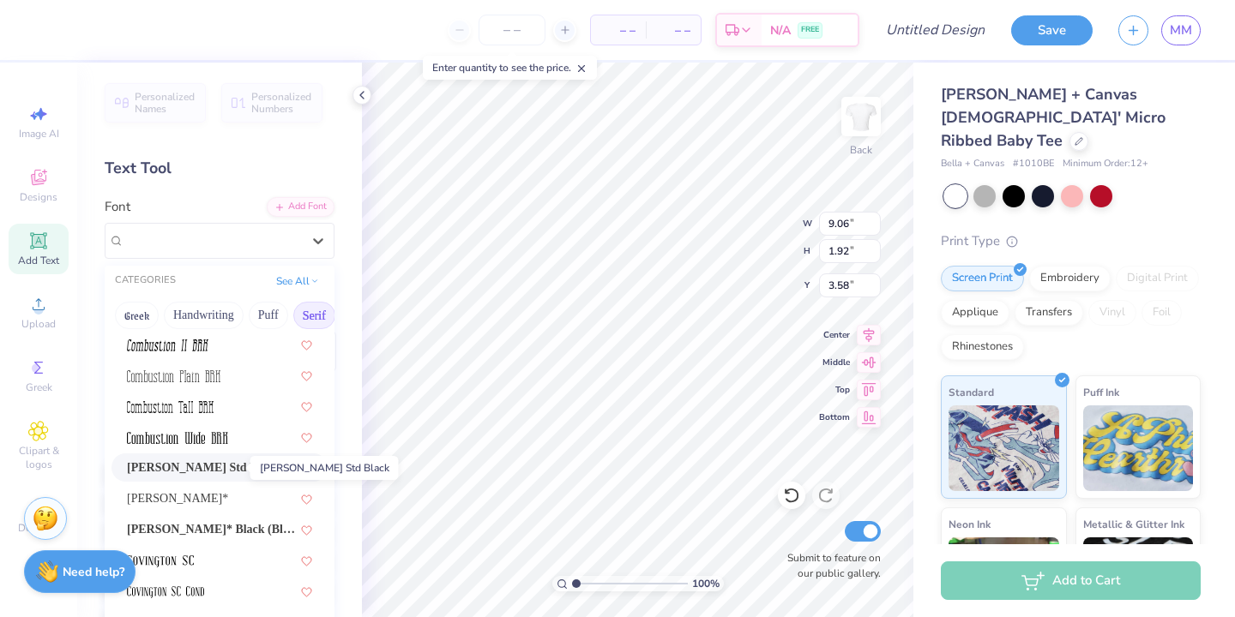
click at [160, 461] on span "[PERSON_NAME] Std Black" at bounding box center [203, 468] width 152 height 18
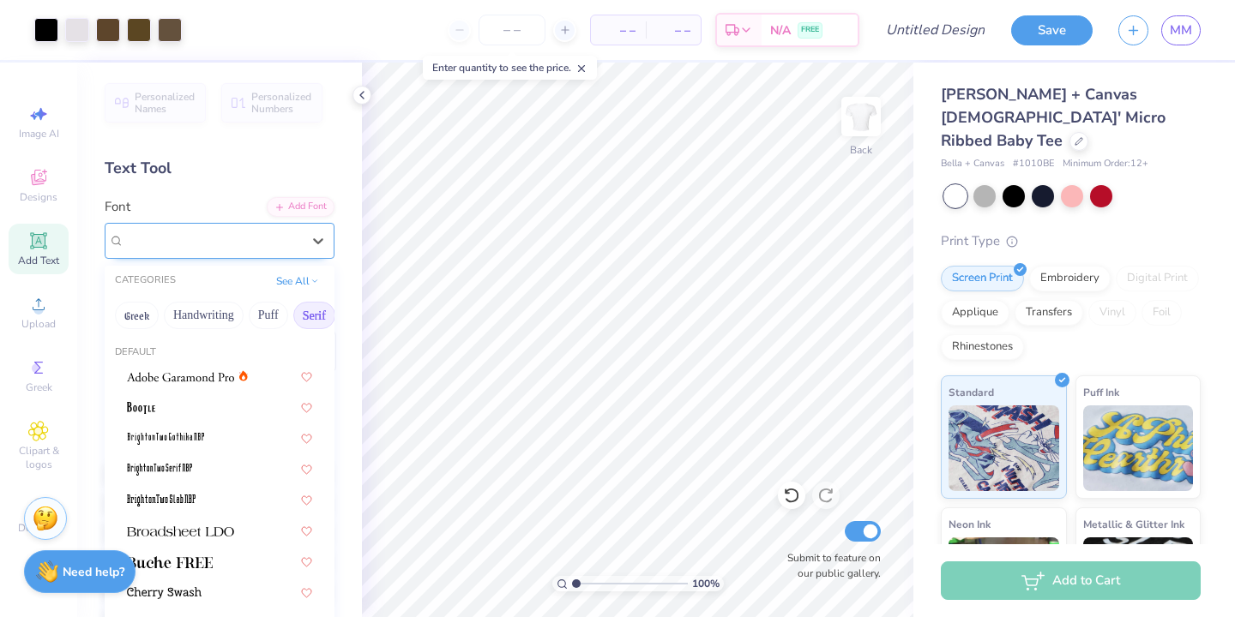
click at [213, 232] on div "[PERSON_NAME] Std Black" at bounding box center [213, 240] width 180 height 27
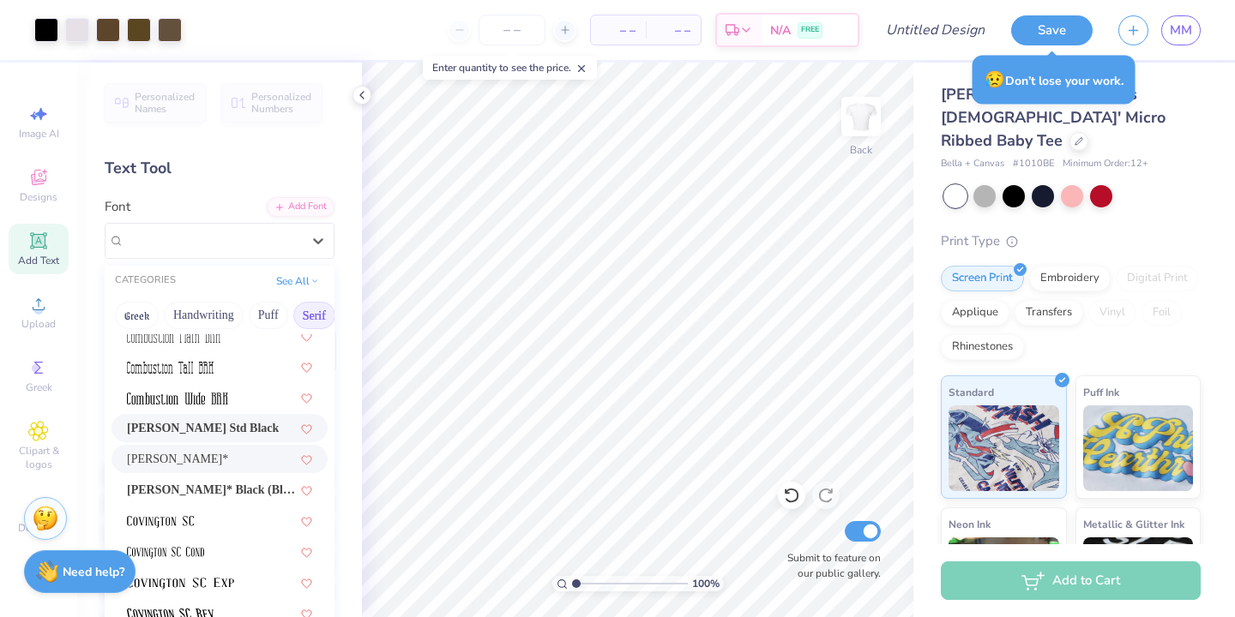
scroll to position [687, 0]
click at [194, 454] on div "[PERSON_NAME]*" at bounding box center [219, 461] width 185 height 18
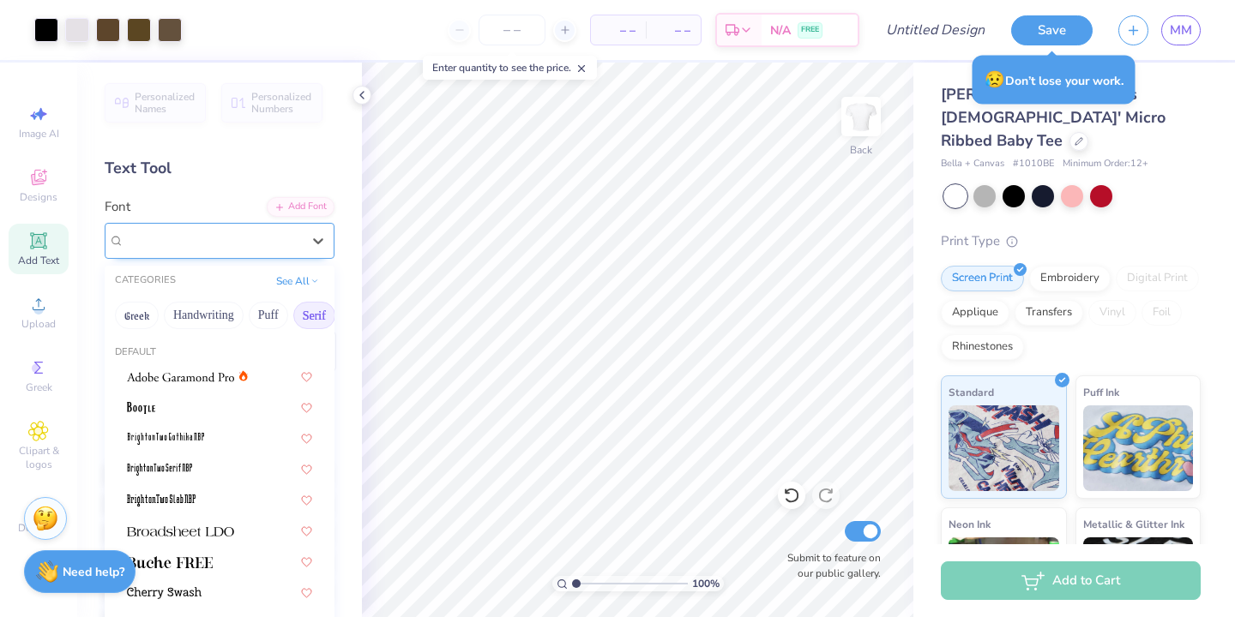
click at [166, 251] on div at bounding box center [212, 240] width 177 height 23
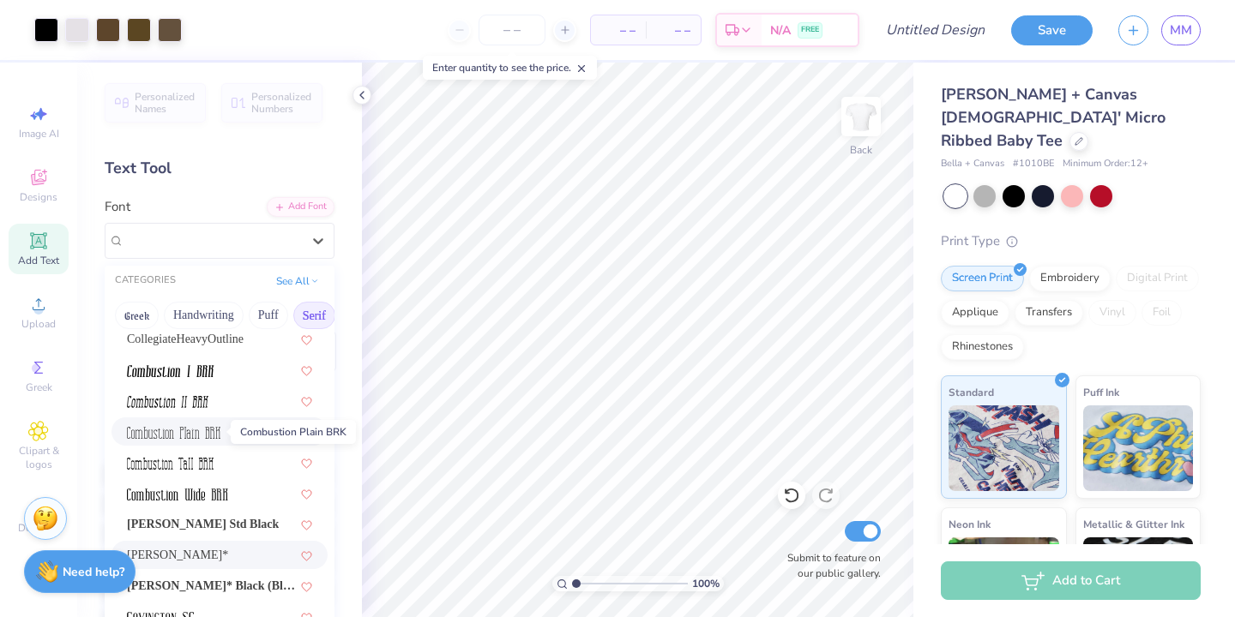
scroll to position [597, 0]
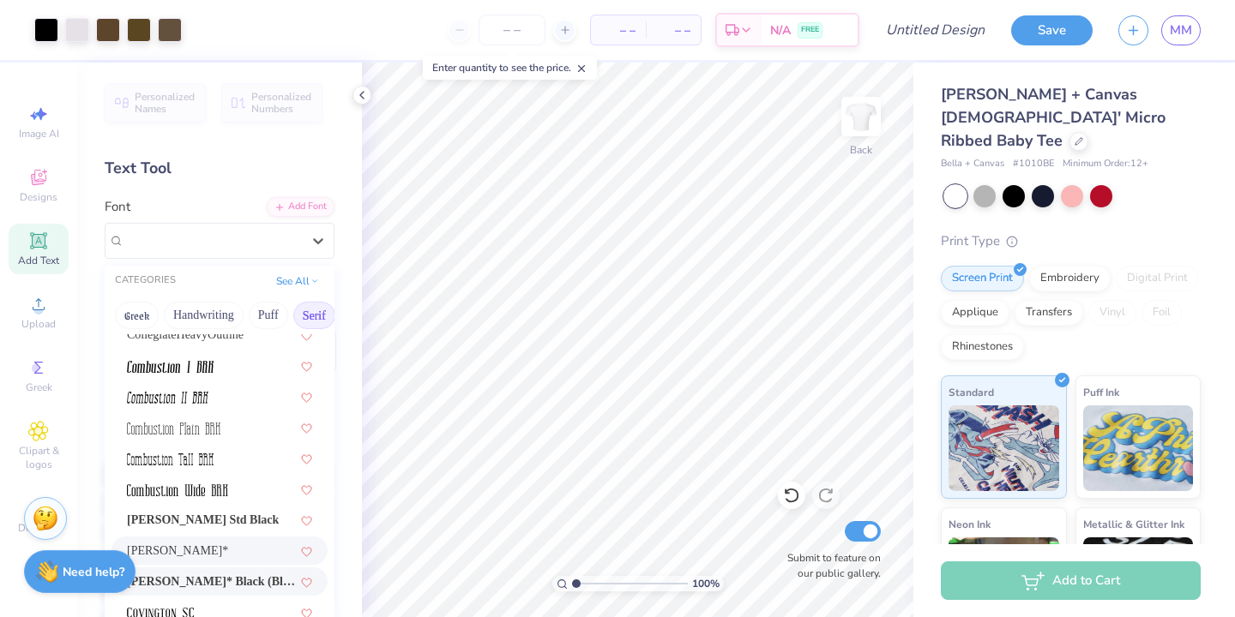
click at [184, 573] on span "[PERSON_NAME]* Black (Black)" at bounding box center [211, 582] width 169 height 18
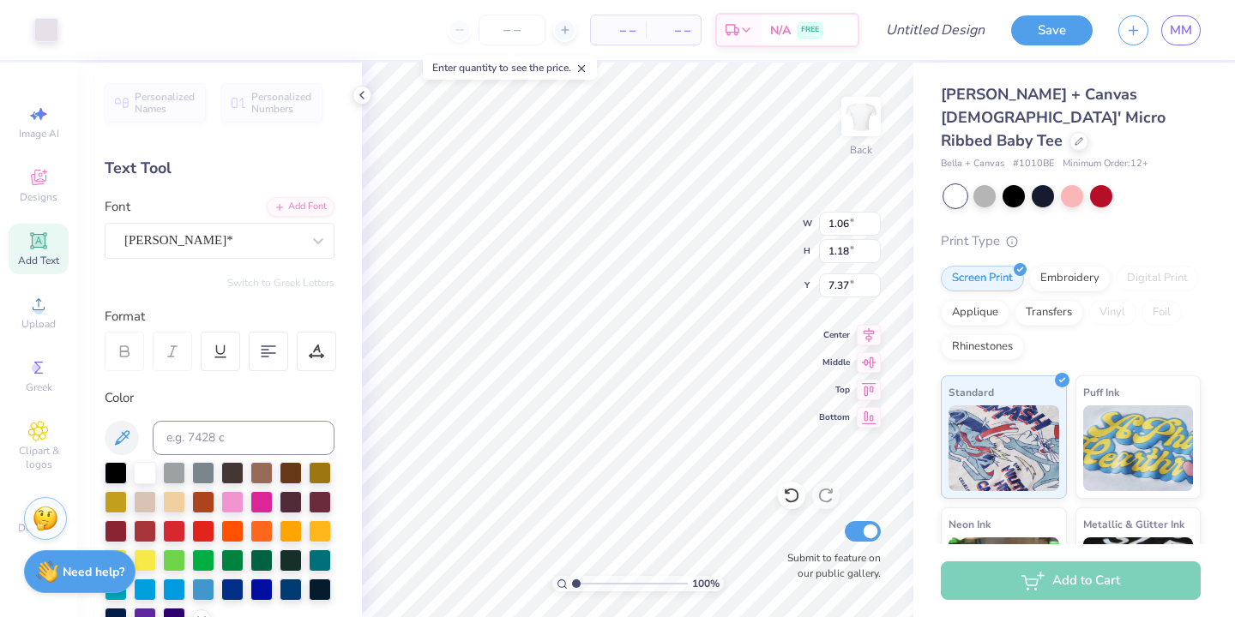
type input "0.43"
type input "0.76"
type input "8.12"
type input "1.06"
type input "1.24"
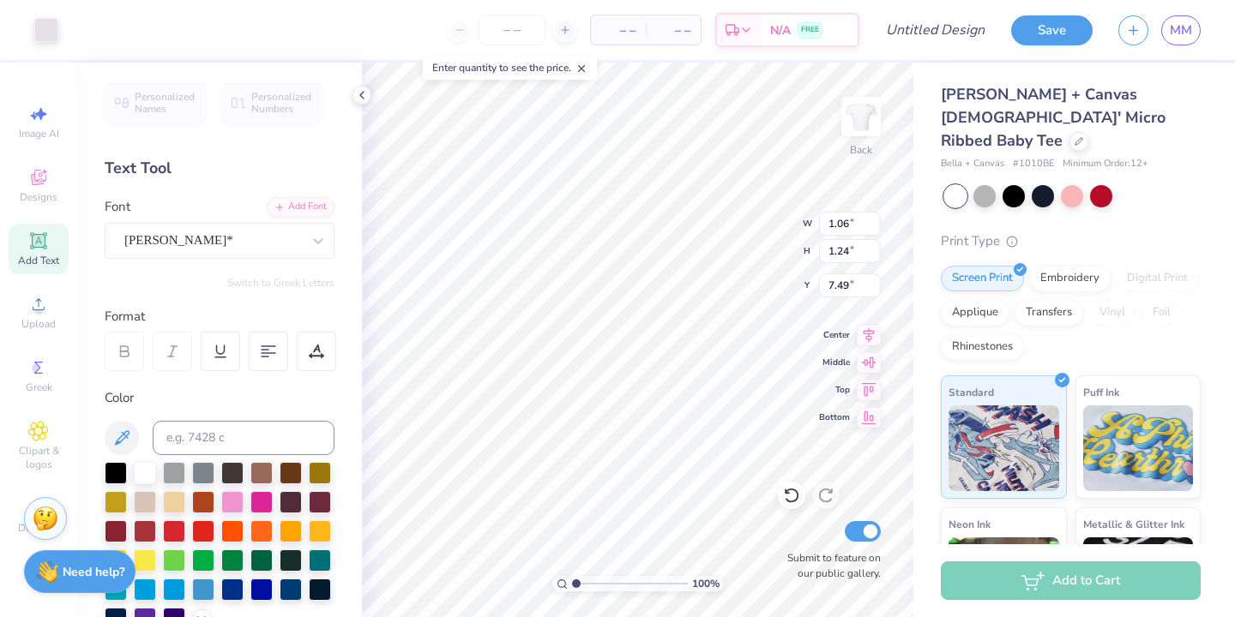
type input "7.26"
type input "10.81"
type input "1.06"
type input "1.24"
type input "7.26"
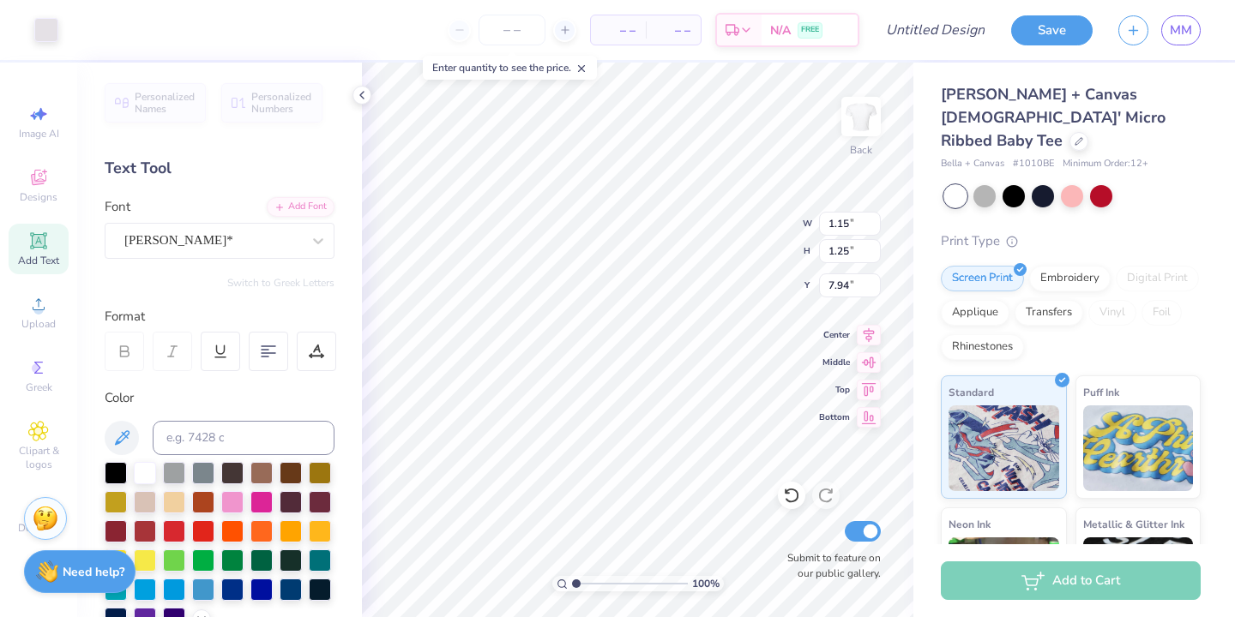
type input "1.15"
type input "1.25"
type input "8.50"
click at [795, 494] on icon at bounding box center [791, 495] width 17 height 17
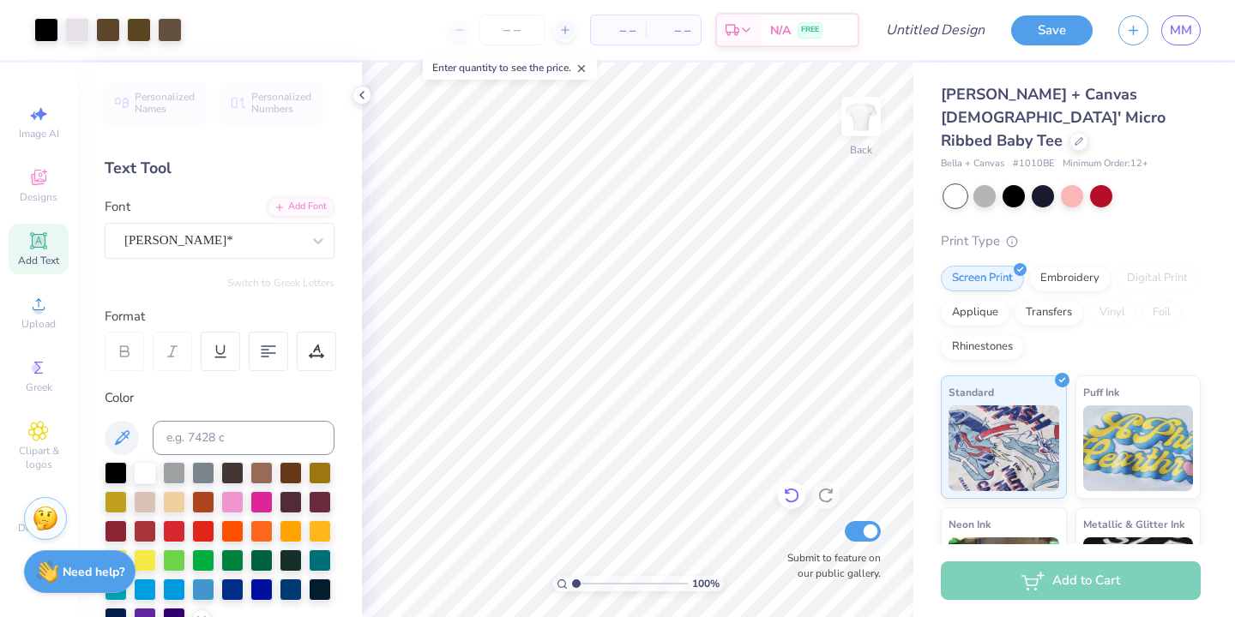
click at [795, 494] on icon at bounding box center [791, 495] width 17 height 17
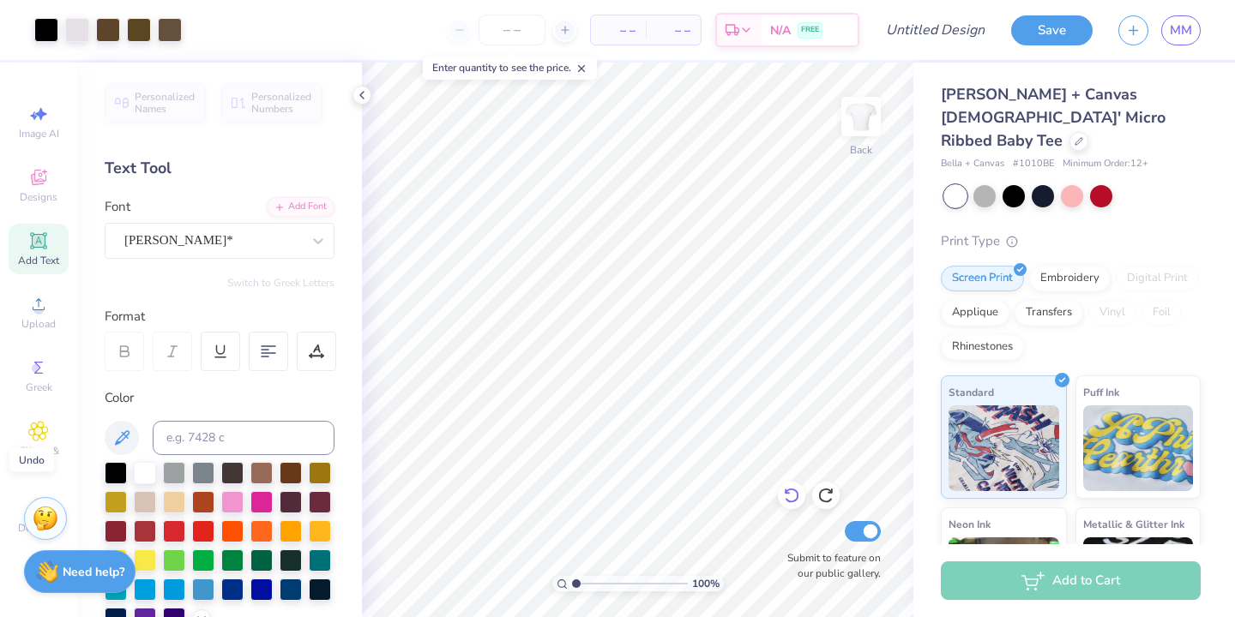
click at [794, 494] on icon at bounding box center [791, 495] width 17 height 17
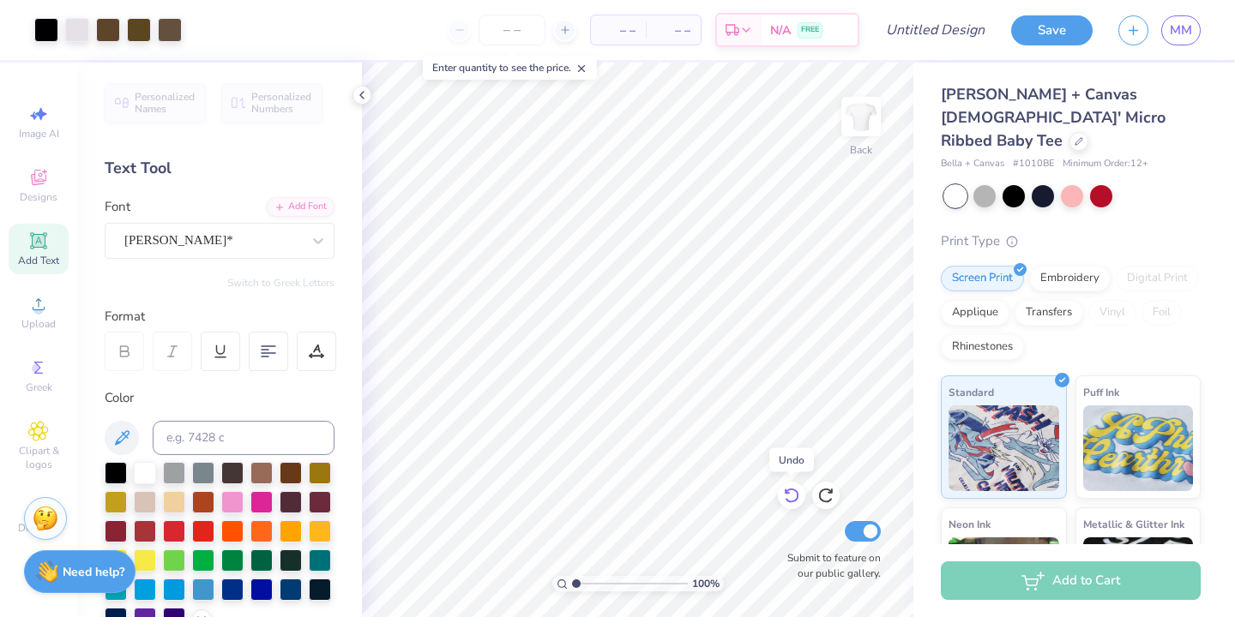
click at [794, 494] on icon at bounding box center [791, 495] width 17 height 17
type input "6.48"
type input "8.70"
type input "2.57"
type input "9.10"
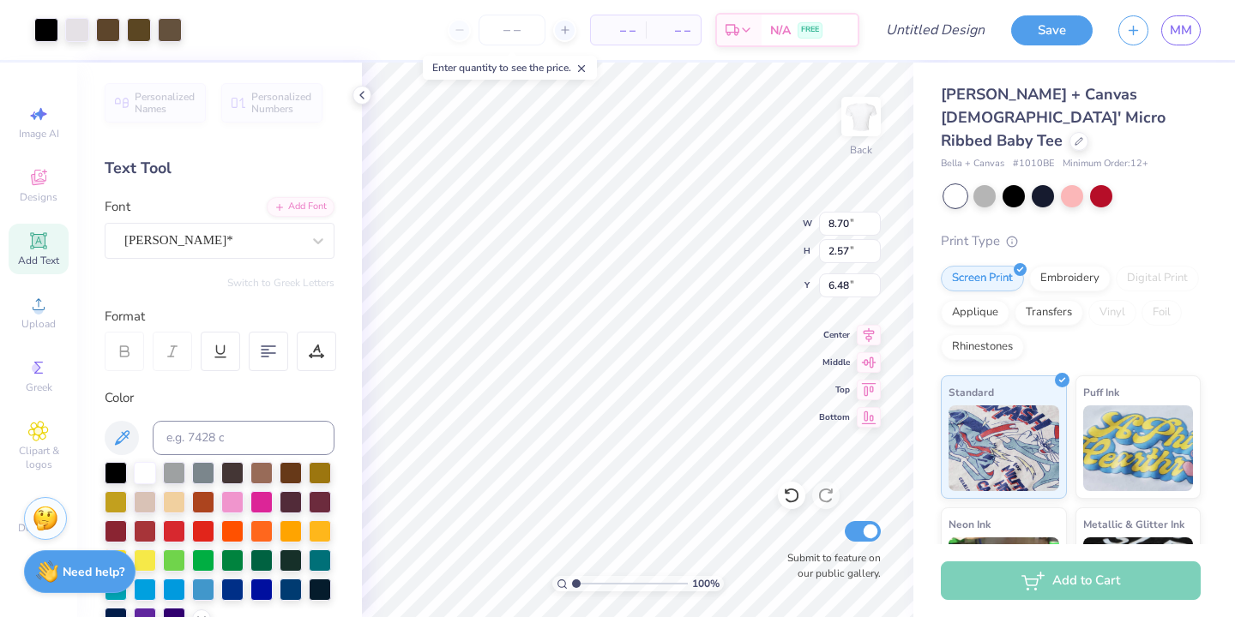
type input "1.10"
type input "14.53"
type input "10.03"
type input "1.10"
type input "1.19"
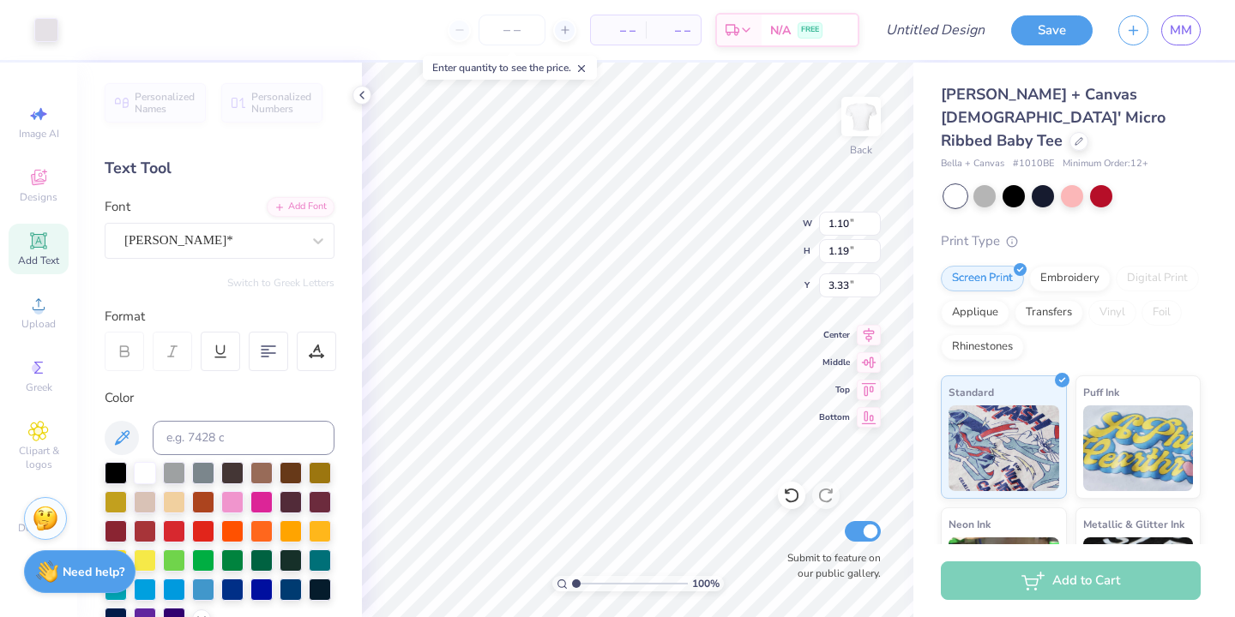
type input "3.35"
click at [39, 251] on div "Add Text" at bounding box center [39, 249] width 60 height 51
type textarea "D"
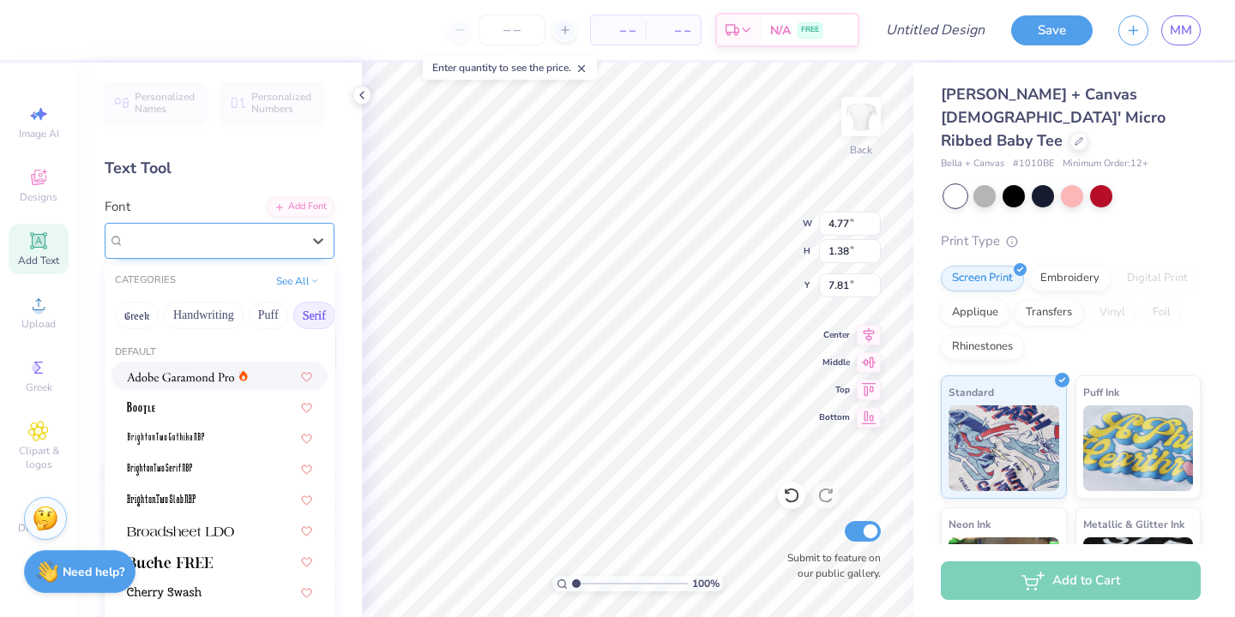
click at [238, 238] on div "Super Dream" at bounding box center [213, 240] width 180 height 27
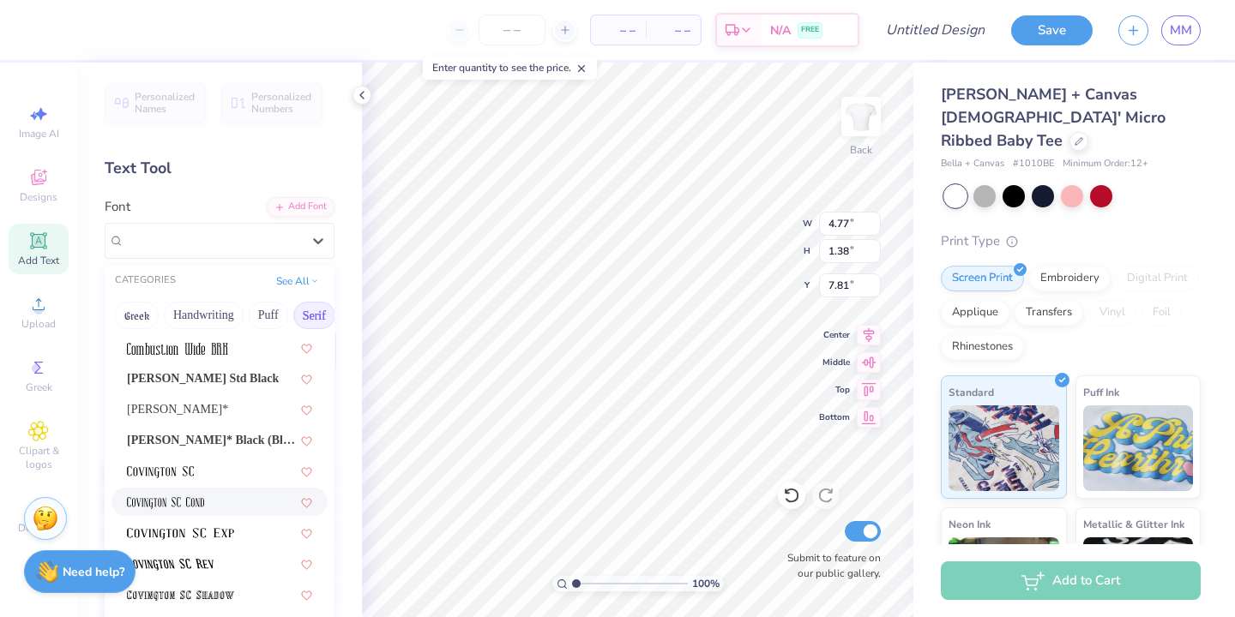
scroll to position [737, 0]
click at [214, 449] on span "Cooper* Black (Black)" at bounding box center [211, 441] width 169 height 18
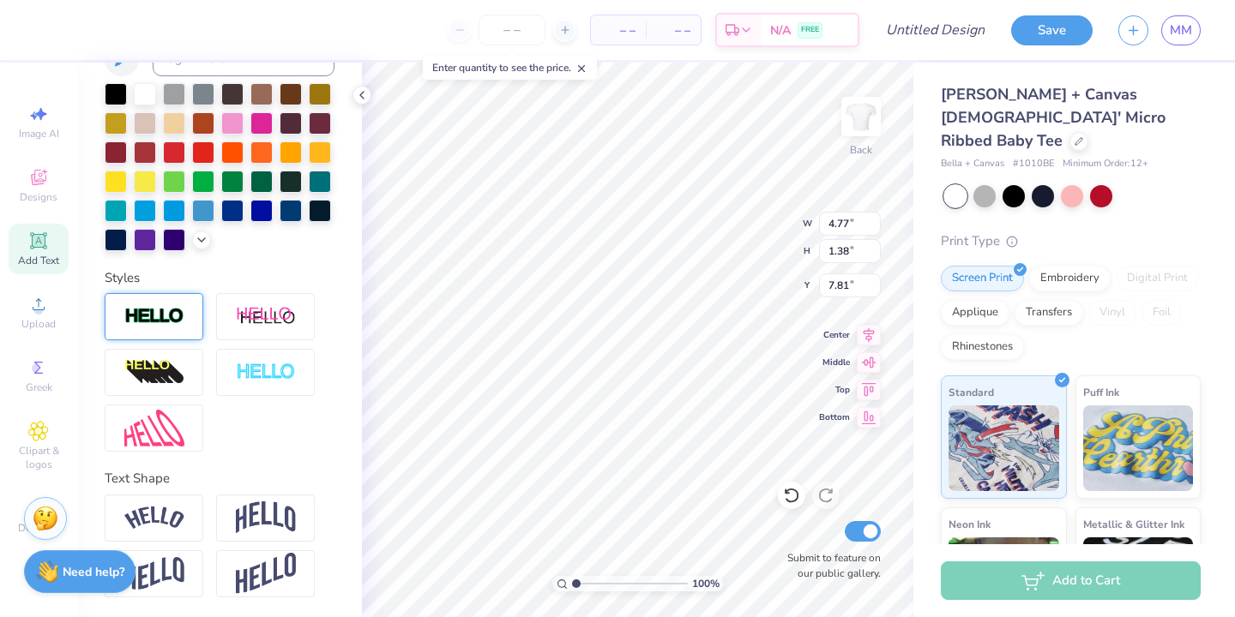
click at [175, 305] on div at bounding box center [154, 316] width 99 height 47
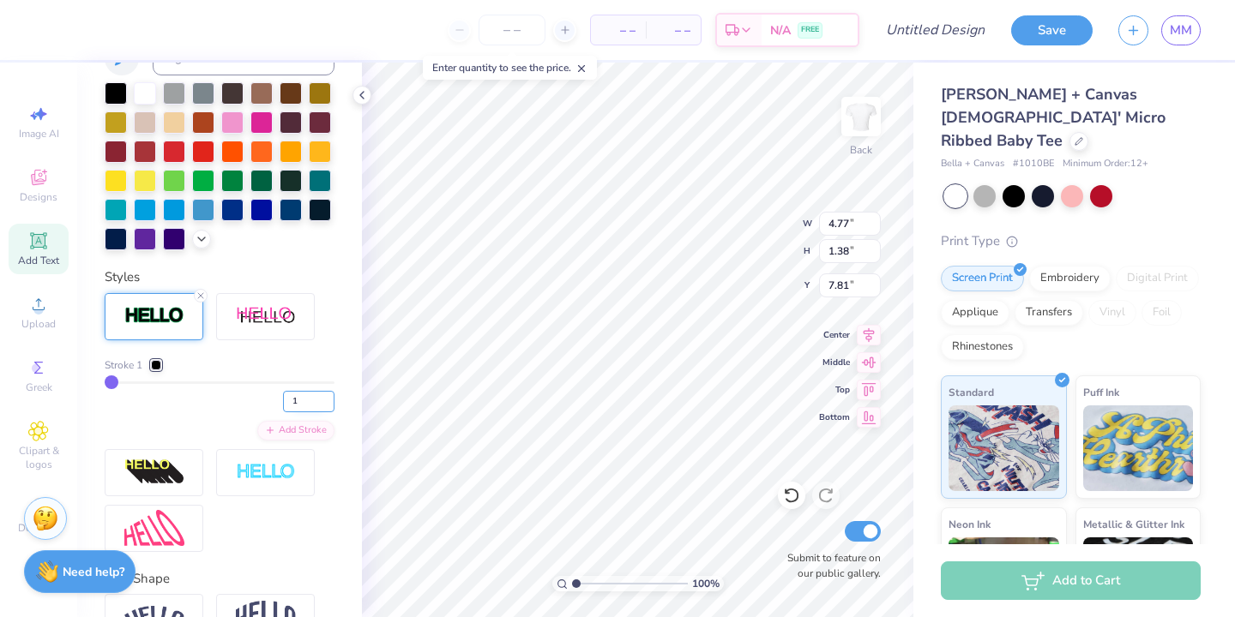
click at [324, 405] on input "1" at bounding box center [308, 401] width 51 height 21
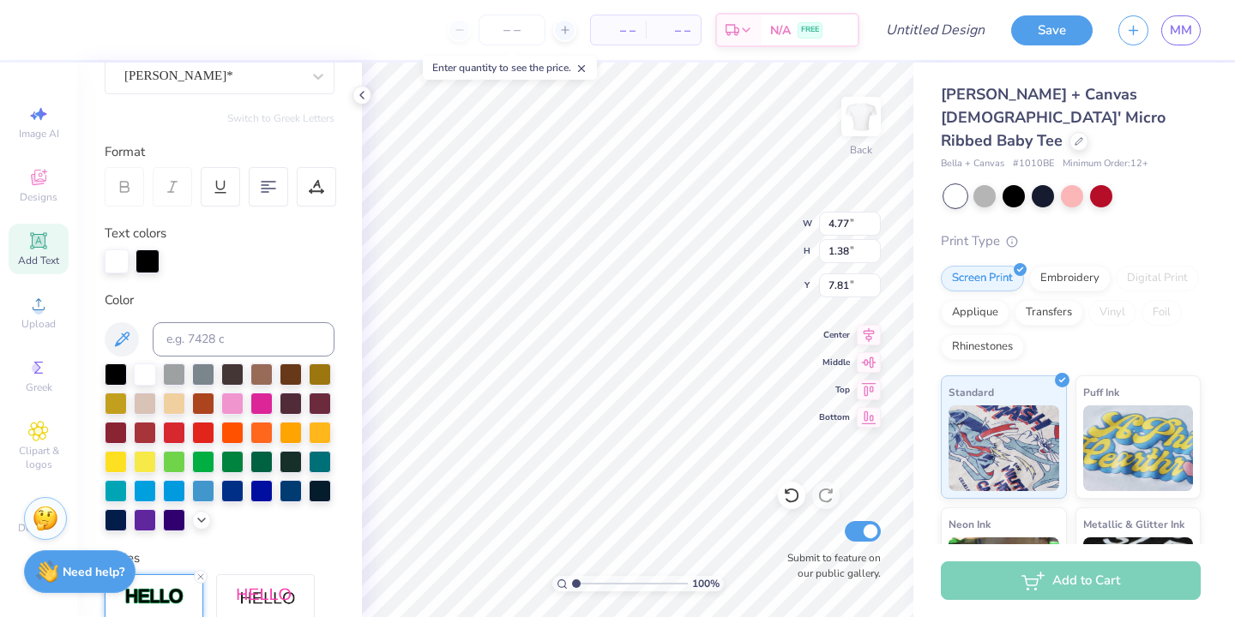
scroll to position [163, 0]
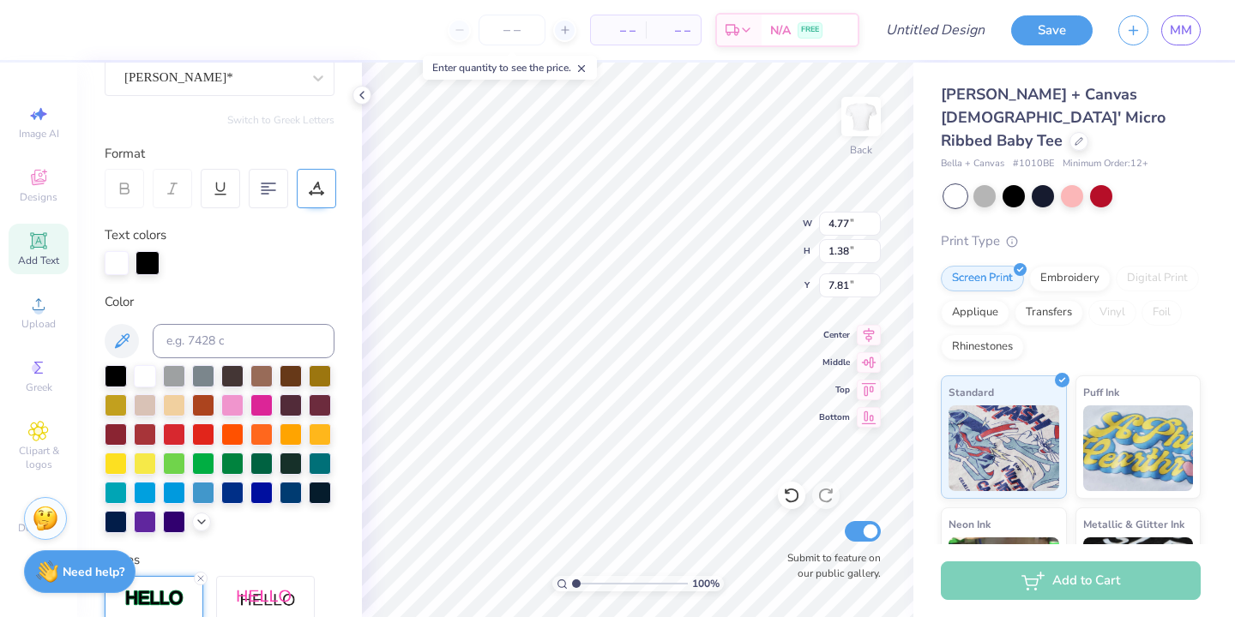
click at [326, 181] on div at bounding box center [316, 188] width 39 height 39
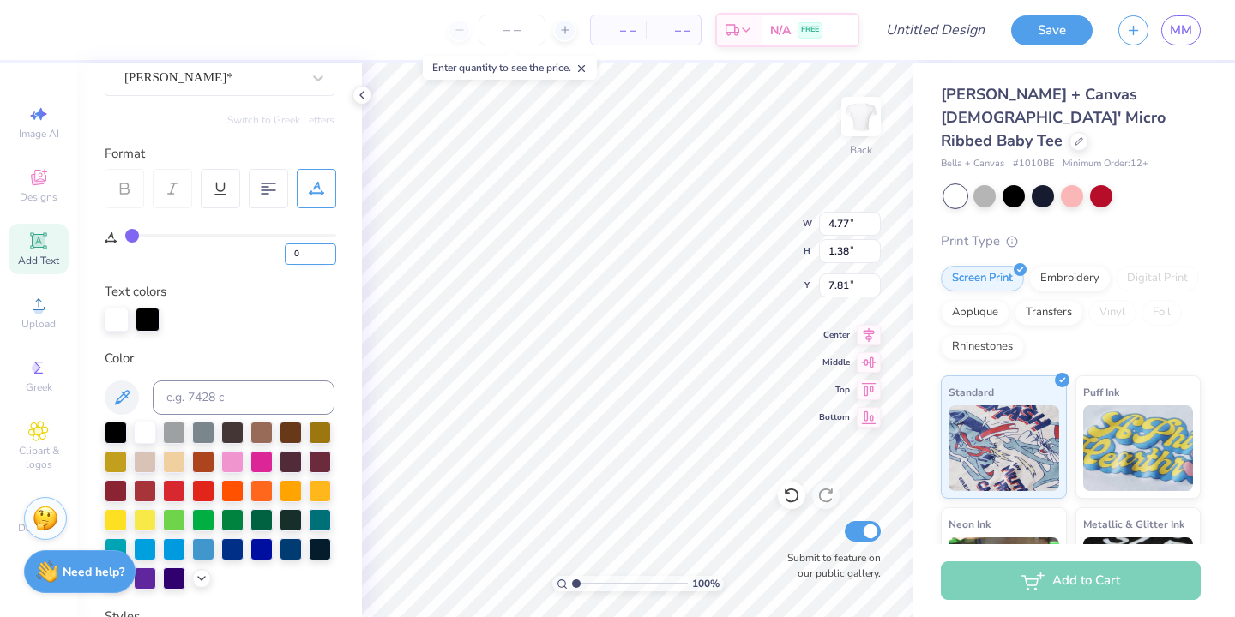
click at [330, 257] on input "0" at bounding box center [310, 254] width 51 height 21
click at [330, 258] on input "0" at bounding box center [310, 254] width 51 height 21
click at [288, 266] on div "Personalized Names Personalized Numbers Text Tool Add Font Font Cooper* Switch …" at bounding box center [219, 340] width 285 height 555
type input "1"
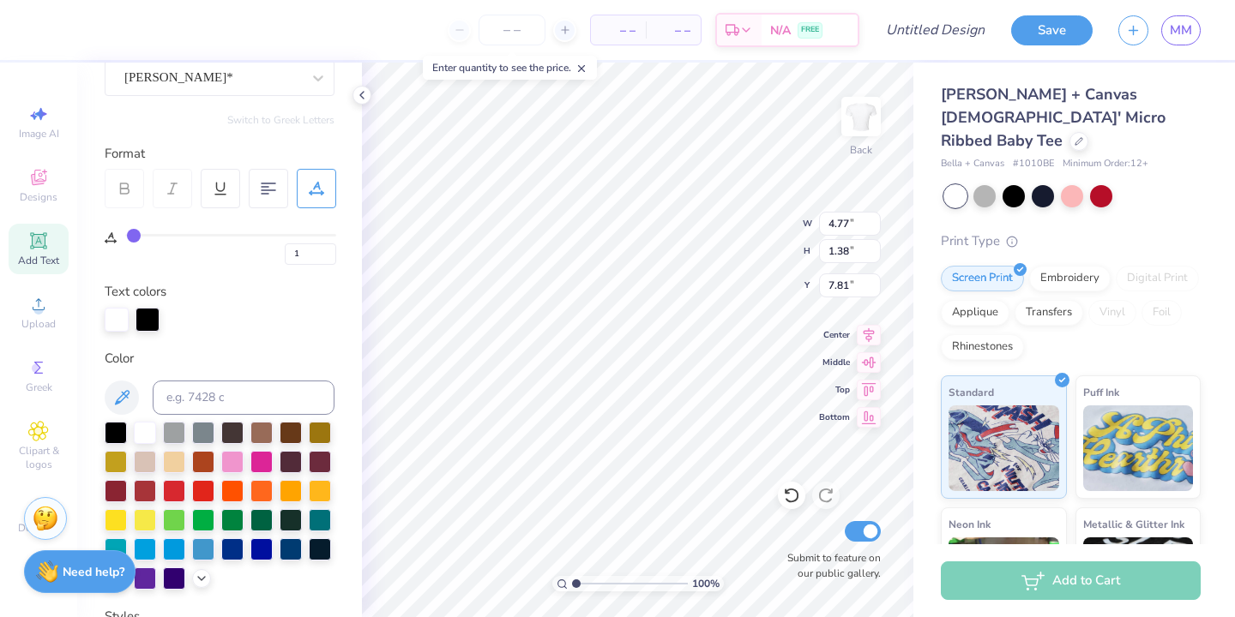
type input "5"
type input "13"
type input "23"
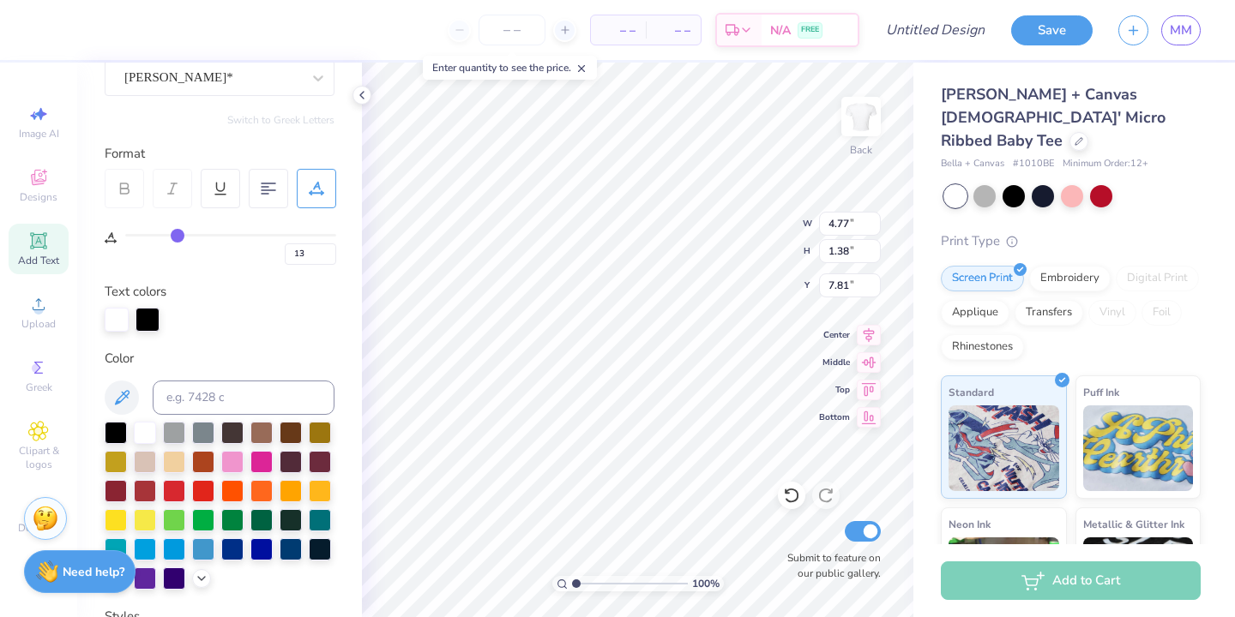
type input "23"
type input "33"
type input "40"
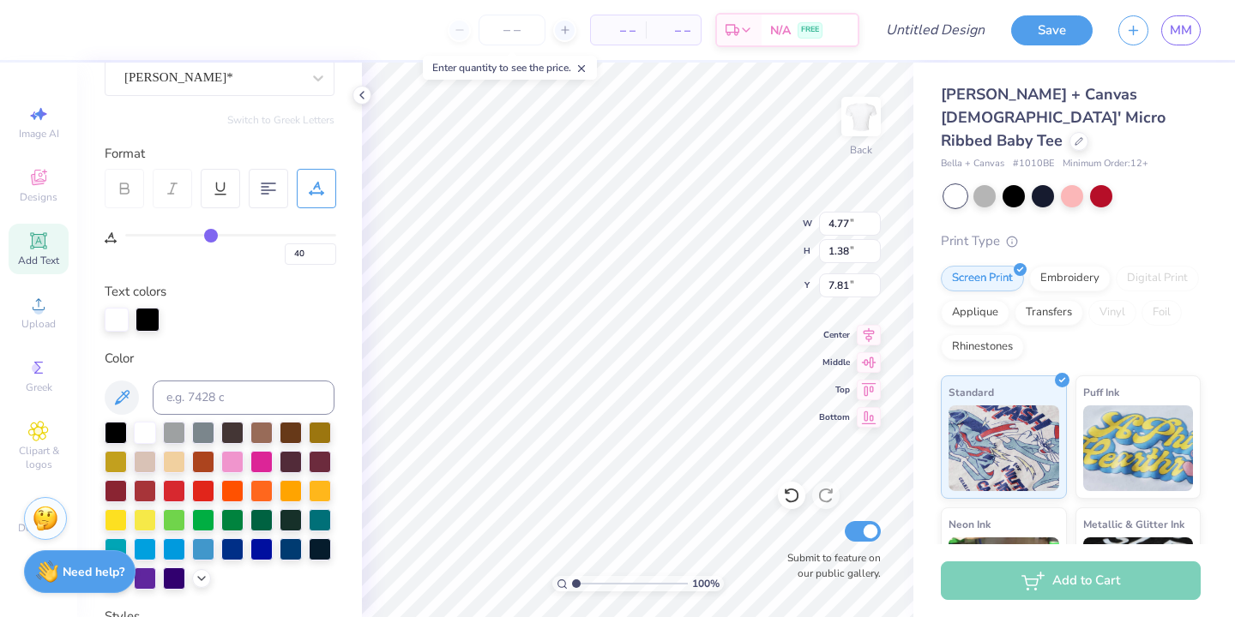
type input "44"
type input "48"
type input "51"
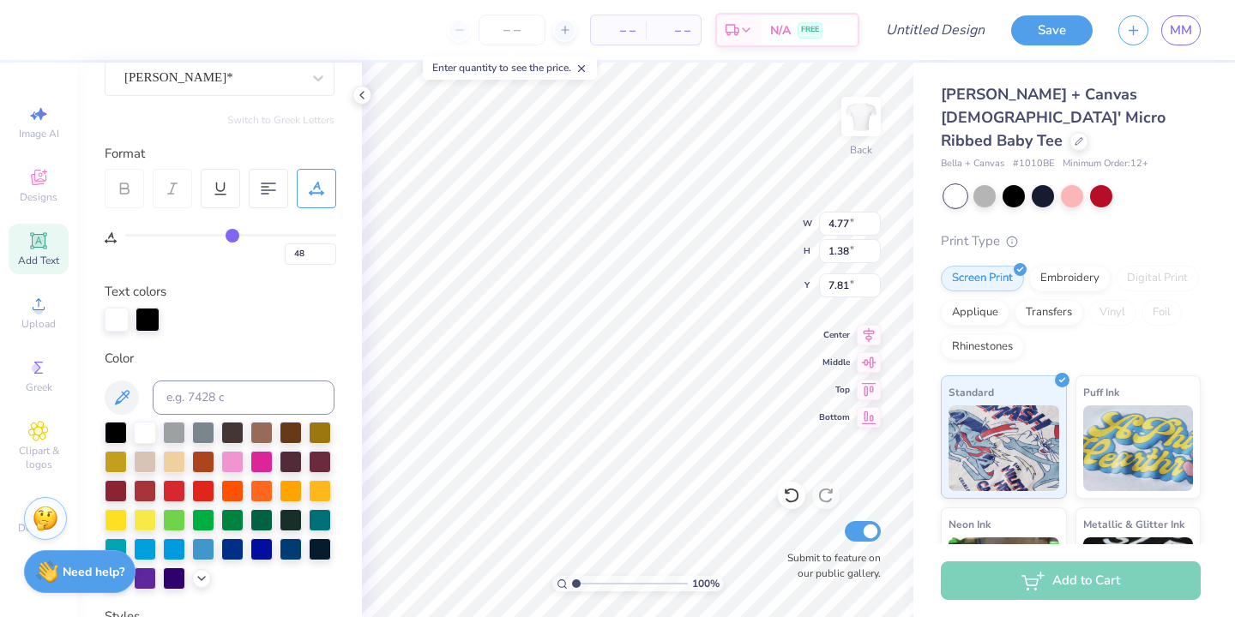
type input "51"
type input "53"
type input "54"
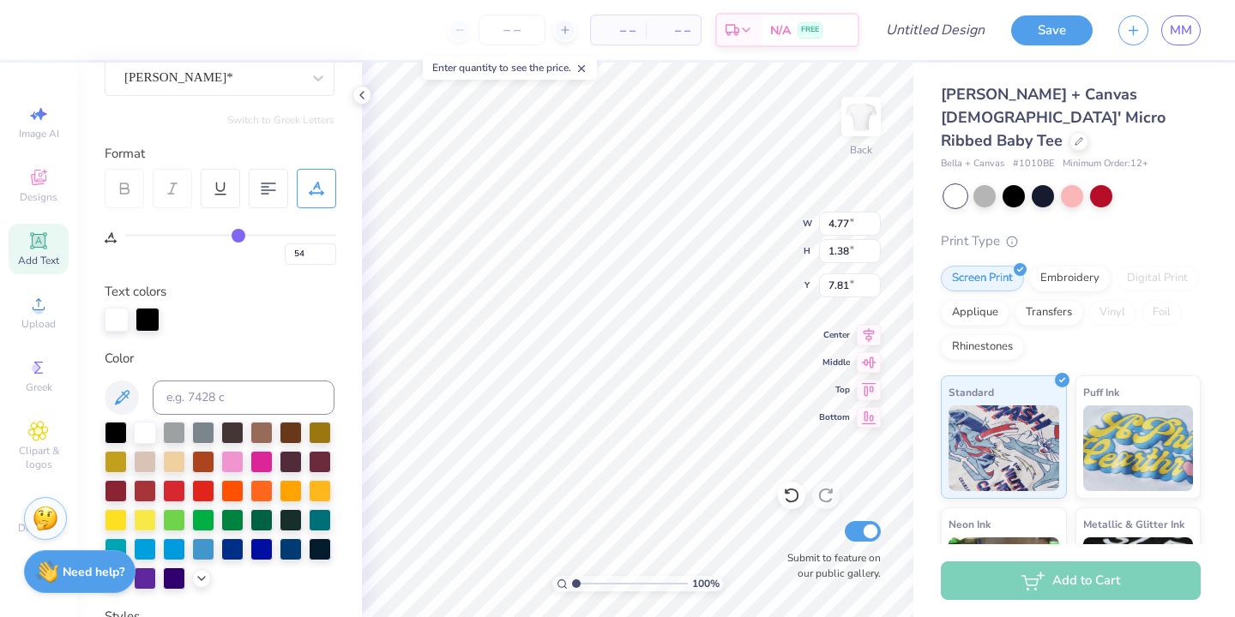
type input "55"
type input "53"
type input "49"
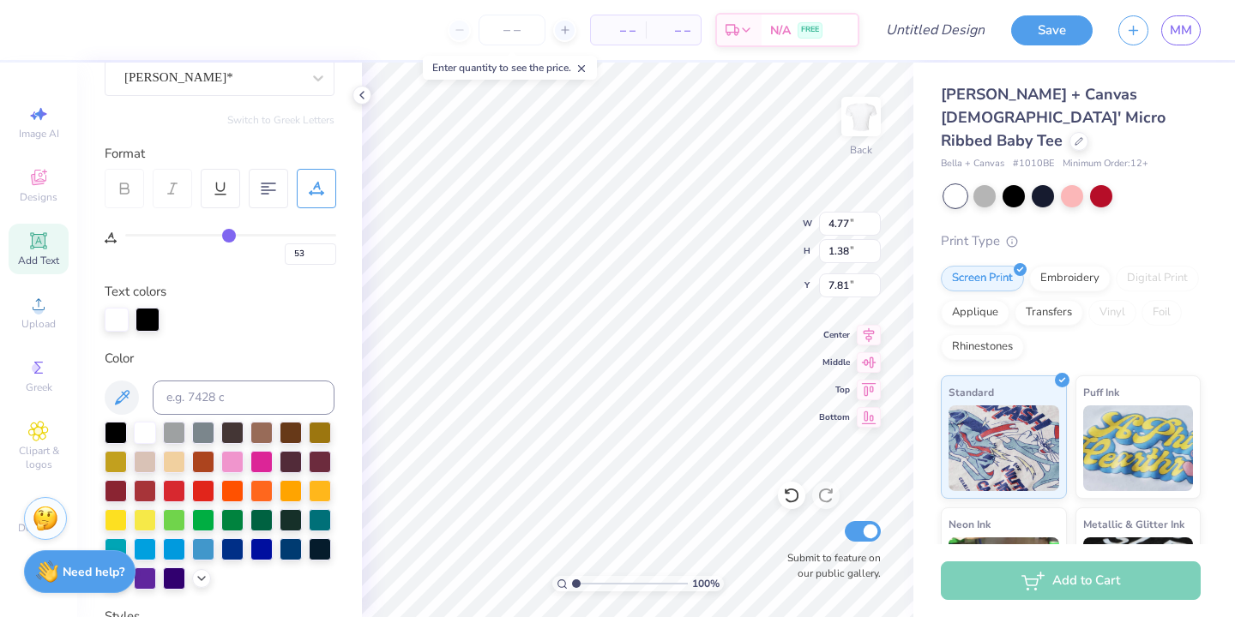
type input "49"
type input "44"
type input "33"
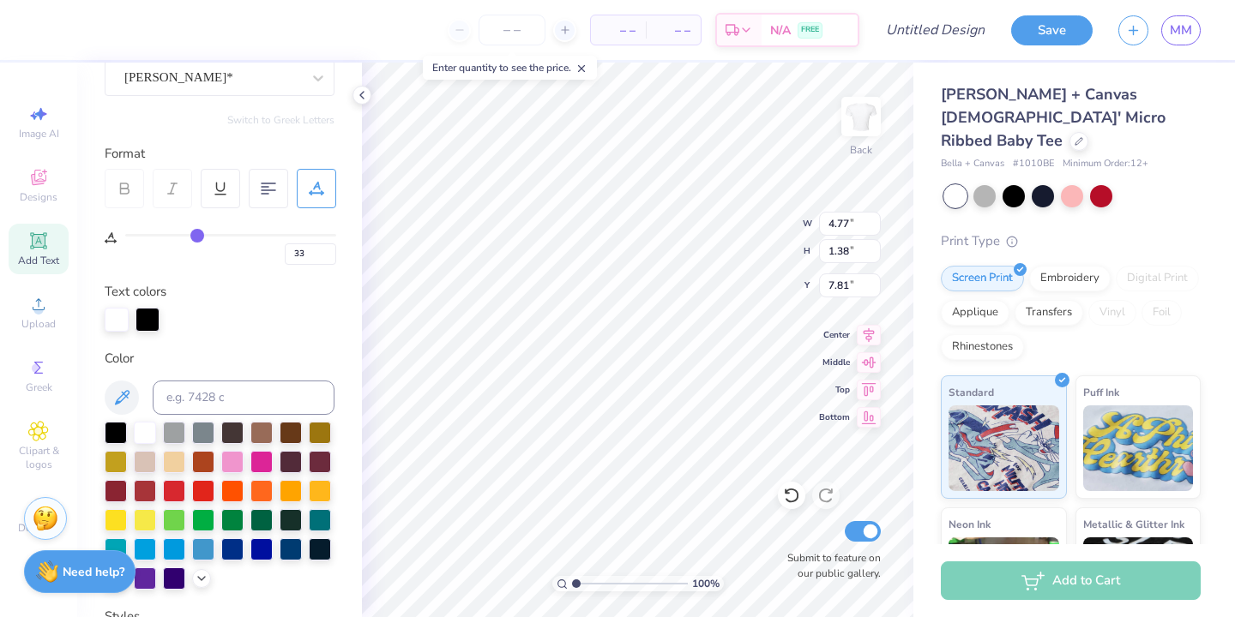
type input "19"
type input "3"
type input "0"
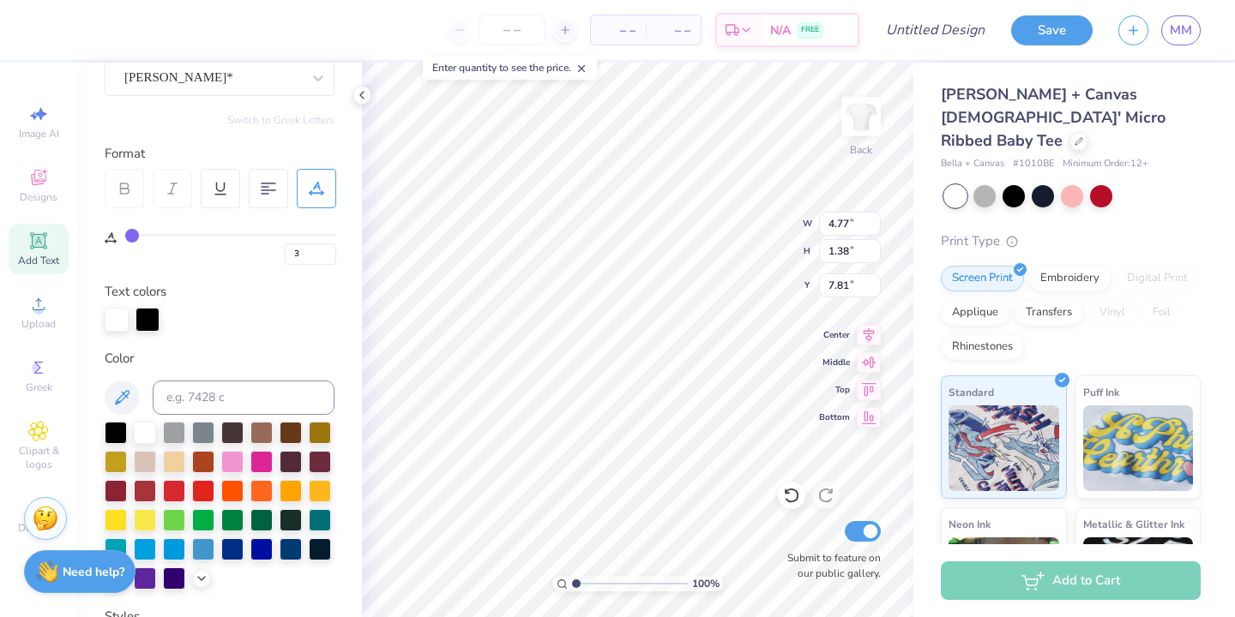
type input "0"
drag, startPoint x: 131, startPoint y: 234, endPoint x: 0, endPoint y: 255, distance: 132.8
type input "0"
click at [125, 237] on input "range" at bounding box center [230, 235] width 211 height 3
click at [277, 190] on div at bounding box center [268, 188] width 39 height 39
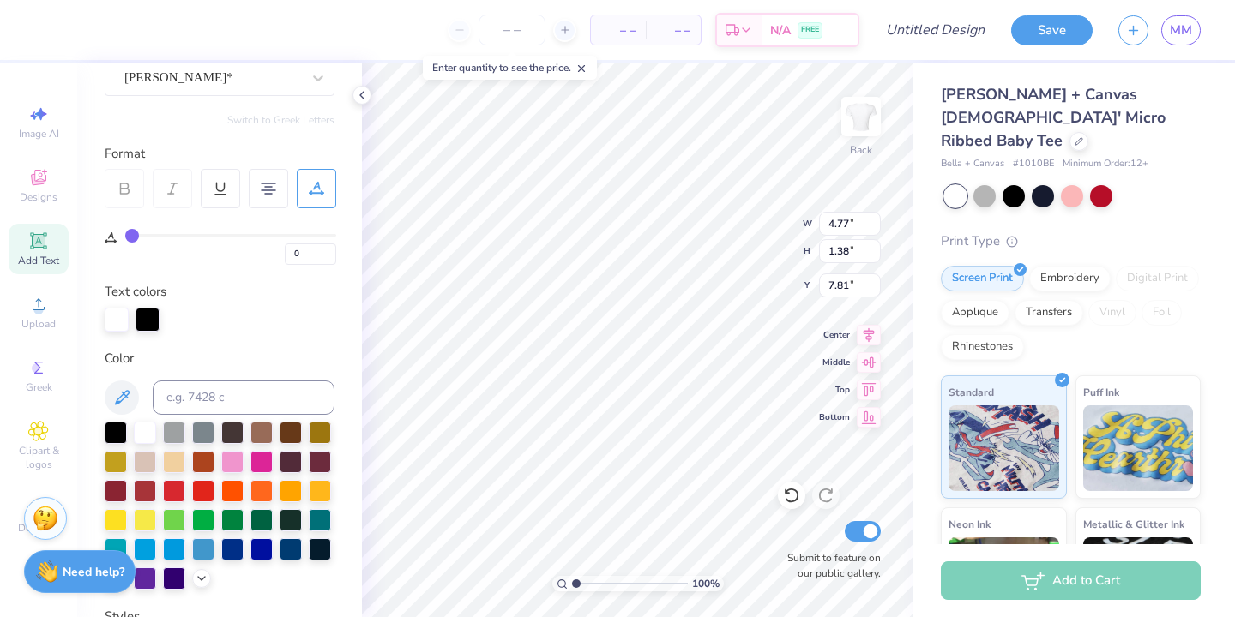
click at [317, 333] on div "Personalized Names Personalized Numbers Text Tool Add Font Font Cooper* Switch …" at bounding box center [219, 340] width 285 height 555
type input "1.62"
type input "1.50"
type input "7.75"
type input "4.77"
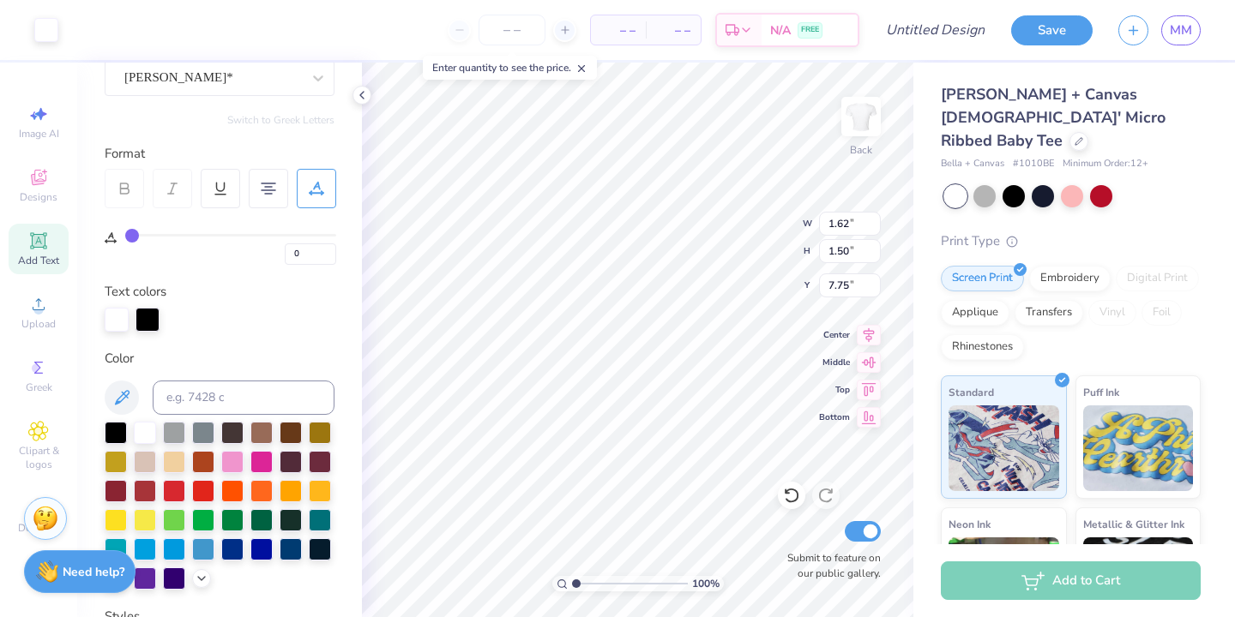
type input "1.38"
type input "7.81"
type input "1.62"
type input "1.50"
type input "7.99"
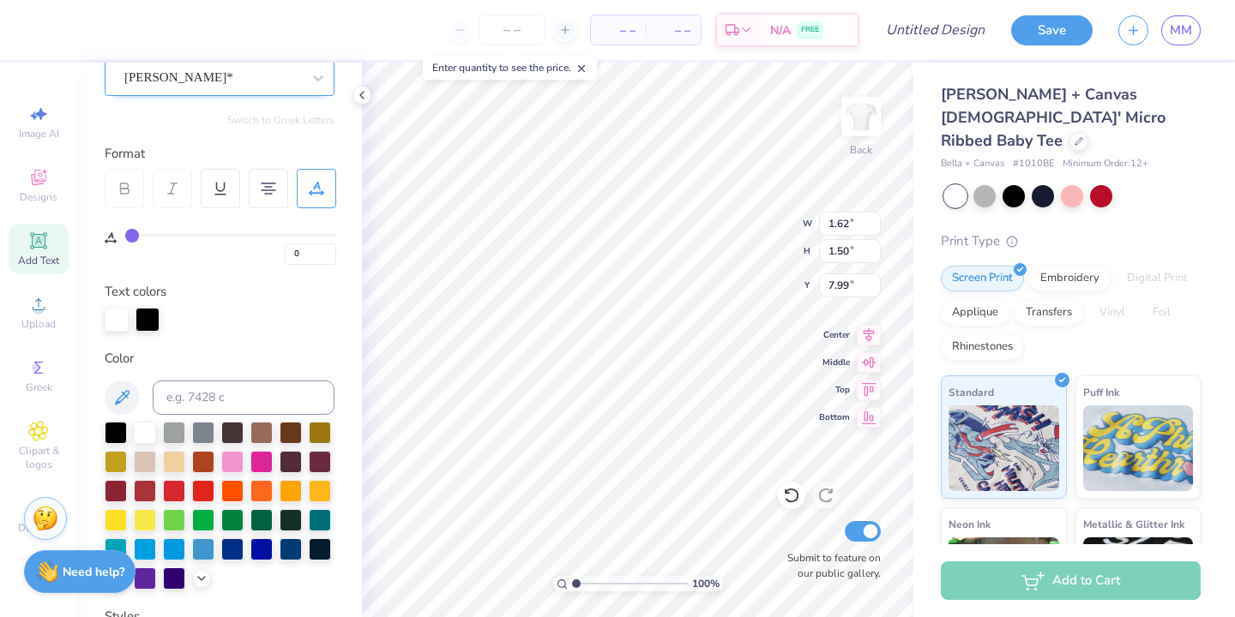
click at [211, 86] on div "[PERSON_NAME]*" at bounding box center [213, 77] width 180 height 27
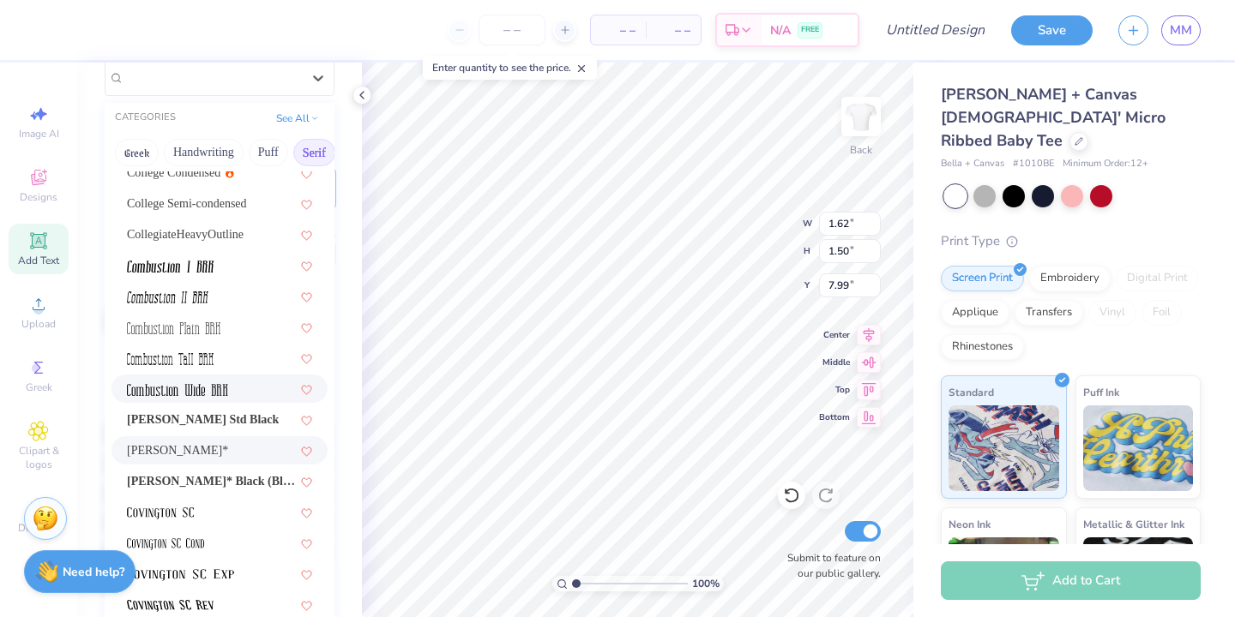
scroll to position [545, 0]
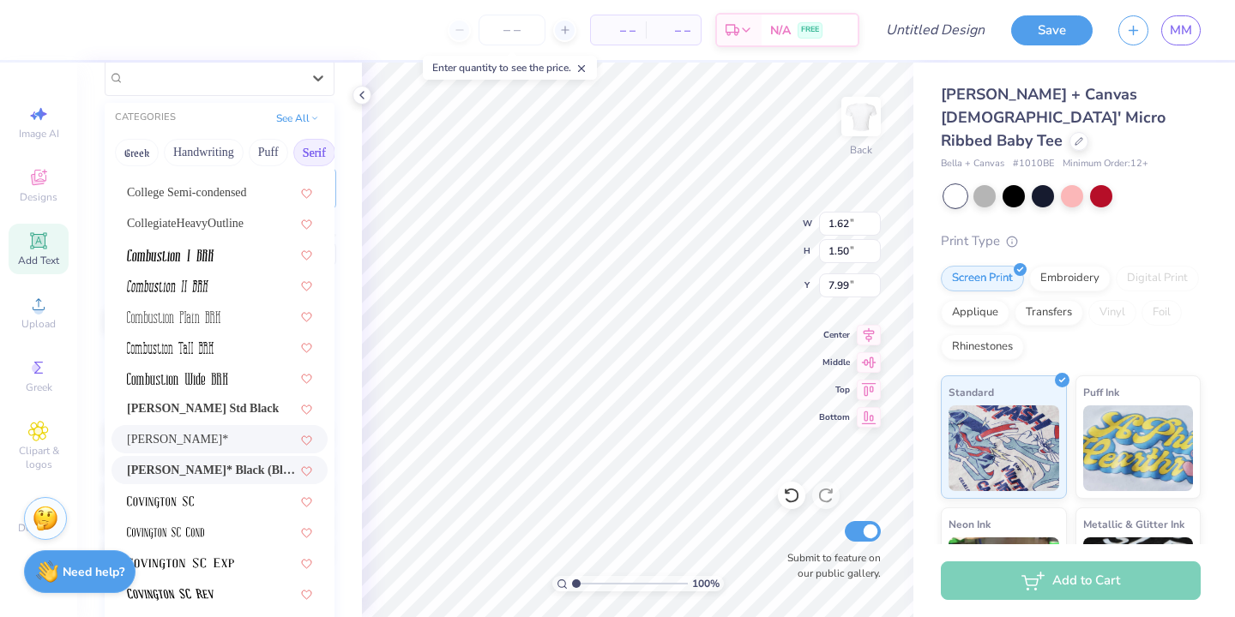
click at [199, 466] on span "Cooper* Black (Black)" at bounding box center [211, 470] width 169 height 18
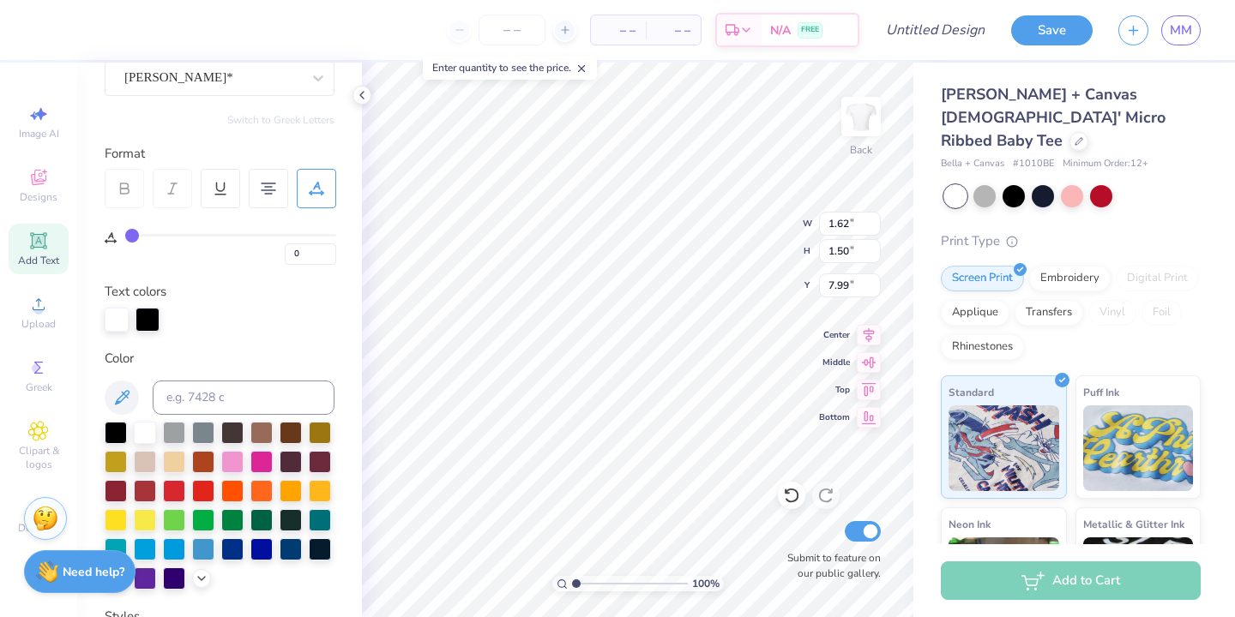
type input "9.10"
type input "1.10"
type input "10.03"
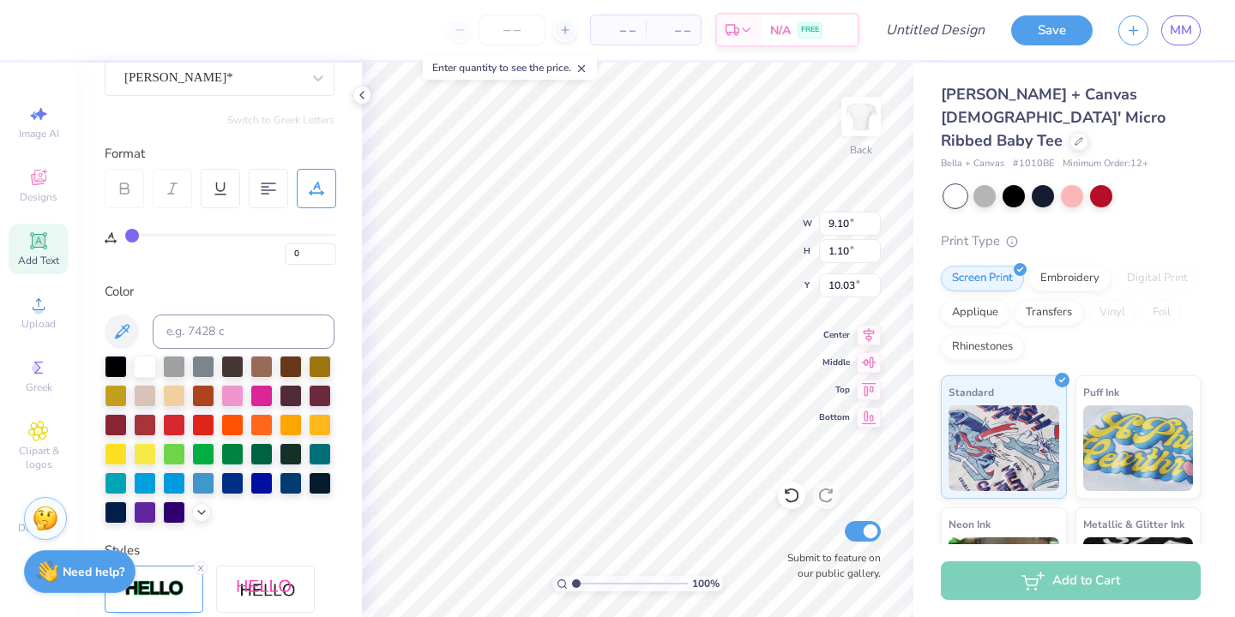
scroll to position [0, 0]
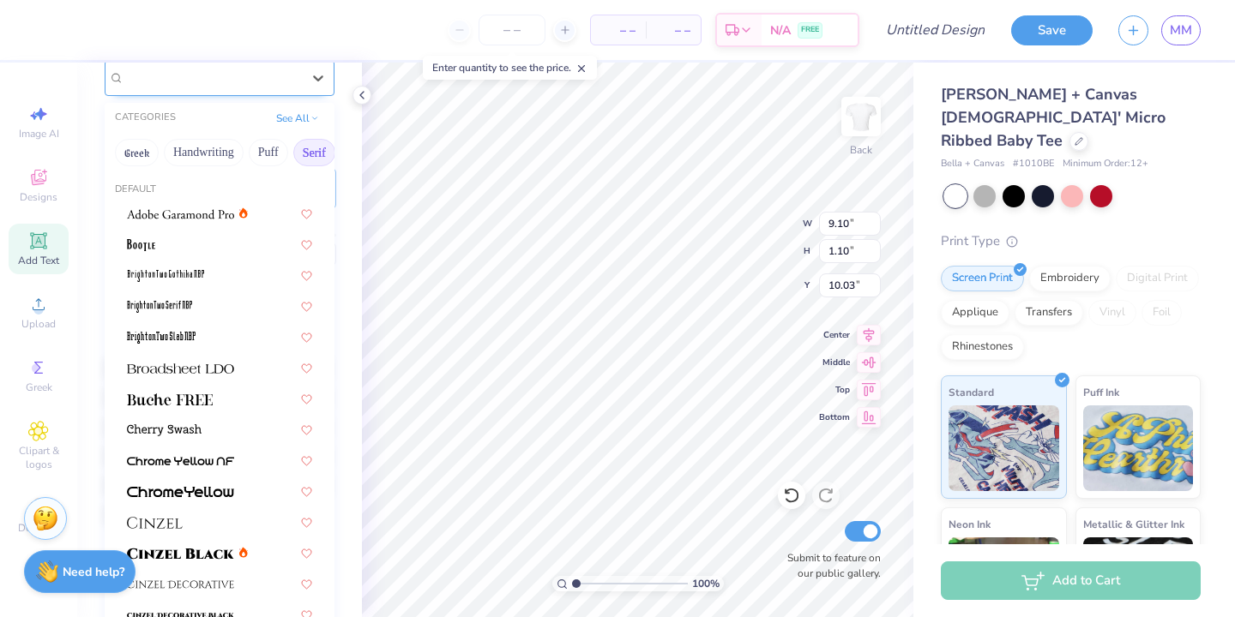
click at [297, 86] on div "[PERSON_NAME]*" at bounding box center [213, 77] width 180 height 27
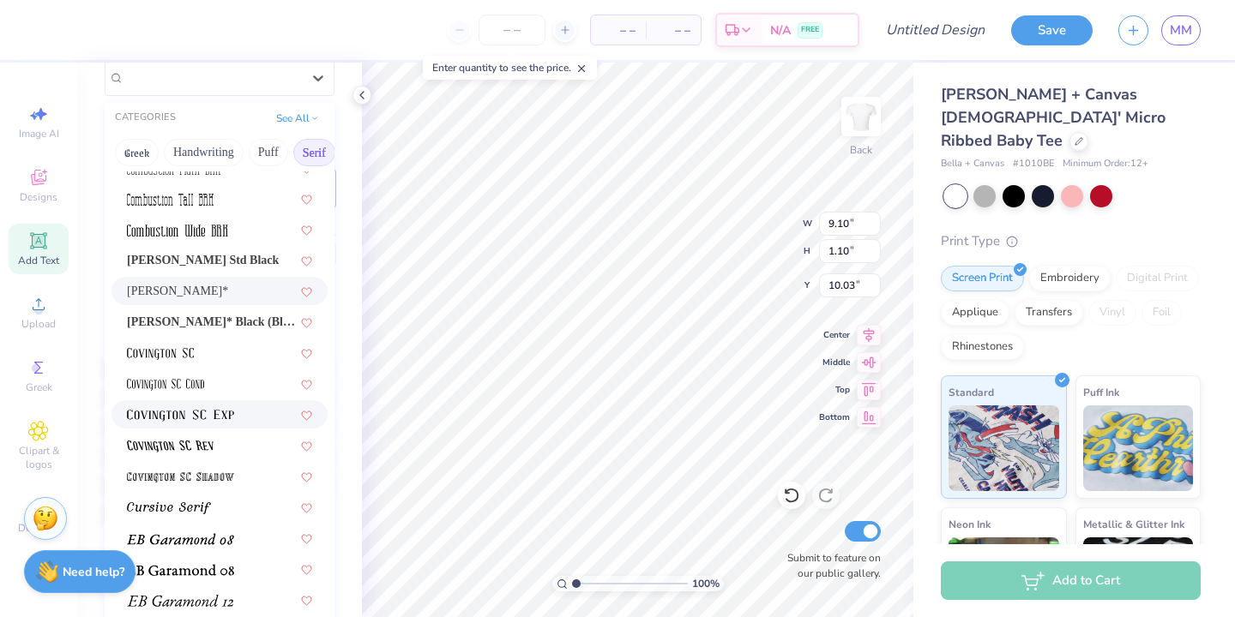
scroll to position [701, 0]
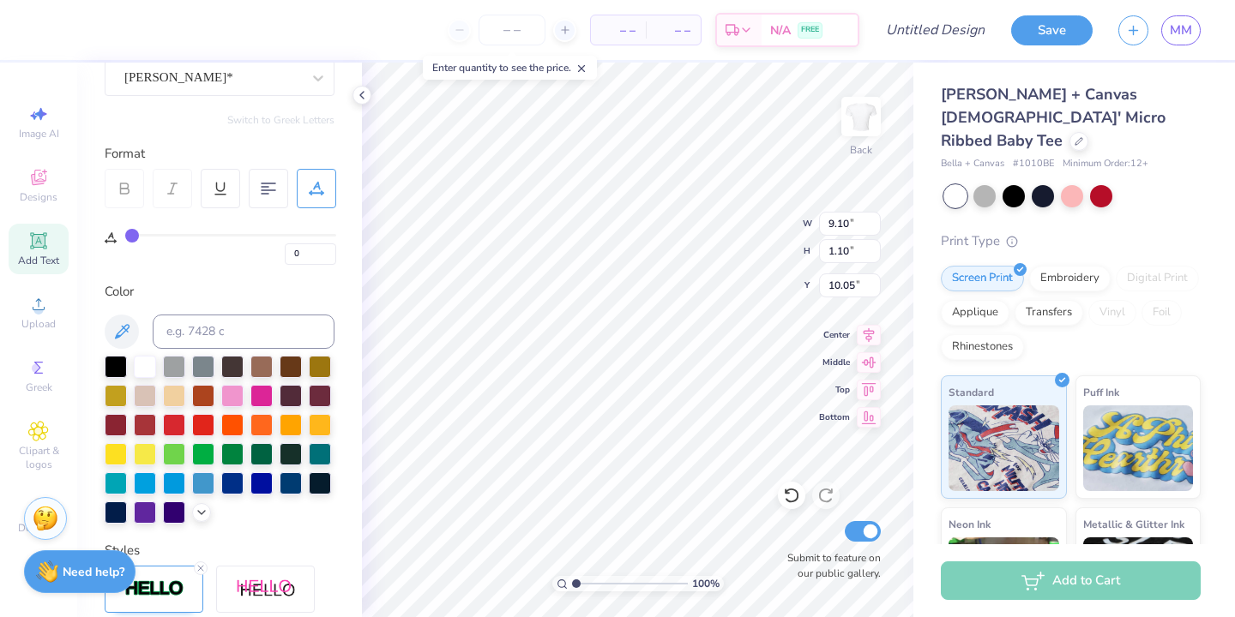
type input "10.07"
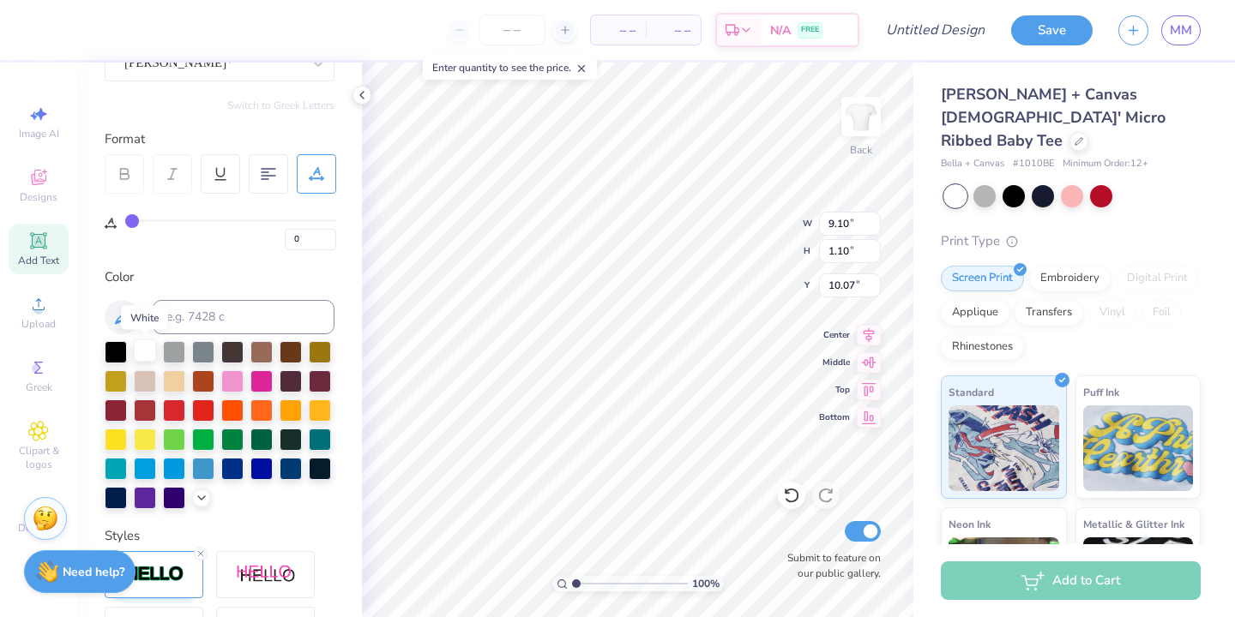
scroll to position [177, 0]
click at [139, 356] on div at bounding box center [145, 351] width 22 height 22
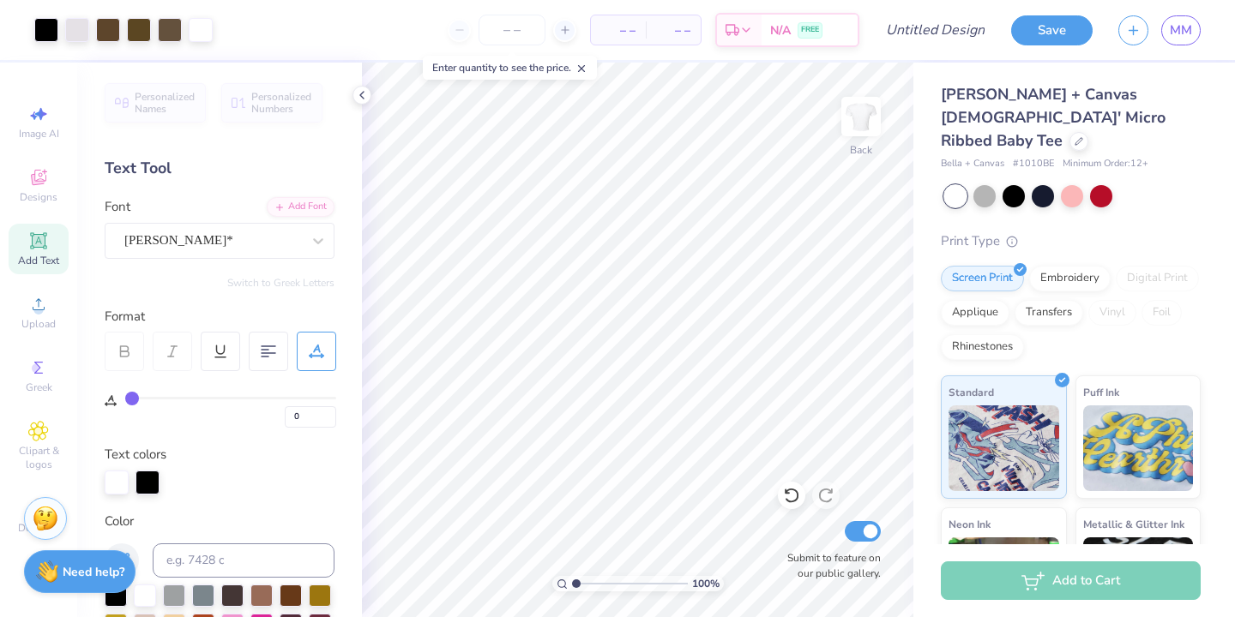
scroll to position [177, 0]
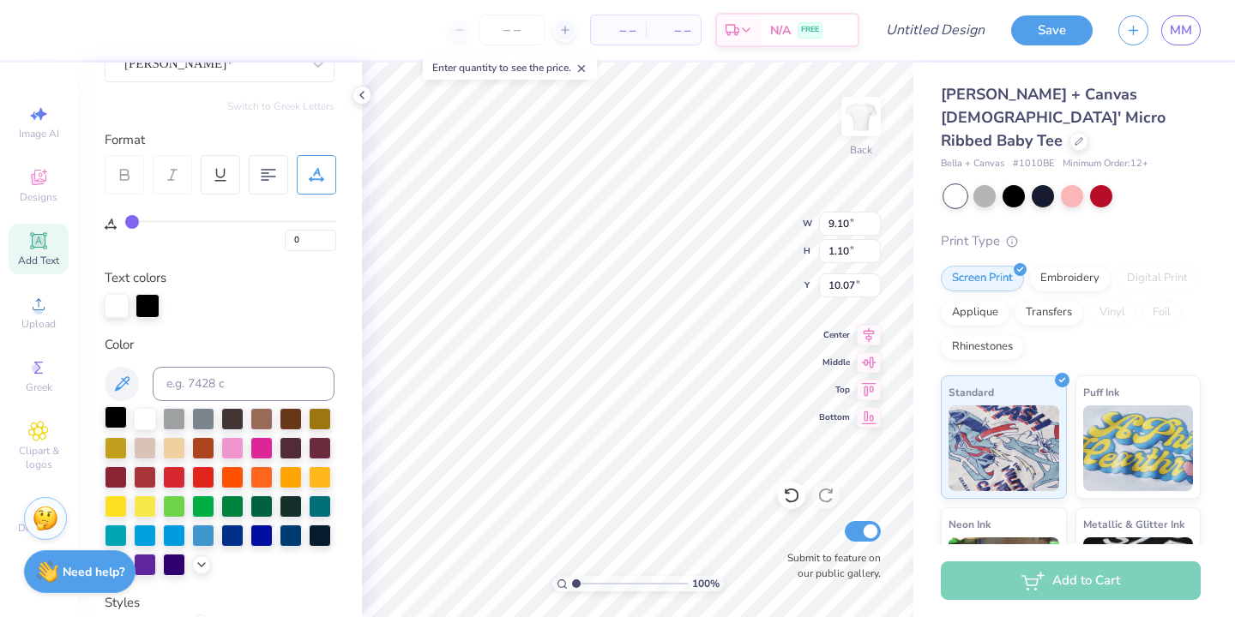
click at [119, 420] on div at bounding box center [116, 417] width 22 height 22
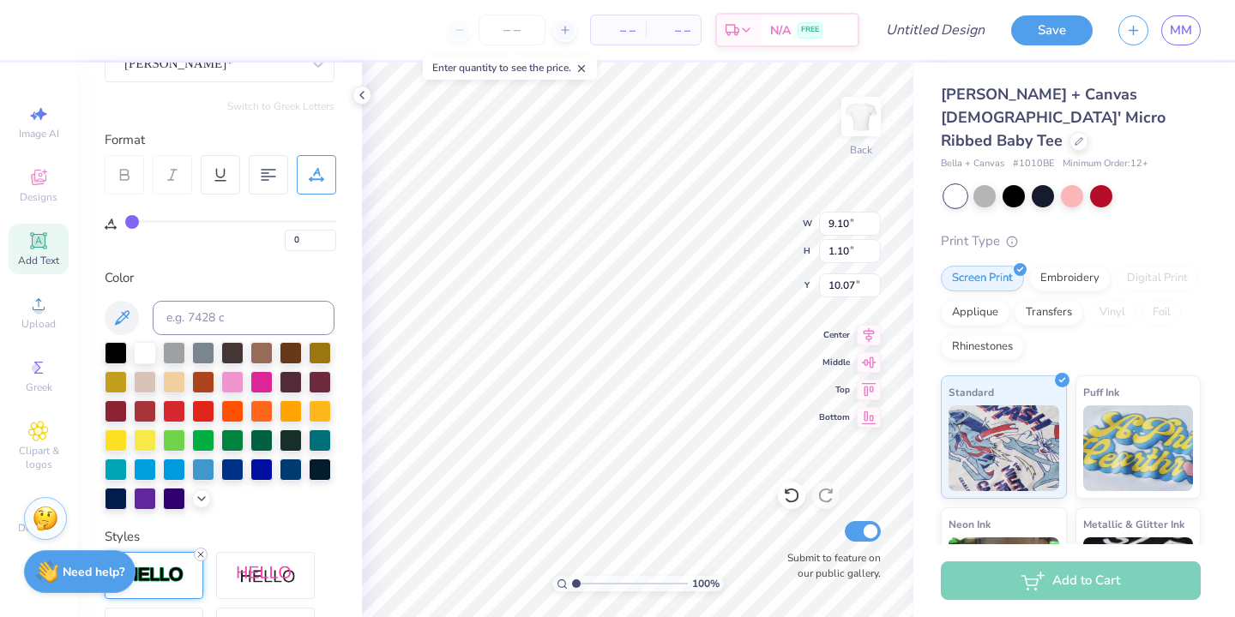
click at [204, 554] on icon at bounding box center [201, 555] width 10 height 10
type input "9.08"
type input "1.08"
type input "10.08"
type input "1.62"
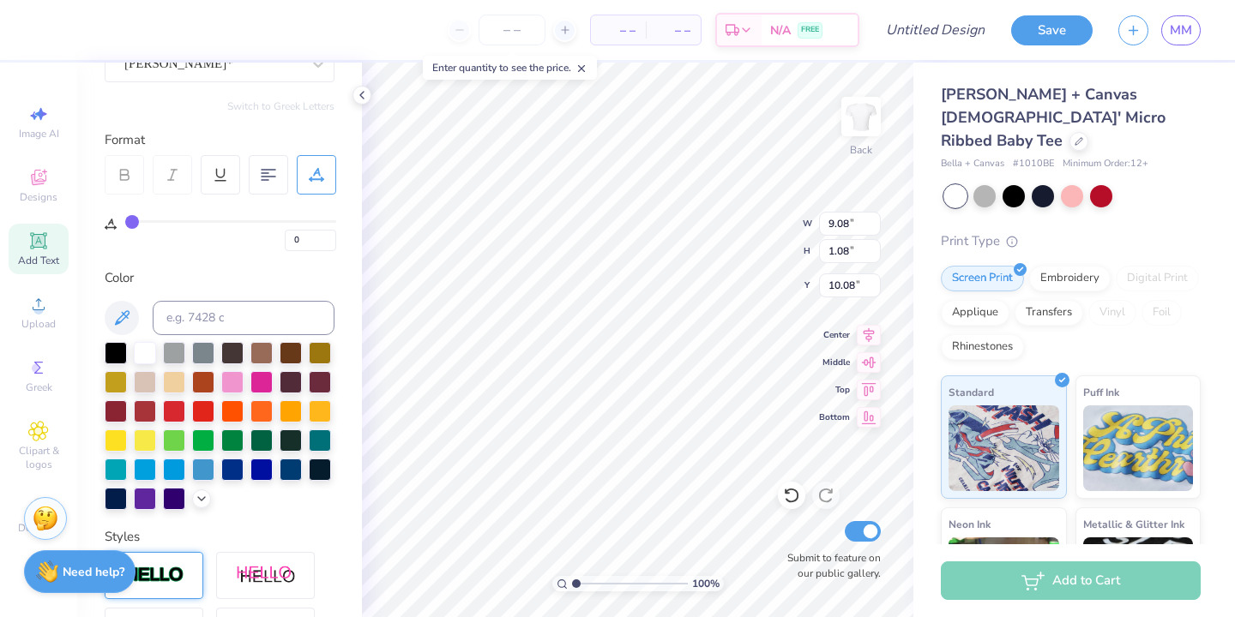
type input "1.50"
type input "7.99"
type input "4.81"
type input "0.95"
type input "1.14"
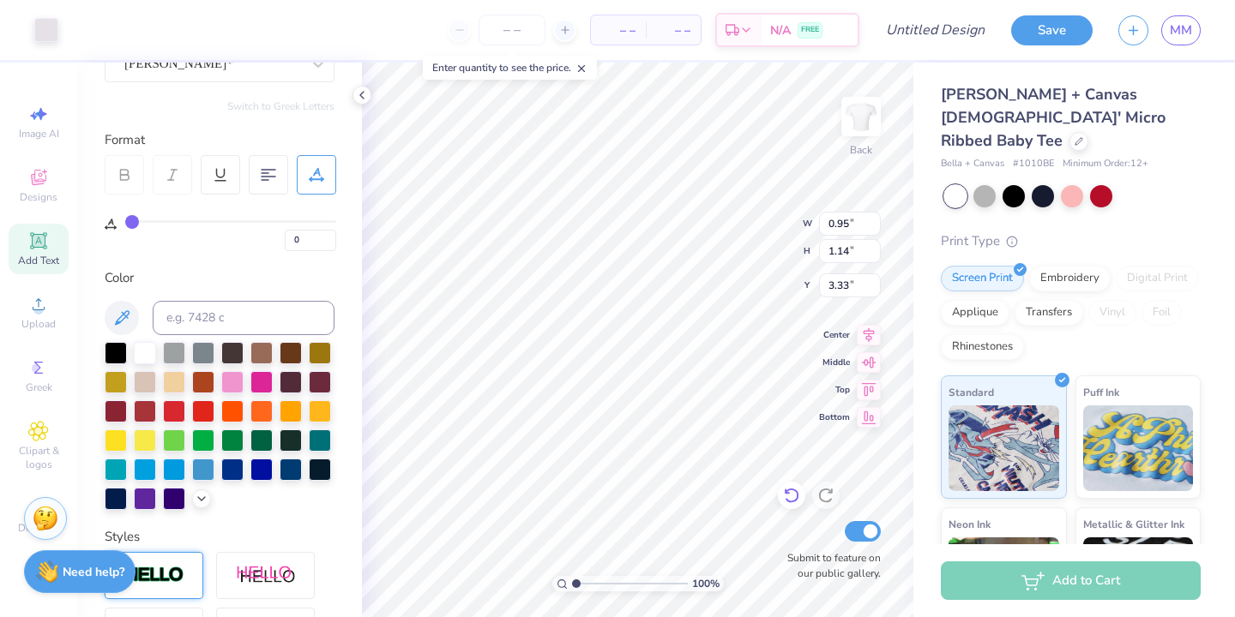
click at [791, 494] on icon at bounding box center [791, 495] width 17 height 17
click at [791, 495] on icon at bounding box center [791, 495] width 17 height 17
type input "2.63"
click at [791, 495] on icon at bounding box center [791, 495] width 17 height 17
click at [792, 496] on icon at bounding box center [791, 495] width 17 height 17
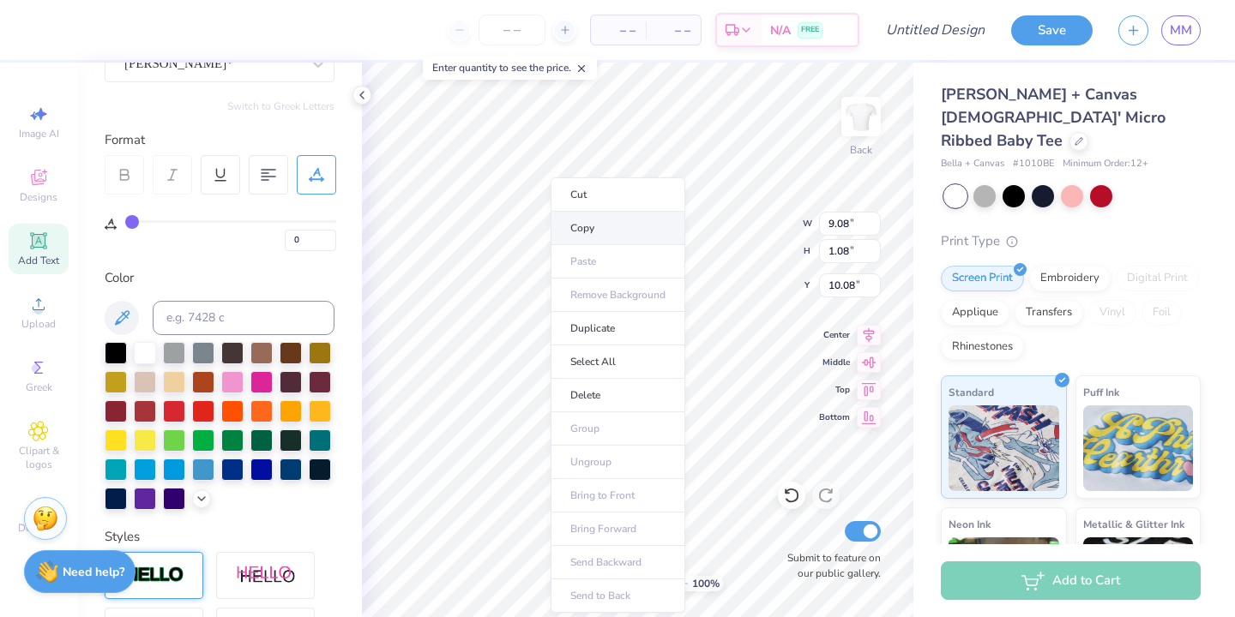
click at [593, 232] on li "Copy" at bounding box center [618, 228] width 135 height 33
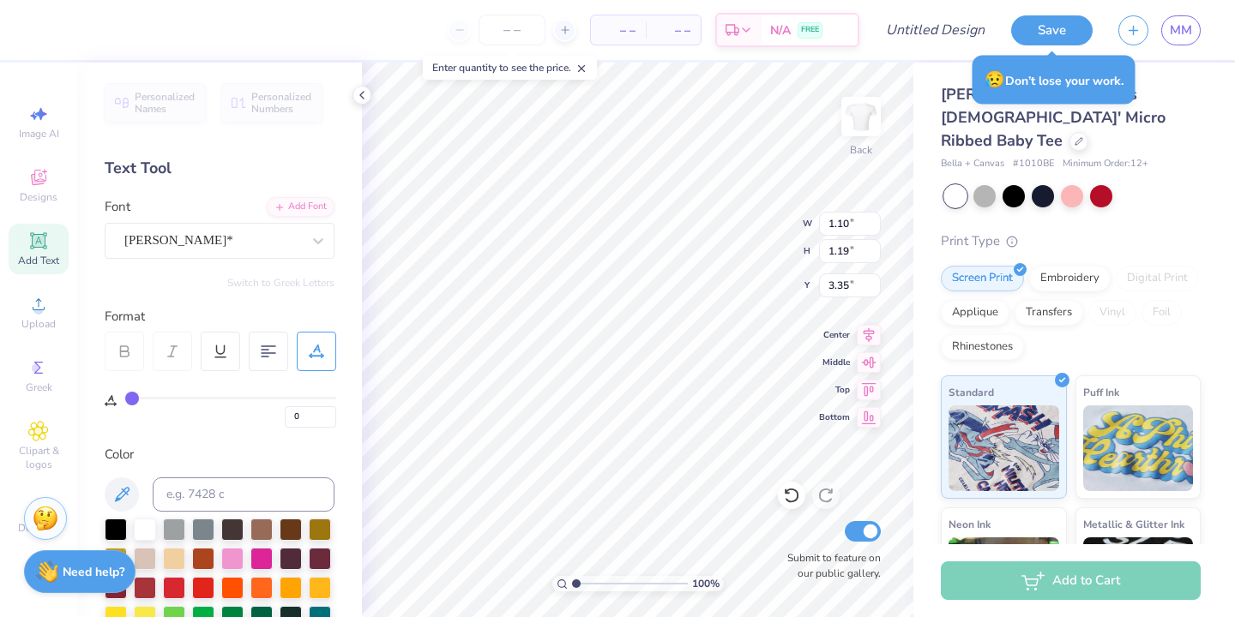
scroll to position [177, 0]
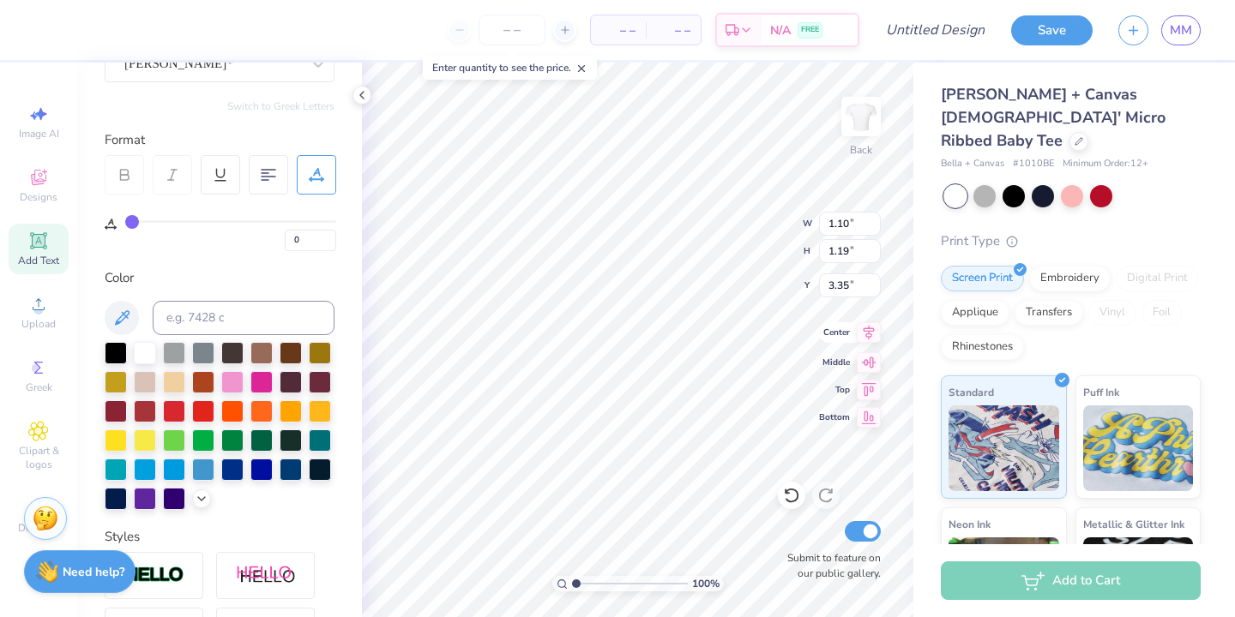
type input "1.10"
click at [843, 226] on input "1.29" at bounding box center [850, 224] width 62 height 24
click at [850, 227] on input "1.29" at bounding box center [850, 224] width 62 height 24
type input "1.10"
type input "1.02"
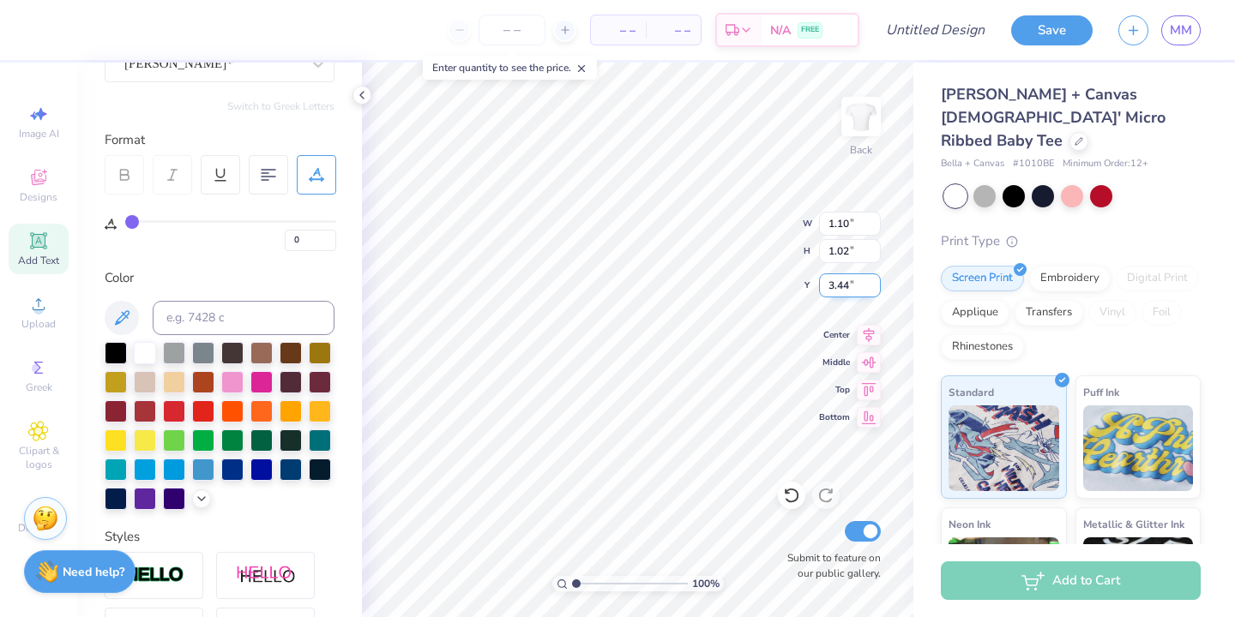
type input "4.65"
type input "1.21"
type input "1.18"
type input "4.62"
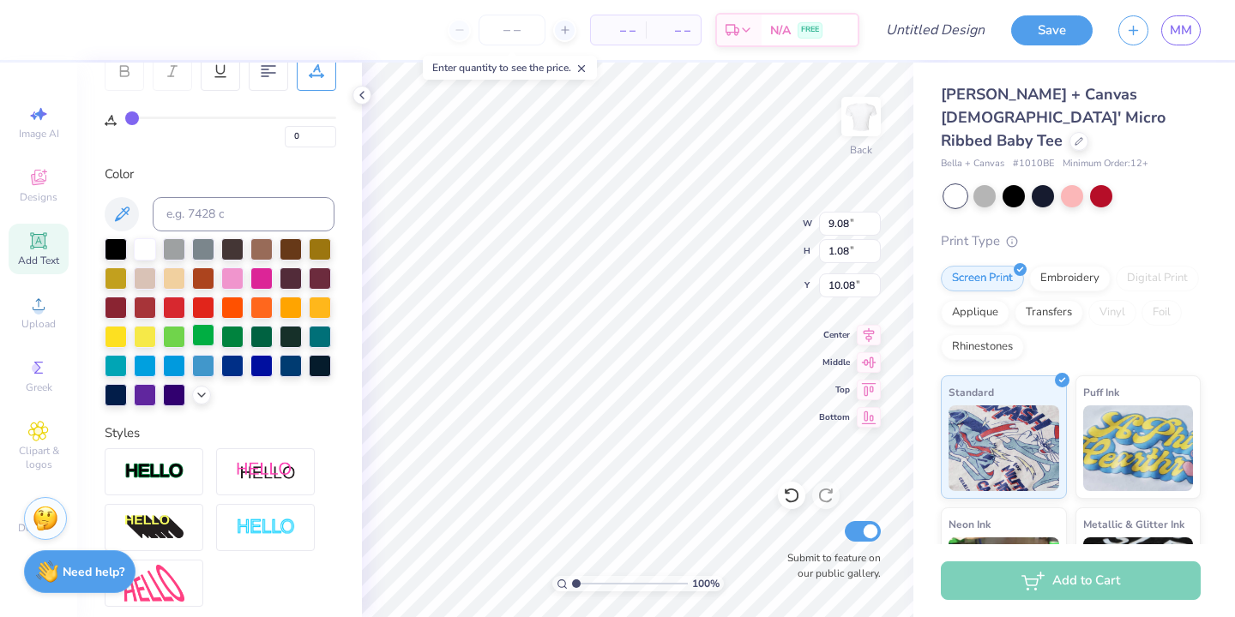
scroll to position [436, 0]
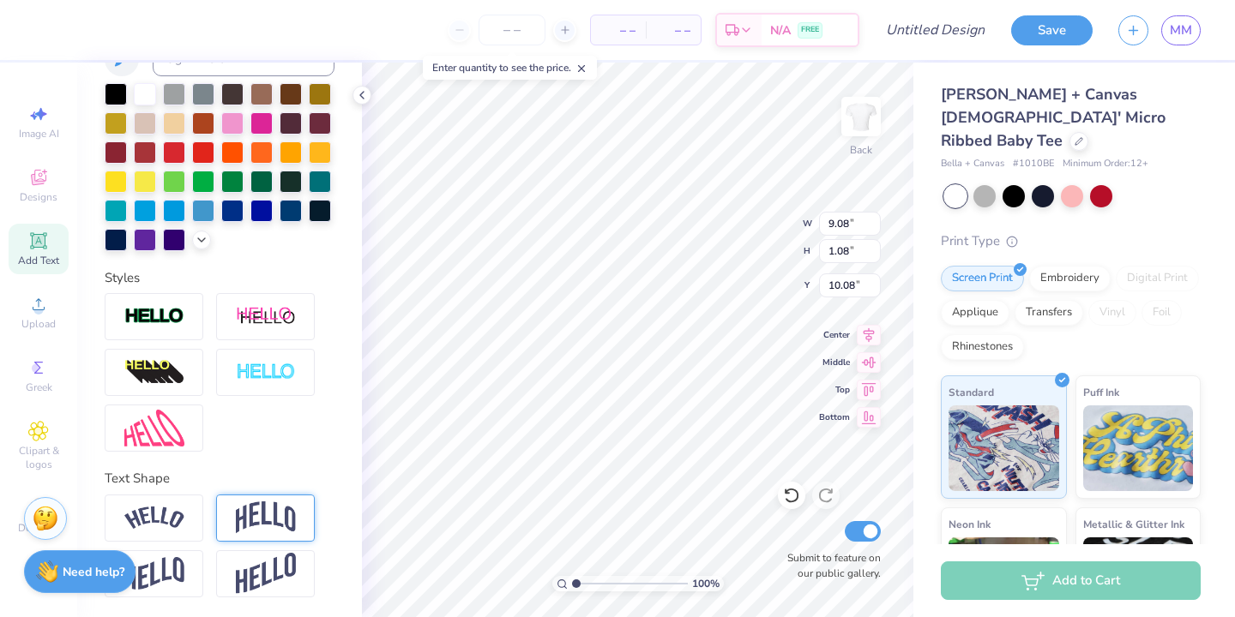
click at [303, 538] on div at bounding box center [265, 518] width 99 height 47
type input "2.88"
type input "9.17"
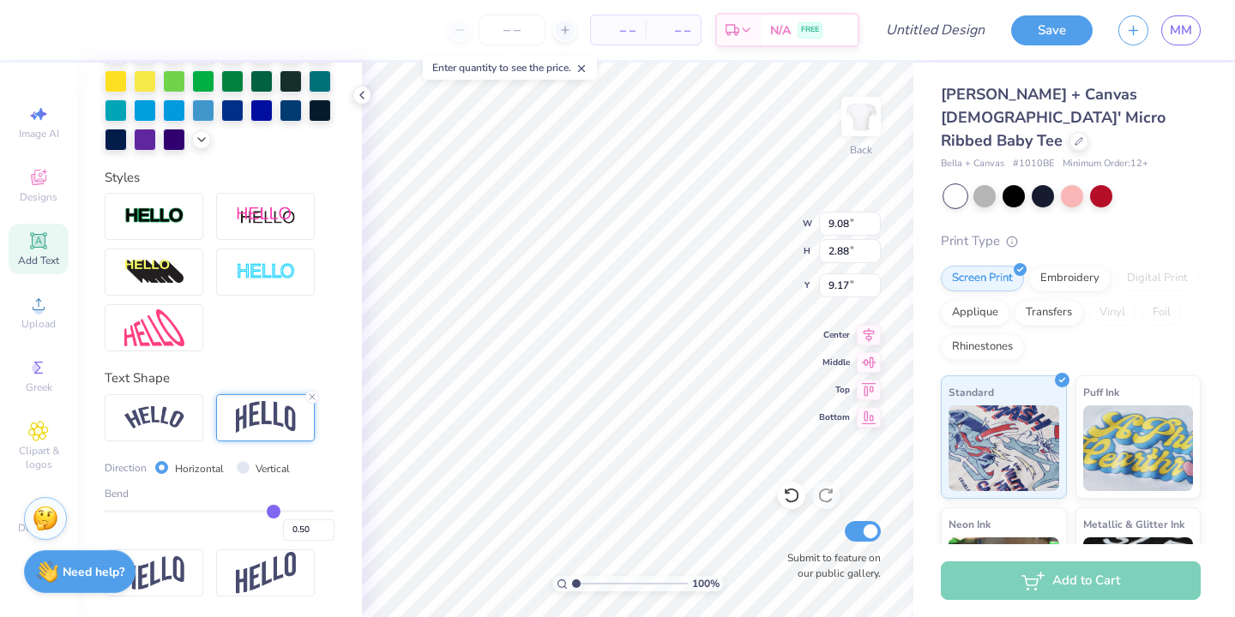
type input "0.48"
type input "0.46"
type input "0.44"
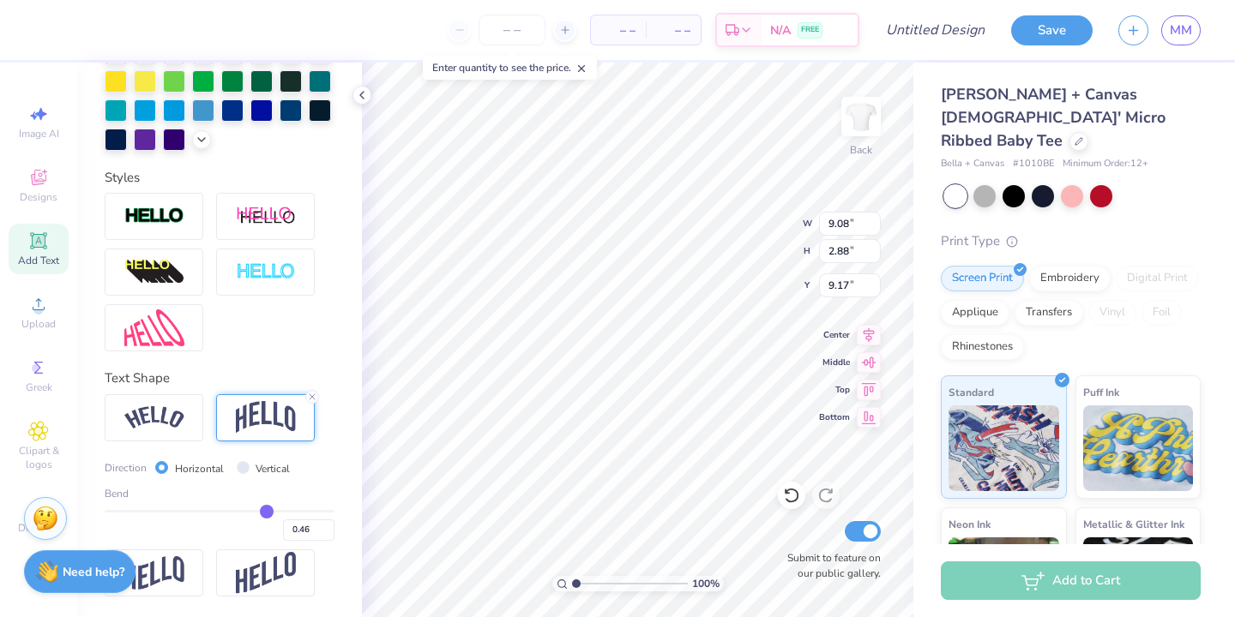
type input "0.44"
type input "0.39"
type input "0.35"
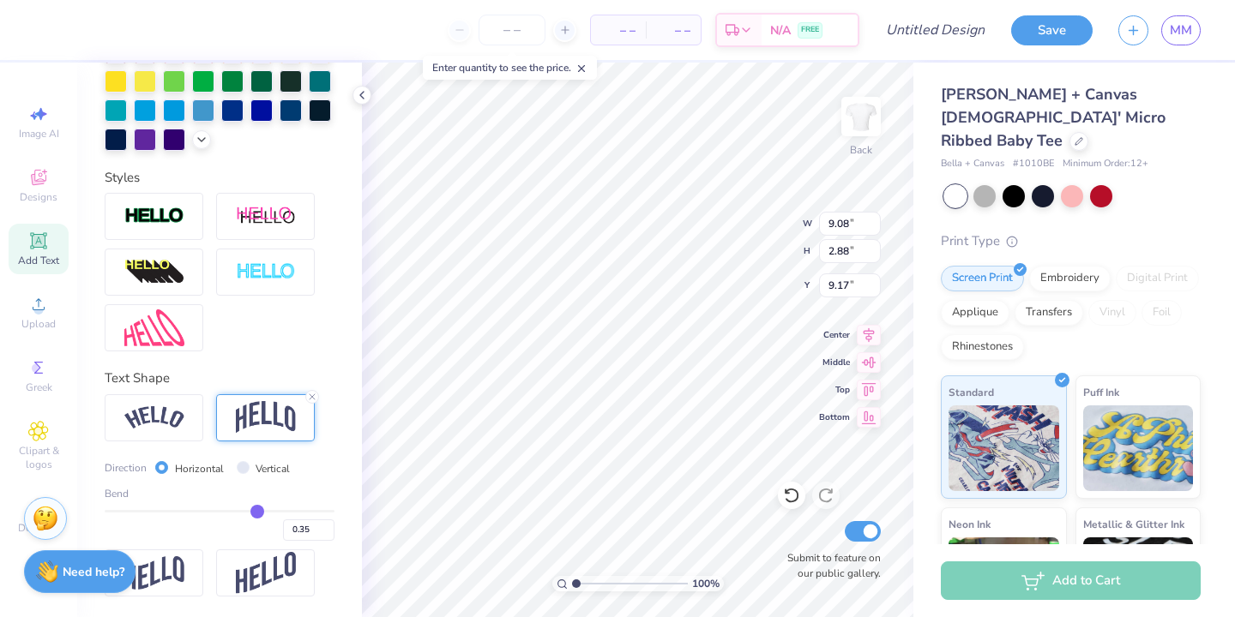
type input "0.33"
type input "0.3"
type input "0.30"
type input "0.27"
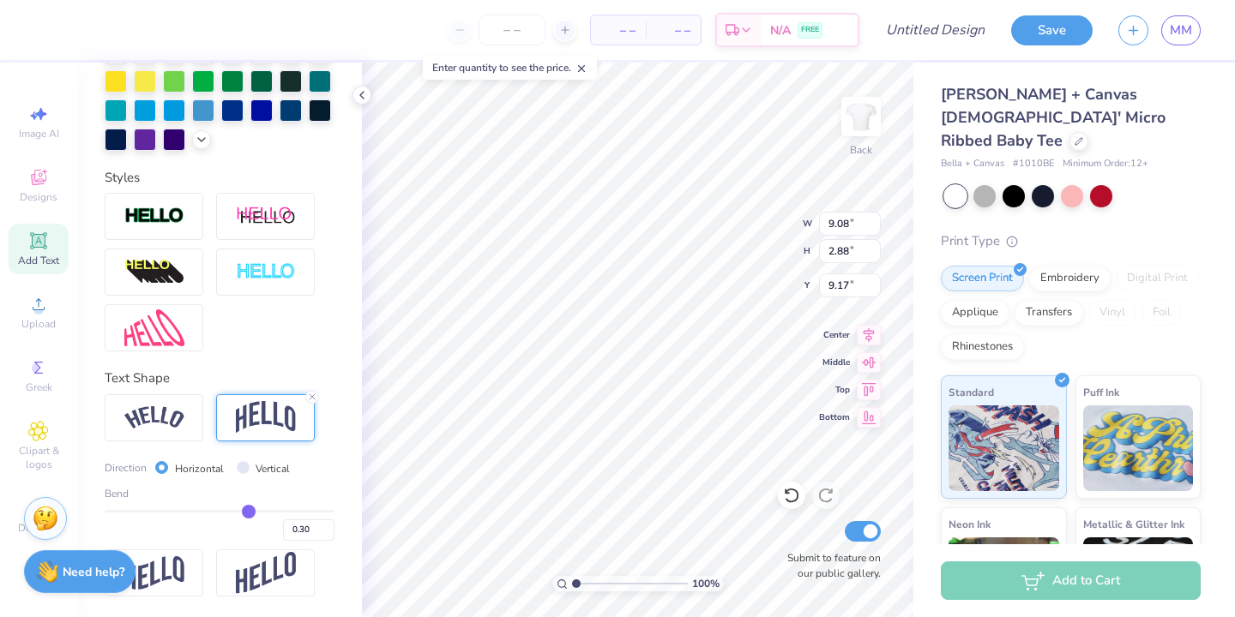
type input "0.27"
type input "0.25"
type input "0.22"
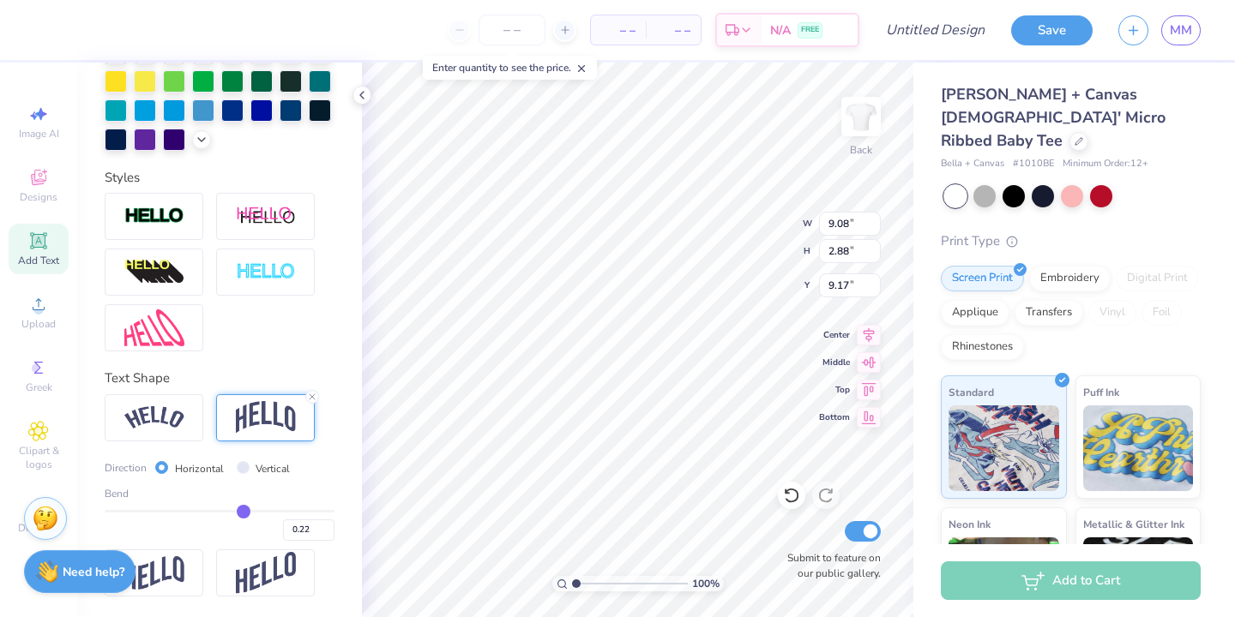
type input "0.19"
type input "0.15"
type input "0.13"
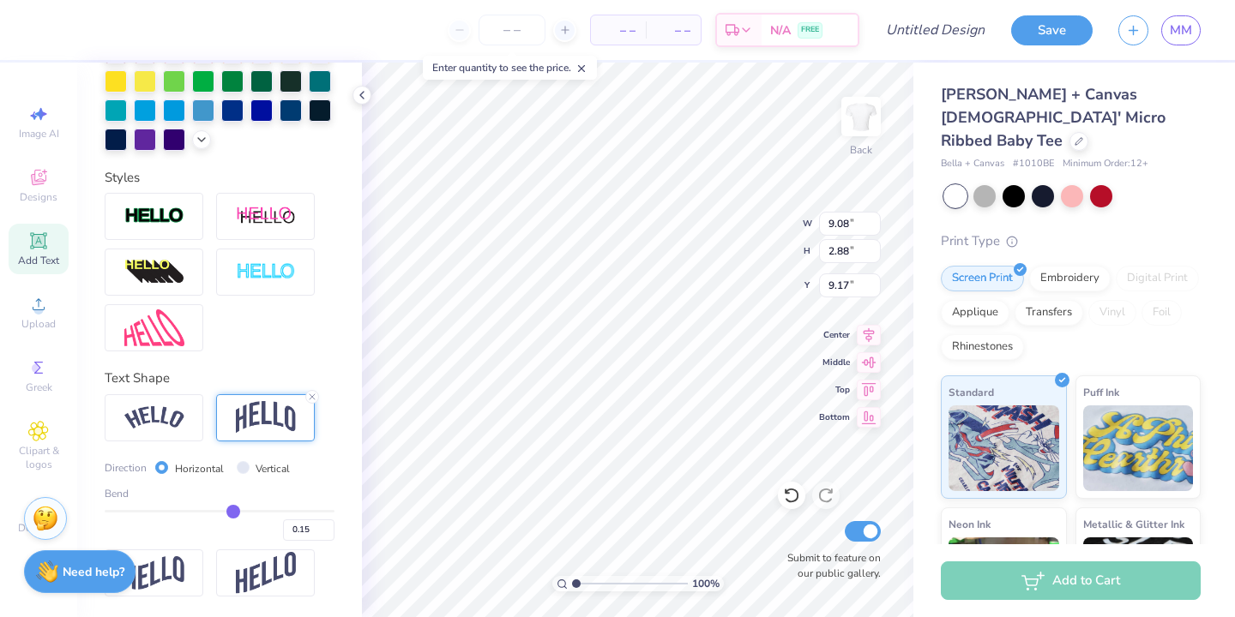
type input "0.13"
type input "0.11"
type input "0.09"
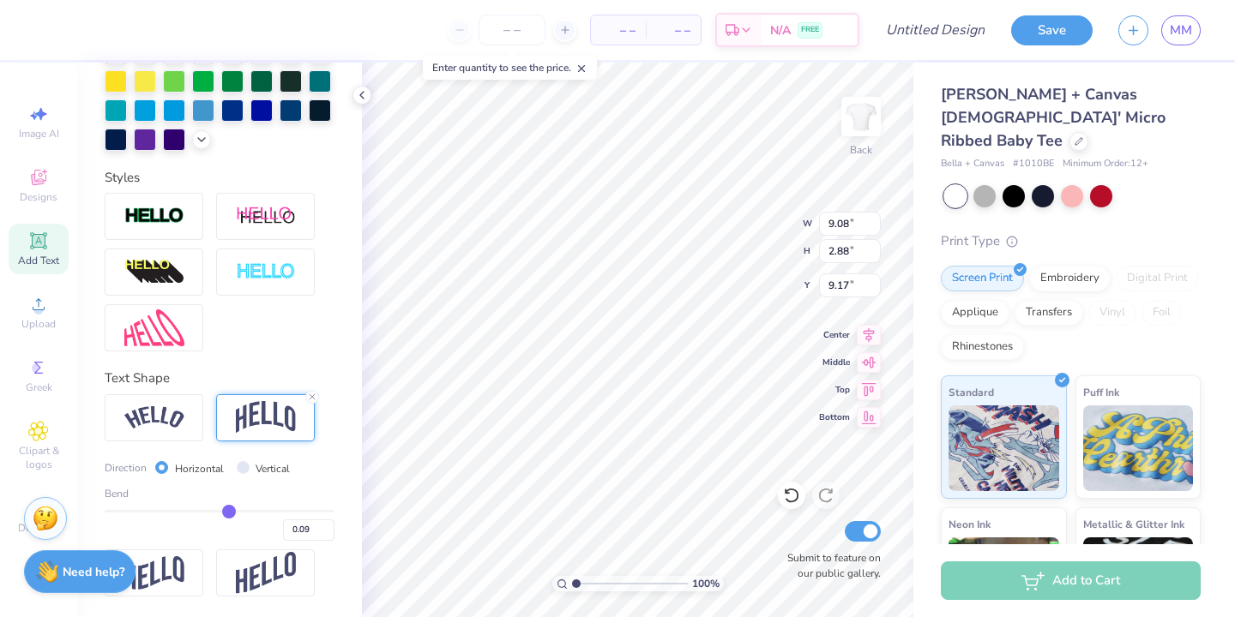
type input "0.08"
type input "0.06"
type input "0.05"
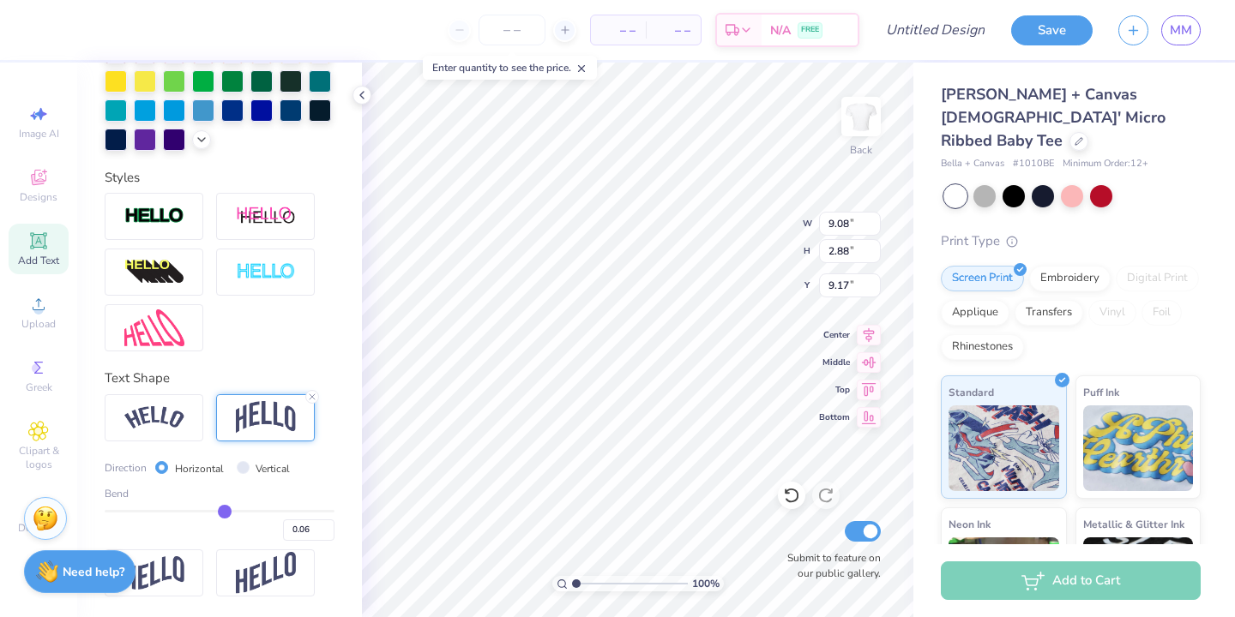
type input "0.05"
type input "0.04"
type input "0.03"
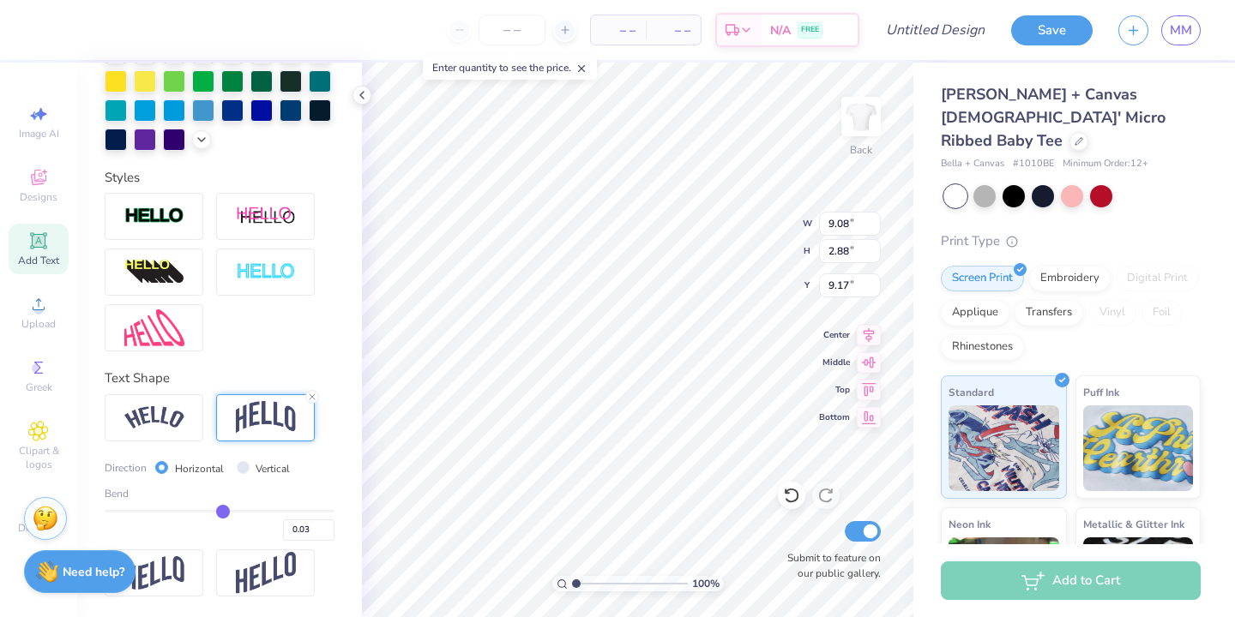
type input "0.02"
type input "0.01"
type input "-0.01"
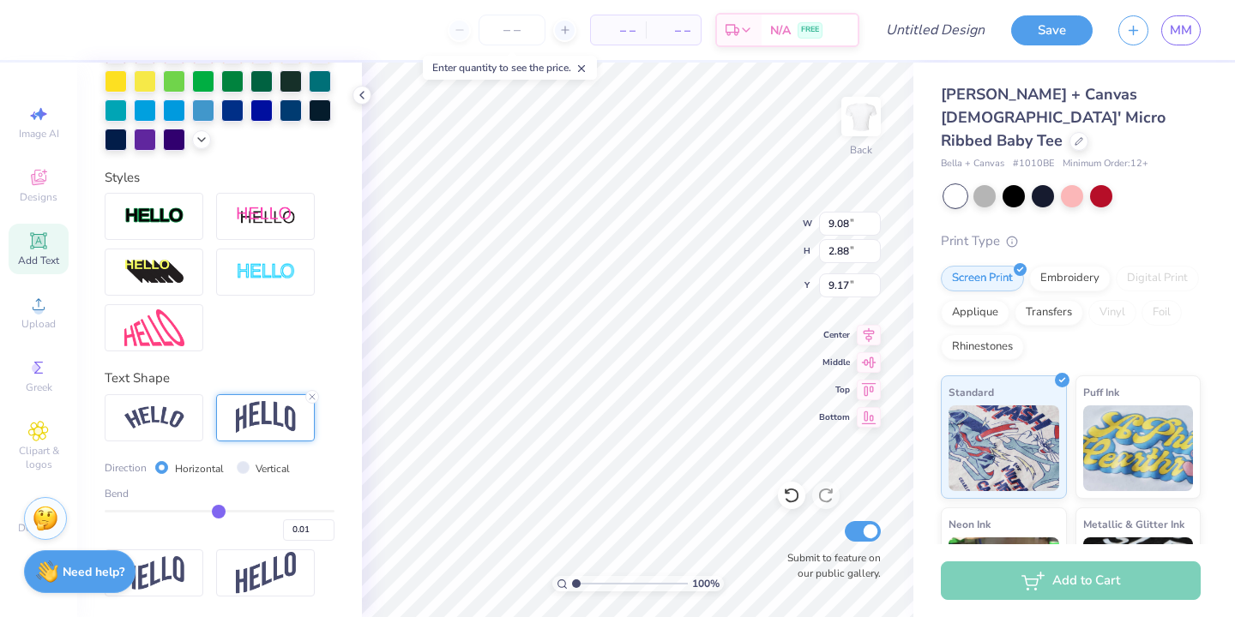
type input "-0.01"
type input "-0.02"
type input "-0.04"
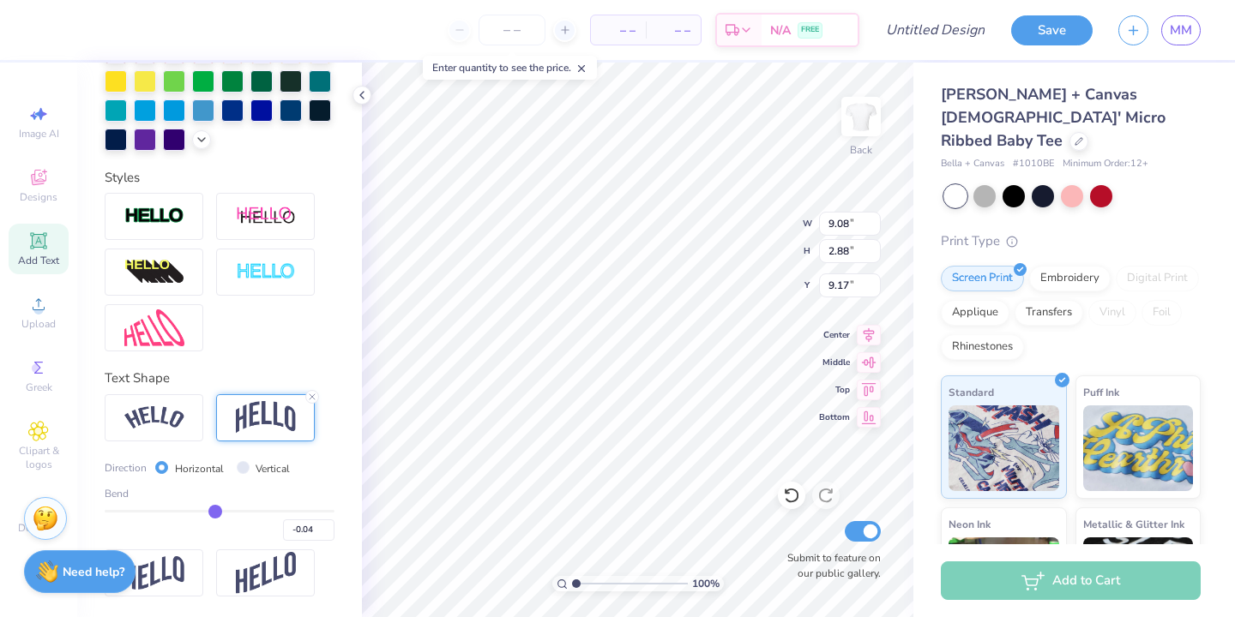
type input "-0.06"
type input "-0.08"
type input "-0.1"
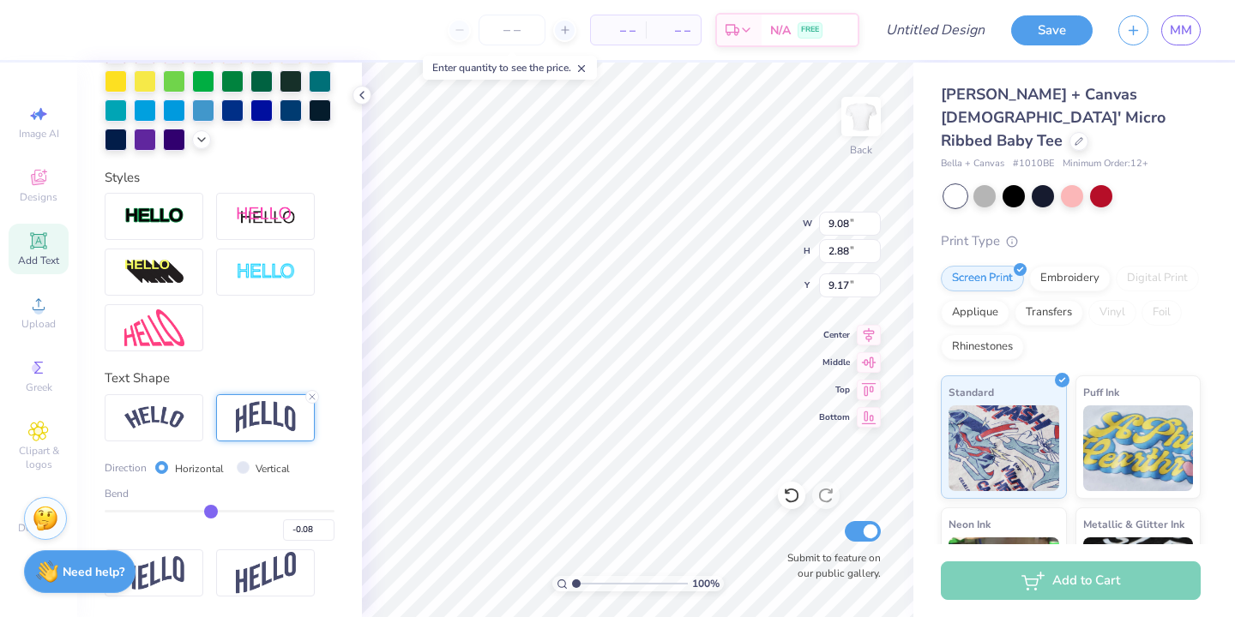
type input "-0.10"
type input "-0.12"
type input "-0.14"
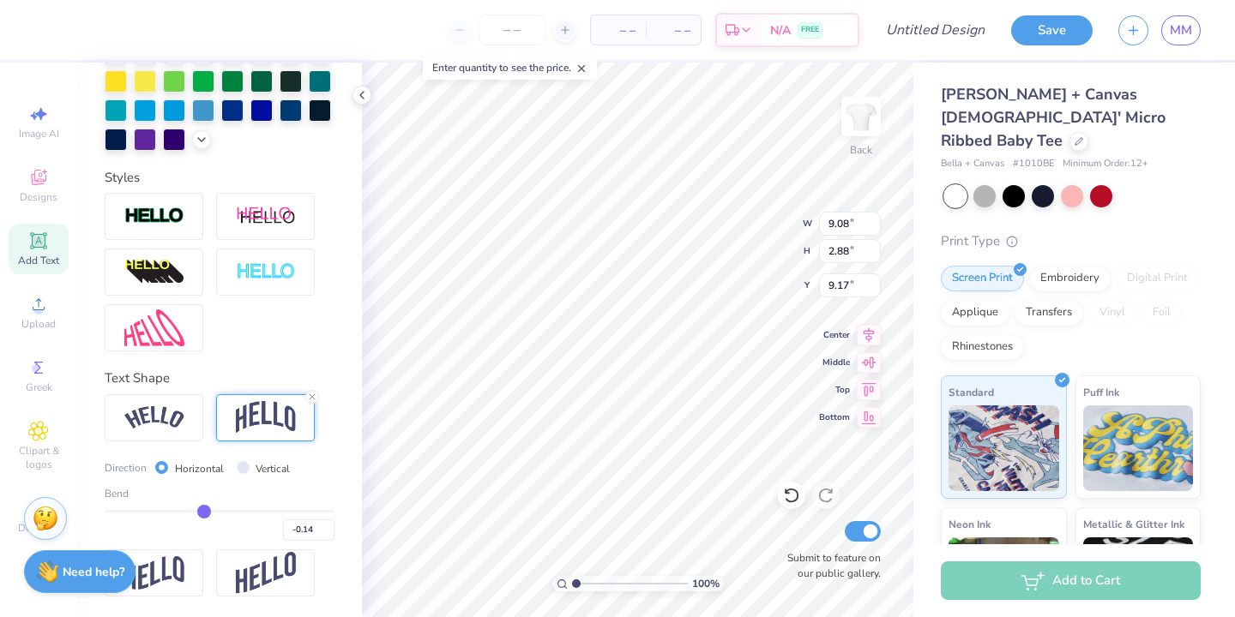
type input "-0.16"
type input "-0.18"
type input "-0.19"
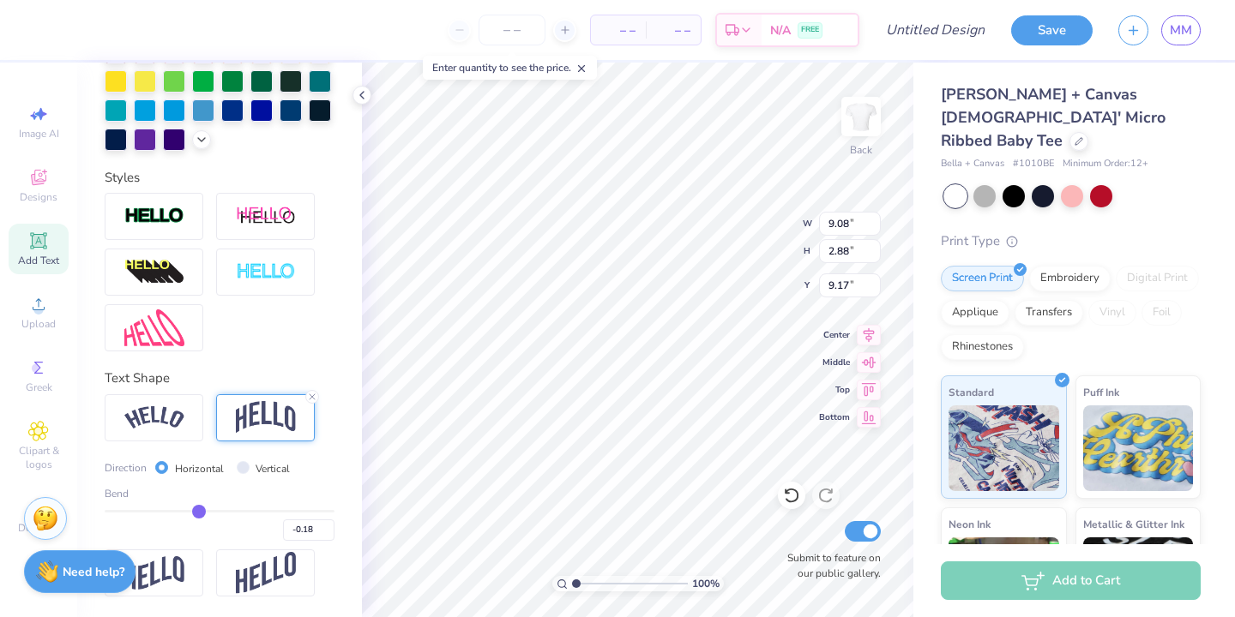
type input "-0.19"
type input "-0.21"
type input "-0.22"
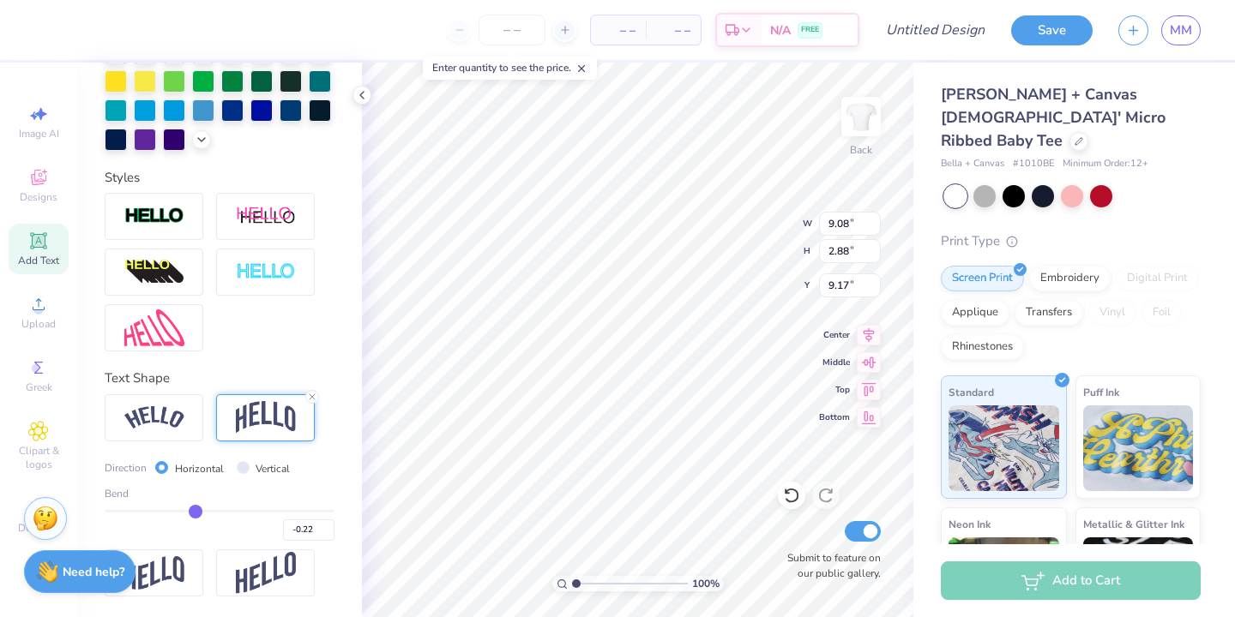
type input "-0.24"
type input "-0.25"
type input "-0.27"
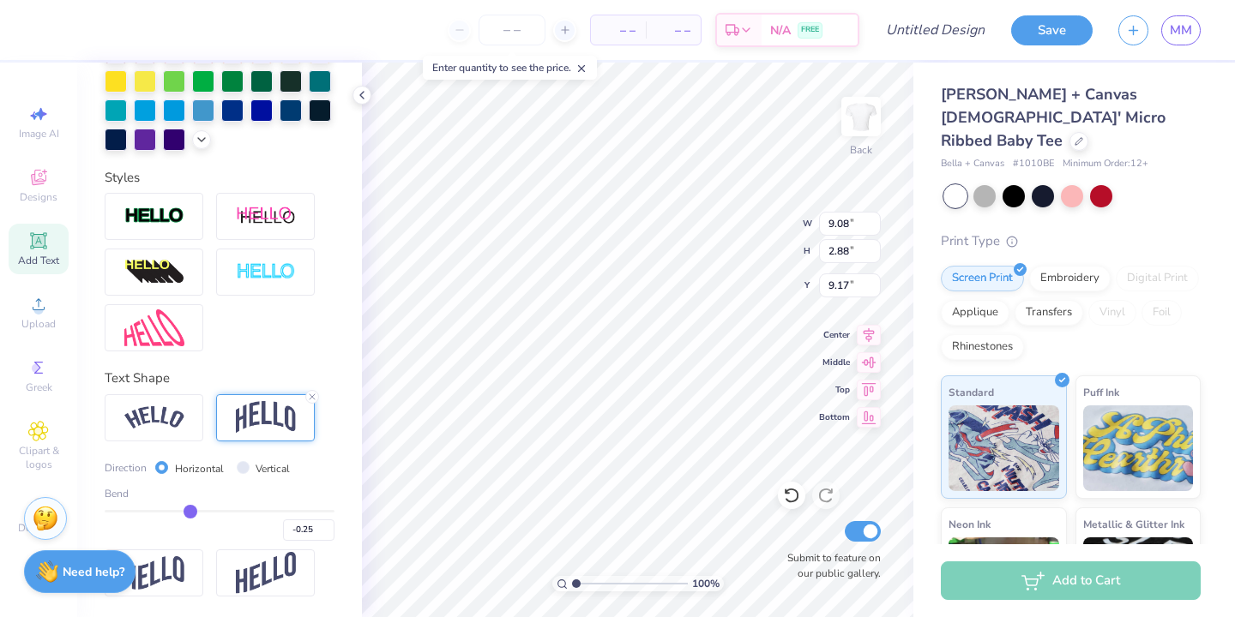
type input "-0.27"
type input "-0.28"
type input "-0.29"
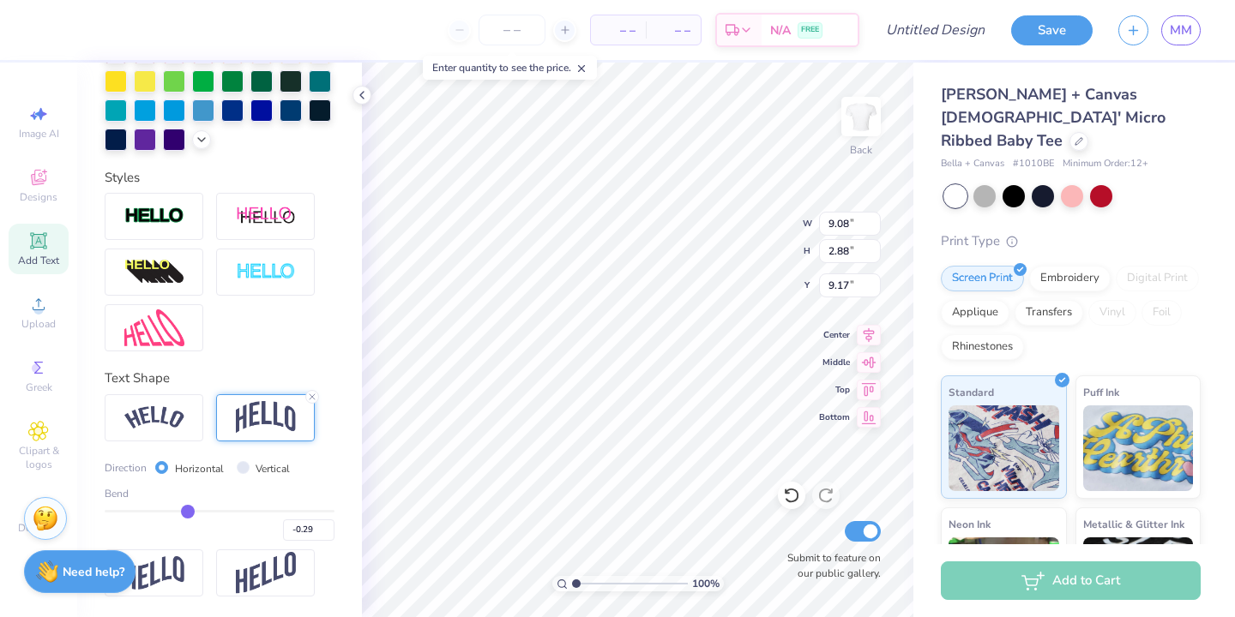
type input "-0.3"
type input "-0.30"
type input "-0.31"
type input "-0.32"
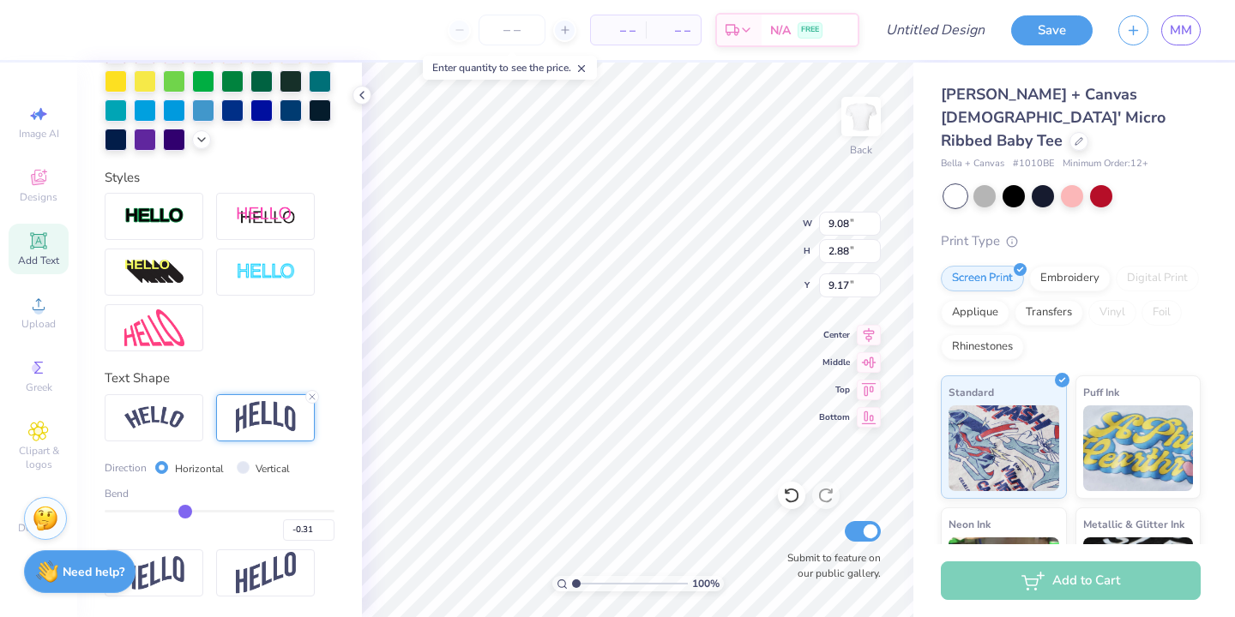
type input "-0.32"
drag, startPoint x: 271, startPoint y: 508, endPoint x: 184, endPoint y: 505, distance: 86.6
click at [184, 510] on input "range" at bounding box center [220, 511] width 230 height 3
type input "2.19"
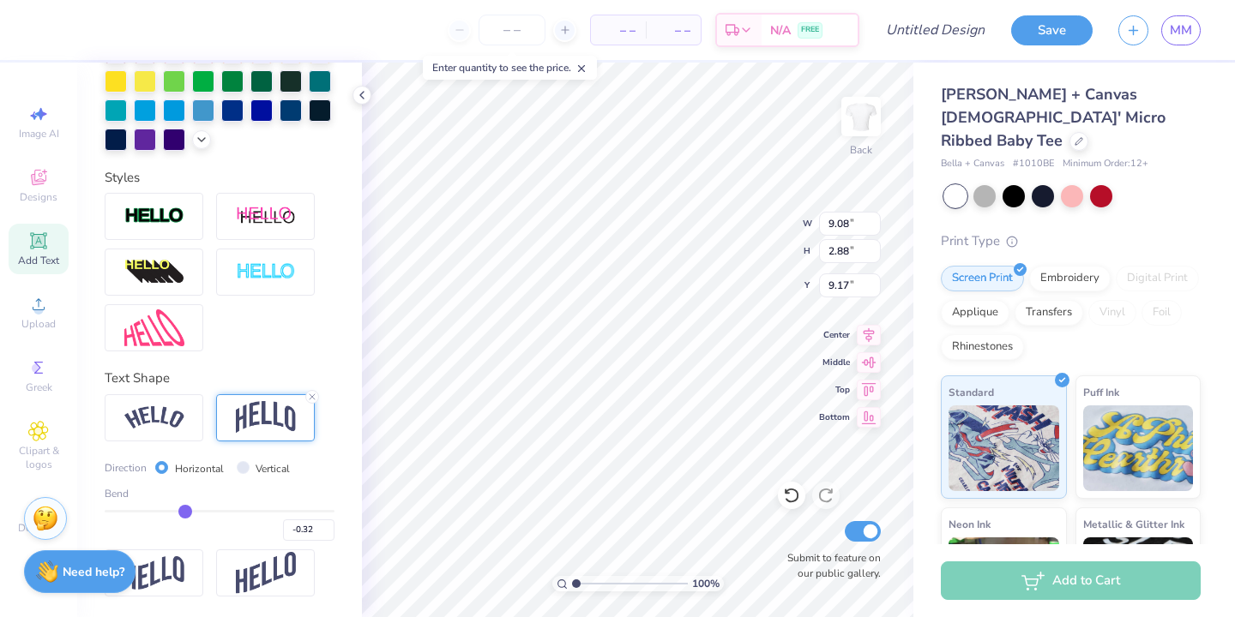
type input "9.52"
type input "-0.31"
type input "-0.3"
type input "-0.30"
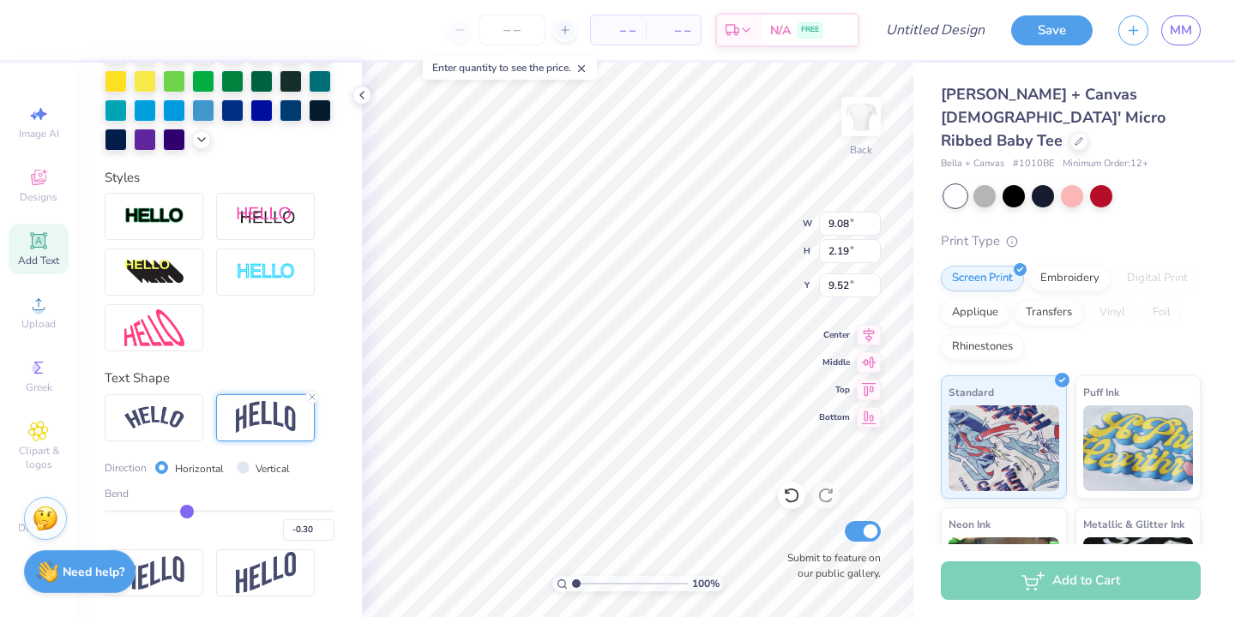
type input "-0.29"
type input "-0.28"
type input "-0.27"
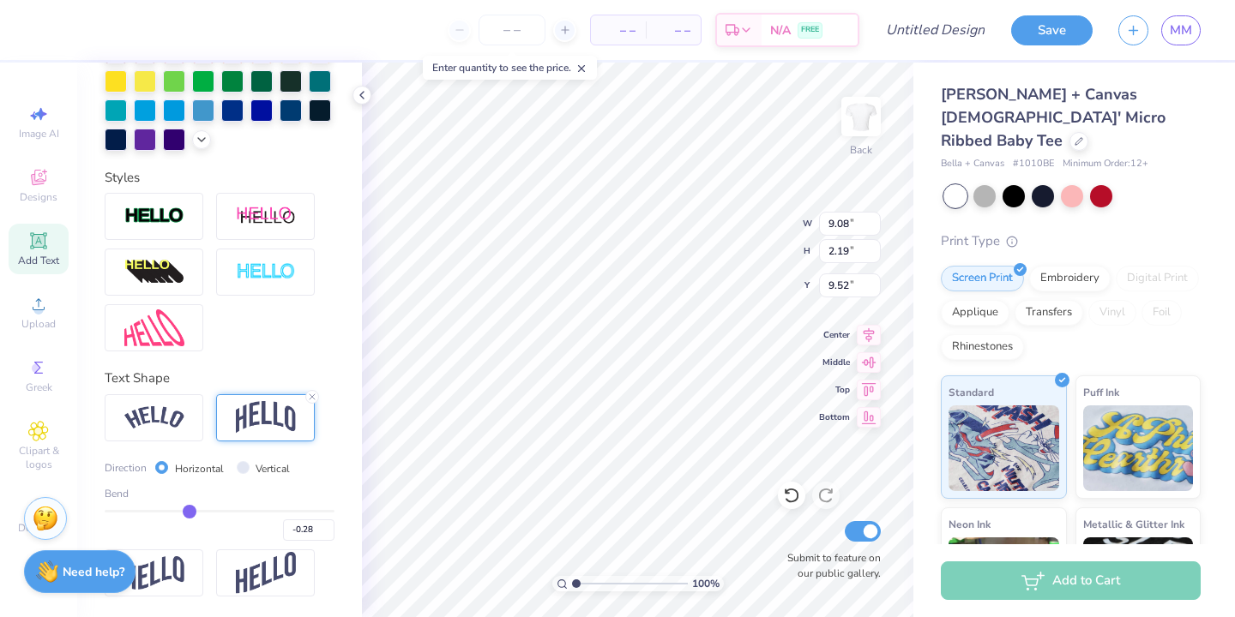
type input "-0.27"
type input "-0.26"
type input "-0.25"
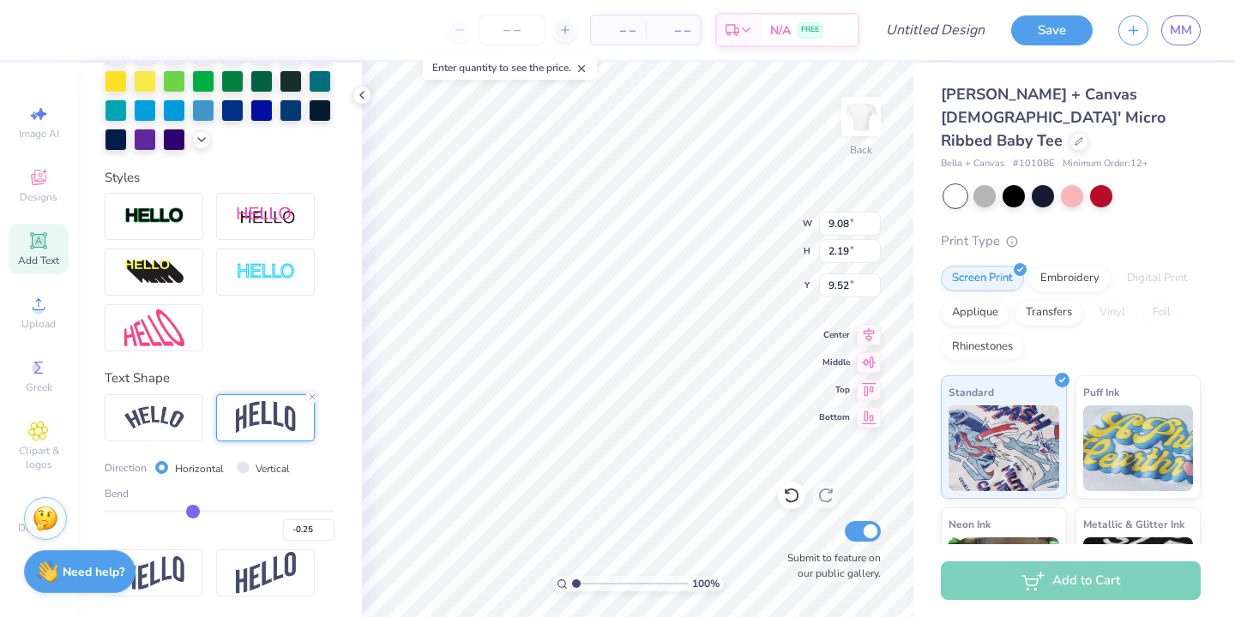
type input "-0.24"
type input "-0.23"
type input "-0.22"
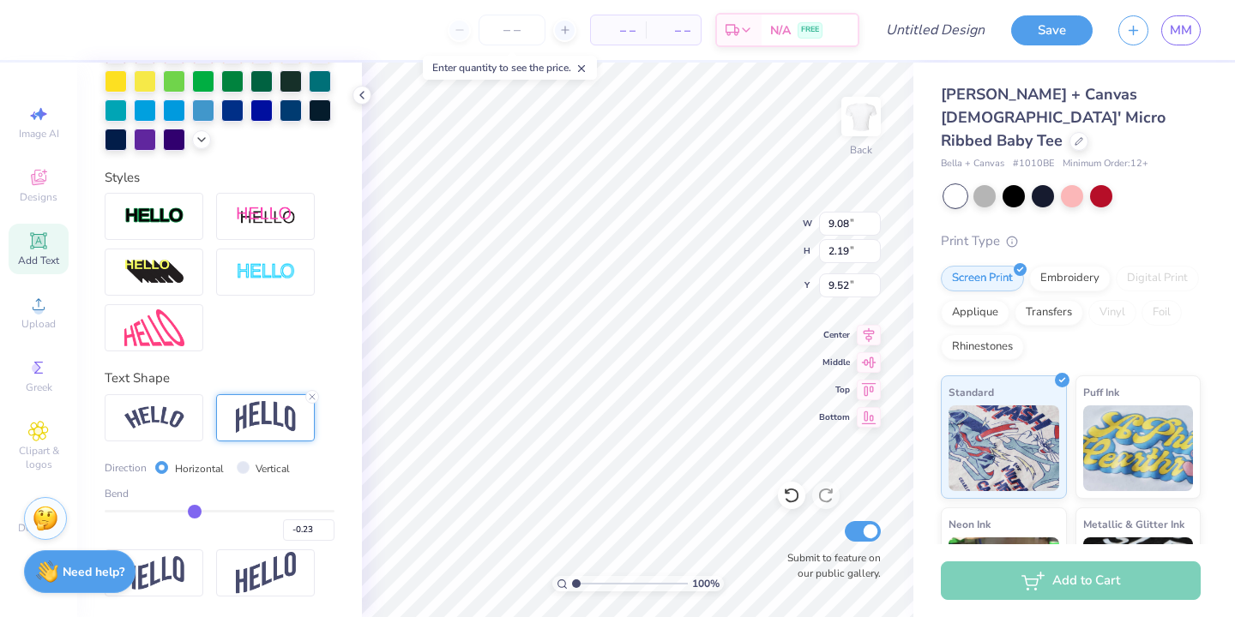
type input "-0.22"
type input "-0.21"
type input "-0.2"
type input "-0.20"
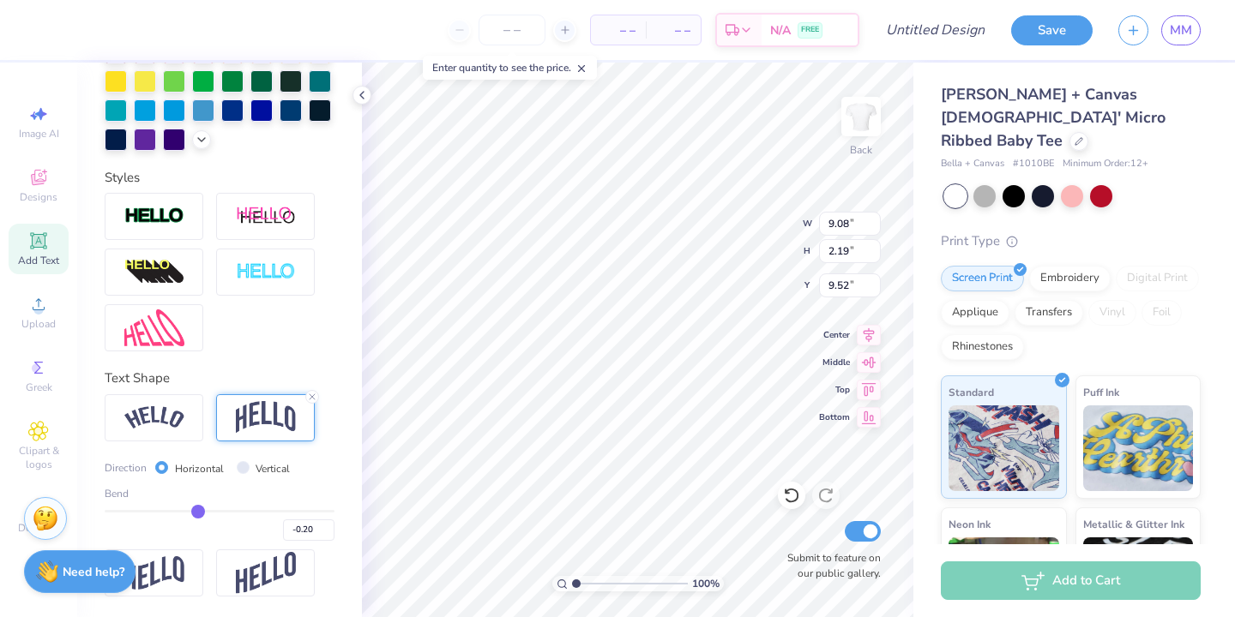
type input "-0.2"
drag, startPoint x: 184, startPoint y: 505, endPoint x: 195, endPoint y: 505, distance: 10.3
click at [196, 510] on input "range" at bounding box center [220, 511] width 230 height 3
type input "1.75"
type input "9.74"
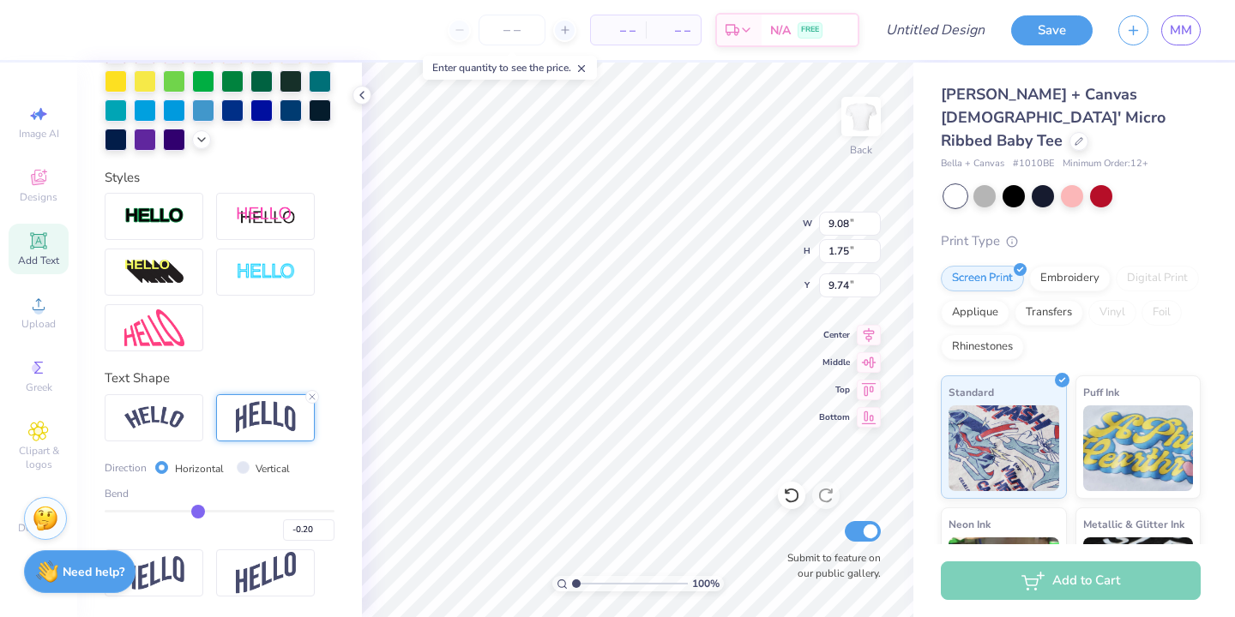
type input "-0.23"
type input "-0.22"
type input "-0.21"
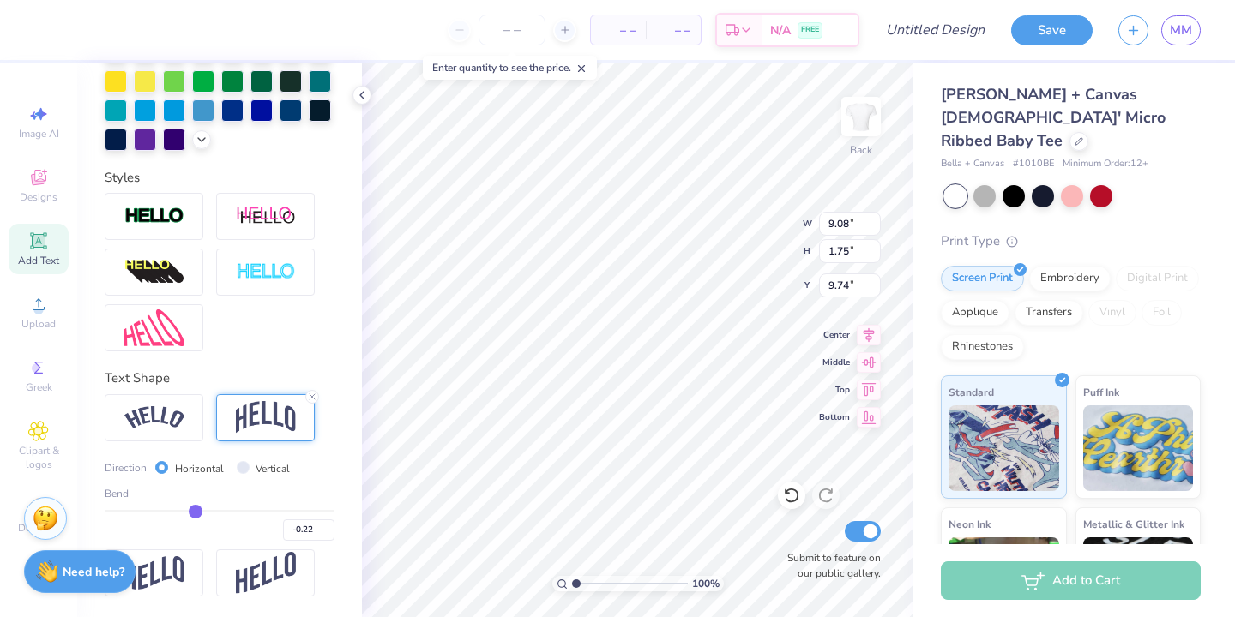
type input "-0.21"
type input "-0.19"
type input "-0.18"
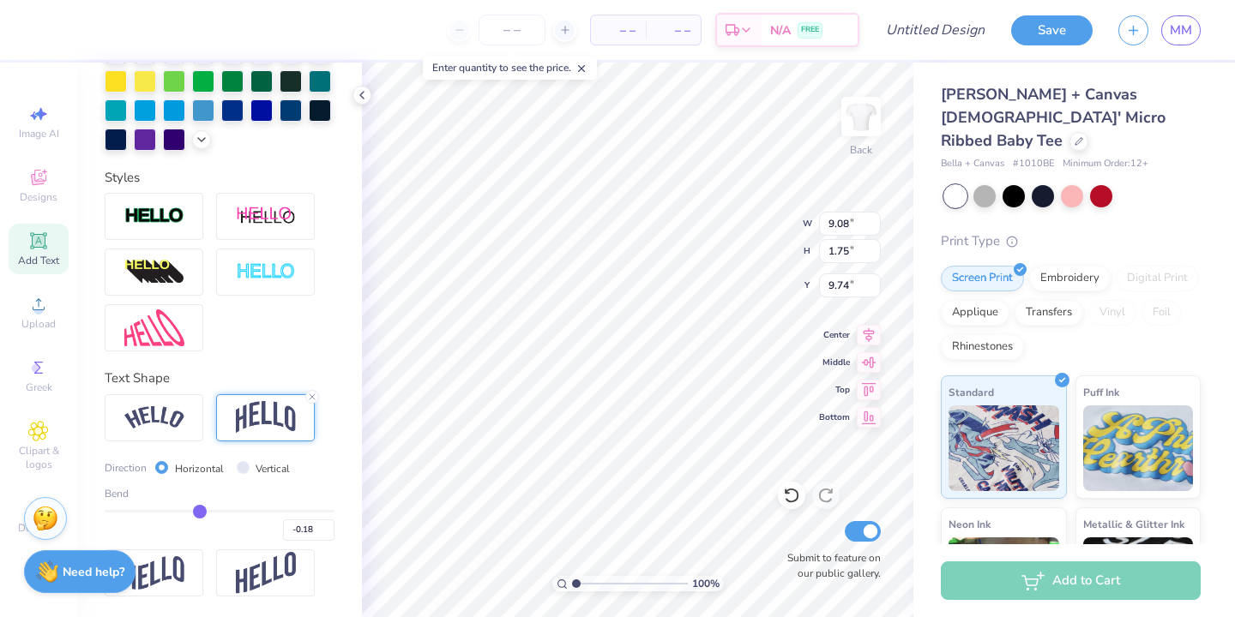
type input "-0.16"
type input "-0.15"
type input "-0.14"
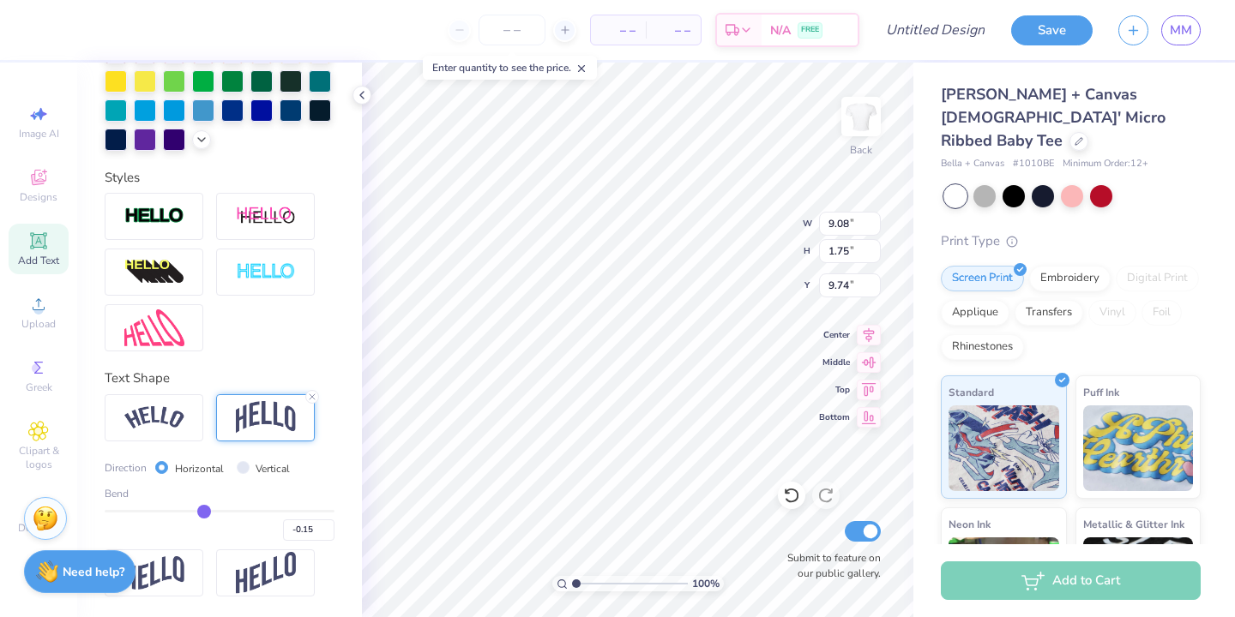
type input "-0.14"
type input "-0.13"
type input "-0.12"
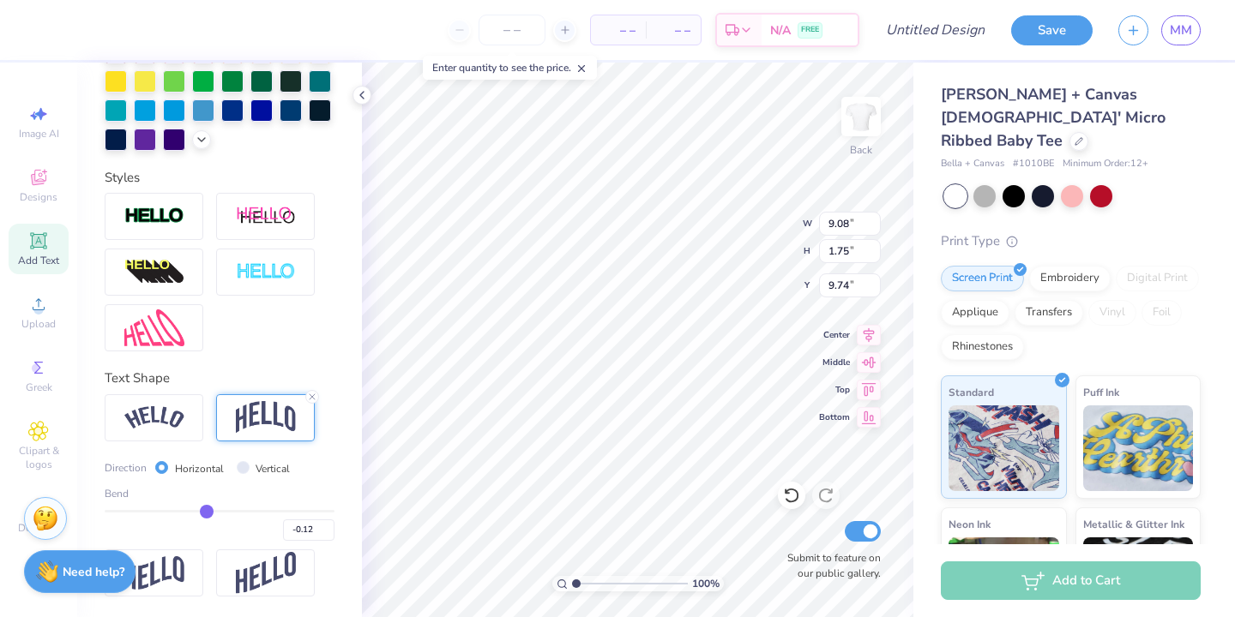
type input "-0.11"
type input "-0.1"
type input "-0.10"
type input "-0.09"
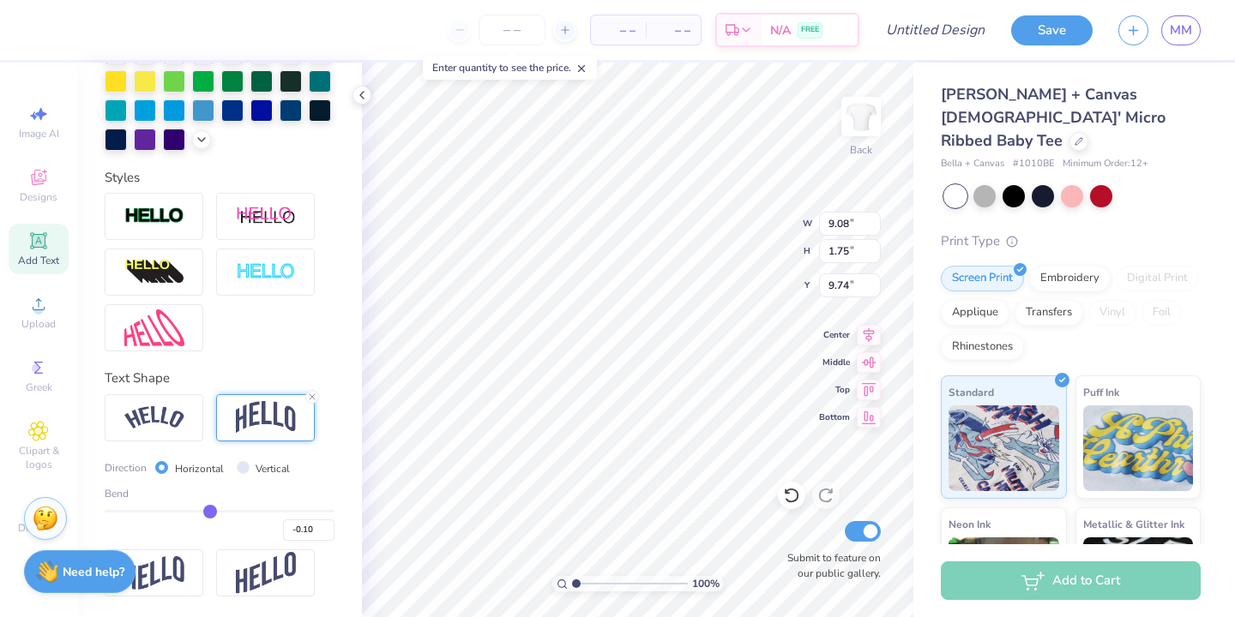
type input "-0.09"
type input "-0.08"
type input "-0.07"
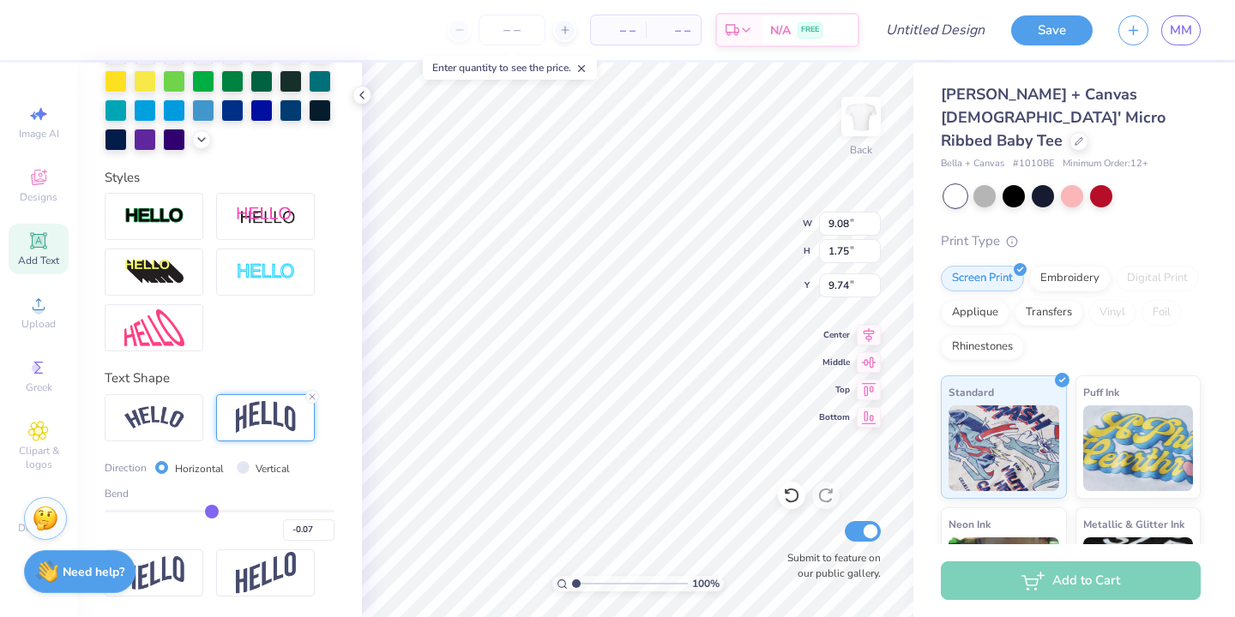
type input "-0.06"
type input "-0.05"
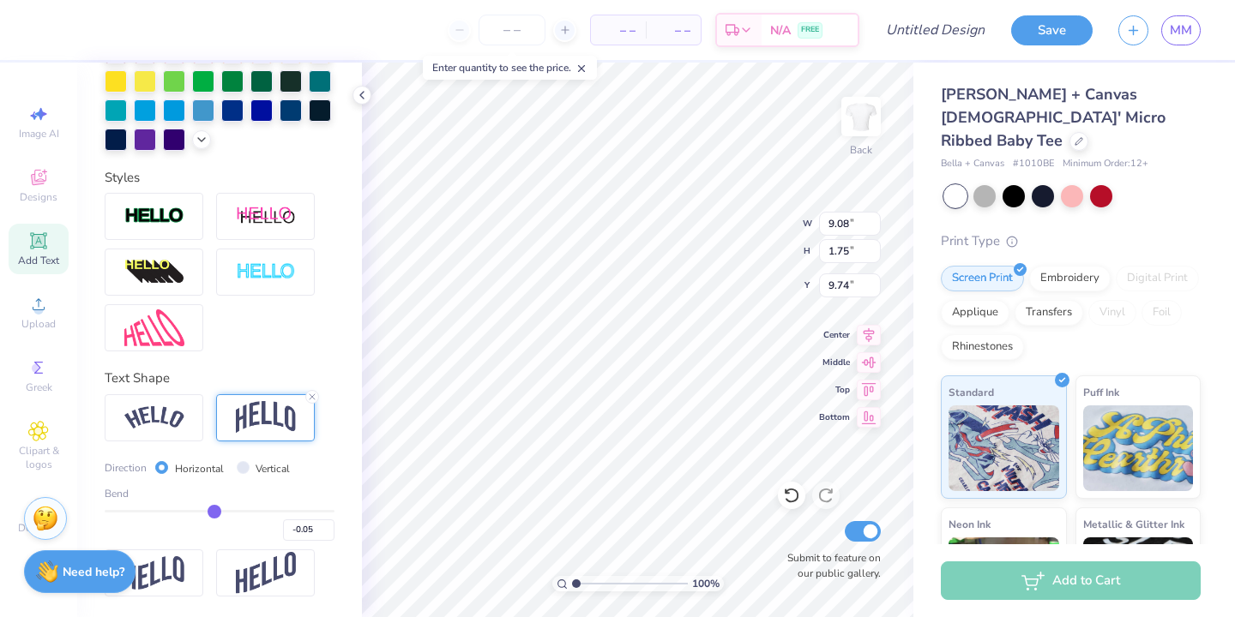
drag, startPoint x: 195, startPoint y: 505, endPoint x: 224, endPoint y: 499, distance: 29.8
click at [219, 503] on div "Bend -0.05" at bounding box center [220, 513] width 230 height 55
type input "1.23"
type input "10.00"
click at [232, 502] on div "Bend -0.05" at bounding box center [220, 513] width 230 height 55
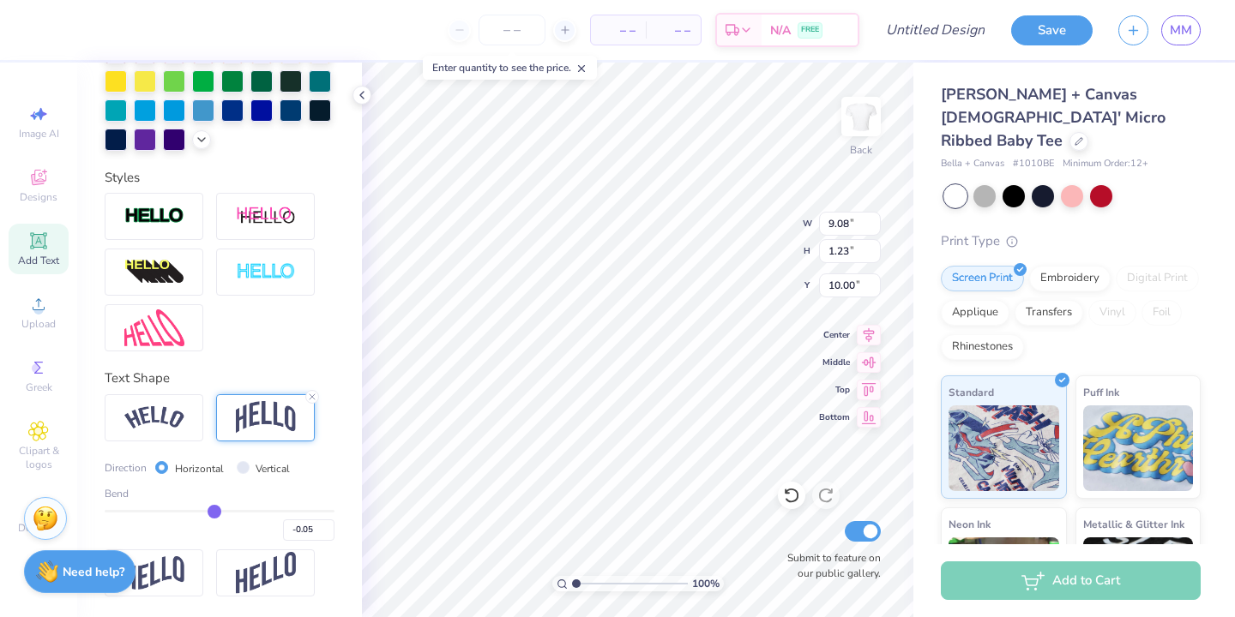
type input "-0.07"
type input "-0.06"
type input "-0.05"
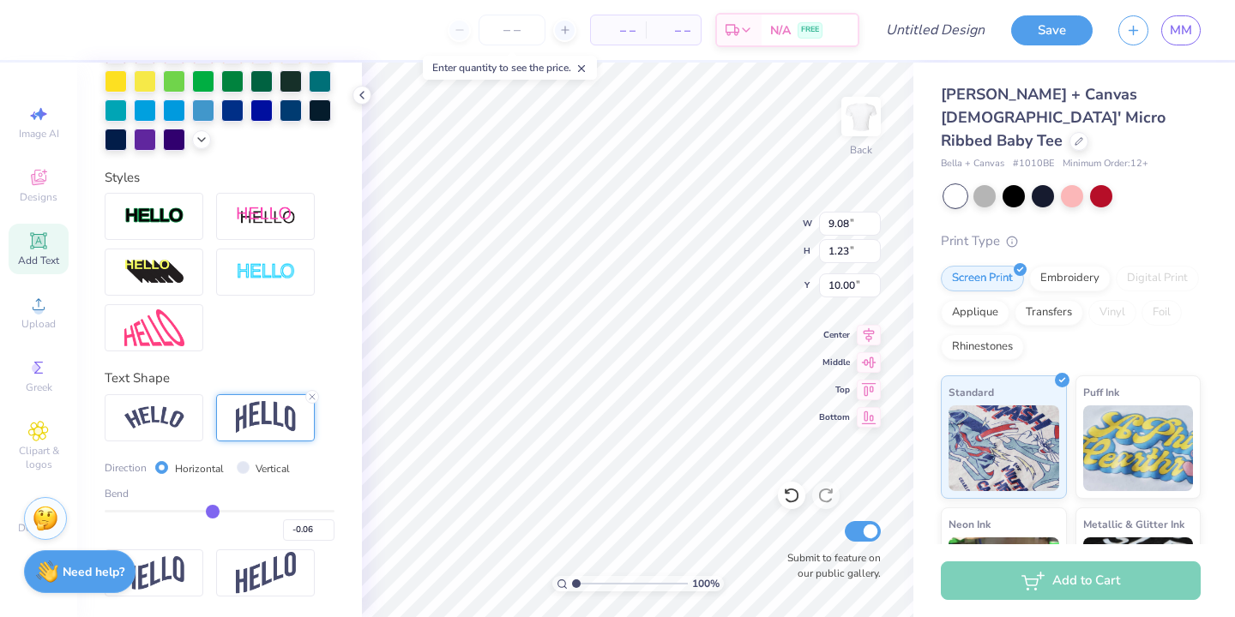
type input "-0.05"
type input "-0.04"
type input "-0.03"
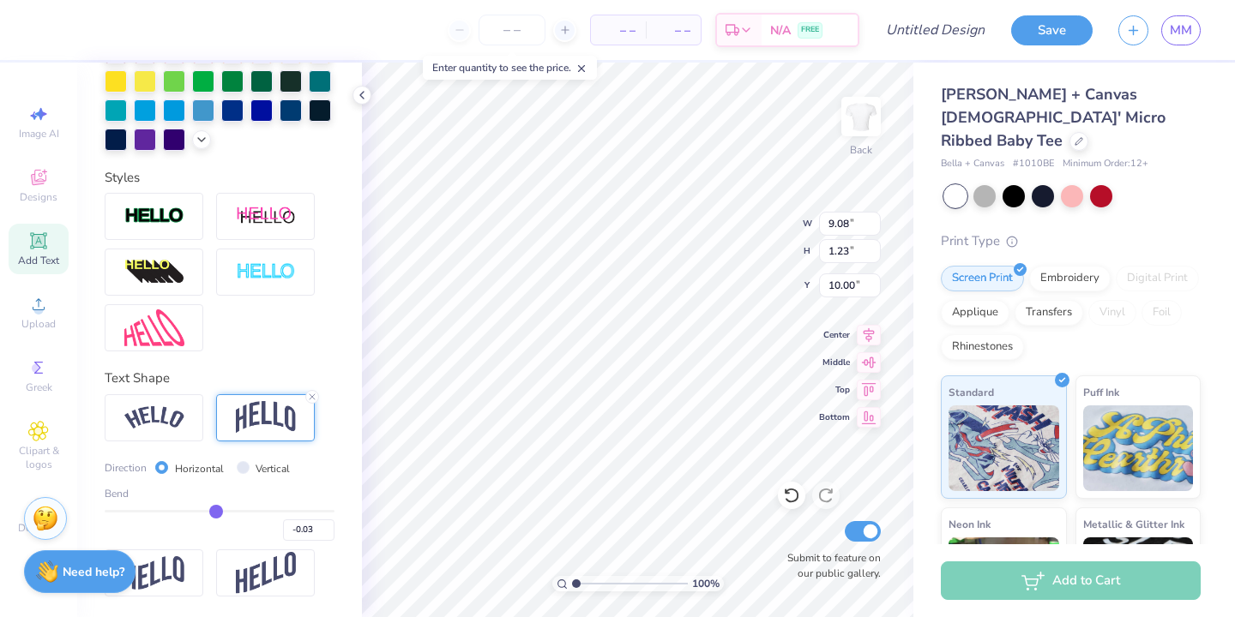
type input "-0.02"
click at [217, 510] on input "range" at bounding box center [220, 511] width 230 height 3
type input "1.13"
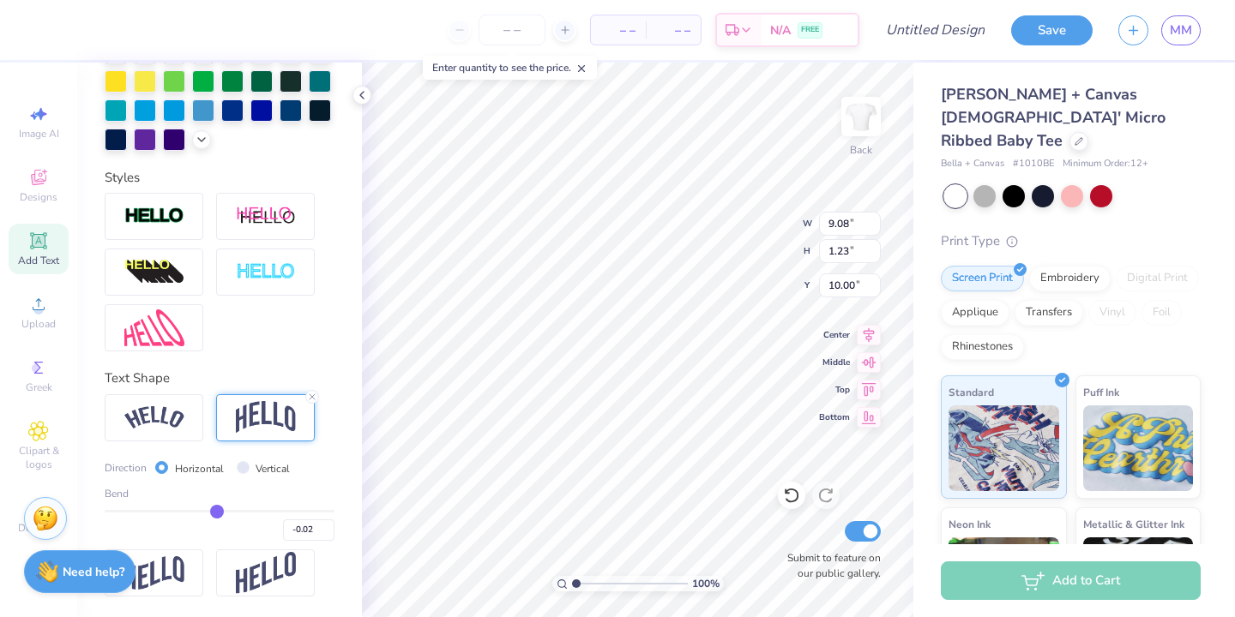
type input "10.05"
type input "2.16"
type input "1.38"
type input "2.74"
click at [310, 394] on icon at bounding box center [312, 397] width 10 height 10
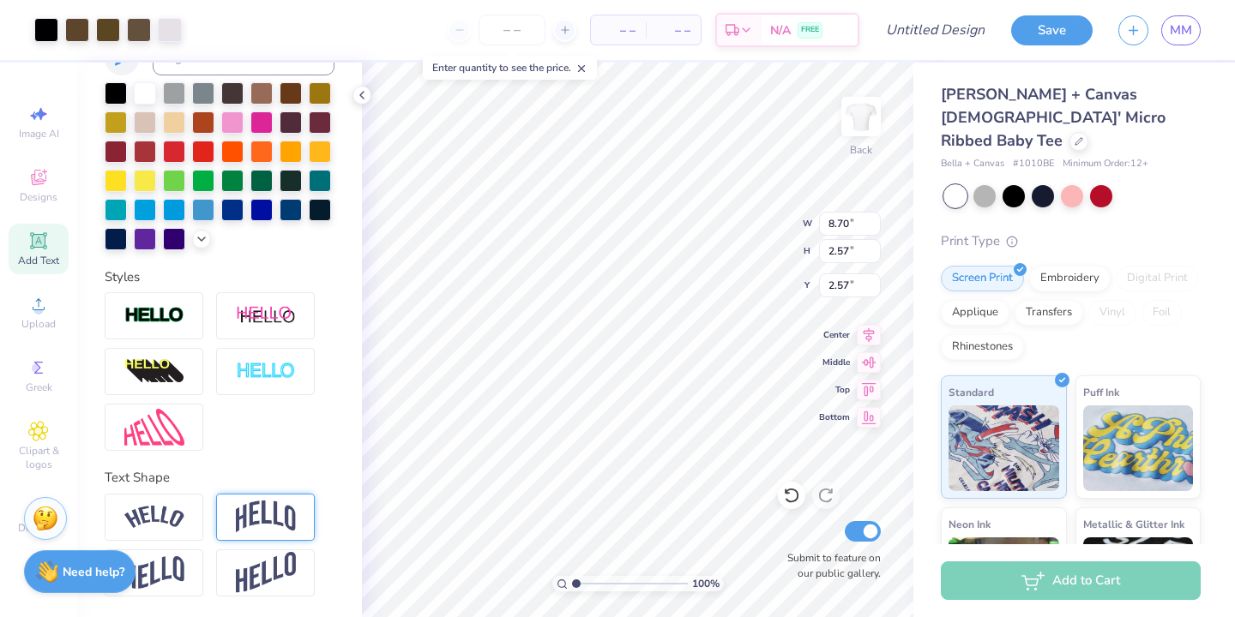
scroll to position [436, 0]
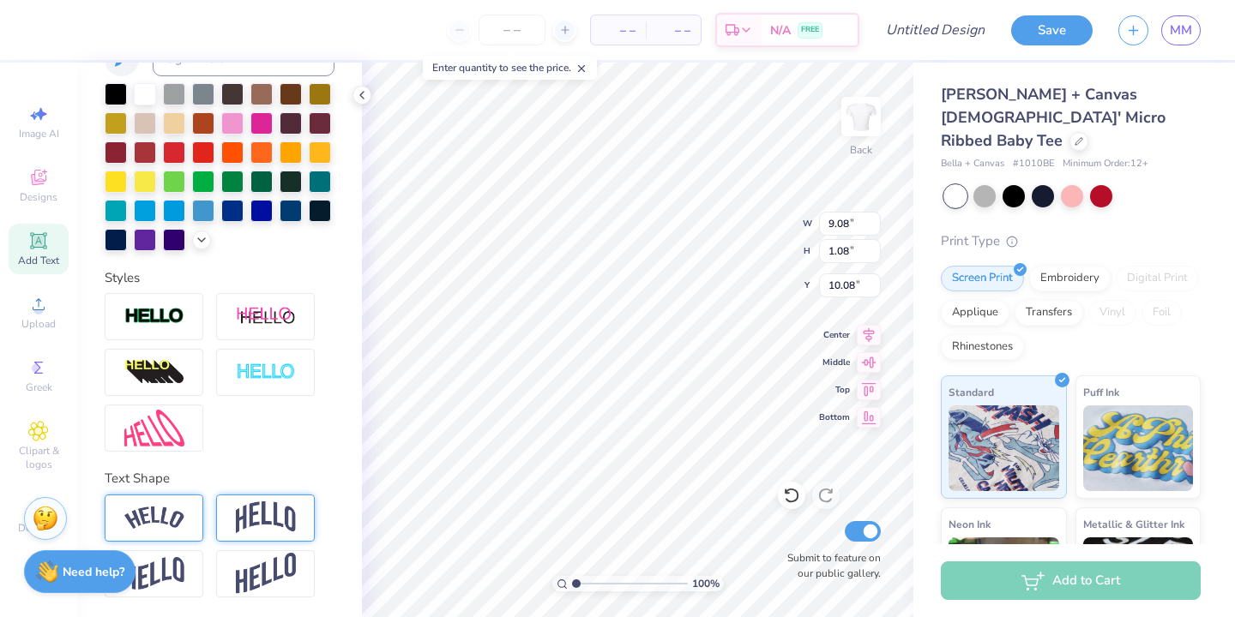
click at [167, 520] on img at bounding box center [154, 518] width 60 height 23
type input "10.49"
type input "2.36"
type input "9.44"
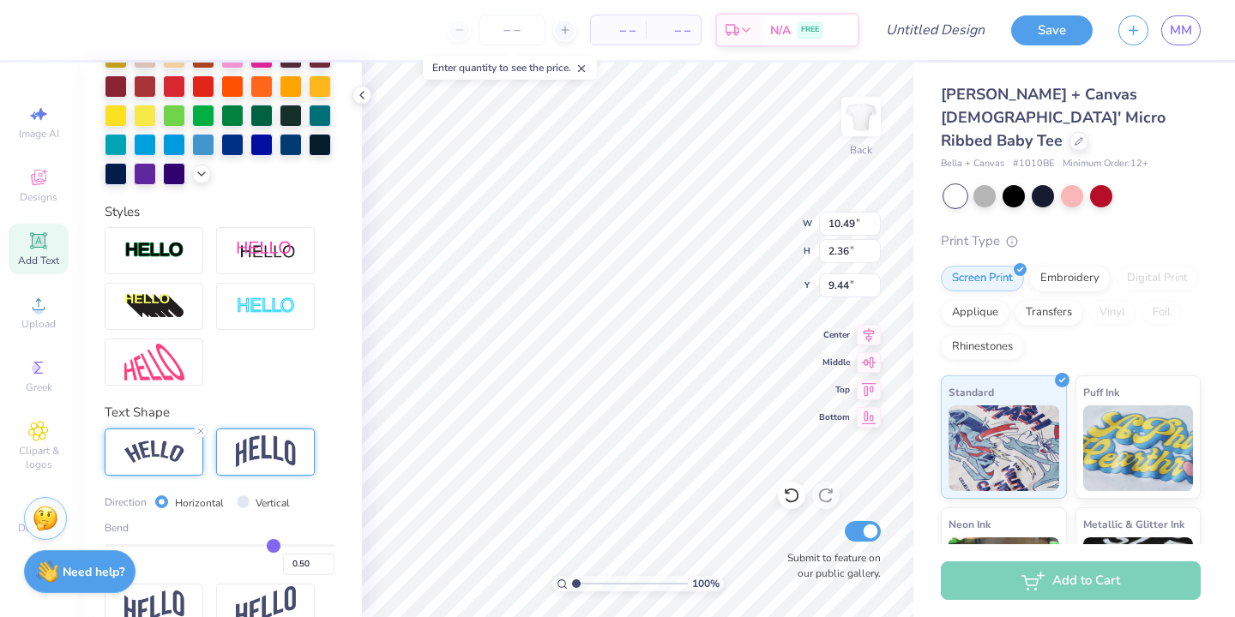
scroll to position [502, 0]
type input "0.51"
type input "0.5"
type input "0.50"
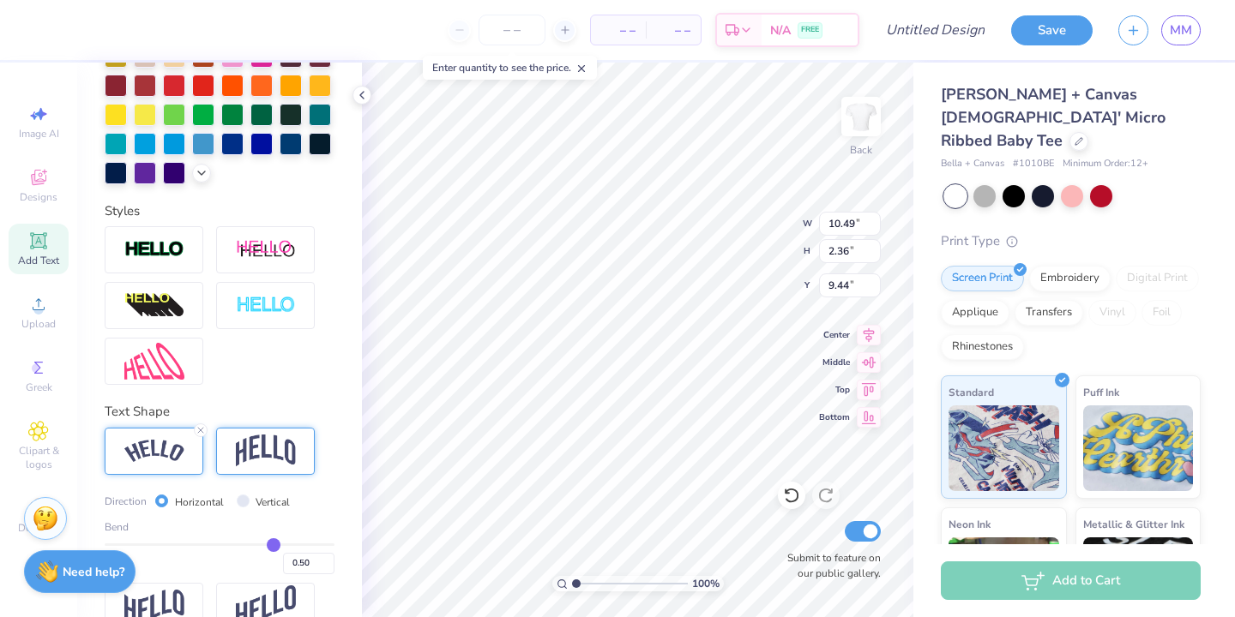
type input "0.49"
type input "0.47"
type input "0.46"
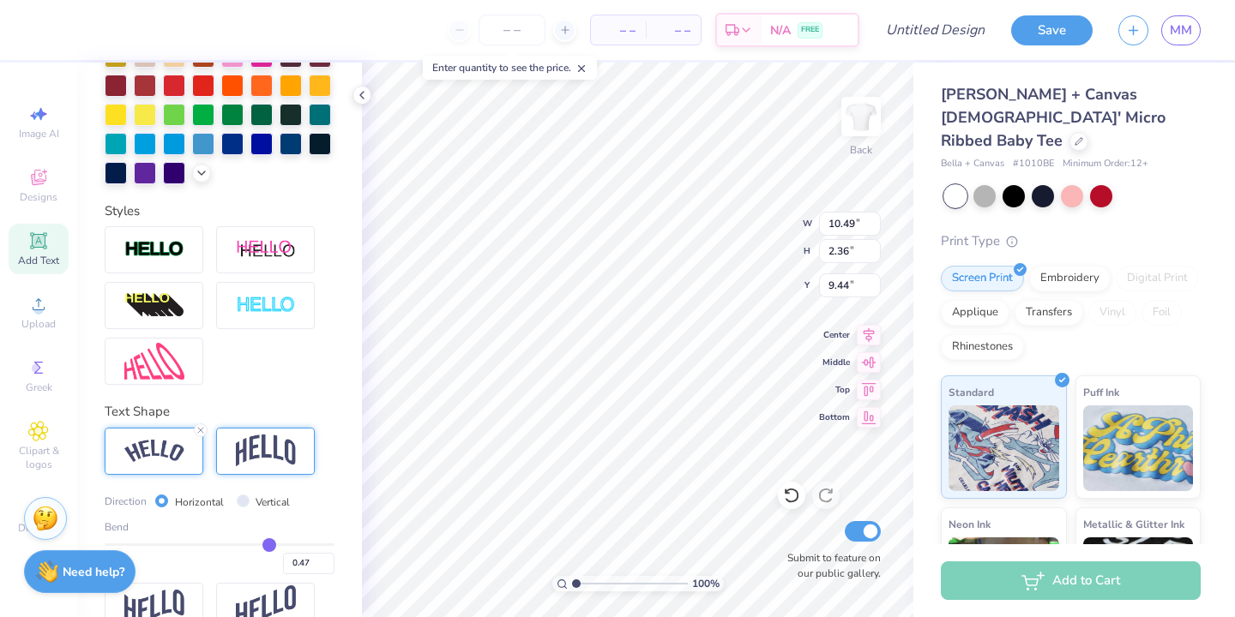
type input "0.46"
type input "0.45"
type input "0.44"
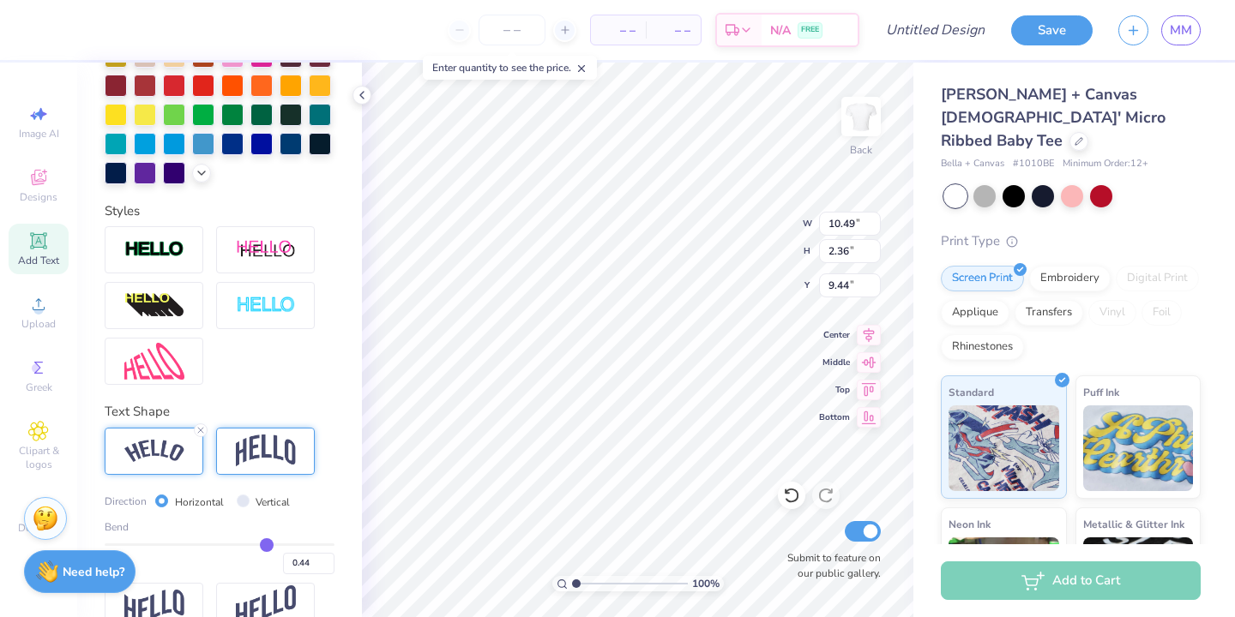
type input "0.43"
type input "0.42"
drag, startPoint x: 274, startPoint y: 544, endPoint x: 237, endPoint y: 545, distance: 37.7
click at [237, 545] on input "range" at bounding box center [220, 545] width 230 height 3
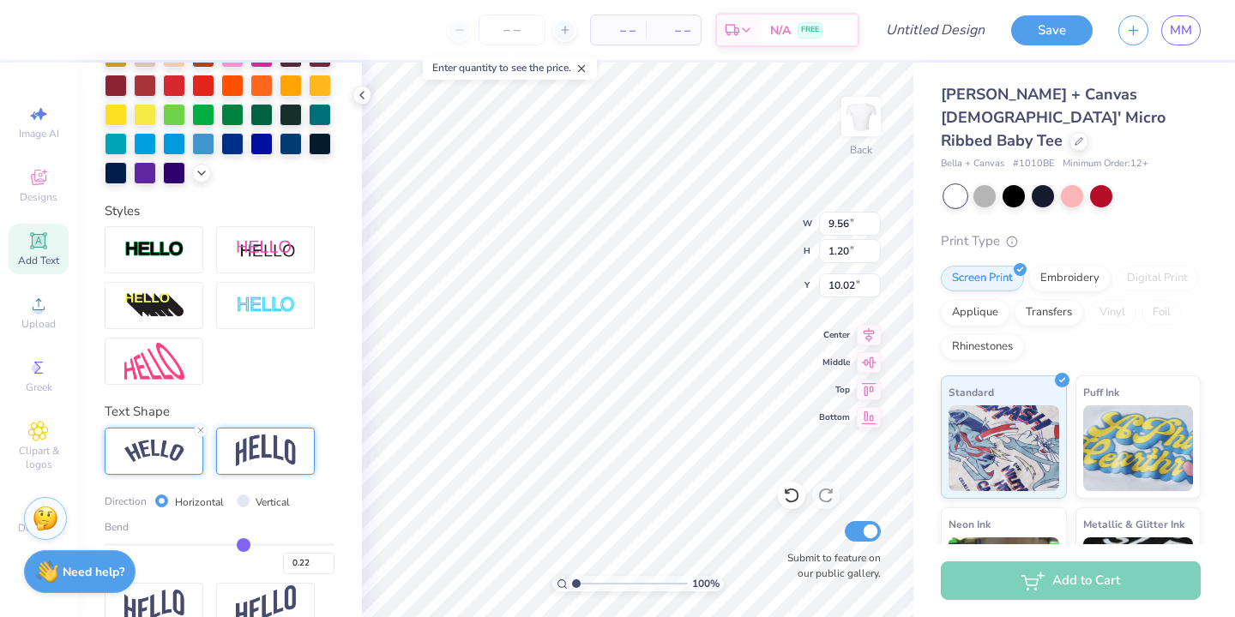
click at [243, 546] on input "range" at bounding box center [220, 545] width 230 height 3
drag, startPoint x: 243, startPoint y: 546, endPoint x: 251, endPoint y: 548, distance: 8.7
click at [251, 546] on input "range" at bounding box center [220, 545] width 230 height 3
click at [253, 546] on input "range" at bounding box center [220, 545] width 230 height 3
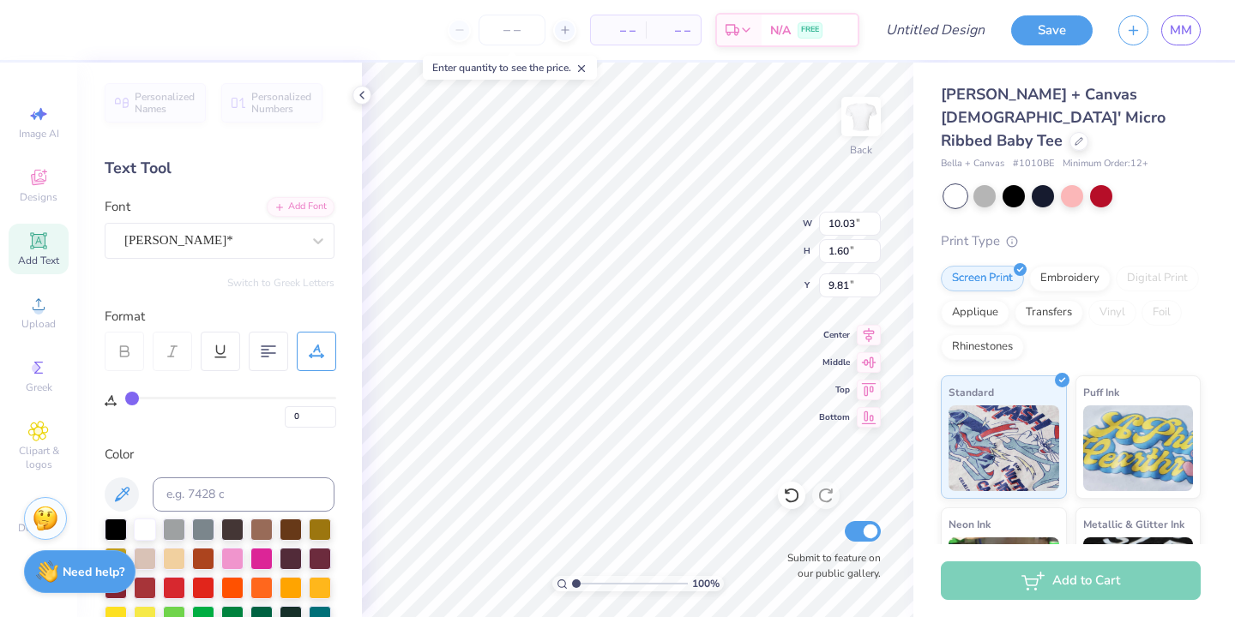
scroll to position [502, 0]
